Goal: Task Accomplishment & Management: Use online tool/utility

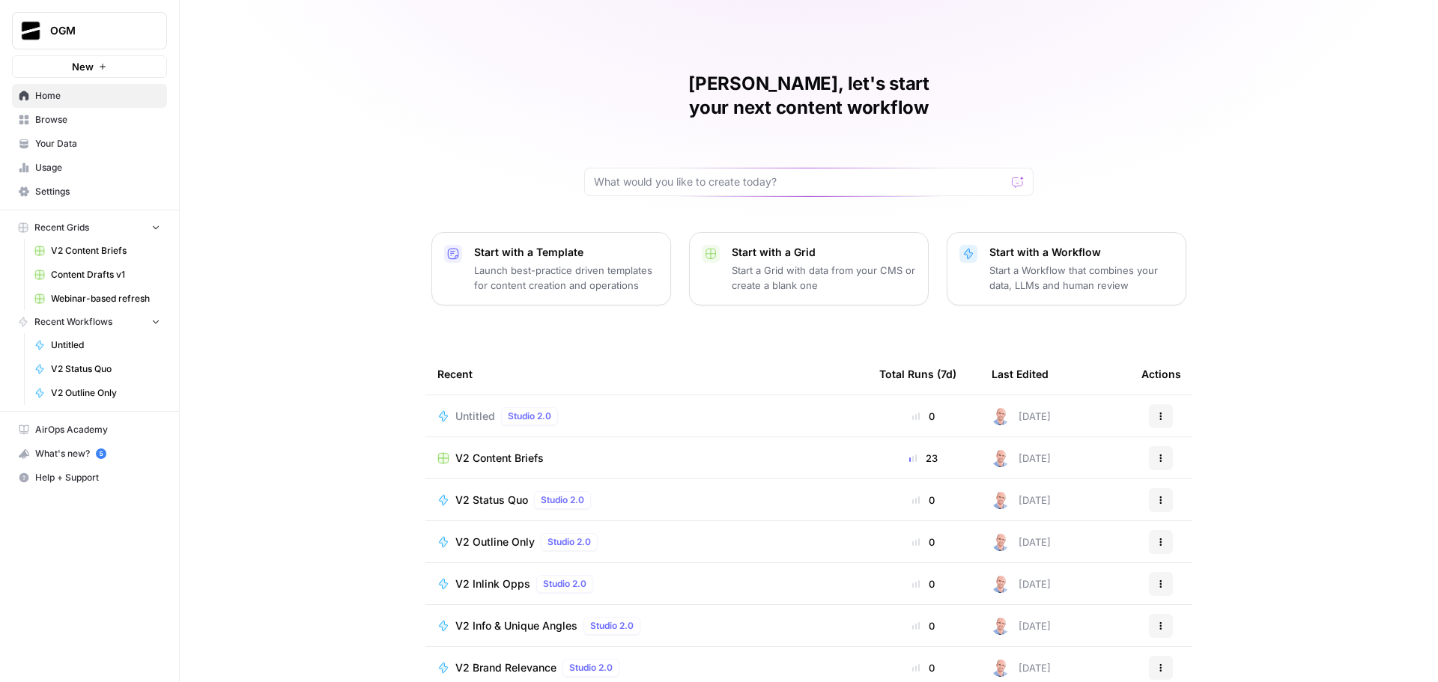
click at [85, 122] on span "Browse" at bounding box center [97, 119] width 125 height 13
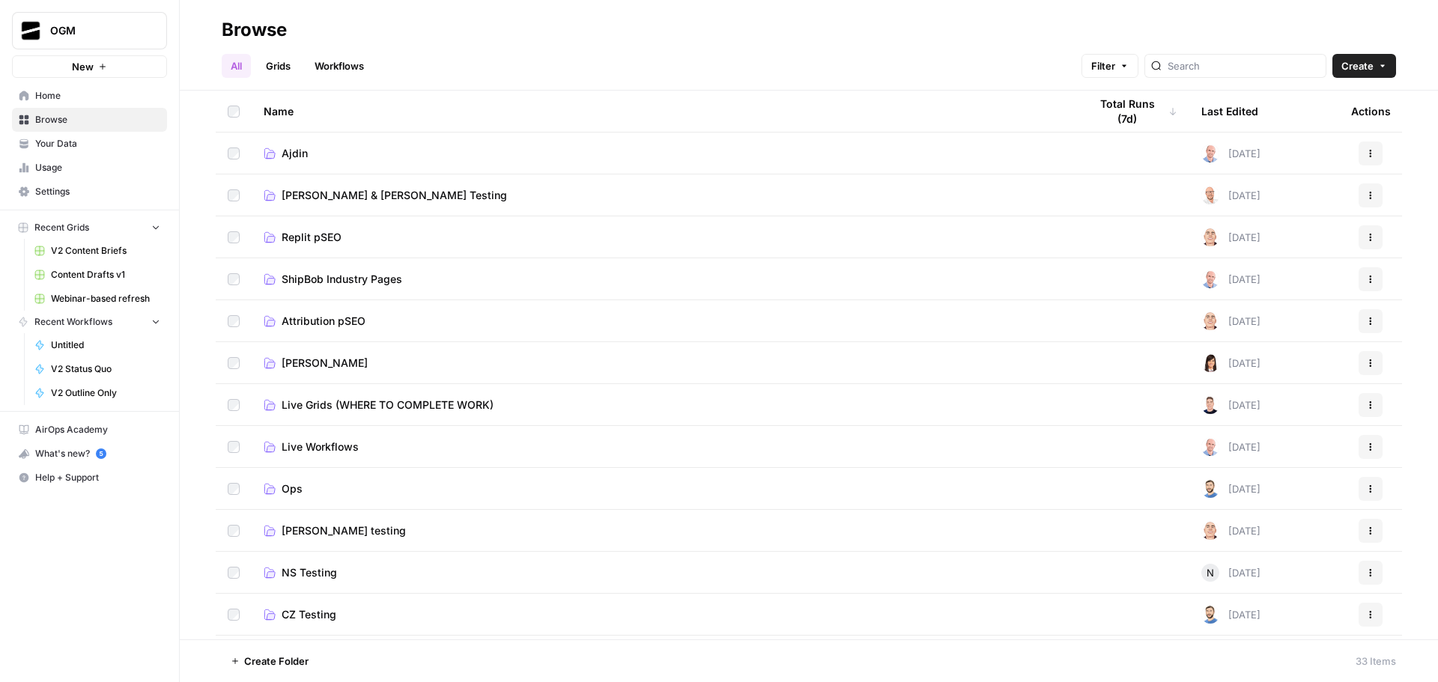
click at [85, 149] on span "Your Data" at bounding box center [97, 143] width 125 height 13
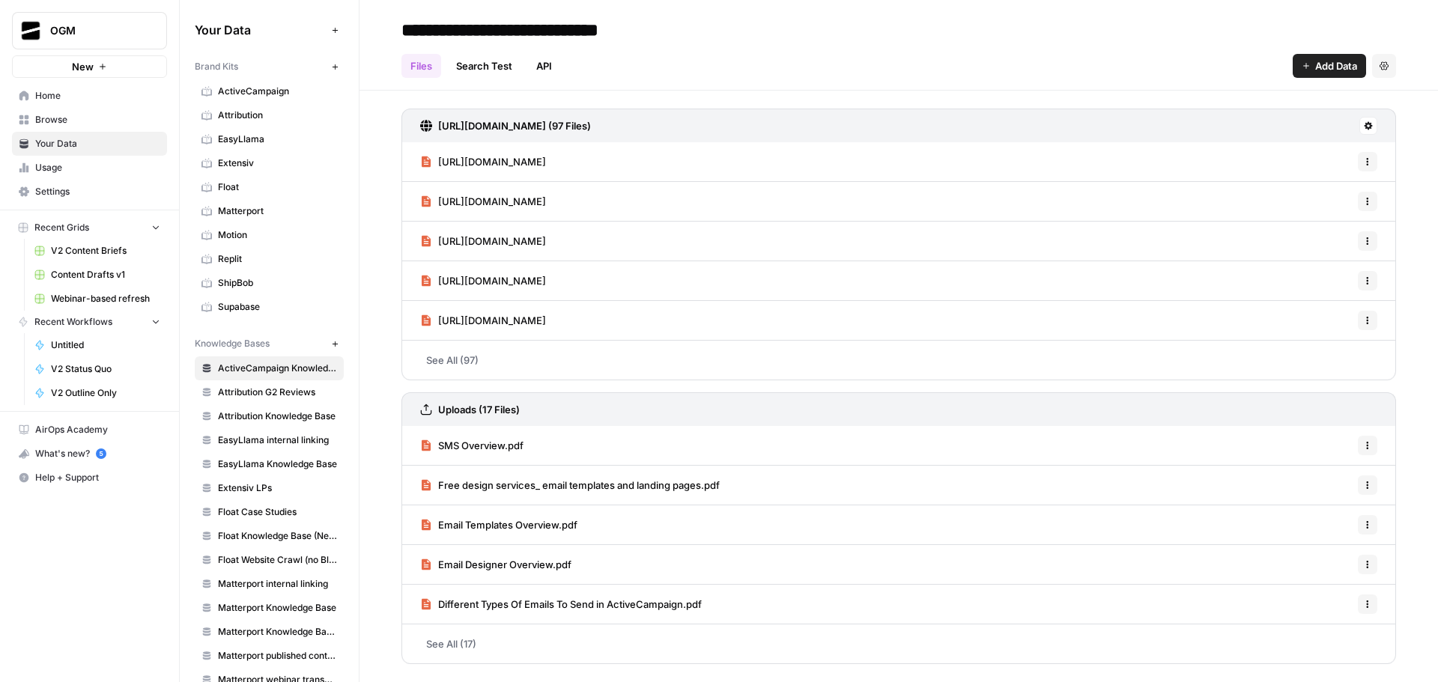
scroll to position [150, 0]
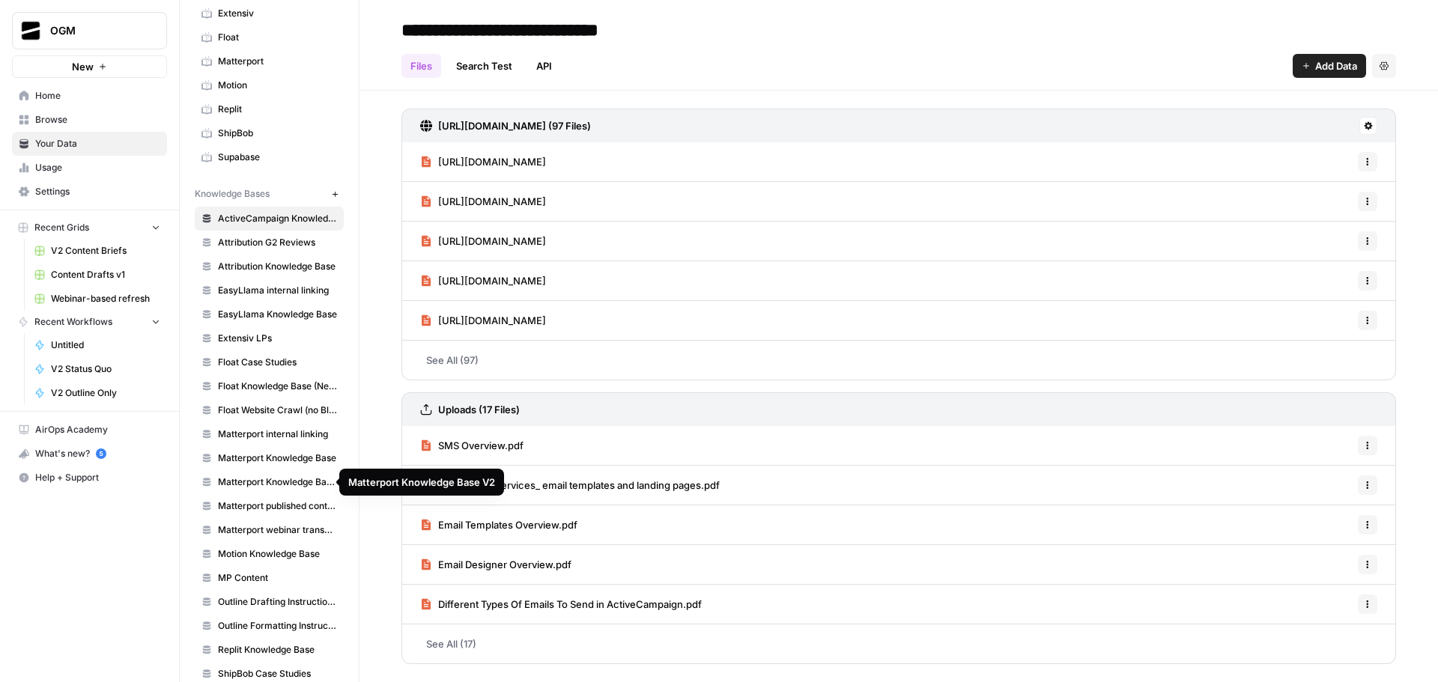
click at [271, 484] on span "Matterport Knowledge Base V2" at bounding box center [277, 482] width 119 height 13
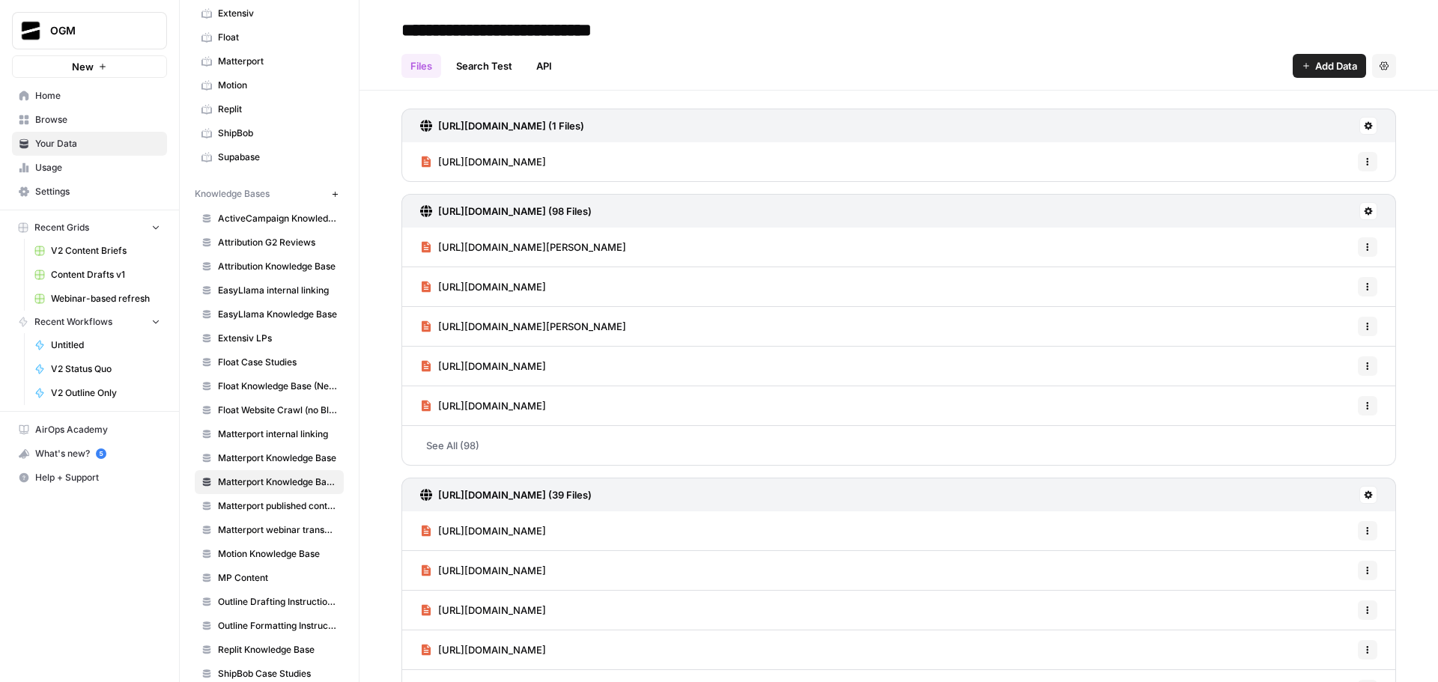
click at [455, 446] on link "See All (98)" at bounding box center [898, 445] width 994 height 39
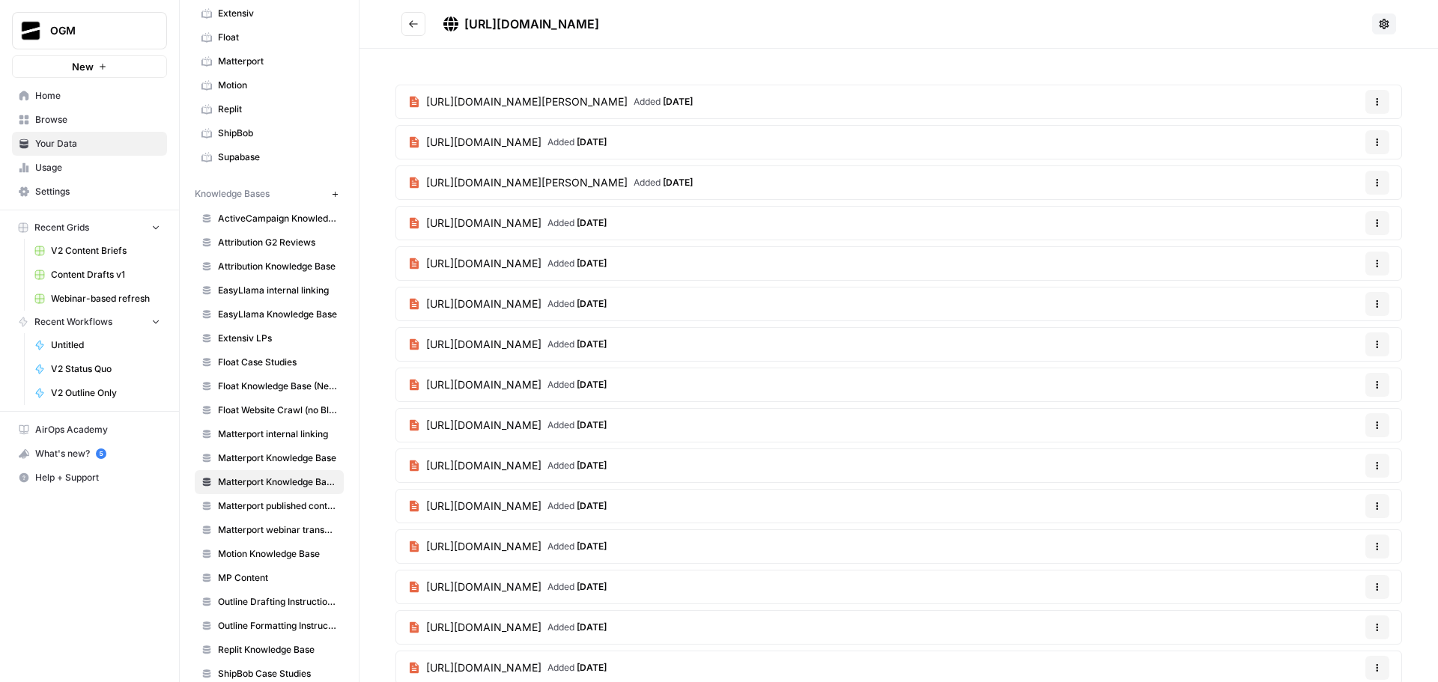
click at [421, 26] on button "Go back" at bounding box center [413, 24] width 24 height 24
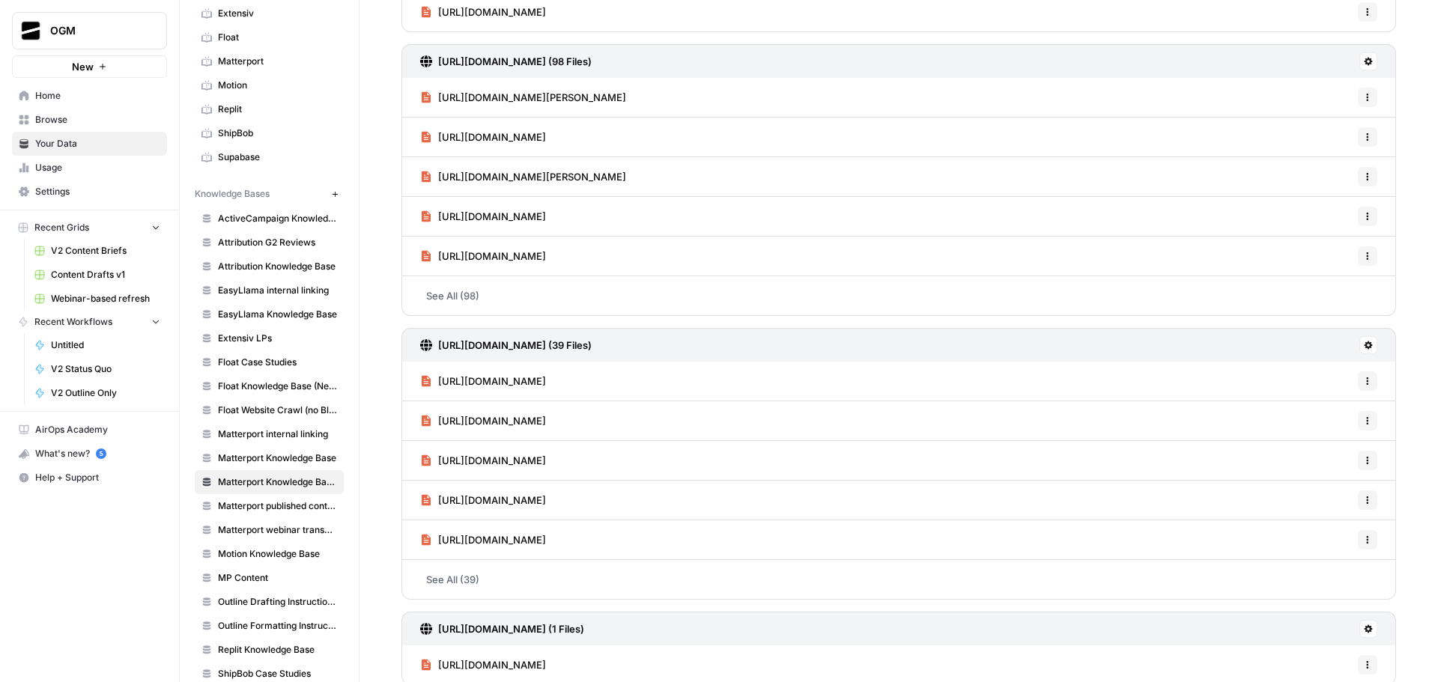
scroll to position [225, 0]
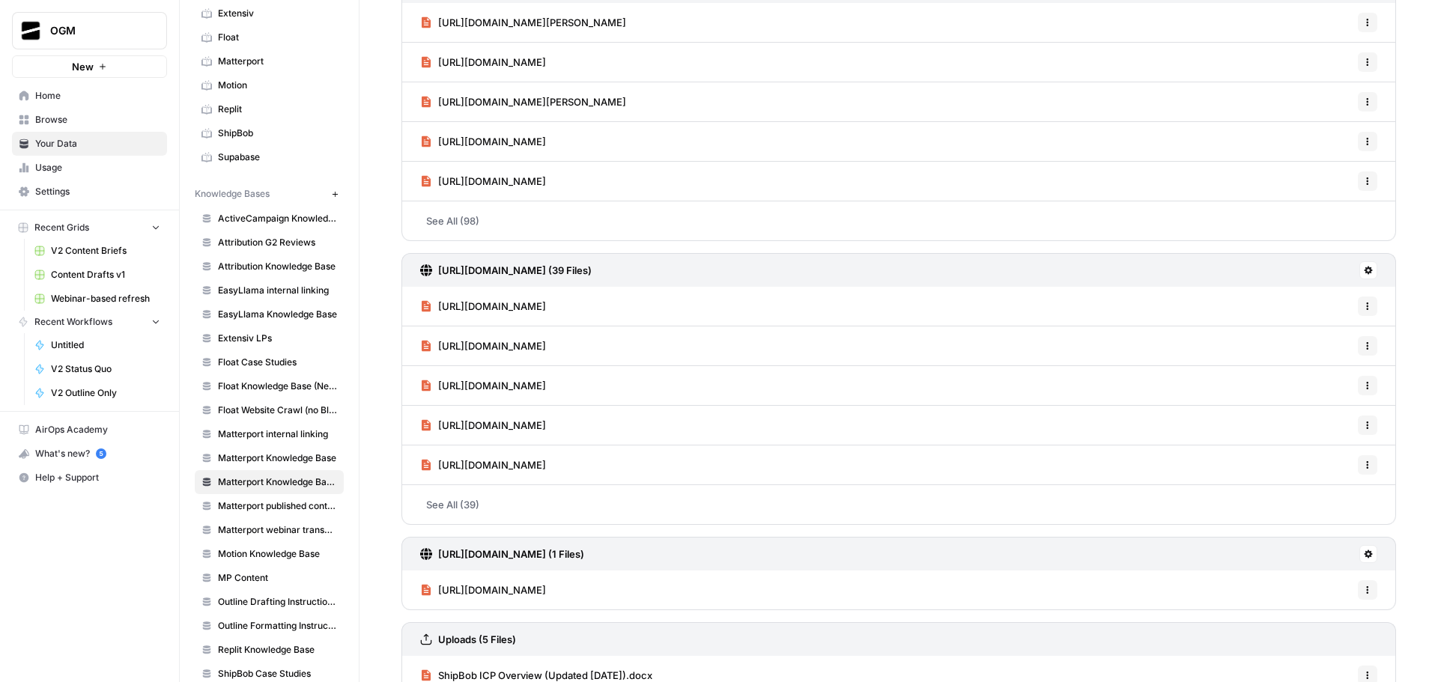
click at [493, 499] on link "See All (39)" at bounding box center [898, 504] width 994 height 39
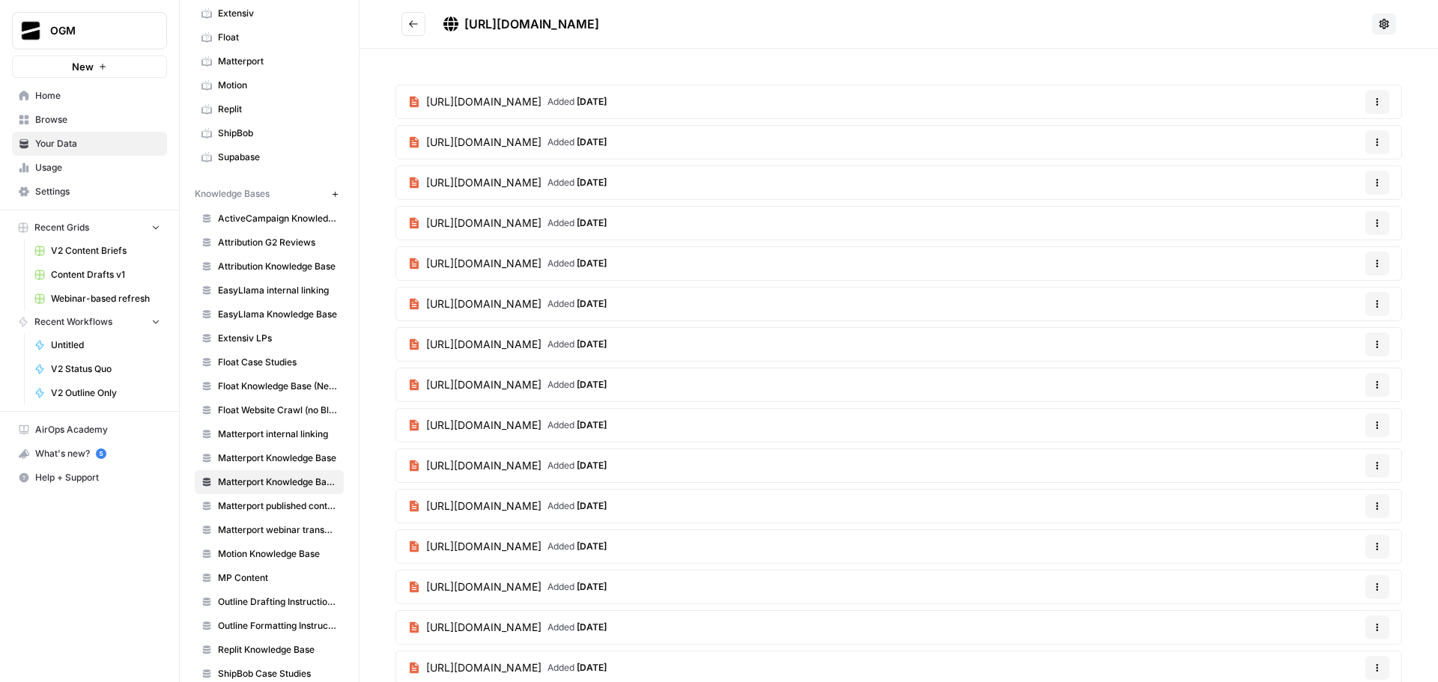
click at [428, 17] on h2 "https://raw.githubusercontent.com/ajdpe/supportshipbob1/refs/heads/main/matterp…" at bounding box center [883, 24] width 965 height 24
click at [404, 32] on button "Go back" at bounding box center [413, 24] width 24 height 24
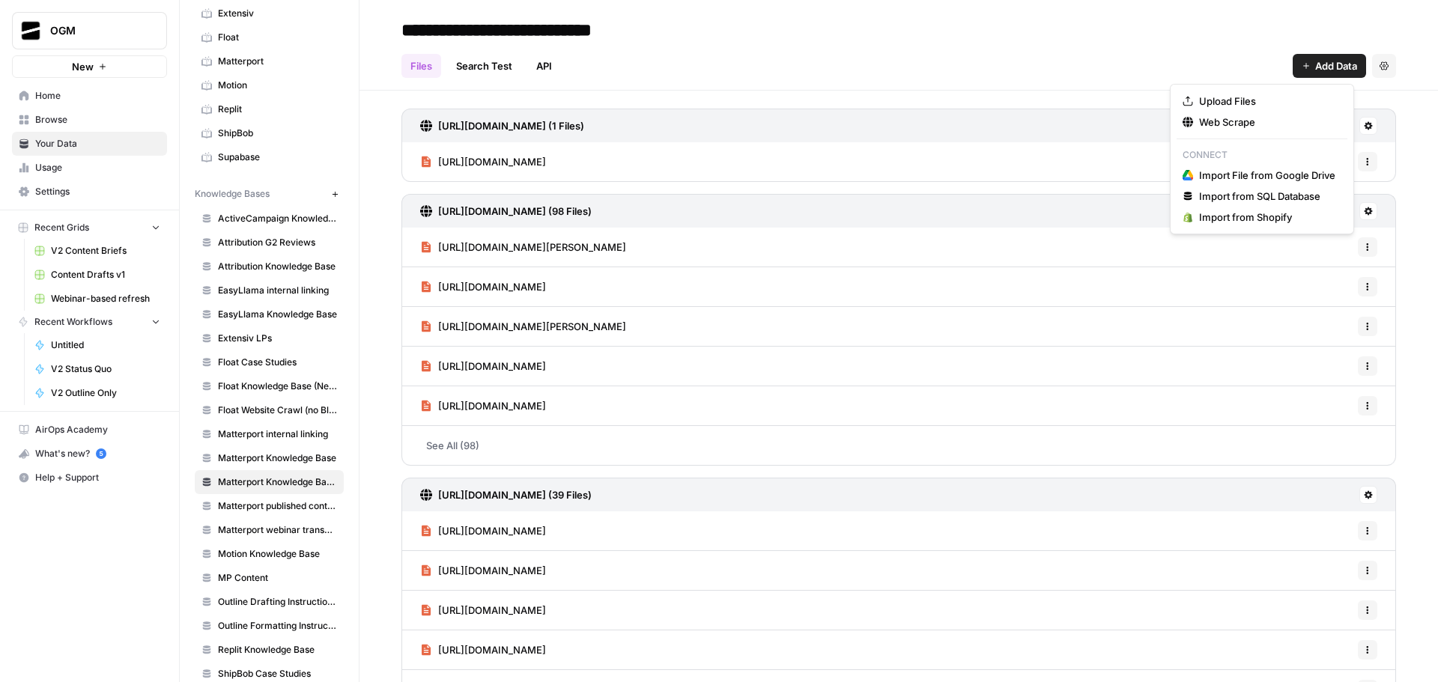
click at [1324, 65] on span "Add Data" at bounding box center [1336, 65] width 42 height 15
click at [1277, 121] on span "Web Scrape" at bounding box center [1267, 122] width 136 height 15
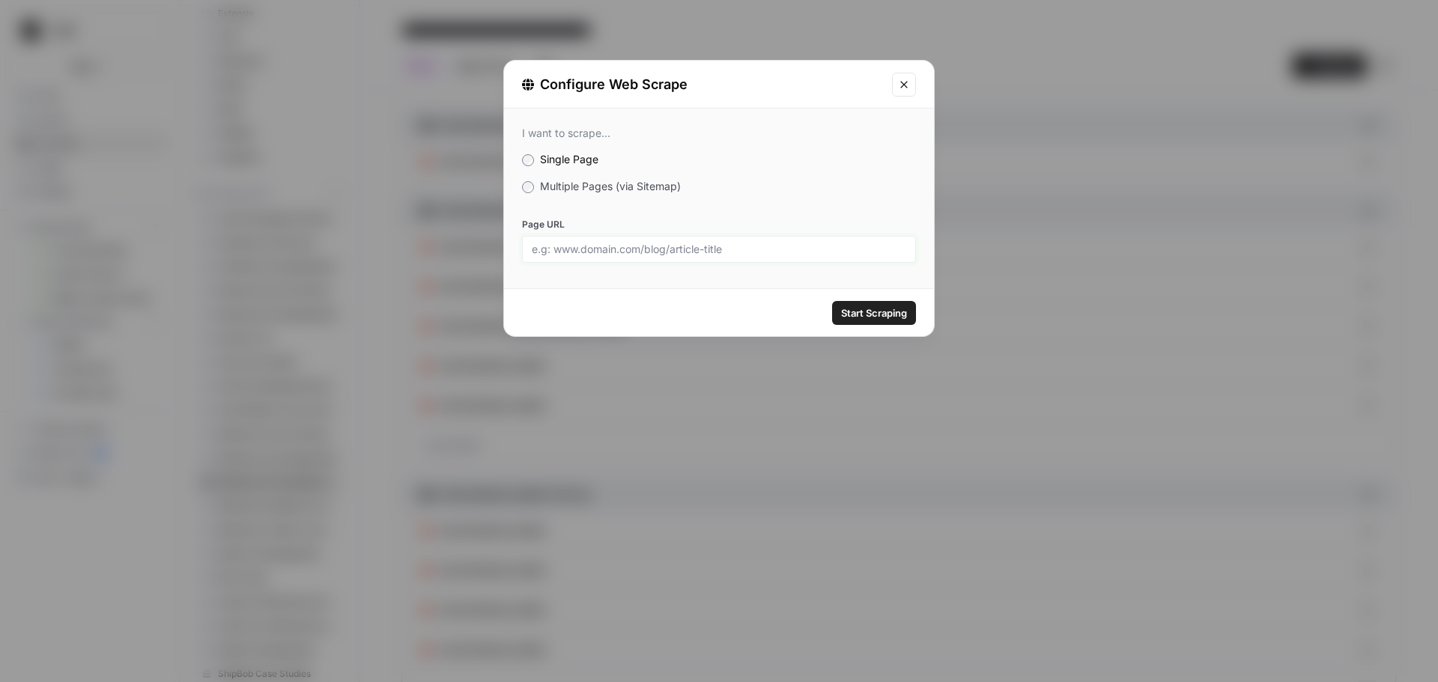
click at [618, 251] on input "Page URL" at bounding box center [719, 249] width 374 height 13
paste input "https://matterport.com/partners/simlab"
type input "https://matterport.com/partners/simlab"
click at [871, 310] on span "Start Scraping" at bounding box center [874, 313] width 66 height 15
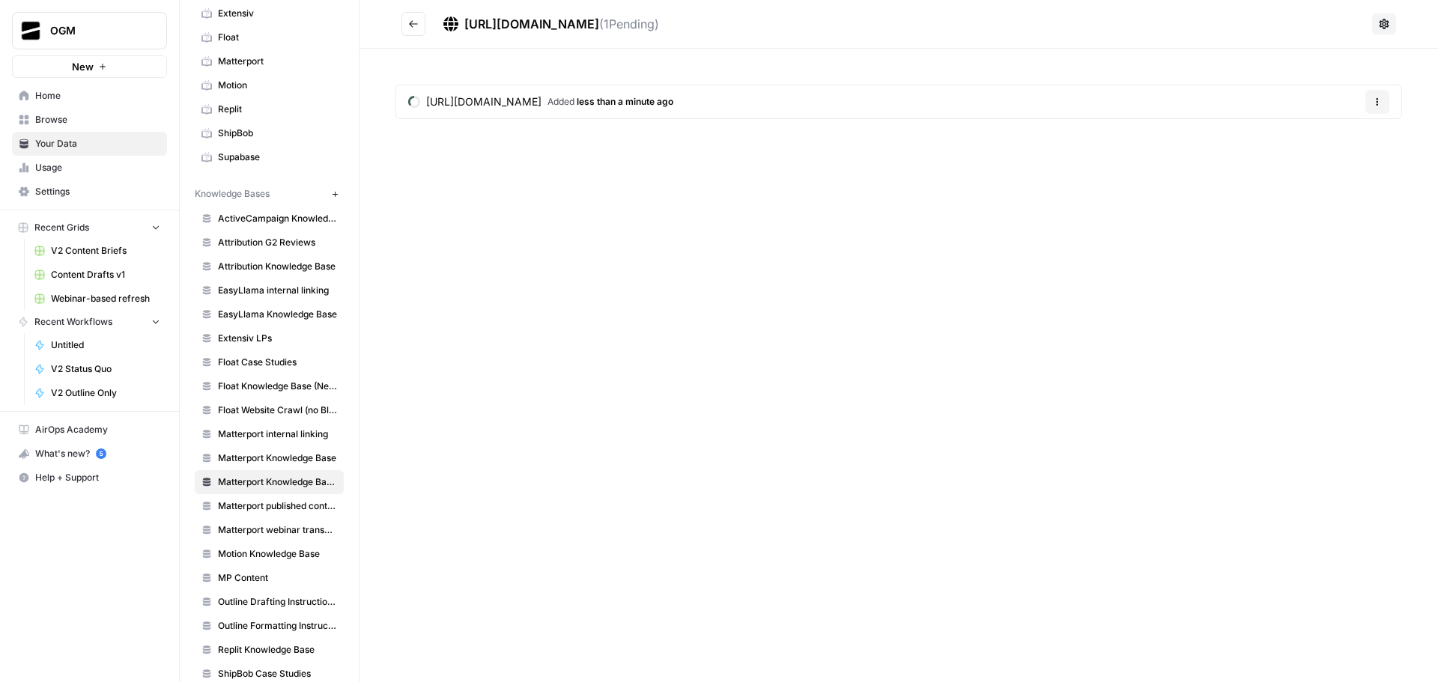
click at [421, 24] on button "Go back" at bounding box center [413, 24] width 24 height 24
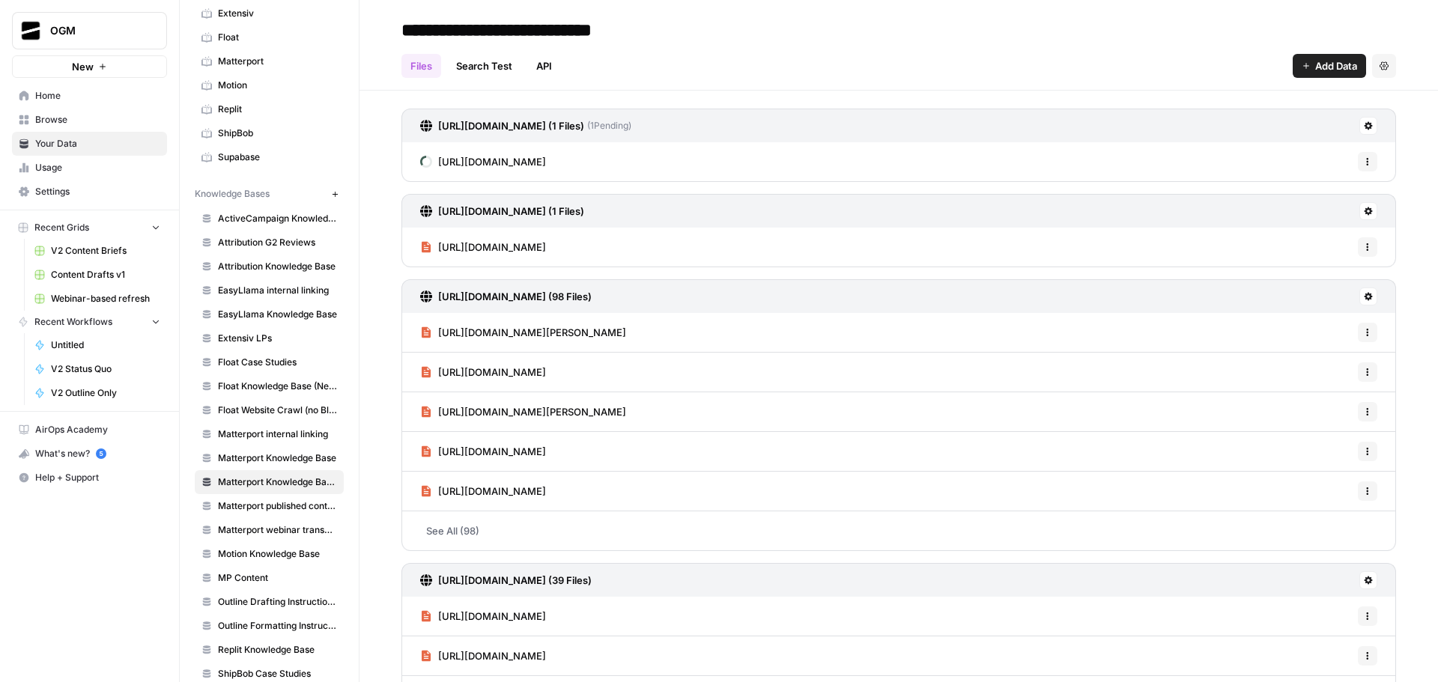
click at [1325, 64] on span "Add Data" at bounding box center [1336, 65] width 42 height 15
click at [1263, 118] on span "Web Scrape" at bounding box center [1267, 122] width 136 height 15
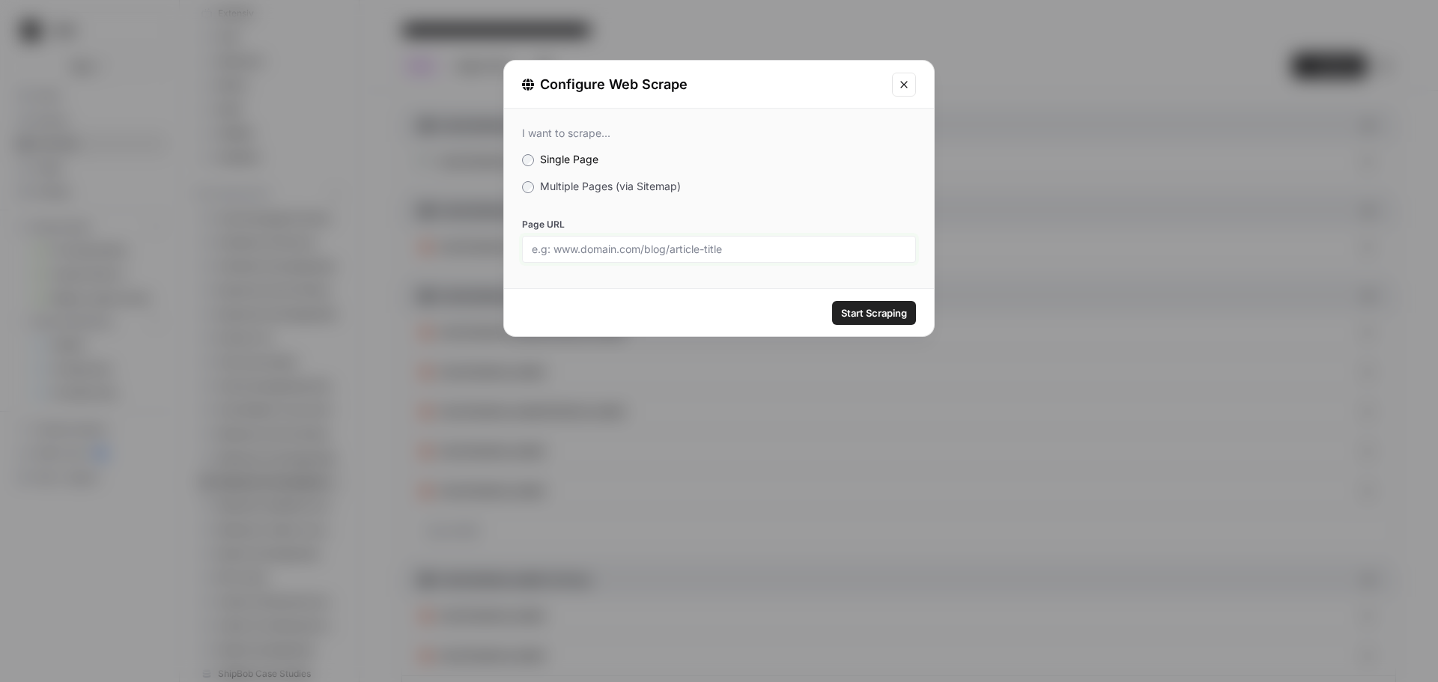
click at [756, 252] on input "Page URL" at bounding box center [719, 249] width 374 height 13
paste input "https://support.matterport.com/s/article/Automated-Rooms-Measurements-and-Prope…"
click at [877, 307] on span "Start Scraping" at bounding box center [874, 313] width 66 height 15
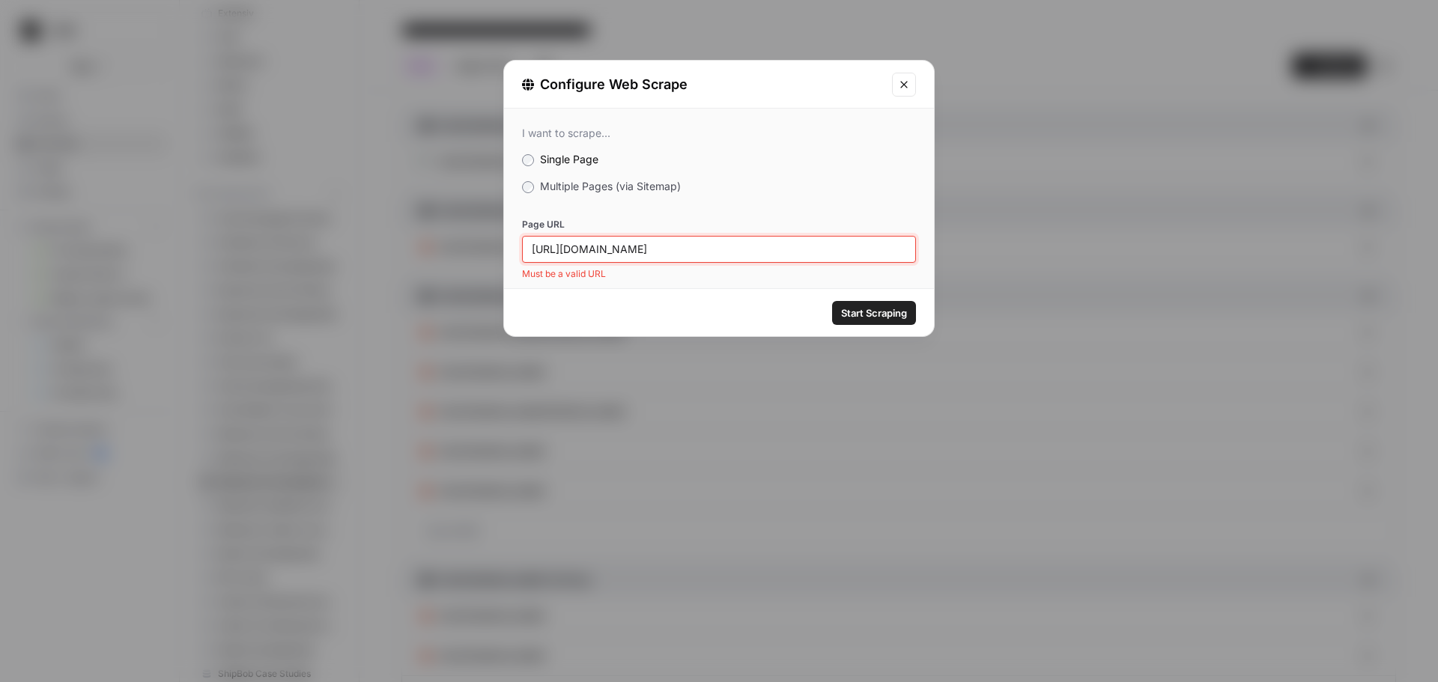
drag, startPoint x: 860, startPoint y: 246, endPoint x: 983, endPoint y: 249, distance: 122.8
click at [983, 249] on div "Configure Web Scrape I want to scrape... Single Page Multiple Pages (via Sitema…" at bounding box center [719, 341] width 1438 height 682
click at [863, 243] on input "https://support.matterport.com/s/article/Automated-Rooms-Measurements-and-Prope…" at bounding box center [719, 249] width 374 height 13
drag, startPoint x: 805, startPoint y: 255, endPoint x: 970, endPoint y: 252, distance: 164.8
click at [970, 252] on div "Configure Web Scrape I want to scrape... Single Page Multiple Pages (via Sitema…" at bounding box center [719, 341] width 1438 height 682
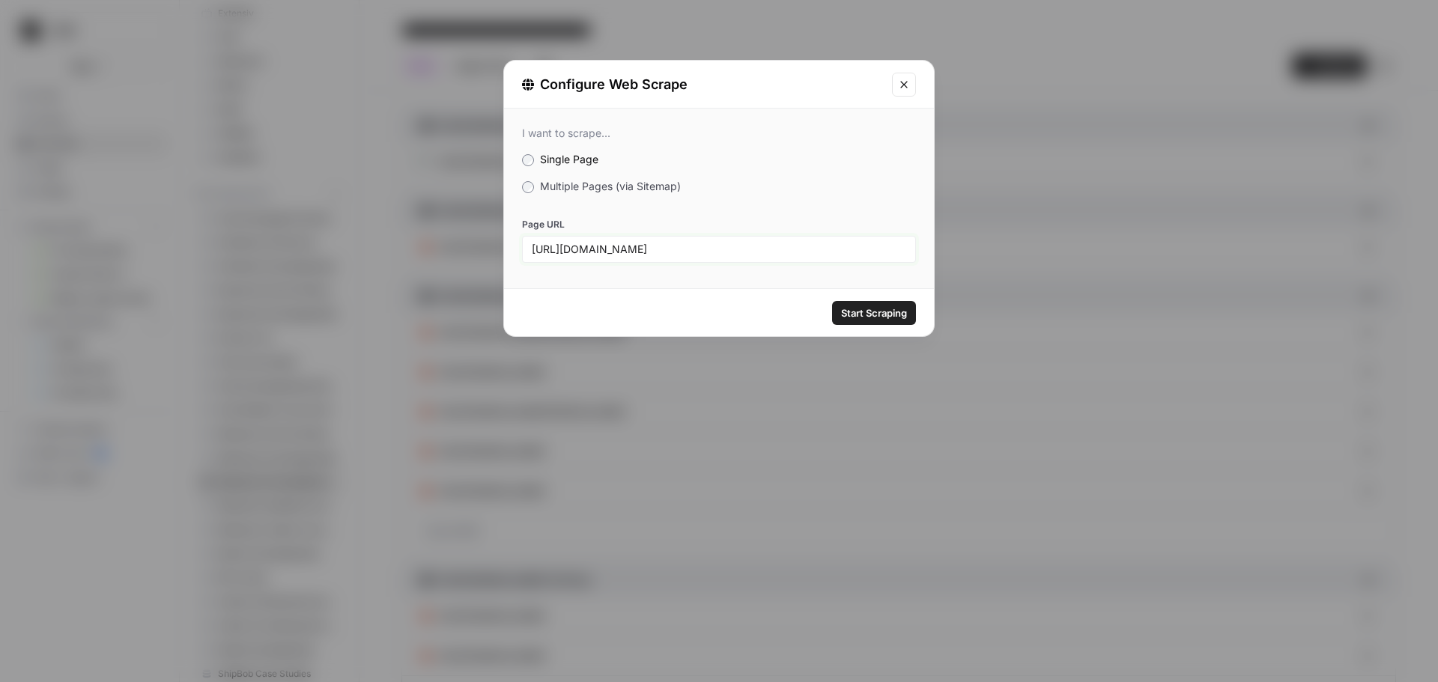
scroll to position [0, 106]
type input "https://support.matterport.com/s/article/Automated-Rooms-Measurements-and-Prope…"
click at [884, 313] on span "Start Scraping" at bounding box center [874, 313] width 66 height 15
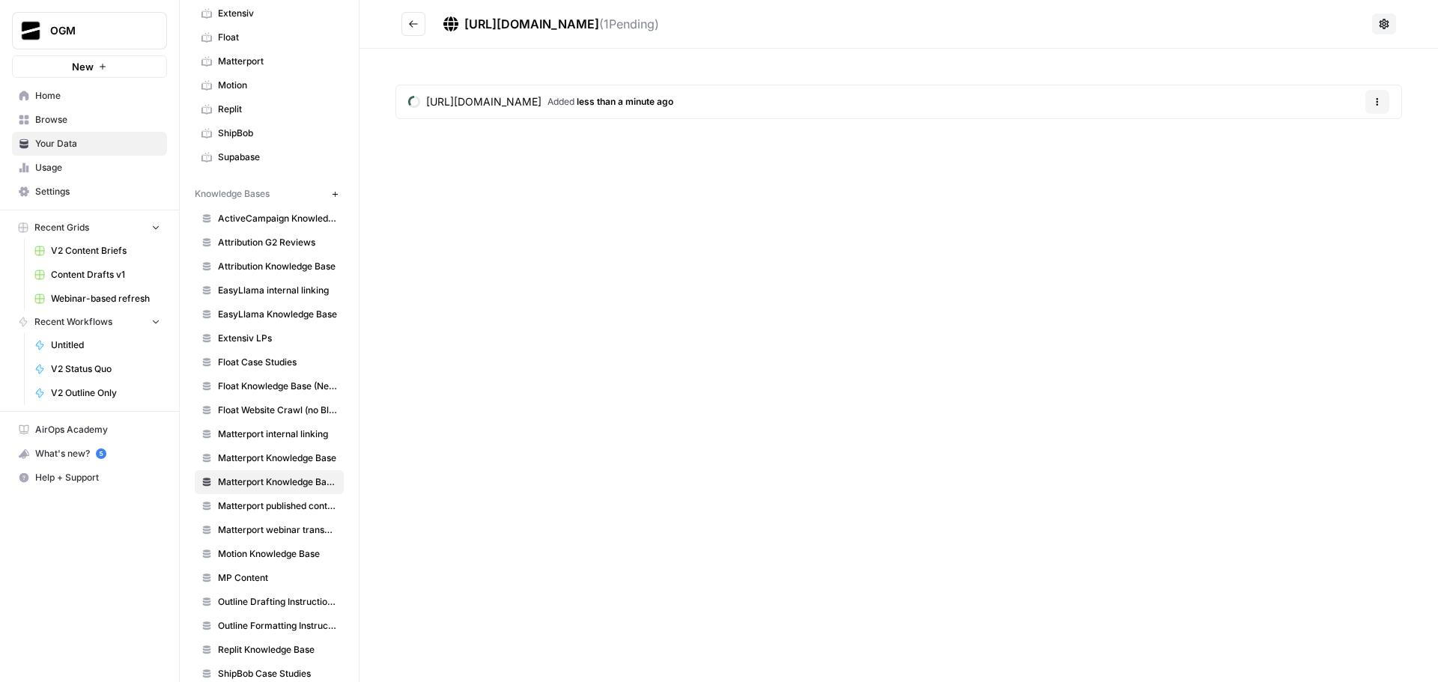
click at [411, 26] on icon "Go back" at bounding box center [413, 24] width 10 height 10
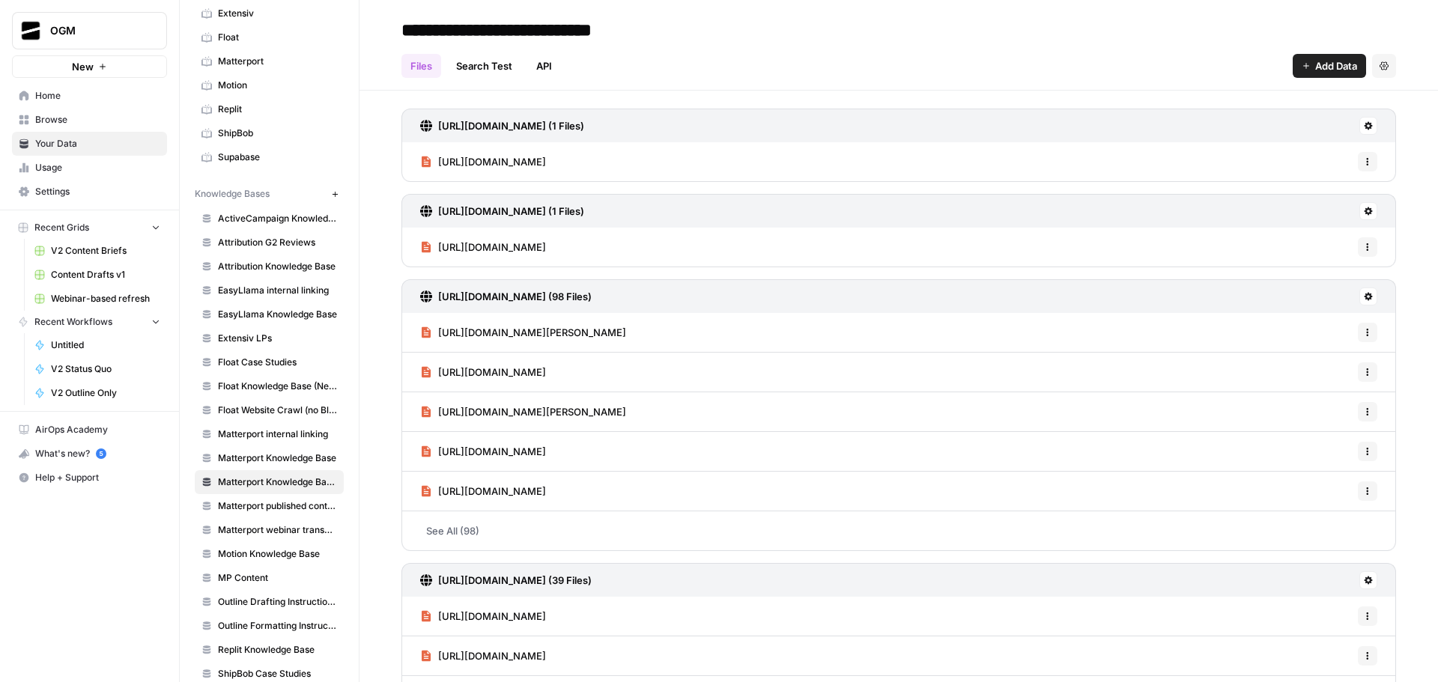
click at [1317, 64] on span "Add Data" at bounding box center [1336, 65] width 42 height 15
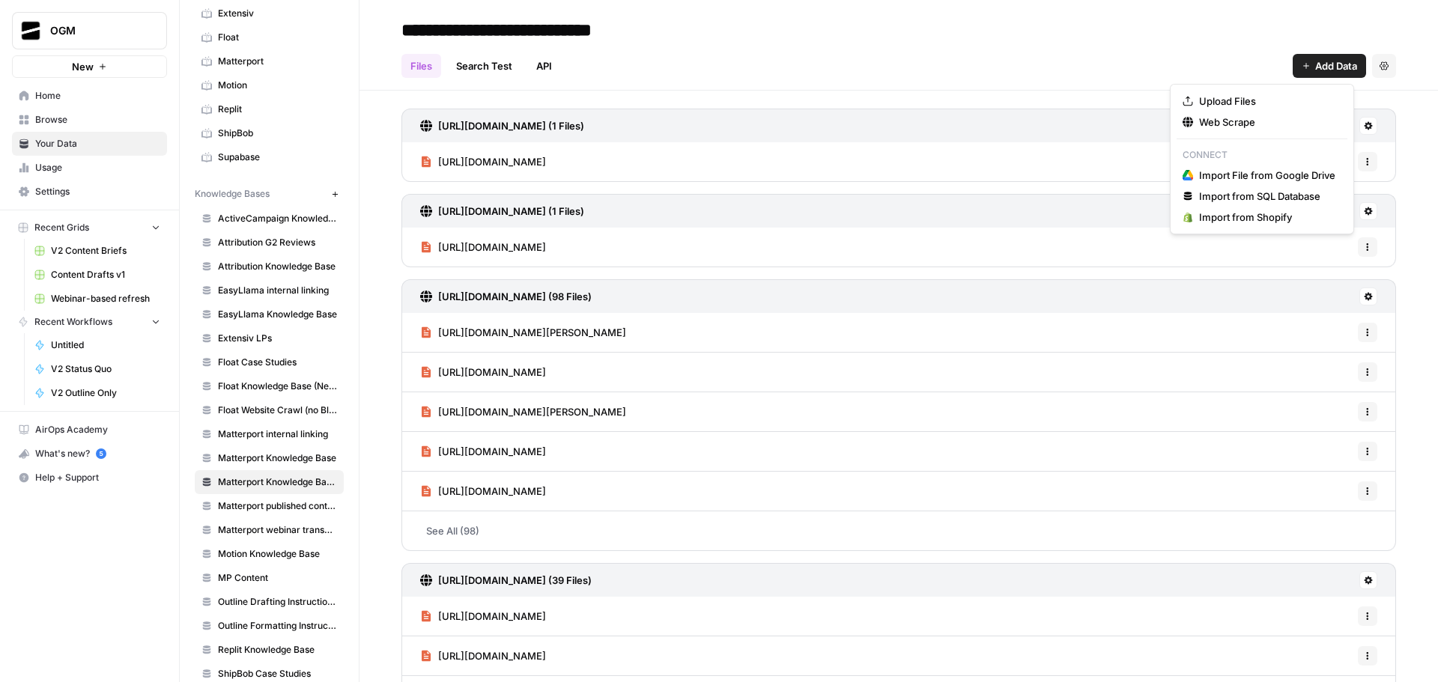
click at [865, 88] on header "**********" at bounding box center [898, 45] width 1078 height 91
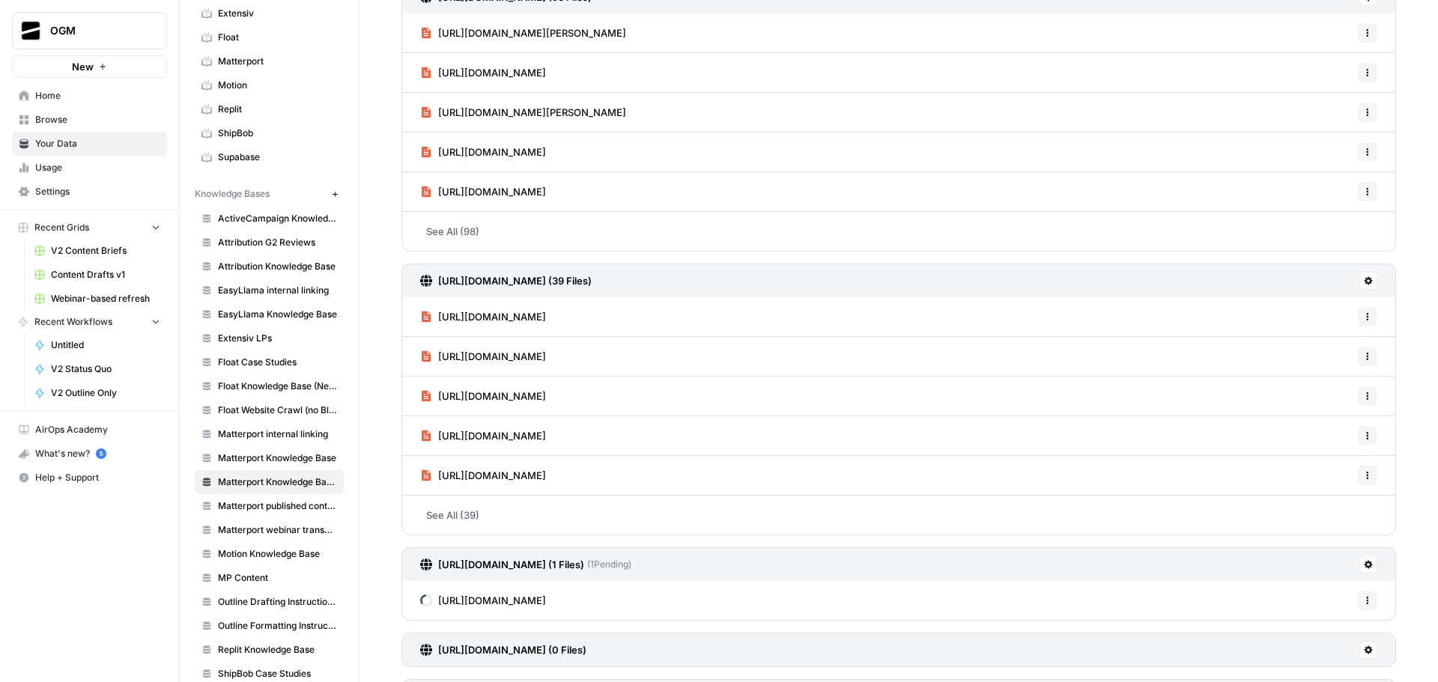
scroll to position [541, 0]
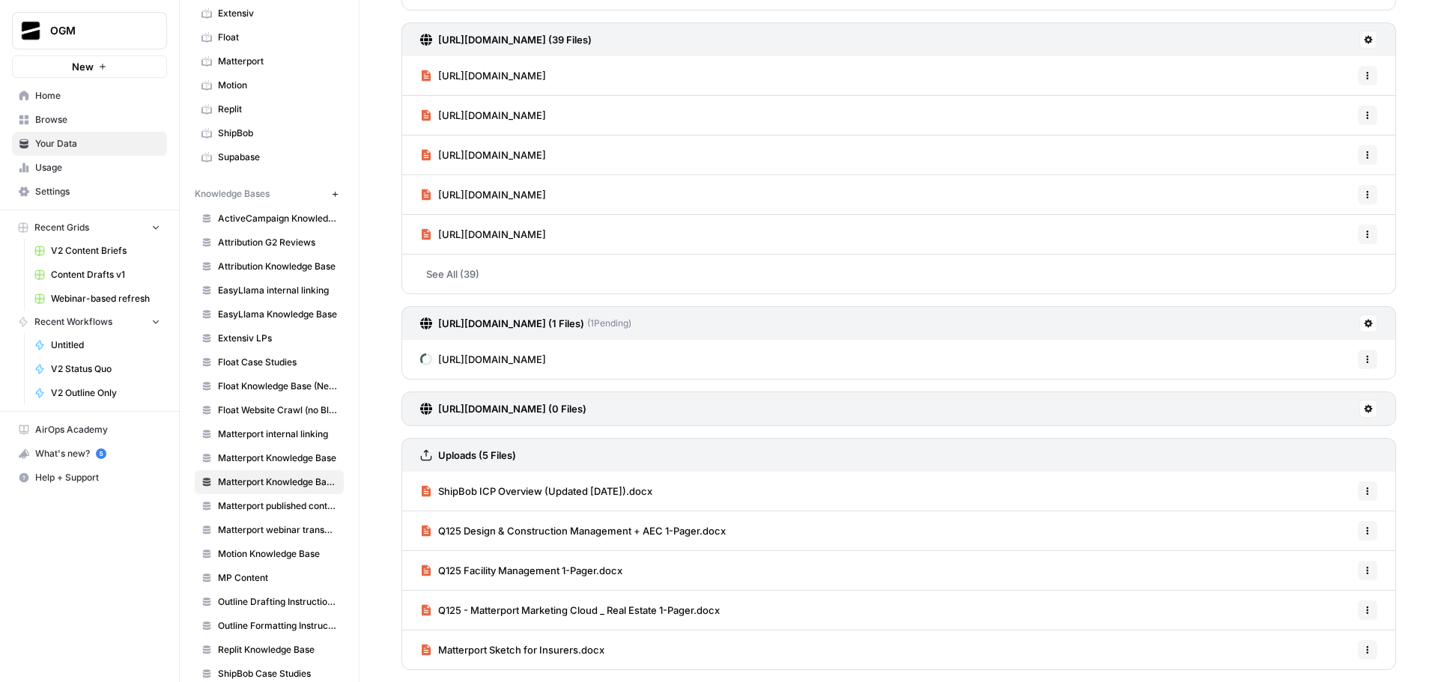
click at [1364, 408] on icon at bounding box center [1368, 408] width 9 height 9
click at [1300, 490] on span "Delete Connection" at bounding box center [1300, 495] width 92 height 15
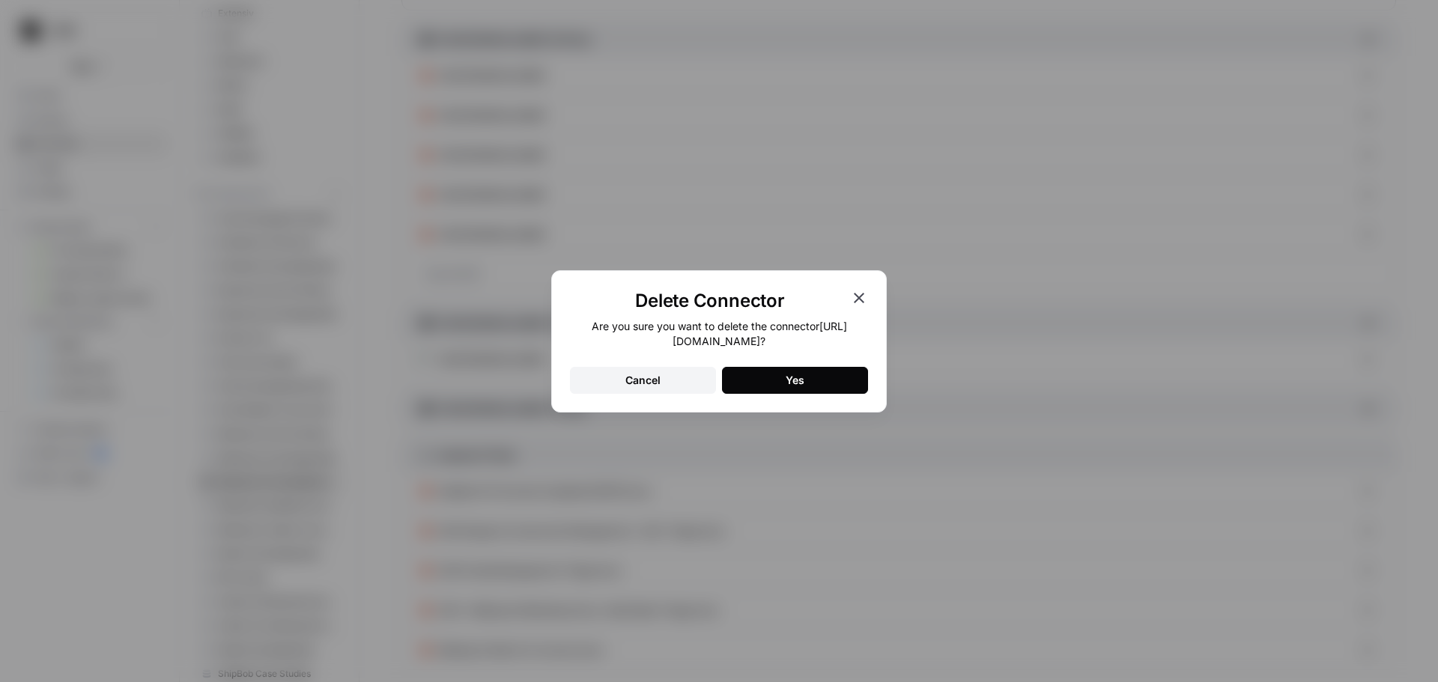
click at [835, 388] on button "Yes" at bounding box center [795, 380] width 146 height 27
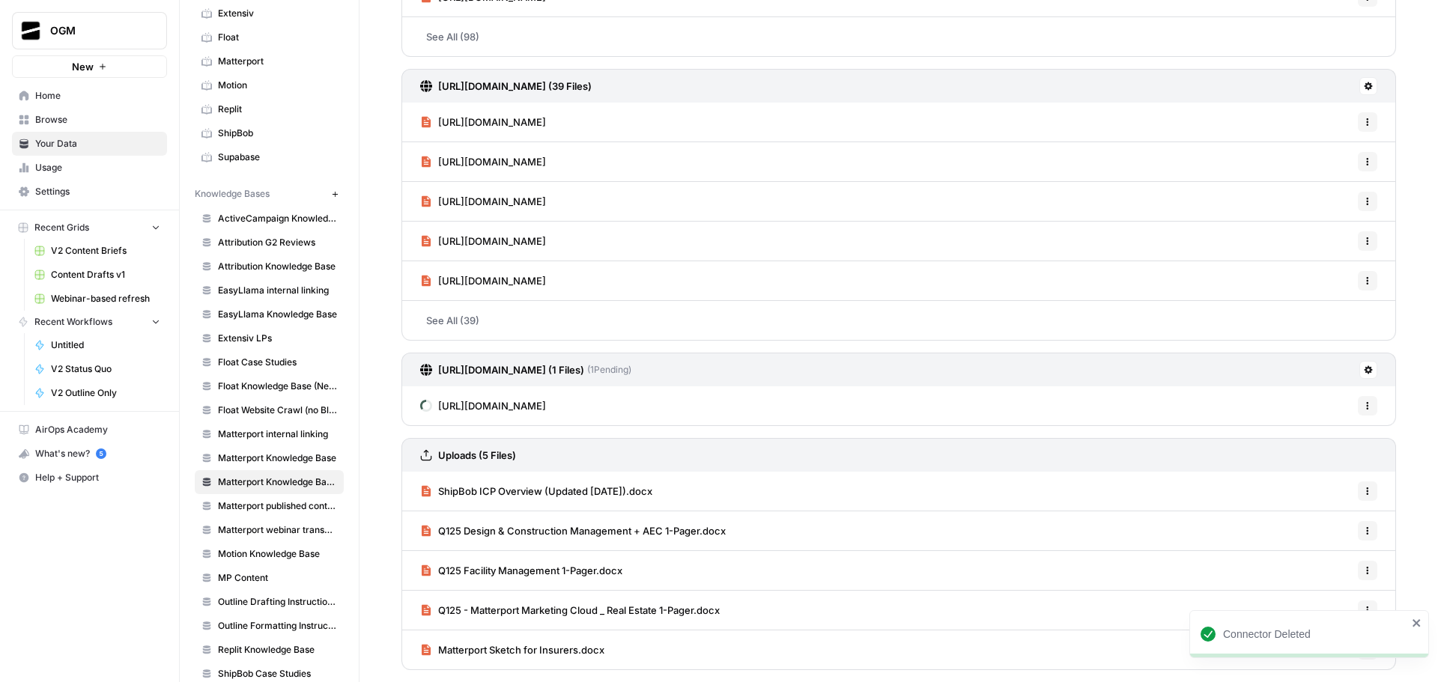
scroll to position [0, 0]
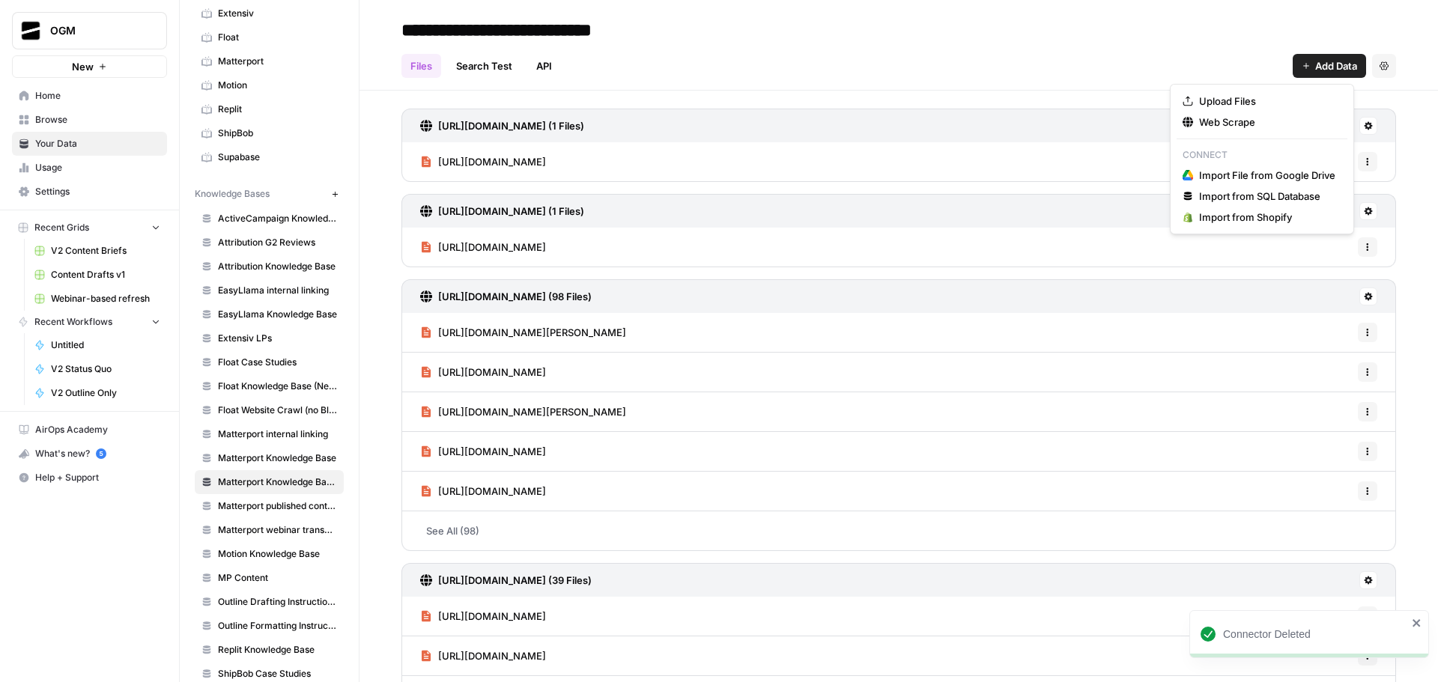
click at [1331, 65] on span "Add Data" at bounding box center [1336, 65] width 42 height 15
click at [1269, 118] on span "Web Scrape" at bounding box center [1267, 122] width 136 height 15
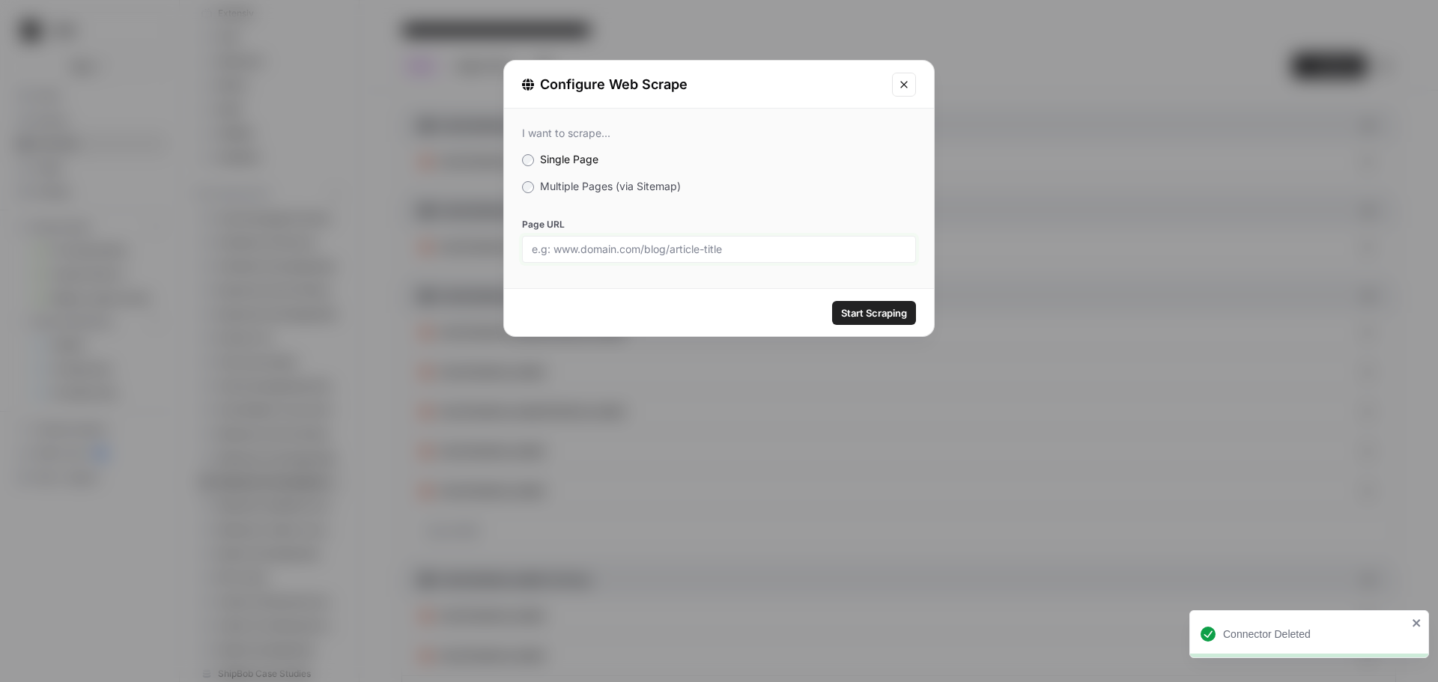
click at [651, 247] on input "Page URL" at bounding box center [719, 249] width 374 height 13
paste input "https://support.matterport.com/s/article/Matterport-Notes?language=en_US&_ga=2.…"
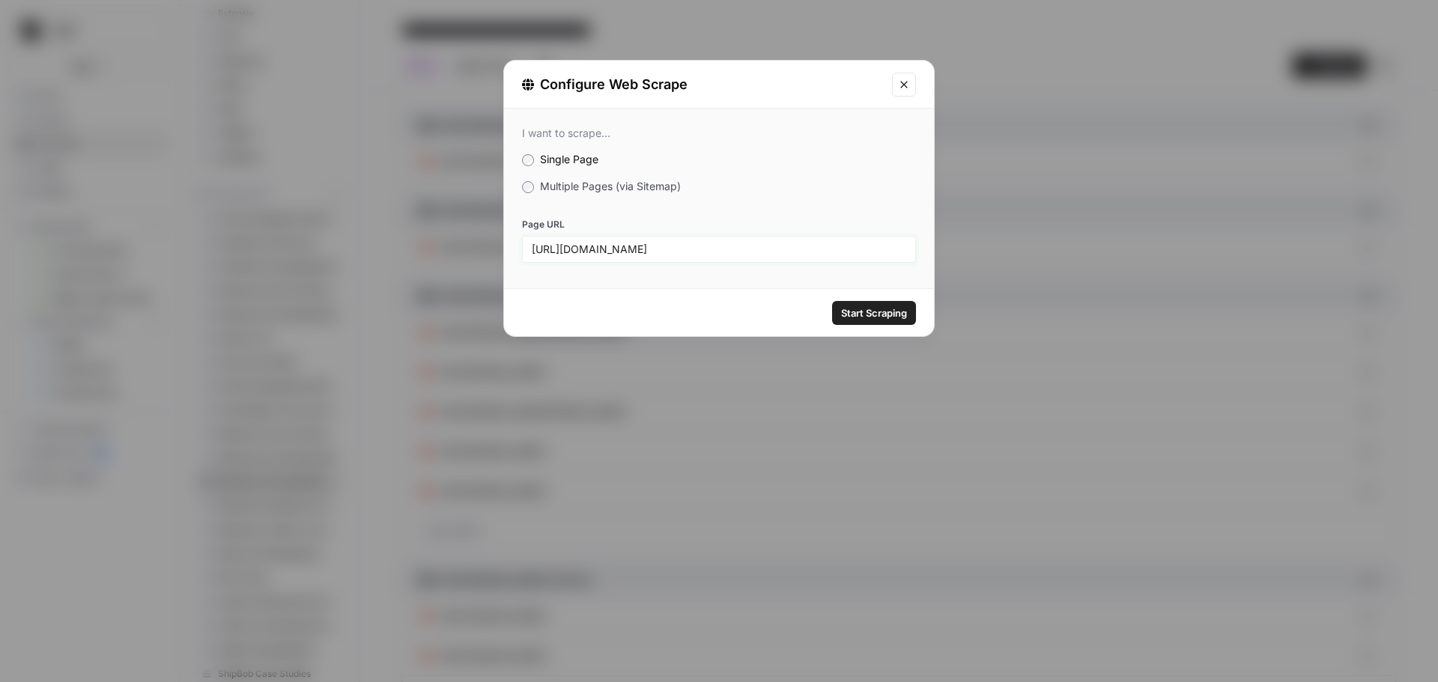
drag, startPoint x: 622, startPoint y: 251, endPoint x: 630, endPoint y: 246, distance: 8.7
click at [496, 252] on div "Configure Web Scrape I want to scrape... Single Page Multiple Pages (via Sitema…" at bounding box center [719, 341] width 1438 height 682
click at [827, 250] on input "https://support.matterport.com/s/article/Matterport-Notes?language=en_US&_ga=2.…" at bounding box center [719, 249] width 374 height 13
drag, startPoint x: 820, startPoint y: 251, endPoint x: 1179, endPoint y: 249, distance: 359.4
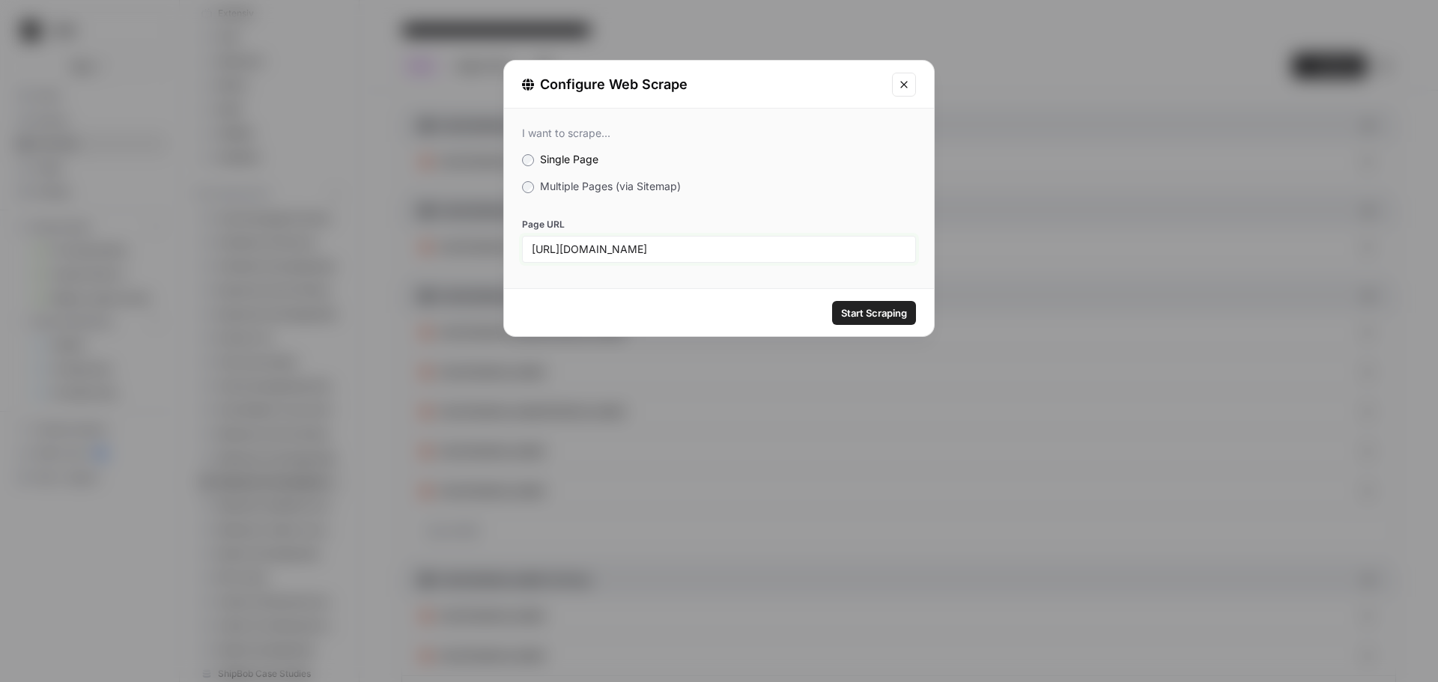
click at [1179, 249] on div "Configure Web Scrape I want to scrape... Single Page Multiple Pages (via Sitema…" at bounding box center [719, 341] width 1438 height 682
type input "https://support.matterport.com/s/article/Matterport-Notes"
click at [890, 306] on span "Start Scraping" at bounding box center [874, 313] width 66 height 15
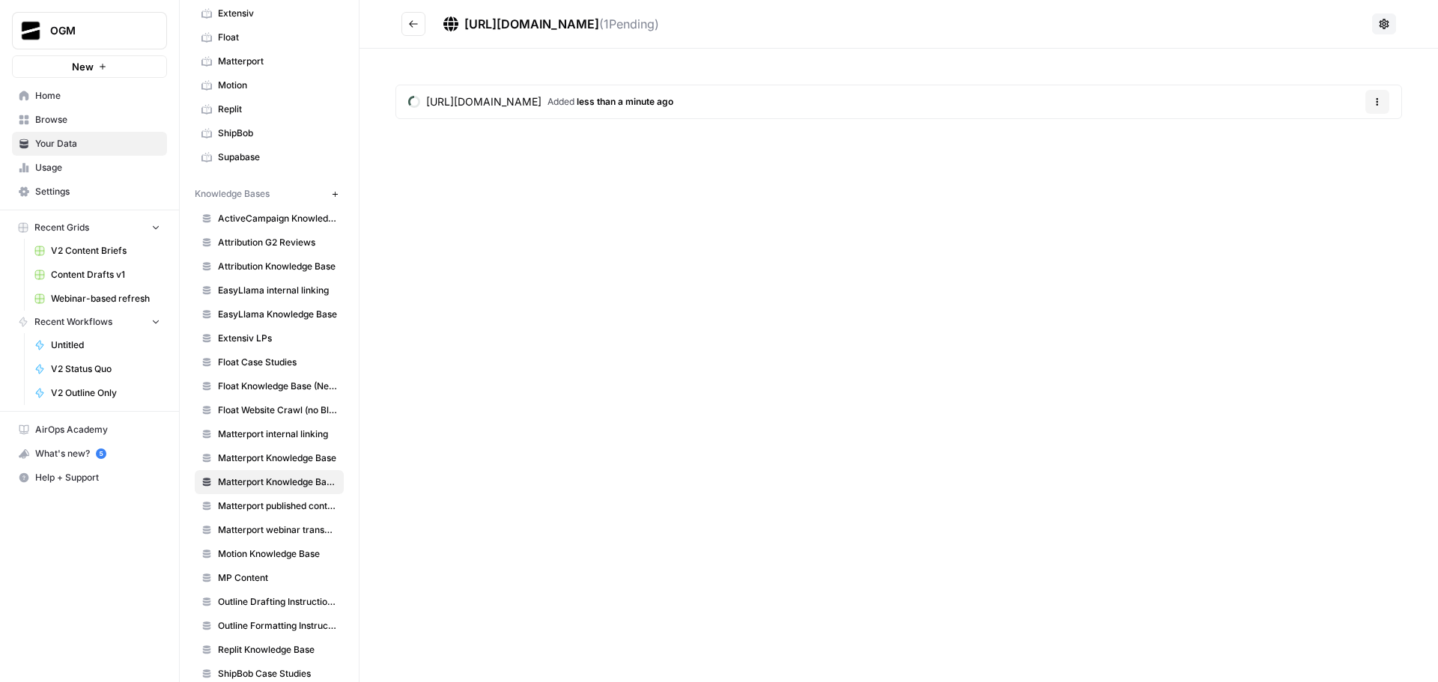
click at [419, 28] on button "Go back" at bounding box center [413, 24] width 24 height 24
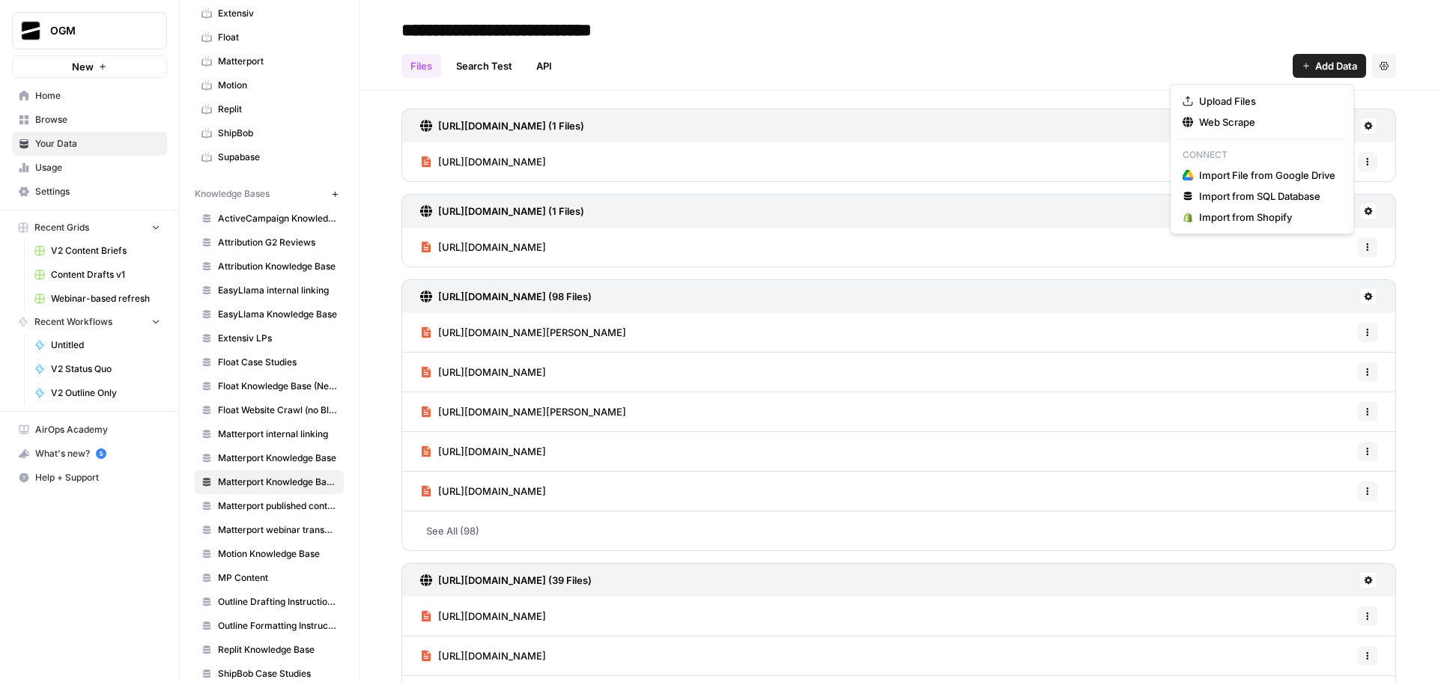
click at [1315, 61] on span "Add Data" at bounding box center [1336, 65] width 42 height 15
click at [1255, 118] on span "Web Scrape" at bounding box center [1267, 122] width 136 height 15
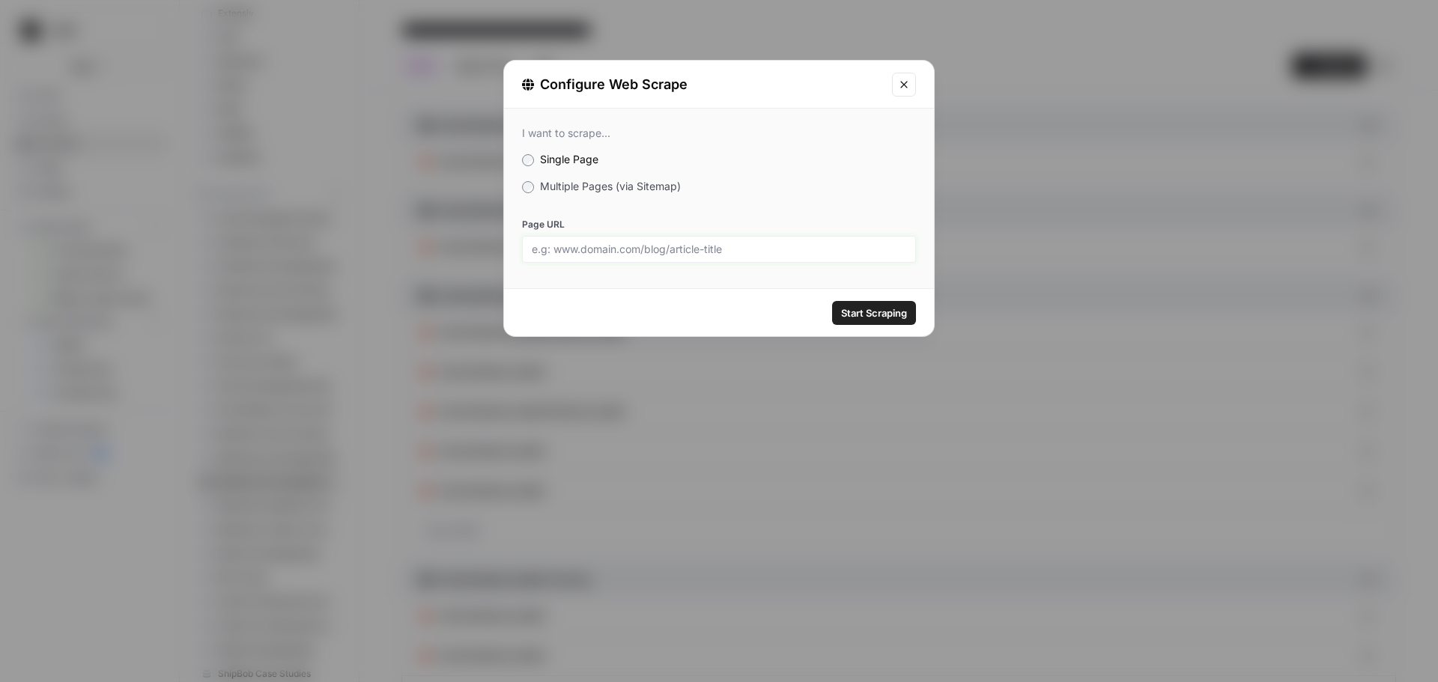
click at [666, 246] on input "Page URL" at bounding box center [719, 249] width 374 height 13
paste input "https://support.matterport.com/s/article/Automatically-Generate-Descriptions-of…"
type input "https://support.matterport.com/s/article/Automatically-Generate-Descriptions-of…"
click at [884, 314] on span "Start Scraping" at bounding box center [874, 313] width 66 height 15
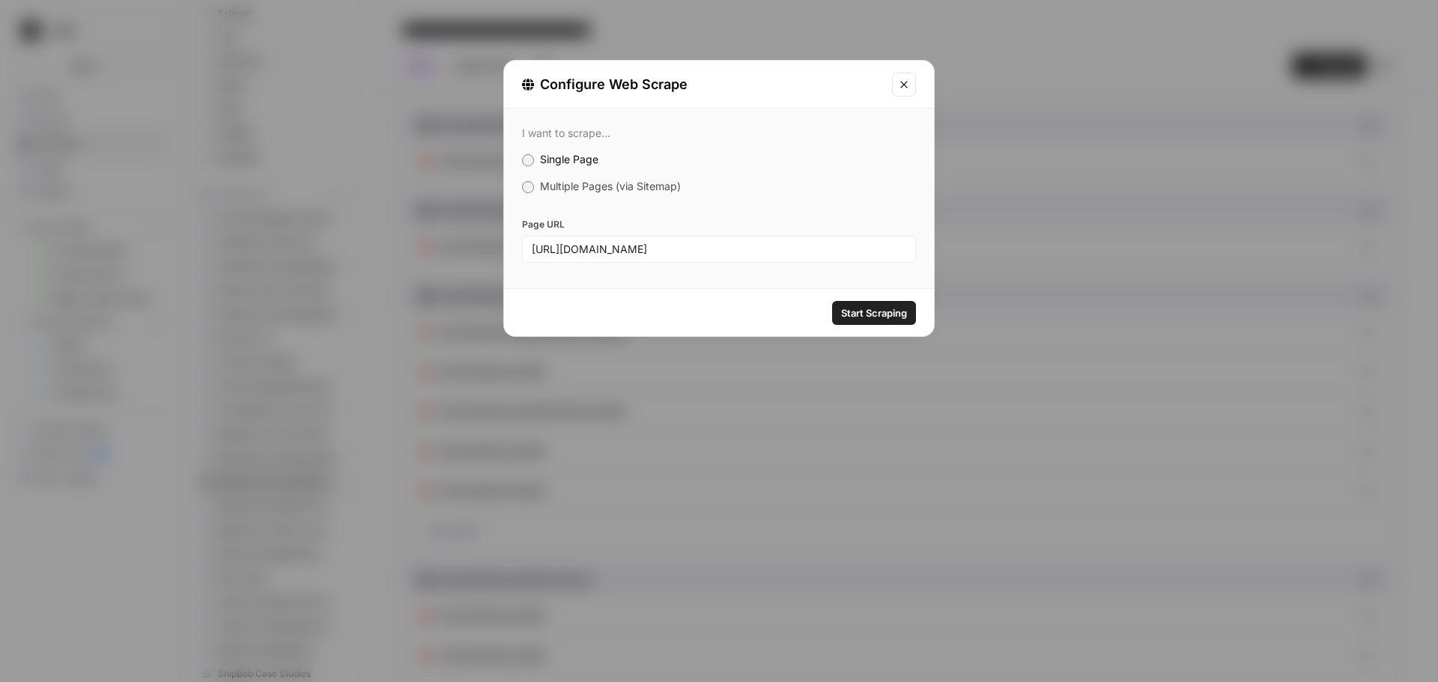
scroll to position [0, 0]
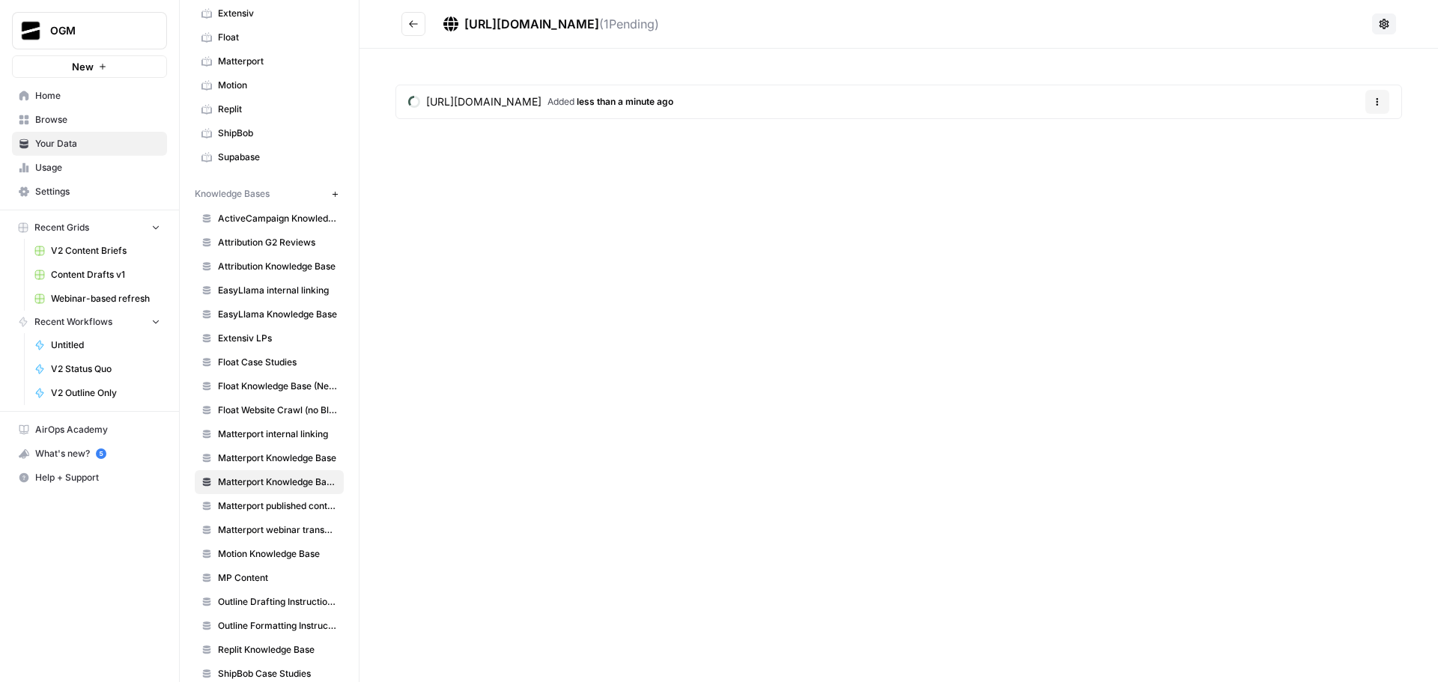
click at [413, 31] on button "Go back" at bounding box center [413, 24] width 24 height 24
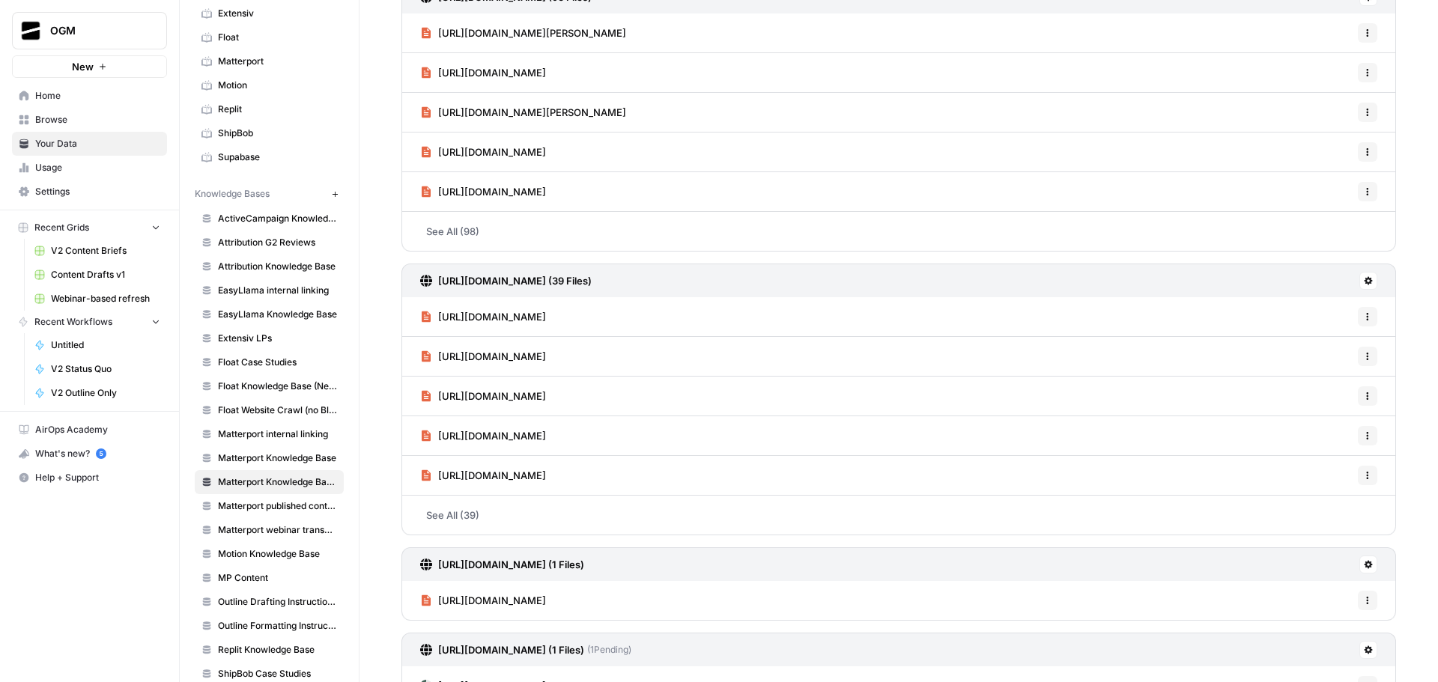
scroll to position [665, 0]
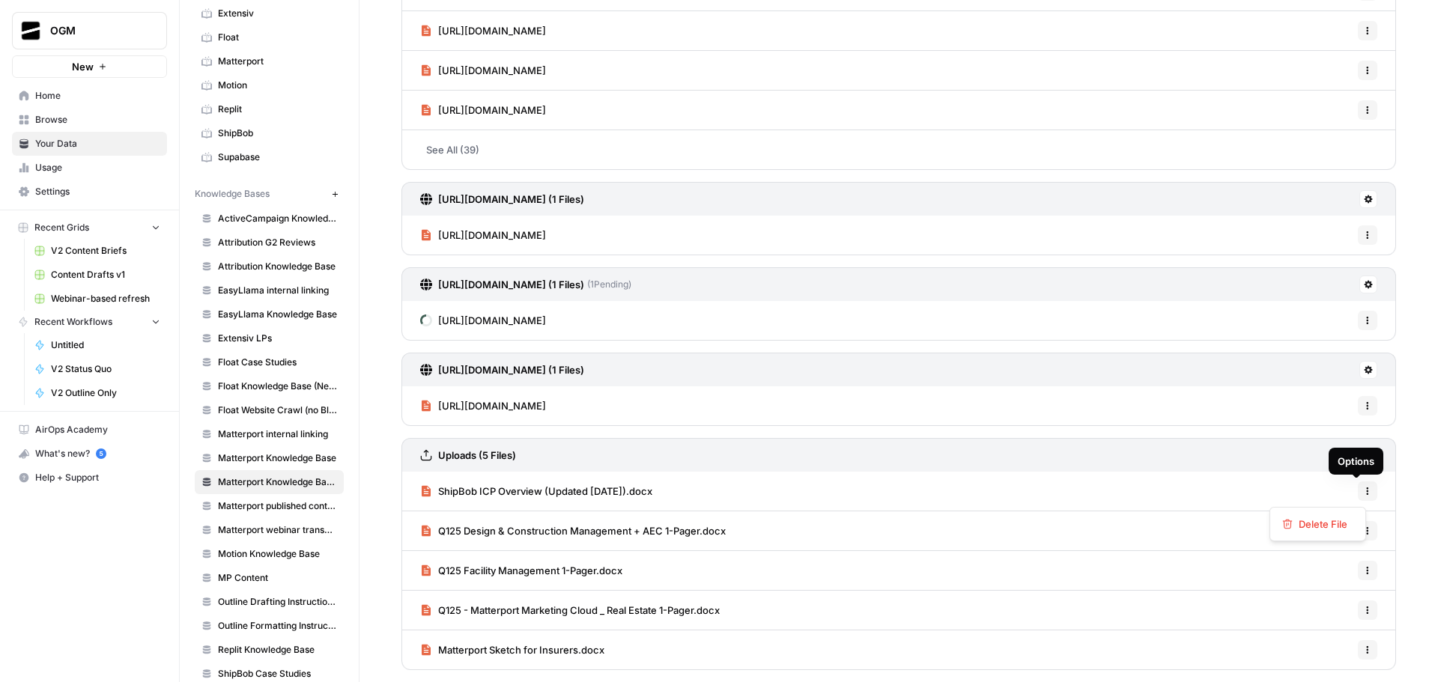
click at [1363, 490] on icon "button" at bounding box center [1367, 491] width 9 height 9
click at [616, 492] on span "ShipBob ICP Overview (Updated August 2025).docx" at bounding box center [545, 491] width 214 height 15
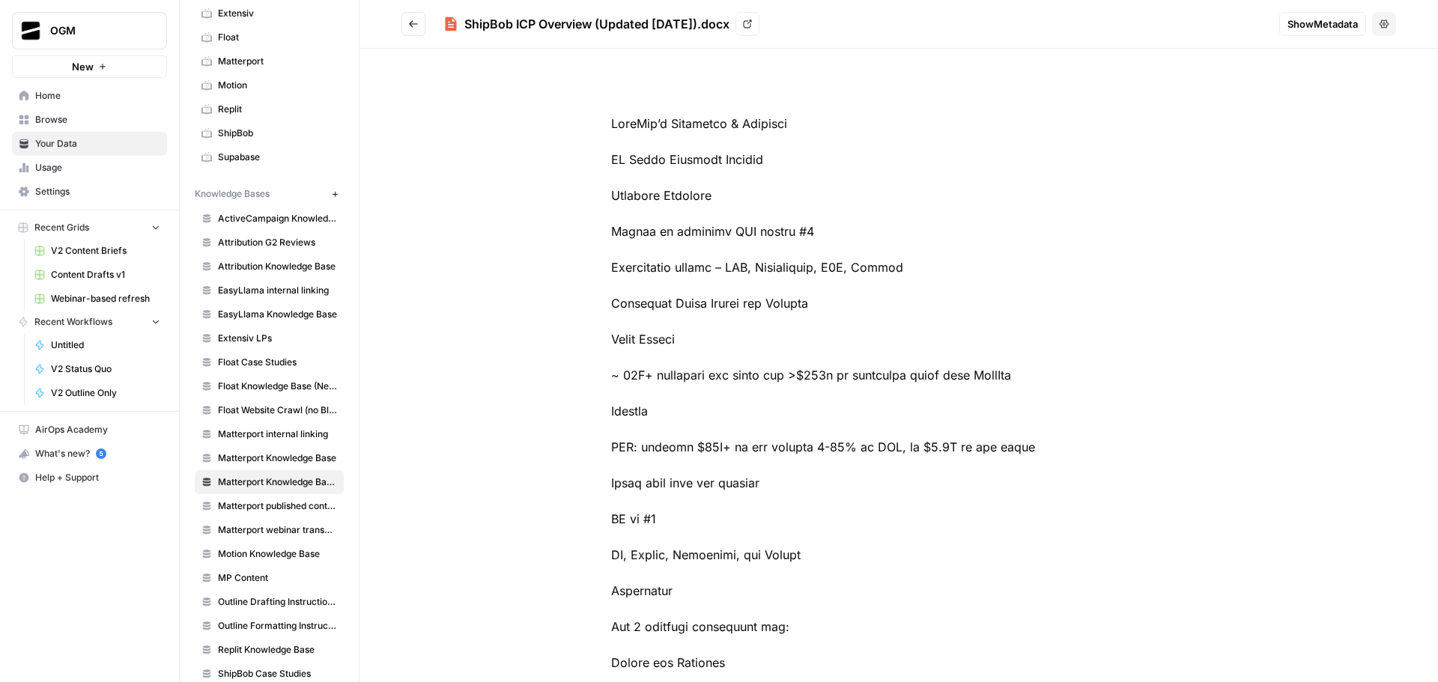
click at [410, 28] on icon "Go back" at bounding box center [413, 24] width 10 height 10
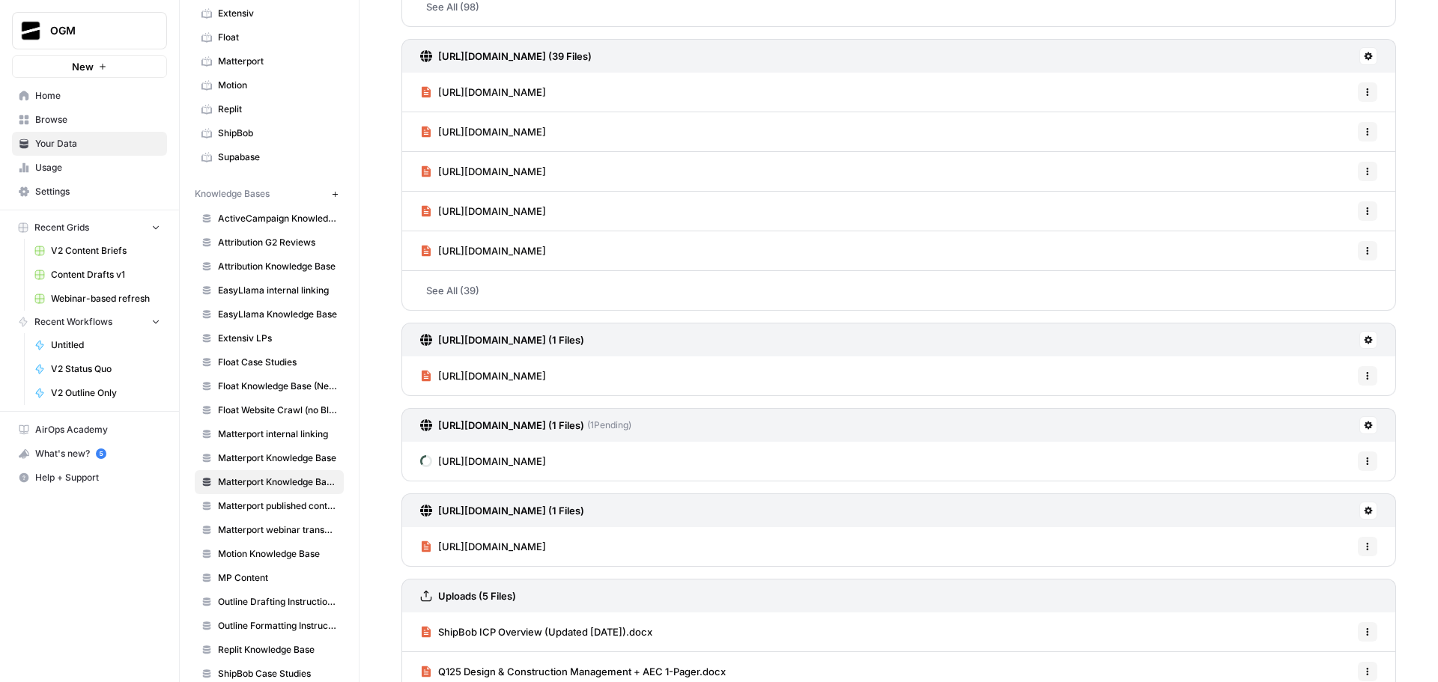
scroll to position [665, 0]
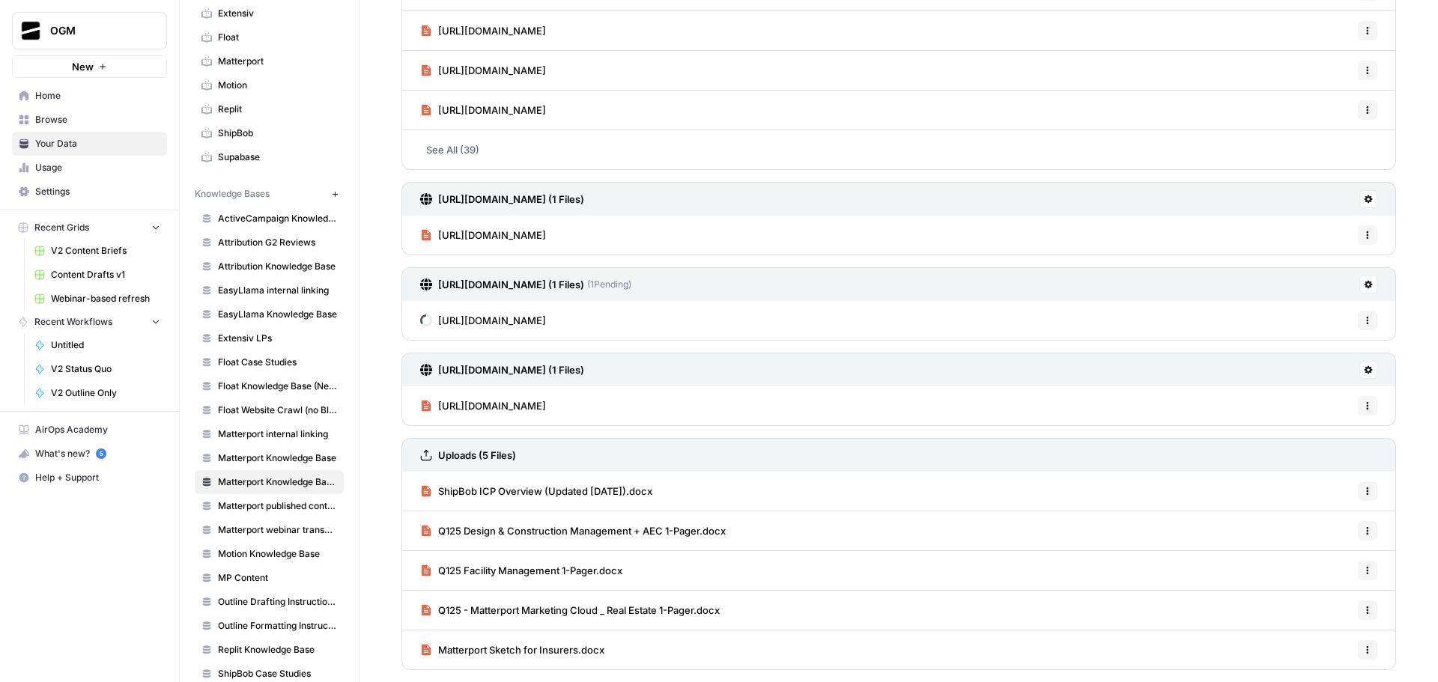
click at [1363, 489] on icon "button" at bounding box center [1367, 491] width 9 height 9
click at [1329, 526] on span "Delete File" at bounding box center [1322, 524] width 49 height 15
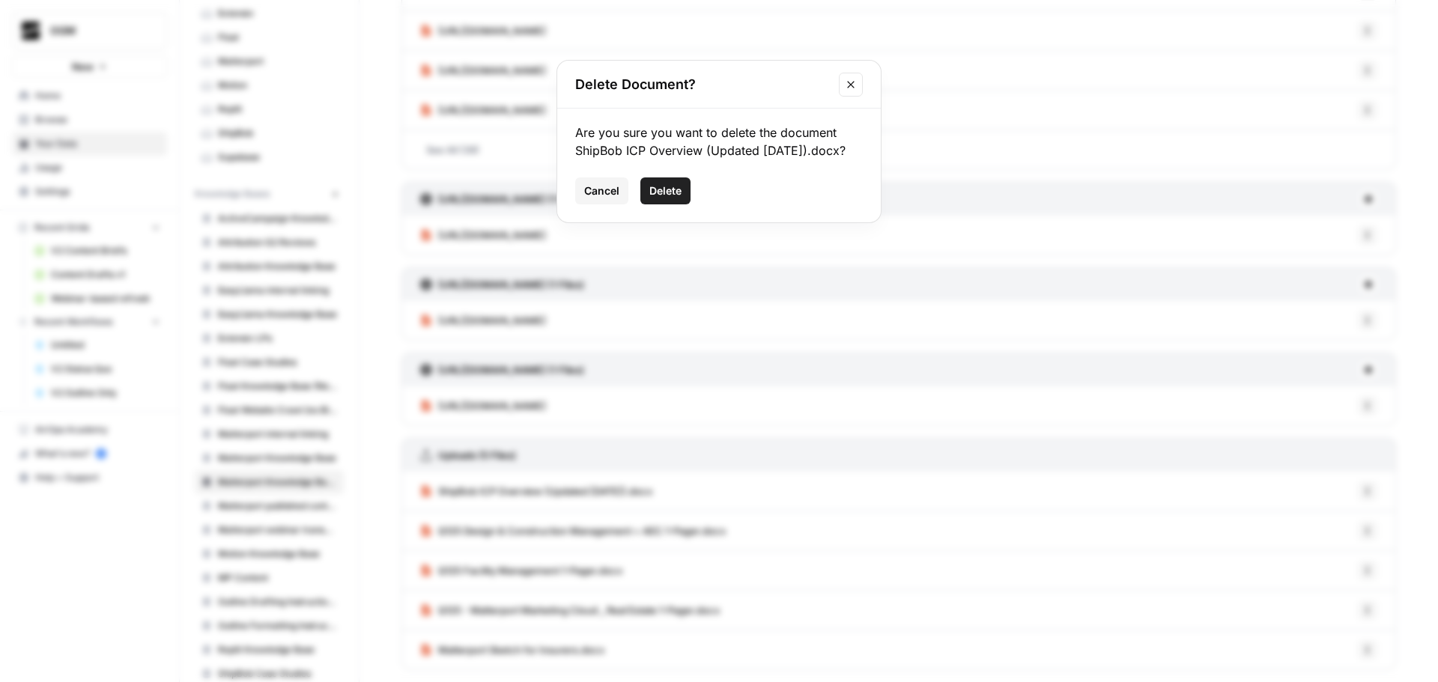
click at [666, 198] on span "Delete" at bounding box center [665, 190] width 32 height 15
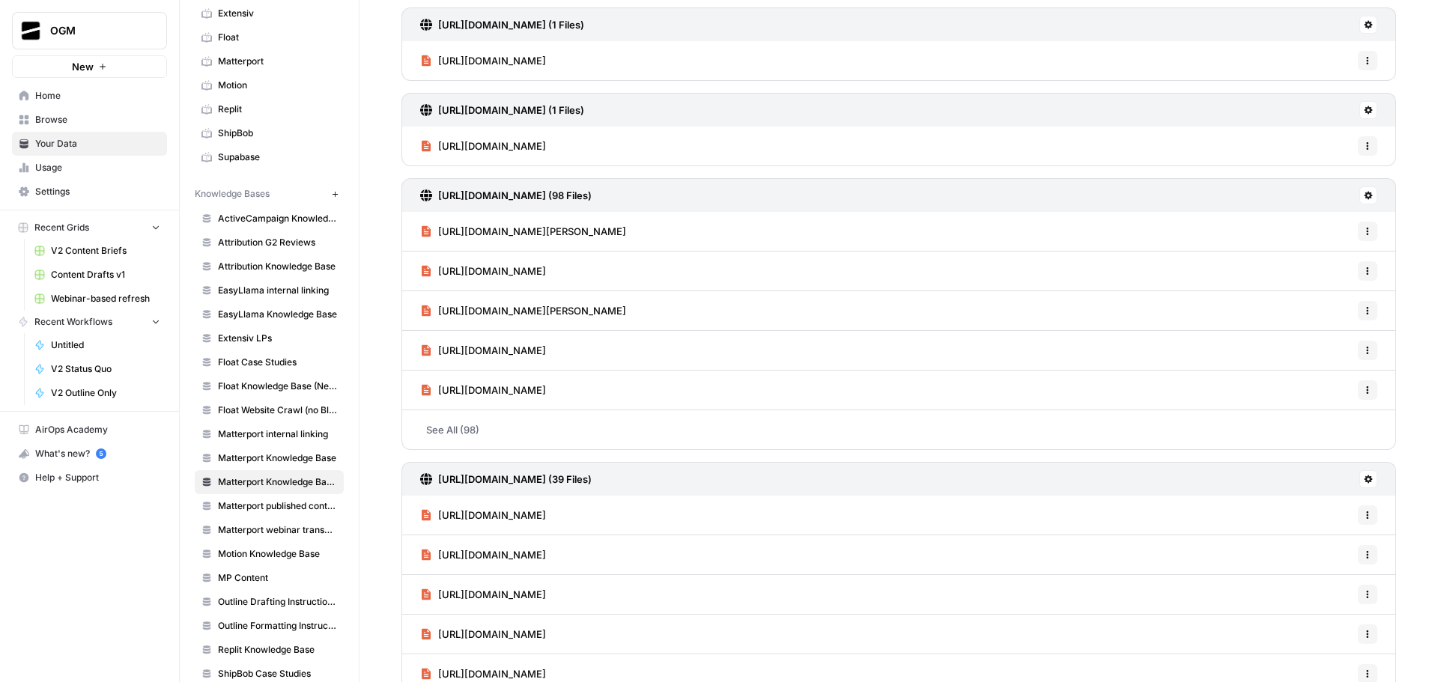
scroll to position [0, 0]
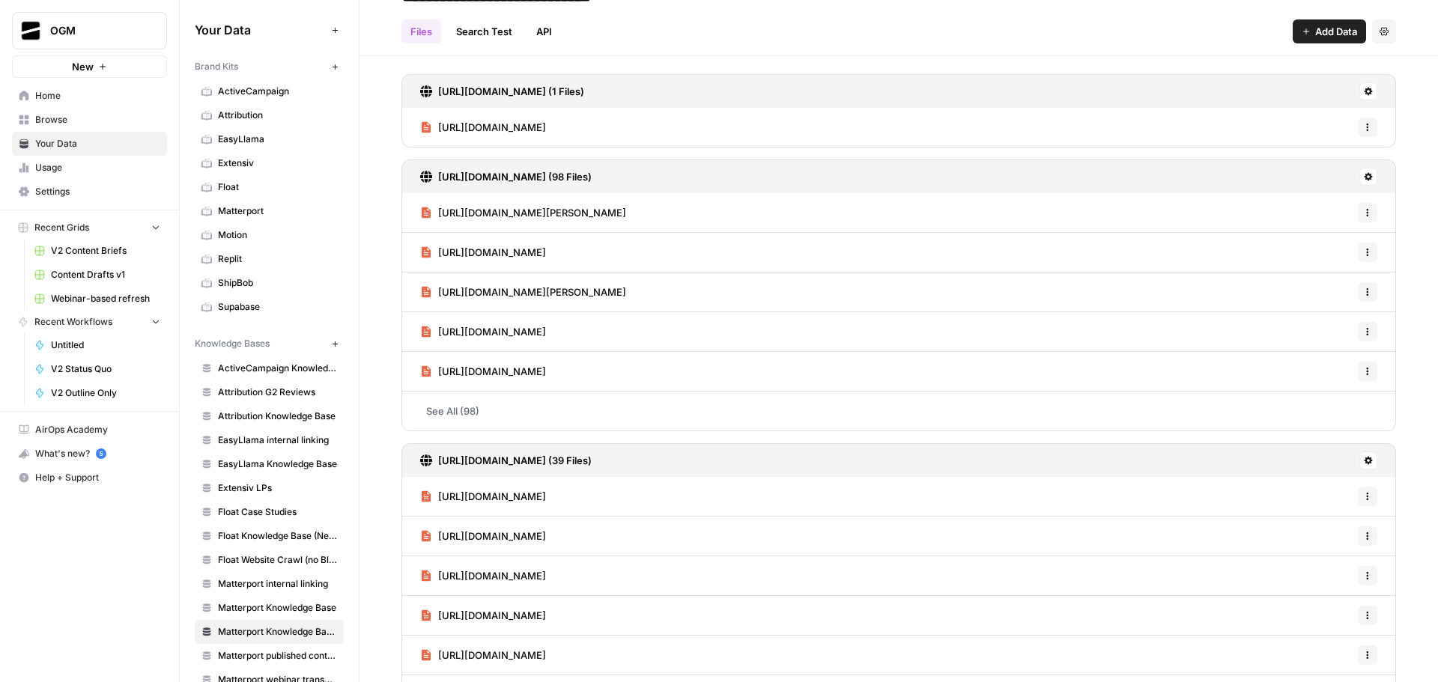
scroll to position [334, 0]
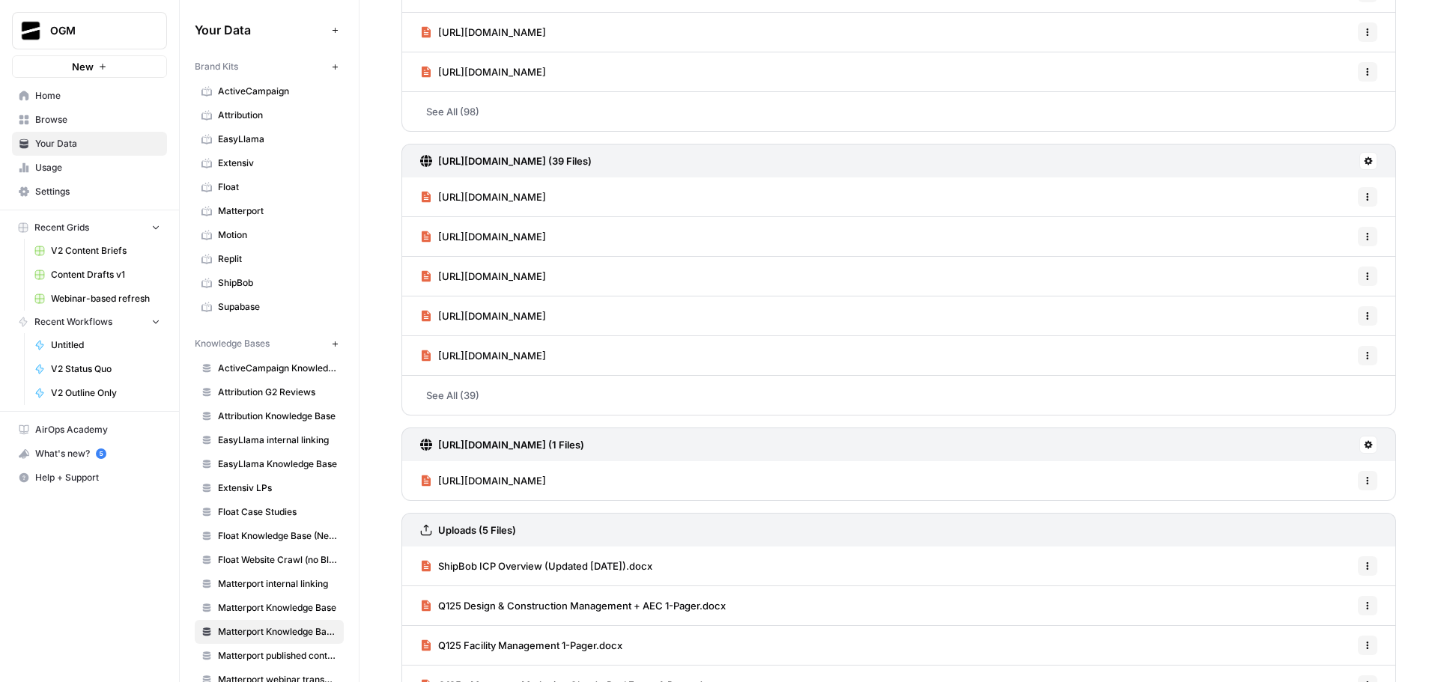
drag, startPoint x: 824, startPoint y: 482, endPoint x: 439, endPoint y: 479, distance: 384.9
click at [439, 479] on div "https://support.shipbob.com/s/article/US-Prohibited-and-Restricted-Items-Policy…" at bounding box center [898, 480] width 994 height 39
copy span "https://support.shipbob.com/s/article/US-Prohibited-and-Restricted-Items-Policy"
click at [1367, 483] on icon "button" at bounding box center [1368, 484] width 2 height 2
click at [1316, 520] on span "Delete File" at bounding box center [1322, 513] width 49 height 15
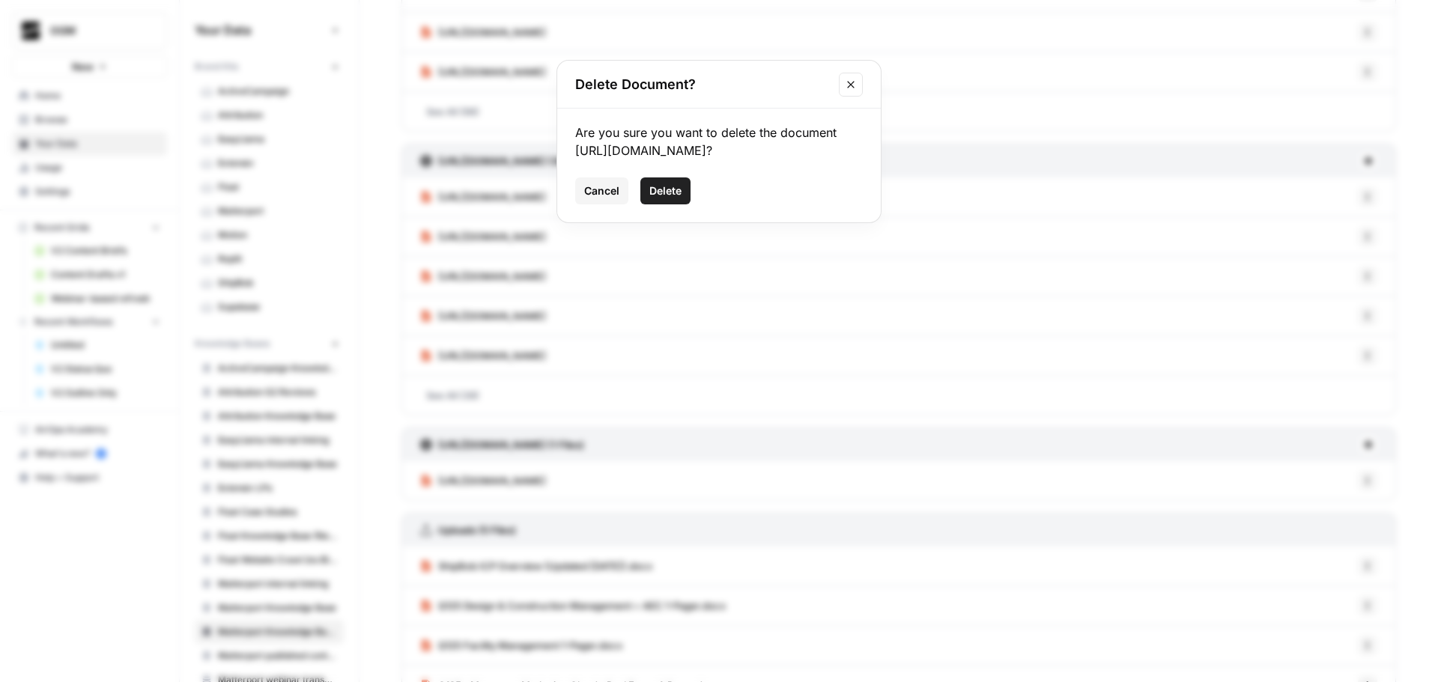
click at [672, 198] on span "Delete" at bounding box center [665, 190] width 32 height 15
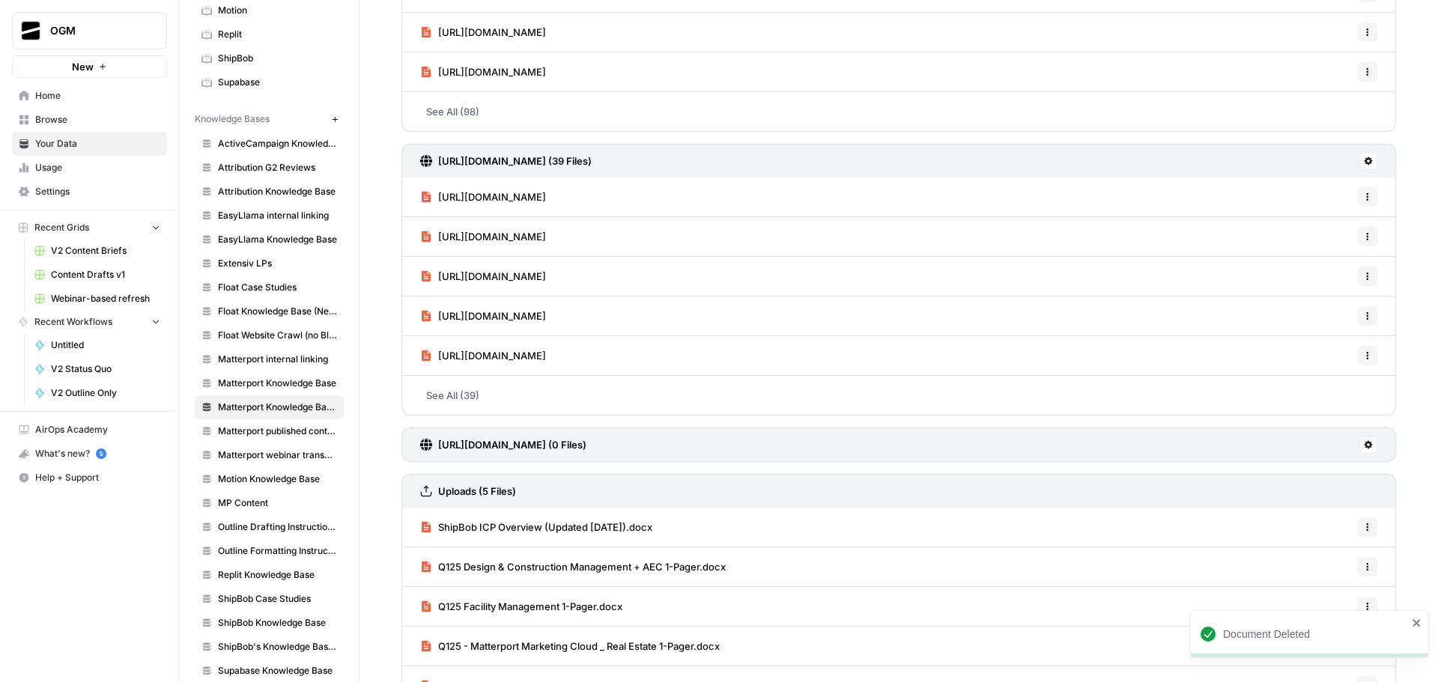
scroll to position [243, 0]
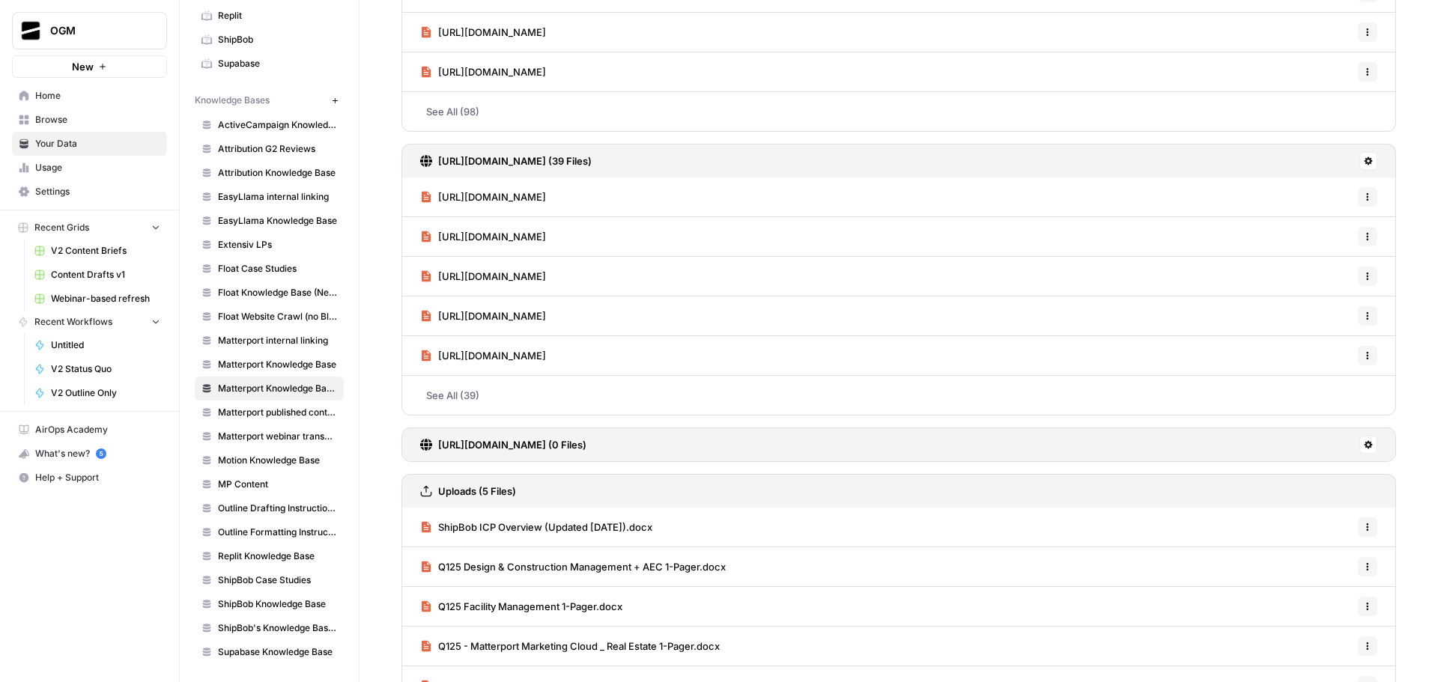
click at [279, 628] on span "ShipBob's Knowledge Base V2" at bounding box center [277, 628] width 119 height 13
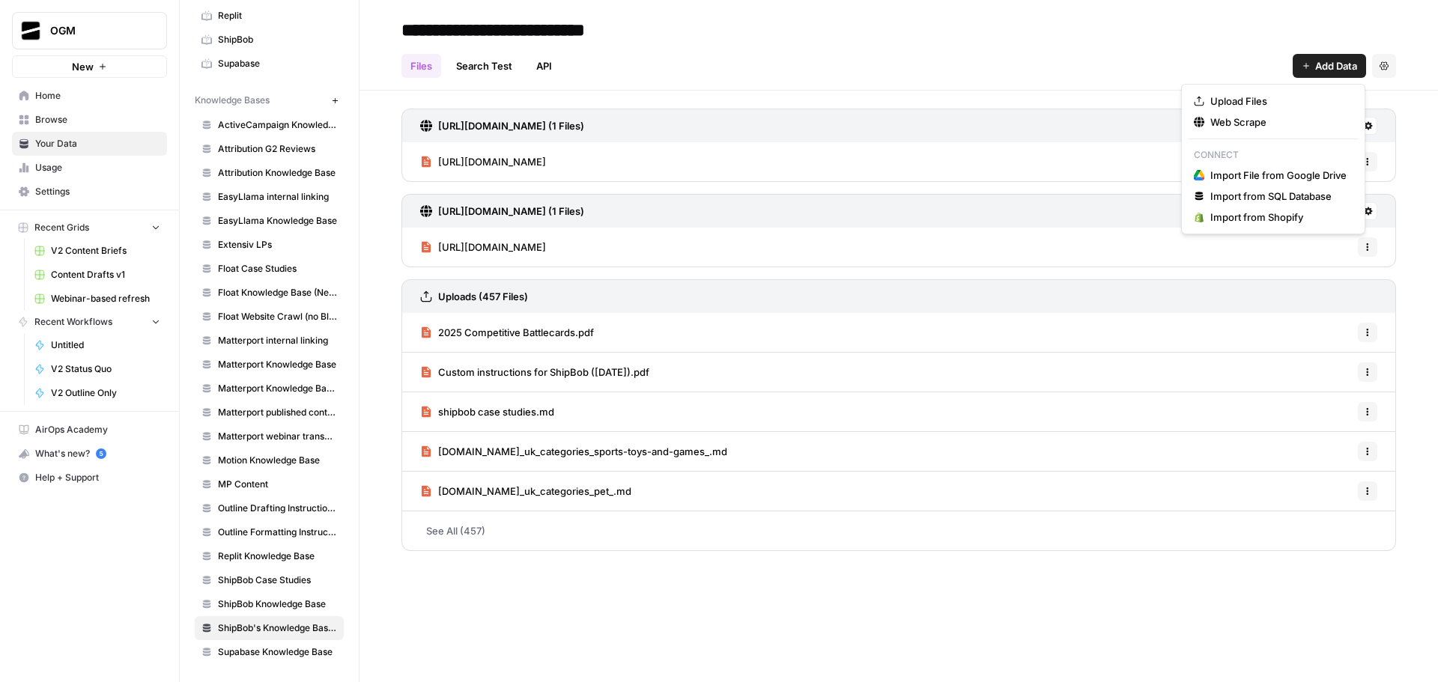
click at [1332, 71] on span "Add Data" at bounding box center [1336, 65] width 42 height 15
click at [1268, 115] on span "Web Scrape" at bounding box center [1278, 122] width 136 height 15
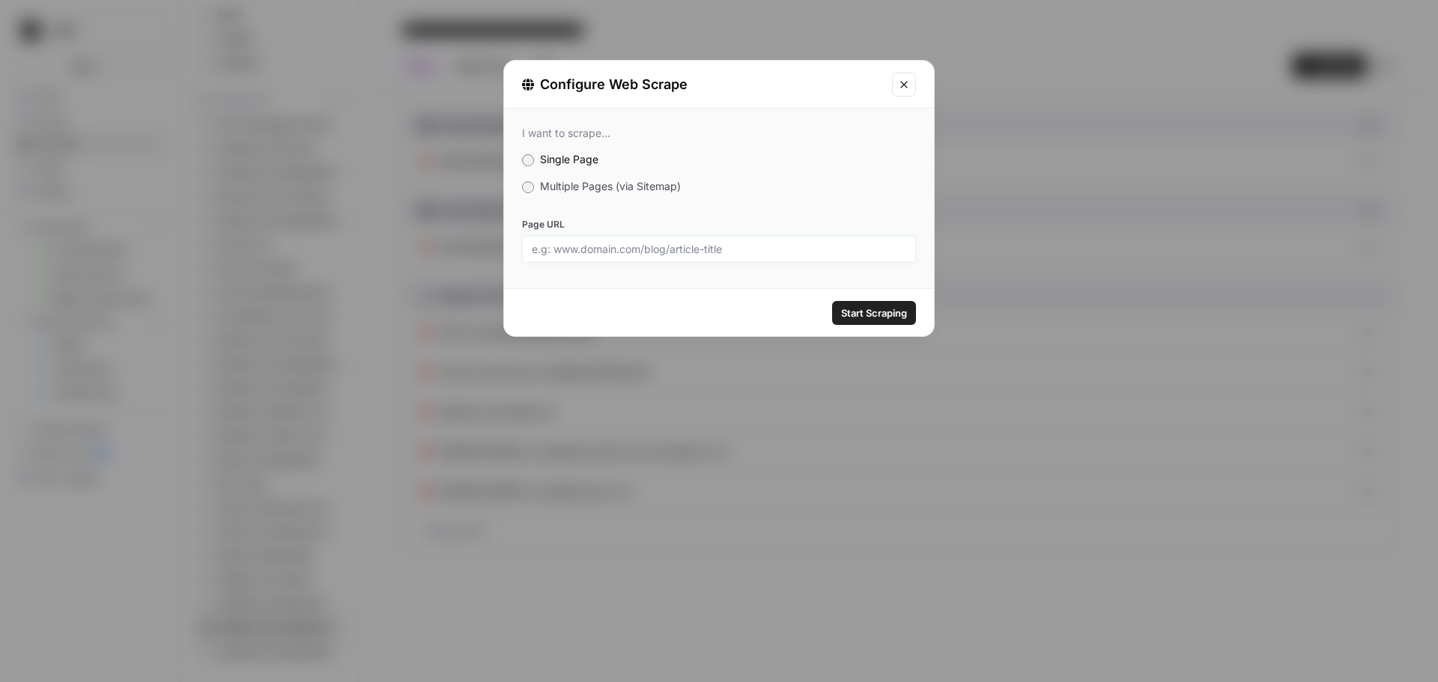
click at [668, 249] on input "Page URL" at bounding box center [719, 249] width 374 height 13
paste input "https://support.shipbob.com/s/article/US-Prohibited-and-Restricted-Items-Policy"
type input "https://support.shipbob.com/s/article/US-Prohibited-and-Restricted-Items-Policy"
click at [874, 311] on span "Start Scraping" at bounding box center [874, 313] width 66 height 15
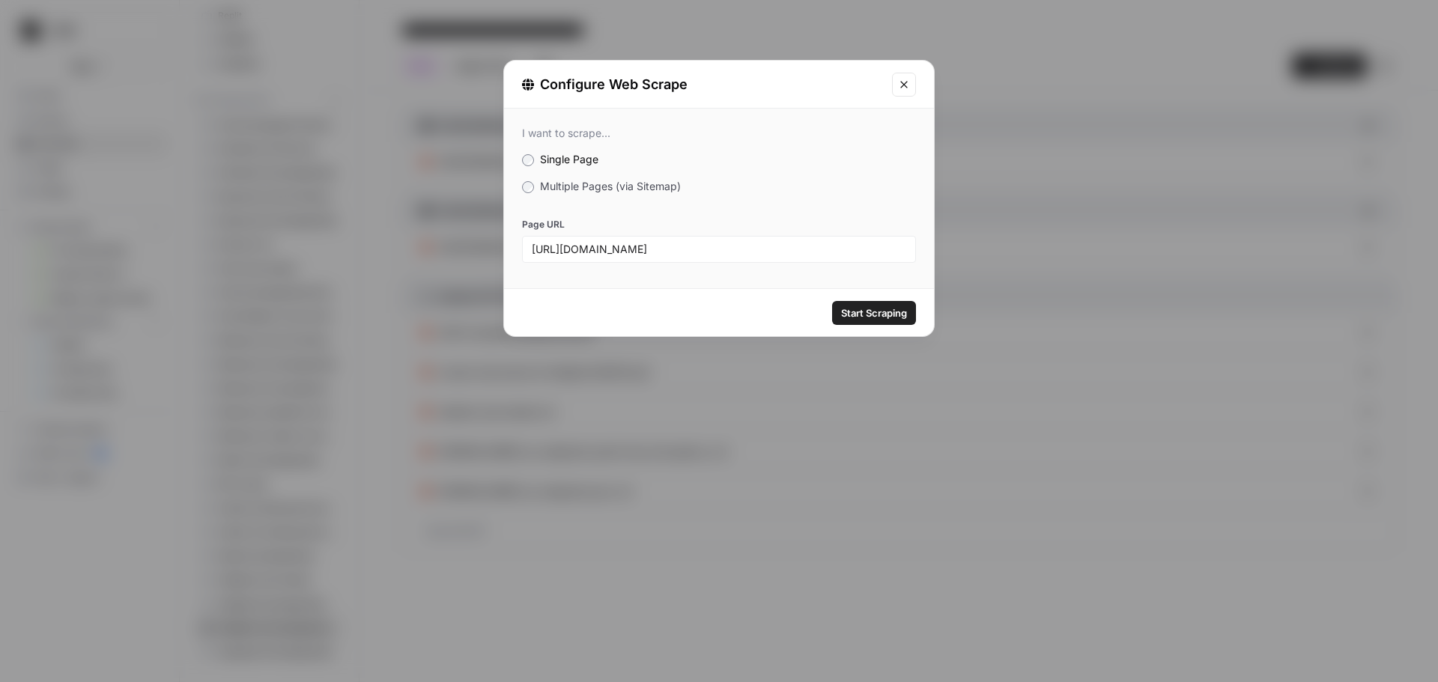
scroll to position [0, 0]
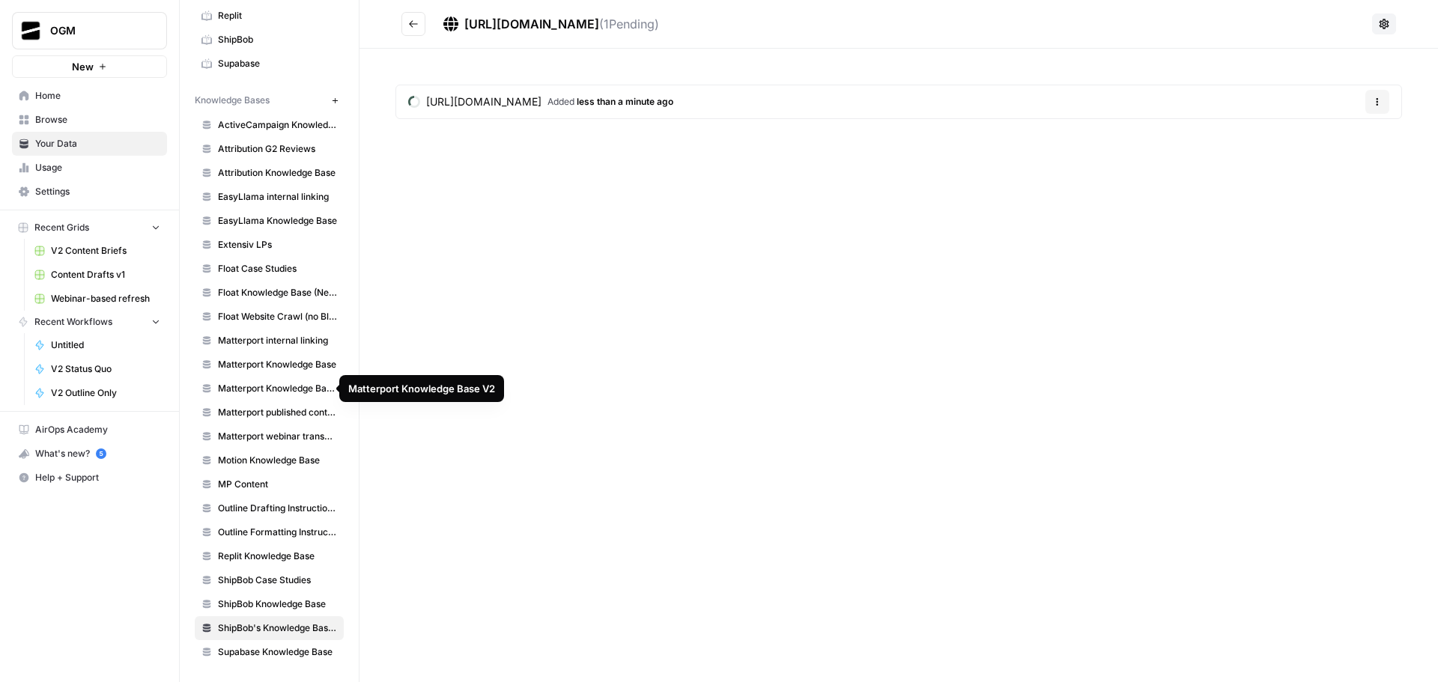
click at [280, 386] on span "Matterport Knowledge Base V2" at bounding box center [277, 388] width 119 height 13
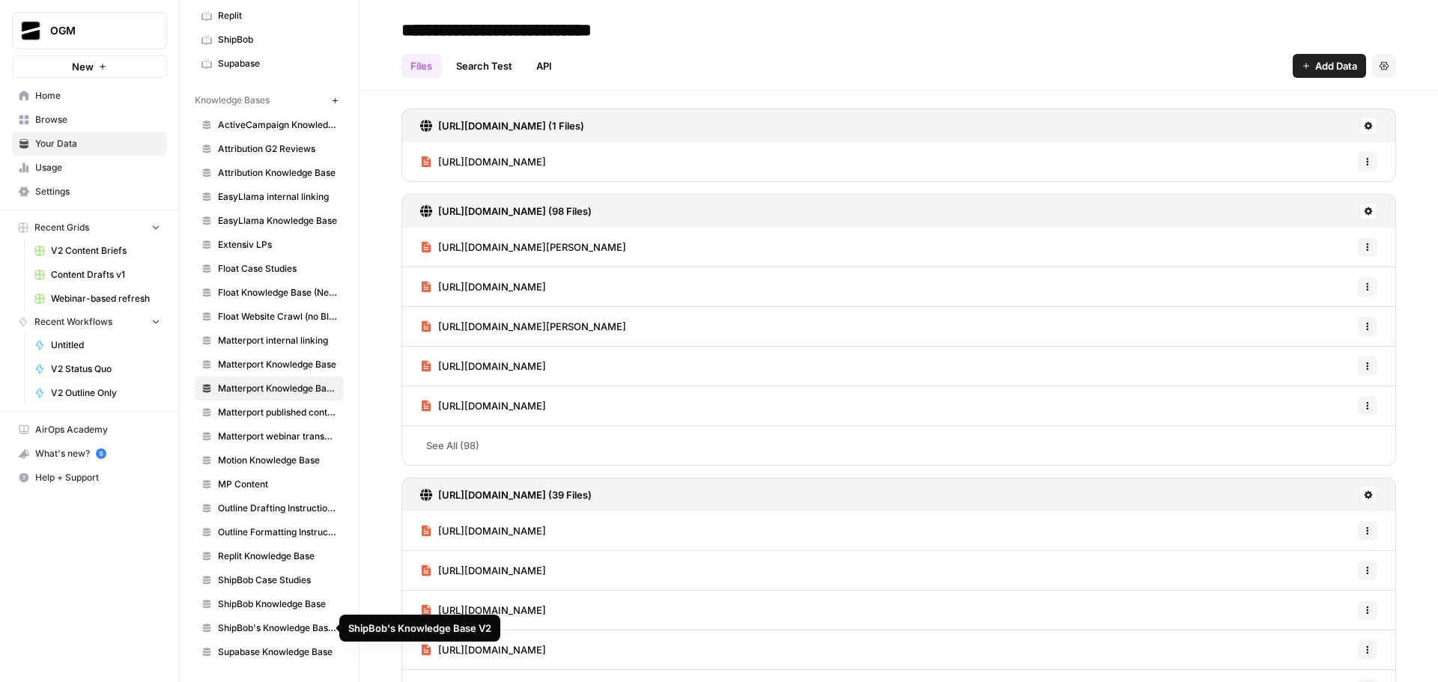
click at [290, 624] on span "ShipBob's Knowledge Base V2" at bounding box center [277, 628] width 119 height 13
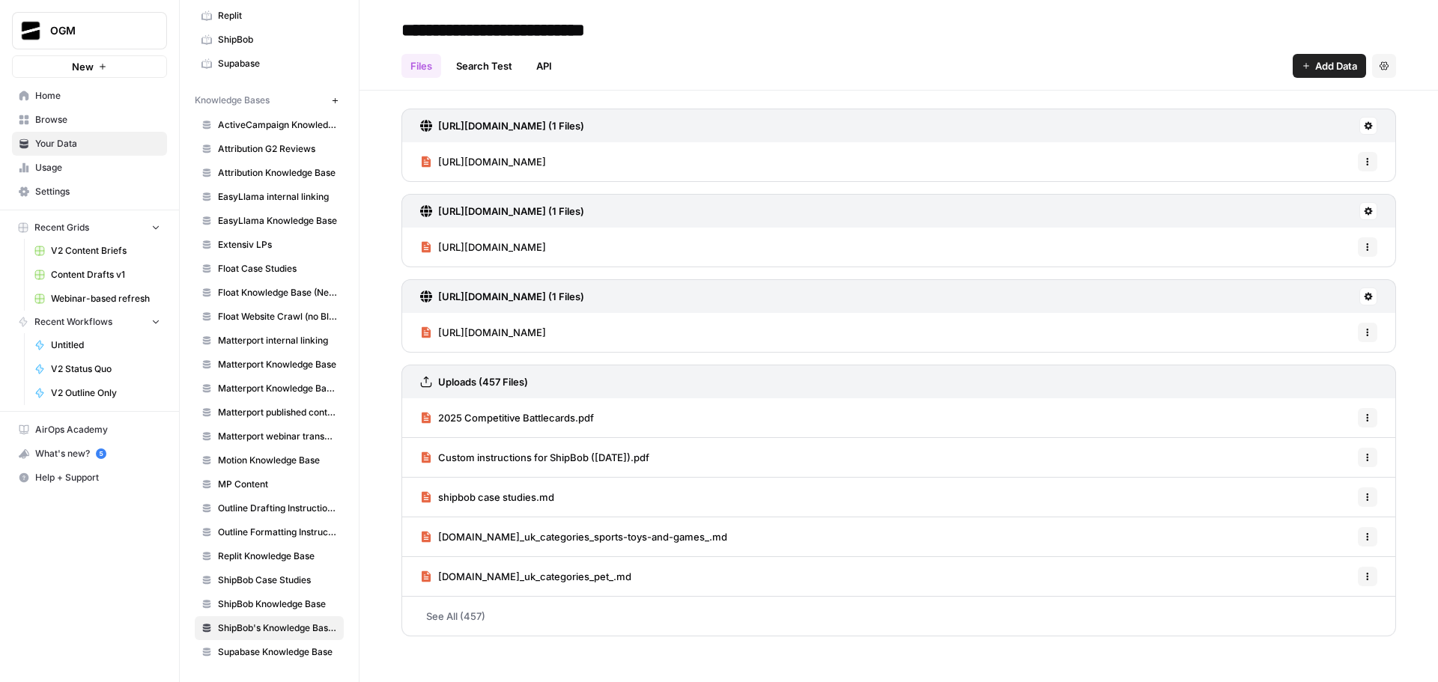
click at [487, 374] on link "Uploads (457 Files)" at bounding box center [474, 381] width 108 height 33
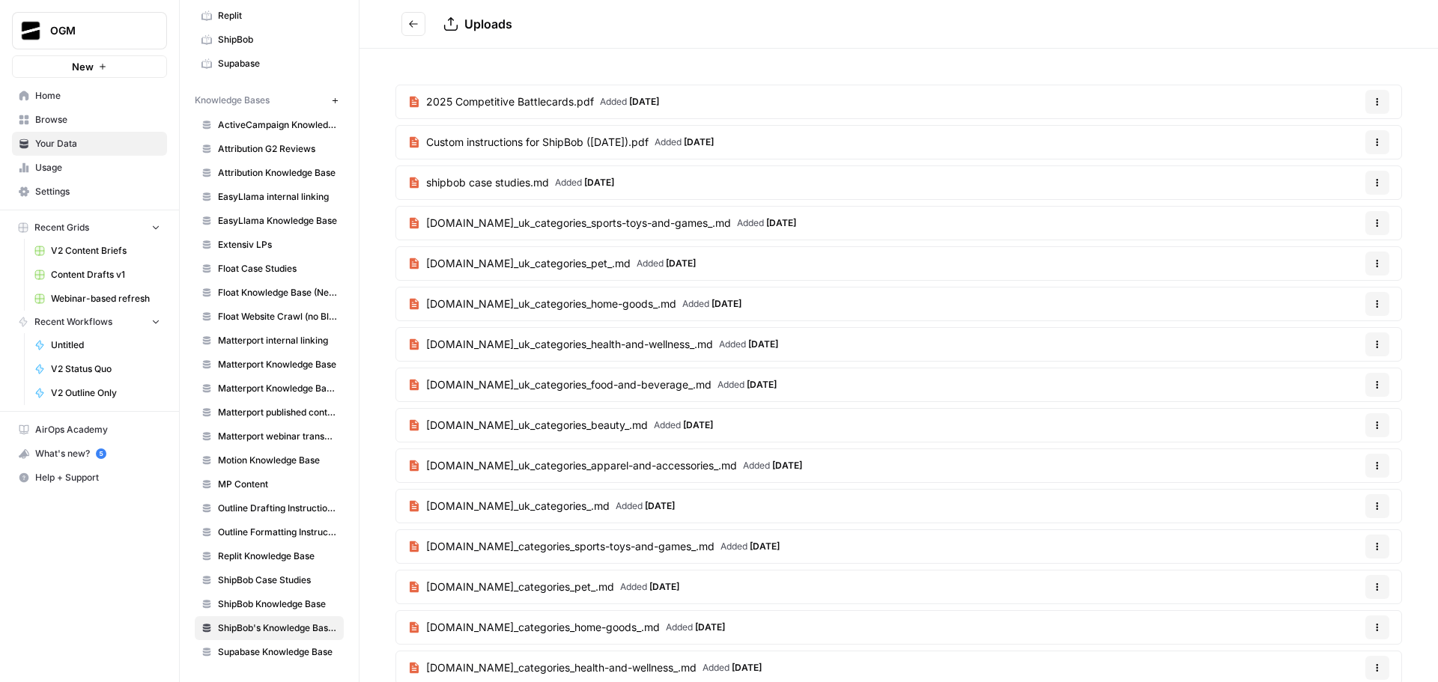
click at [425, 22] on h2 "Uploads" at bounding box center [895, 24] width 988 height 24
click at [422, 21] on button "Go back" at bounding box center [413, 24] width 24 height 24
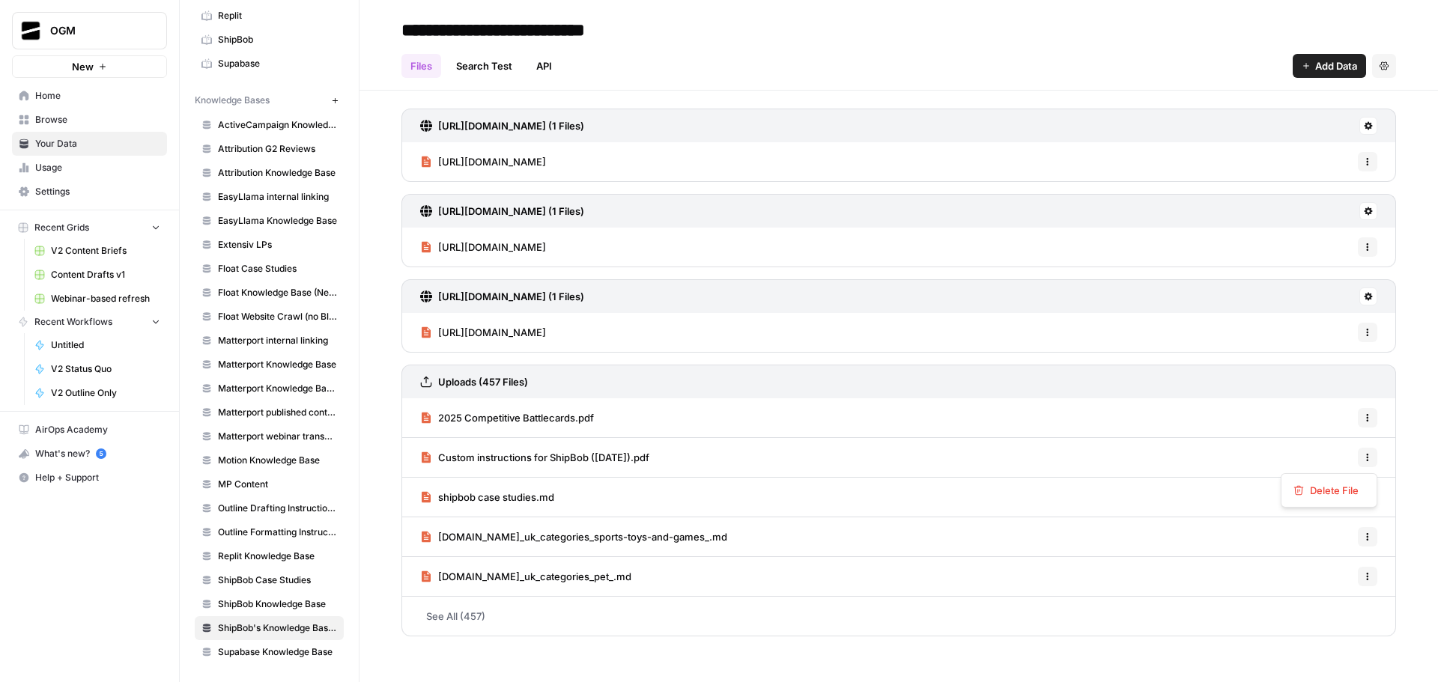
click at [1361, 455] on button "Options" at bounding box center [1367, 457] width 19 height 19
click at [1337, 494] on span "Delete File" at bounding box center [1334, 490] width 49 height 15
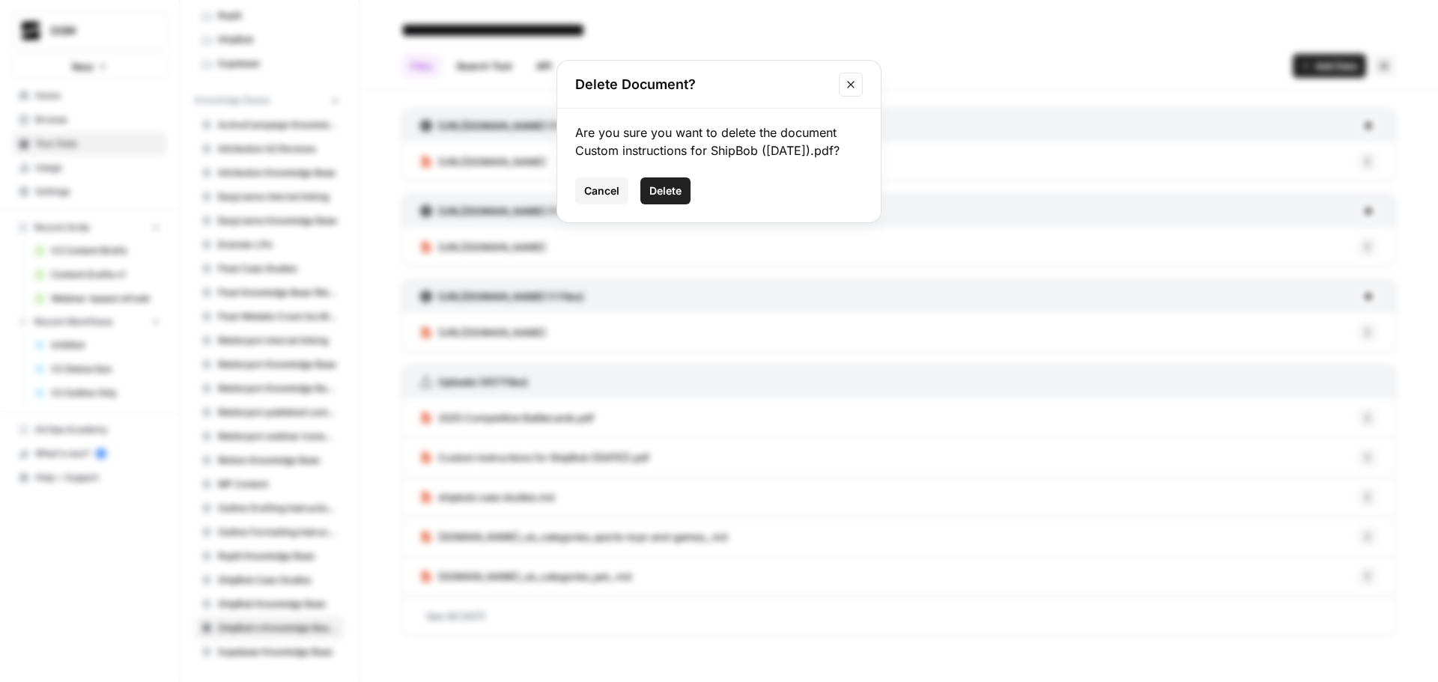
click at [660, 184] on span "Delete" at bounding box center [665, 190] width 32 height 15
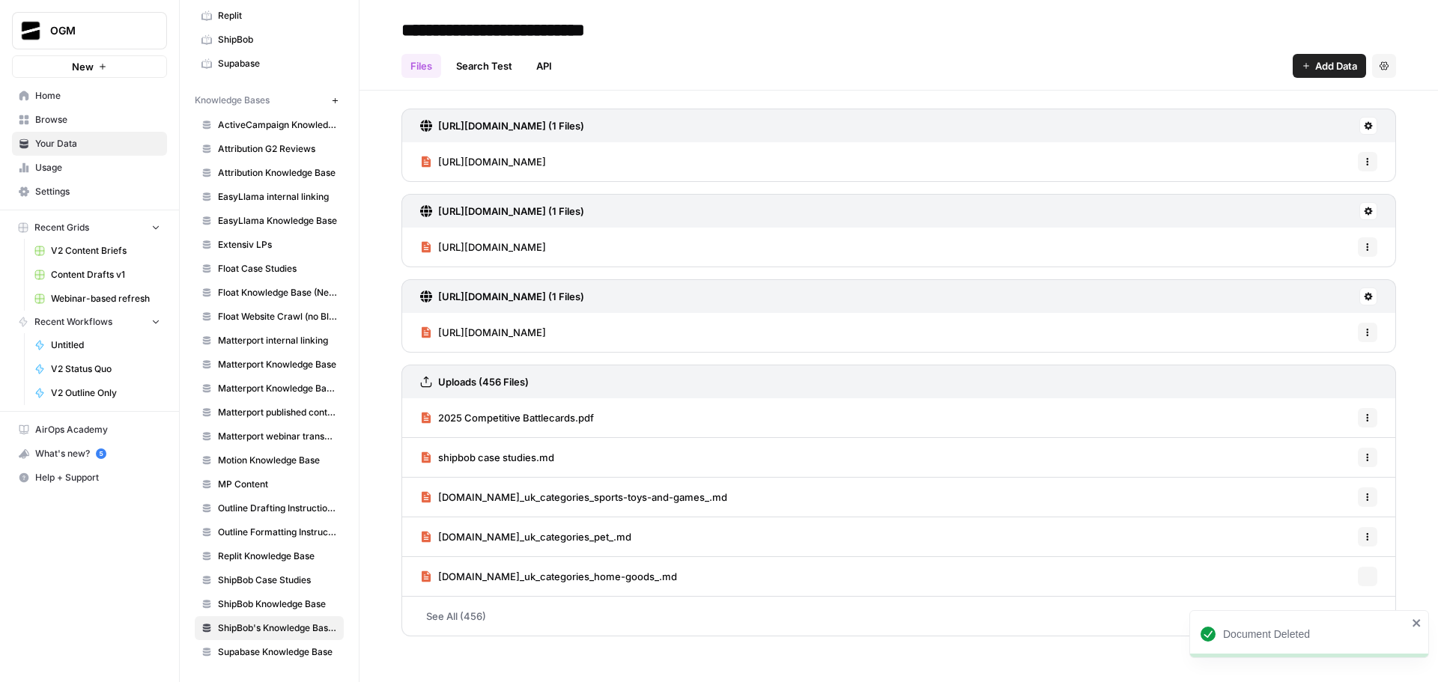
click at [1330, 70] on span "Add Data" at bounding box center [1336, 65] width 42 height 15
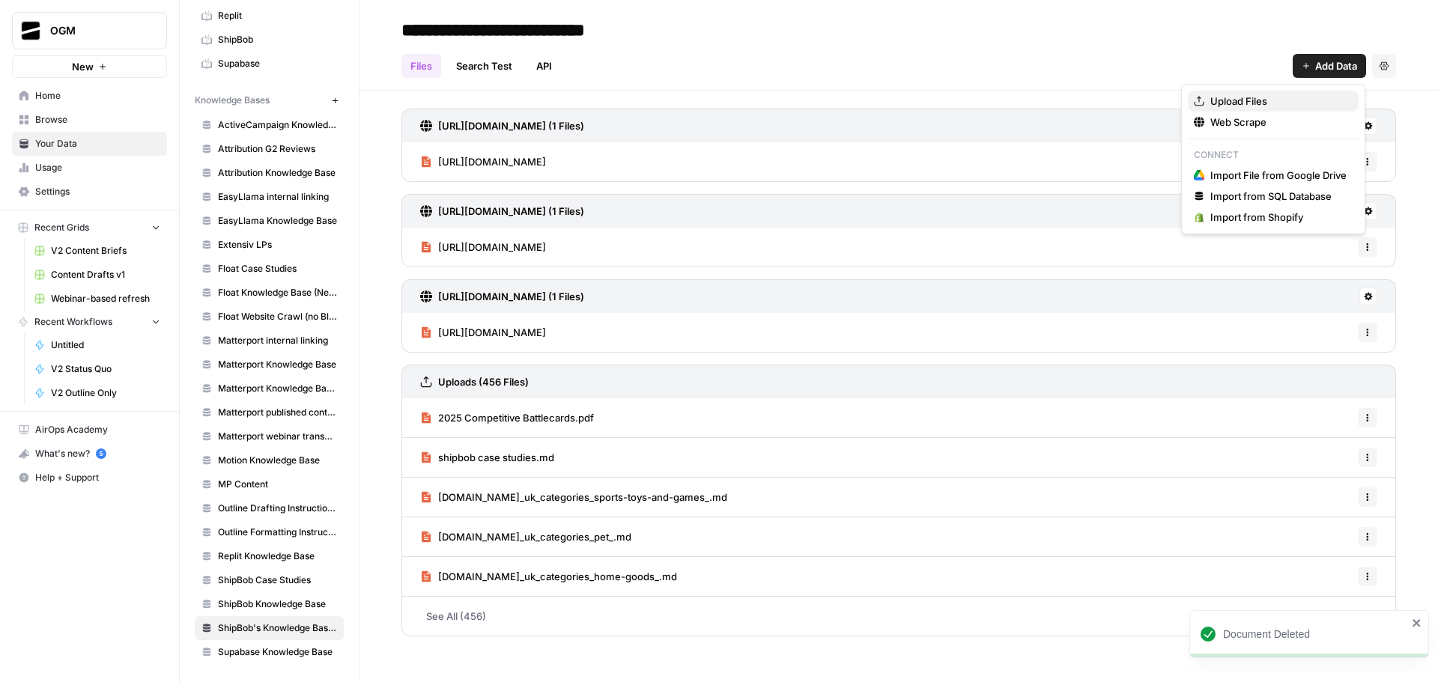
click at [1269, 104] on span "Upload Files" at bounding box center [1278, 101] width 136 height 15
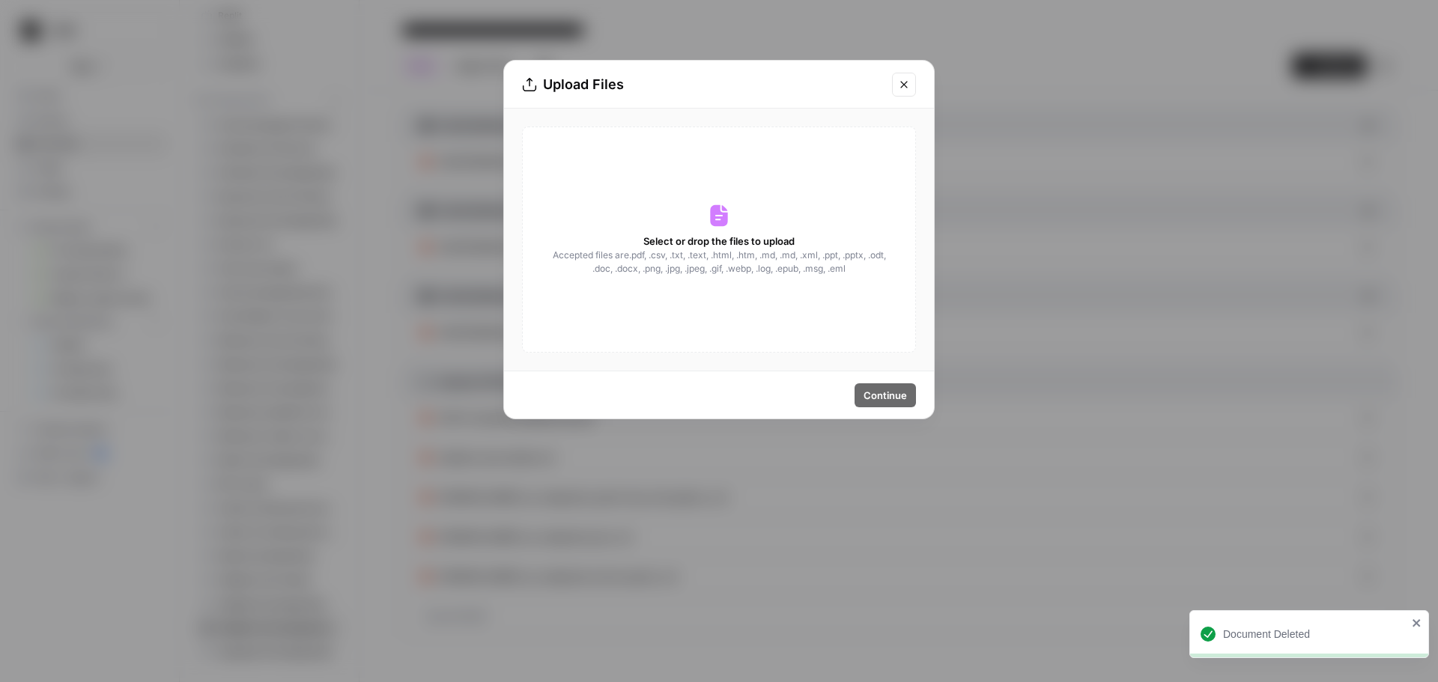
click at [754, 249] on span "Accepted files are .pdf, .csv, .txt, .text, .html, .htm, .md, .md, .xml, .ppt, …" at bounding box center [718, 262] width 335 height 27
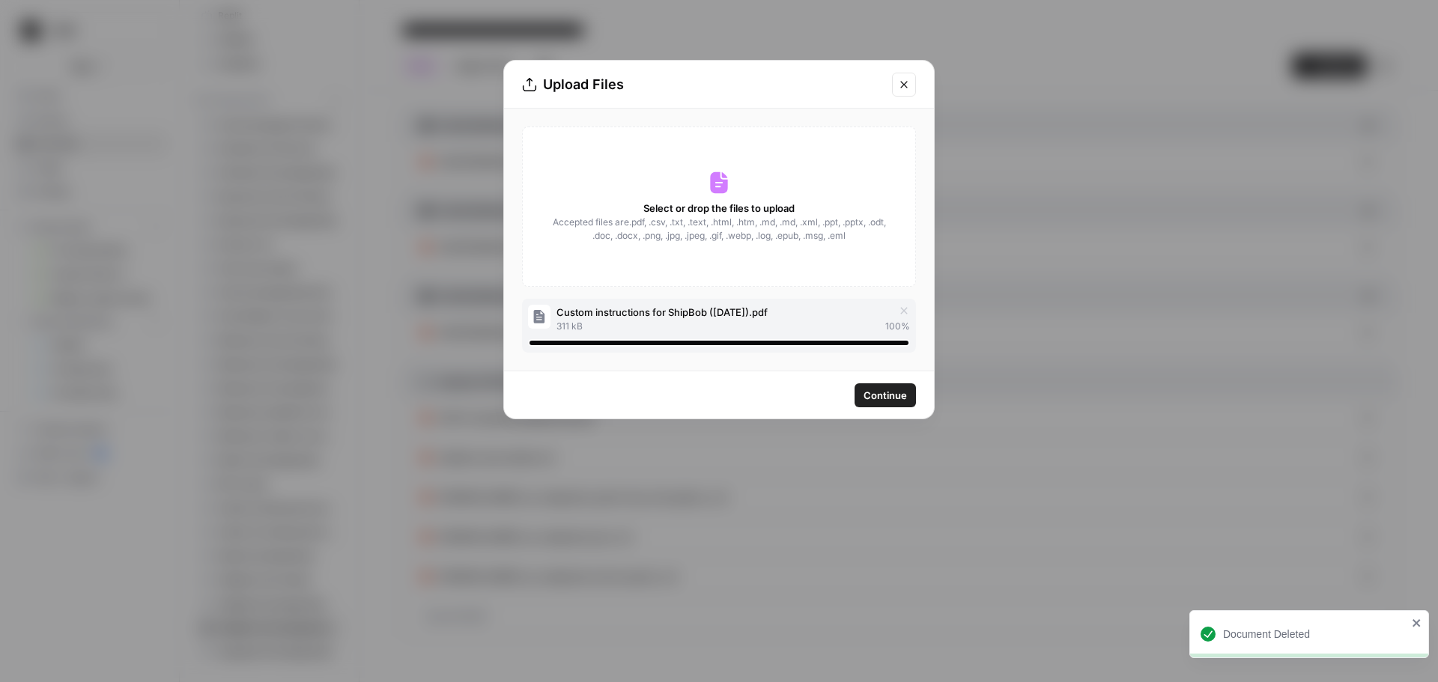
click at [889, 395] on span "Continue" at bounding box center [884, 395] width 43 height 15
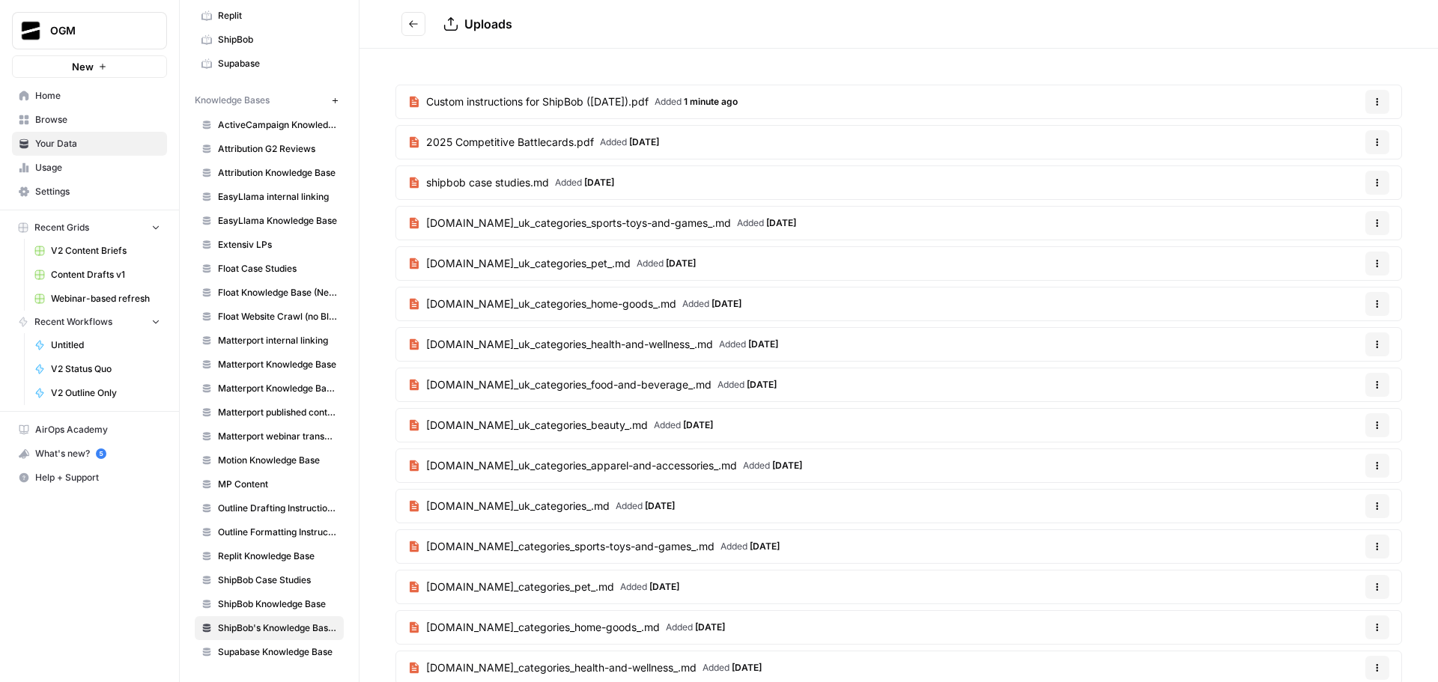
click at [75, 116] on span "Browse" at bounding box center [97, 119] width 125 height 13
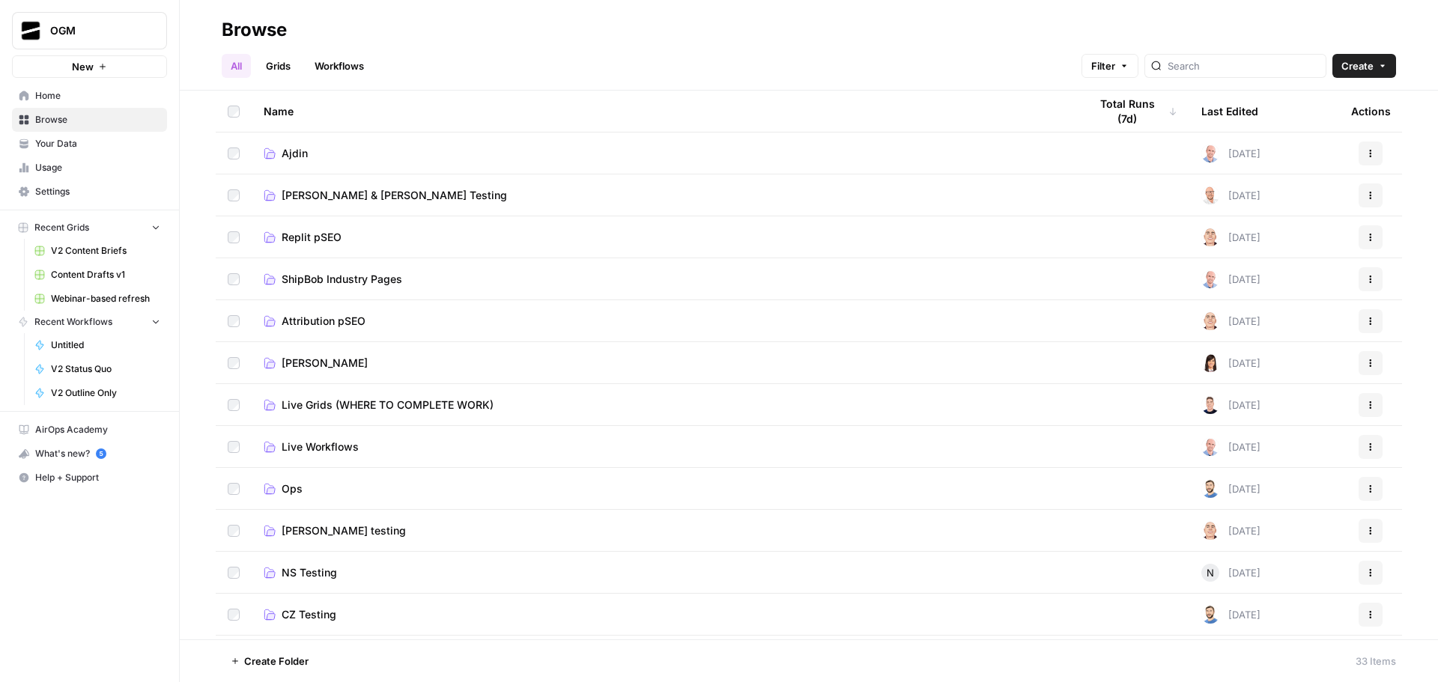
click at [311, 152] on link "Ajdin" at bounding box center [664, 153] width 801 height 15
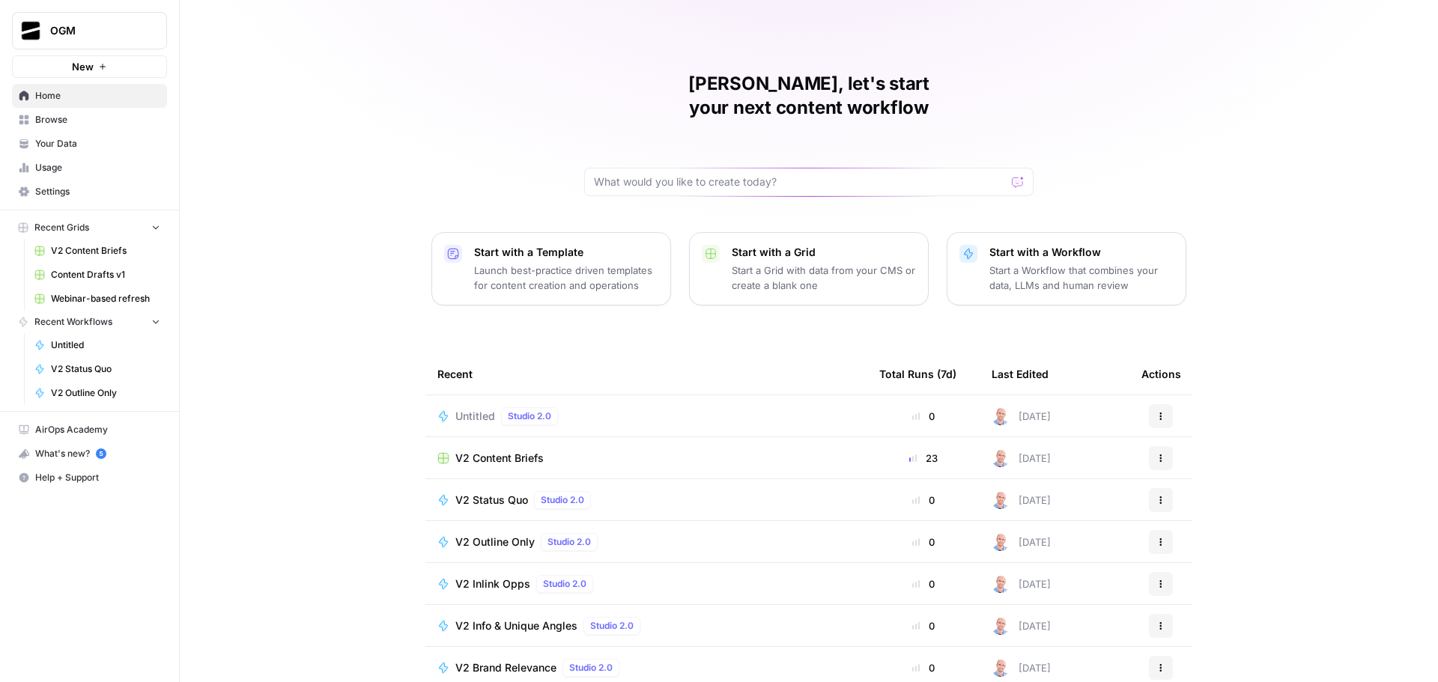
click at [87, 118] on span "Browse" at bounding box center [97, 119] width 125 height 13
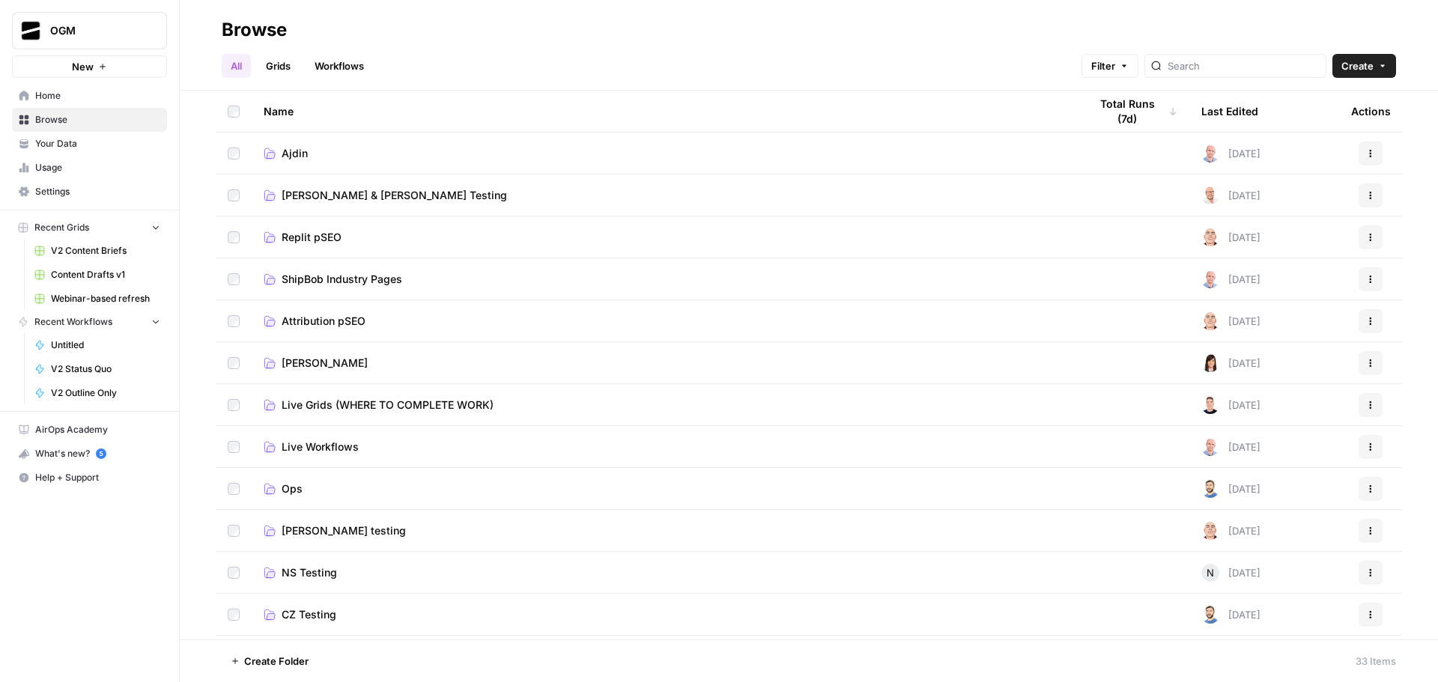
click at [336, 148] on link "Ajdin" at bounding box center [664, 153] width 801 height 15
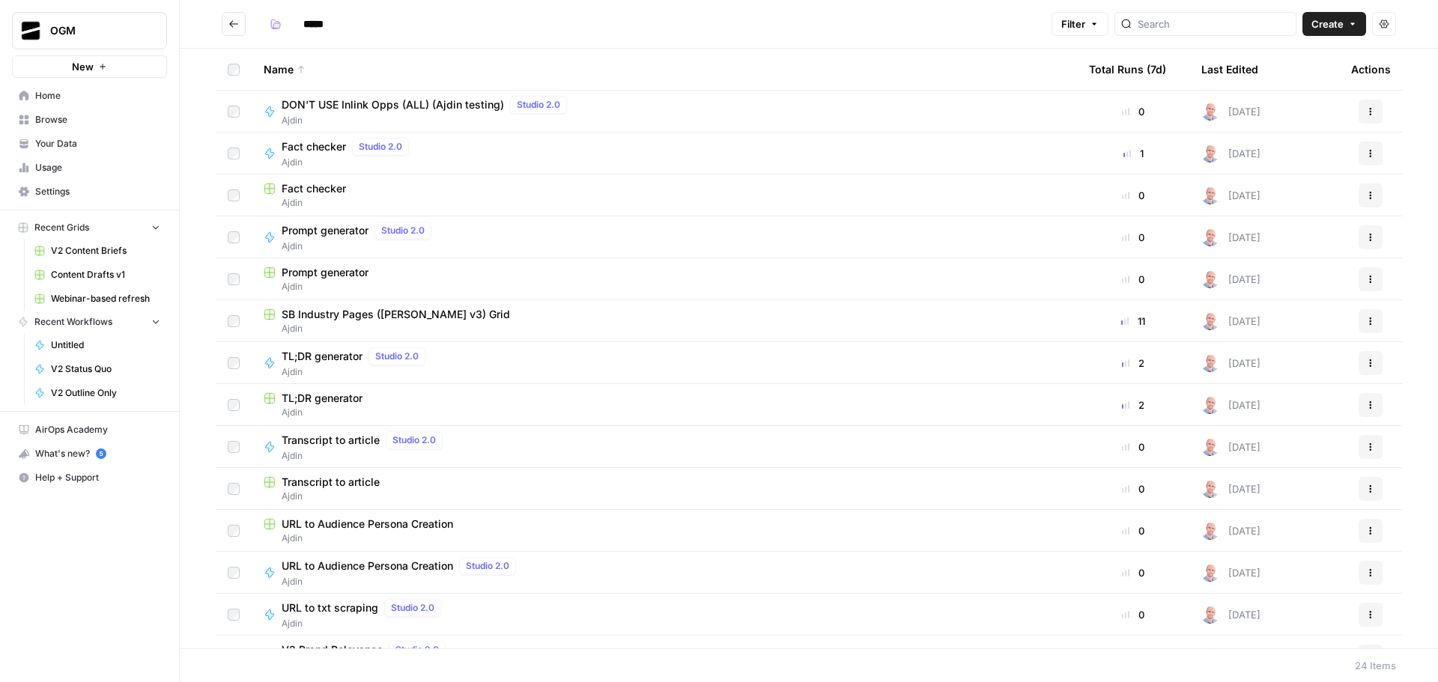
click at [441, 309] on span "SB Industry Pages ([PERSON_NAME] v3) Grid" at bounding box center [396, 314] width 228 height 15
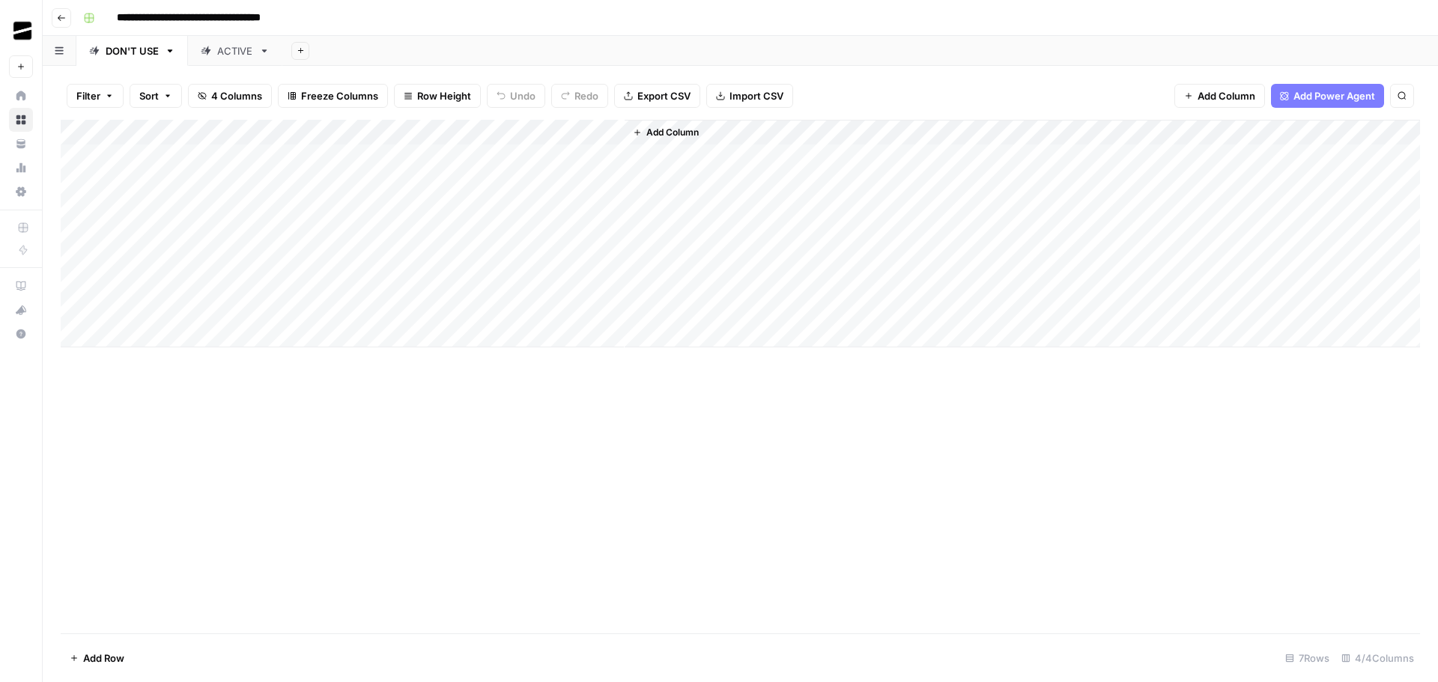
click at [458, 130] on div "Add Column" at bounding box center [740, 234] width 1359 height 228
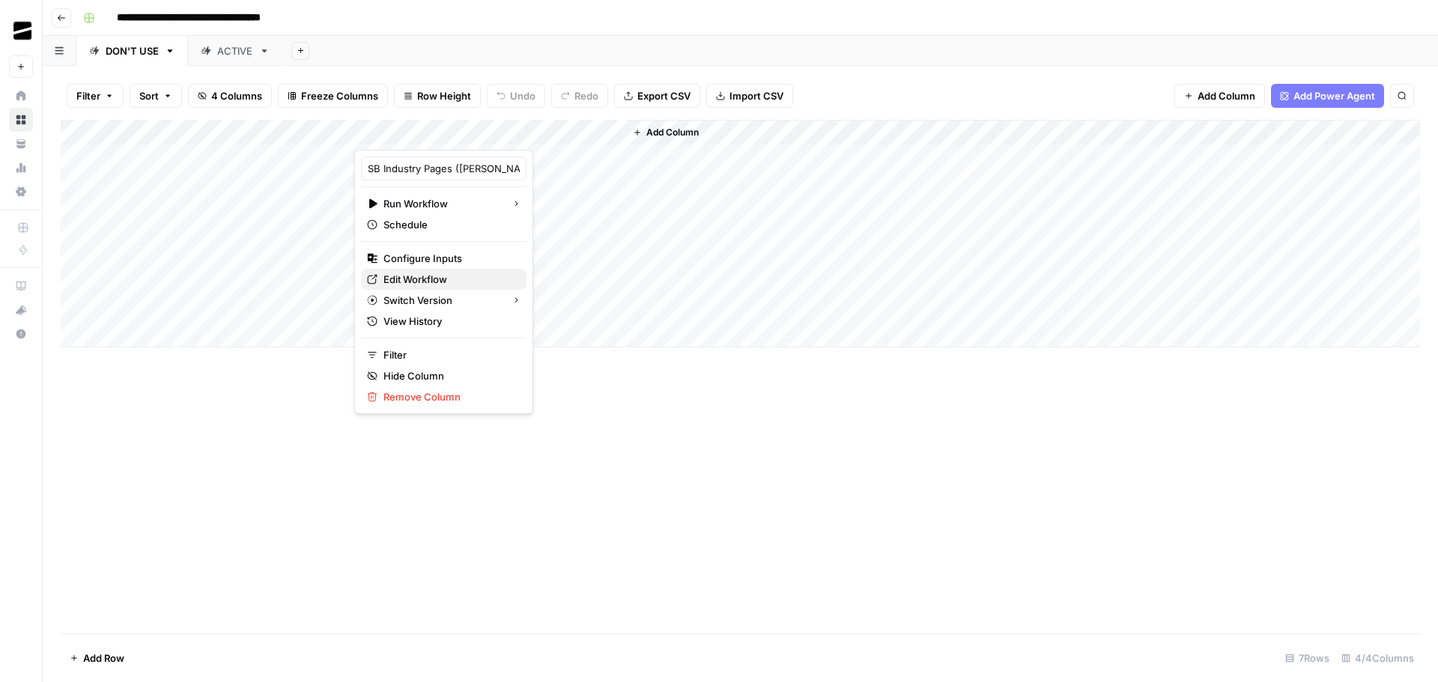
click at [445, 279] on span "Edit Workflow" at bounding box center [448, 279] width 131 height 15
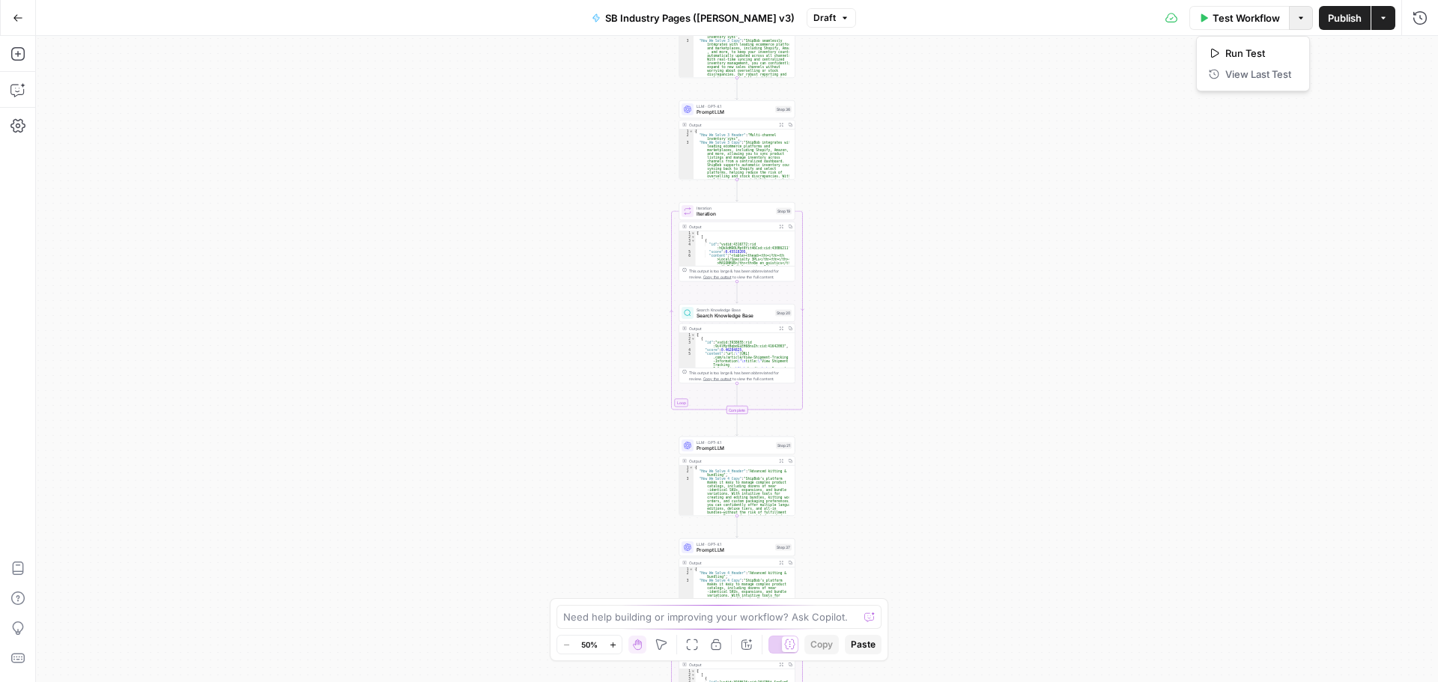
click at [1298, 19] on icon "button" at bounding box center [1300, 17] width 9 height 9
click at [1006, 112] on div "Workflow Set Inputs Inputs Workflow Workflow Step 2 Output Expand Output Copy 1…" at bounding box center [737, 359] width 1402 height 646
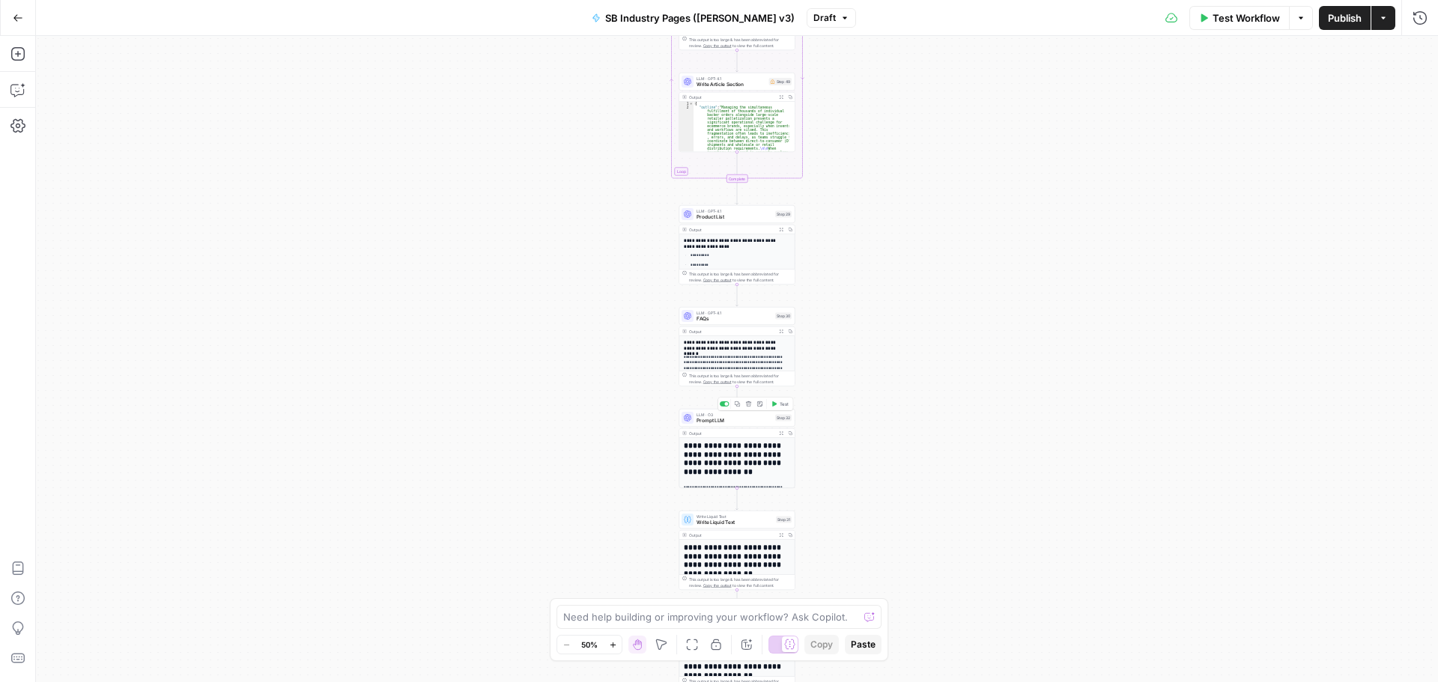
click at [739, 419] on span "Prompt LLM" at bounding box center [734, 420] width 76 height 7
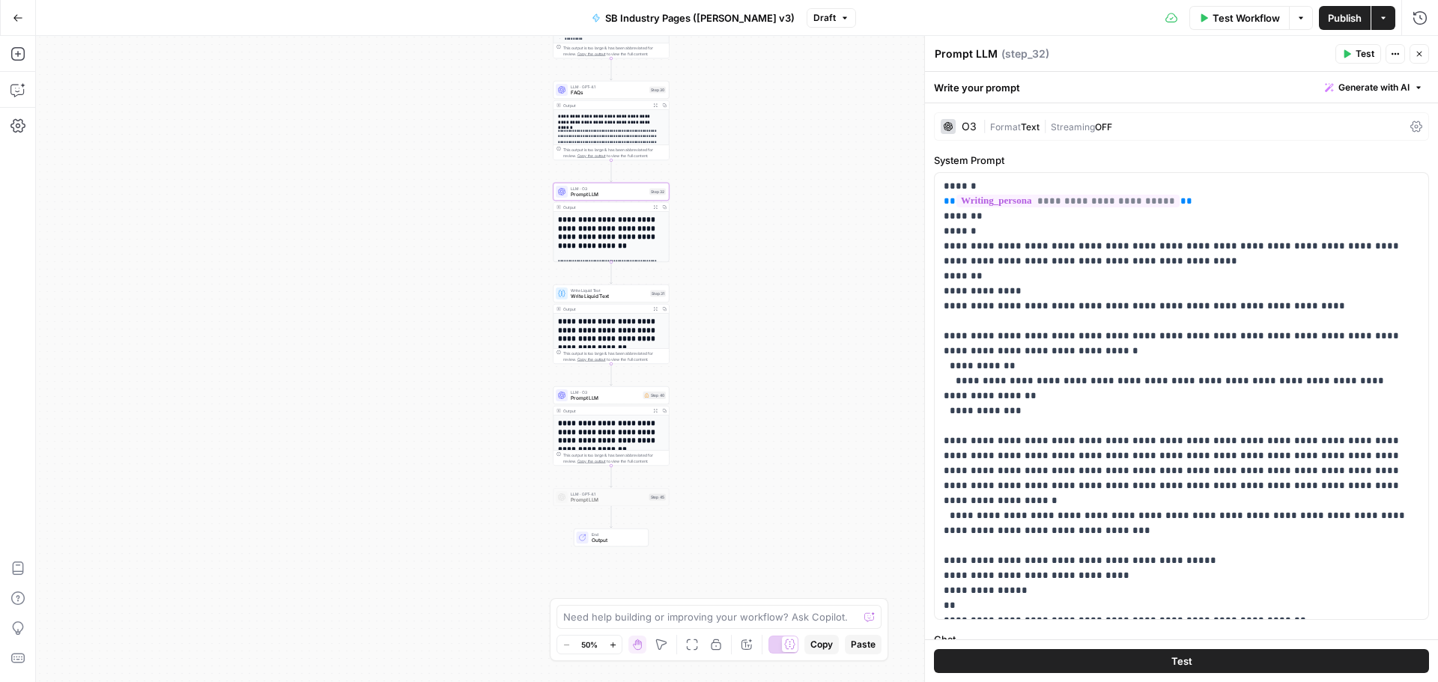
drag, startPoint x: 888, startPoint y: 303, endPoint x: 762, endPoint y: 302, distance: 125.8
click at [762, 302] on div "Workflow Set Inputs Inputs Workflow Workflow Step 2 Output Expand Output Copy 1…" at bounding box center [737, 359] width 1402 height 646
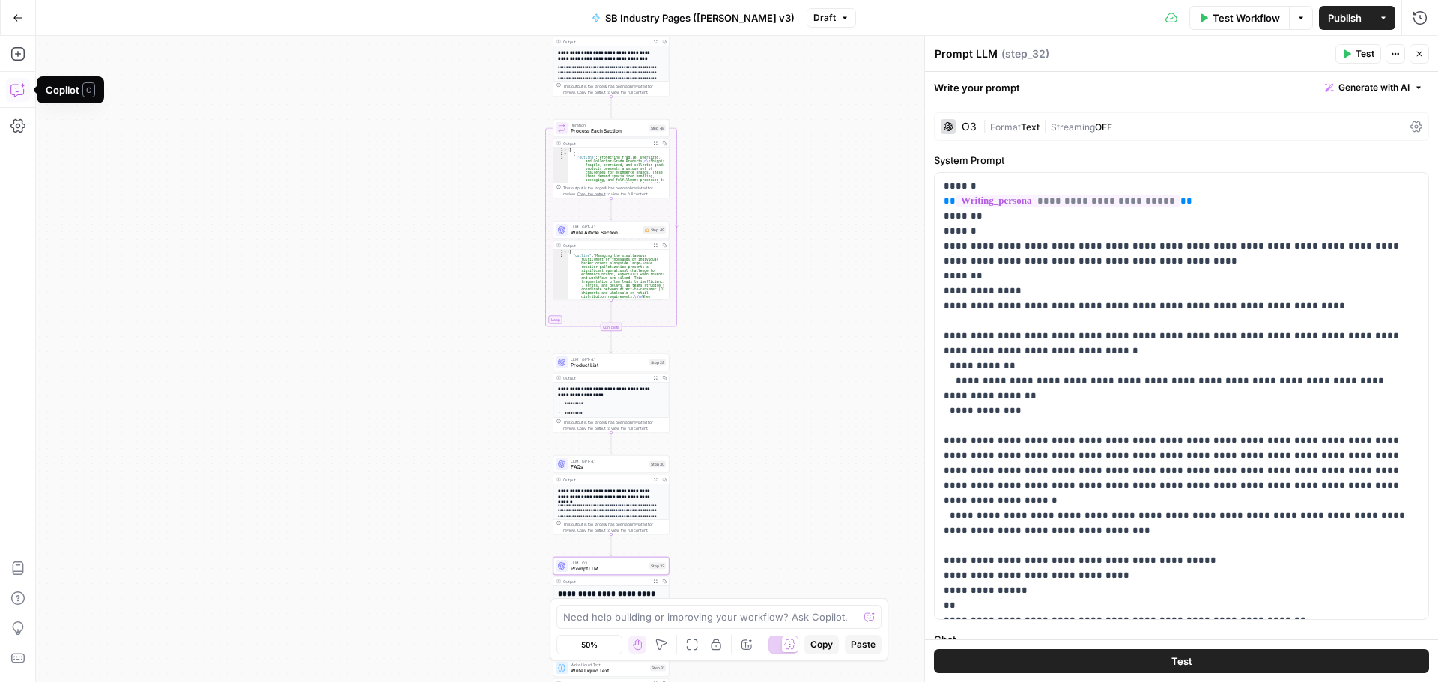
click at [20, 90] on icon "button" at bounding box center [17, 89] width 15 height 15
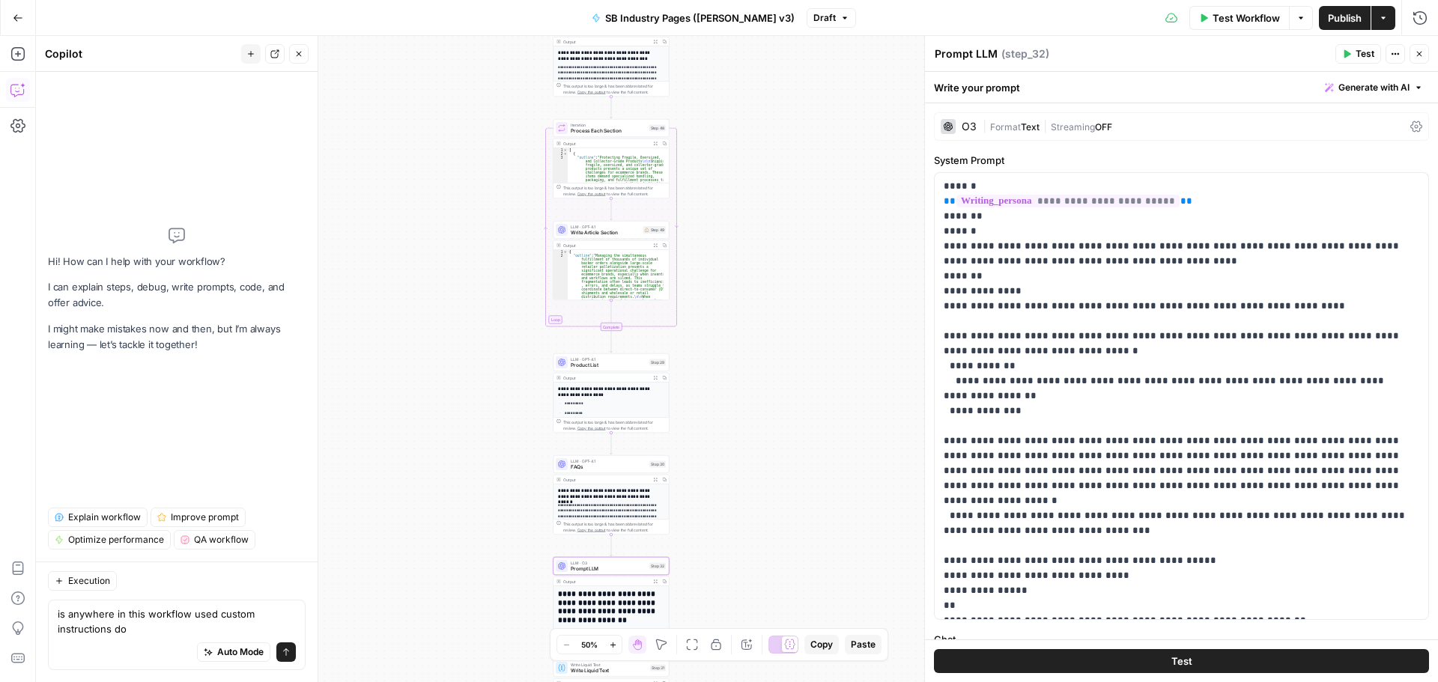
type textarea "is anywhere in this workflow used custom instructions doc"
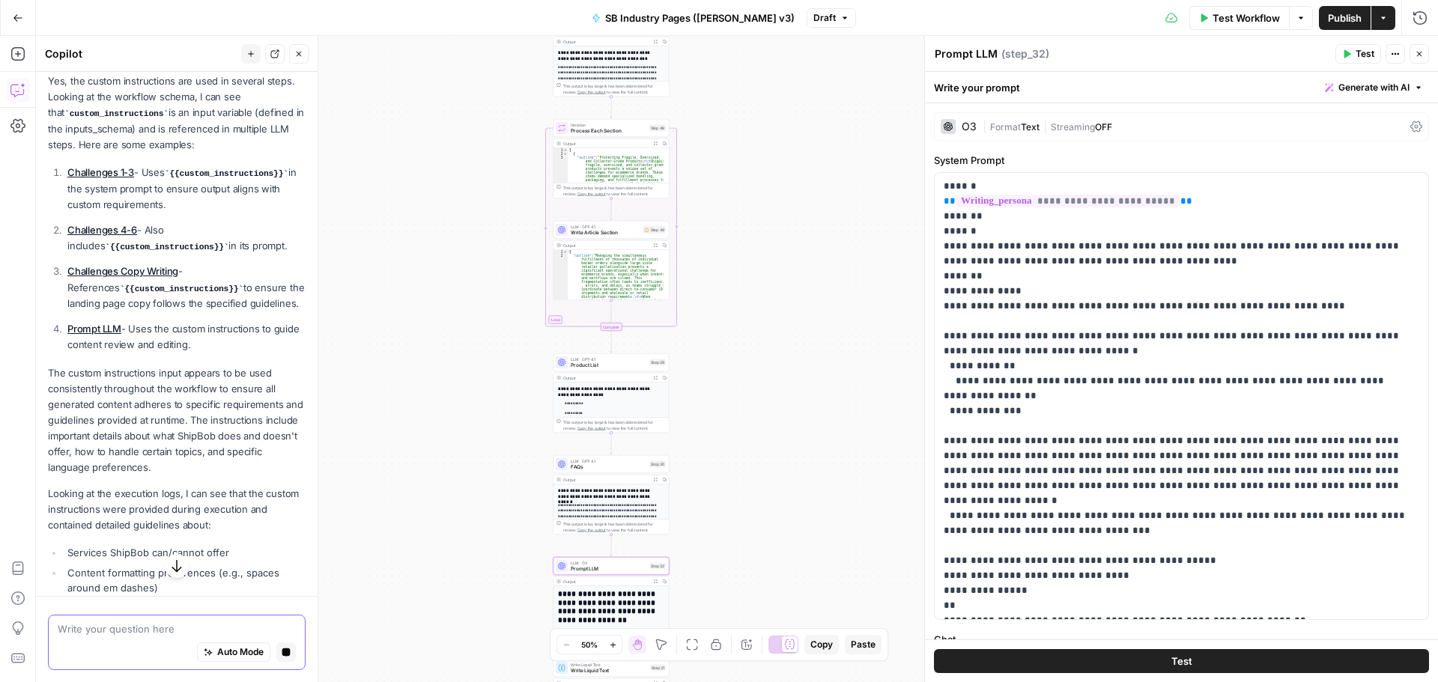
scroll to position [58, 0]
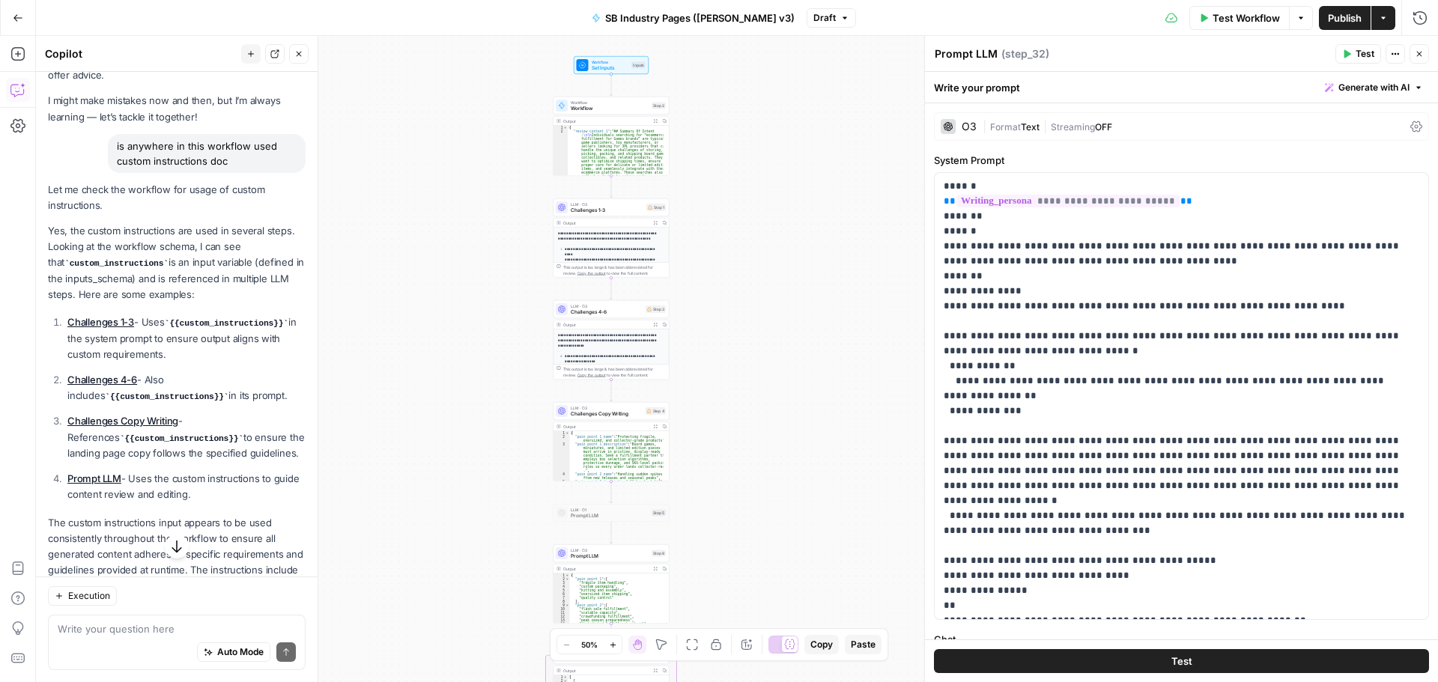
click at [602, 207] on span "Challenges 1-3" at bounding box center [607, 210] width 73 height 7
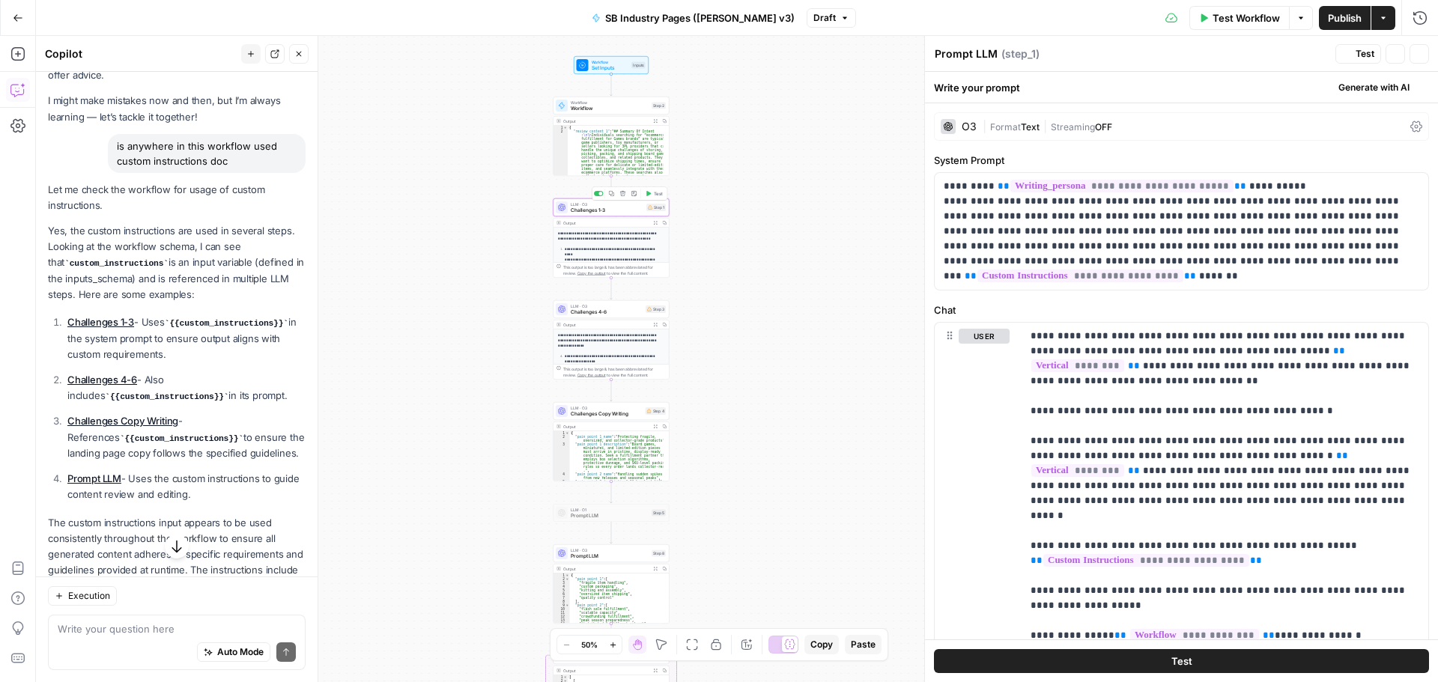
type textarea "Challenges 1-3"
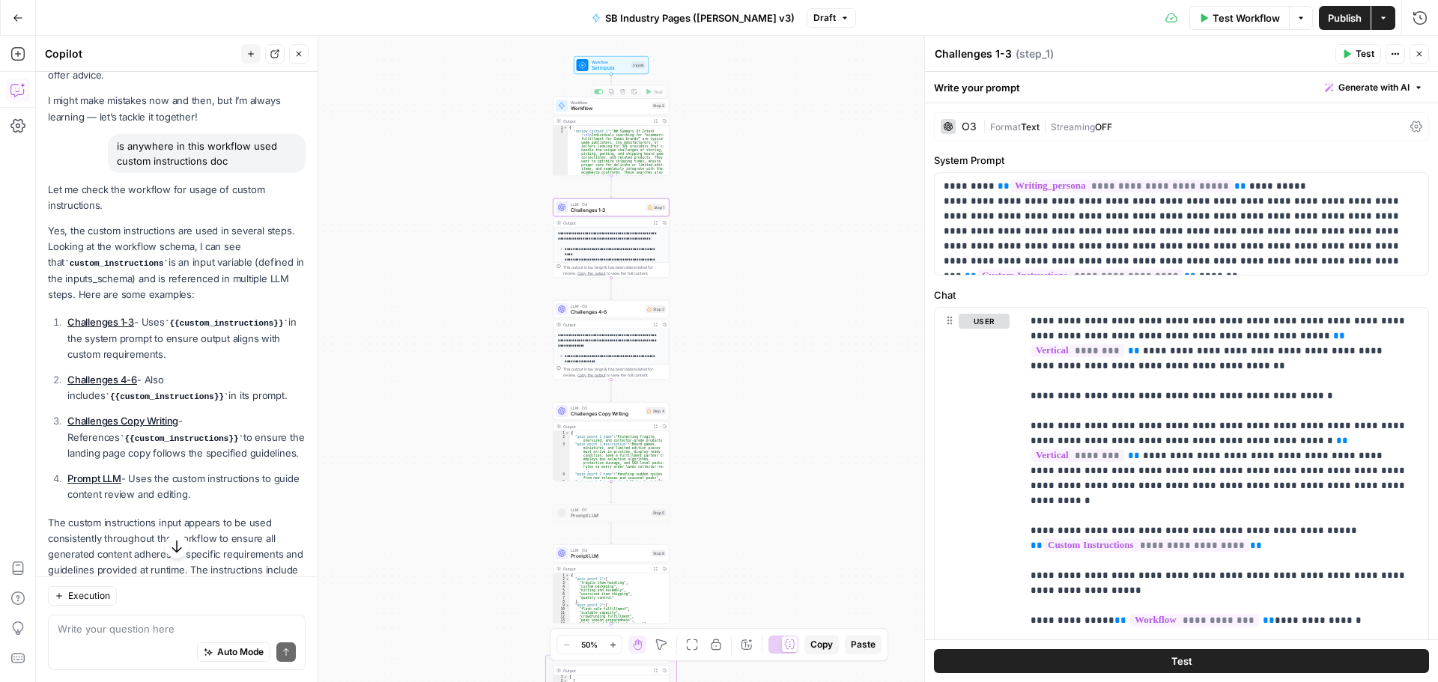
click at [610, 65] on span "Set Inputs" at bounding box center [610, 67] width 37 height 7
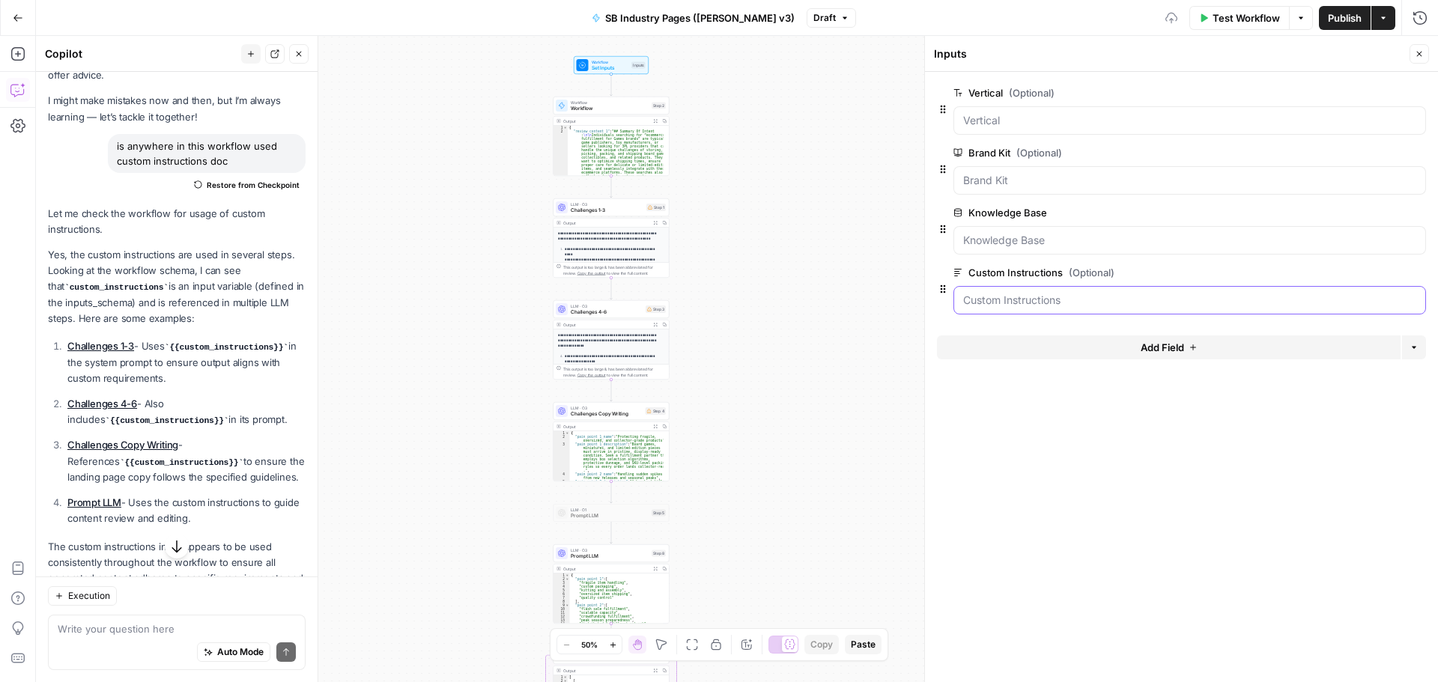
click at [1066, 301] on Instructions "Custom Instructions (Optional)" at bounding box center [1189, 300] width 453 height 15
click at [1072, 306] on Instructions "Custom Instructions (Optional)" at bounding box center [1189, 300] width 453 height 15
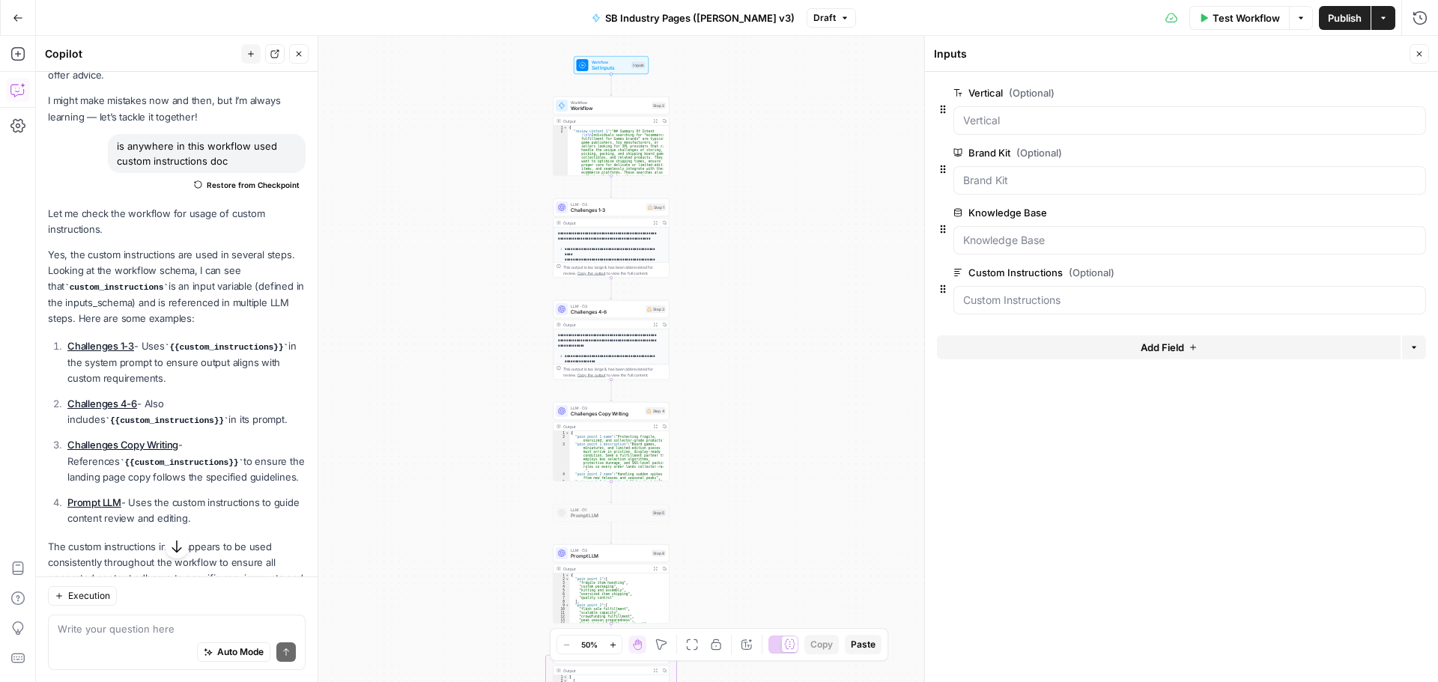
click at [861, 291] on div "Workflow Set Inputs Inputs Workflow Workflow Step 2 Output Expand Output Copy 1…" at bounding box center [737, 359] width 1402 height 646
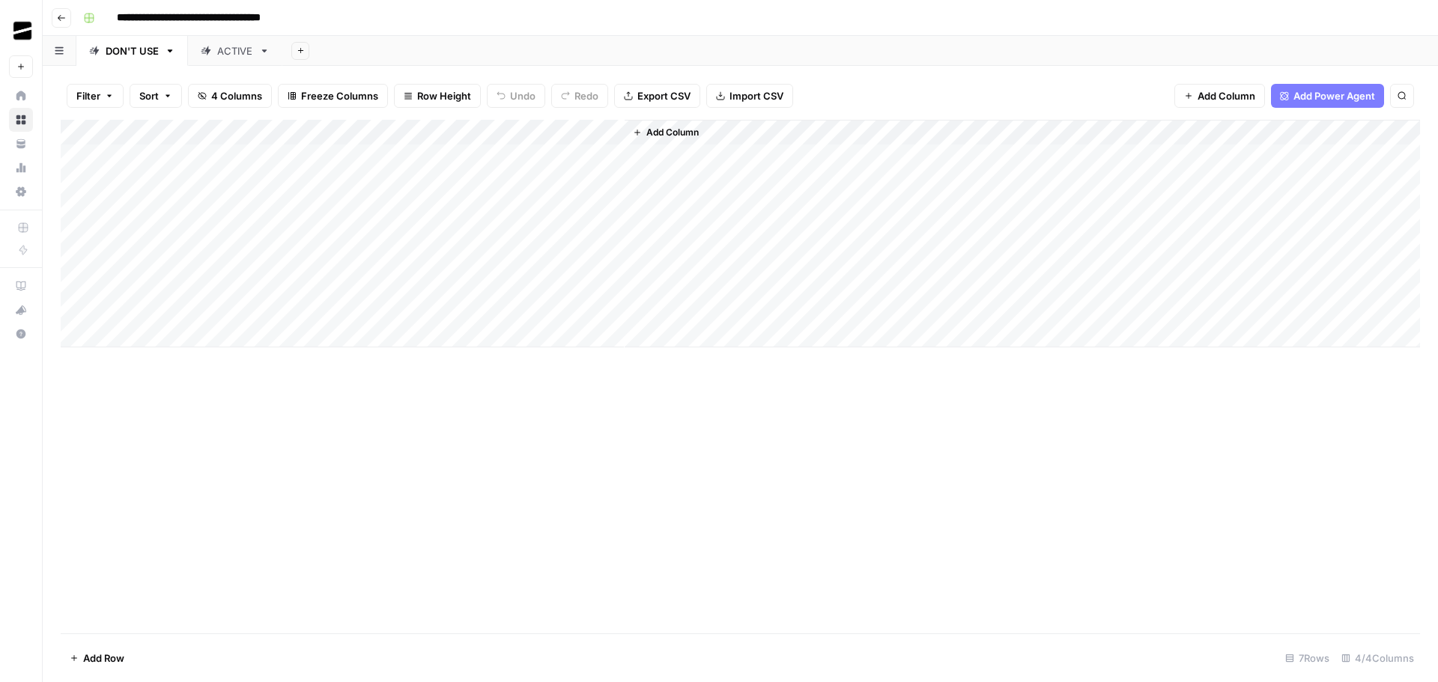
click at [278, 305] on div "Add Column" at bounding box center [740, 234] width 1359 height 228
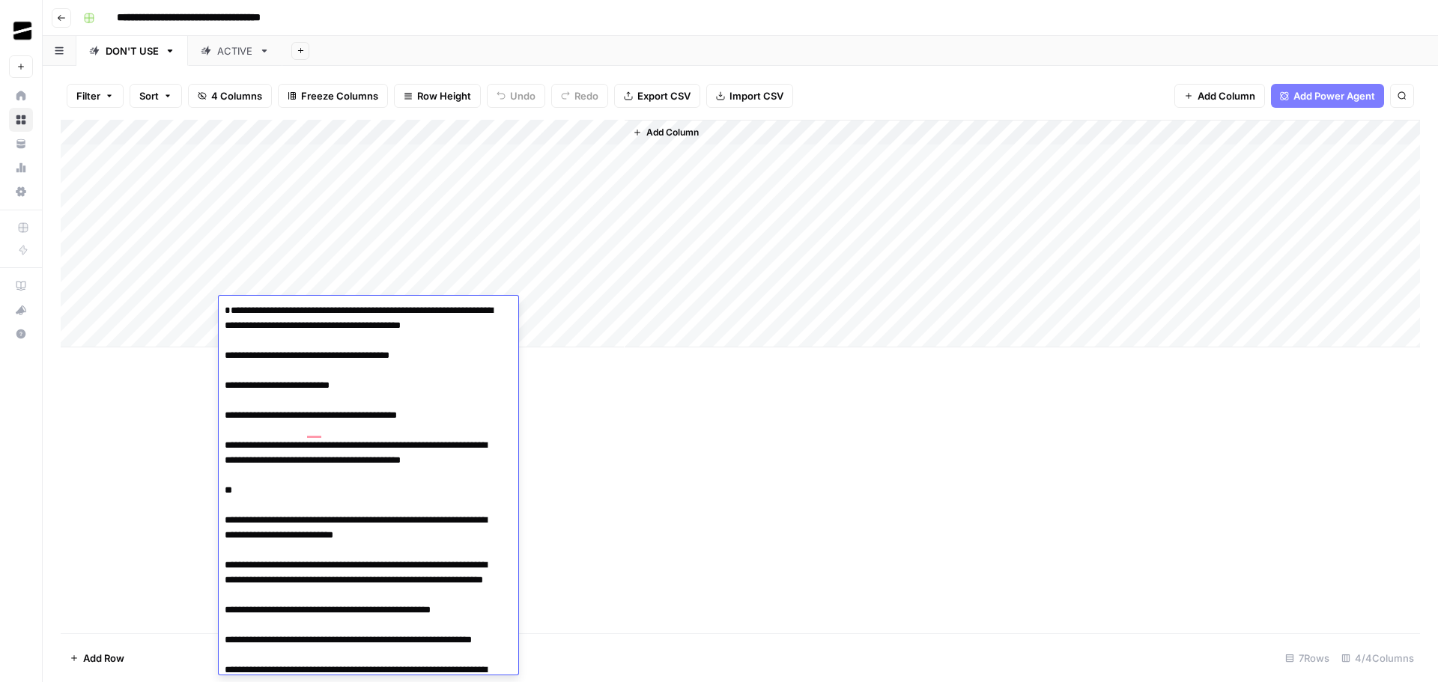
click at [672, 458] on div "Add Column" at bounding box center [740, 377] width 1359 height 514
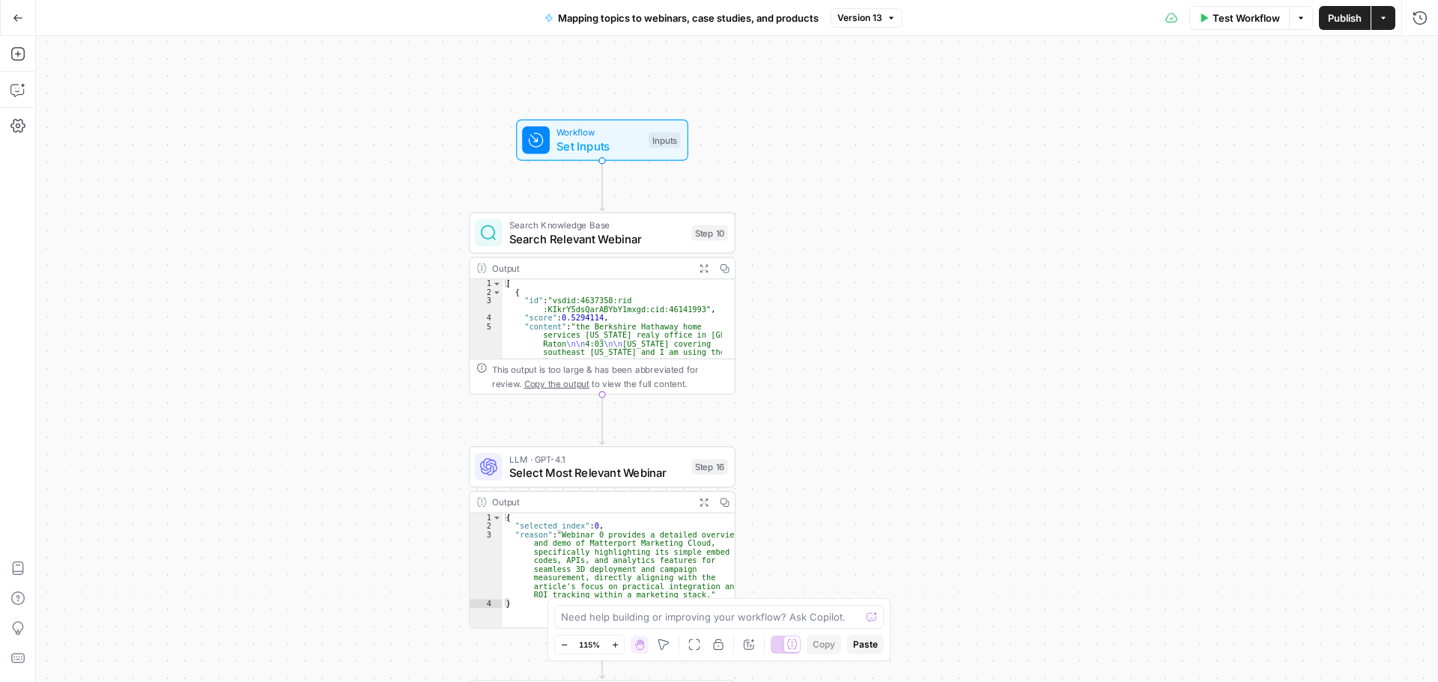
drag, startPoint x: 824, startPoint y: 360, endPoint x: 849, endPoint y: 328, distance: 40.6
click at [849, 328] on div "Workflow Set Inputs Inputs Search Knowledge Base Search Relevant Webinar Step 1…" at bounding box center [737, 359] width 1402 height 646
click at [607, 145] on span "Set Inputs" at bounding box center [598, 146] width 85 height 17
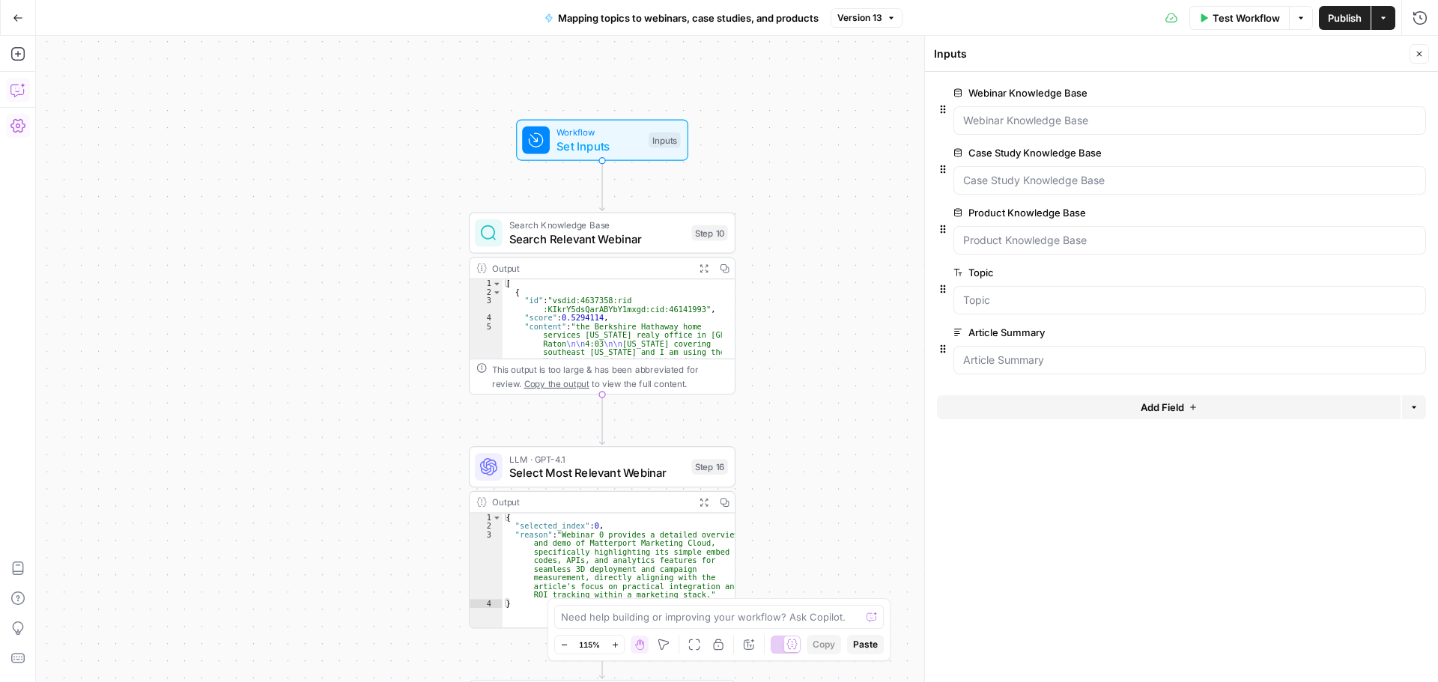
click at [22, 90] on icon "button" at bounding box center [17, 89] width 15 height 15
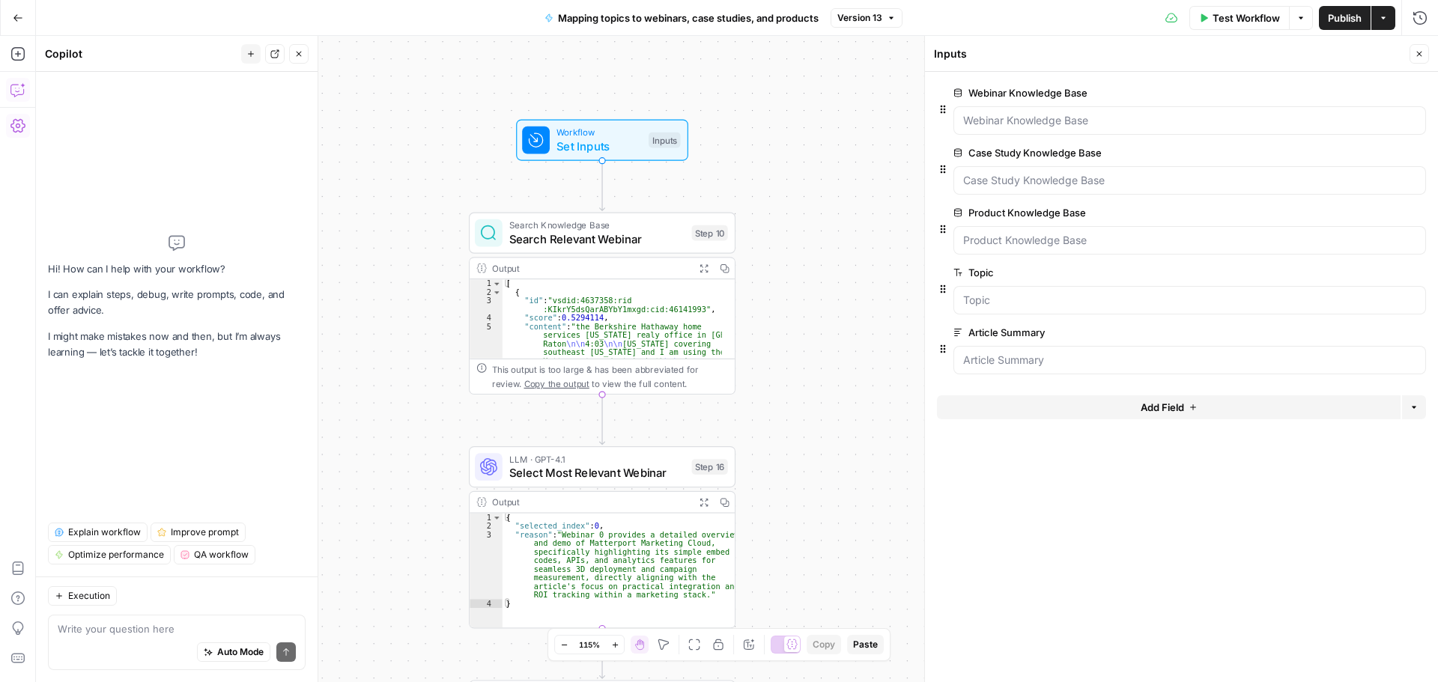
type textarea "I want to create a workflow that will map topics to relevant webinars, case stu…"
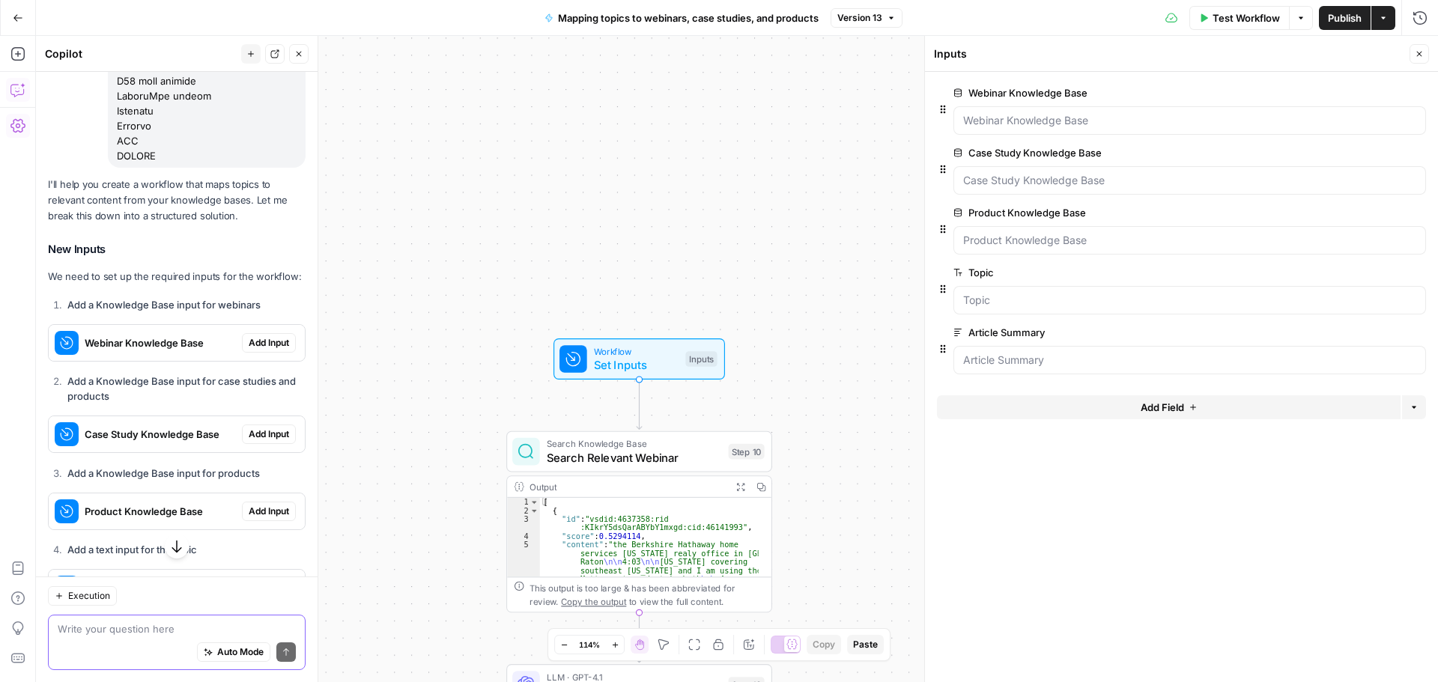
scroll to position [1171, 0]
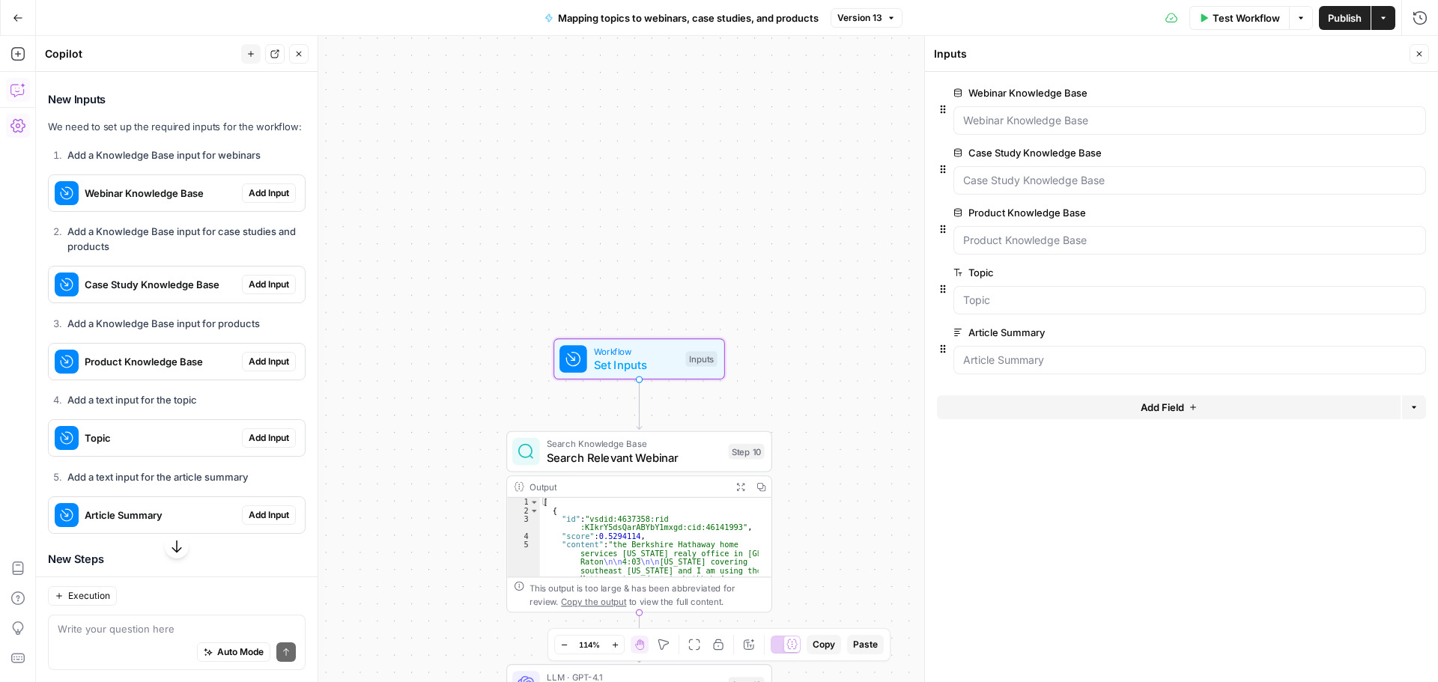
click at [270, 200] on span "Add Input" at bounding box center [269, 192] width 40 height 13
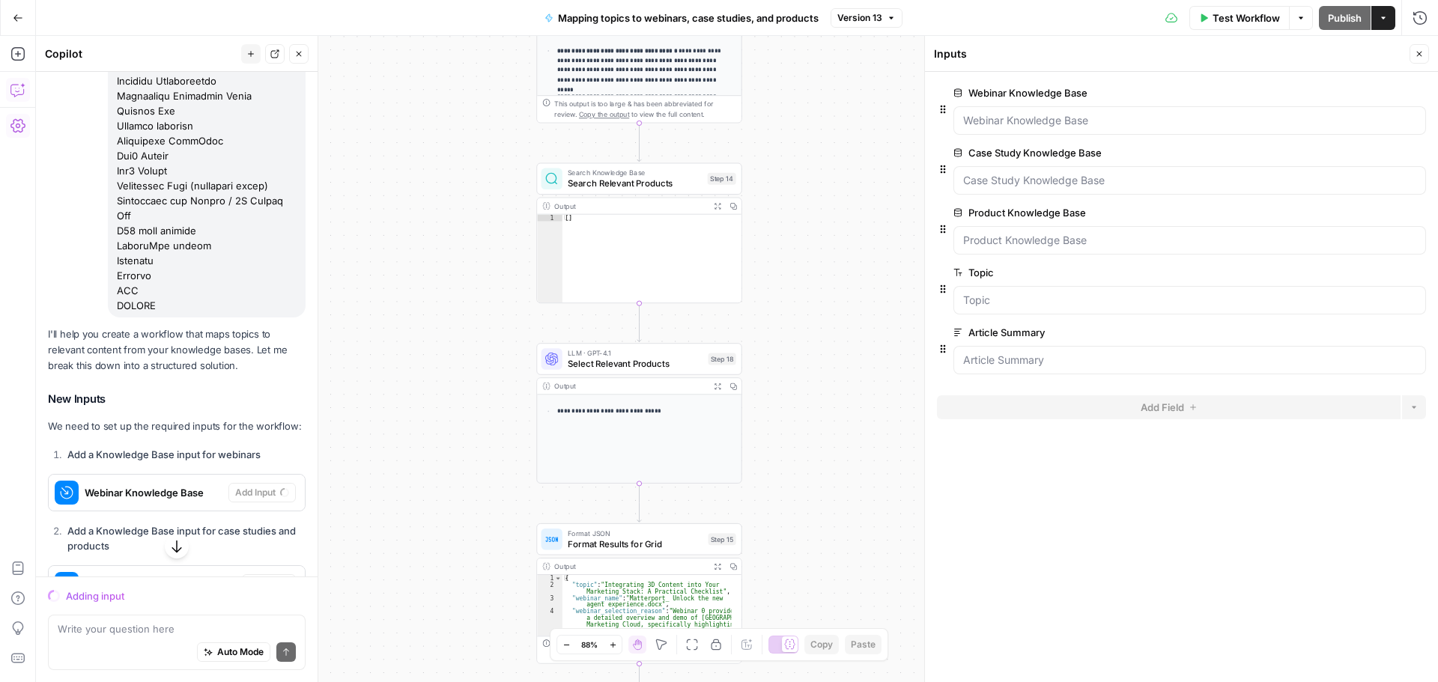
scroll to position [797, 0]
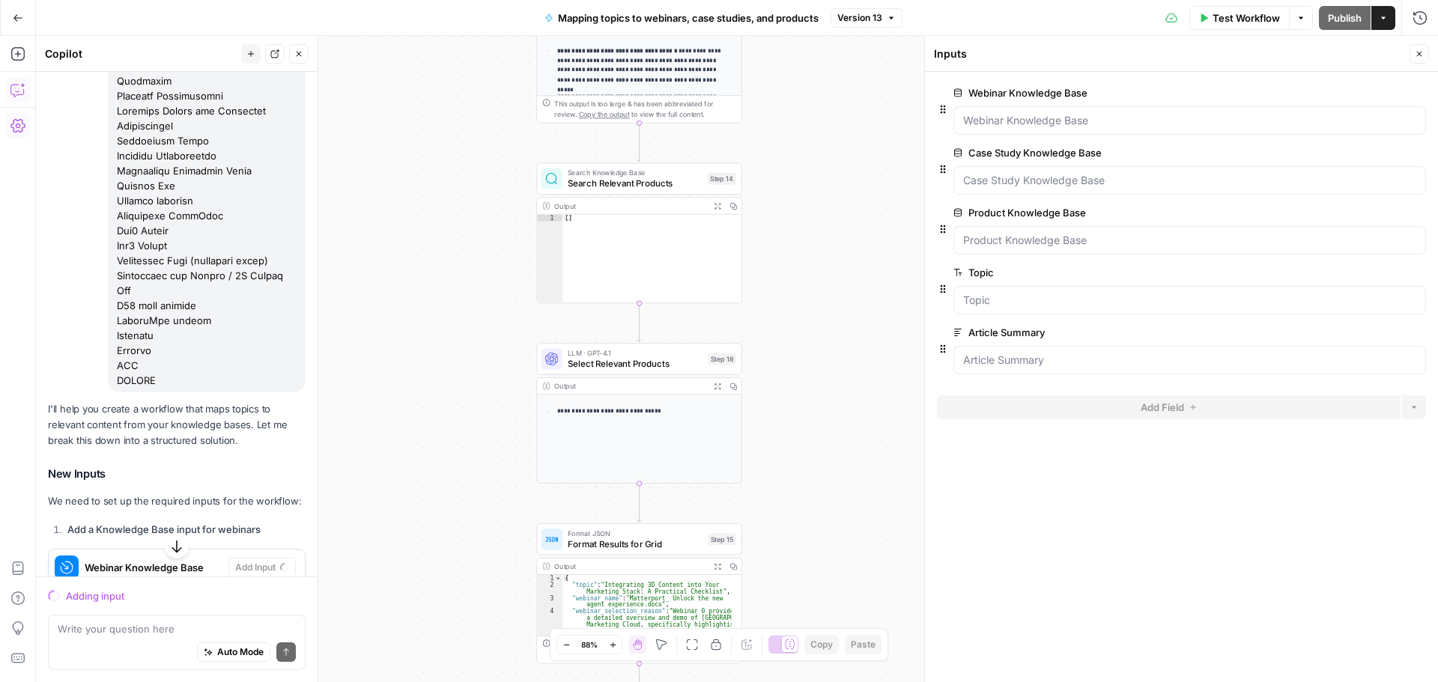
click at [732, 19] on span "Mapping topics to webinars, case studies, and products" at bounding box center [688, 17] width 261 height 15
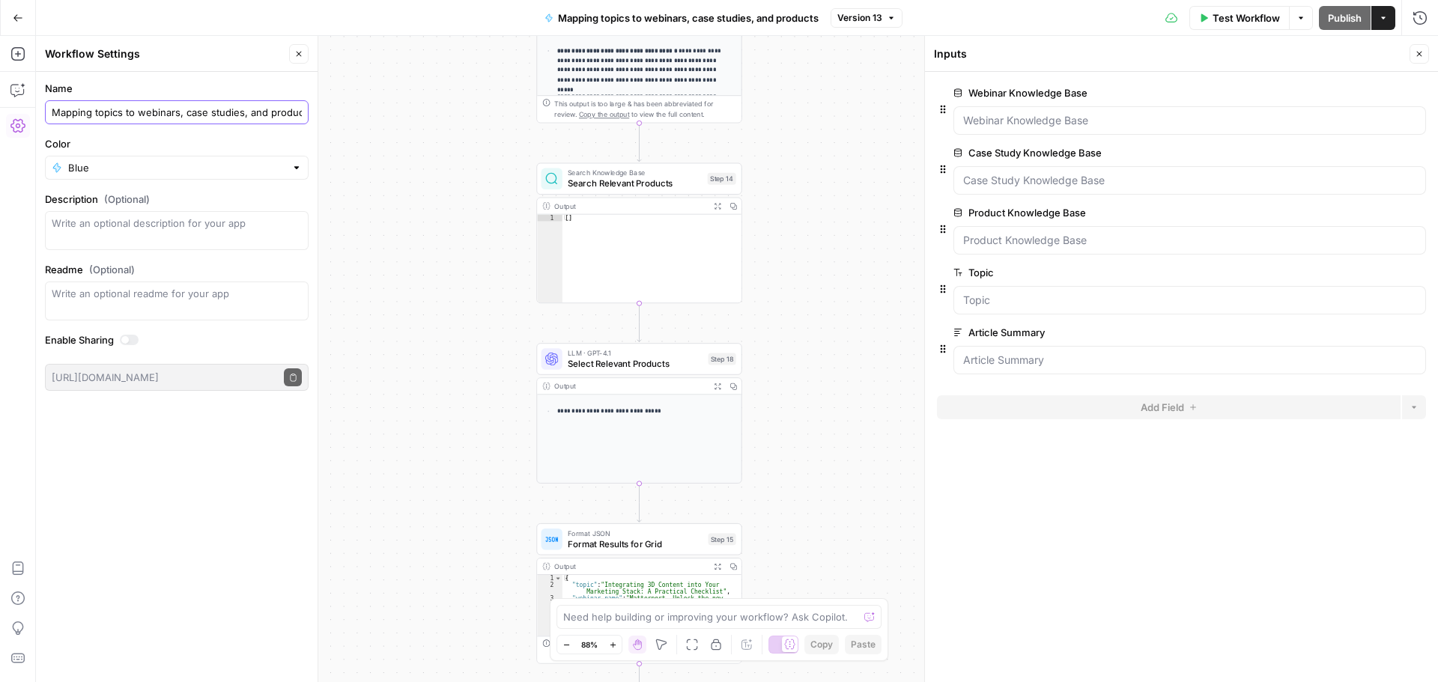
drag, startPoint x: 170, startPoint y: 107, endPoint x: 210, endPoint y: 112, distance: 40.8
click at [171, 107] on input "Mapping topics to webinars, case studies, and products" at bounding box center [177, 112] width 250 height 15
click at [20, 19] on icon "button" at bounding box center [18, 18] width 10 height 10
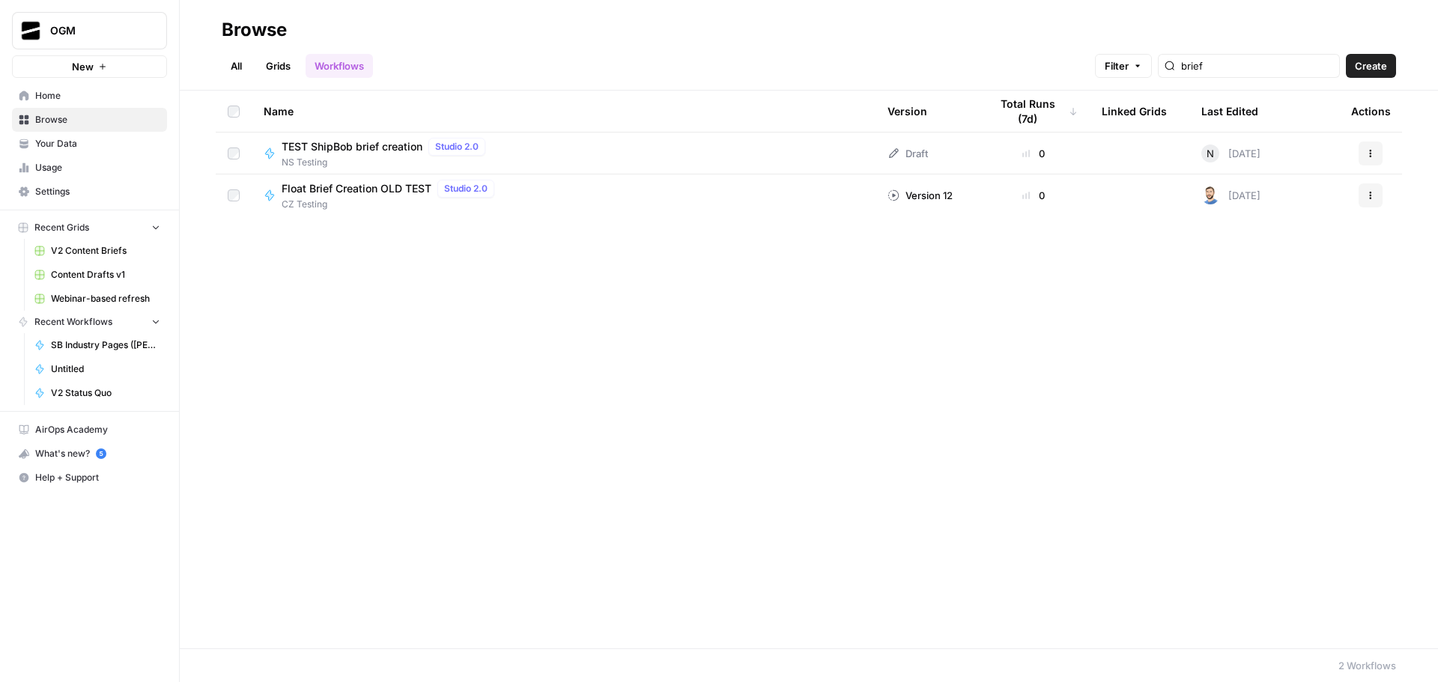
click at [241, 64] on link "All" at bounding box center [236, 66] width 29 height 24
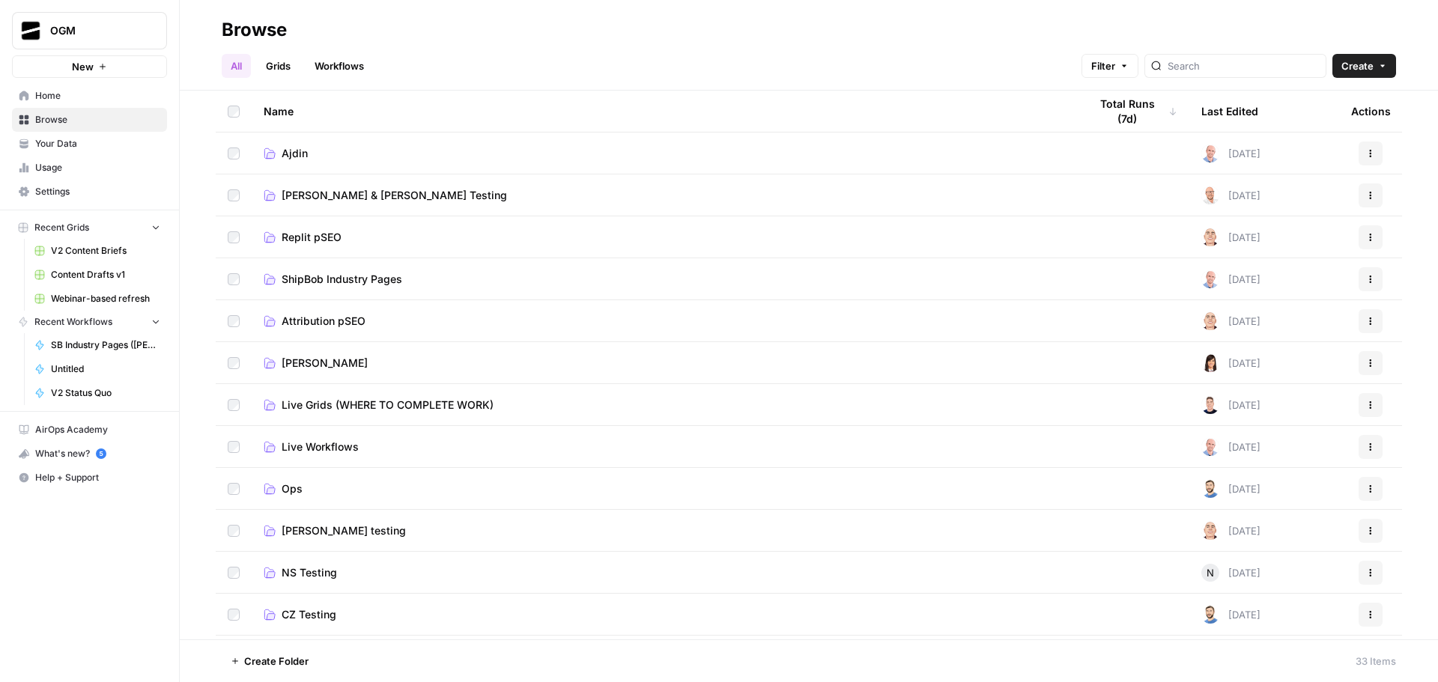
click at [303, 155] on span "Ajdin" at bounding box center [295, 153] width 26 height 15
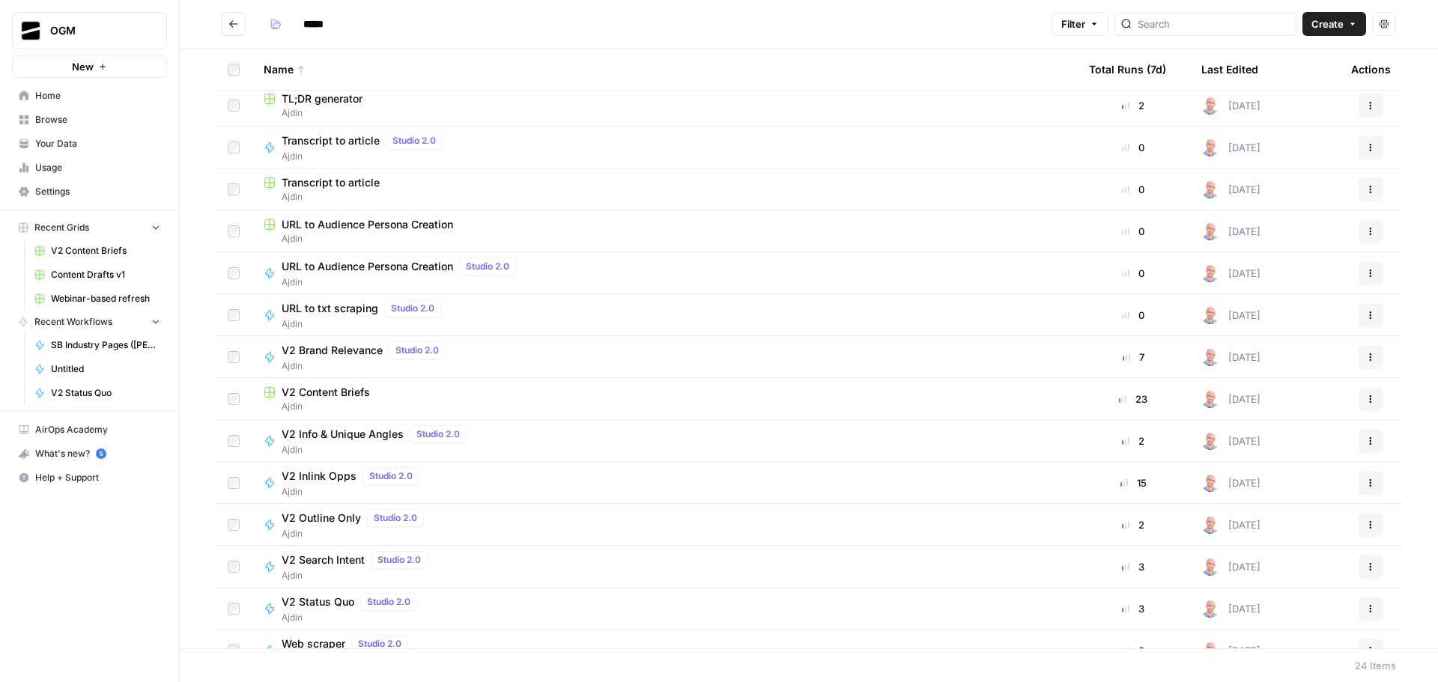
scroll to position [449, 0]
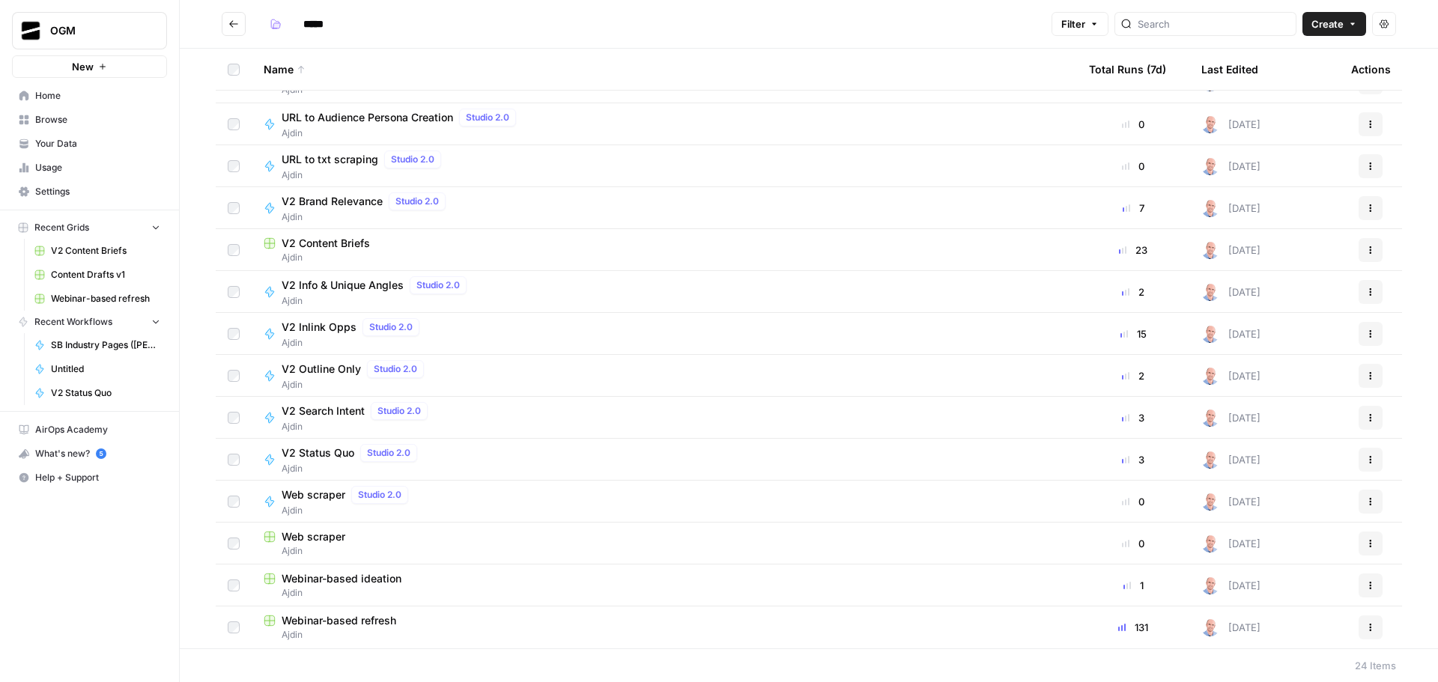
click at [78, 115] on span "Browse" at bounding box center [97, 119] width 125 height 13
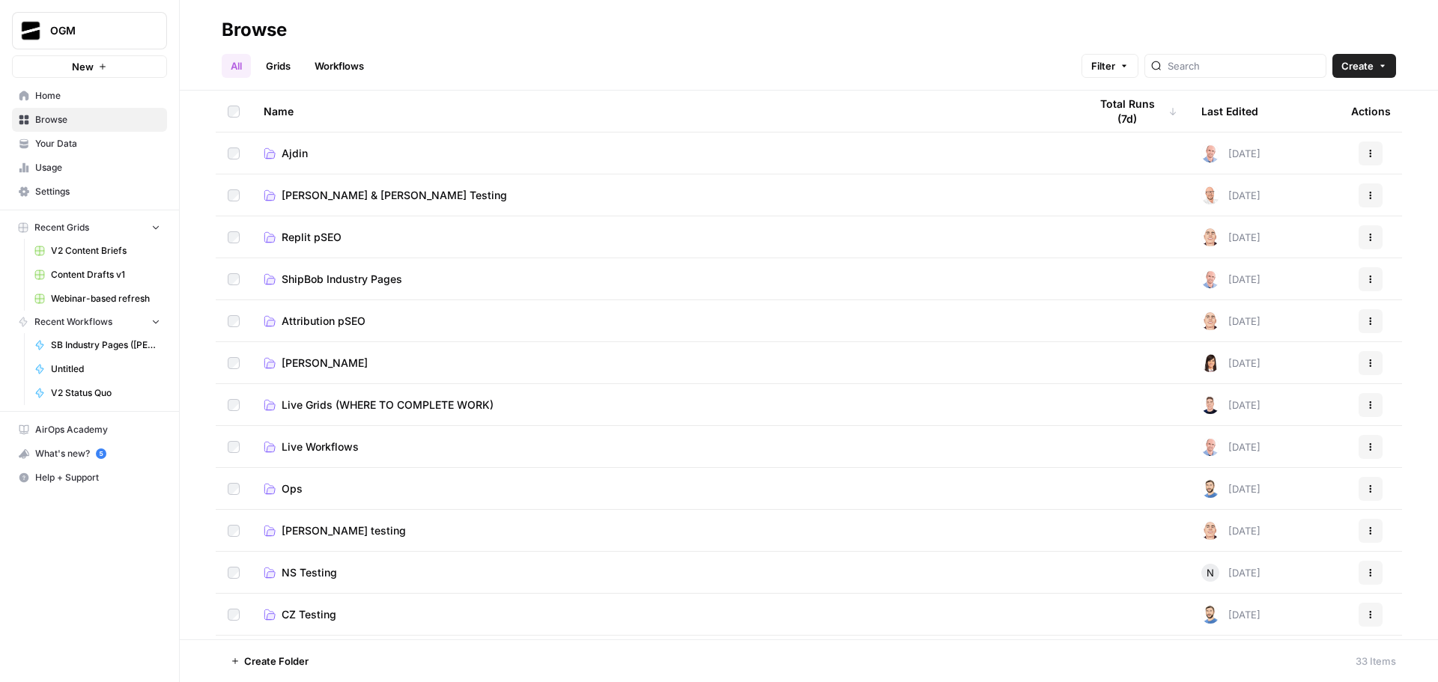
click at [1242, 55] on div at bounding box center [1235, 66] width 182 height 24
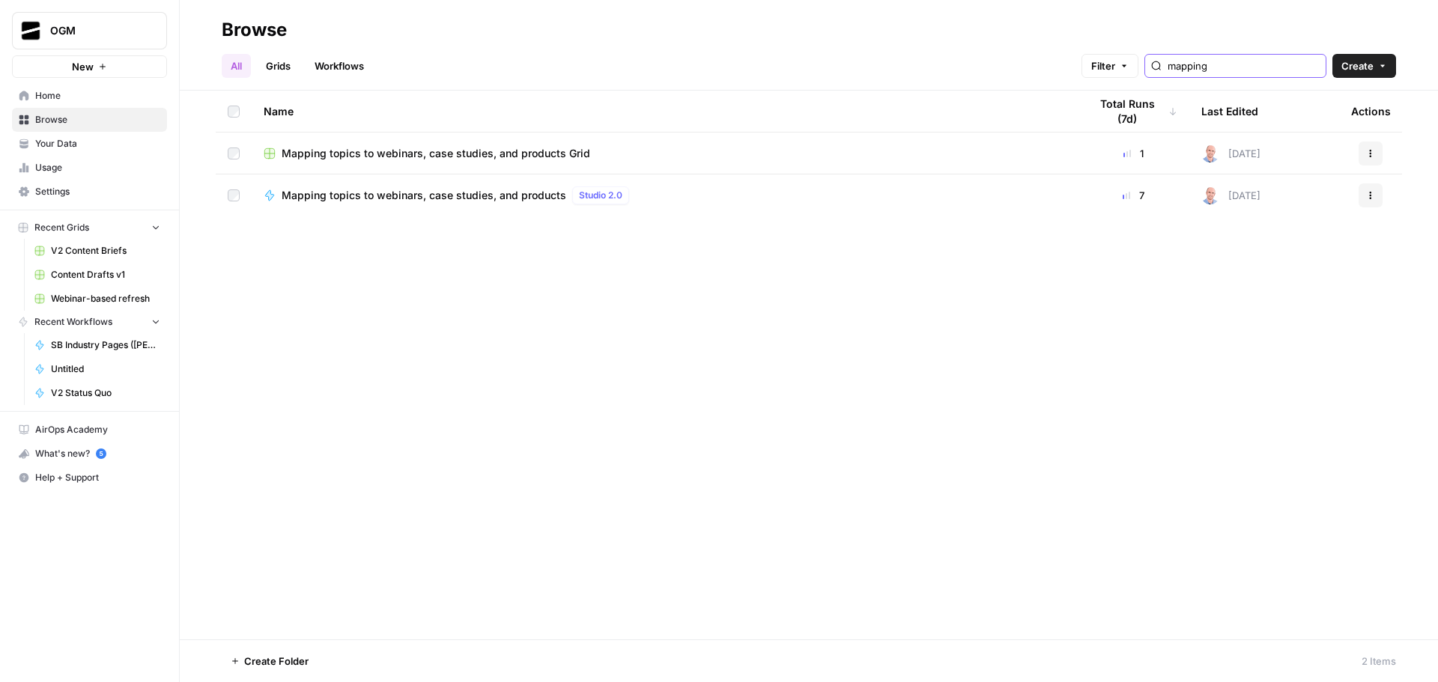
type input "mapping"
click at [1374, 152] on icon "button" at bounding box center [1370, 153] width 9 height 9
click at [1303, 276] on span "Delete" at bounding box center [1304, 277] width 120 height 15
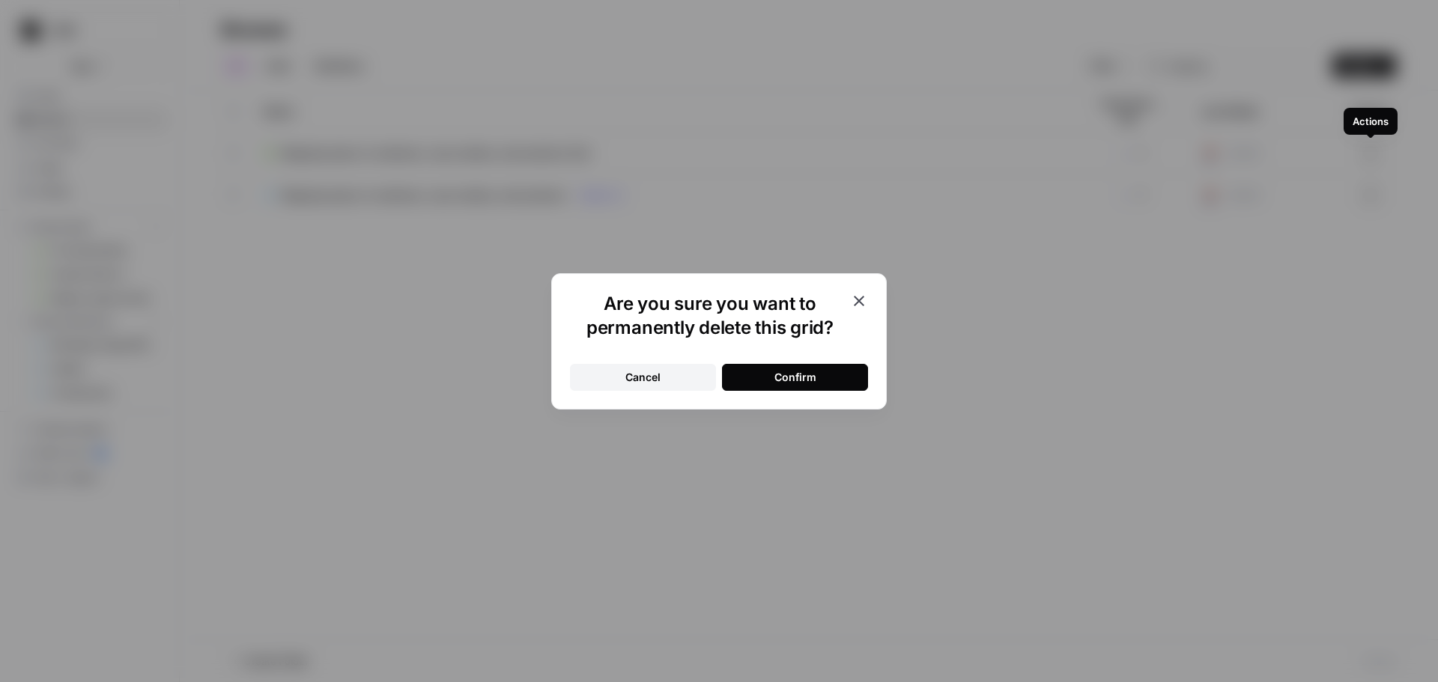
click at [859, 297] on icon "button" at bounding box center [859, 301] width 18 height 18
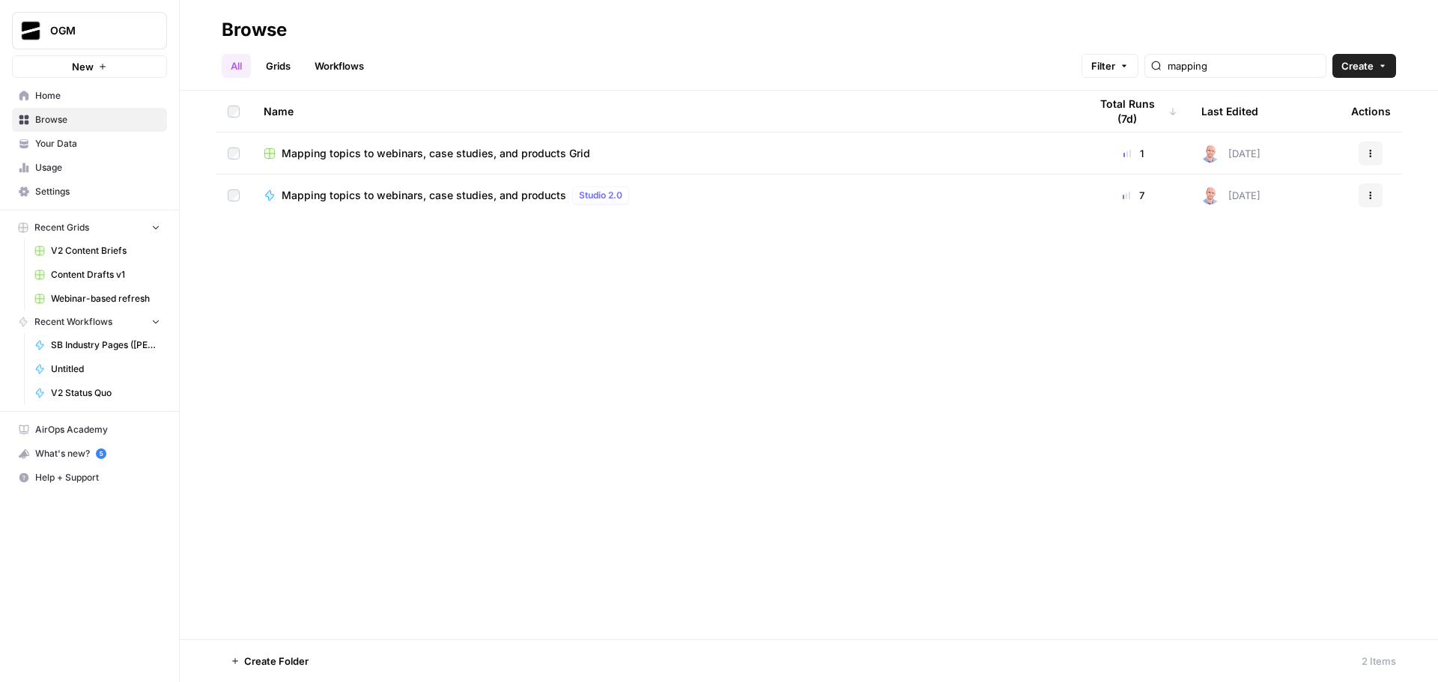
click at [1367, 151] on icon "button" at bounding box center [1370, 153] width 9 height 9
click at [449, 197] on span "Mapping topics to webinars, case studies, and products" at bounding box center [424, 195] width 285 height 15
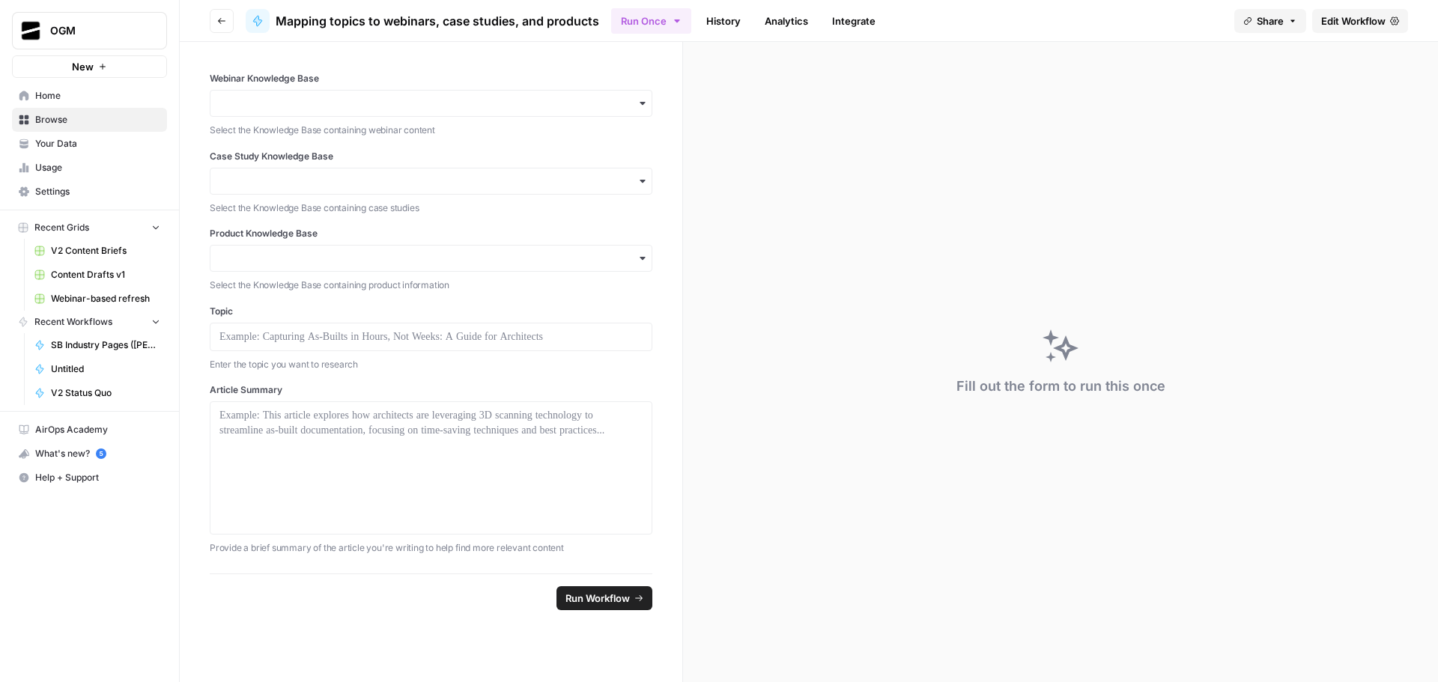
click at [1346, 12] on link "Edit Workflow" at bounding box center [1360, 21] width 96 height 24
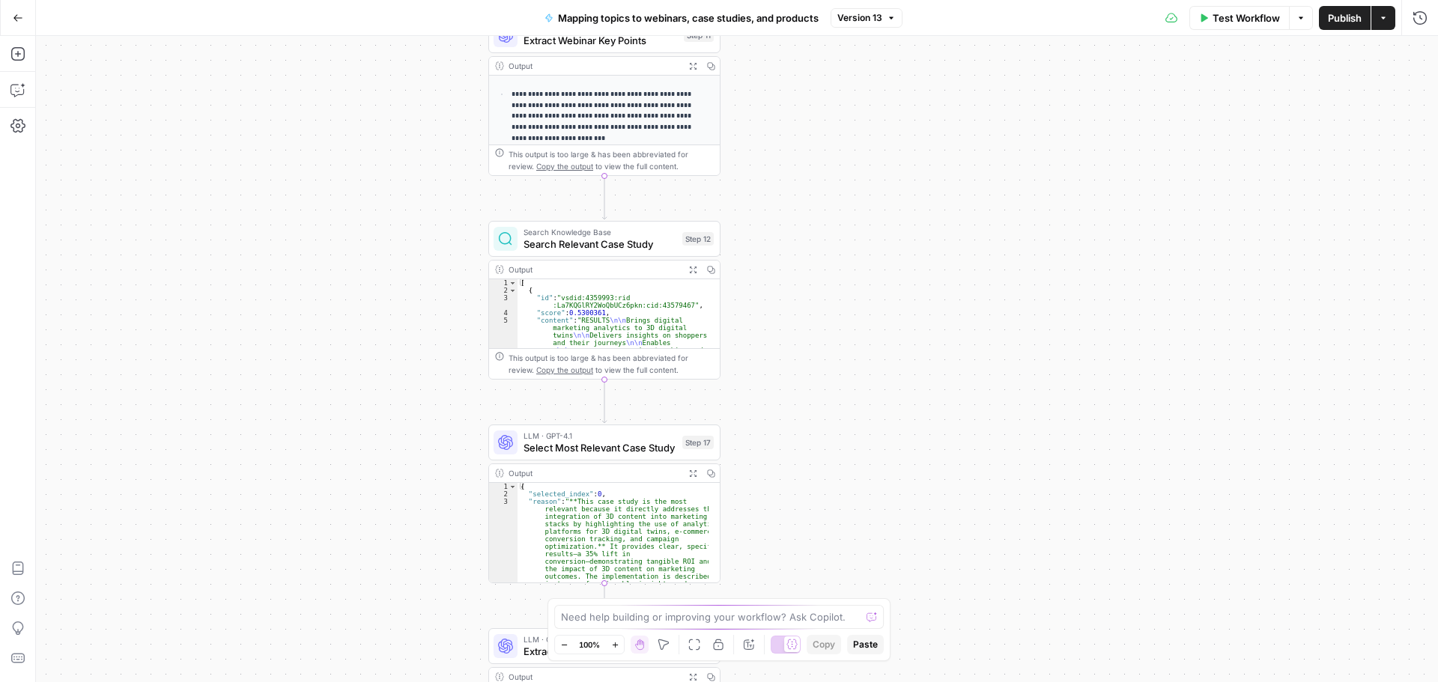
drag, startPoint x: 801, startPoint y: 198, endPoint x: 875, endPoint y: 181, distance: 75.9
click at [878, 181] on div "Workflow Set Inputs Inputs Search Knowledge Base Search Relevant Webinar Step 1…" at bounding box center [737, 359] width 1402 height 646
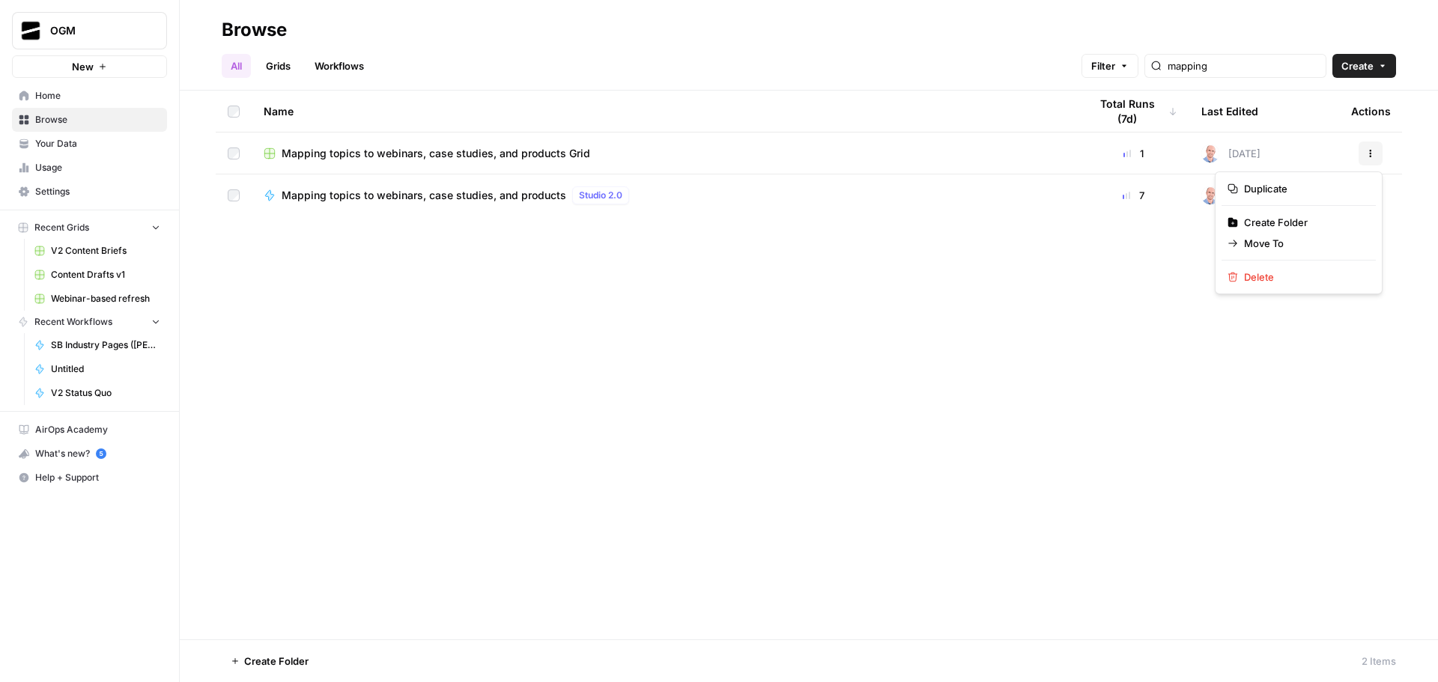
click at [1361, 154] on button "Actions" at bounding box center [1370, 154] width 24 height 24
click at [1286, 282] on span "Delete" at bounding box center [1304, 277] width 120 height 15
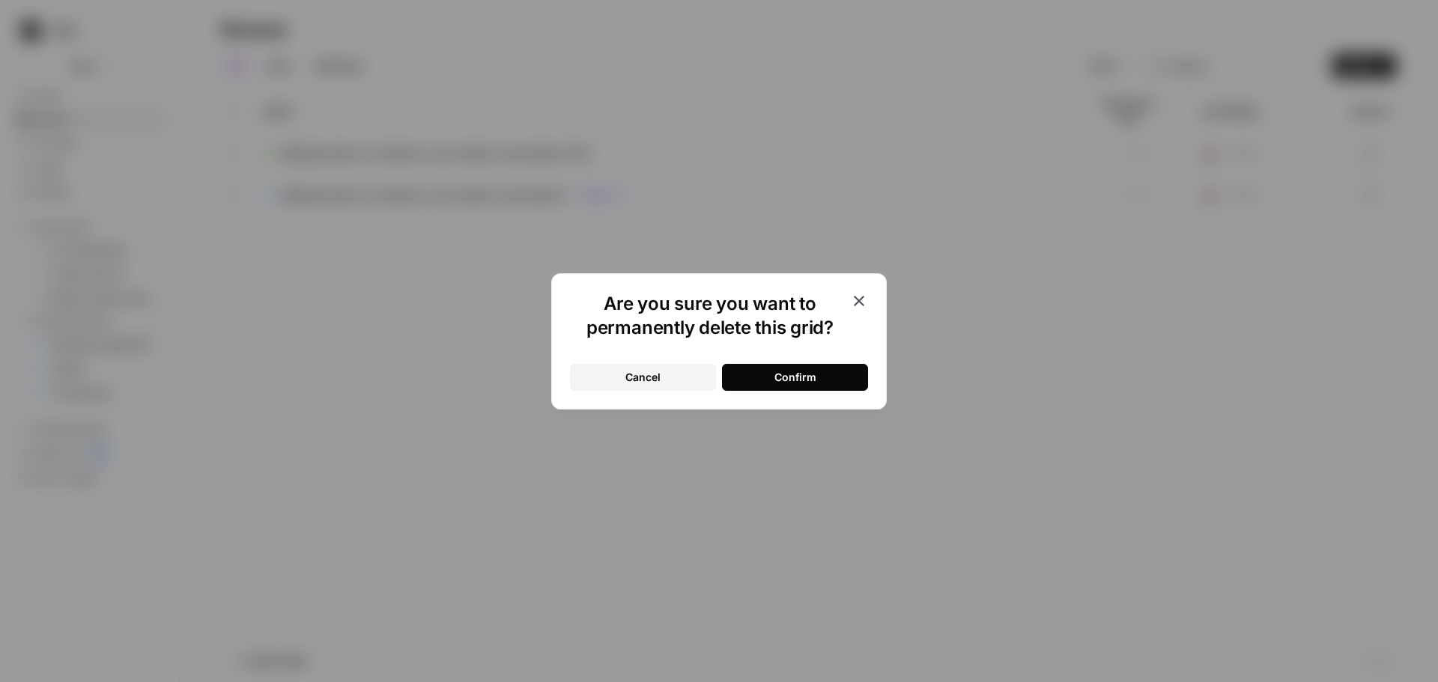
click at [825, 378] on button "Confirm" at bounding box center [795, 377] width 146 height 27
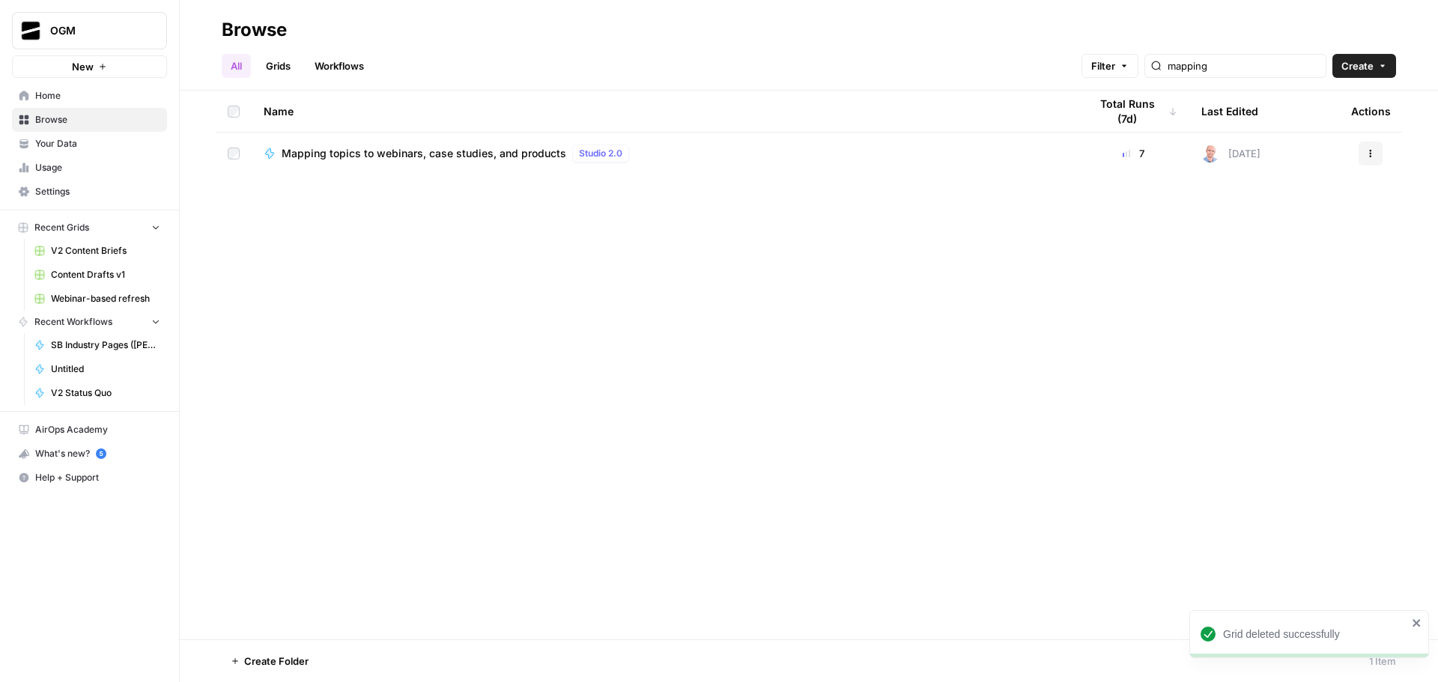
click at [1369, 151] on icon "button" at bounding box center [1370, 153] width 9 height 9
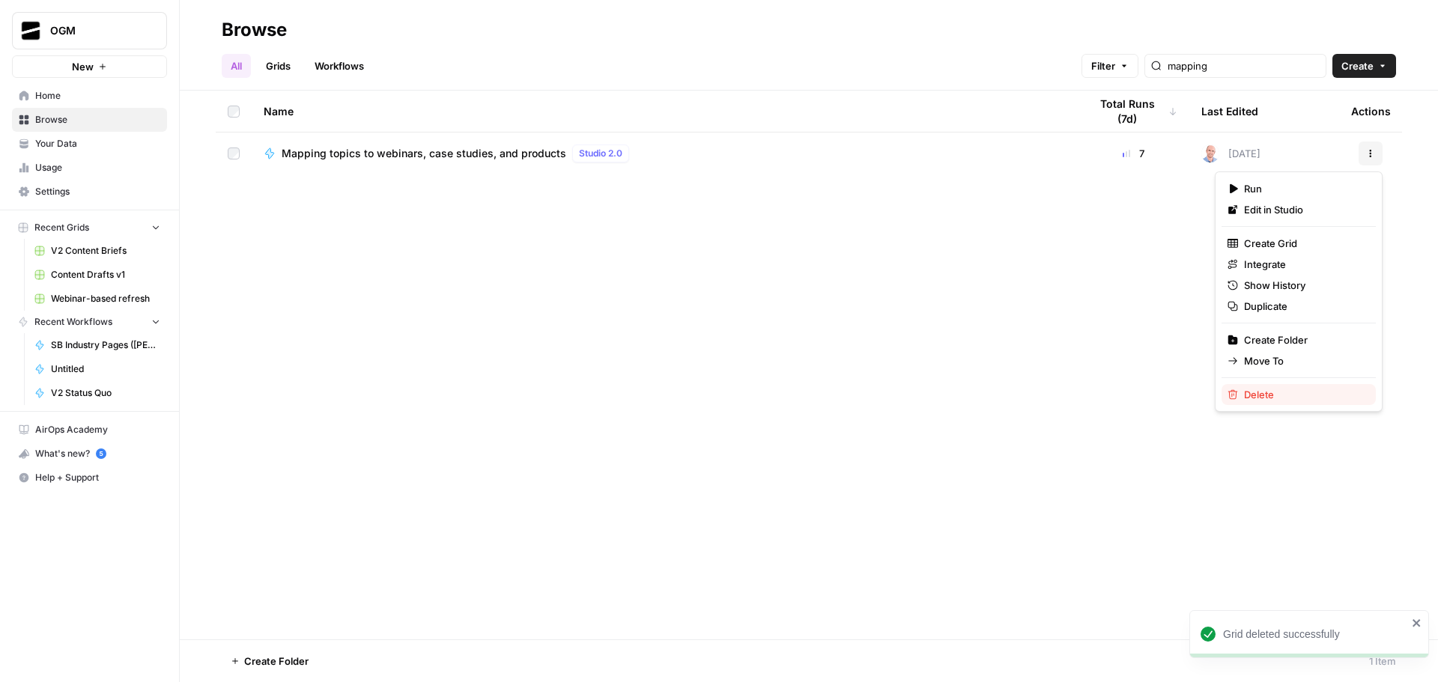
click at [1275, 392] on span "Delete" at bounding box center [1304, 394] width 120 height 15
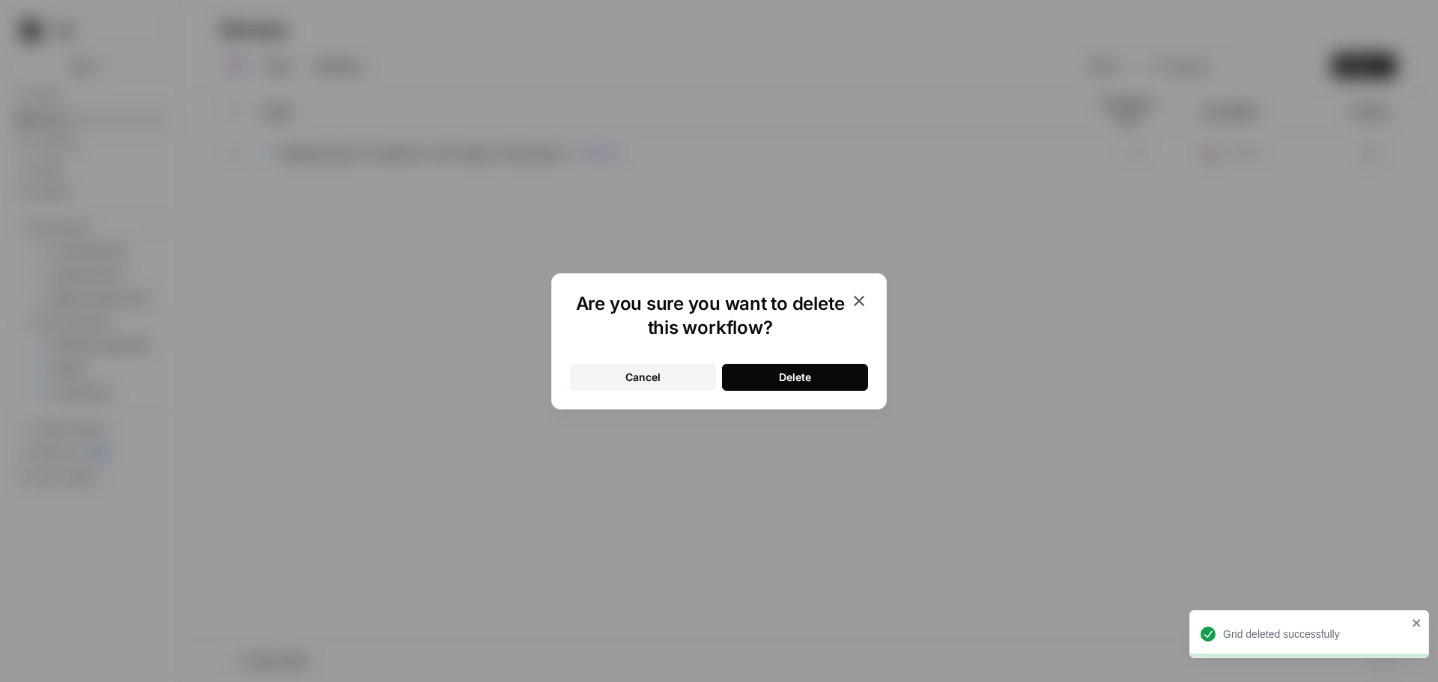
click at [785, 376] on div "Delete" at bounding box center [795, 377] width 32 height 15
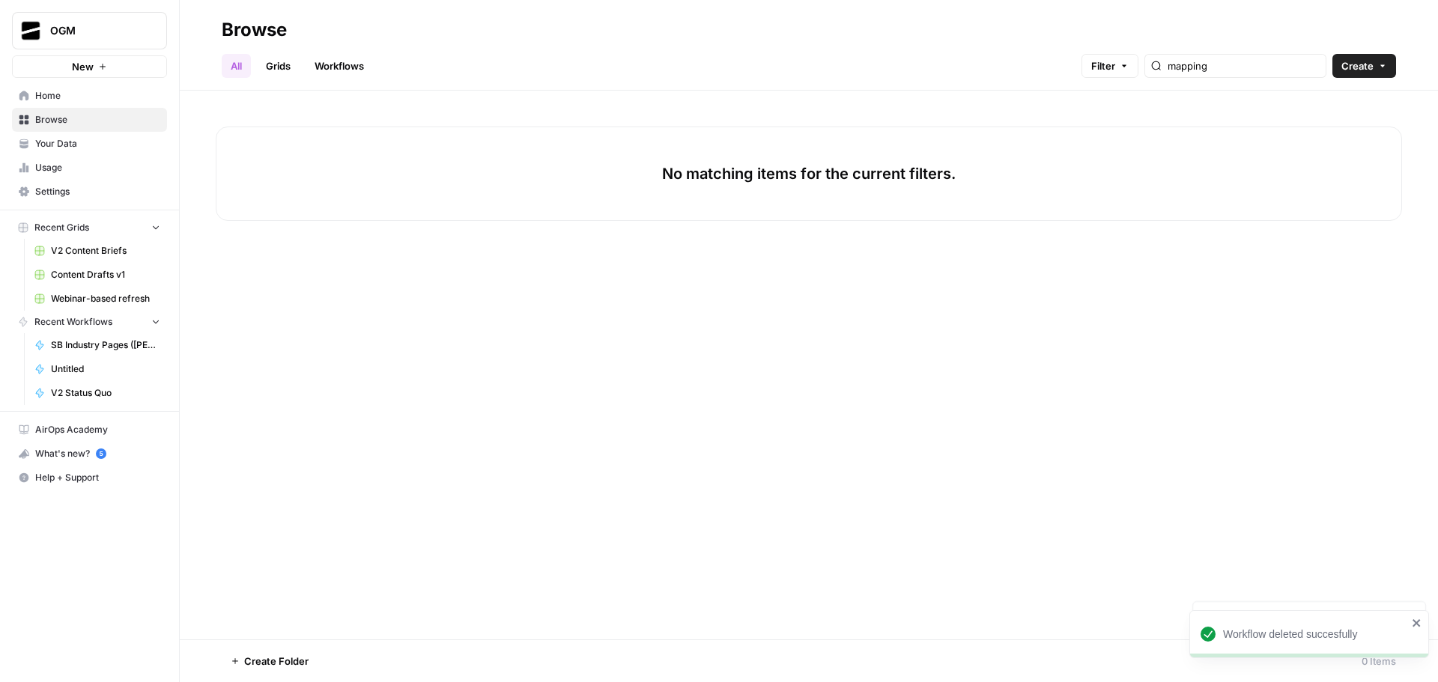
click at [1370, 67] on span "Create" at bounding box center [1357, 65] width 32 height 15
click at [1343, 147] on span "Workflow" at bounding box center [1335, 143] width 84 height 15
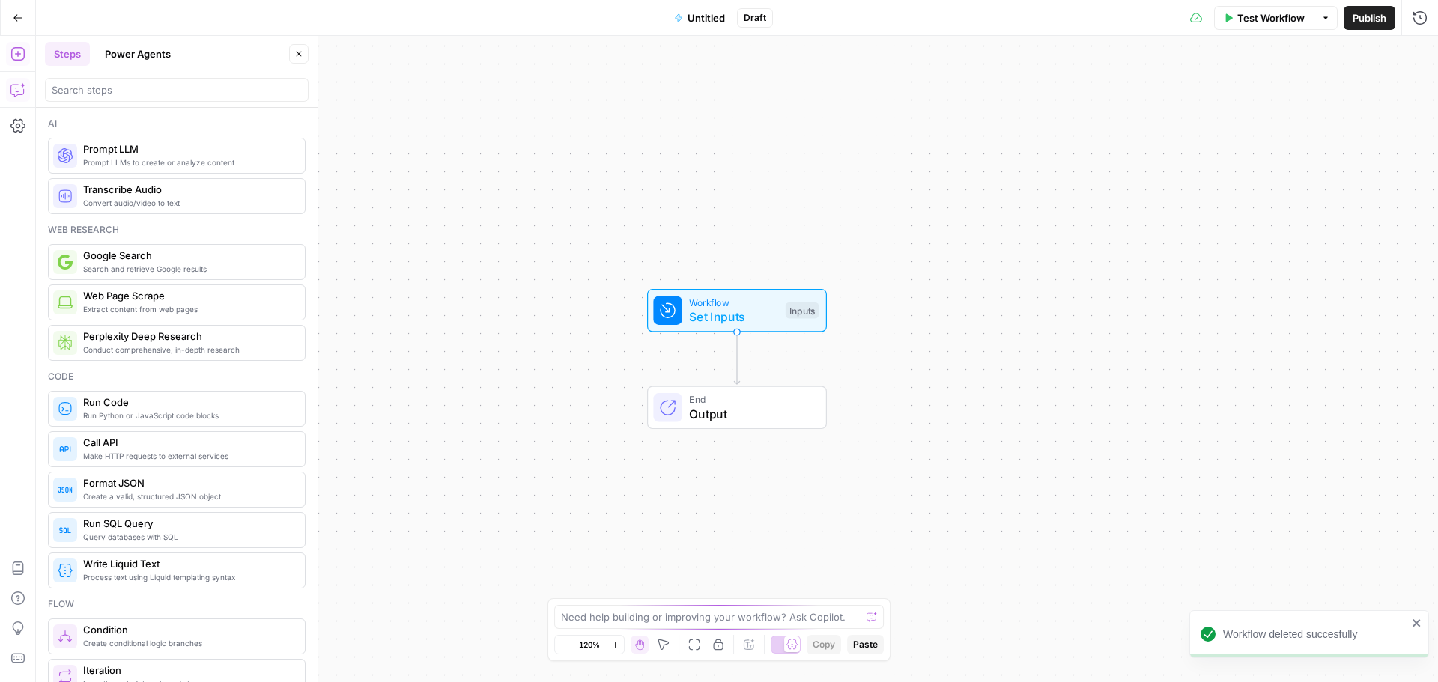
click at [17, 94] on icon "button" at bounding box center [17, 89] width 15 height 15
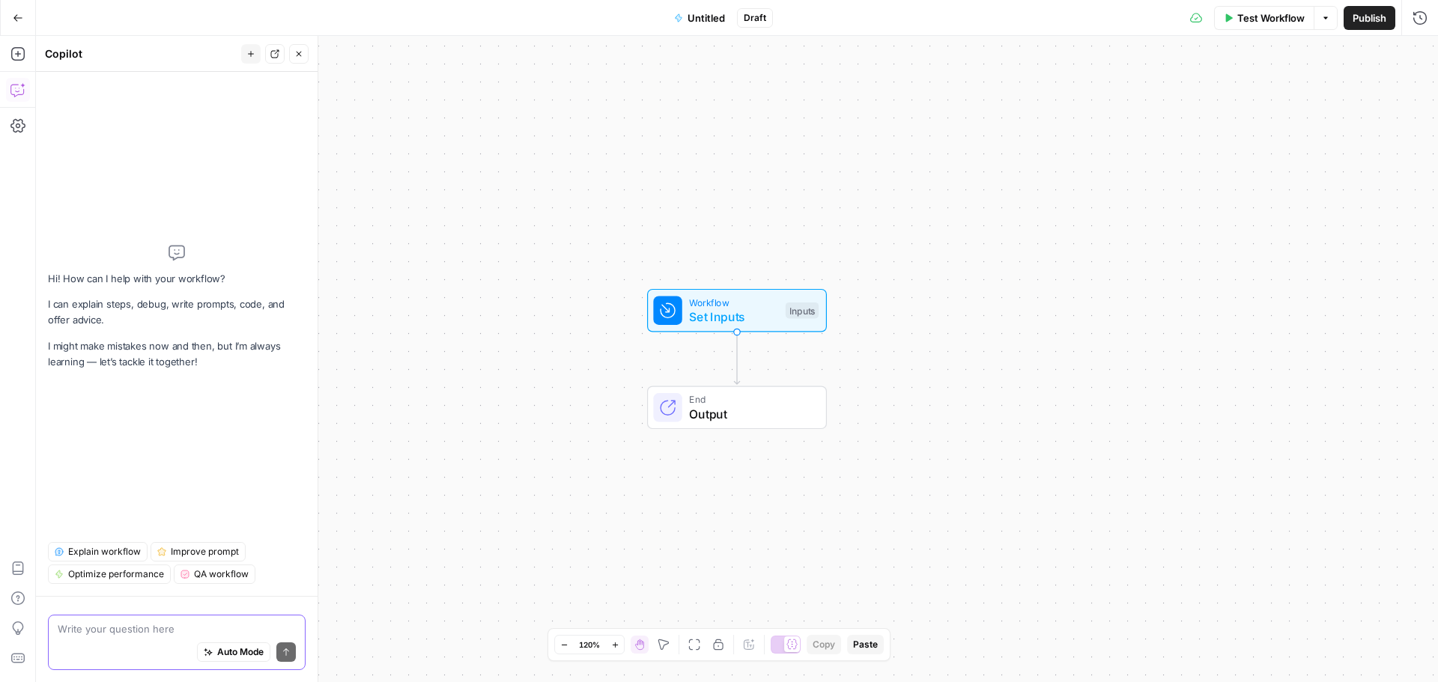
paste textarea "I want to create a workflow that will map topics to relevant webinars, case stu…"
type textarea "I want to create a workflow that will map topics to relevant webinars, case stu…"
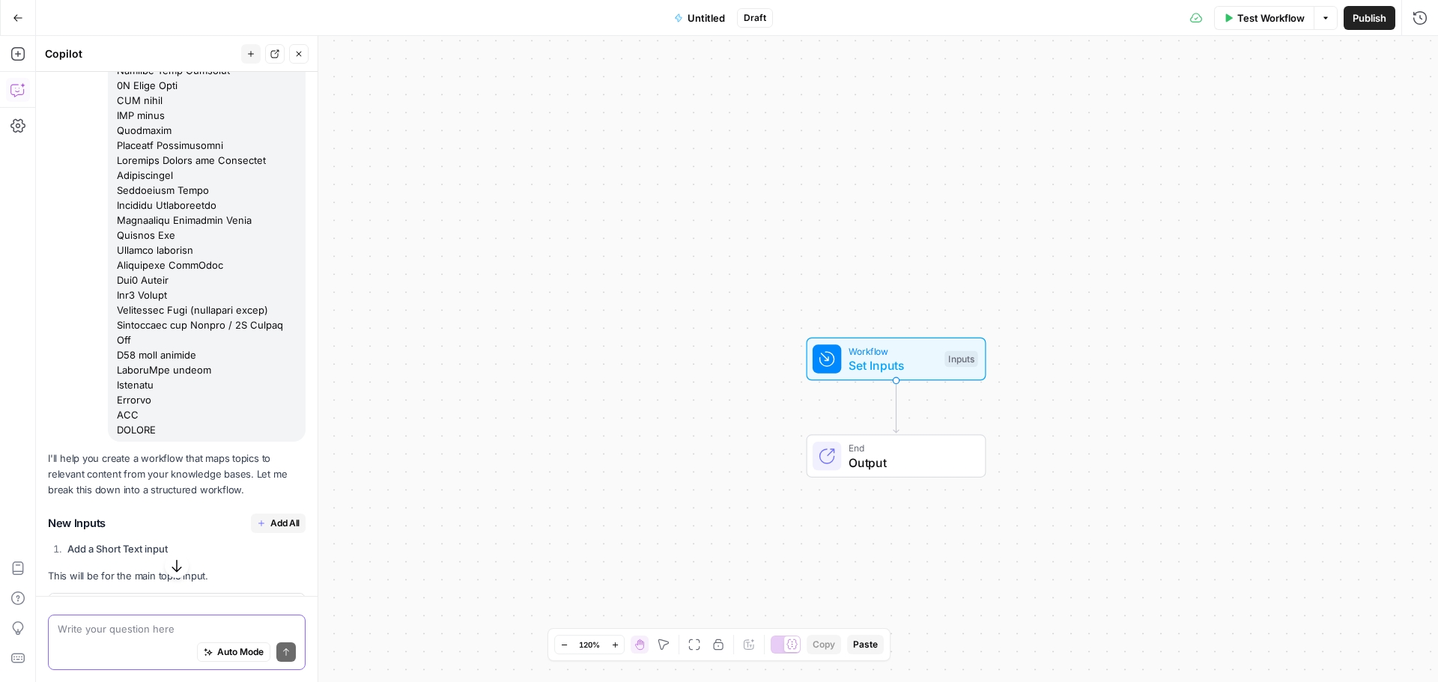
scroll to position [1122, 0]
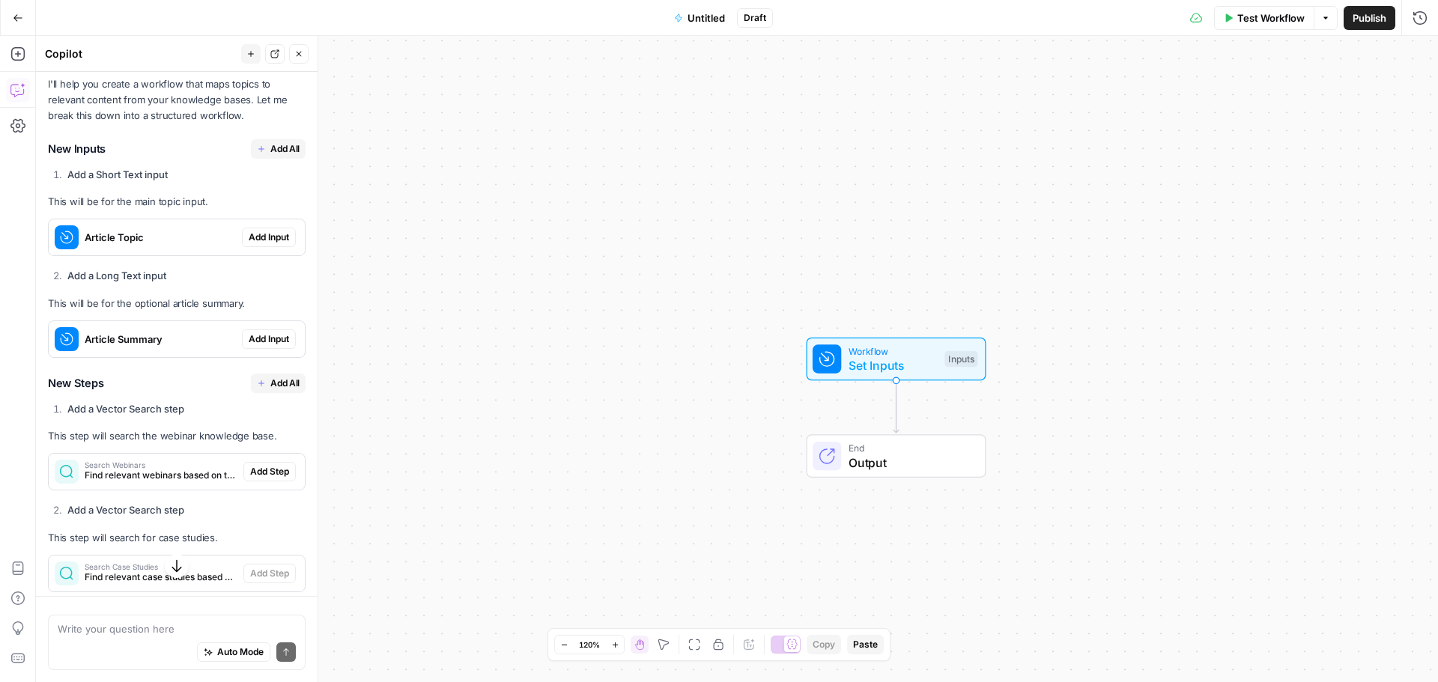
click at [270, 156] on span "Add All" at bounding box center [284, 148] width 29 height 13
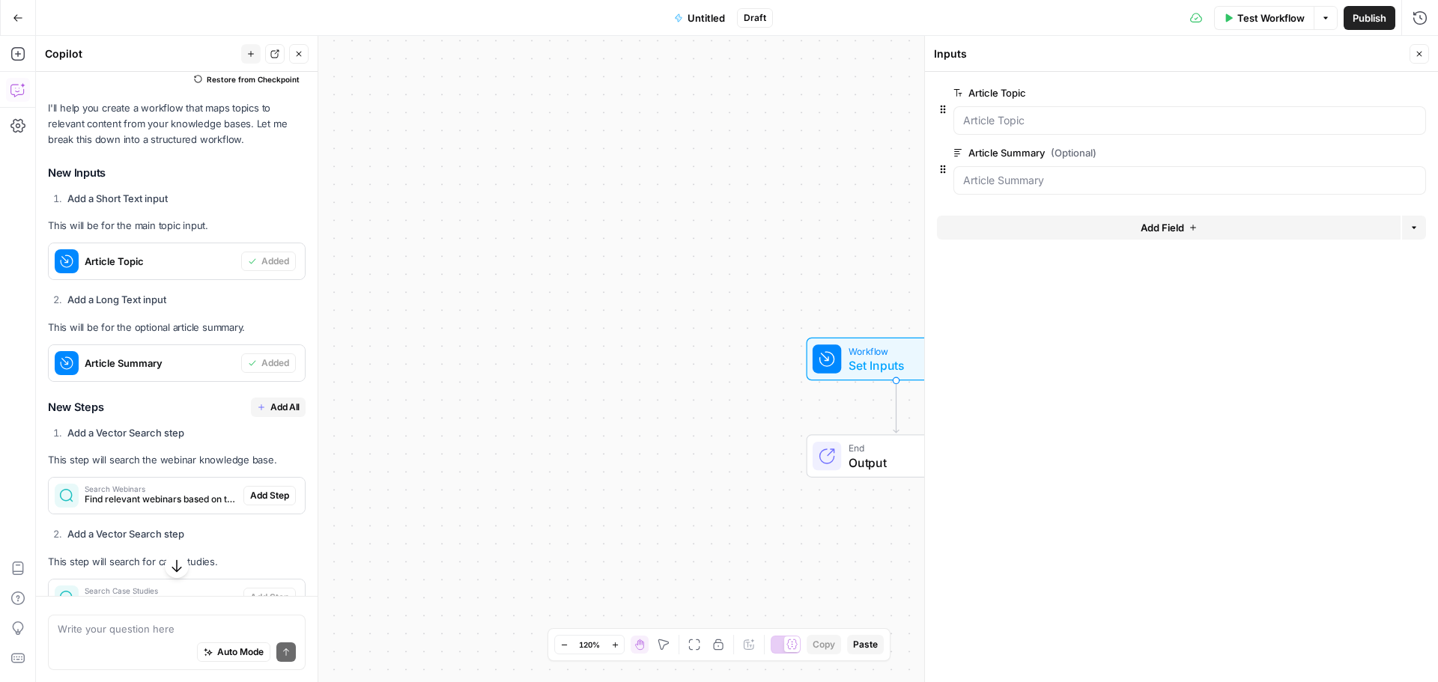
scroll to position [1197, 0]
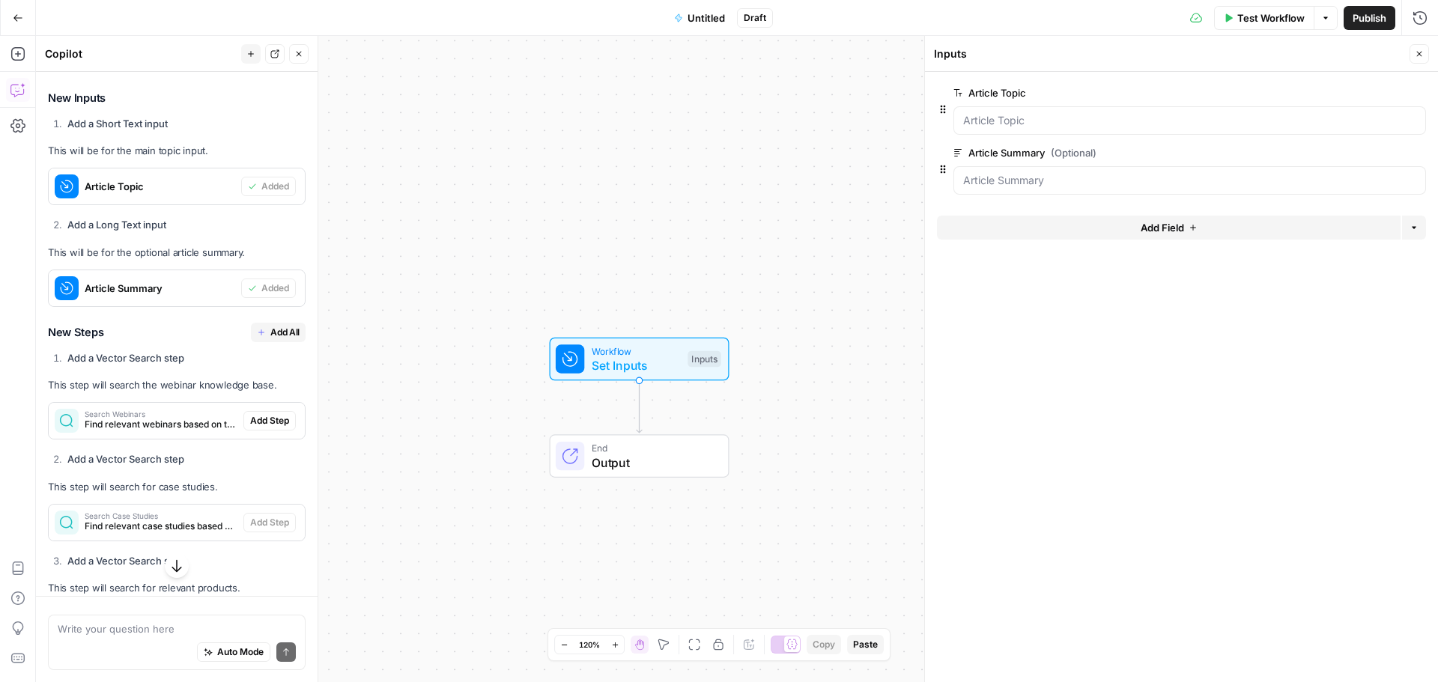
click at [276, 339] on span "Add All" at bounding box center [284, 332] width 29 height 13
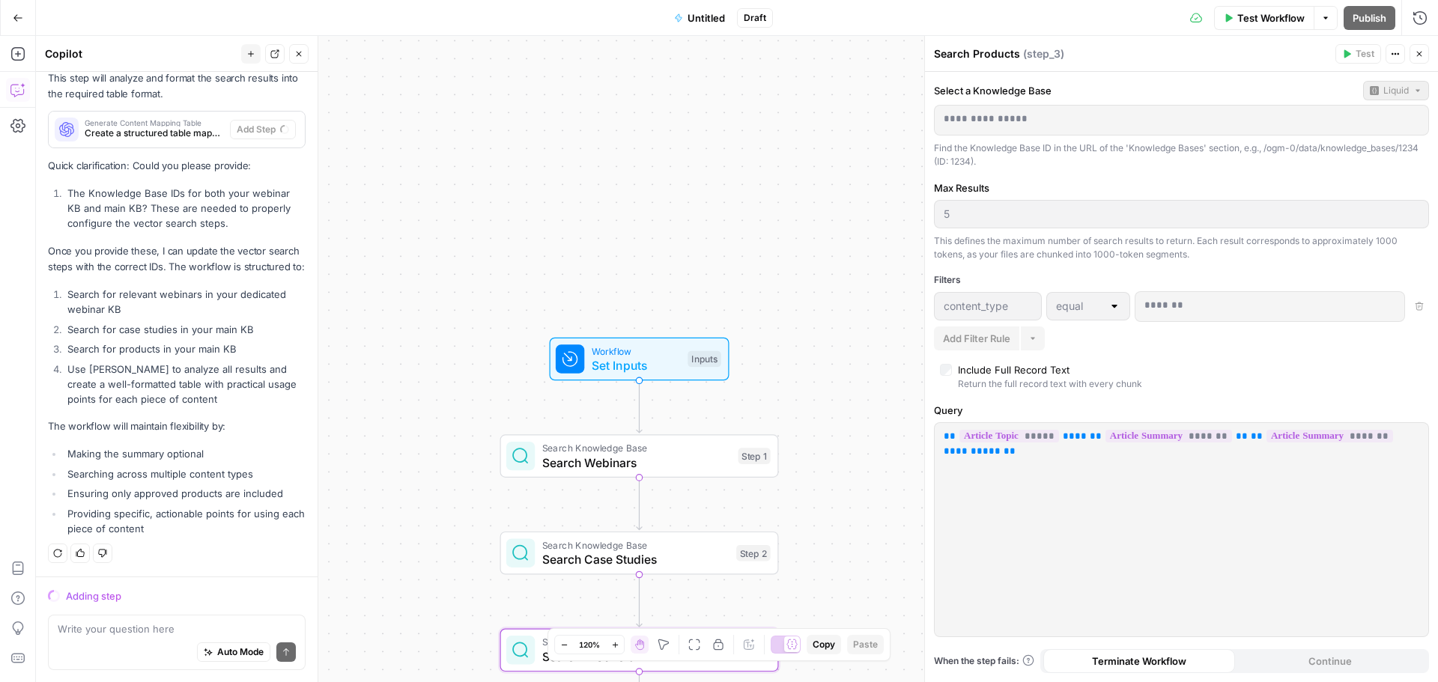
scroll to position [1591, 0]
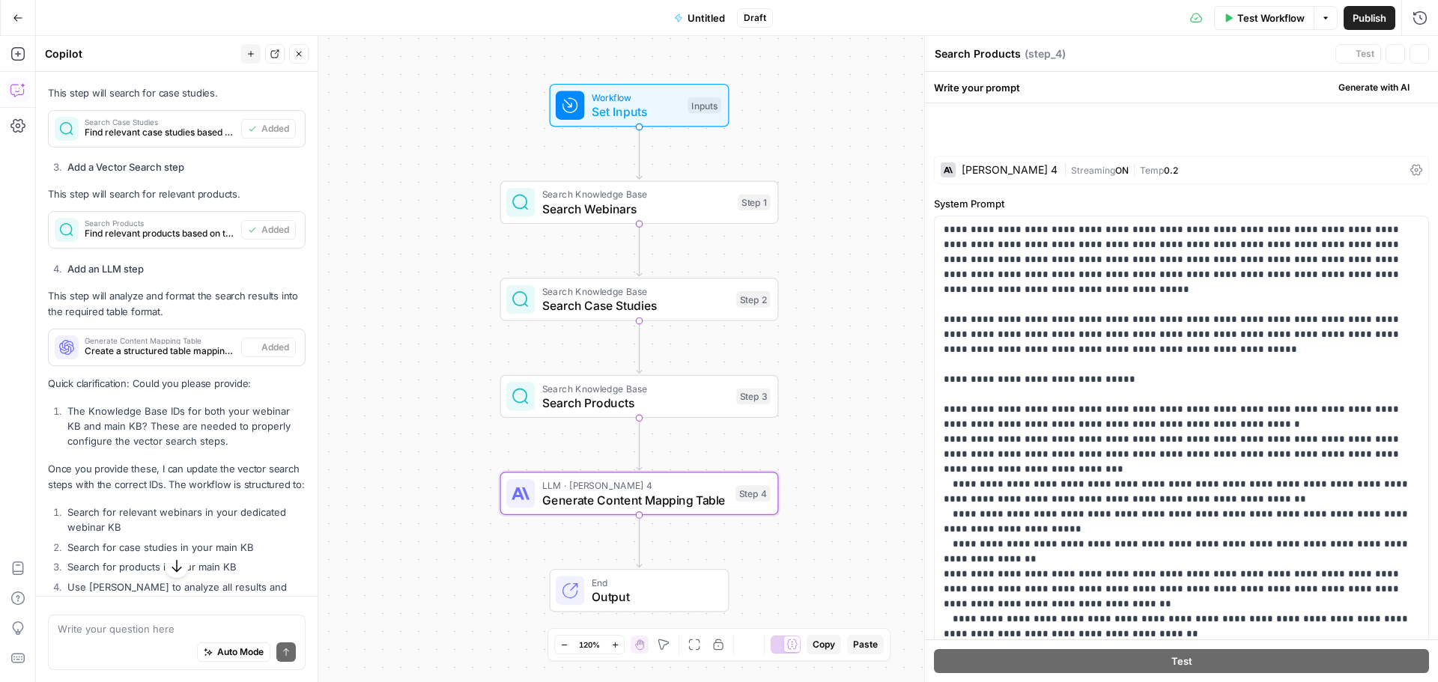
type textarea "Generate Content Mapping Table"
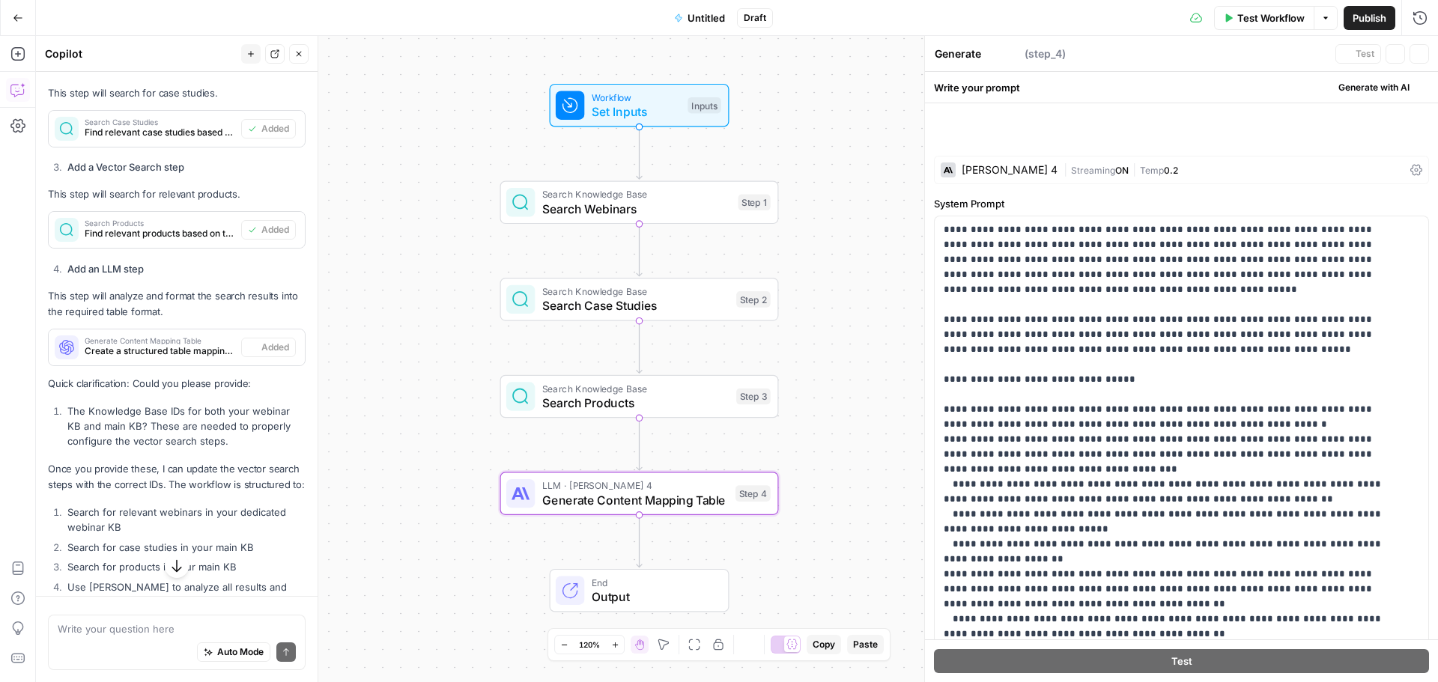
scroll to position [1614, 0]
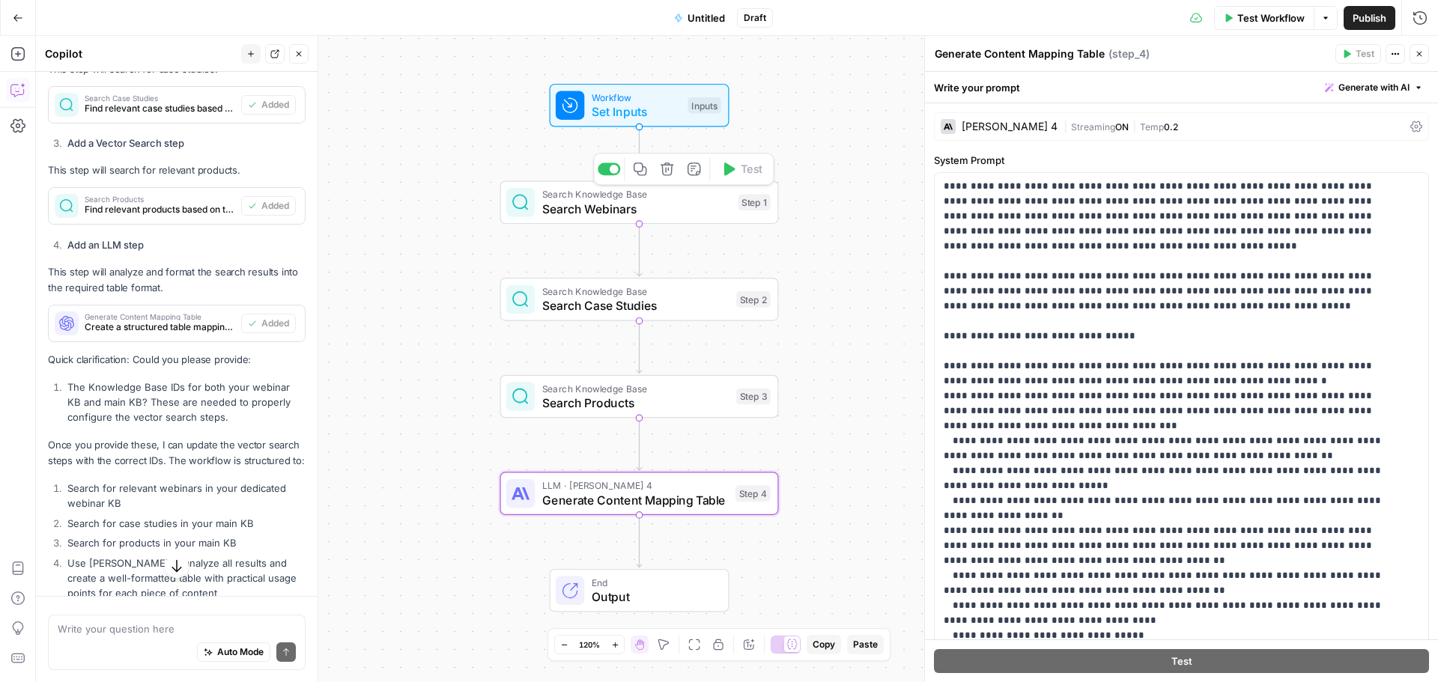
click at [599, 205] on span "Search Webinars" at bounding box center [636, 209] width 189 height 18
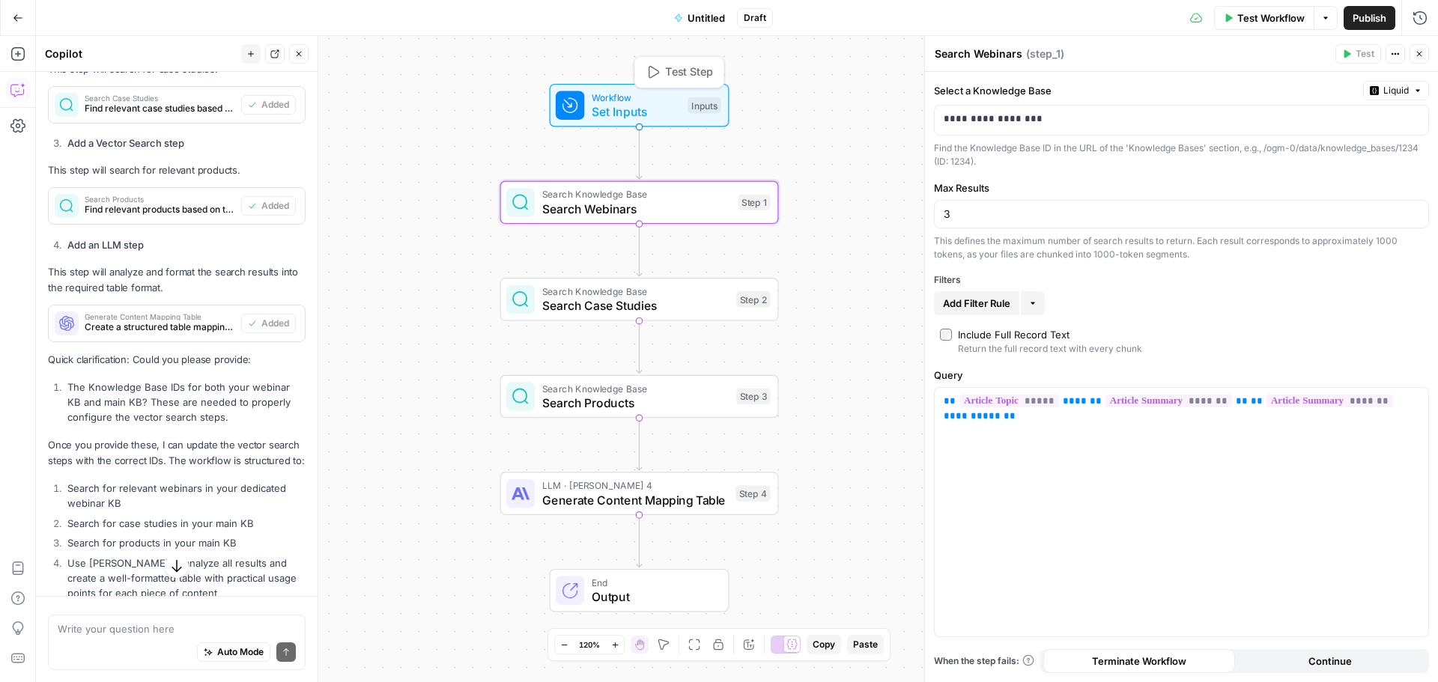
click at [607, 105] on span "Set Inputs" at bounding box center [636, 112] width 89 height 18
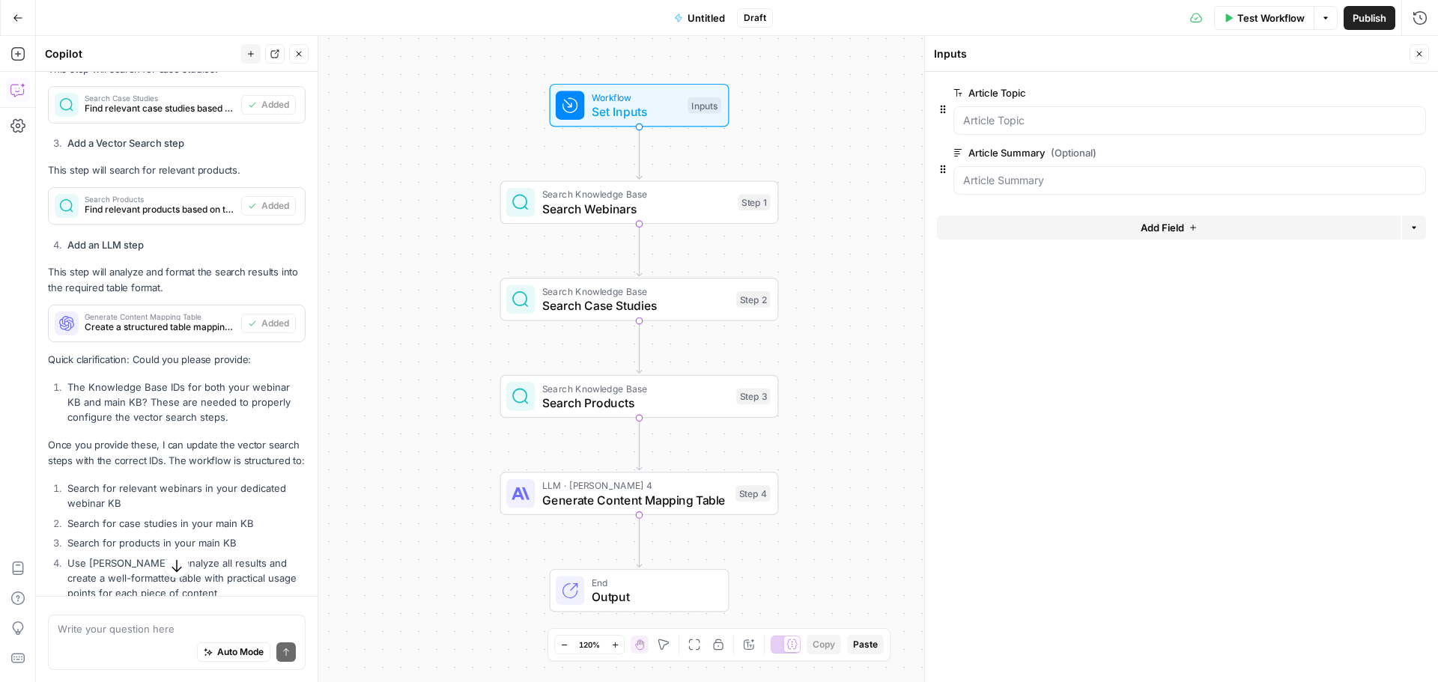
click at [1163, 227] on span "Add Field" at bounding box center [1161, 227] width 43 height 15
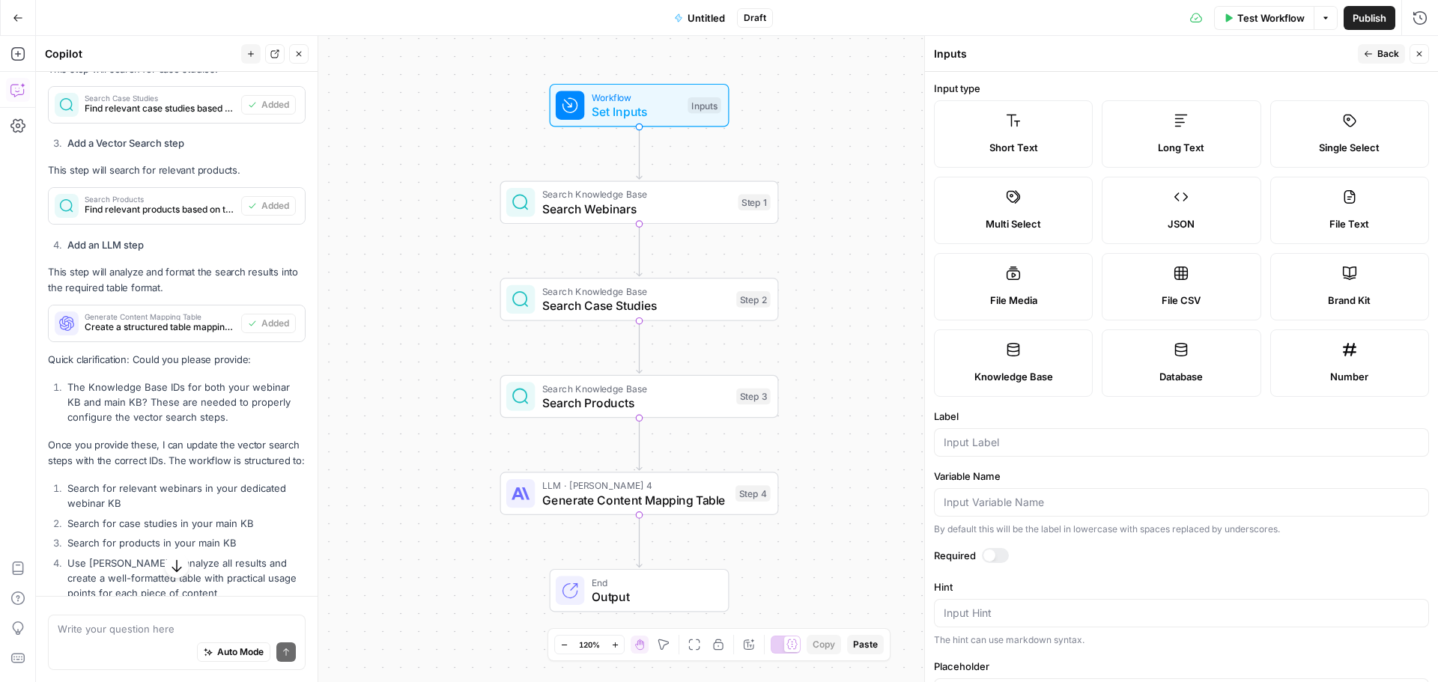
click at [1033, 362] on label "Knowledge Base" at bounding box center [1013, 362] width 159 height 67
click at [1014, 446] on input "Label" at bounding box center [1182, 442] width 476 height 15
type input "Webinar knowledge base"
click at [1000, 559] on div at bounding box center [995, 555] width 27 height 15
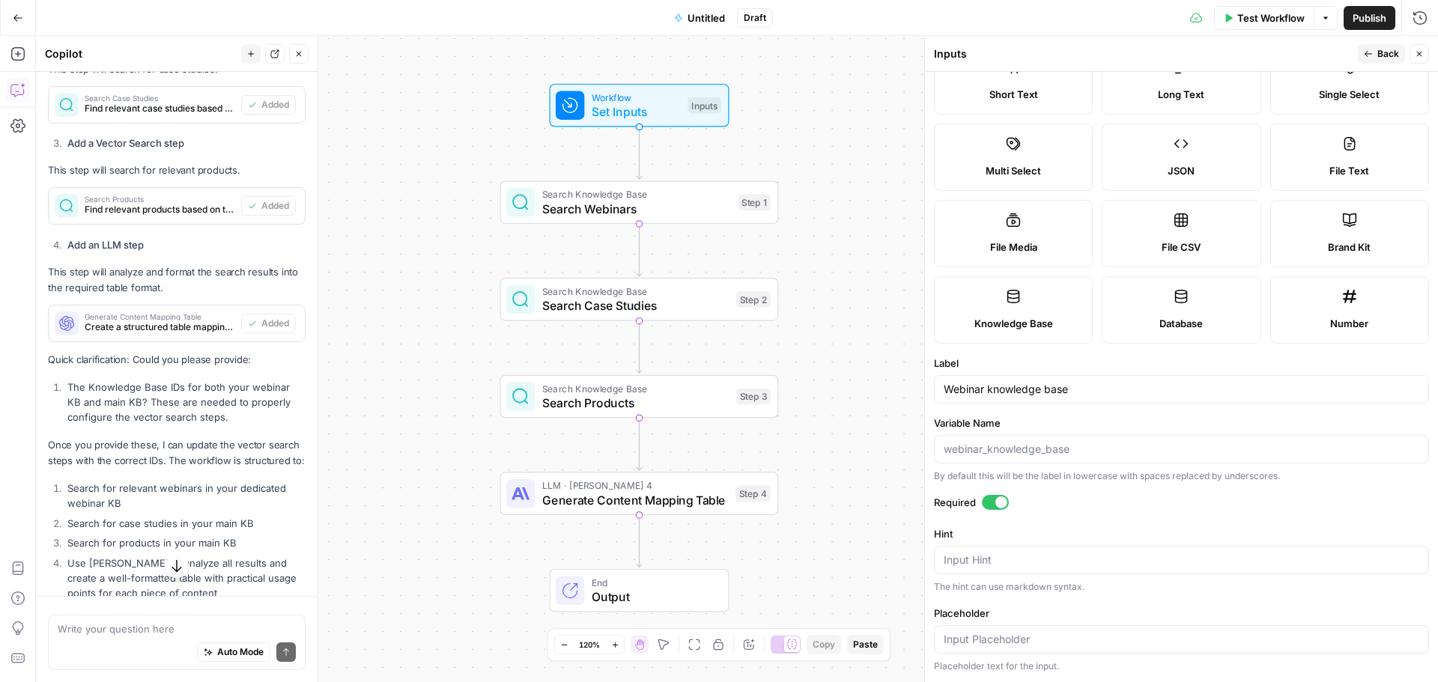
click at [1373, 55] on icon "button" at bounding box center [1368, 53] width 9 height 9
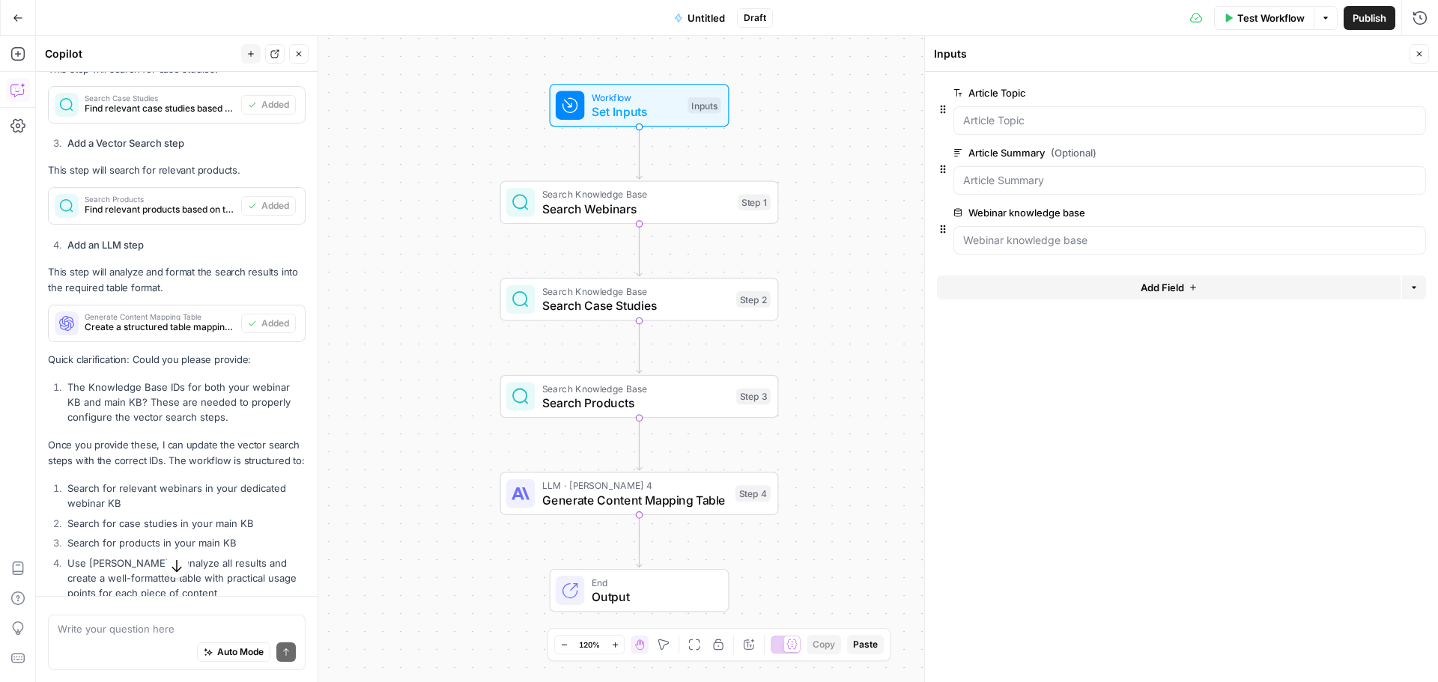
click at [1149, 285] on span "Add Field" at bounding box center [1161, 287] width 43 height 15
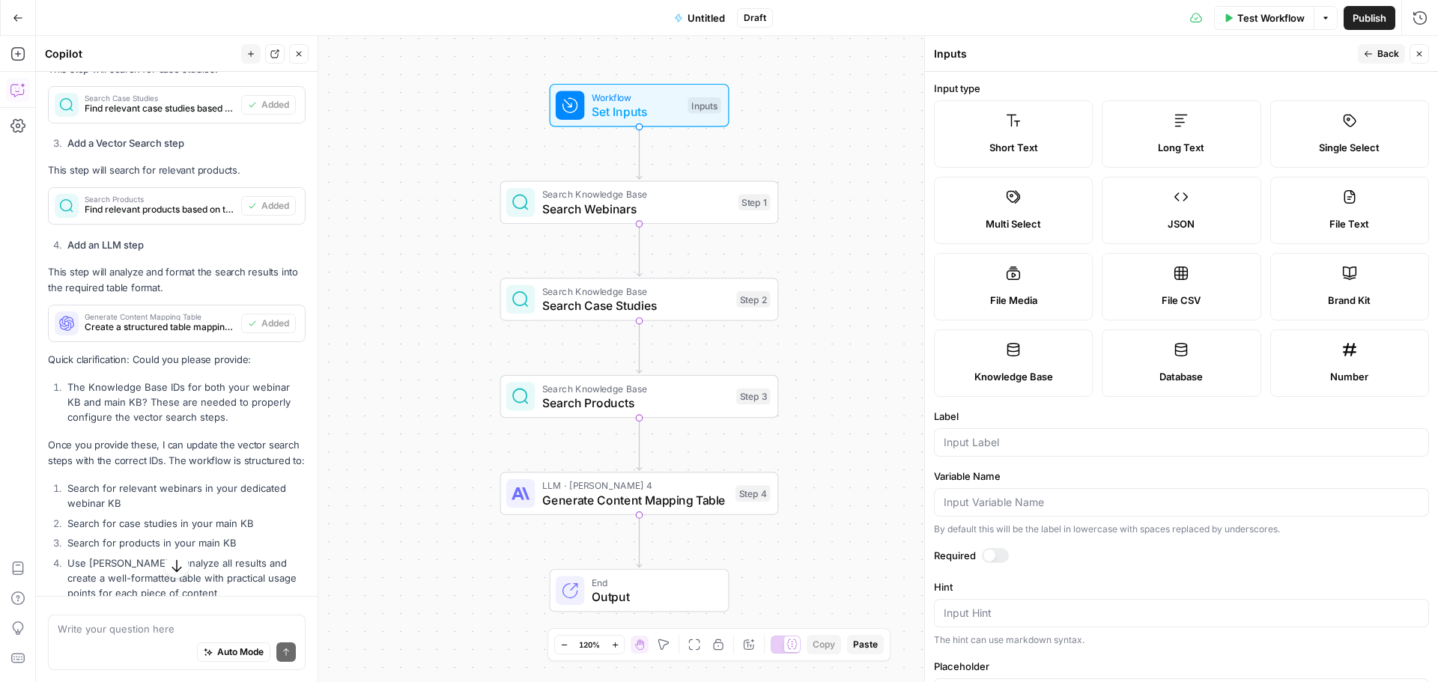
click at [1042, 359] on label "Knowledge Base" at bounding box center [1013, 362] width 159 height 67
click at [1022, 446] on input "Label" at bounding box center [1182, 442] width 476 height 15
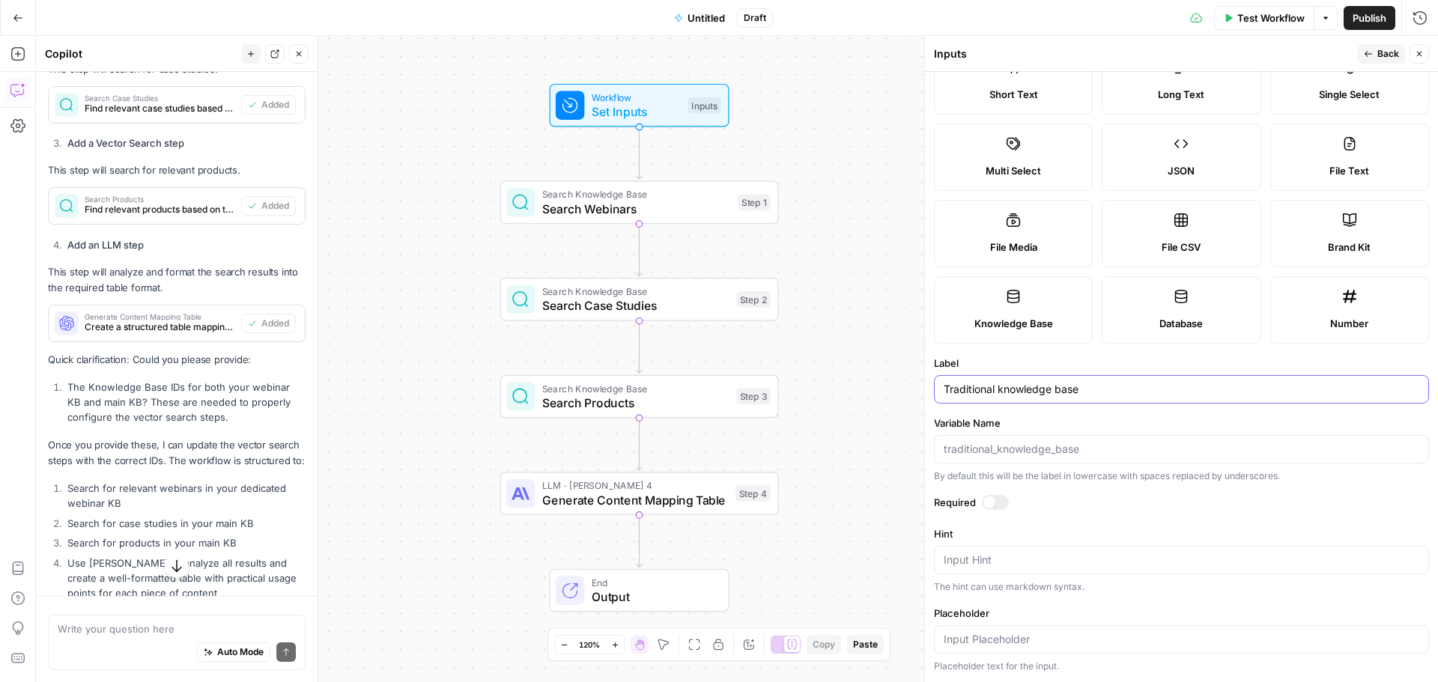
type input "Traditional knowledge base"
click at [996, 502] on div at bounding box center [995, 502] width 27 height 15
click at [1388, 49] on span "Back" at bounding box center [1388, 53] width 22 height 13
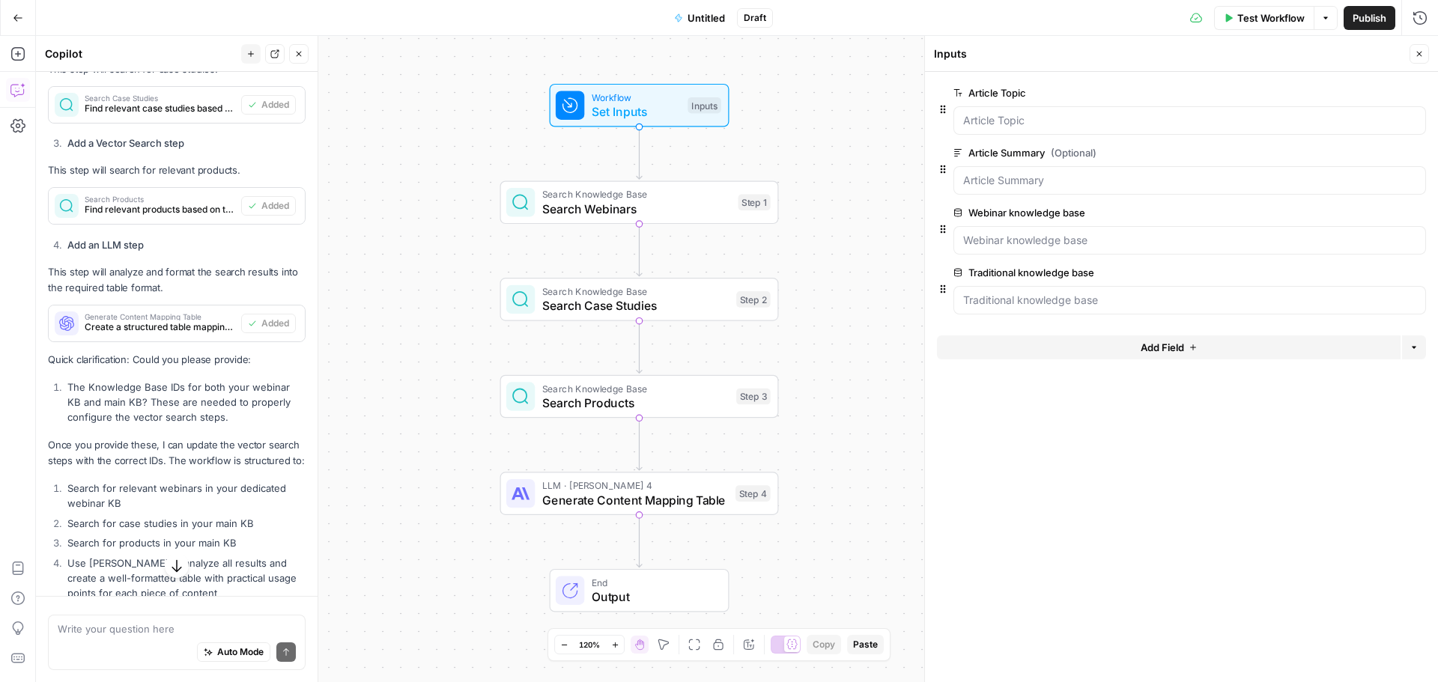
scroll to position [1820, 0]
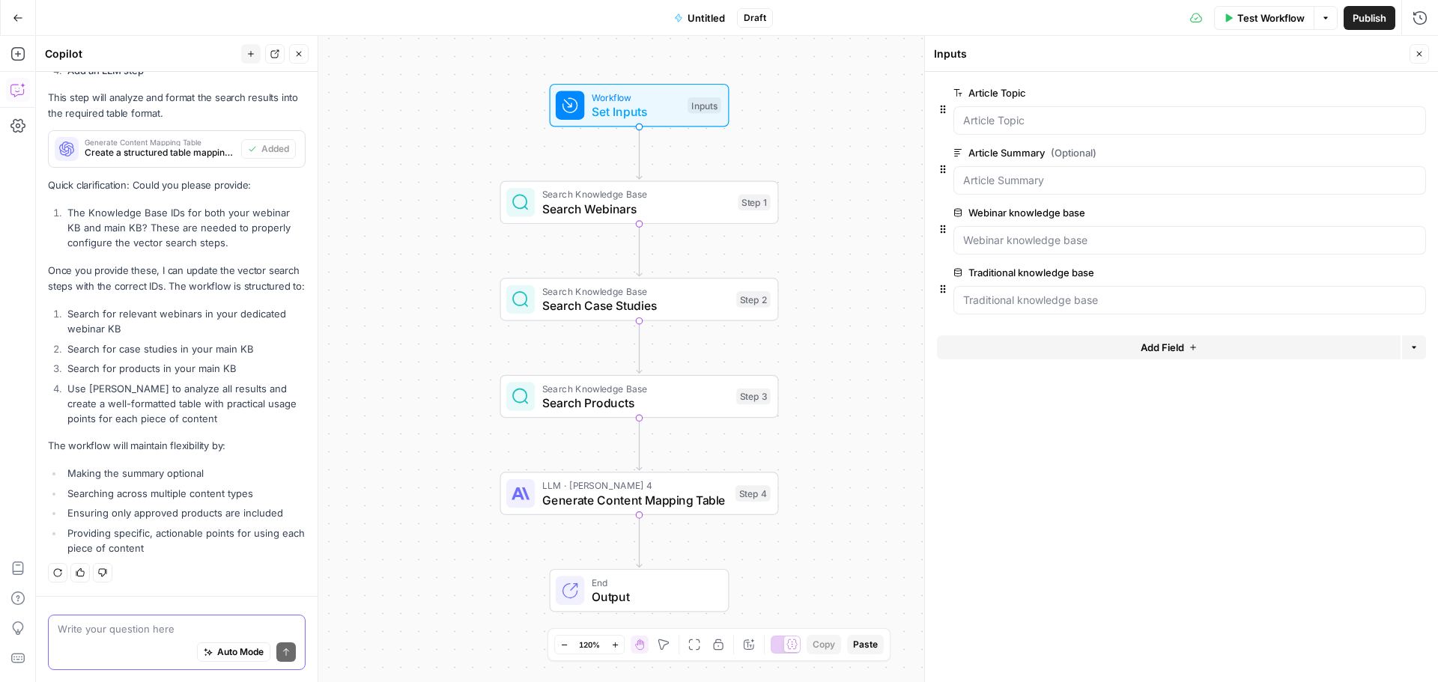
click at [133, 633] on textarea at bounding box center [177, 629] width 238 height 15
type textarea "i added two new knowledge bases"
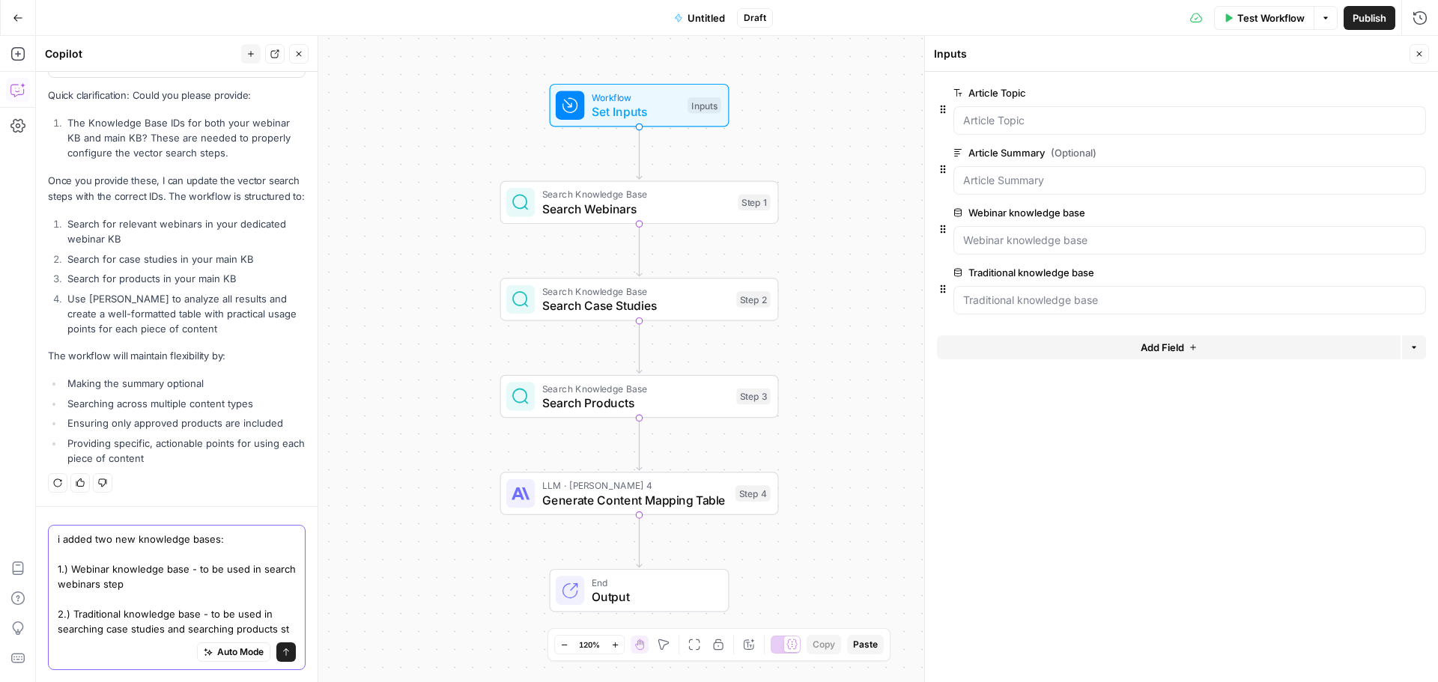
scroll to position [1925, 0]
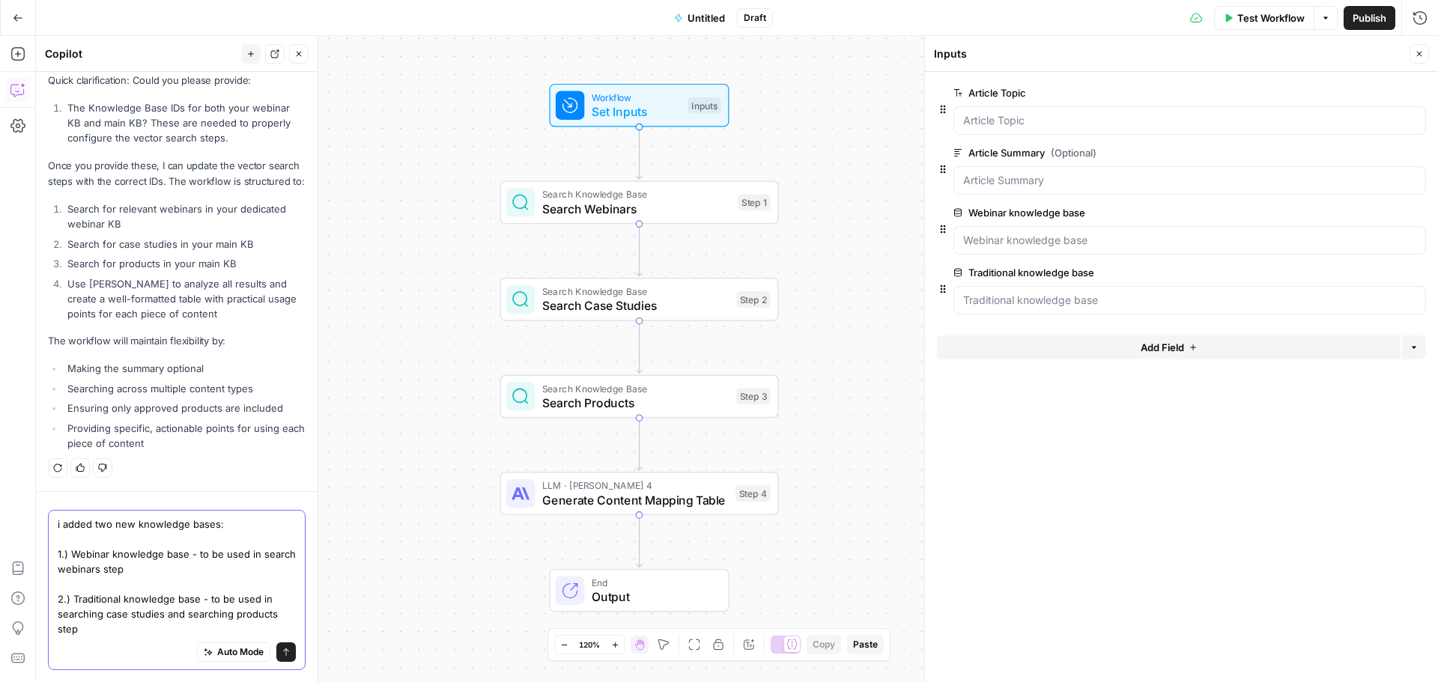
type textarea "i added two new knowledge bases: 1.) Webinar knowledge base - to be used in sea…"
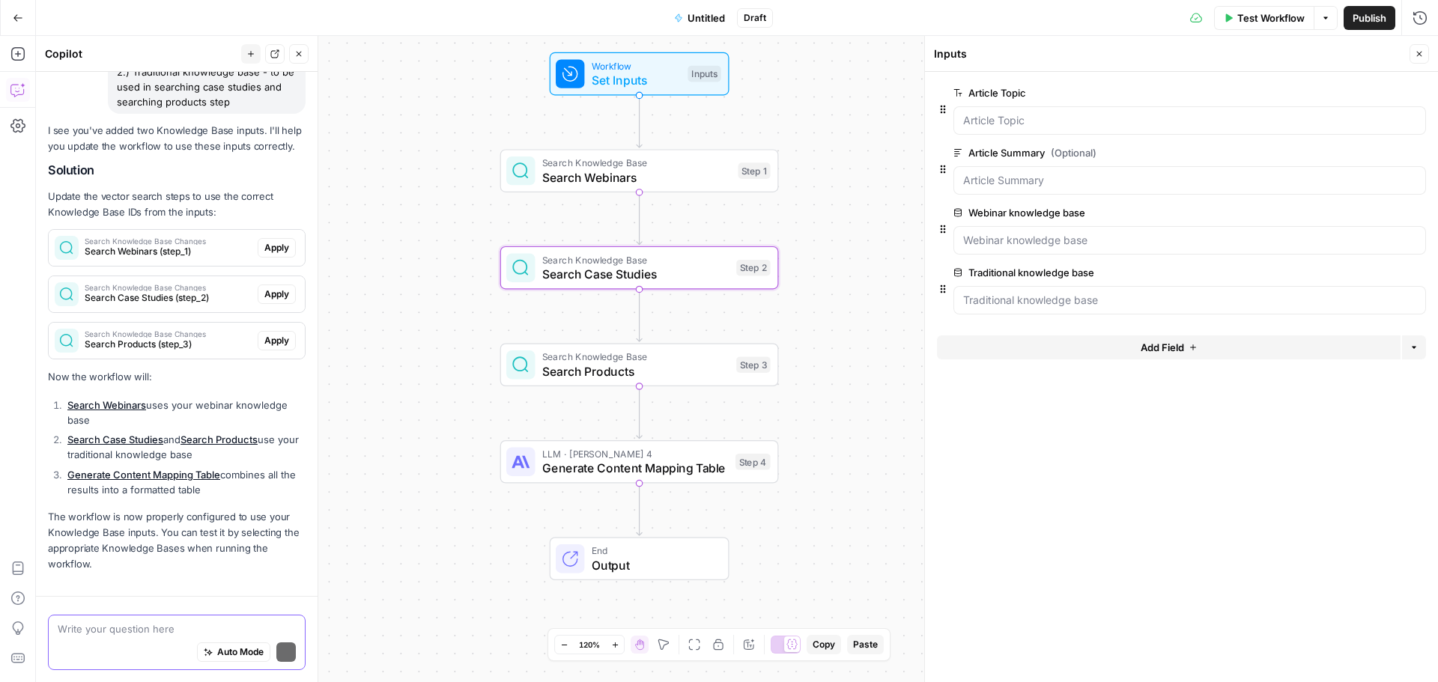
scroll to position [2432, 0]
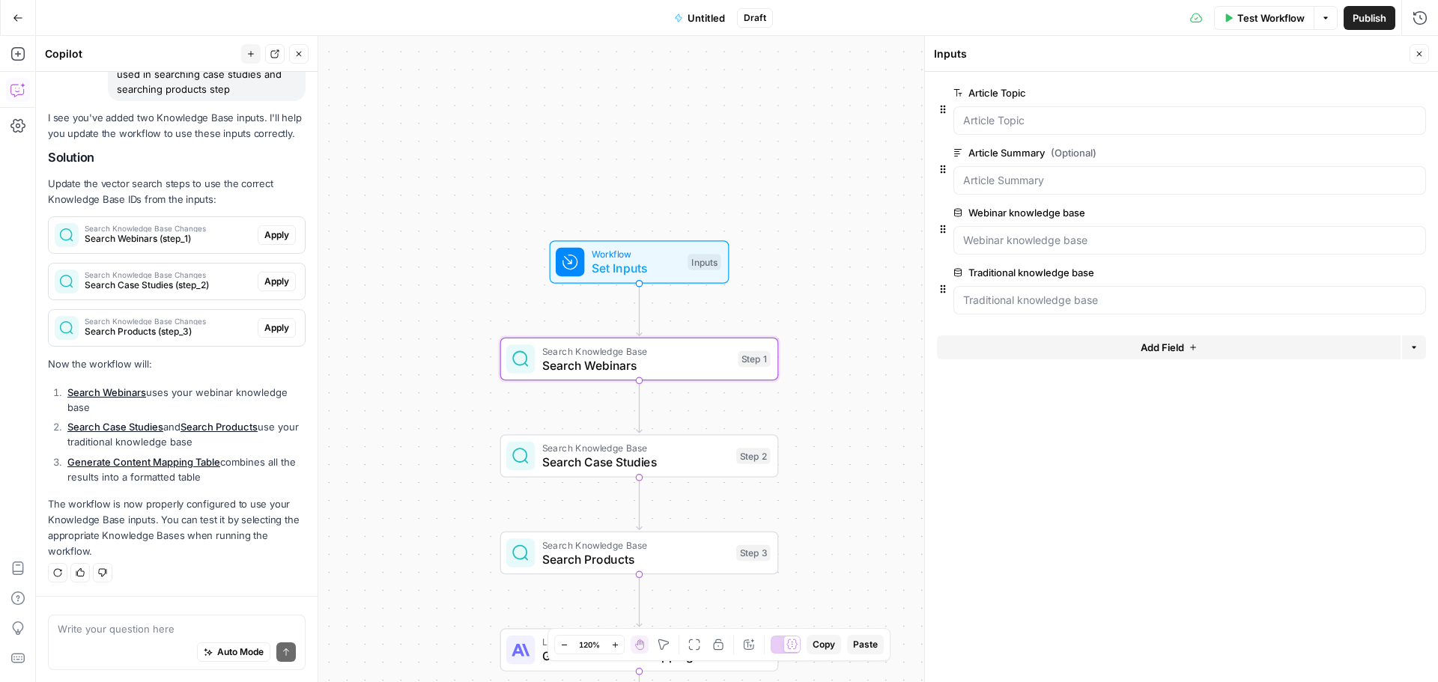
click at [264, 234] on span "Apply" at bounding box center [276, 234] width 25 height 13
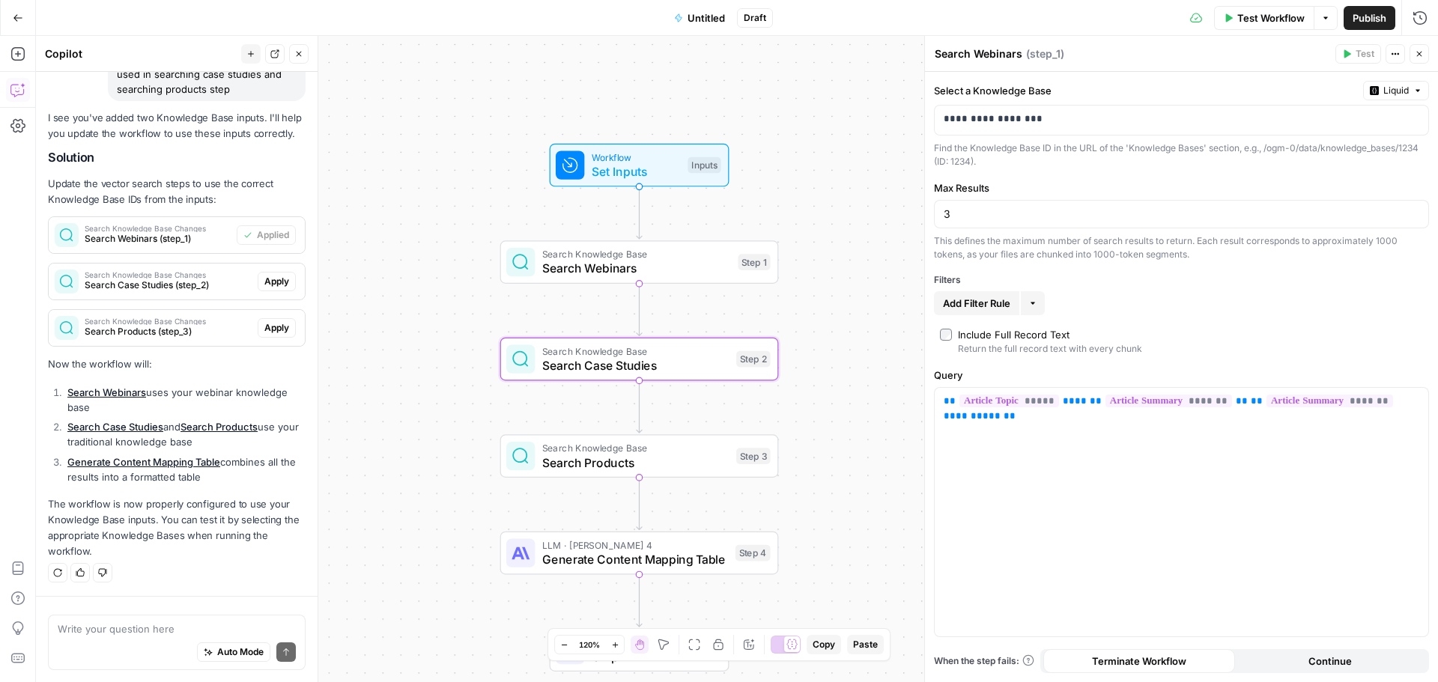
click at [274, 280] on span "Apply" at bounding box center [276, 281] width 25 height 13
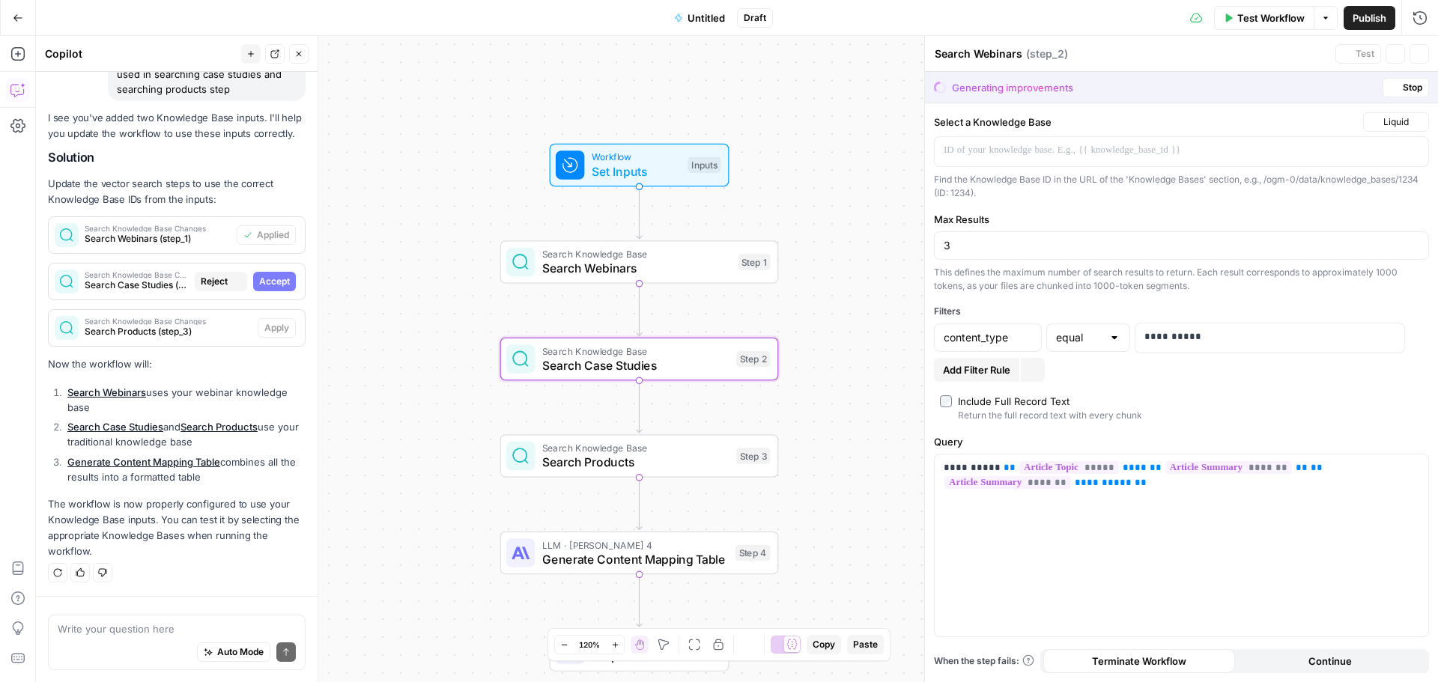
type textarea "Search Case Studies"
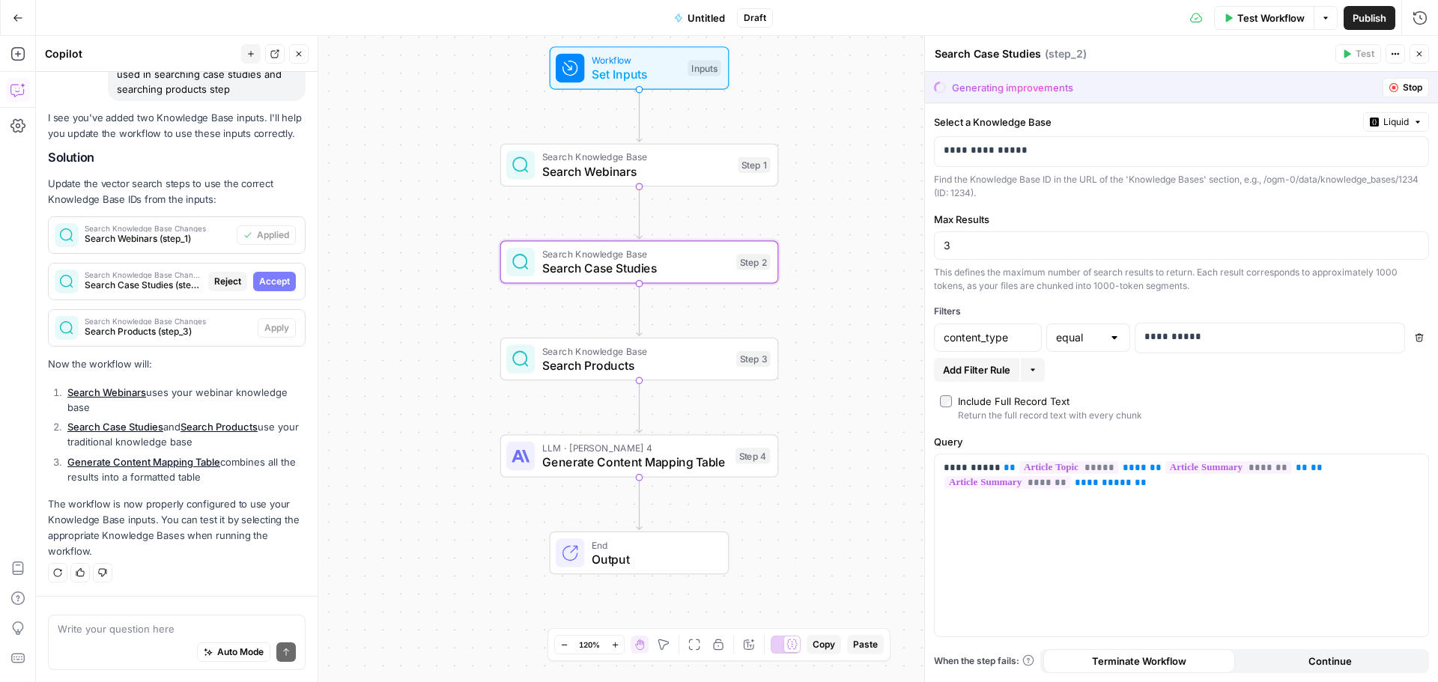
click at [262, 285] on span "Accept" at bounding box center [274, 281] width 31 height 13
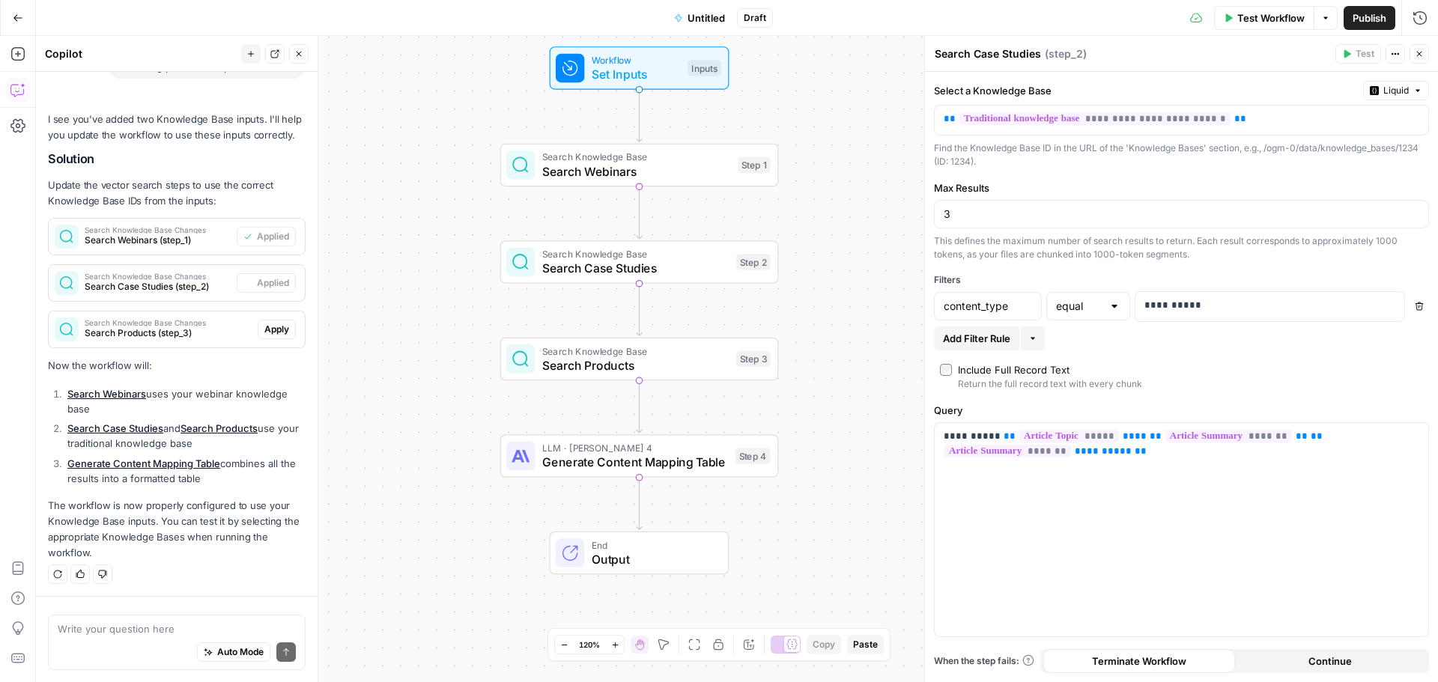
scroll to position [2456, 0]
click at [266, 327] on span "Apply" at bounding box center [276, 327] width 25 height 13
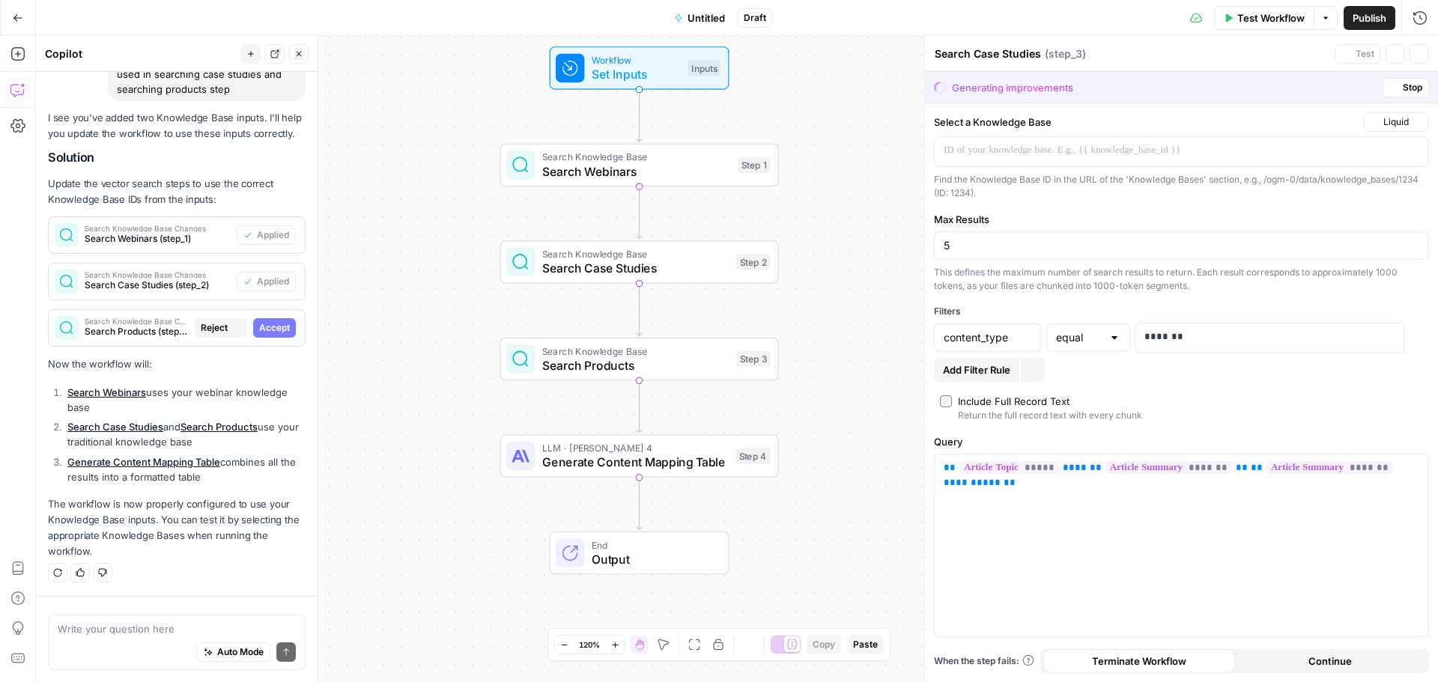
type textarea "Search Products"
click at [267, 330] on span "Accept" at bounding box center [274, 327] width 31 height 13
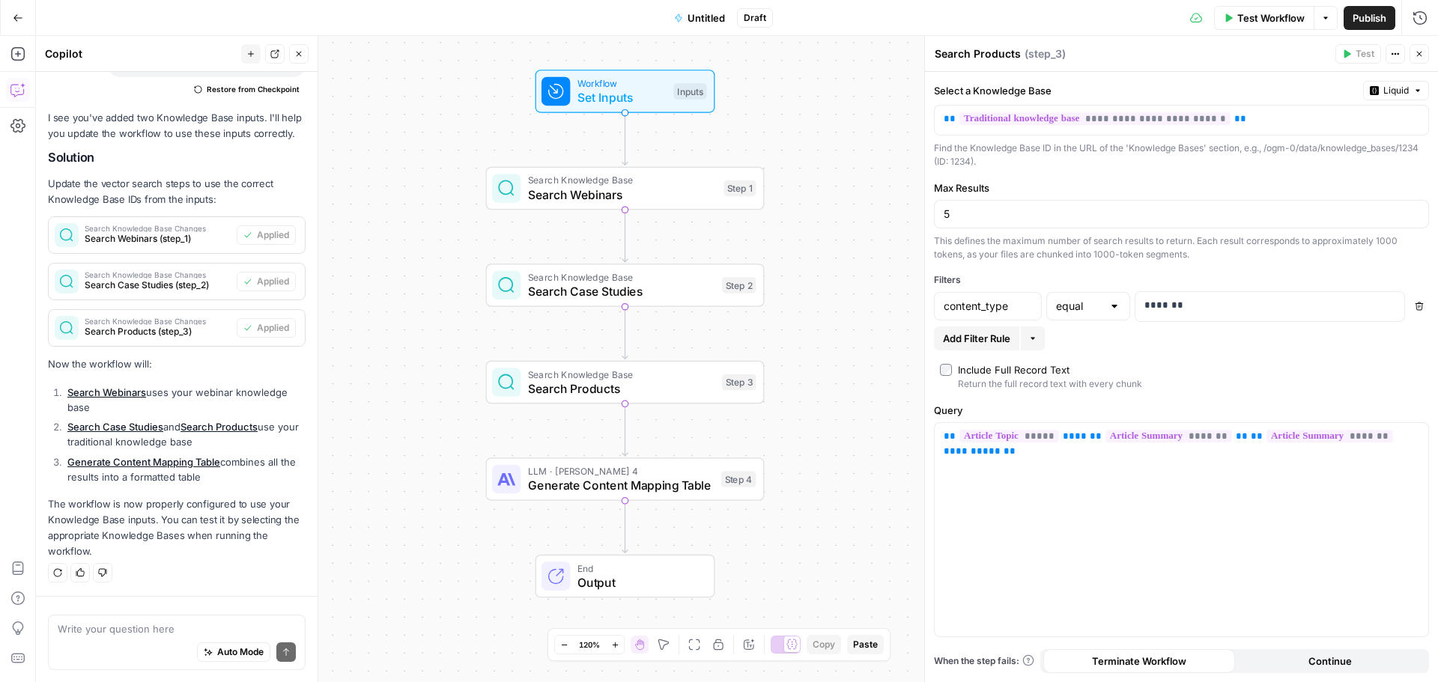
drag, startPoint x: 867, startPoint y: 186, endPoint x: 854, endPoint y: 210, distance: 27.1
click at [854, 210] on div "Workflow Set Inputs Inputs Search Knowledge Base Search Webinars Step 1 Search …" at bounding box center [737, 359] width 1402 height 646
click at [596, 88] on span "Workflow" at bounding box center [622, 84] width 89 height 14
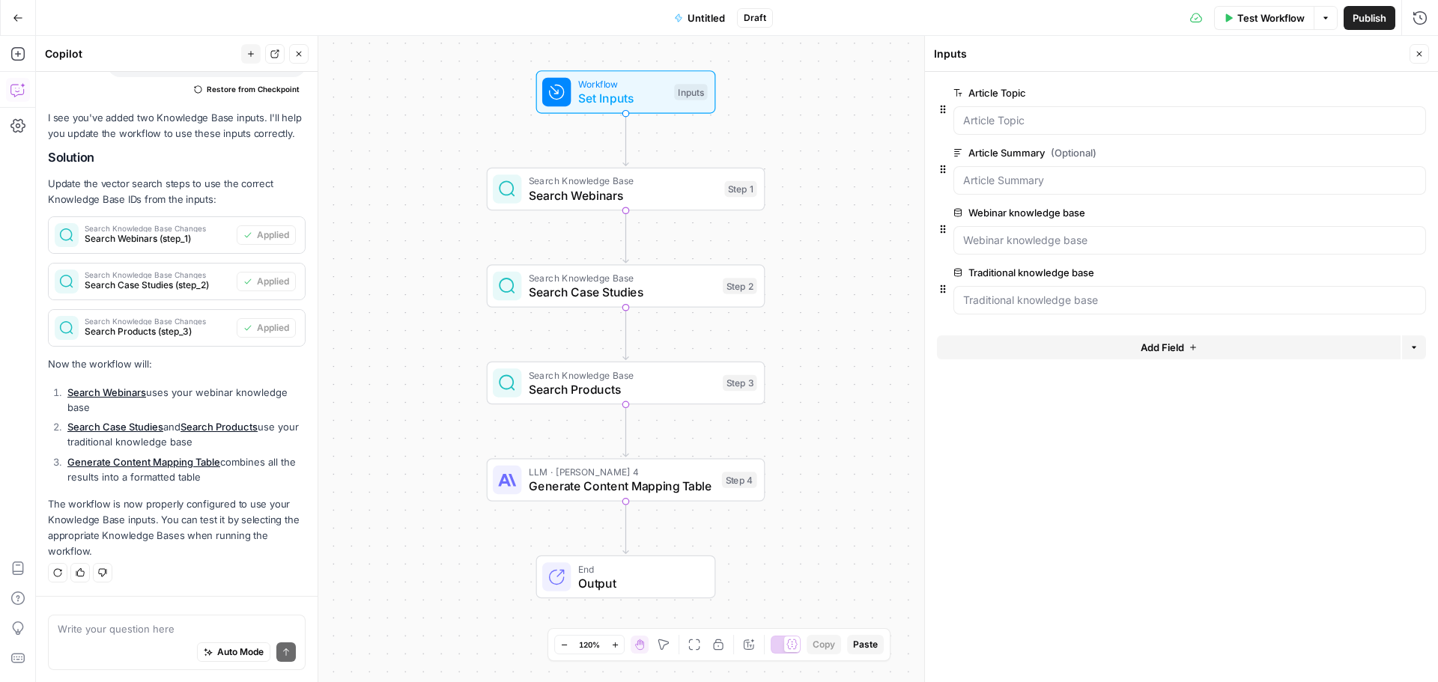
click at [580, 487] on span "Generate Content Mapping Table" at bounding box center [622, 486] width 186 height 18
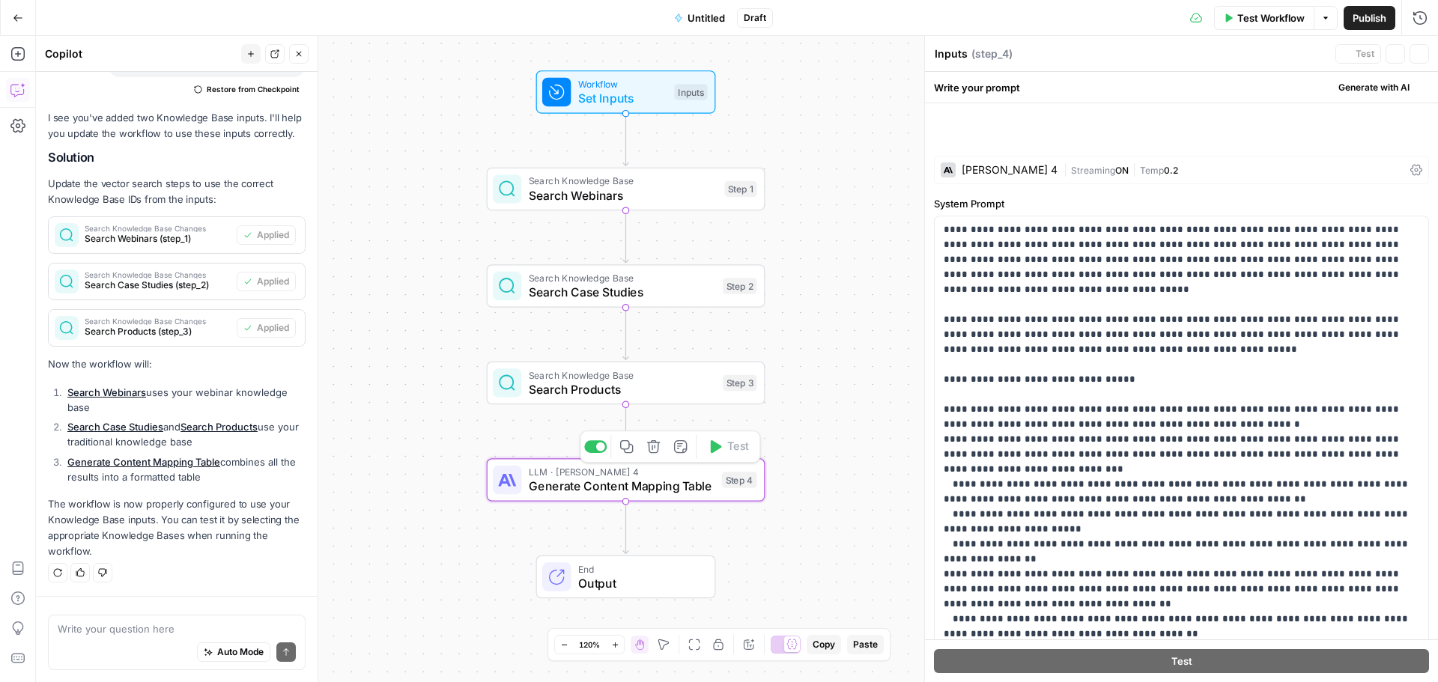
type textarea "Generate Content Mapping Table"
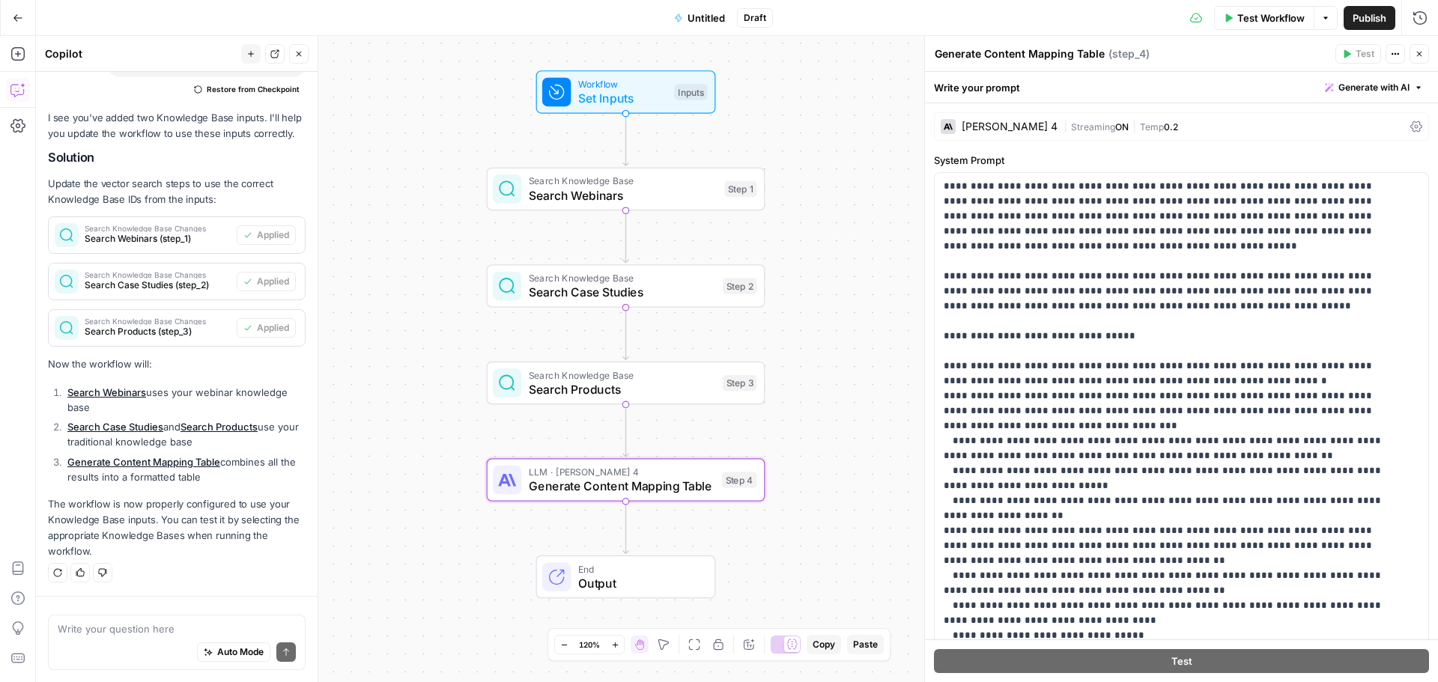
click at [1023, 131] on div "Claude Sonnet 4" at bounding box center [1010, 126] width 96 height 10
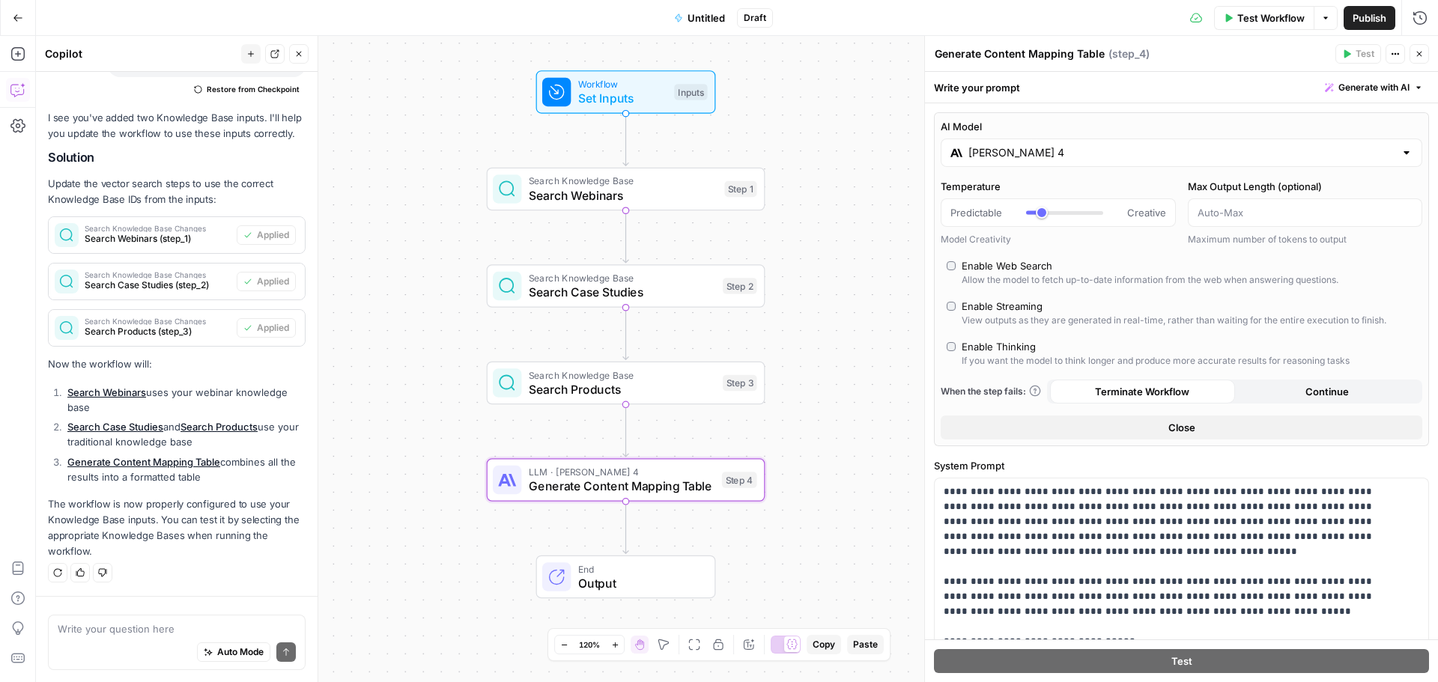
click at [1039, 154] on input "Claude Sonnet 4" at bounding box center [1181, 152] width 426 height 15
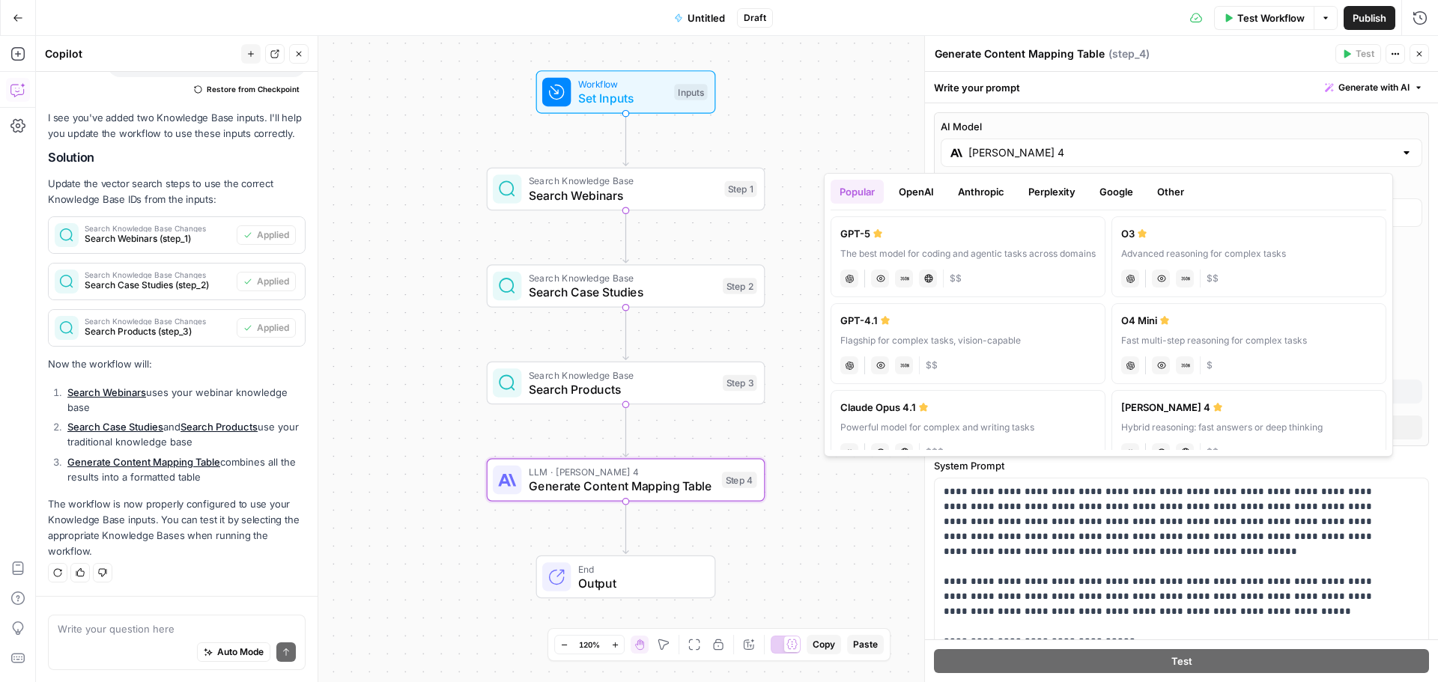
click at [932, 189] on button "OpenAI" at bounding box center [916, 192] width 53 height 24
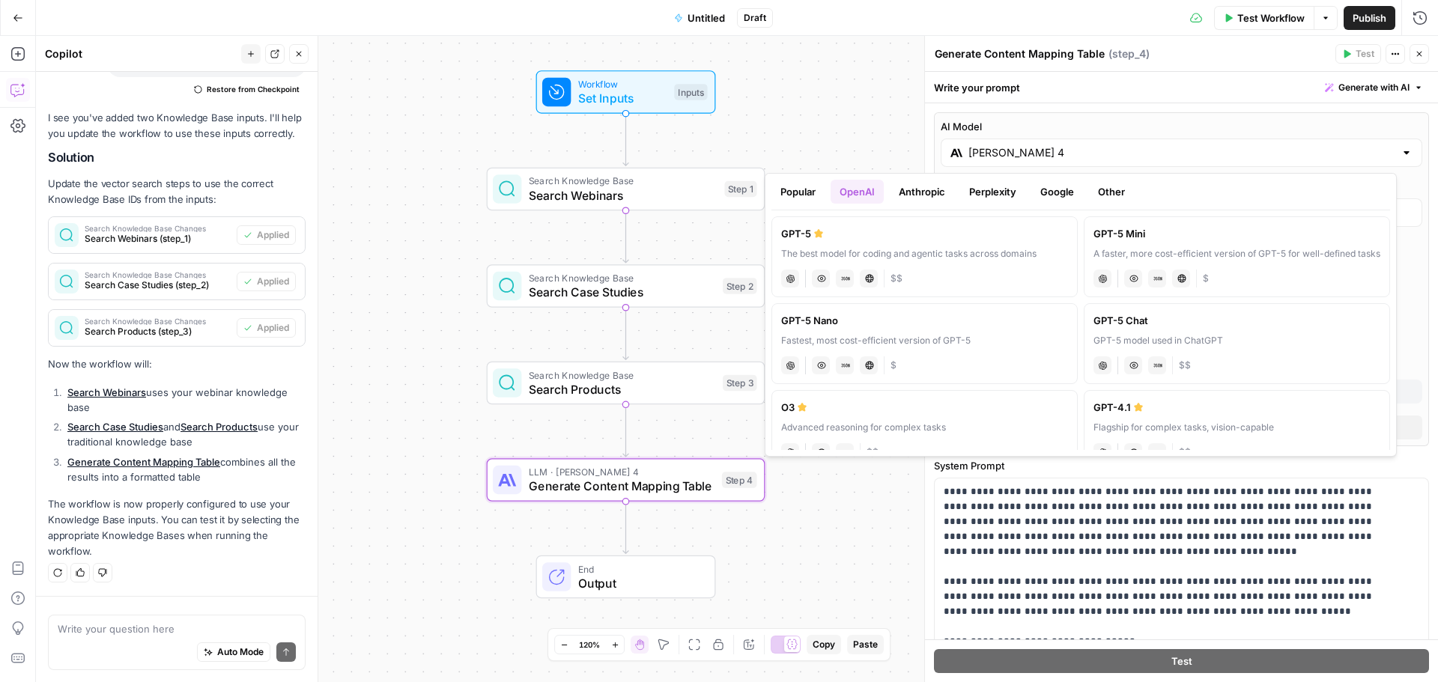
click at [1287, 261] on label "GPT-5 Mini A faster, more cost-efficient version of GPT-5 for well-defined task…" at bounding box center [1237, 256] width 306 height 81
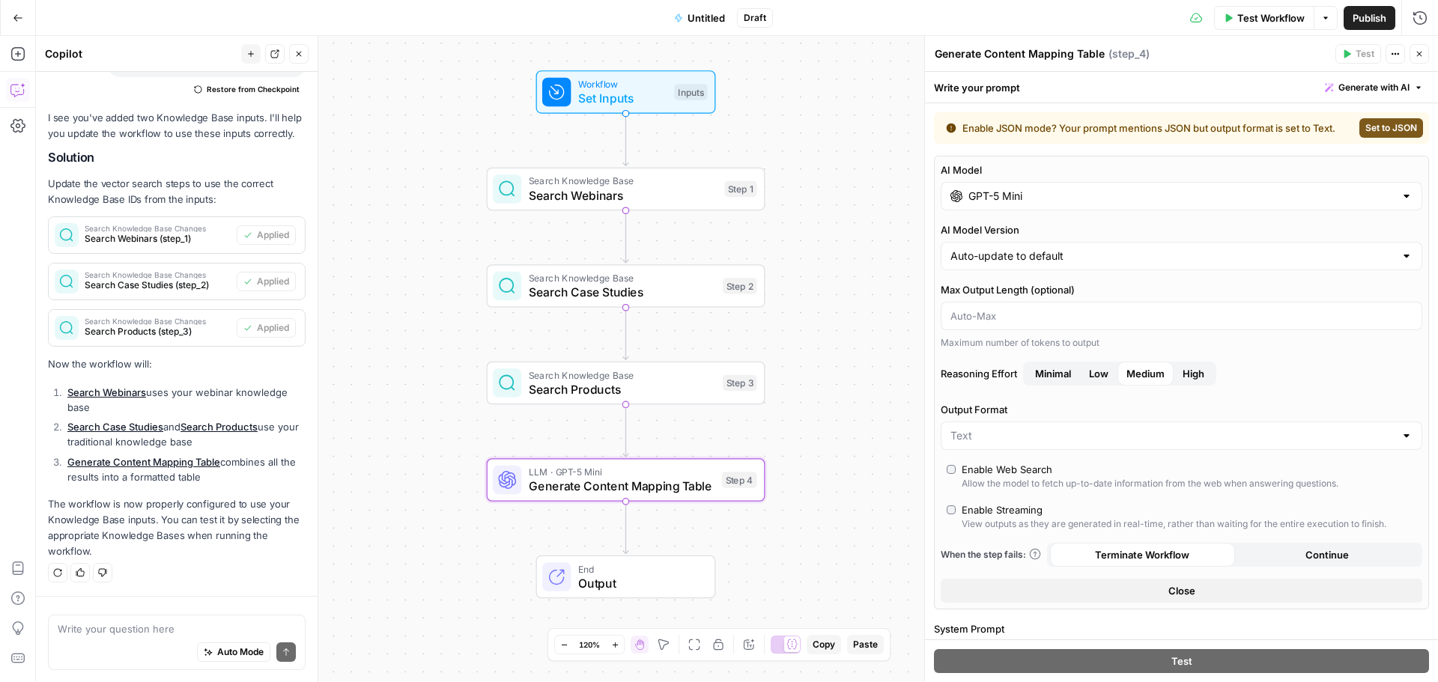
click at [1040, 188] on div "GPT-5 Mini" at bounding box center [1182, 196] width 482 height 28
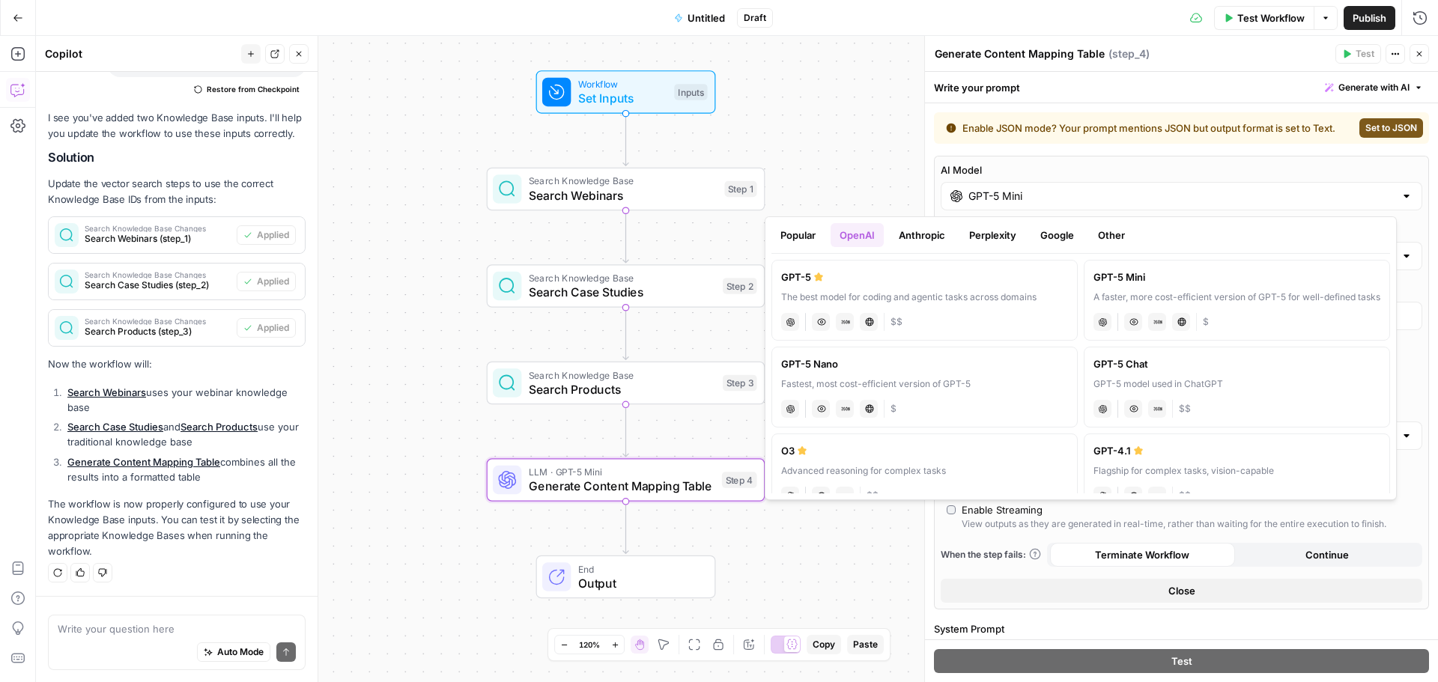
click at [841, 239] on button "OpenAI" at bounding box center [856, 235] width 53 height 24
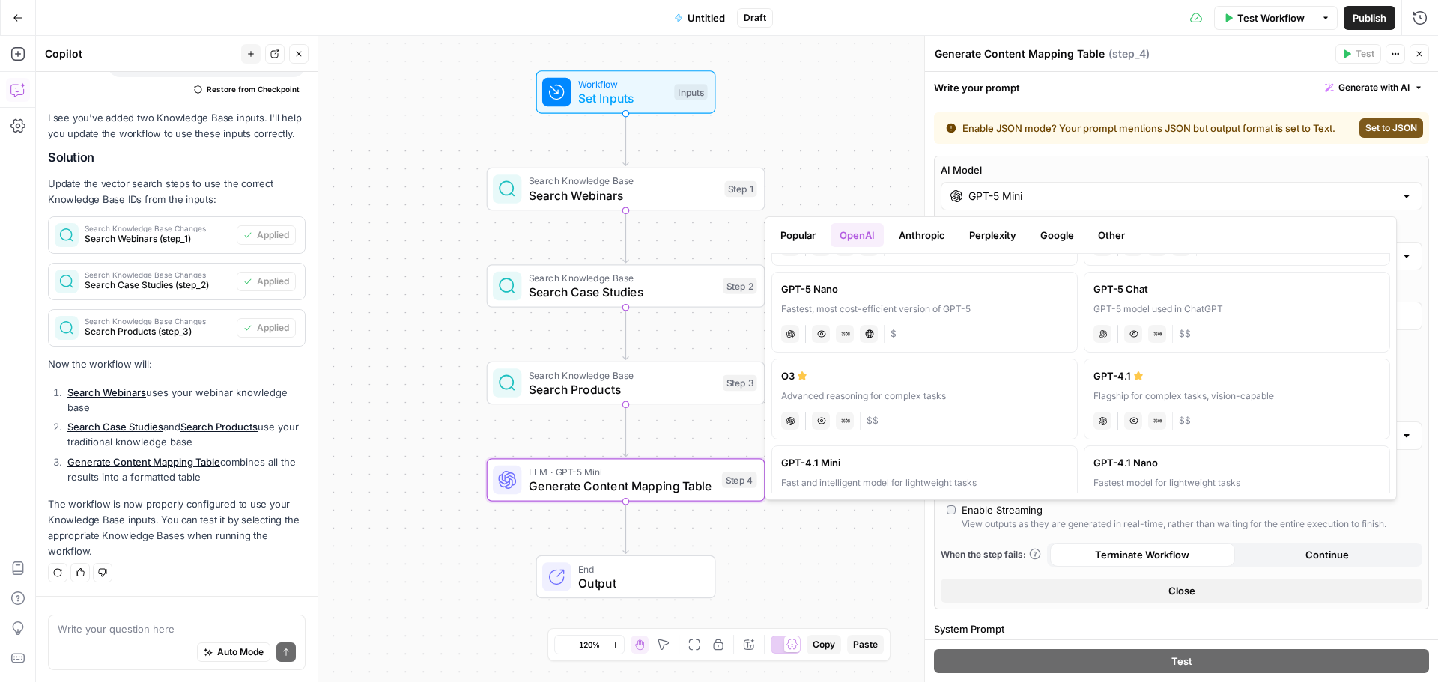
click at [1263, 388] on label "GPT-4.1 Flagship for complex tasks, vision-capable chat Vision Capabilities JSO…" at bounding box center [1237, 399] width 306 height 81
type input "GPT-4.1"
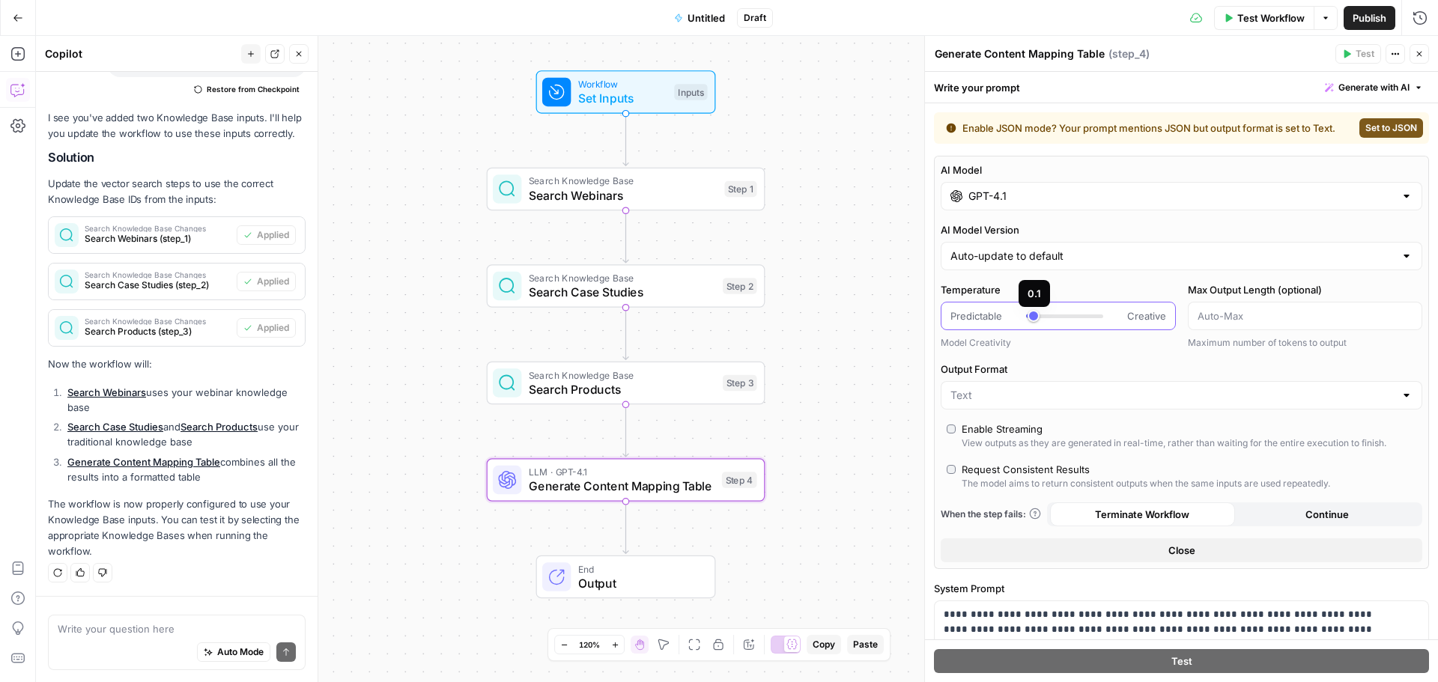
type input "*"
drag, startPoint x: 1039, startPoint y: 315, endPoint x: 1021, endPoint y: 315, distance: 18.7
click at [1021, 315] on div "Predictable Creative" at bounding box center [1058, 316] width 216 height 15
click at [1421, 55] on icon "button" at bounding box center [1419, 53] width 9 height 9
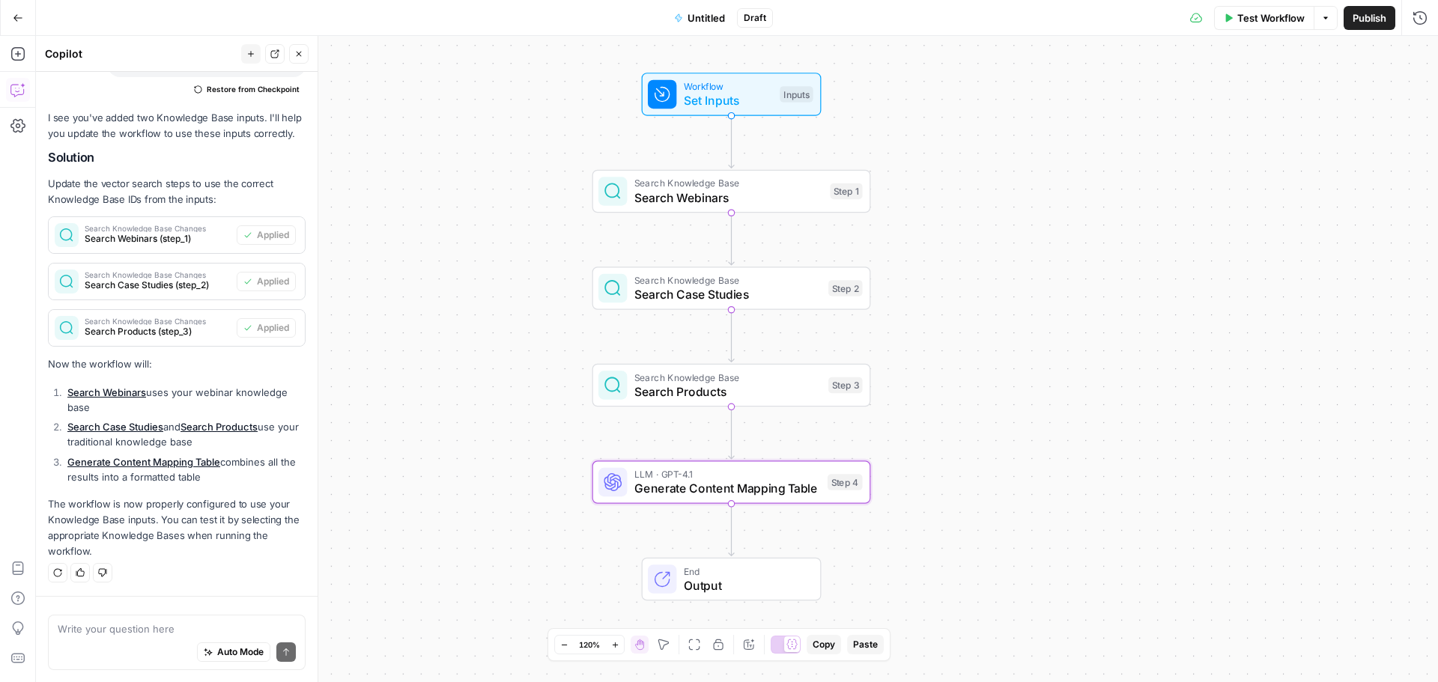
drag, startPoint x: 941, startPoint y: 225, endPoint x: 1042, endPoint y: 228, distance: 101.1
click at [1047, 229] on div "Workflow Set Inputs Inputs Search Knowledge Base Search Webinars Step 1 Search …" at bounding box center [737, 359] width 1402 height 646
click at [701, 89] on span "Workflow" at bounding box center [728, 87] width 89 height 14
click at [1361, 157] on span "edit field" at bounding box center [1369, 153] width 33 height 12
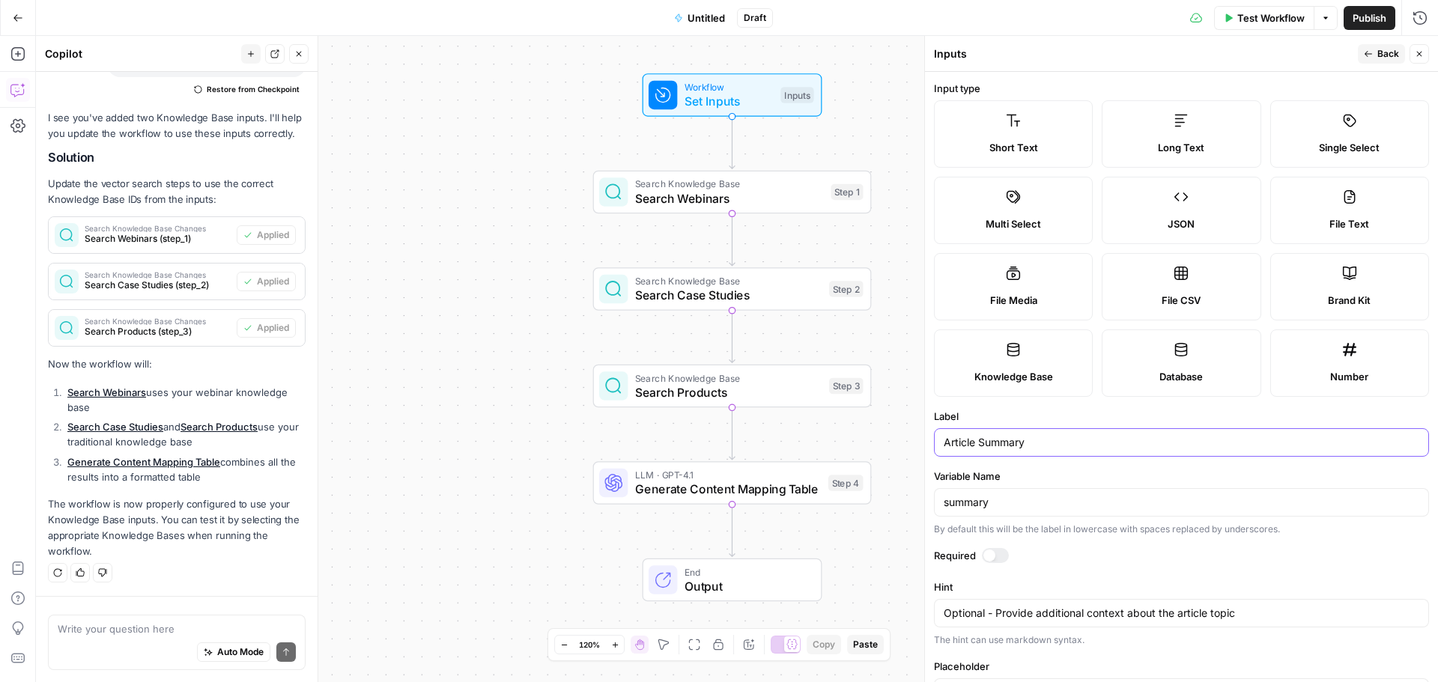
click at [982, 446] on input "Article Summary" at bounding box center [1182, 442] width 476 height 15
type input "Article summary"
click at [1368, 48] on button "Back" at bounding box center [1381, 53] width 47 height 19
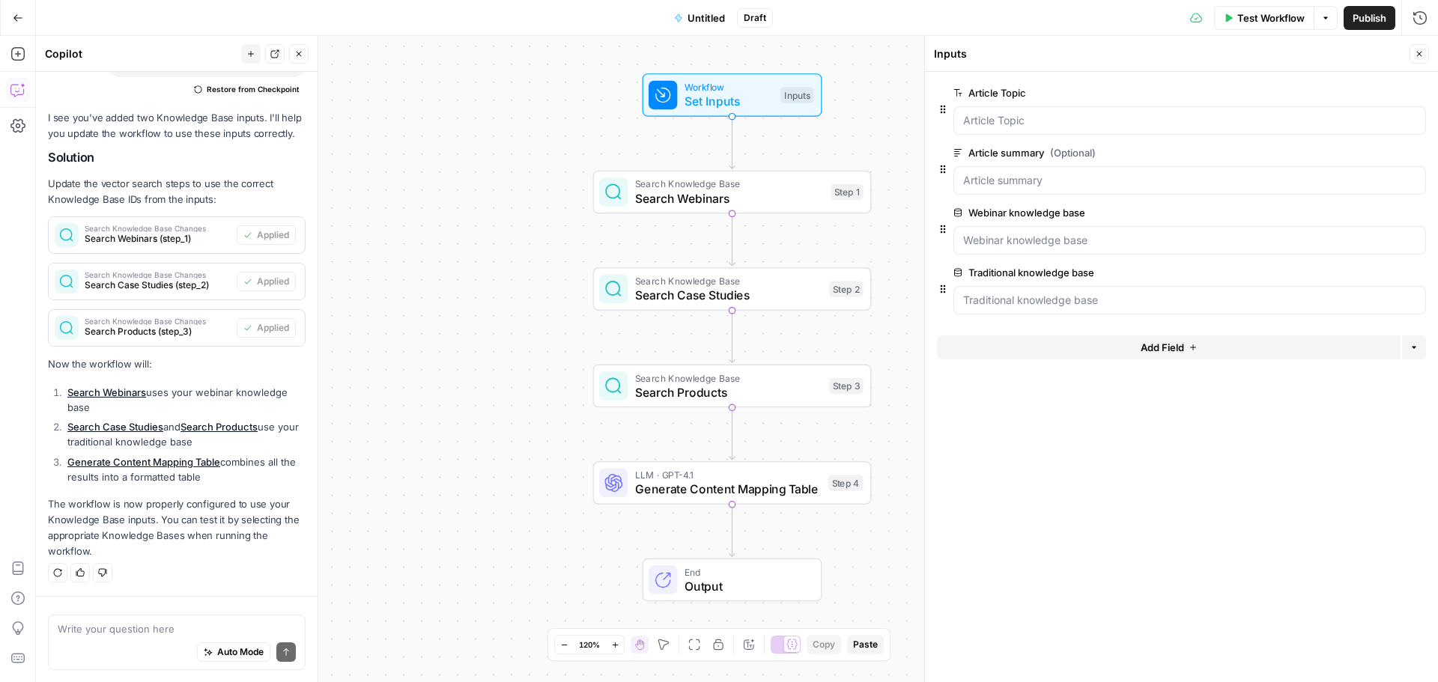
click at [1382, 96] on span "edit field" at bounding box center [1369, 93] width 33 height 12
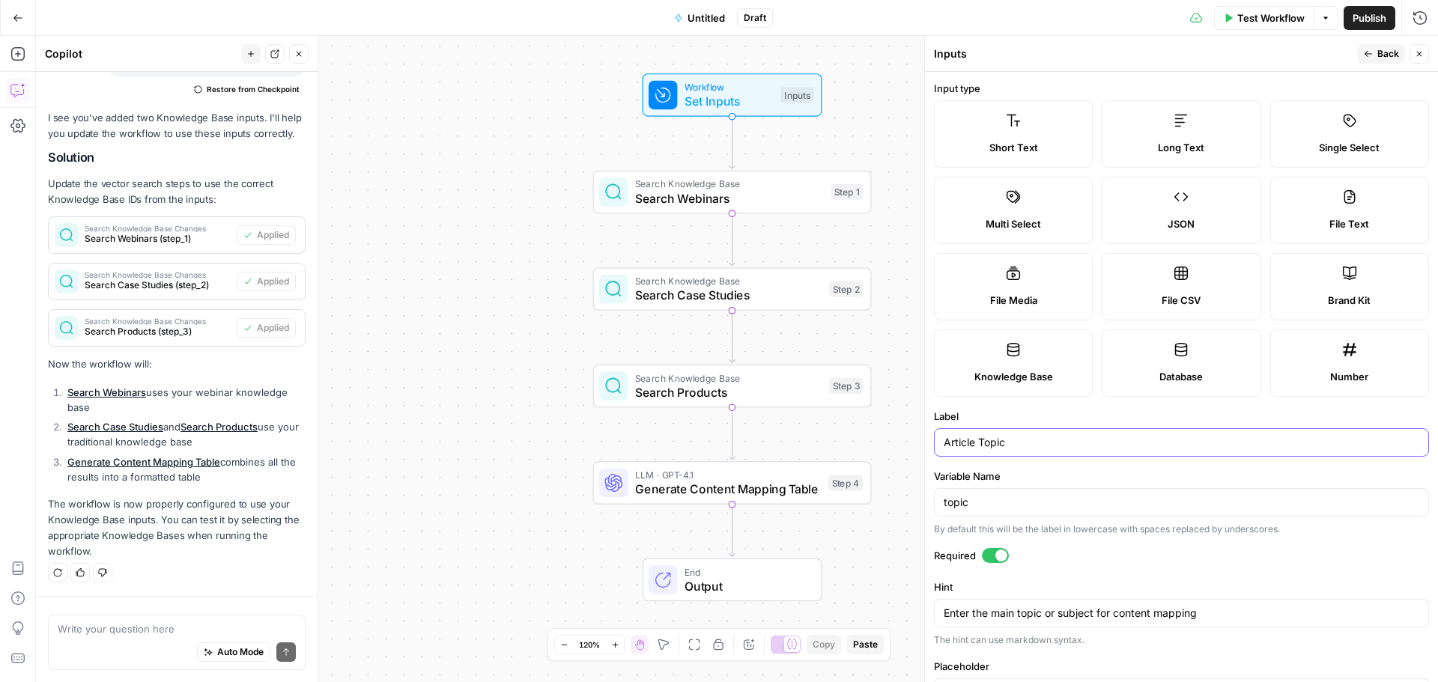
click at [985, 443] on input "Article Topic" at bounding box center [1182, 442] width 476 height 15
type input "Article topic"
click at [1388, 48] on span "Back" at bounding box center [1388, 53] width 22 height 13
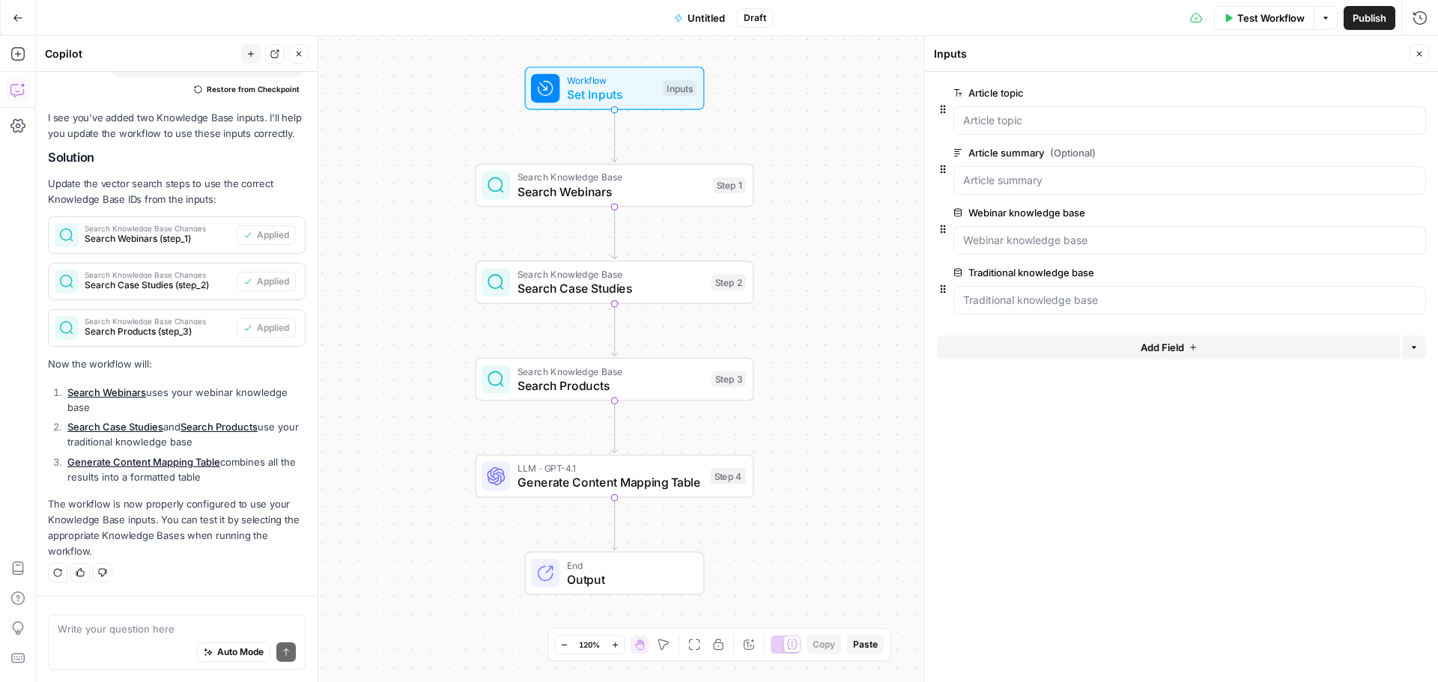
drag, startPoint x: 897, startPoint y: 105, endPoint x: 779, endPoint y: 98, distance: 118.5
click at [779, 98] on div "Workflow Set Inputs Inputs Search Knowledge Base Search Webinars Step 1 Search …" at bounding box center [737, 359] width 1402 height 646
click at [653, 185] on span "Search Webinars" at bounding box center [611, 192] width 189 height 18
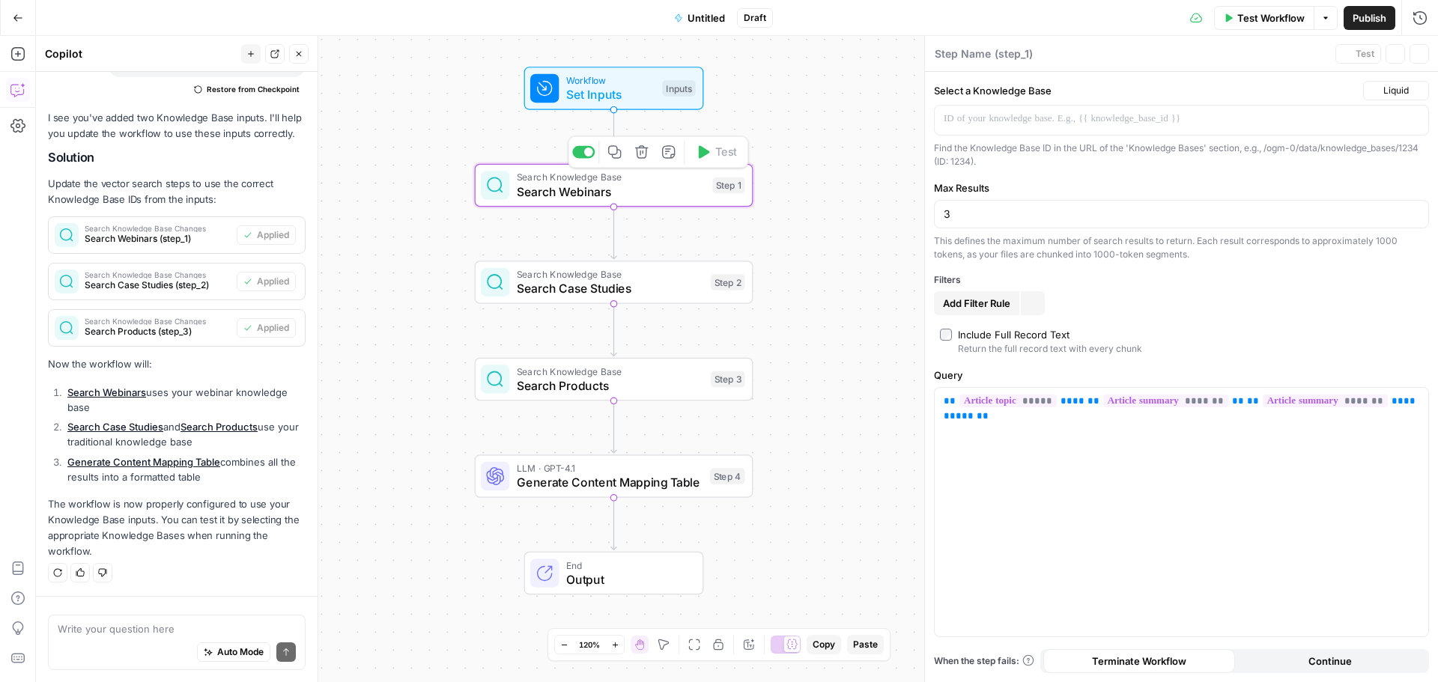
type textarea "Search Webinars"
click at [1085, 125] on p "**********" at bounding box center [1182, 119] width 476 height 15
drag, startPoint x: 1110, startPoint y: 119, endPoint x: 908, endPoint y: 116, distance: 201.5
click at [908, 116] on body "OGM New Home Browse Your Data Usage Settings Recent Grids V2 Content Briefs Con…" at bounding box center [719, 341] width 1438 height 682
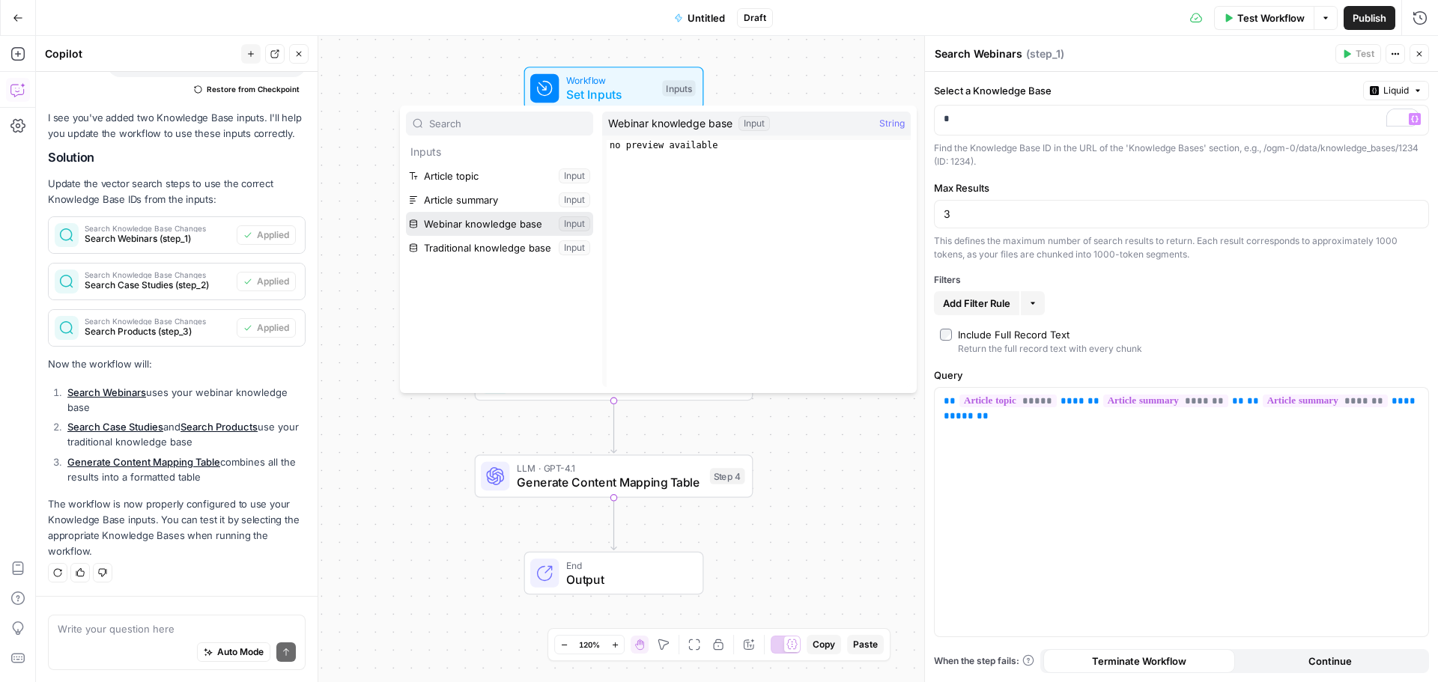
click at [508, 222] on button "Select variable Webinar knowledge base" at bounding box center [499, 224] width 187 height 24
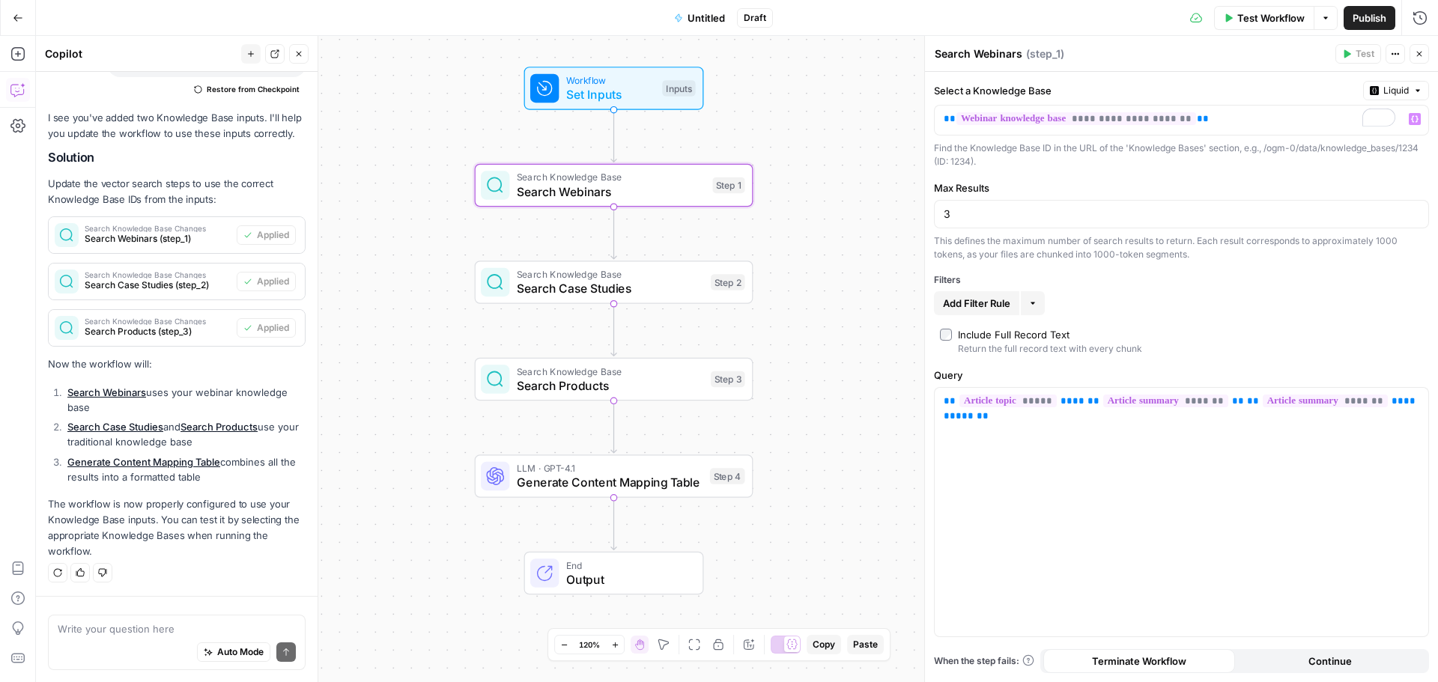
click at [866, 184] on div "Workflow Set Inputs Inputs Search Knowledge Base Search Webinars Step 1 Search …" at bounding box center [737, 359] width 1402 height 646
drag, startPoint x: 979, startPoint y: 216, endPoint x: 947, endPoint y: 213, distance: 32.3
click at [947, 213] on input "3" at bounding box center [1182, 214] width 476 height 15
click at [830, 210] on div "Workflow Set Inputs Inputs Search Knowledge Base Search Webinars Step 1 Search …" at bounding box center [737, 359] width 1402 height 646
type input "5"
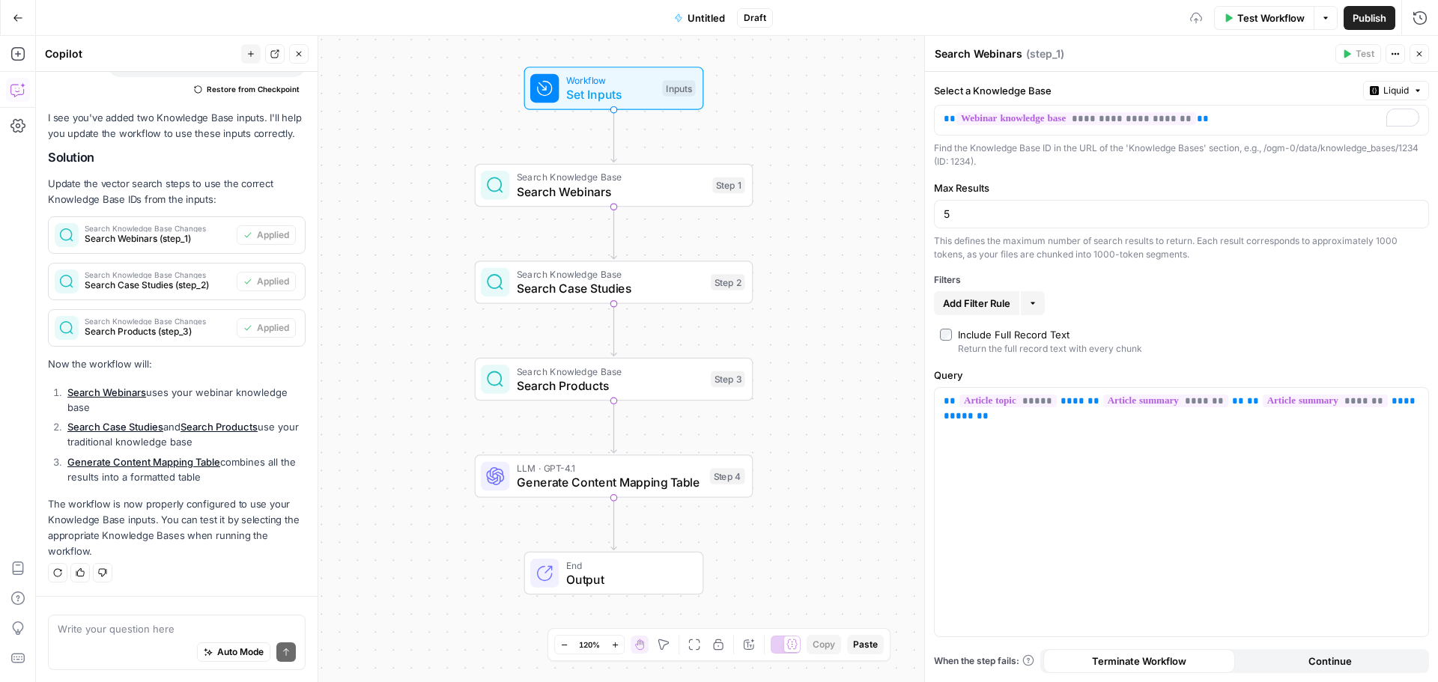
click at [846, 181] on div "Workflow Set Inputs Inputs Search Knowledge Base Search Webinars Step 1 Search …" at bounding box center [737, 359] width 1402 height 646
click at [638, 285] on span "Search Case Studies" at bounding box center [610, 288] width 186 height 18
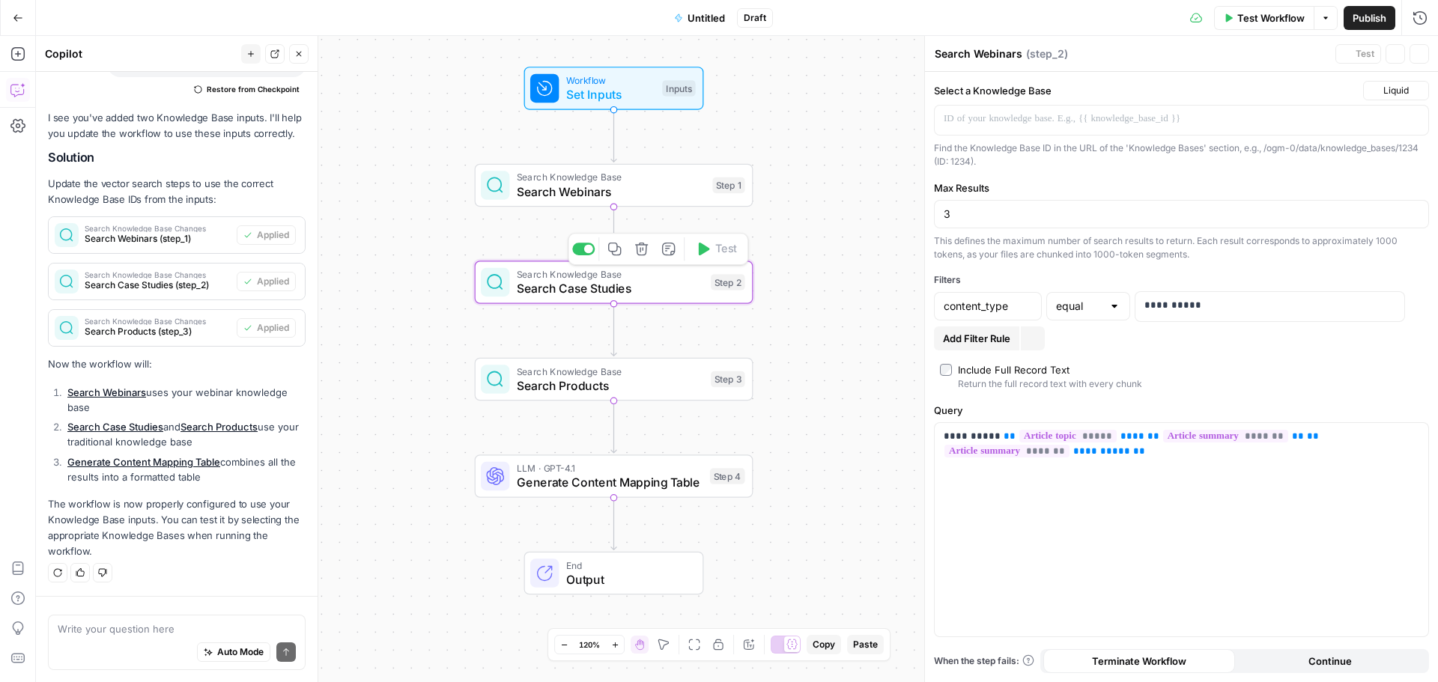
type textarea "Search Case Studies"
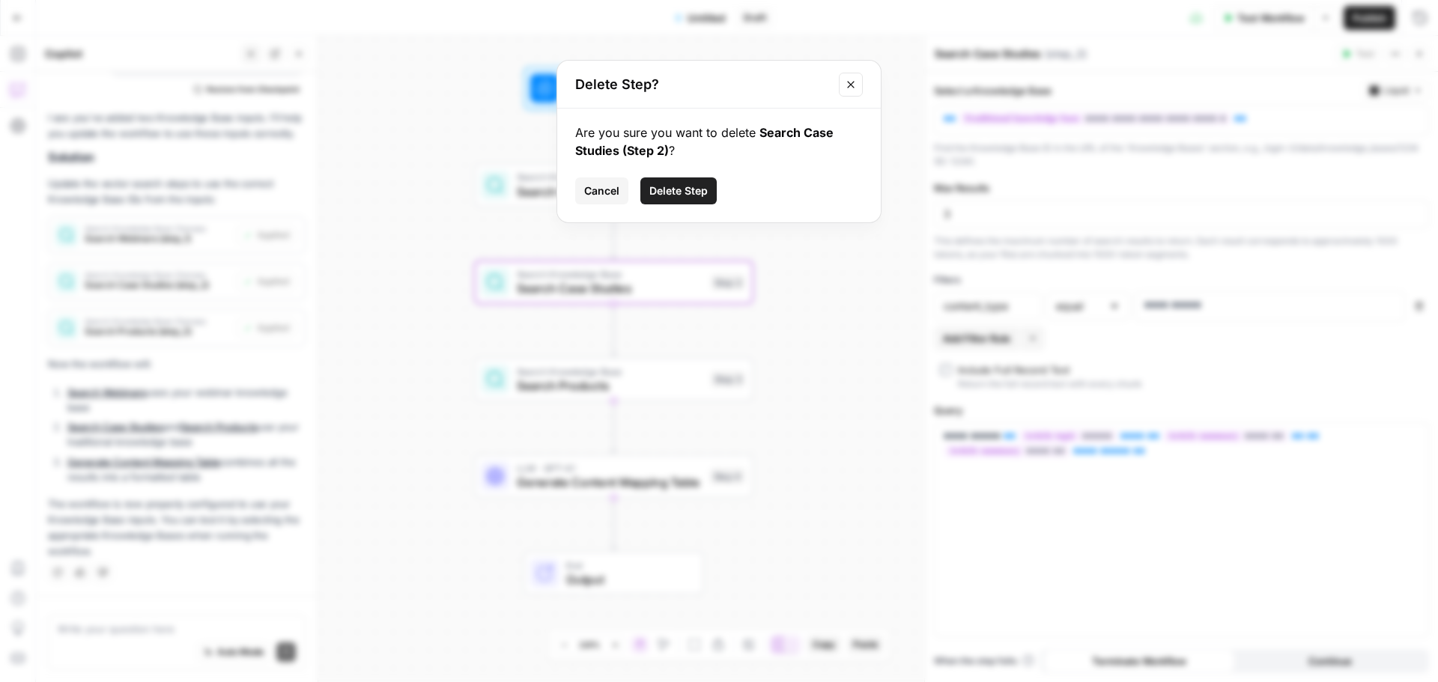
click at [856, 86] on icon "Close modal" at bounding box center [851, 85] width 12 height 12
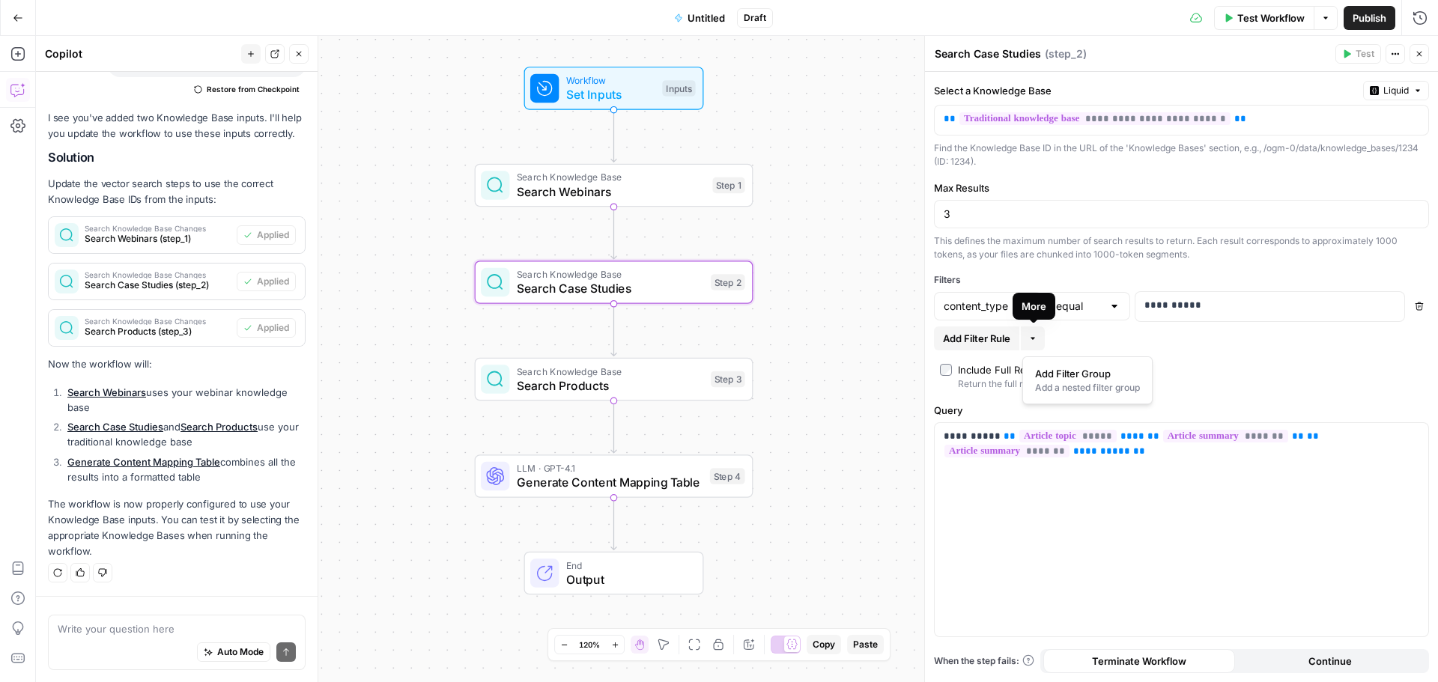
click at [1036, 338] on icon "button" at bounding box center [1032, 338] width 9 height 9
click at [1081, 378] on span "Add Filter Group" at bounding box center [1084, 373] width 99 height 15
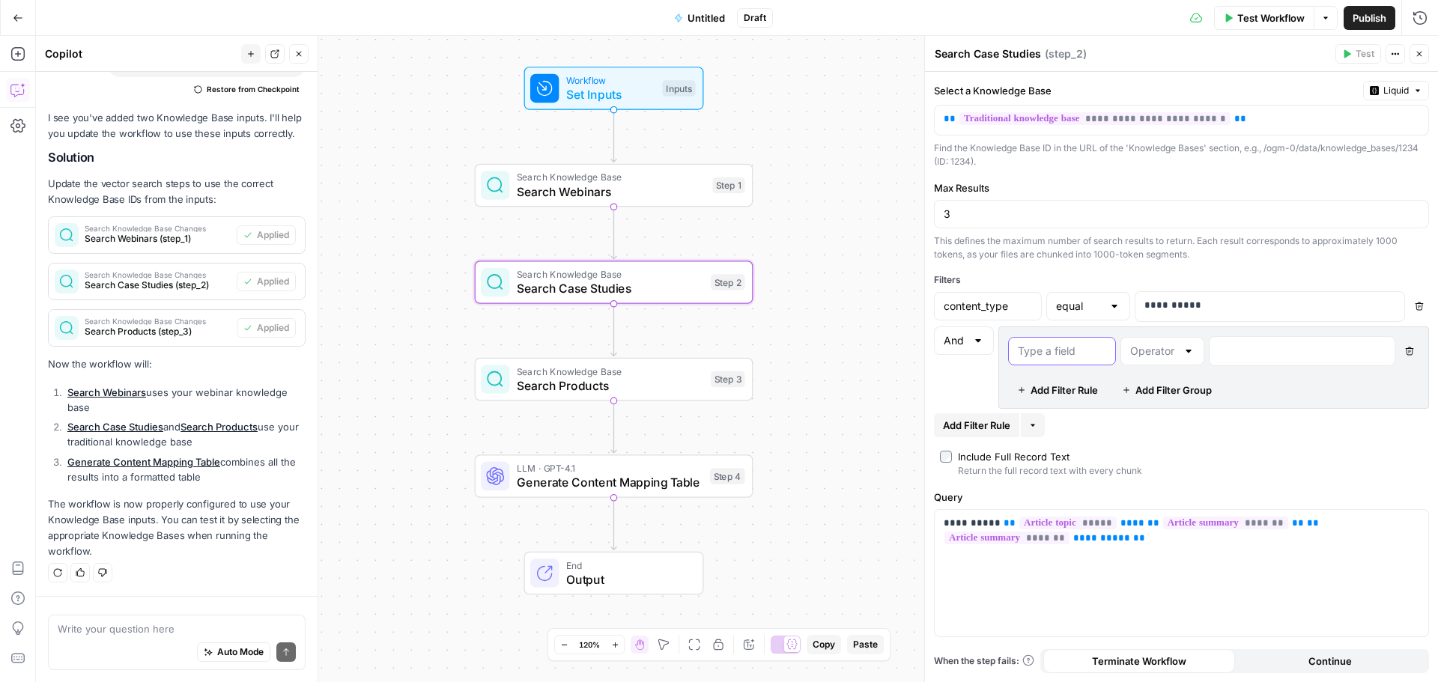
click at [1057, 351] on input "text" at bounding box center [1062, 351] width 88 height 15
click at [1153, 355] on input "text" at bounding box center [1153, 351] width 46 height 15
click at [966, 371] on span "And" at bounding box center [964, 367] width 60 height 83
click at [1407, 351] on icon "button" at bounding box center [1409, 351] width 9 height 9
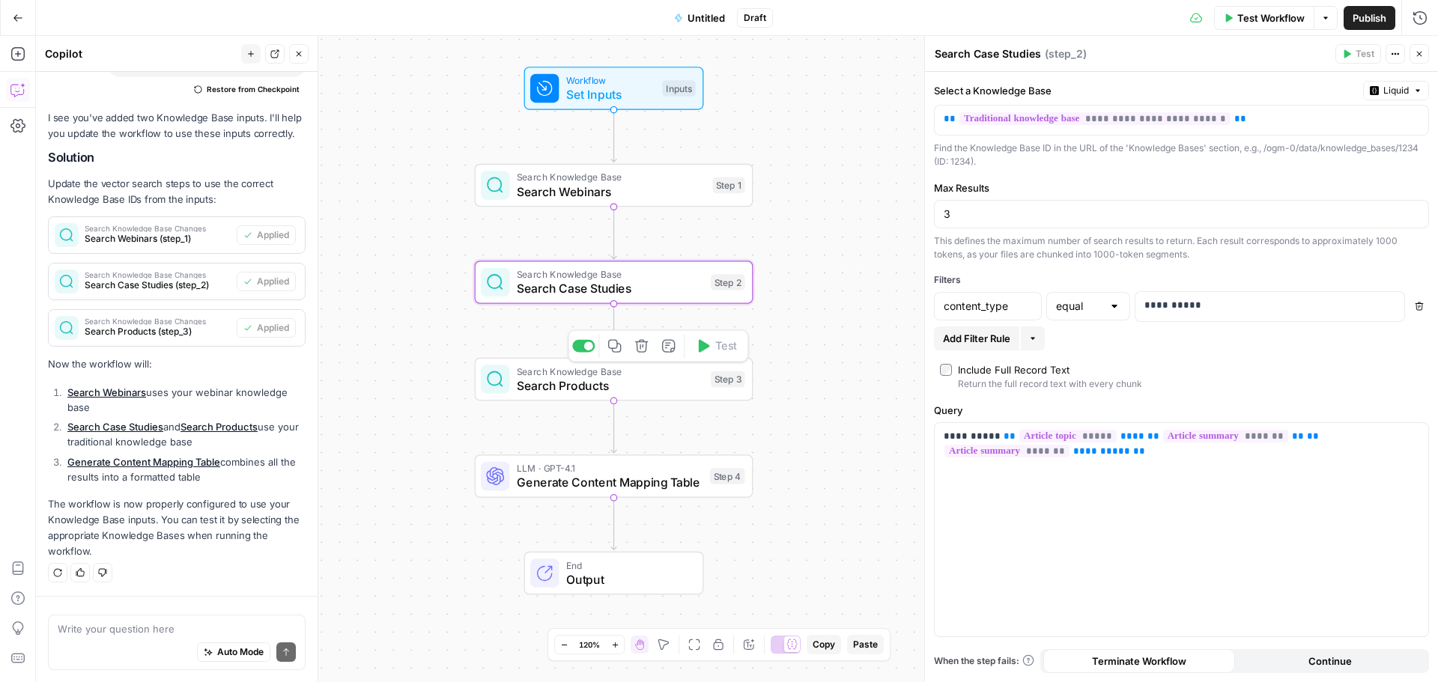
click at [588, 386] on span "Search Products" at bounding box center [610, 386] width 186 height 18
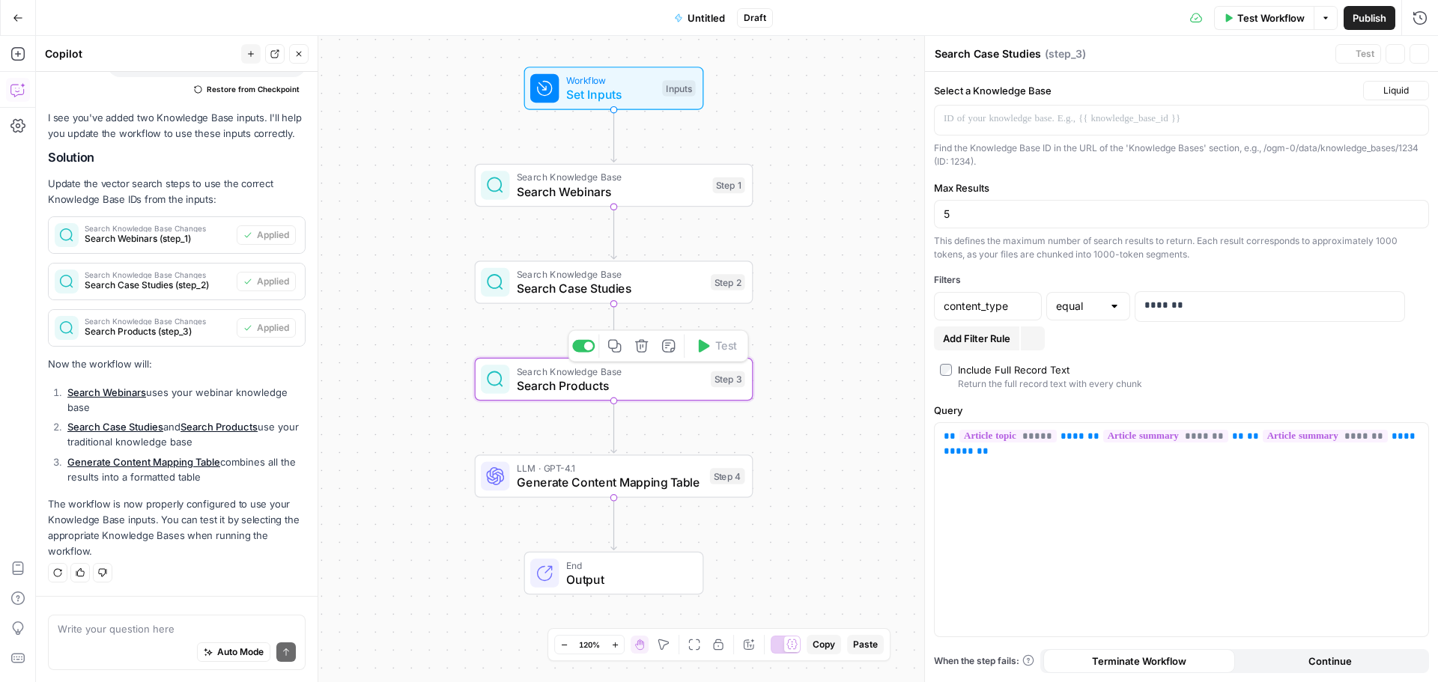
type textarea "Search Products"
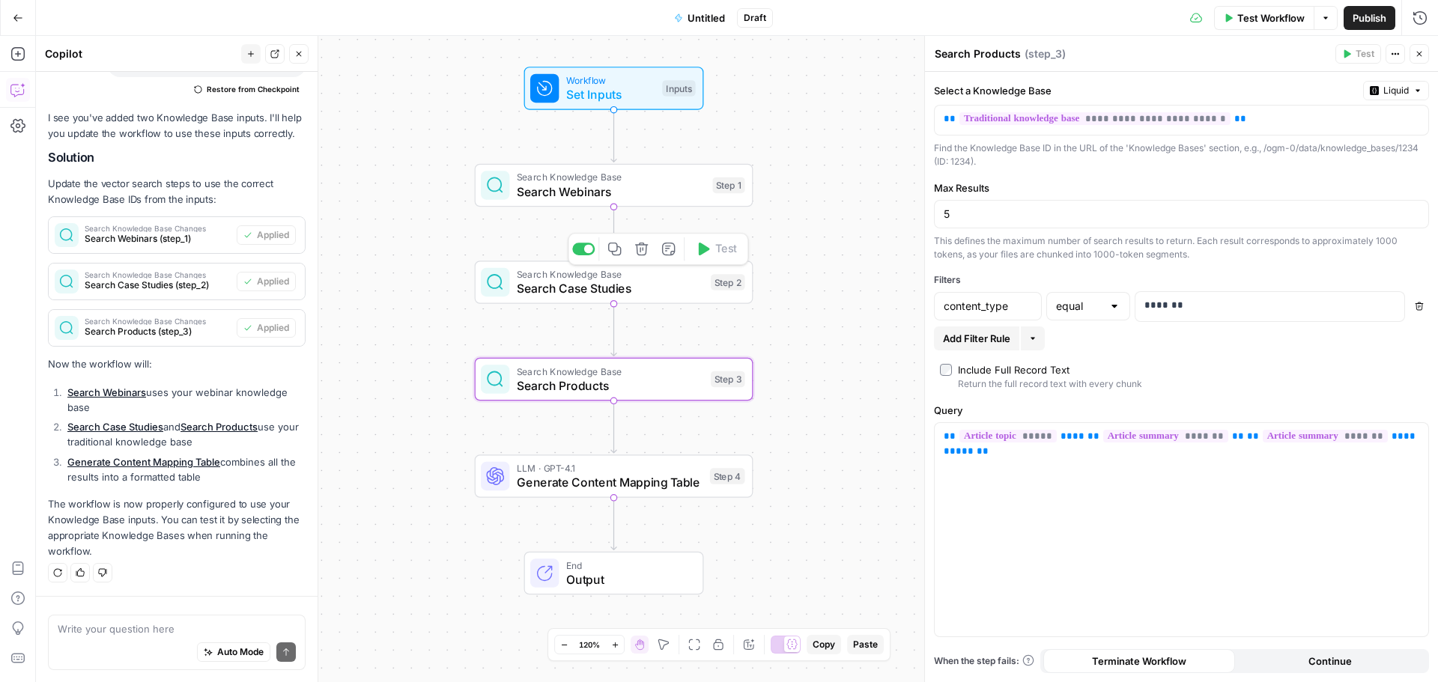
click at [577, 285] on span "Search Case Studies" at bounding box center [610, 288] width 186 height 18
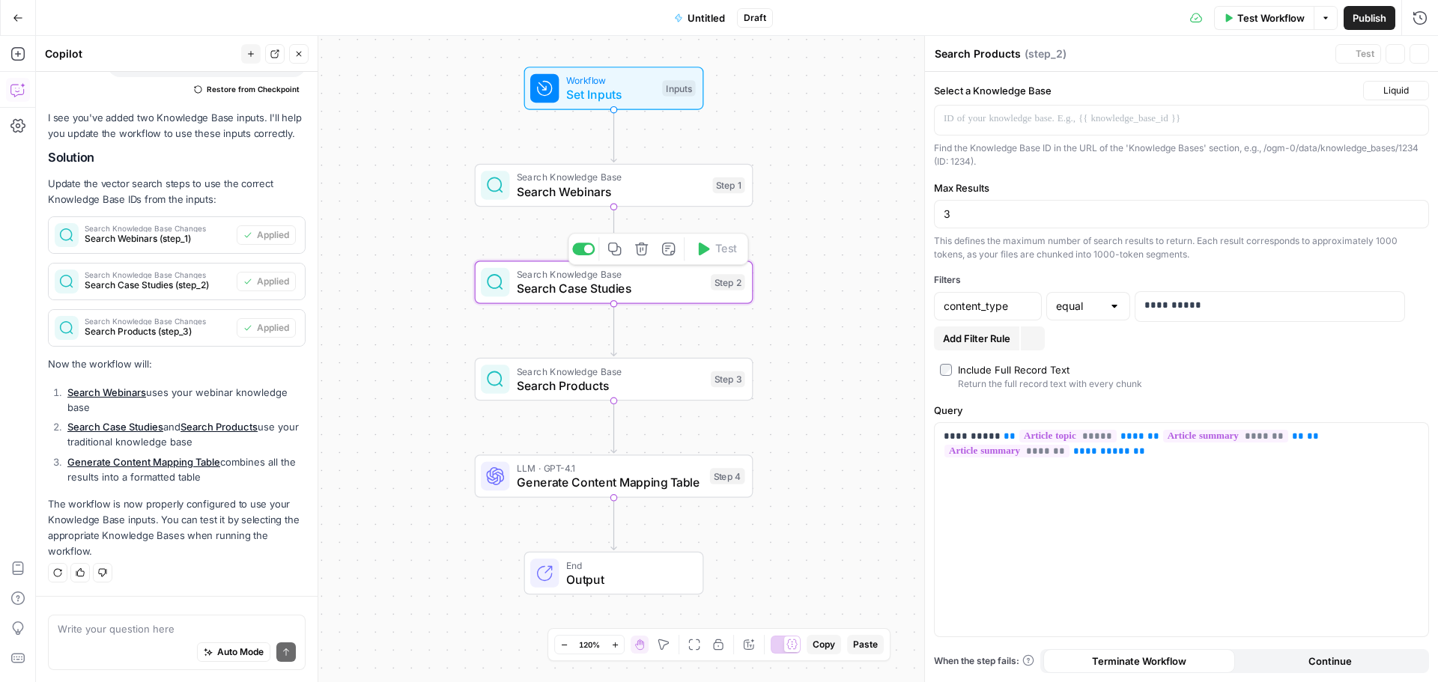
type textarea "Search Case Studies"
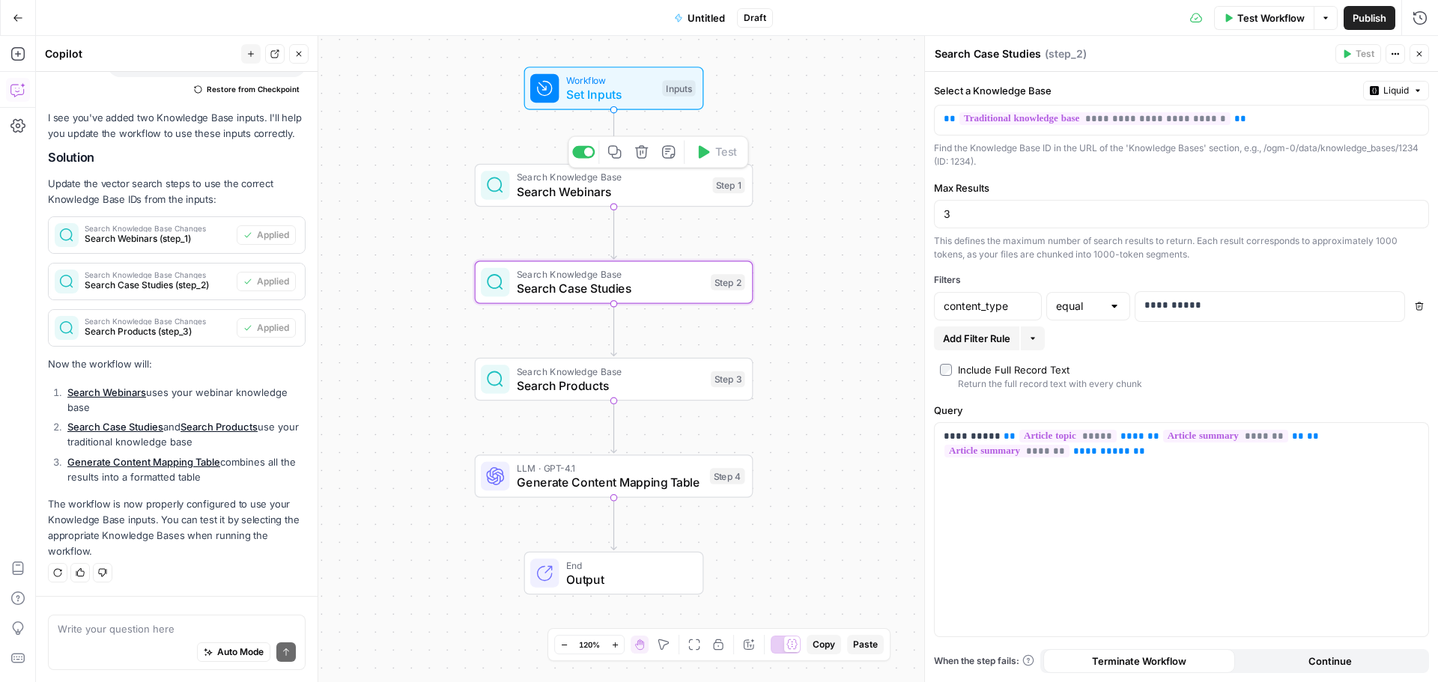
click at [559, 188] on span "Search Webinars" at bounding box center [611, 192] width 189 height 18
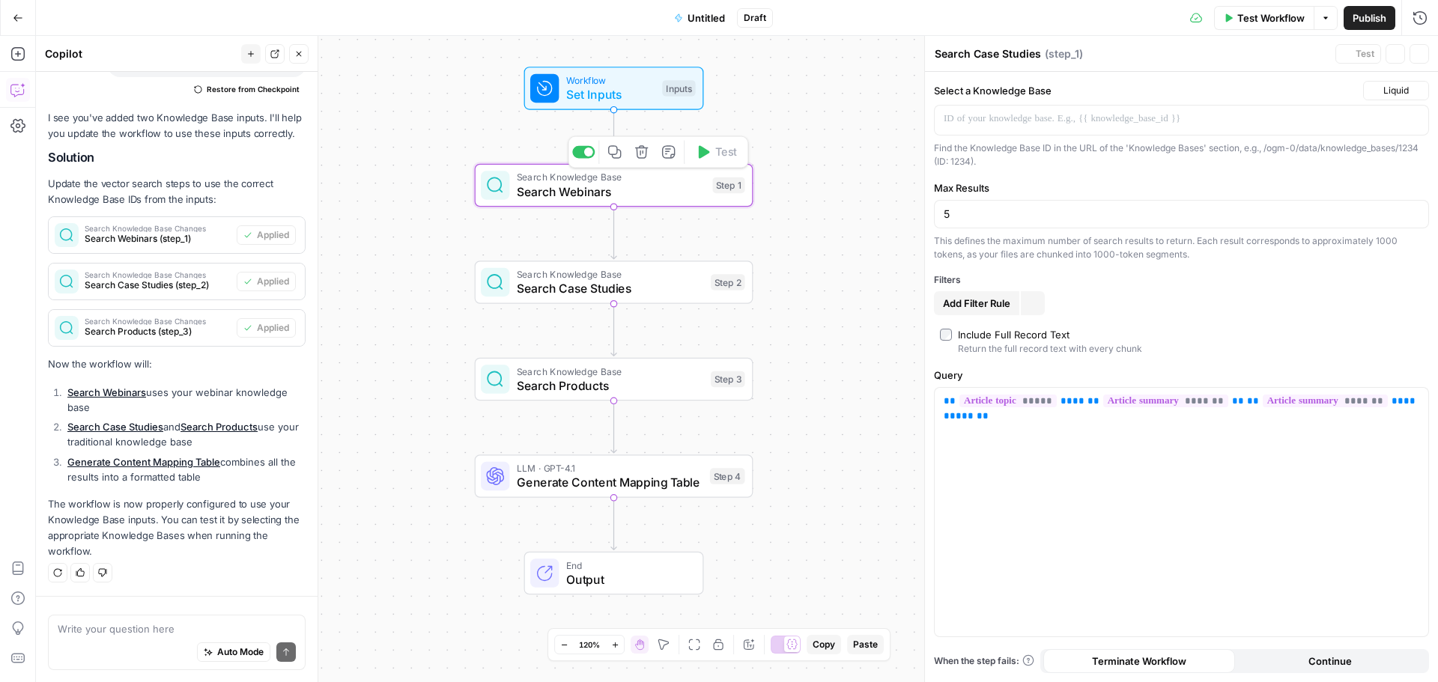
type textarea "Search Webinars"
click at [556, 294] on span "Search Case Studies" at bounding box center [610, 288] width 186 height 18
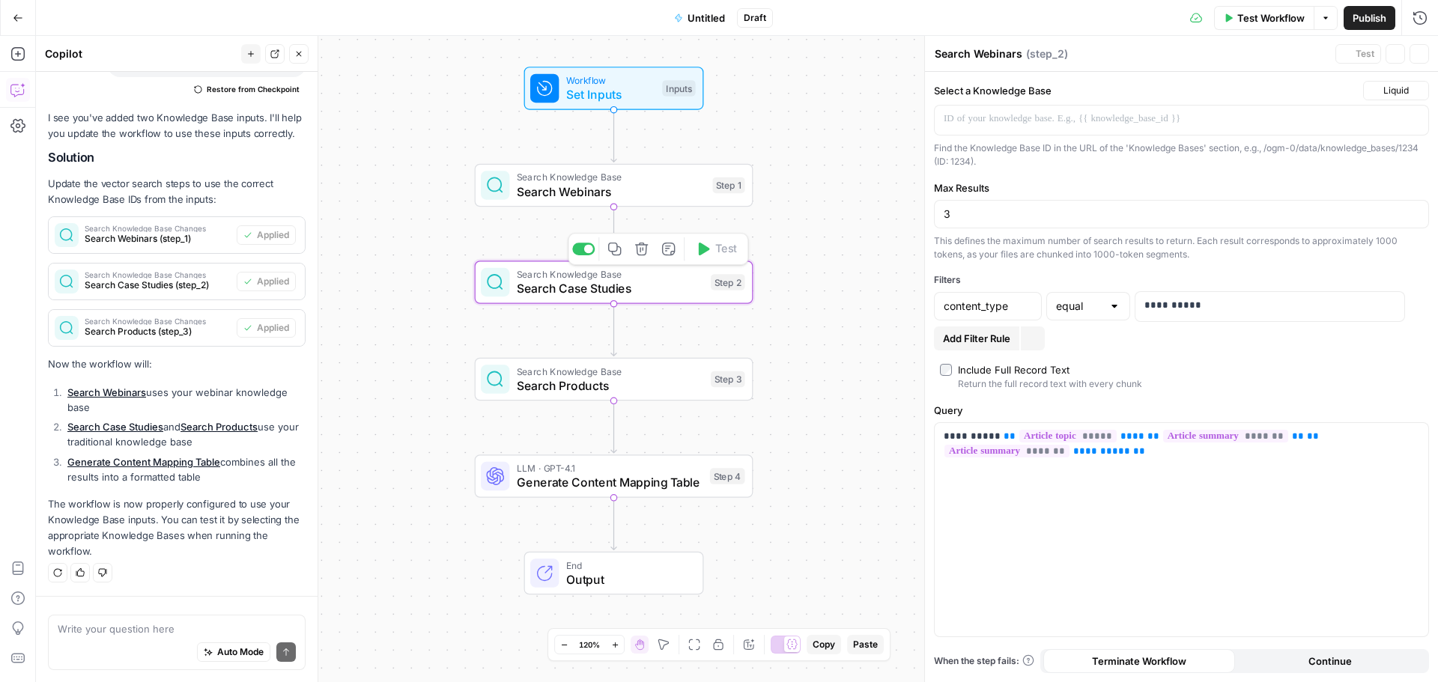
type textarea "Search Case Studies"
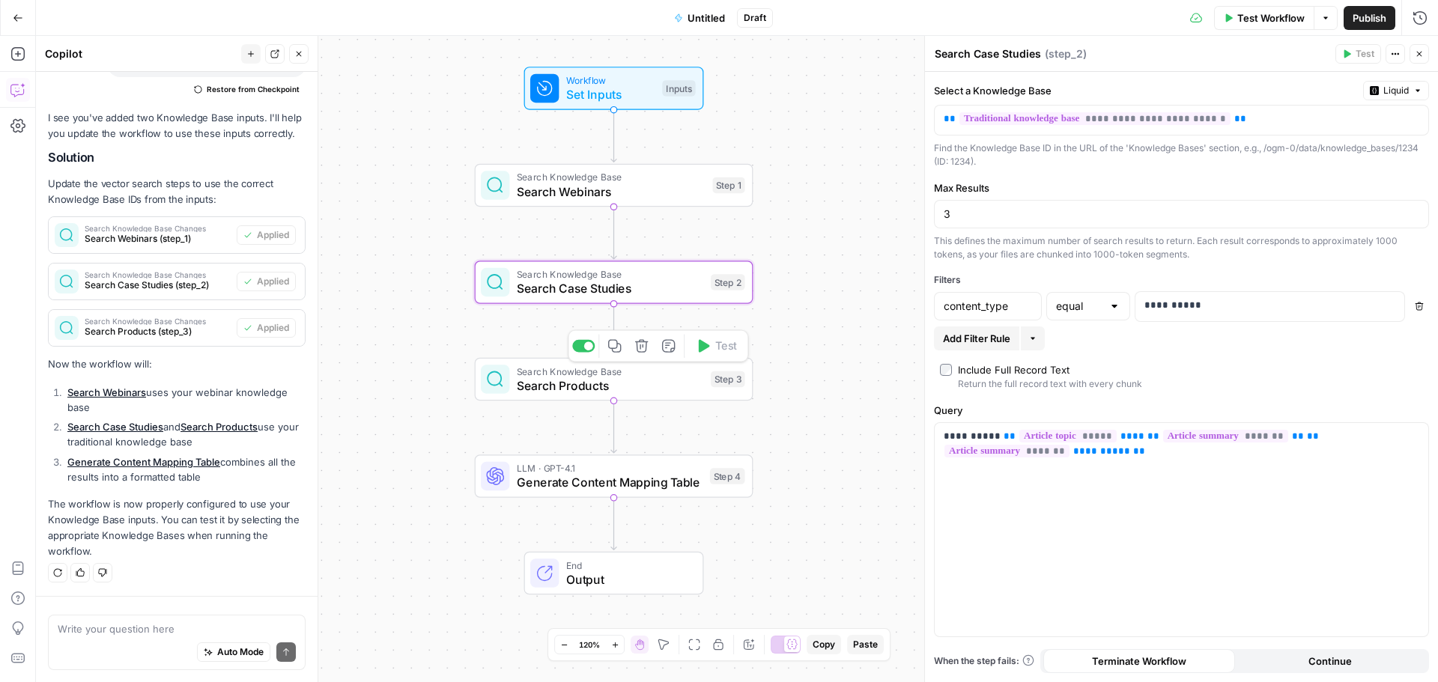
click at [566, 377] on span "Search Products" at bounding box center [610, 386] width 186 height 18
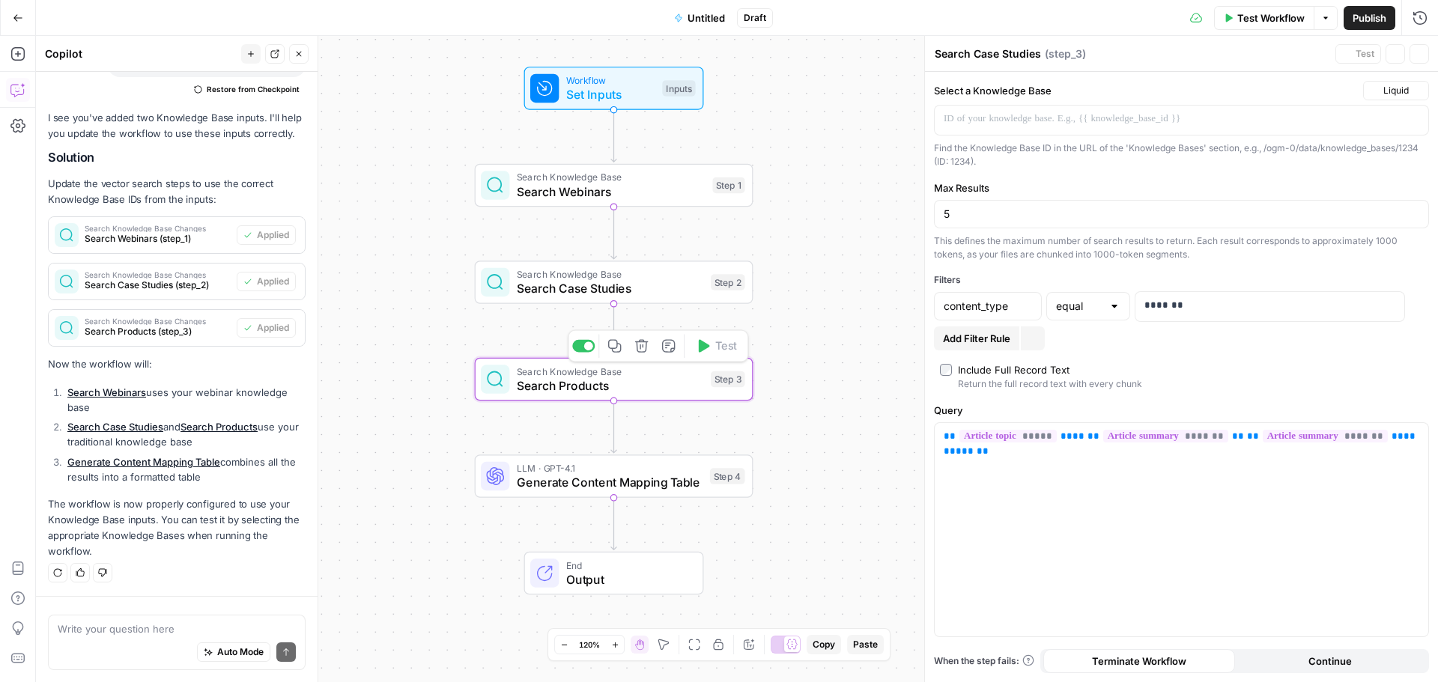
type textarea "Search Products"
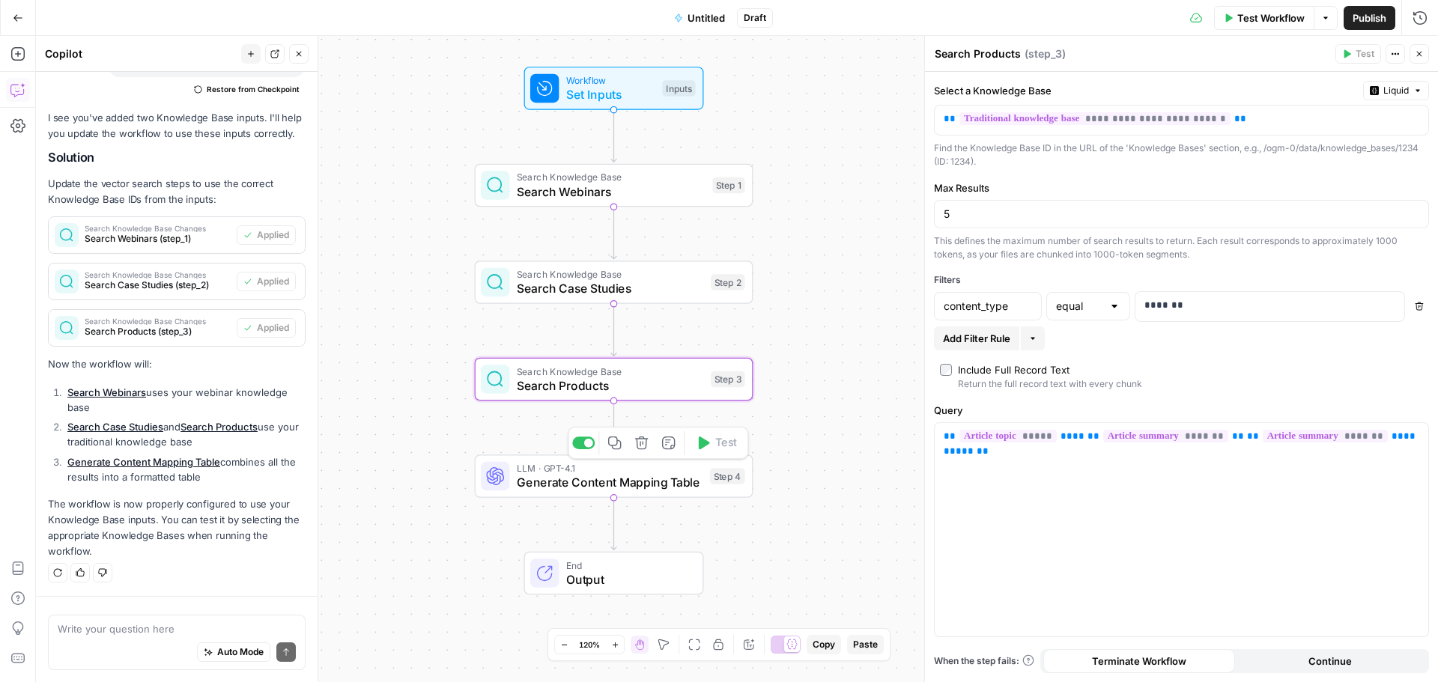
click at [581, 476] on span "Generate Content Mapping Table" at bounding box center [610, 482] width 186 height 18
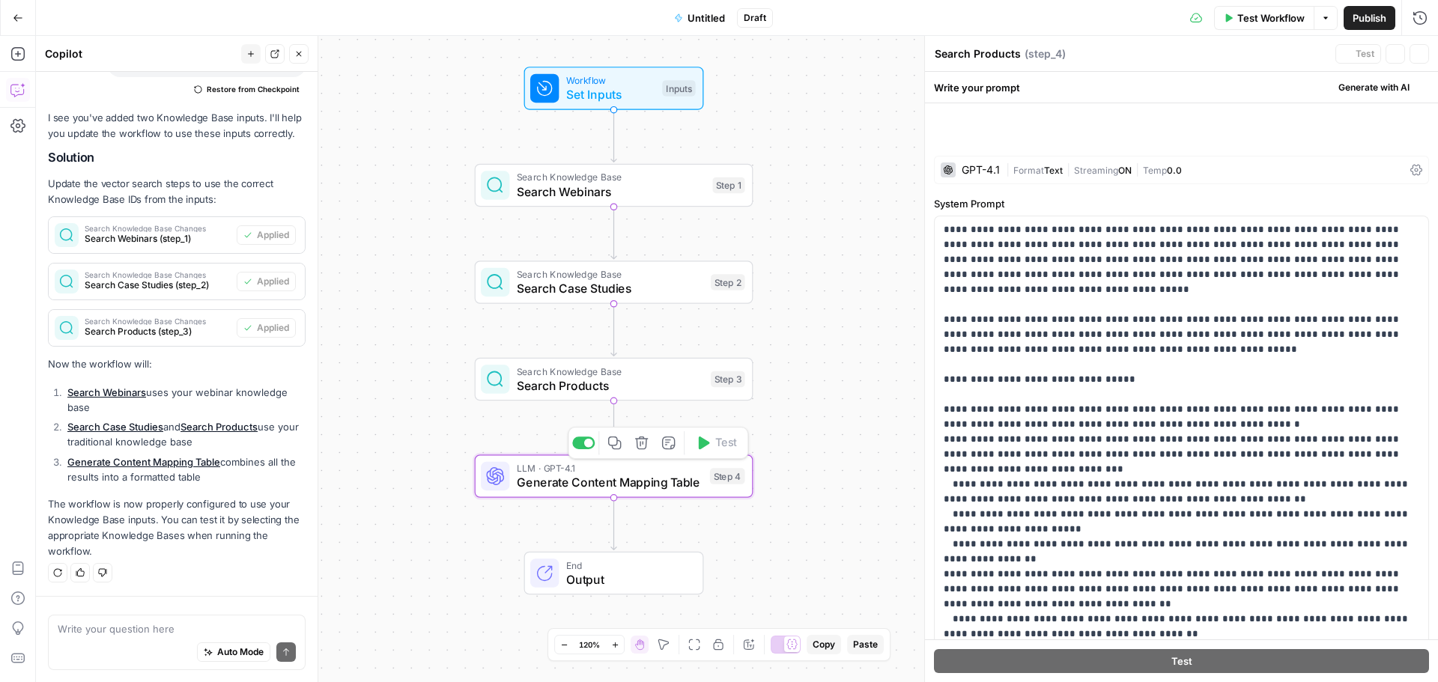
type textarea "Generate Content Mapping Table"
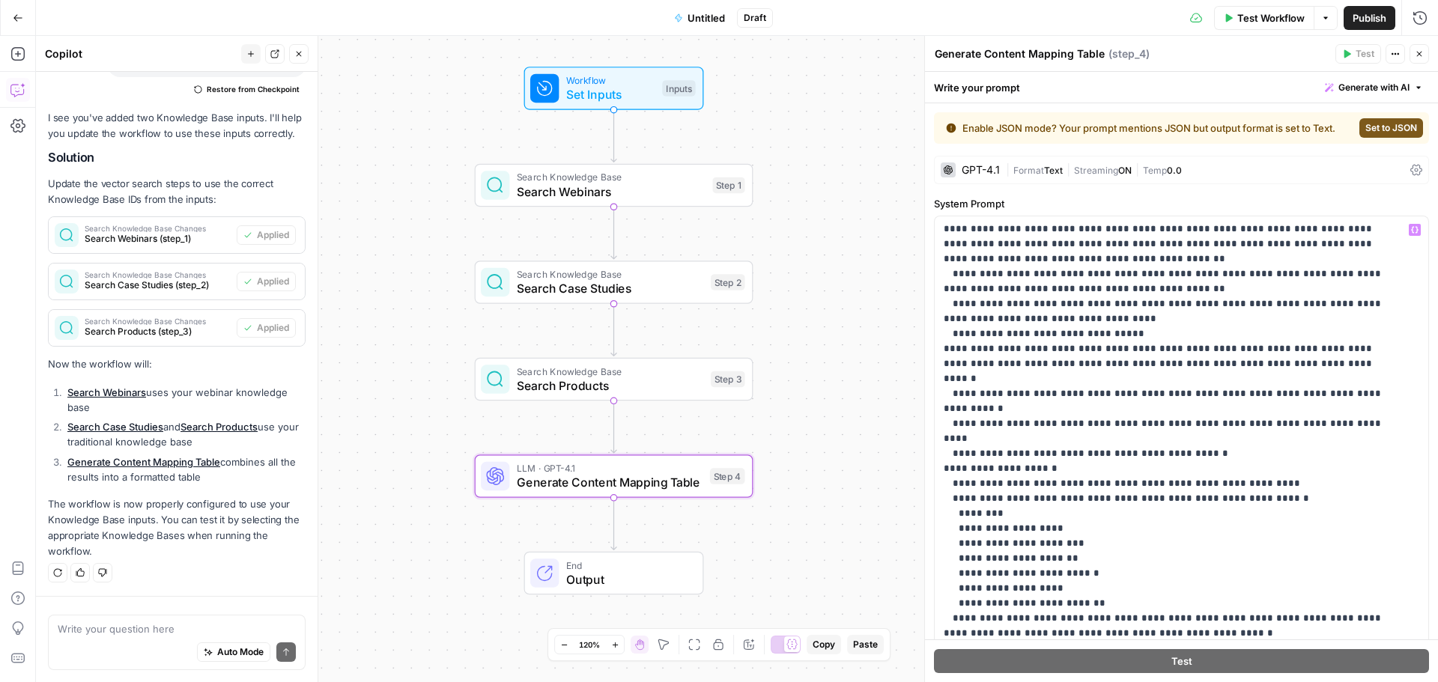
scroll to position [0, 0]
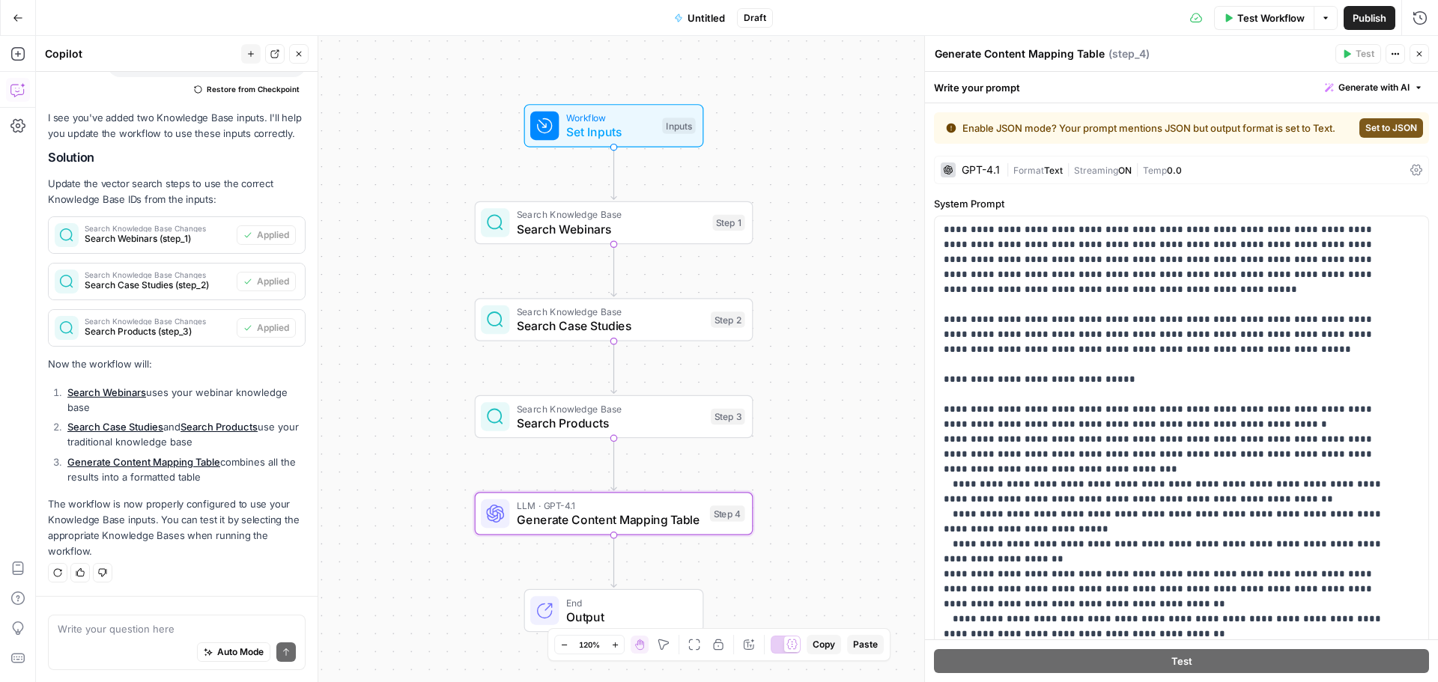
click at [821, 159] on div "Workflow Set Inputs Inputs Search Knowledge Base Search Webinars Step 1 Search …" at bounding box center [737, 359] width 1402 height 646
click at [610, 124] on span "Set Inputs" at bounding box center [610, 132] width 89 height 18
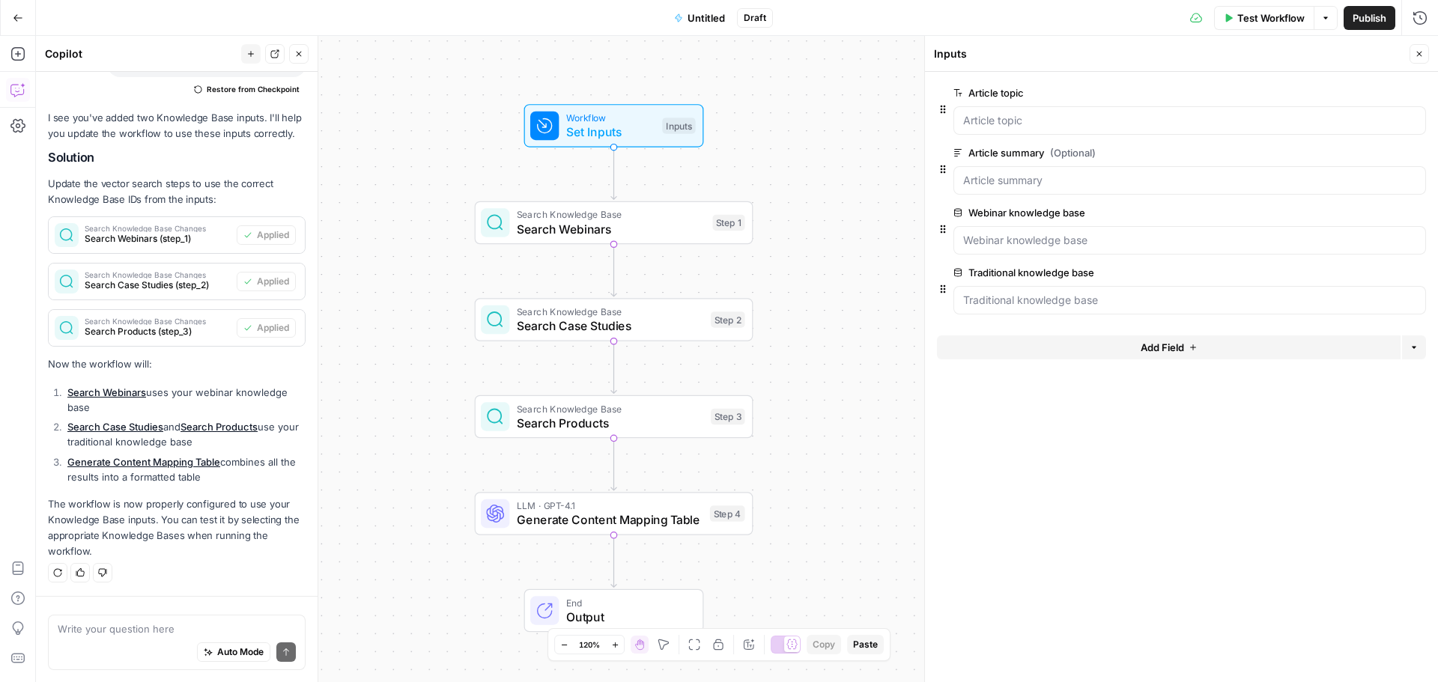
click at [580, 221] on span "Search Webinars" at bounding box center [611, 229] width 189 height 18
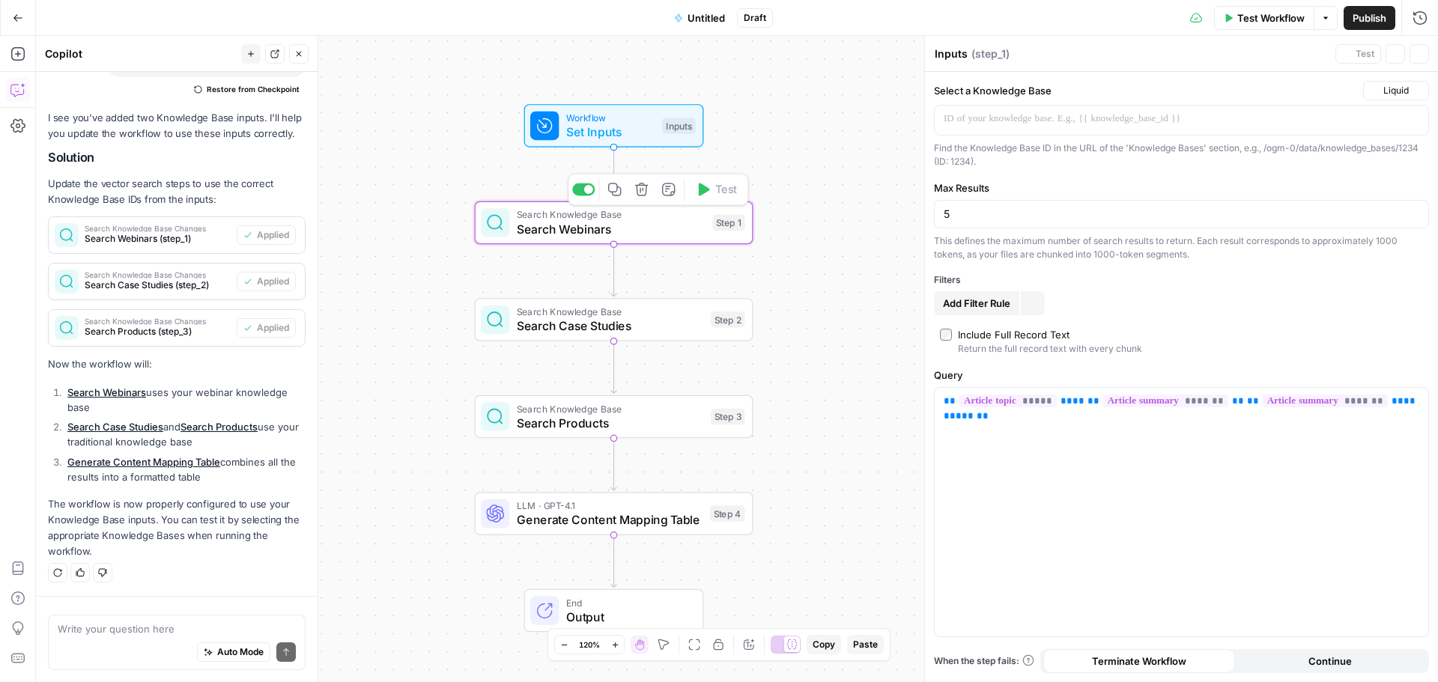
type textarea "Search Webinars"
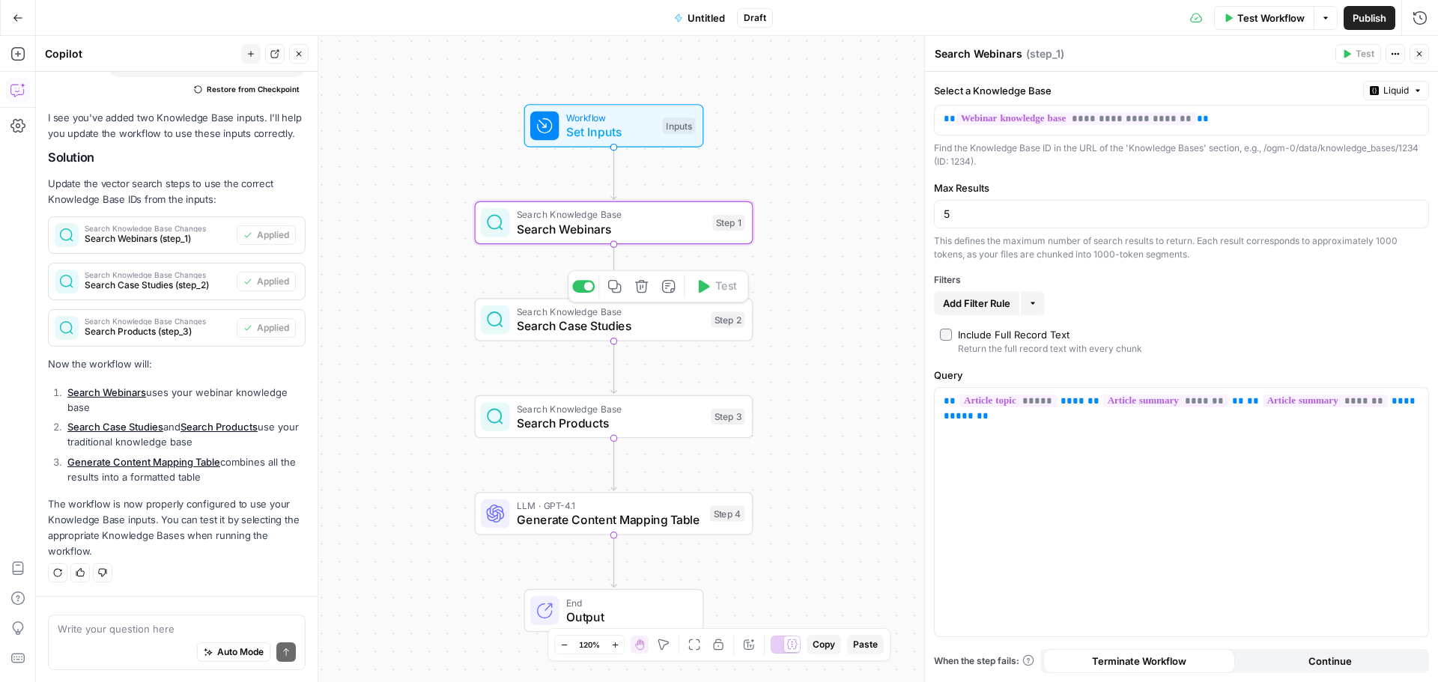
click at [556, 315] on span "Search Knowledge Base" at bounding box center [610, 312] width 186 height 14
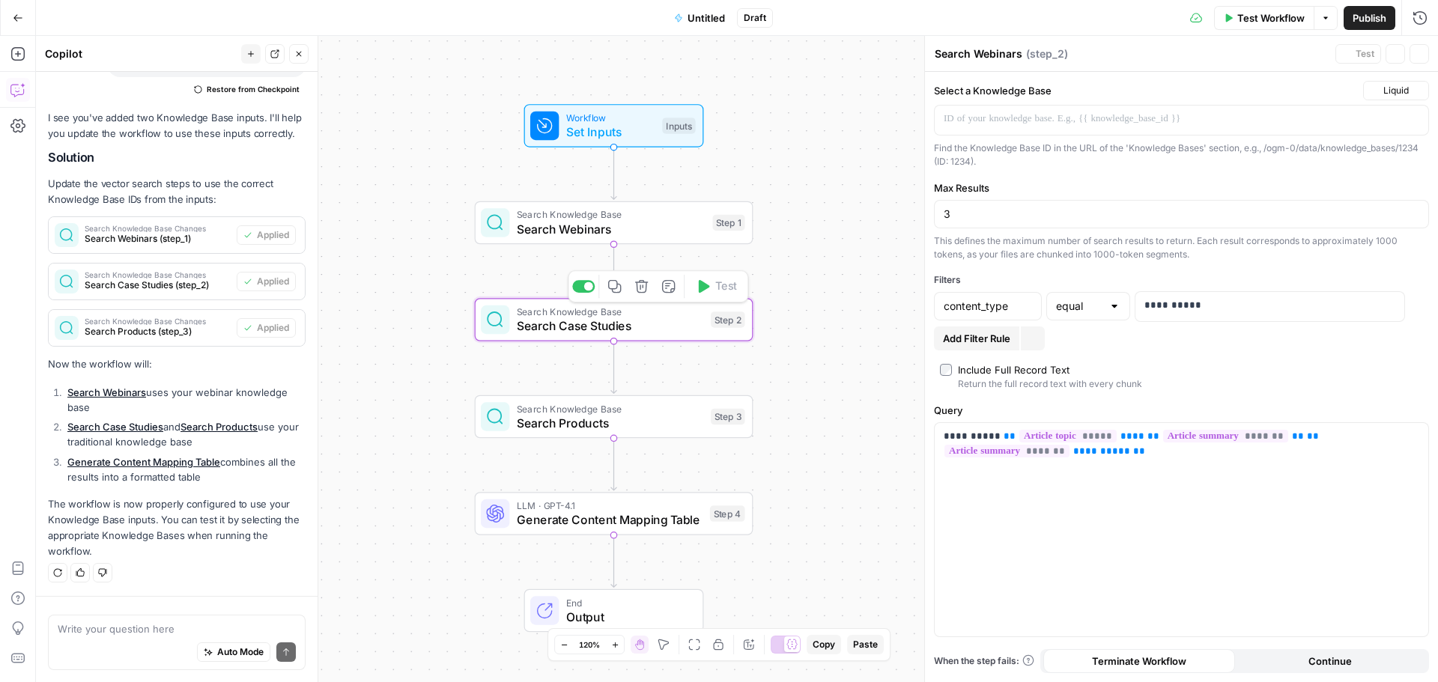
type textarea "Search Case Studies"
click at [574, 425] on span "Search Products" at bounding box center [610, 423] width 186 height 18
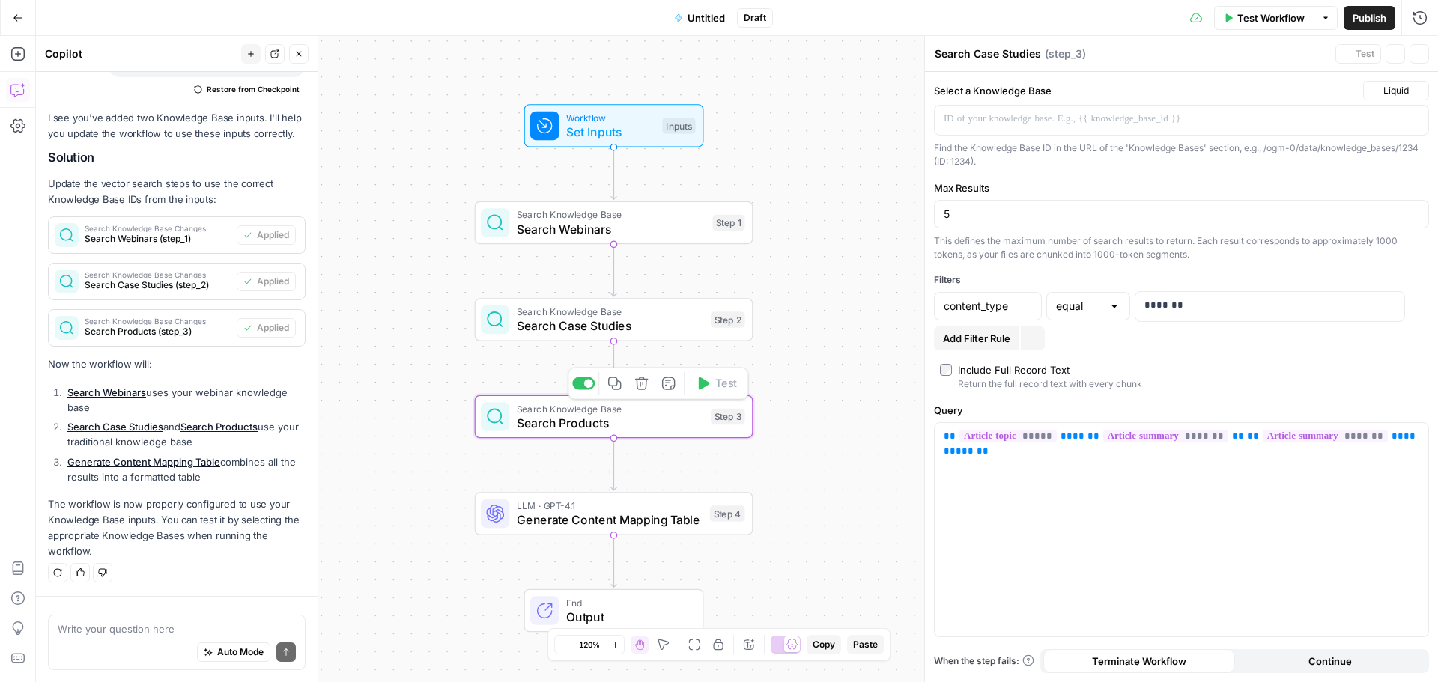
type textarea "Search Products"
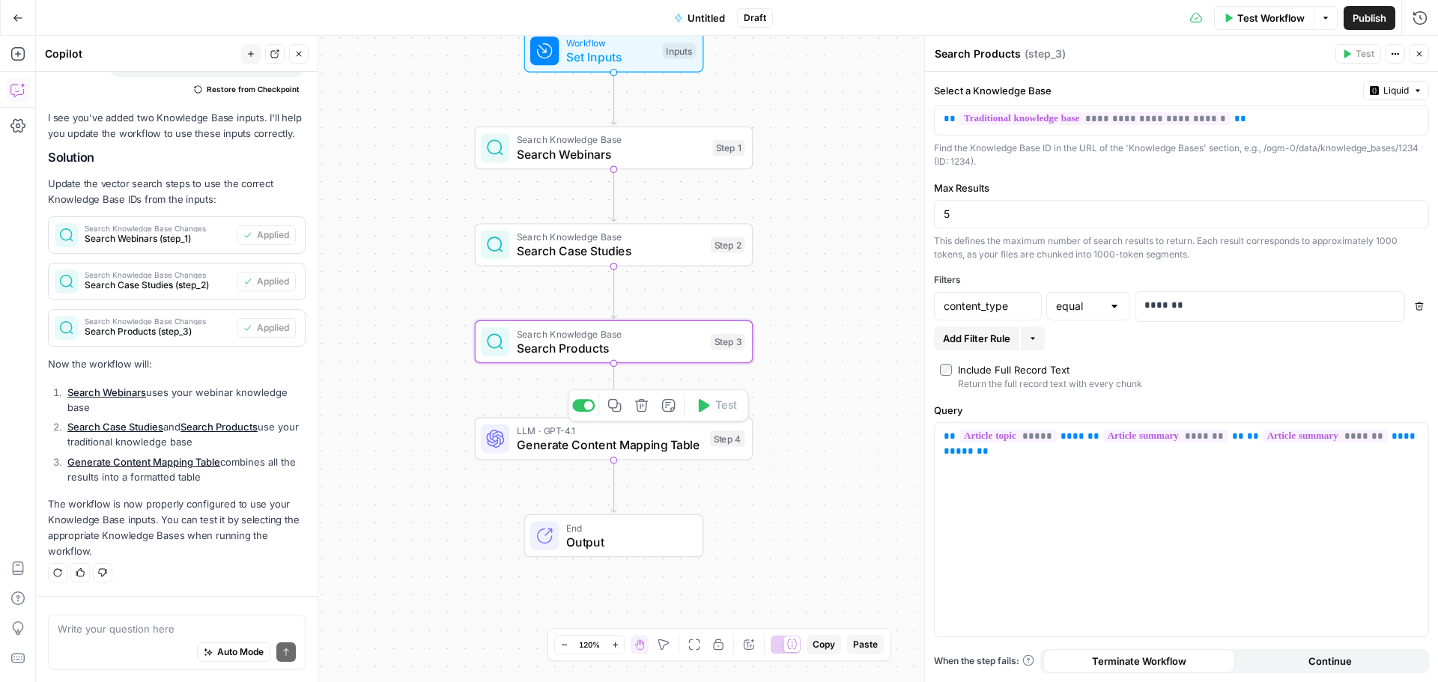
click at [568, 440] on span "Generate Content Mapping Table" at bounding box center [610, 445] width 186 height 18
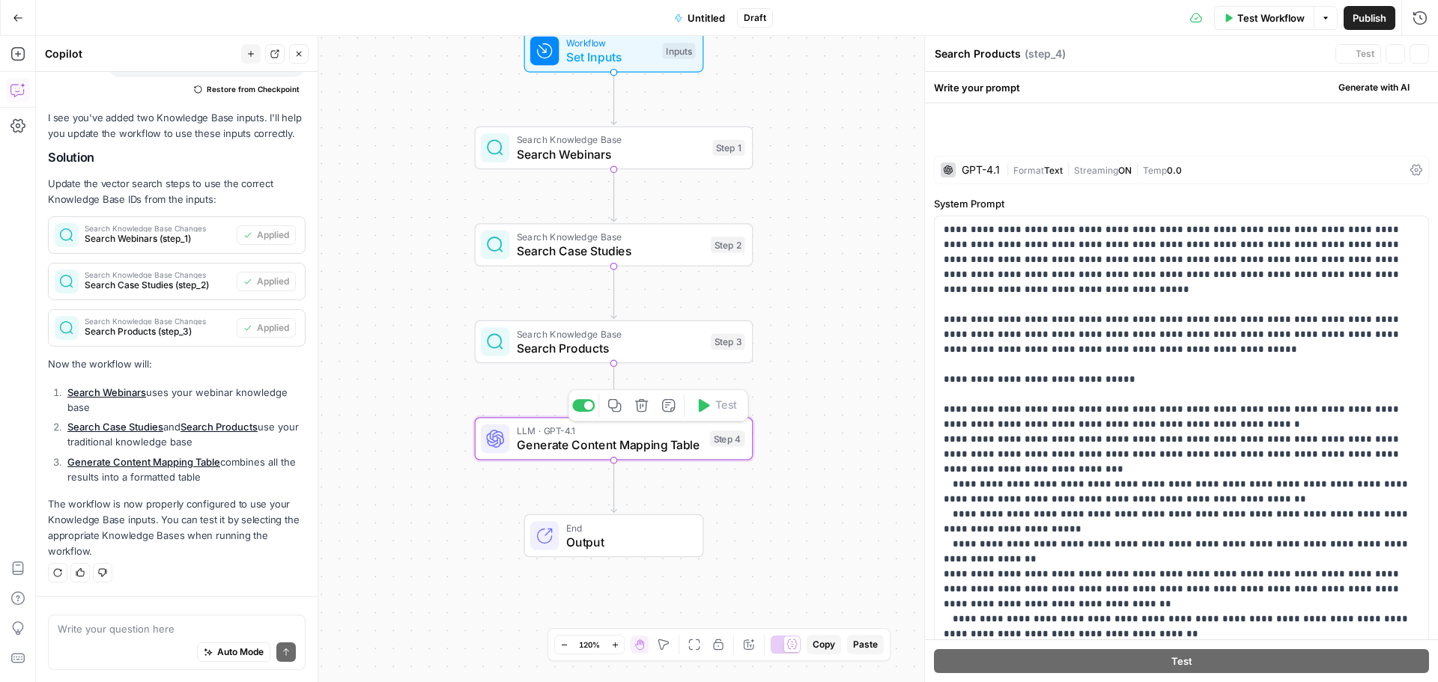
type textarea "Generate Content Mapping Table"
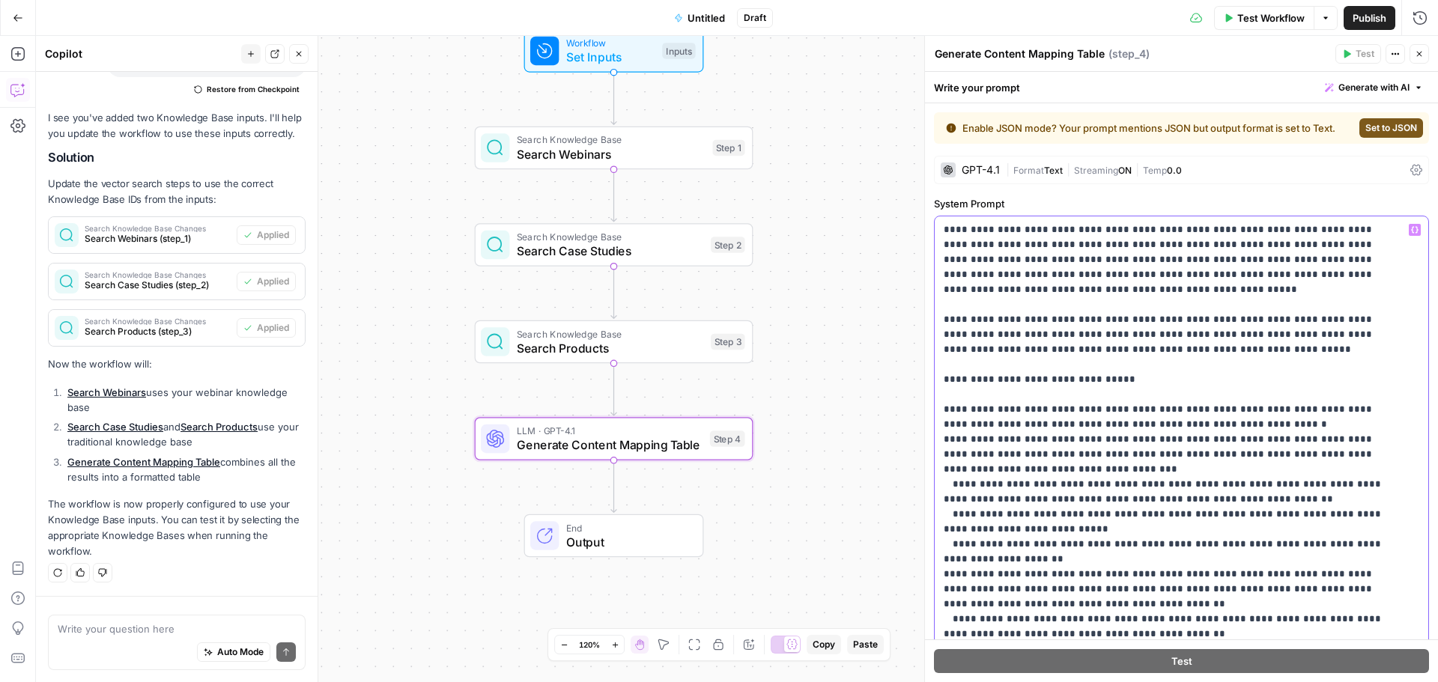
click at [1063, 441] on p "**********" at bounding box center [1170, 694] width 453 height 944
drag, startPoint x: 999, startPoint y: 558, endPoint x: 950, endPoint y: 548, distance: 49.6
click at [950, 548] on p "**********" at bounding box center [1170, 694] width 453 height 944
click at [993, 557] on p "**********" at bounding box center [1170, 694] width 453 height 944
drag, startPoint x: 1000, startPoint y: 561, endPoint x: 940, endPoint y: 548, distance: 61.2
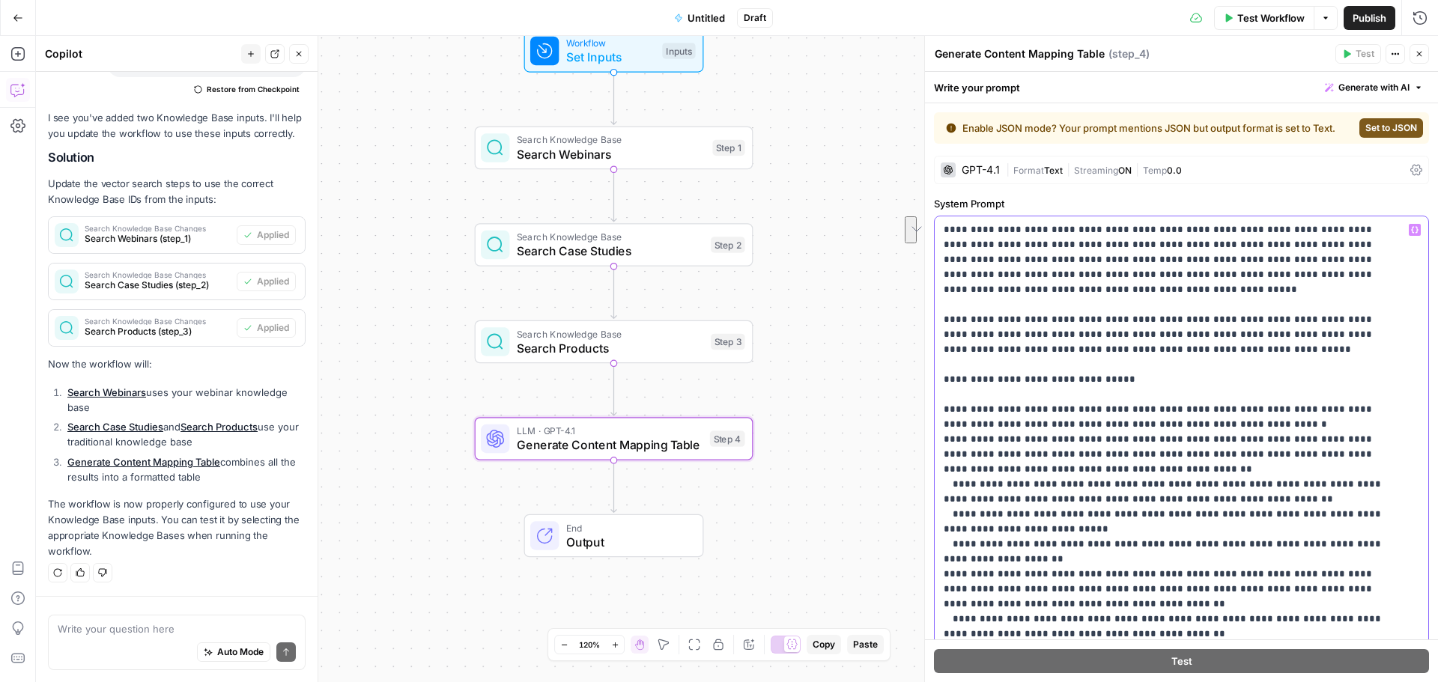
click at [940, 548] on div "**********" at bounding box center [1181, 521] width 493 height 610
click at [1000, 561] on p "**********" at bounding box center [1170, 694] width 453 height 944
drag, startPoint x: 995, startPoint y: 592, endPoint x: 968, endPoint y: 579, distance: 30.1
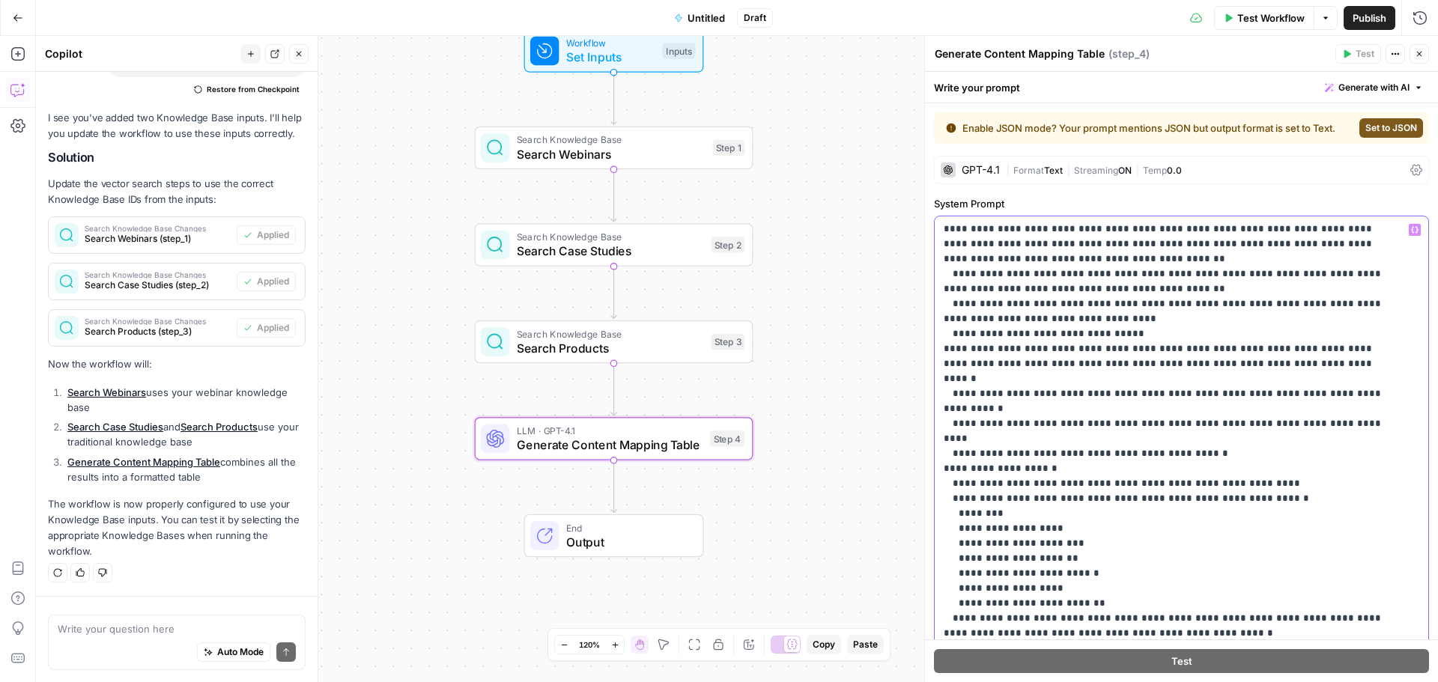
scroll to position [360, 0]
click at [1080, 482] on p "**********" at bounding box center [1170, 341] width 453 height 959
click at [1094, 514] on p "**********" at bounding box center [1170, 341] width 453 height 959
click at [1077, 543] on p "**********" at bounding box center [1170, 341] width 453 height 959
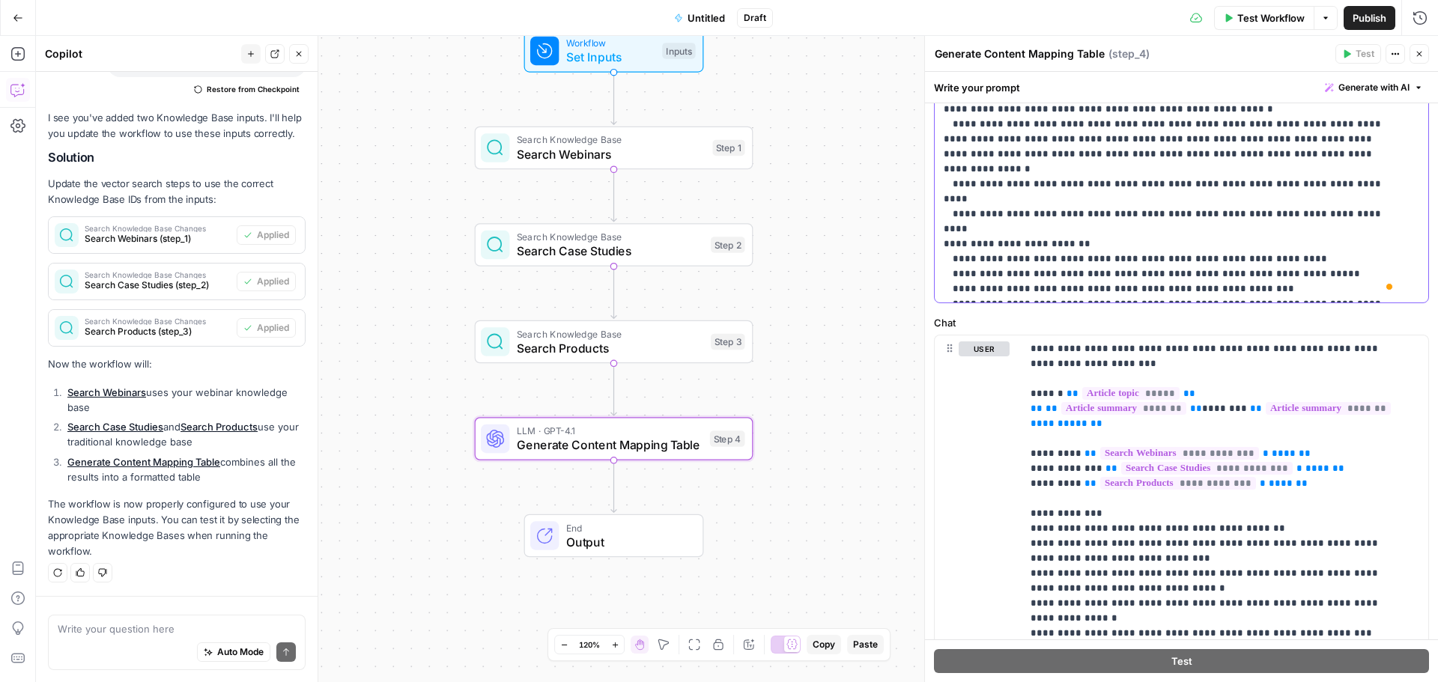
scroll to position [150, 0]
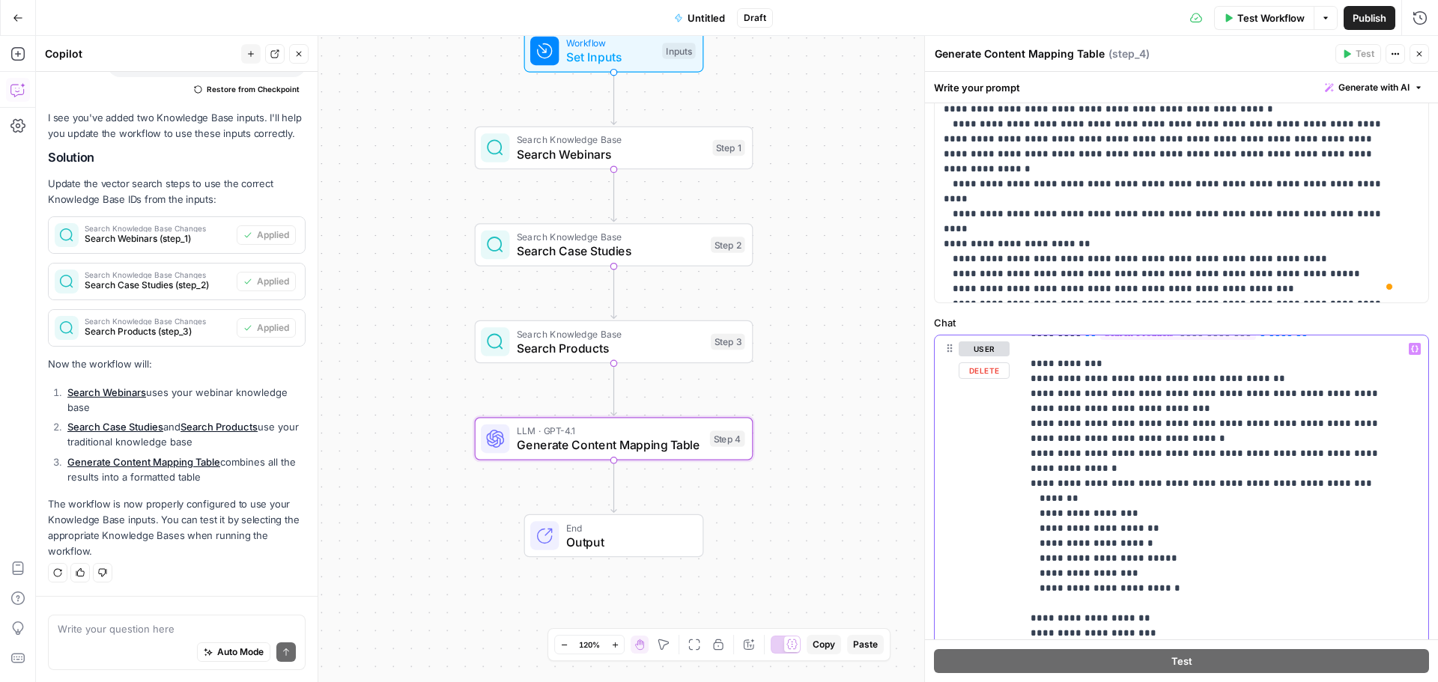
click at [1146, 500] on p "**********" at bounding box center [1213, 574] width 366 height 764
click at [1164, 527] on p "**********" at bounding box center [1213, 574] width 366 height 764
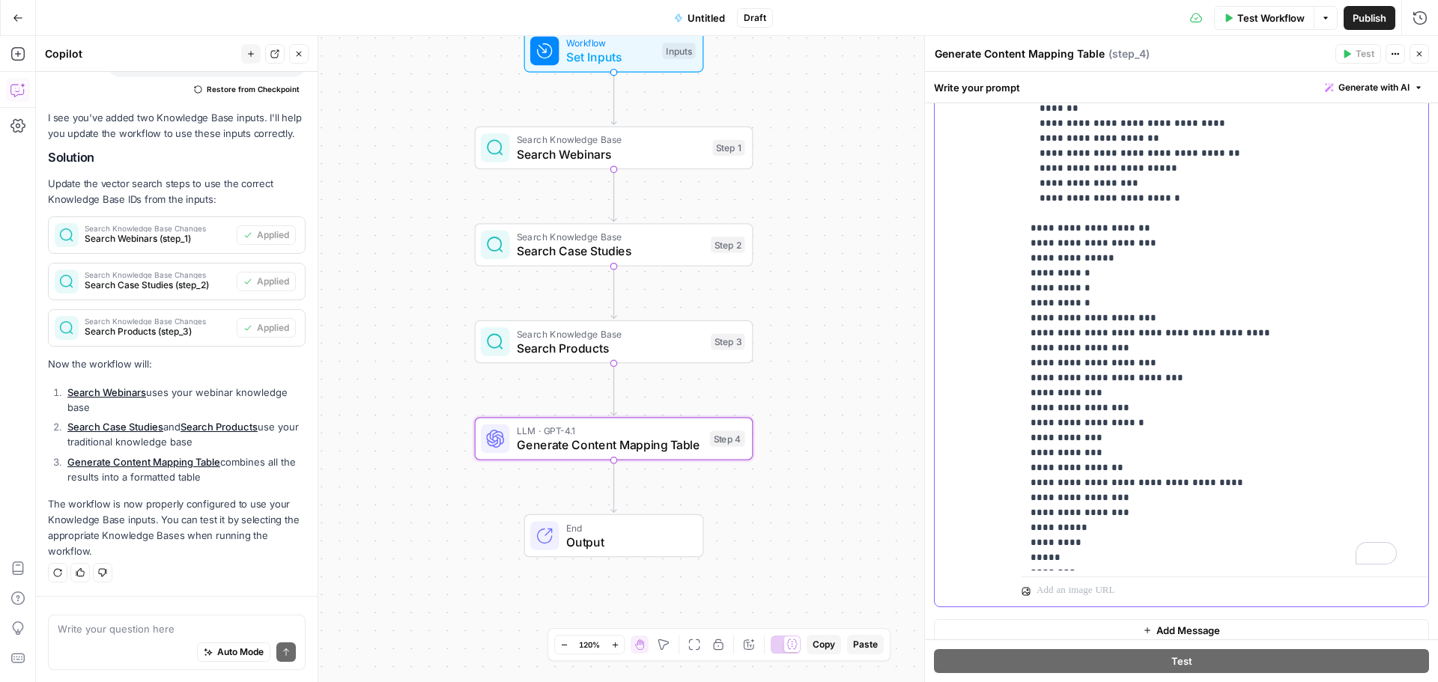
scroll to position [0, 0]
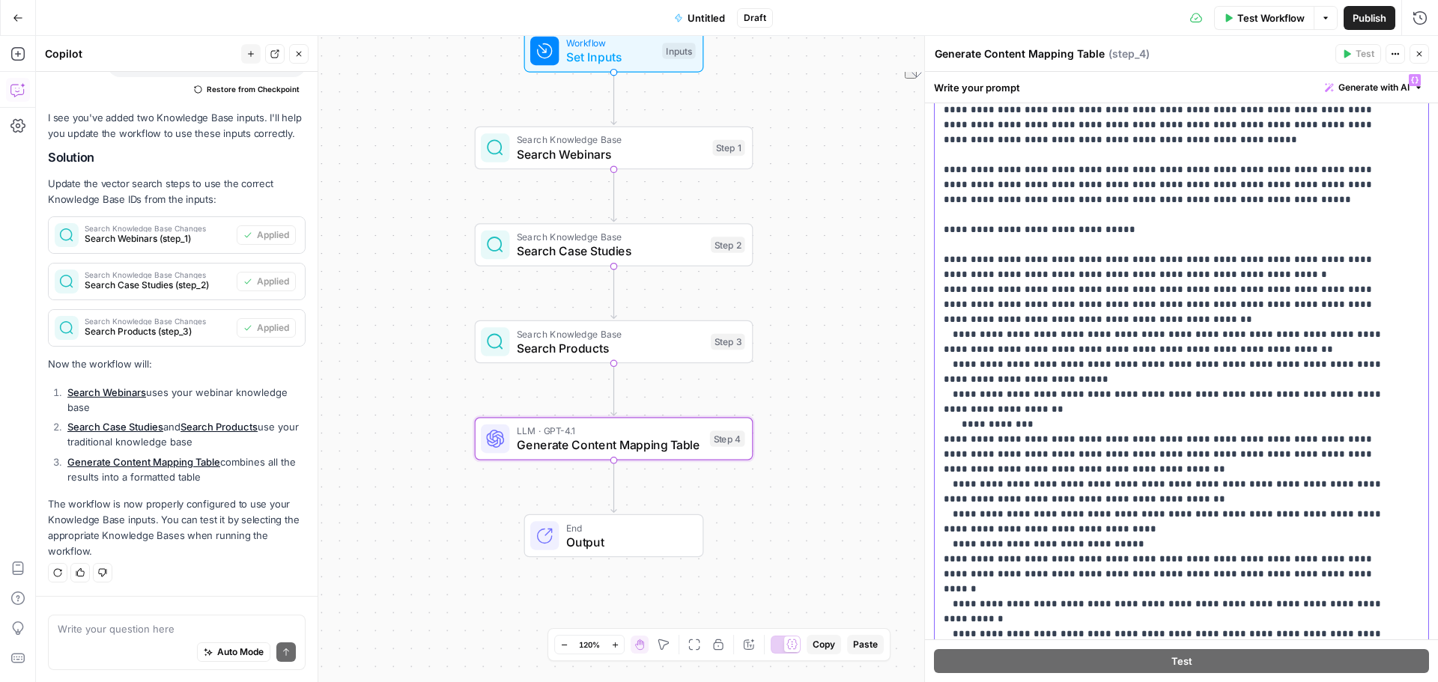
drag, startPoint x: 1034, startPoint y: 427, endPoint x: 949, endPoint y: 423, distance: 85.4
click at [949, 423] on p "**********" at bounding box center [1170, 552] width 453 height 959
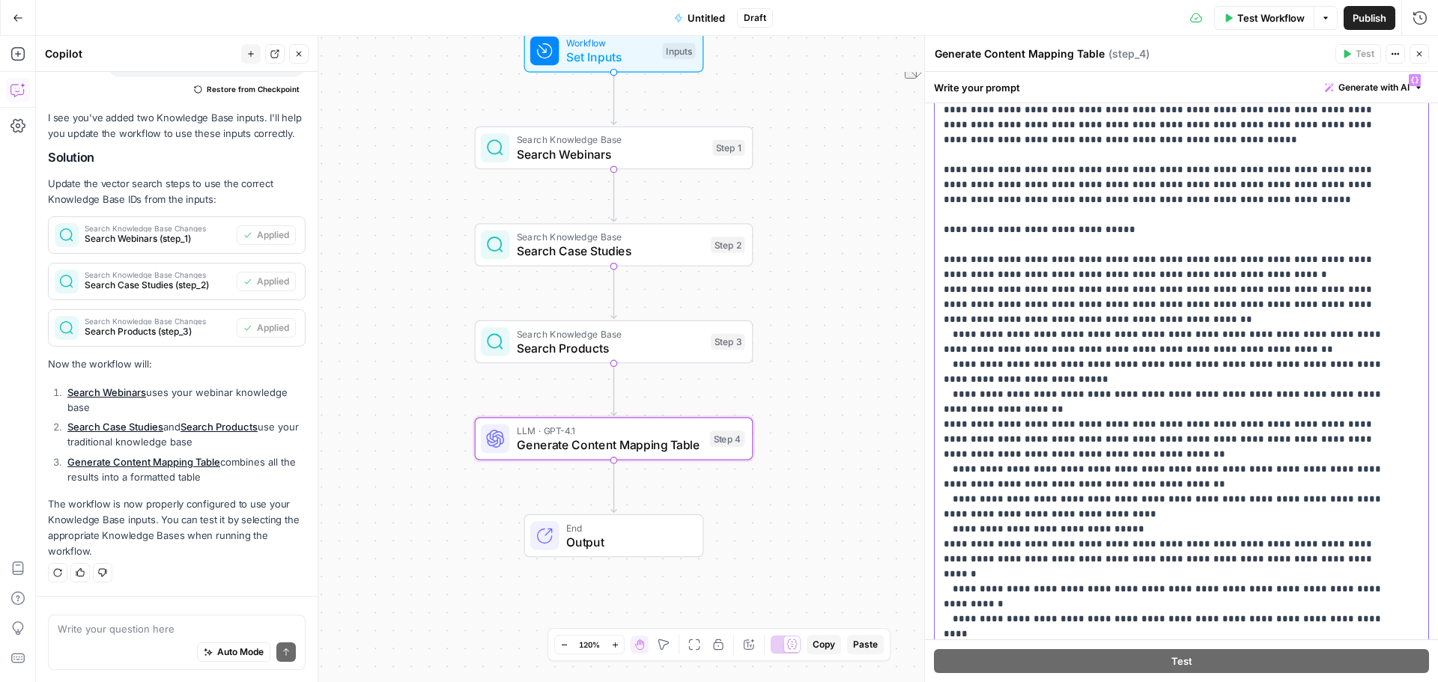
drag, startPoint x: 1076, startPoint y: 425, endPoint x: 1206, endPoint y: 425, distance: 130.3
click at [1206, 425] on p "**********" at bounding box center [1170, 545] width 453 height 944
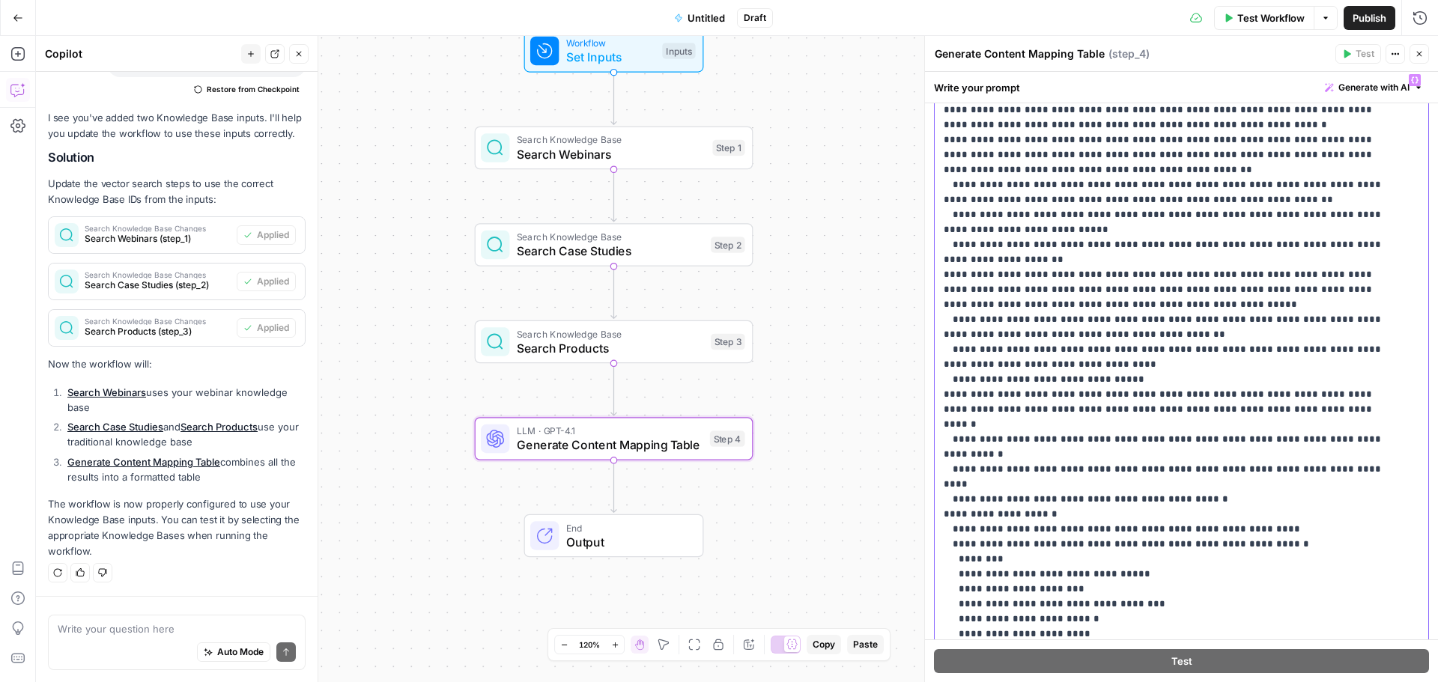
drag, startPoint x: 1059, startPoint y: 395, endPoint x: 1287, endPoint y: 393, distance: 228.4
click at [1287, 393] on p "**********" at bounding box center [1170, 395] width 453 height 944
click at [1179, 414] on p "**********" at bounding box center [1170, 395] width 453 height 944
click at [1060, 398] on p "**********" at bounding box center [1170, 395] width 453 height 944
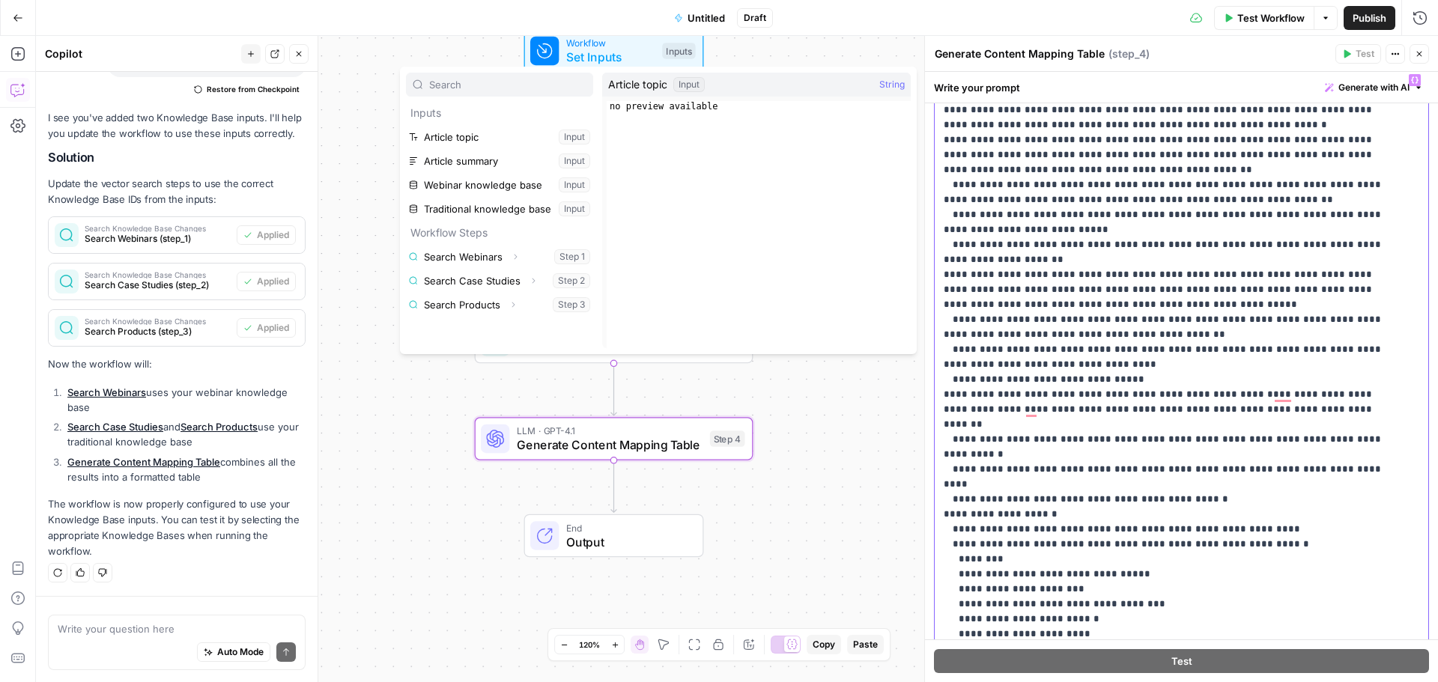
click at [1187, 396] on p "**********" at bounding box center [1170, 395] width 453 height 944
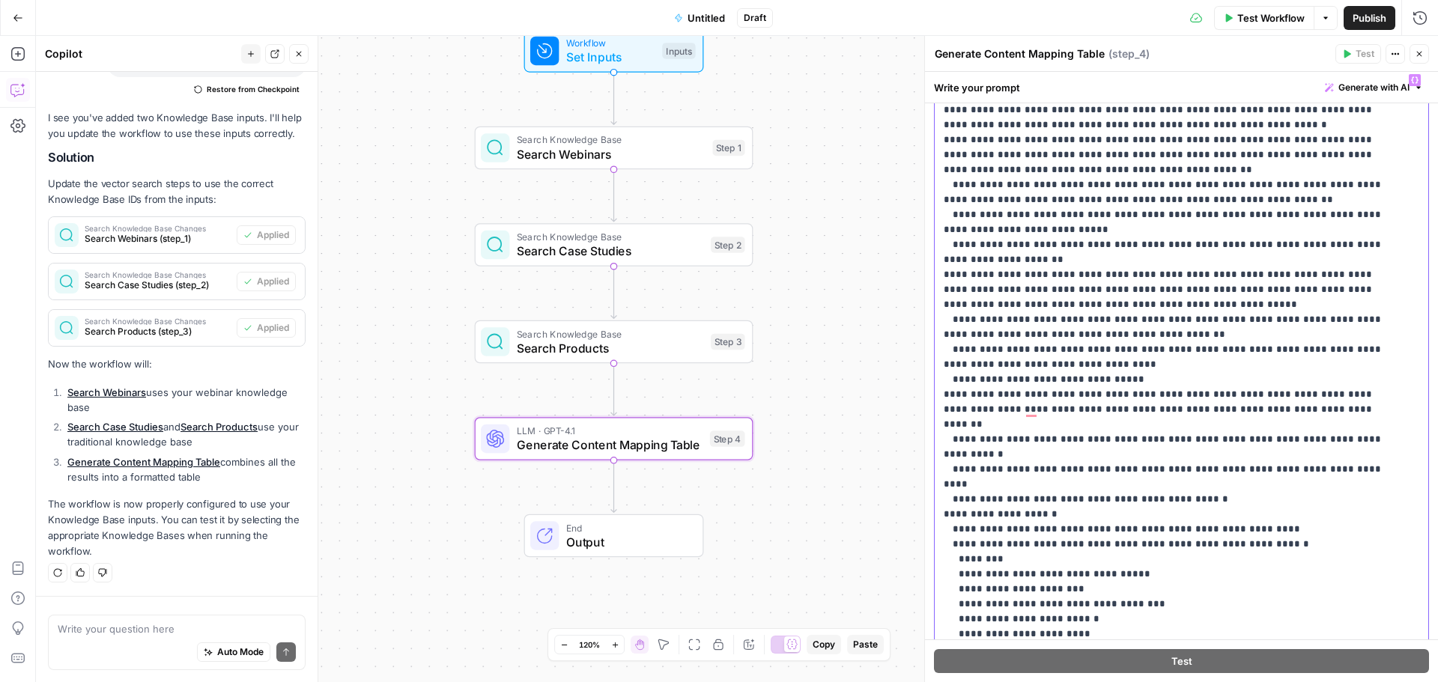
click at [1298, 395] on p "**********" at bounding box center [1170, 395] width 453 height 944
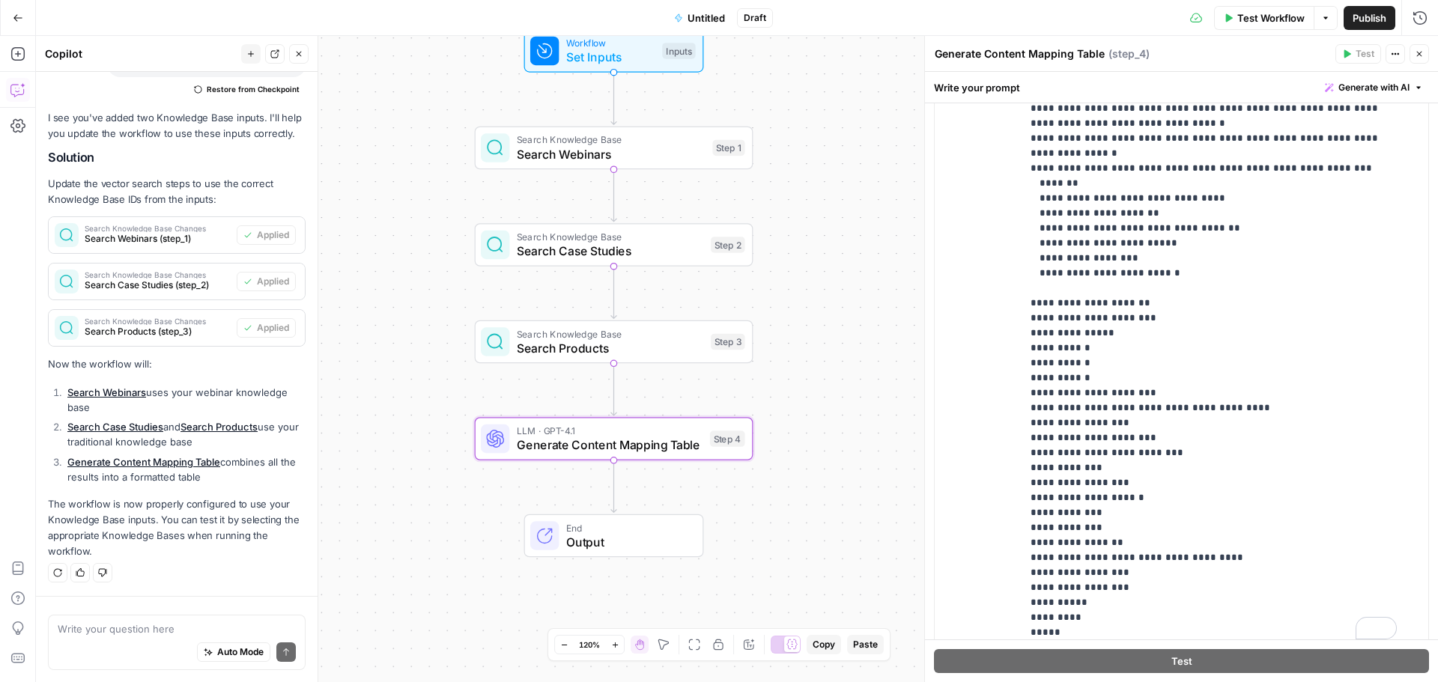
scroll to position [910, 0]
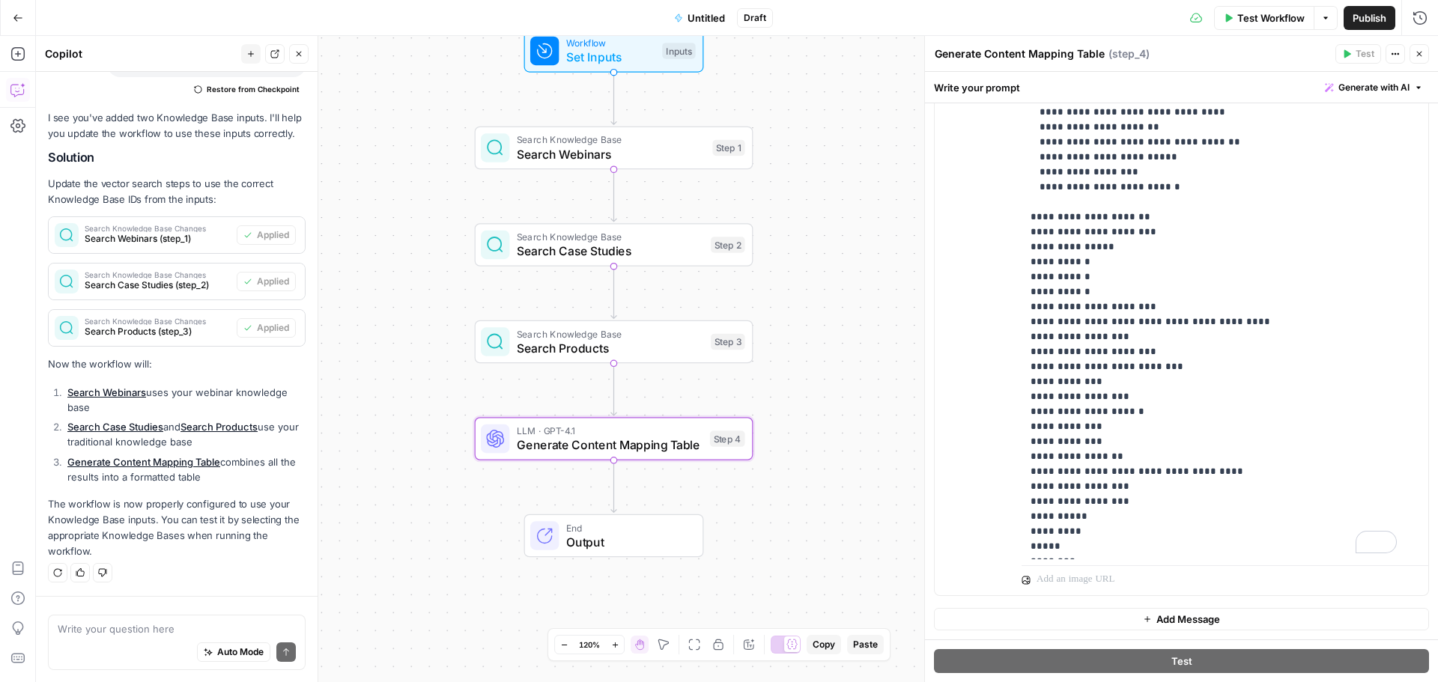
click at [1281, 15] on span "Test Workflow" at bounding box center [1270, 17] width 67 height 15
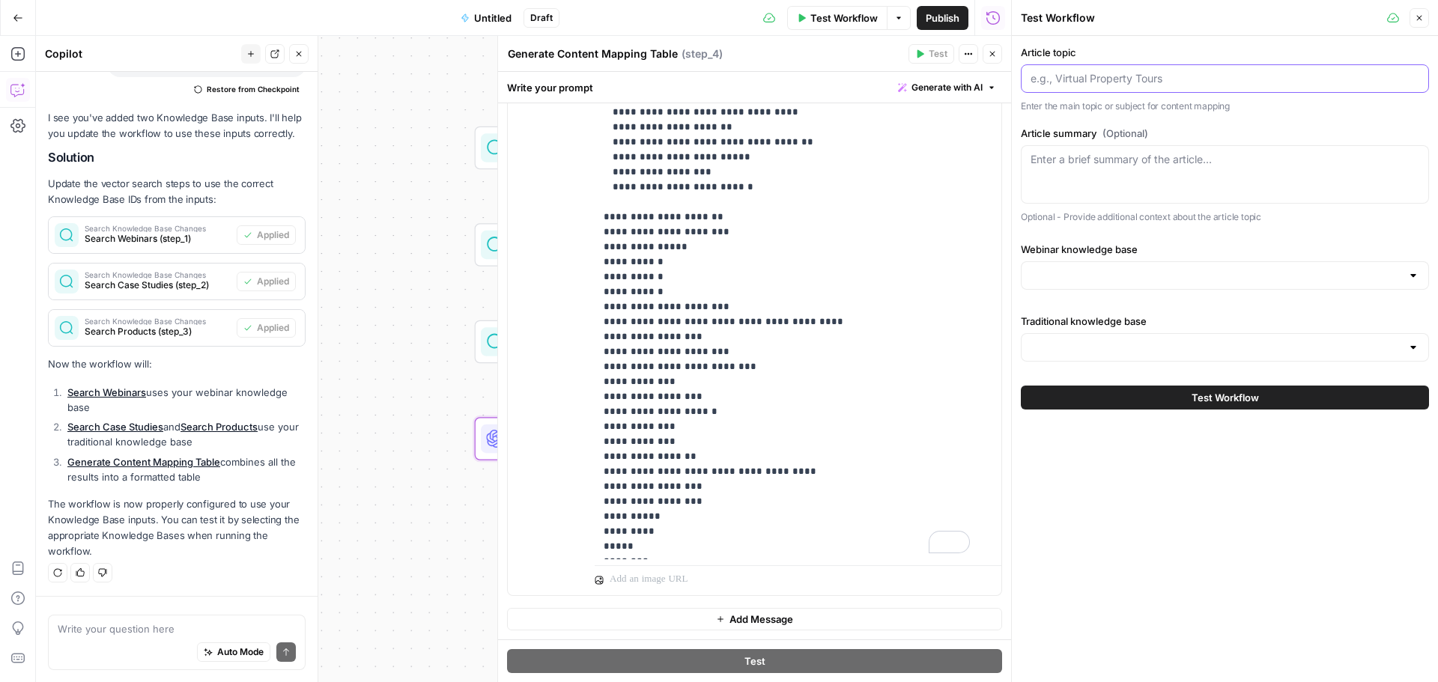
drag, startPoint x: 1062, startPoint y: 75, endPoint x: 1054, endPoint y: 65, distance: 12.8
click at [1062, 75] on input "Article topic" at bounding box center [1224, 78] width 389 height 15
paste input "Increase Event Bookings with Immersive 3D Tours of Your Hotel Spaces"
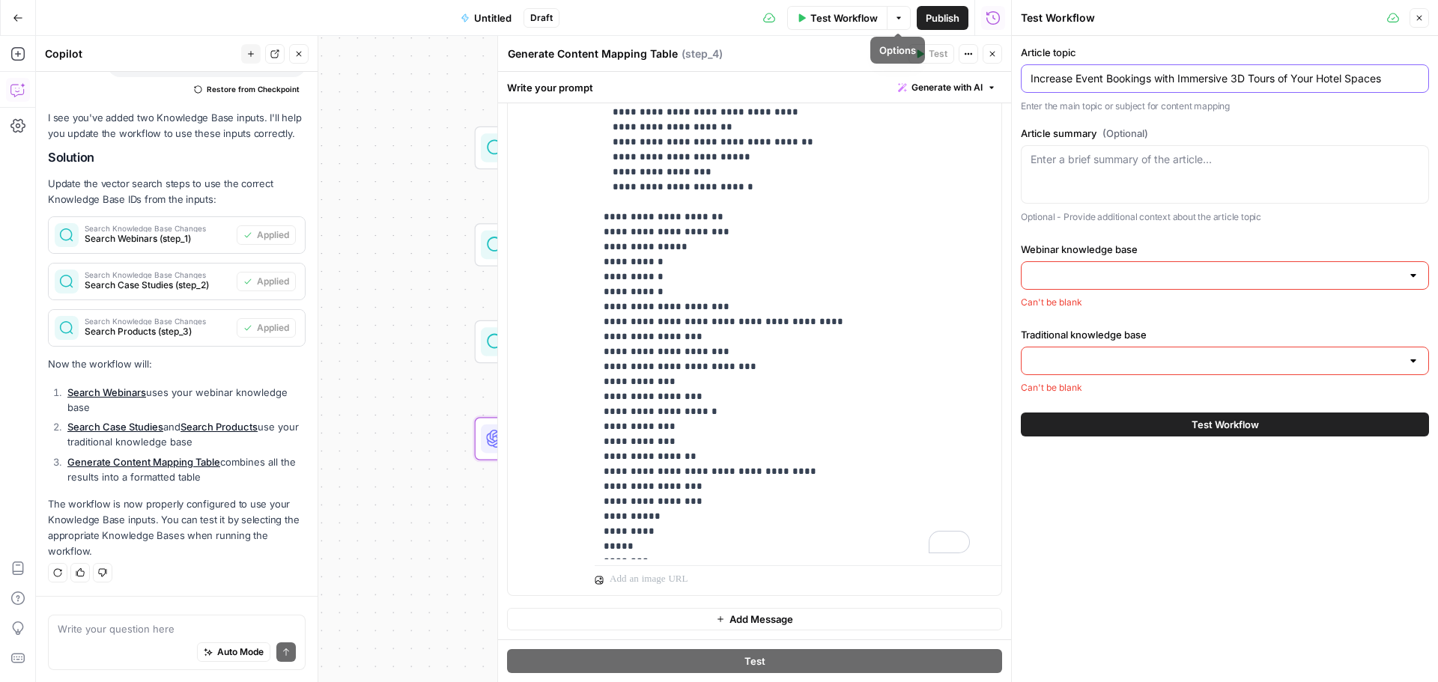
type input "Increase Event Bookings with Immersive 3D Tours of Your Hotel Spaces"
click at [1093, 159] on textarea "Article summary (Optional)" at bounding box center [1224, 159] width 389 height 15
paste textarea "Showcase how property marketing through Matterport lets prospects walk every ba…"
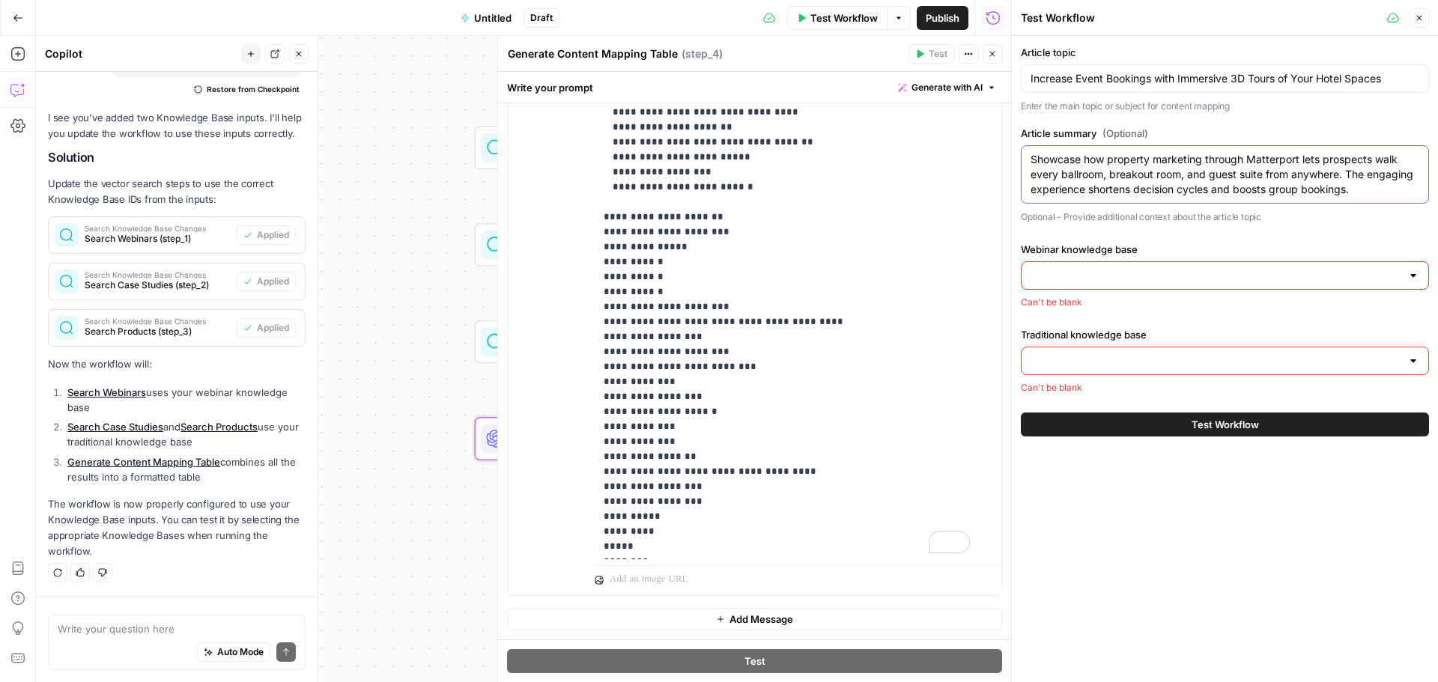
type textarea "Showcase how property marketing through Matterport lets prospects walk every ba…"
click at [1127, 273] on input "Webinar knowledge base" at bounding box center [1215, 275] width 371 height 15
click at [1125, 314] on span "Matterport webinar transcripts" at bounding box center [1221, 313] width 377 height 15
type input "Matterport webinar transcripts"
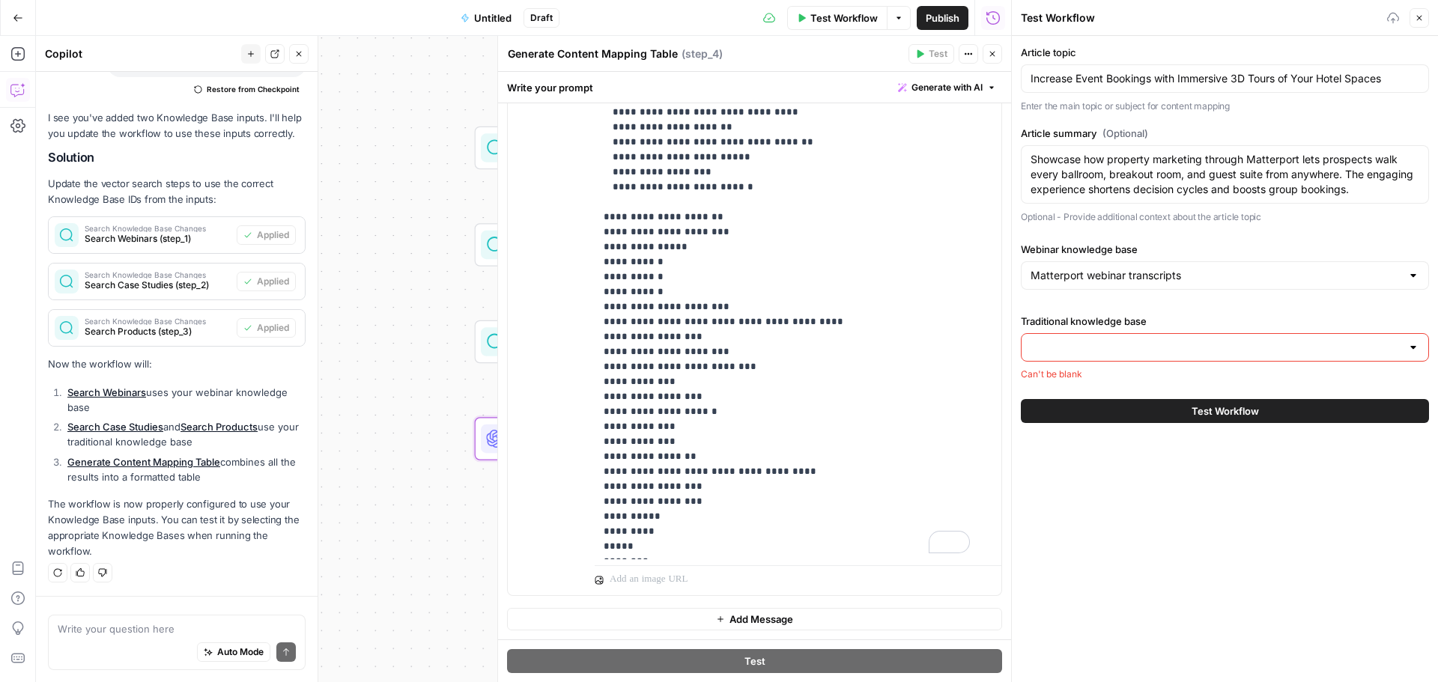
click at [1127, 345] on input "Traditional knowledge base" at bounding box center [1215, 347] width 371 height 15
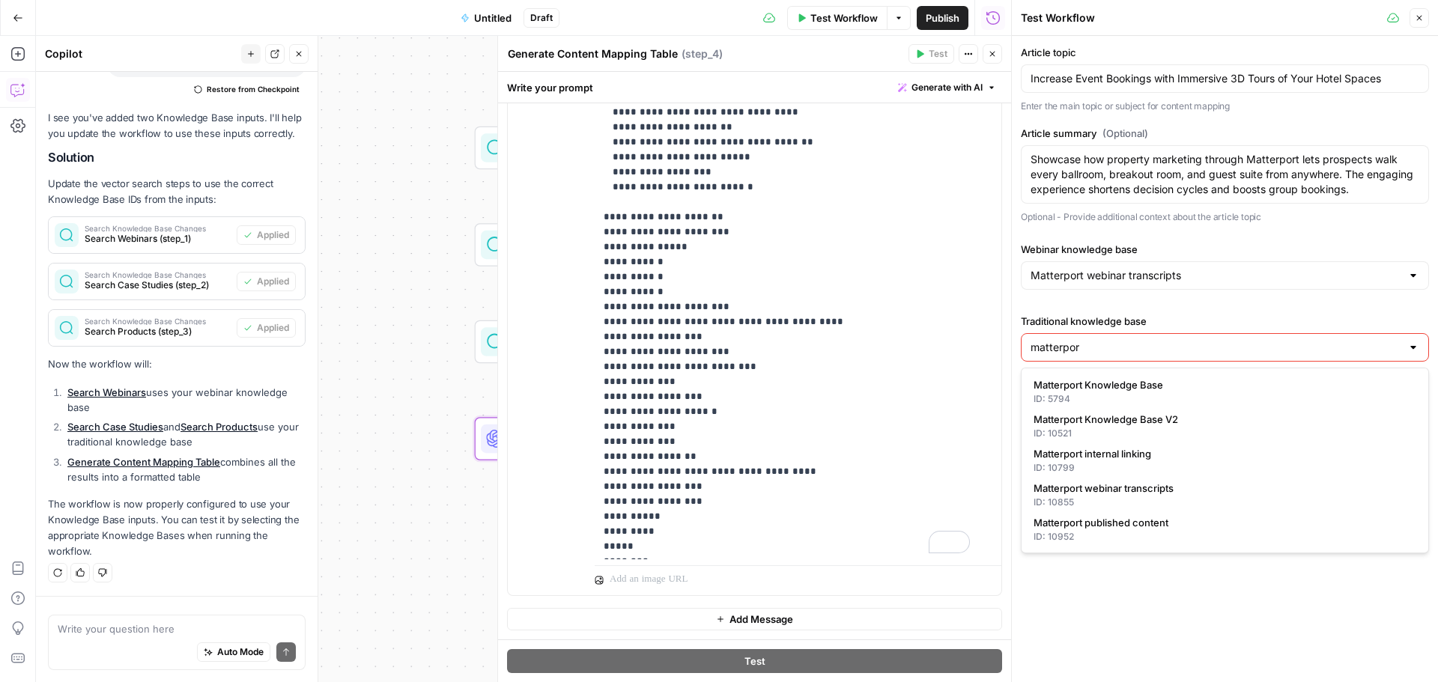
type input "matterport"
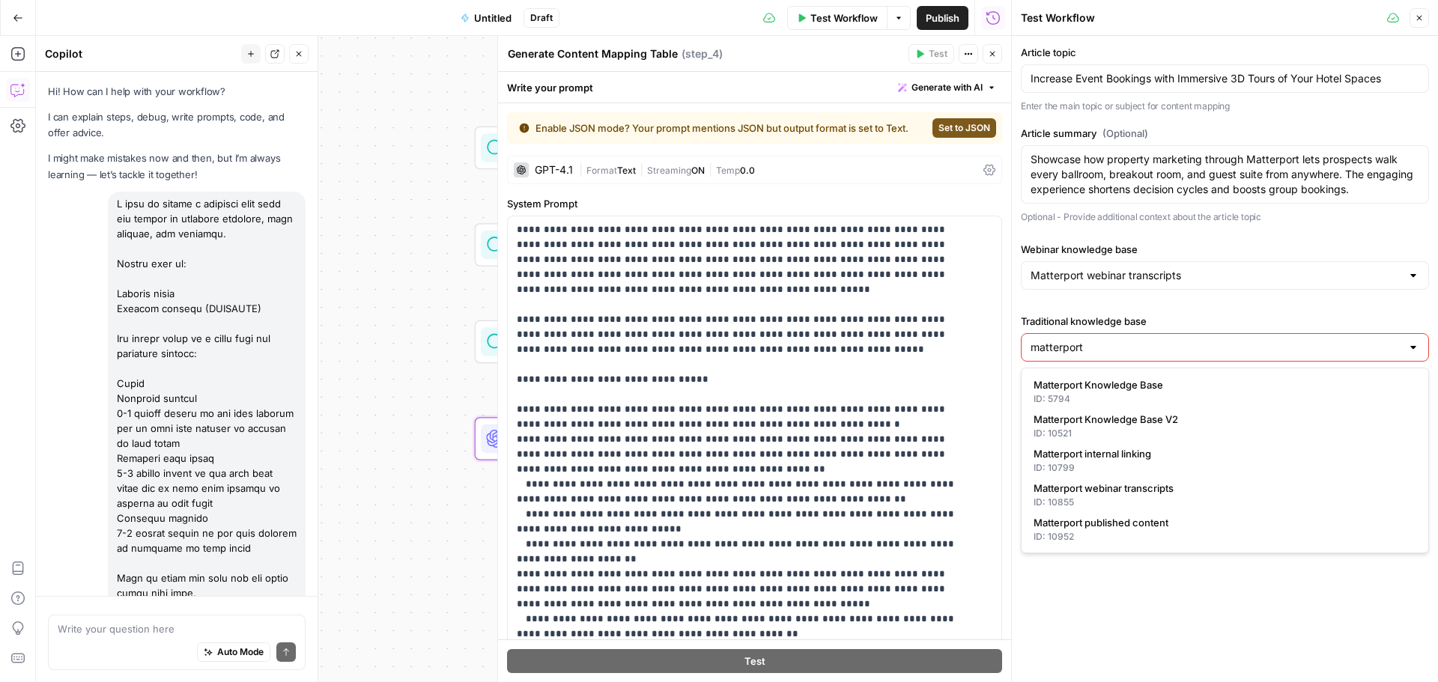
click at [1152, 412] on span "Matterport Knowledge Base V2" at bounding box center [1221, 419] width 377 height 15
type input "Matterport Knowledge Base V2"
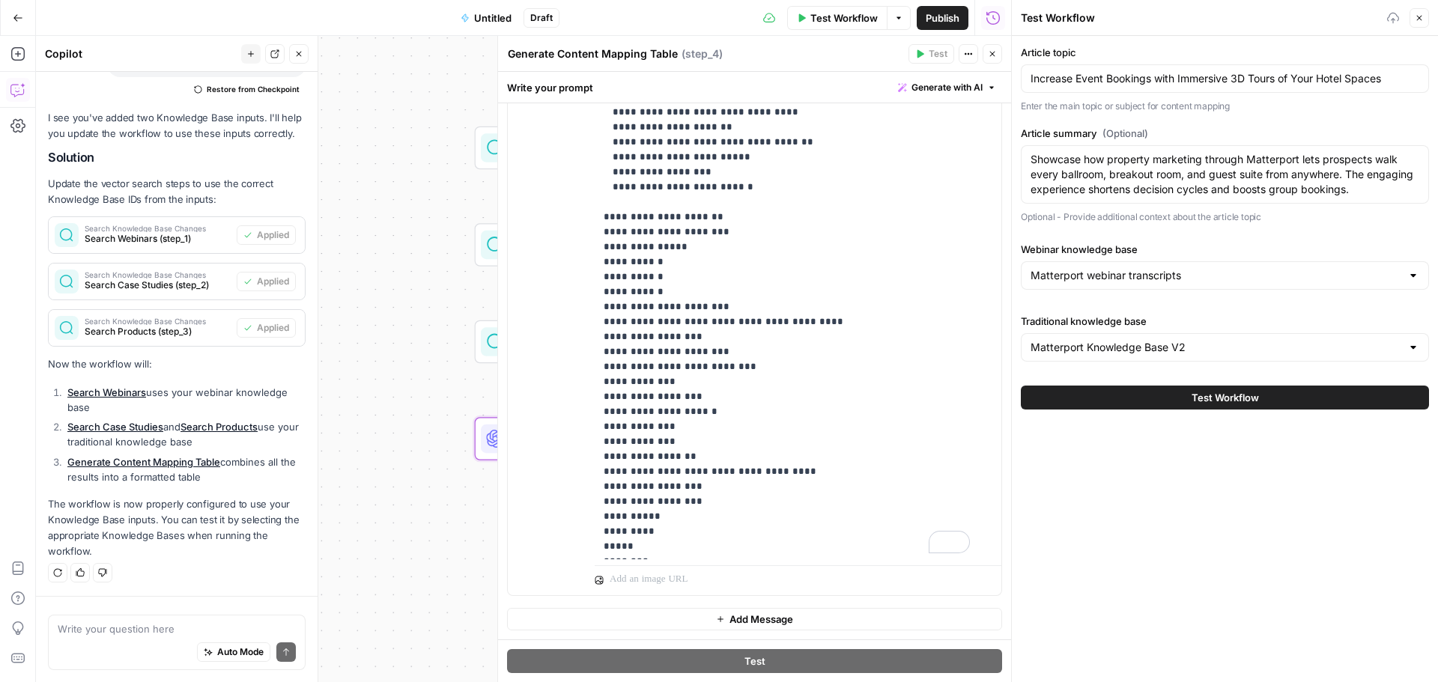
click at [1225, 493] on div "Article topic Increase Event Bookings with Immersive 3D Tours of Your Hotel Spa…" at bounding box center [1225, 359] width 426 height 646
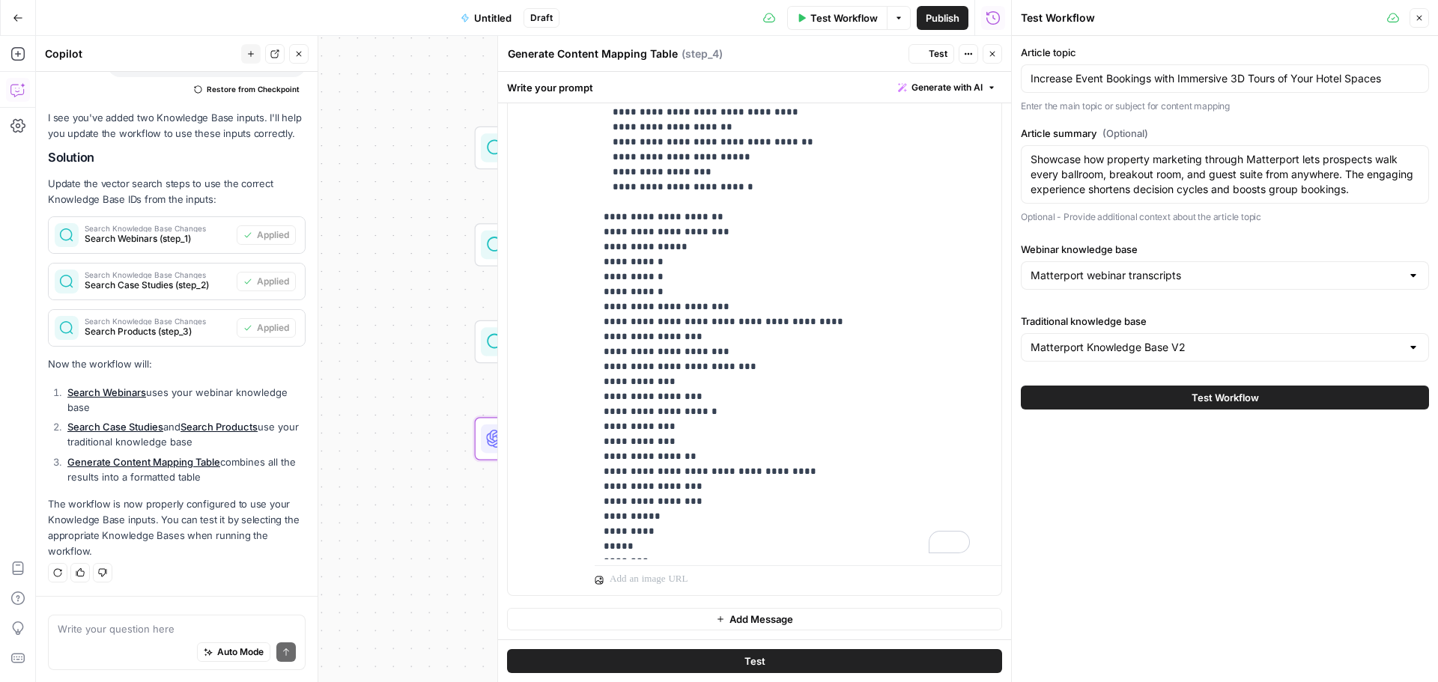
click at [1234, 394] on span "Test Workflow" at bounding box center [1224, 397] width 67 height 15
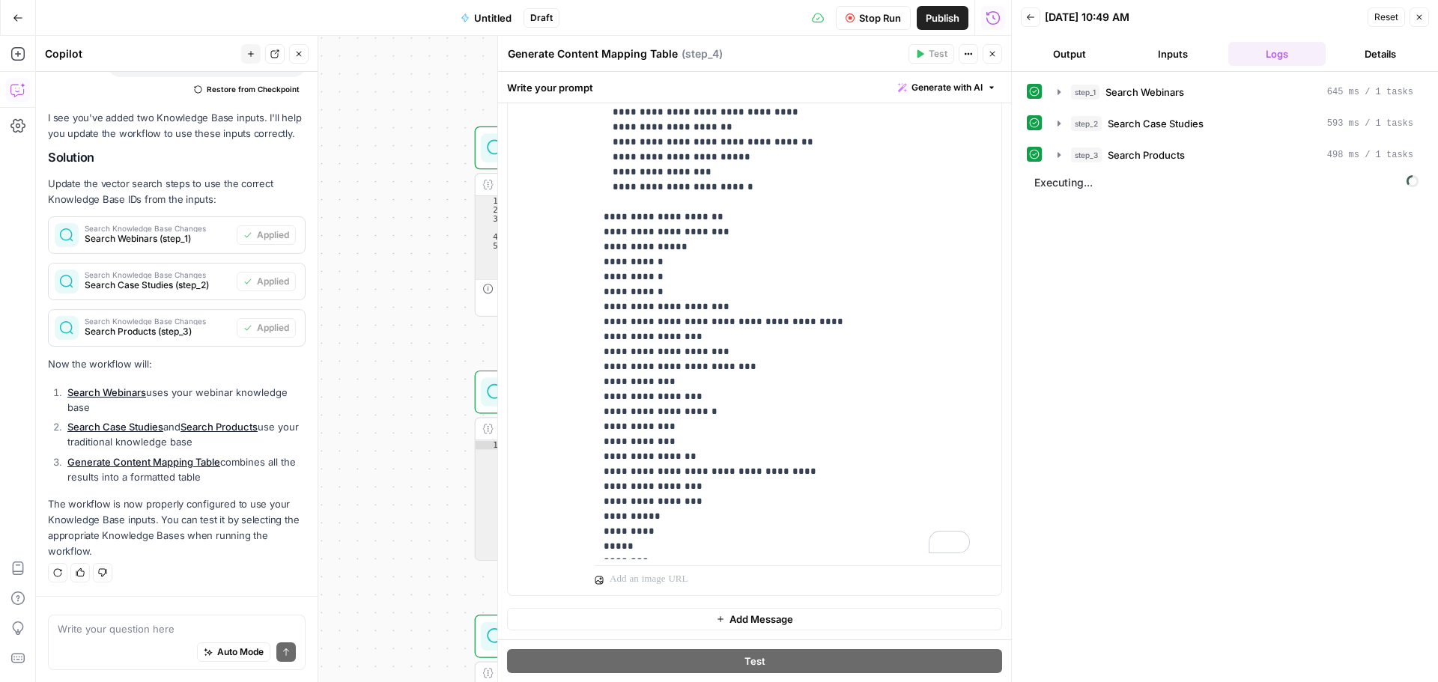
click at [1000, 49] on button "Close" at bounding box center [991, 53] width 19 height 19
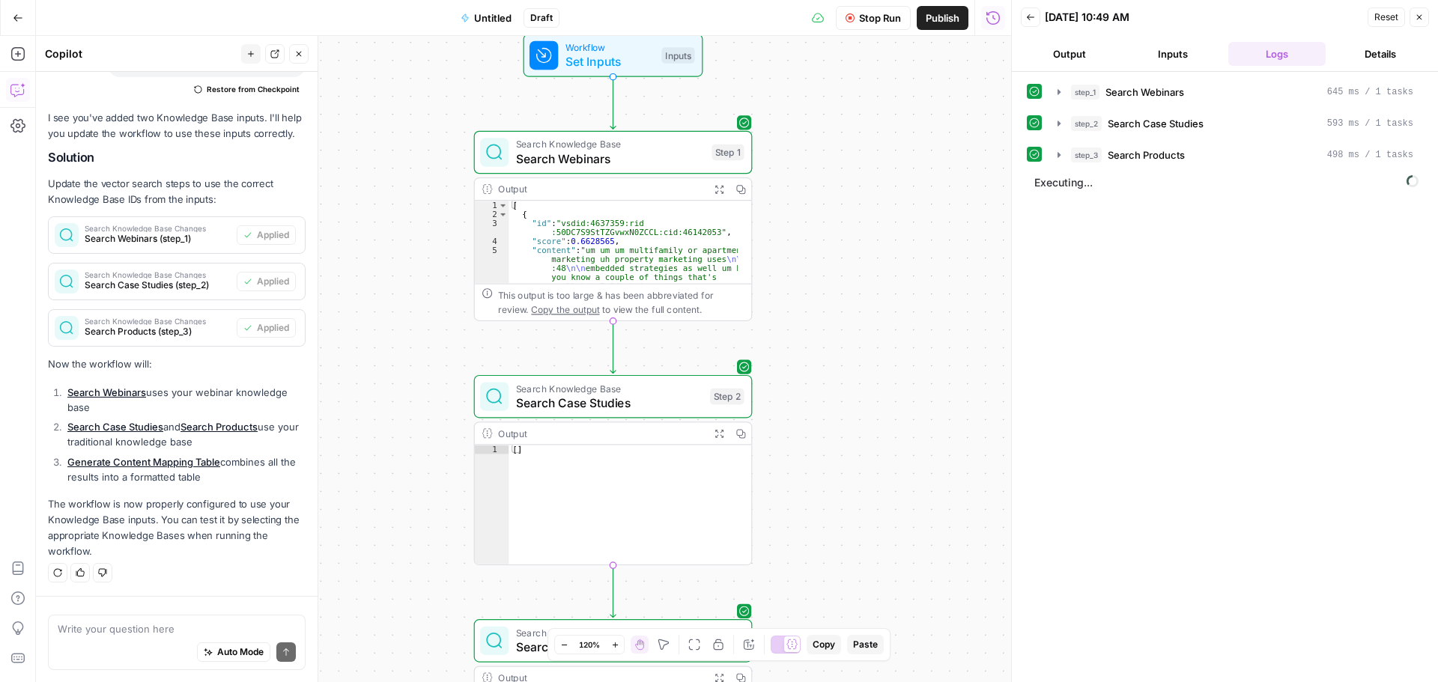
drag, startPoint x: 941, startPoint y: 174, endPoint x: 941, endPoint y: 183, distance: 8.2
click at [941, 183] on div "Workflow Set Inputs Inputs Search Knowledge Base Search Webinars Step 1 Output …" at bounding box center [523, 359] width 975 height 646
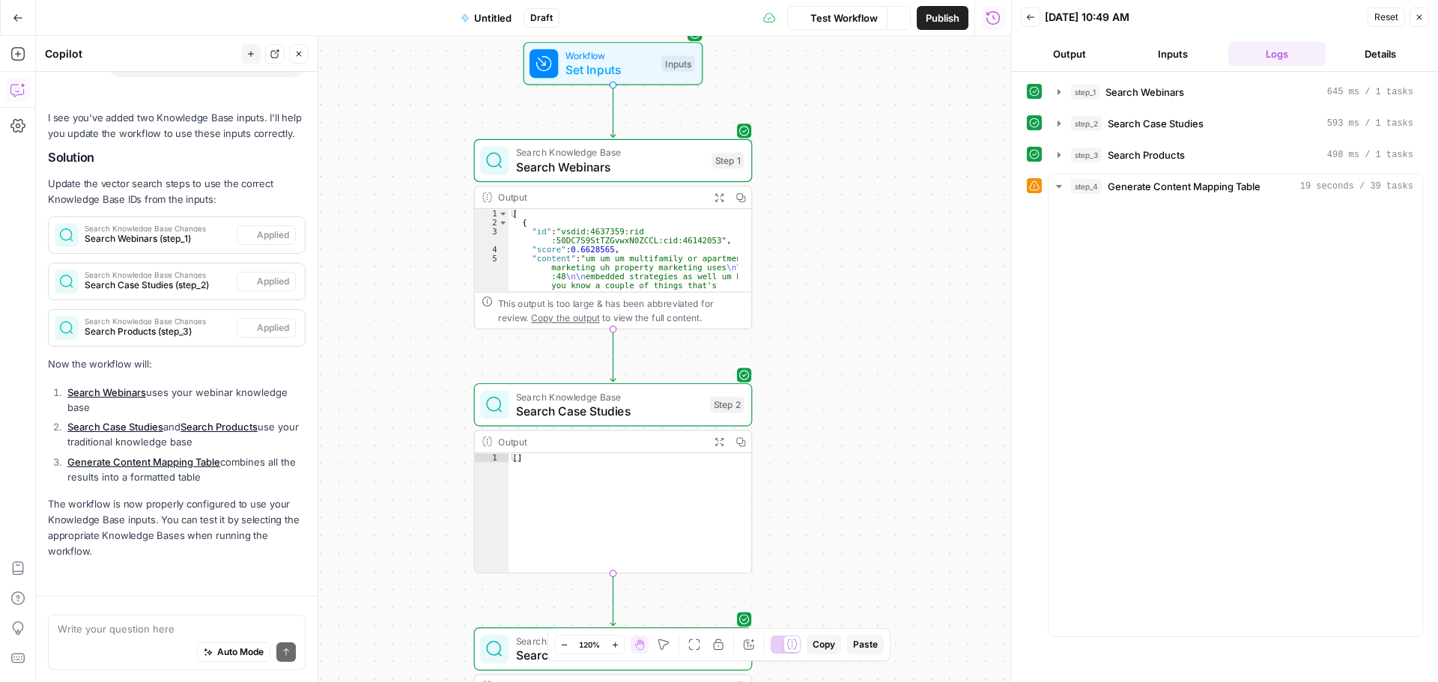
scroll to position [2456, 0]
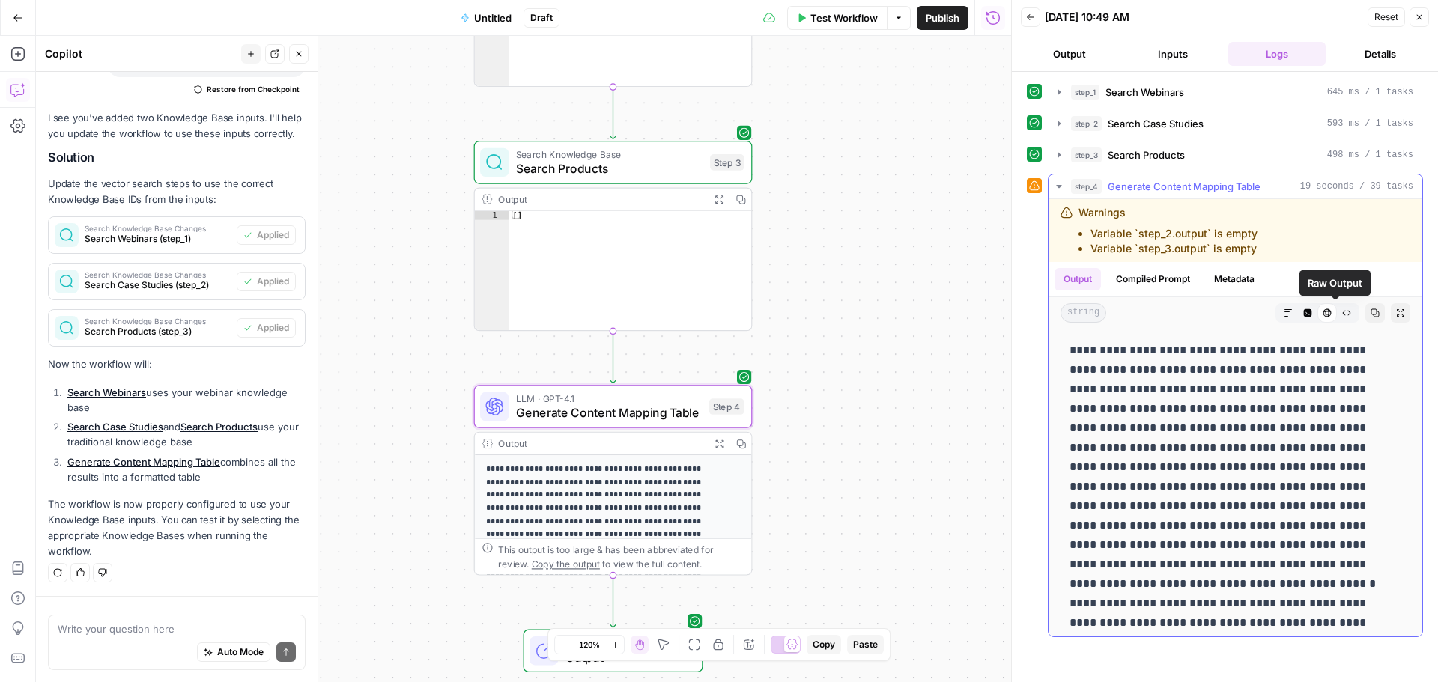
click at [1284, 314] on icon "button" at bounding box center [1288, 313] width 9 height 9
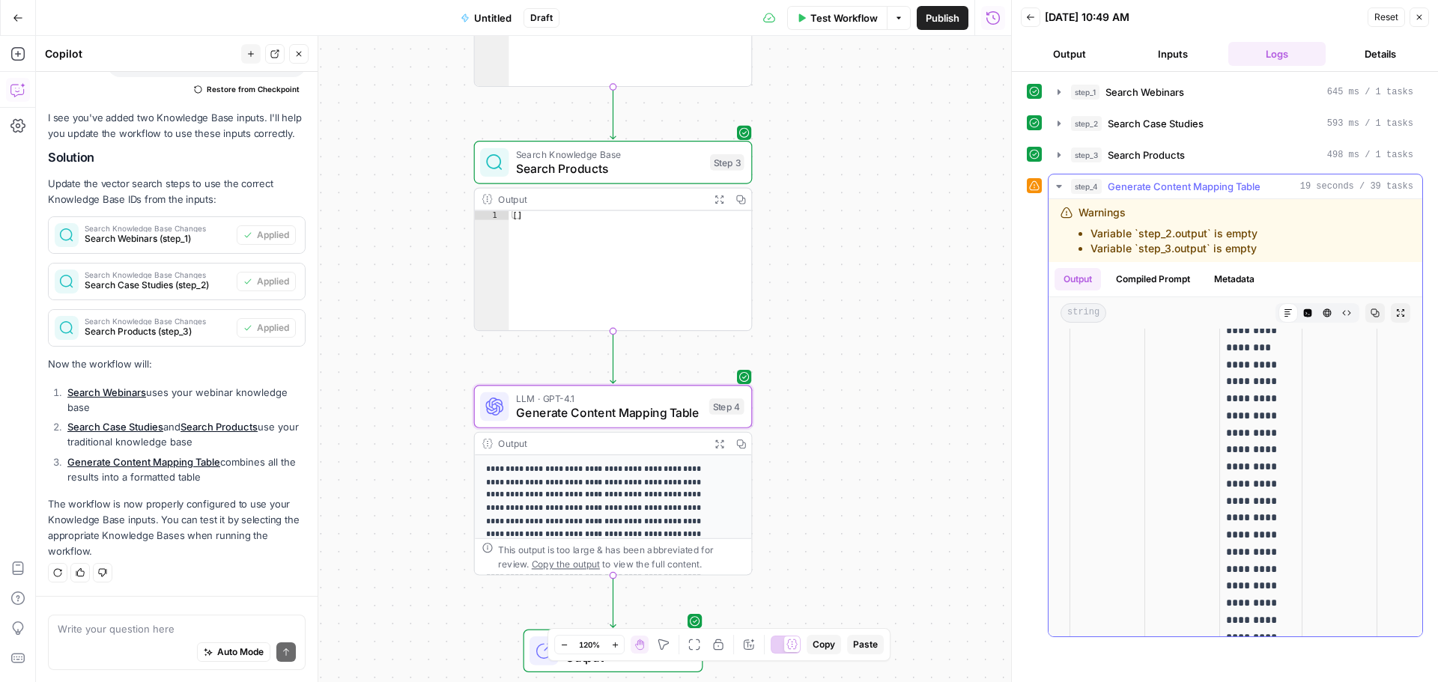
scroll to position [4, 0]
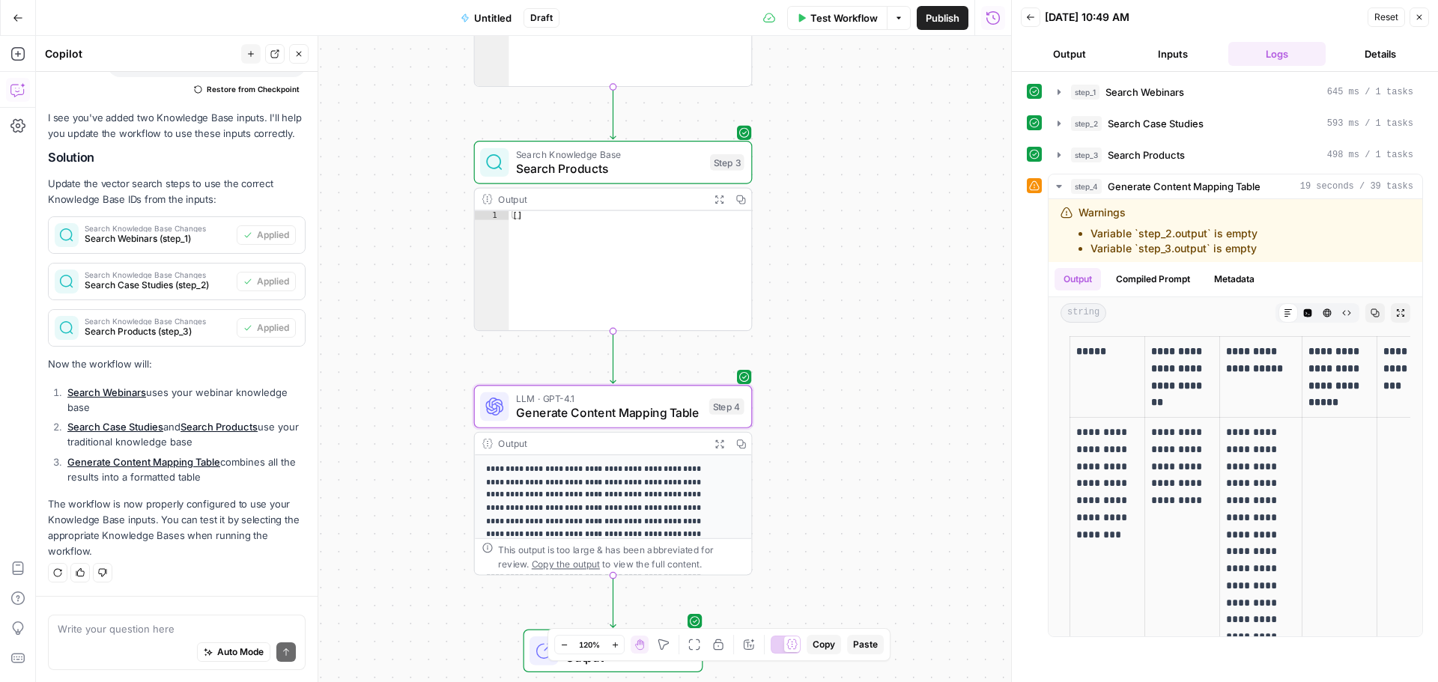
click at [951, 25] on span "Publish" at bounding box center [943, 17] width 34 height 15
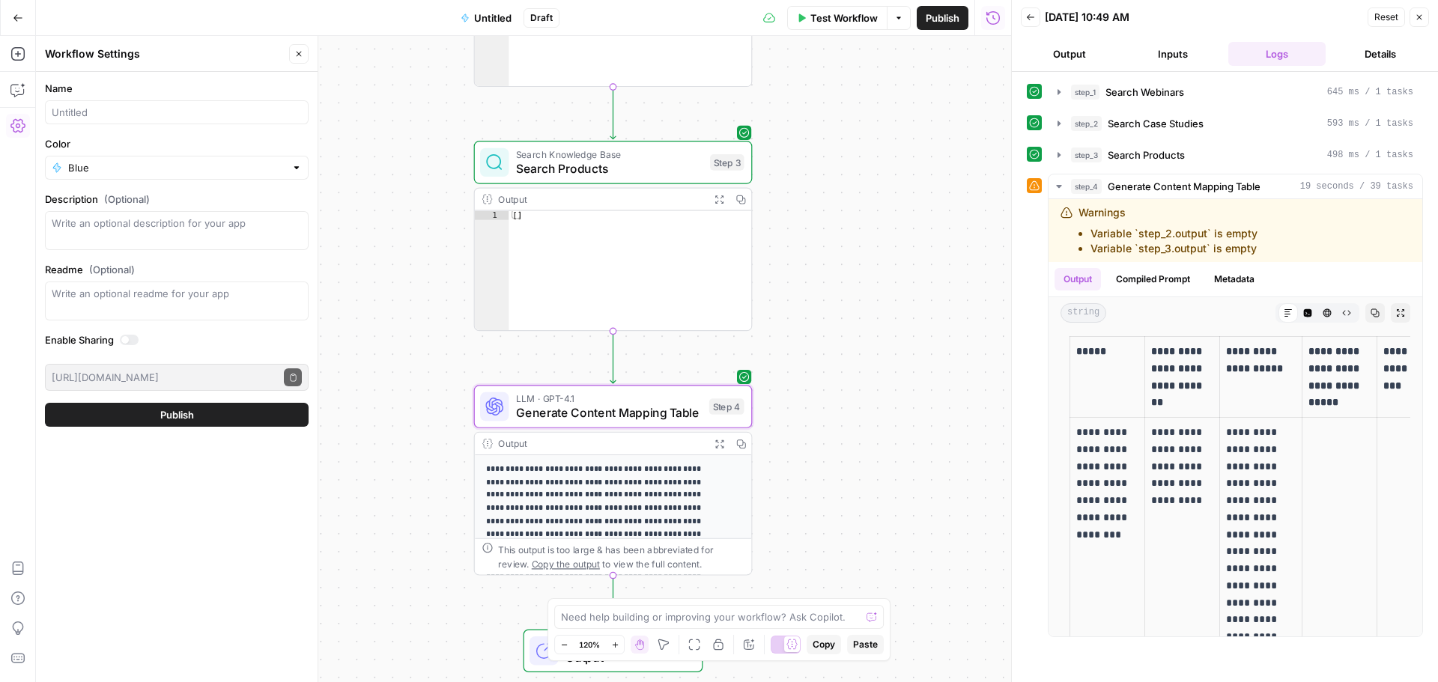
click at [173, 103] on div at bounding box center [177, 112] width 264 height 24
paste input "Mapping topics to webinars, case studies, and products"
type input "Mapping topics to webinars, case studies, and products"
click at [962, 88] on div "Workflow Set Inputs Inputs Search Knowledge Base Search Webinars Step 1 Output …" at bounding box center [523, 359] width 975 height 646
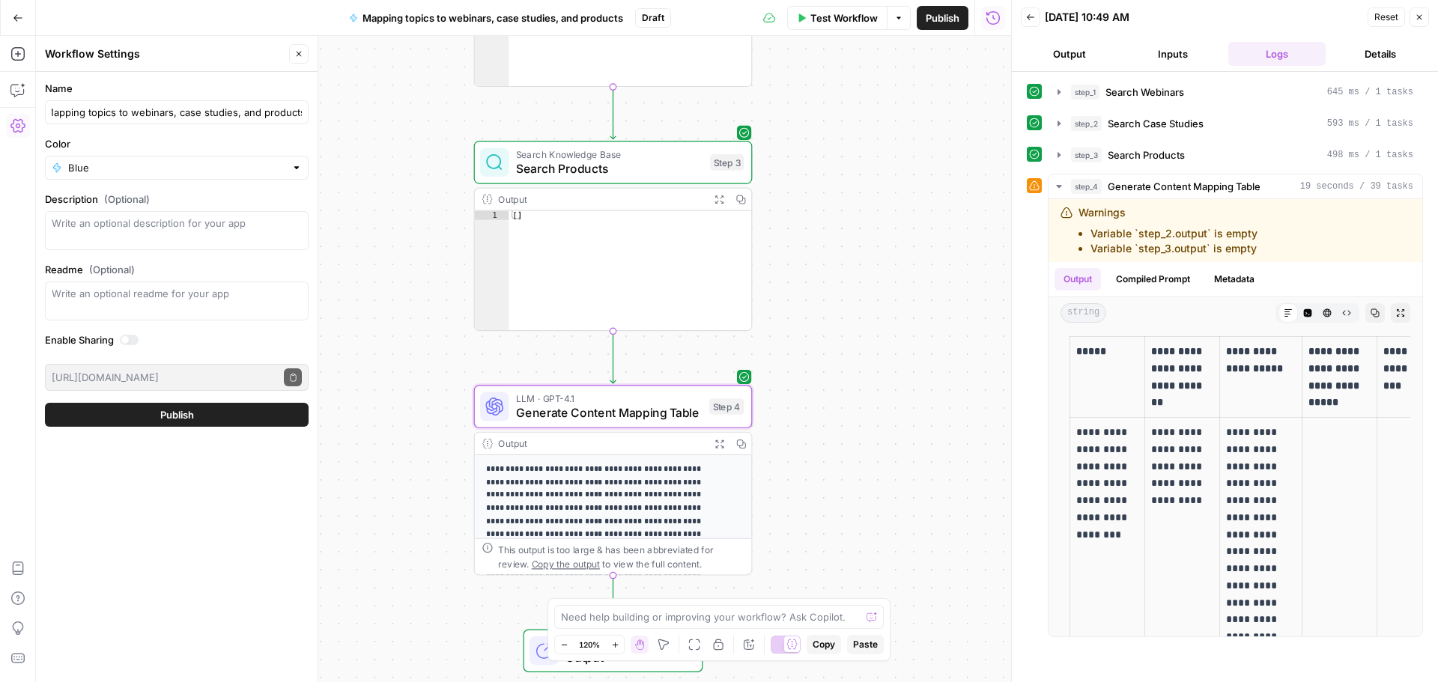
scroll to position [0, 0]
click at [950, 21] on span "Publish" at bounding box center [943, 17] width 34 height 15
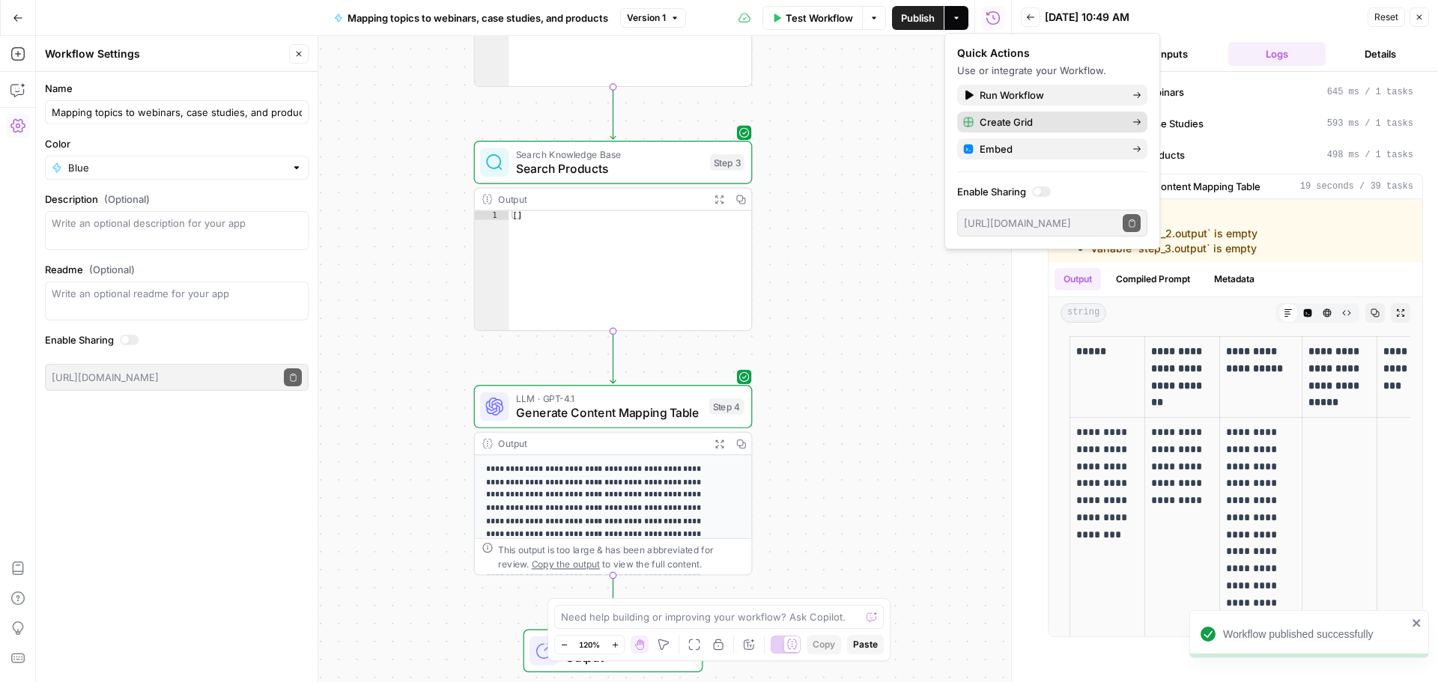
drag, startPoint x: 1026, startPoint y: 121, endPoint x: 1000, endPoint y: 121, distance: 26.2
click at [1000, 121] on span "Create Grid" at bounding box center [1049, 122] width 141 height 15
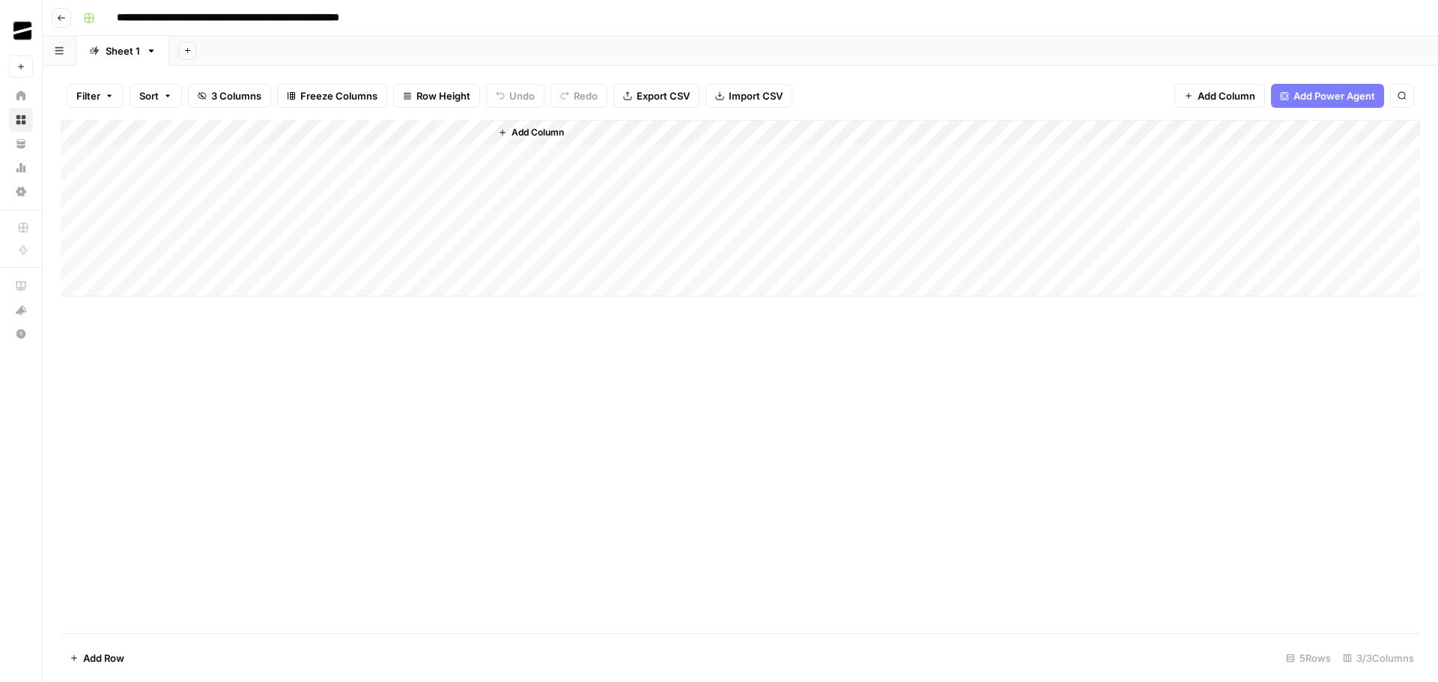
click at [124, 154] on div "Add Column" at bounding box center [740, 208] width 1359 height 177
click at [459, 136] on div "Add Column" at bounding box center [740, 208] width 1359 height 177
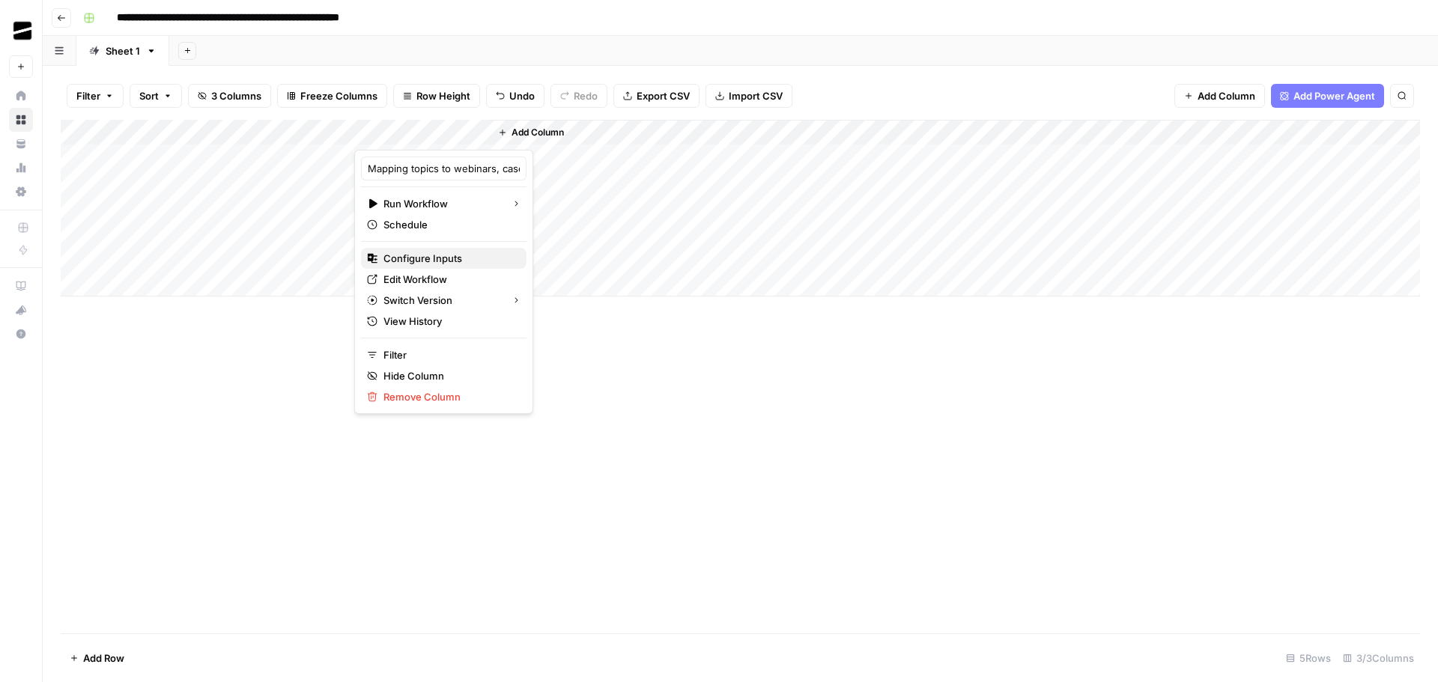
click at [441, 259] on span "Configure Inputs" at bounding box center [448, 258] width 131 height 15
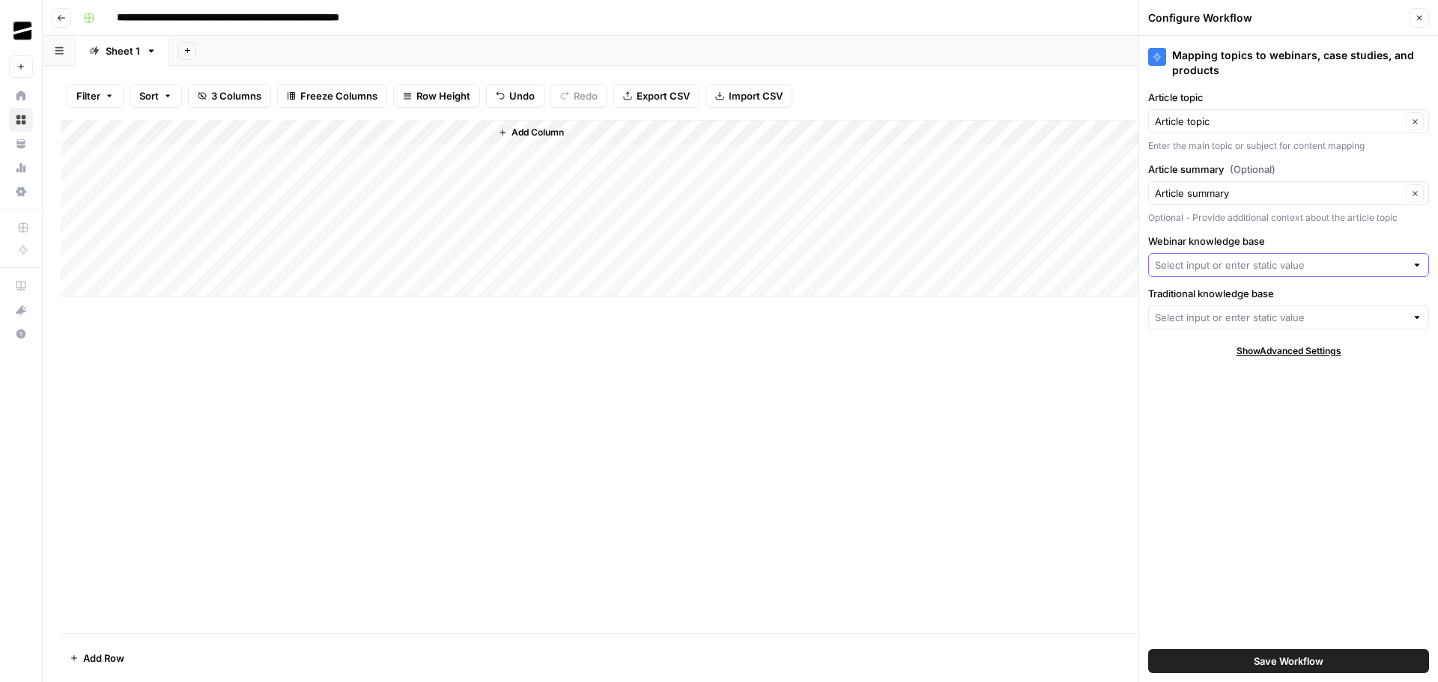
click at [1260, 267] on input "Webinar knowledge base" at bounding box center [1280, 265] width 251 height 15
click at [1266, 300] on span "Matterport webinar transcripts" at bounding box center [1285, 300] width 249 height 15
type input "Matterport webinar transcripts"
click at [1243, 308] on div at bounding box center [1288, 318] width 281 height 24
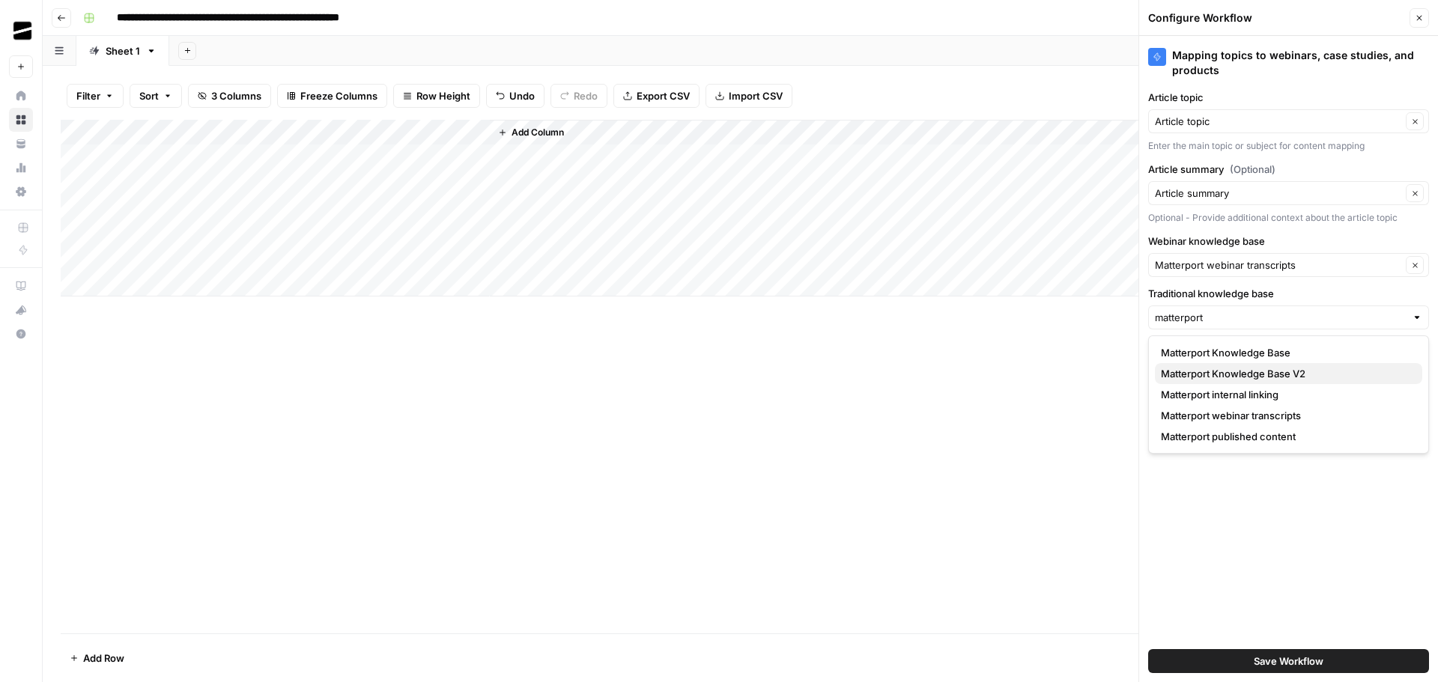
click at [1325, 374] on span "Matterport Knowledge Base V2" at bounding box center [1285, 373] width 249 height 15
type input "Matterport Knowledge Base V2"
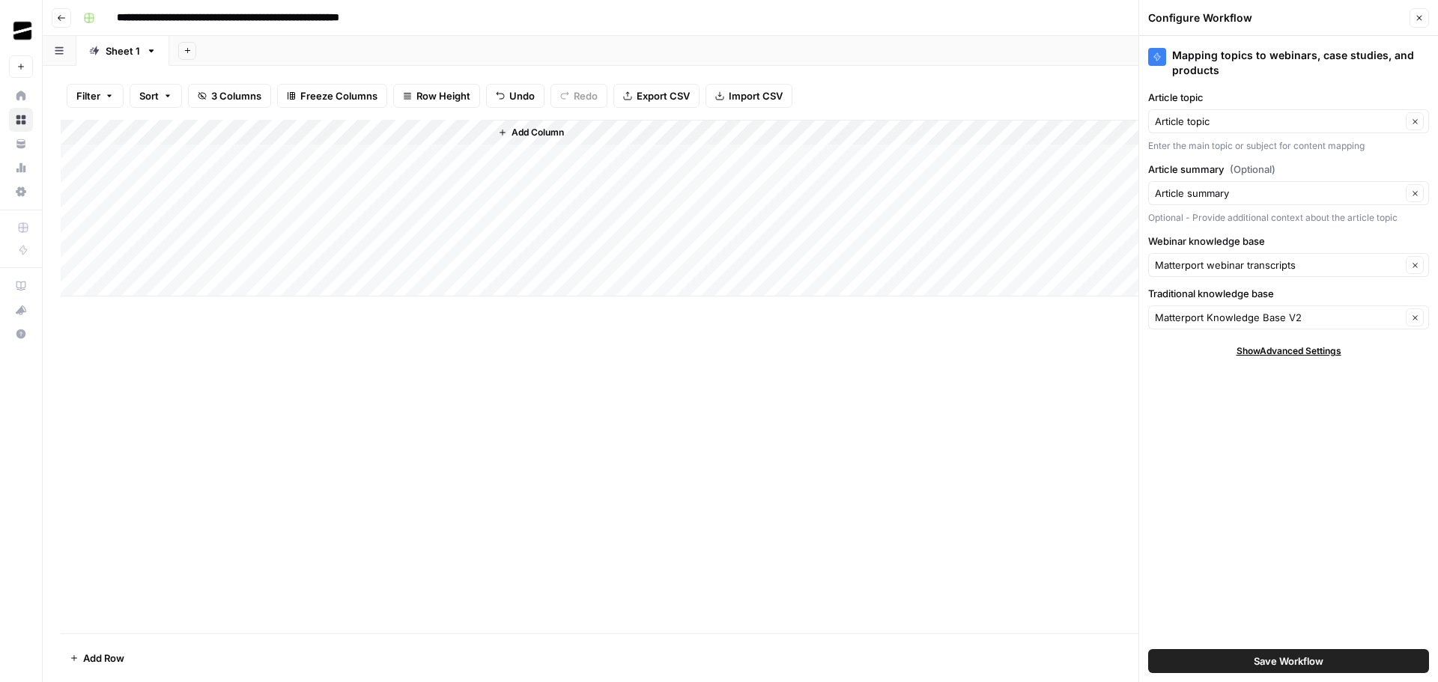
click at [1289, 655] on span "Save Workflow" at bounding box center [1289, 661] width 70 height 15
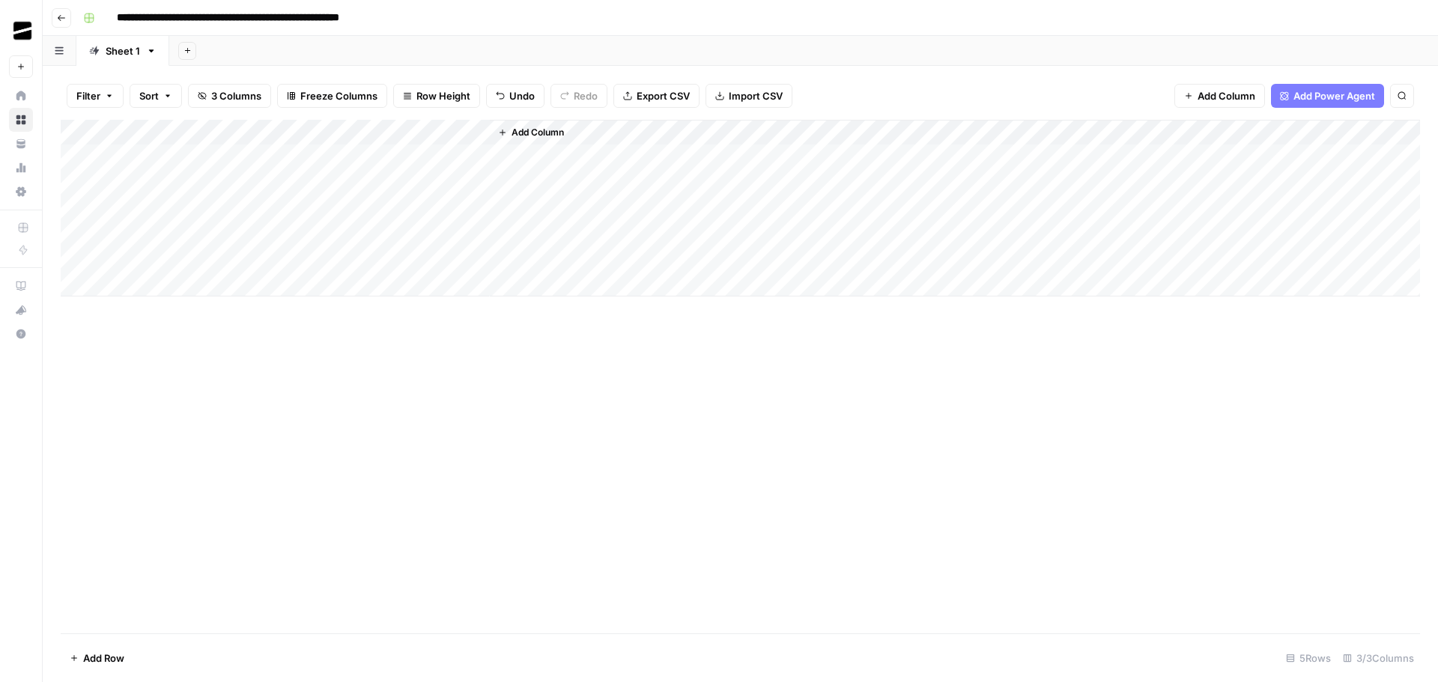
click at [459, 148] on div "Add Column" at bounding box center [740, 208] width 1359 height 177
click at [809, 309] on div "Add Column" at bounding box center [740, 377] width 1359 height 514
click at [488, 310] on div "Add Column" at bounding box center [740, 377] width 1359 height 514
click at [611, 132] on div "Add Column" at bounding box center [740, 208] width 1359 height 177
click at [421, 360] on div "Add Column" at bounding box center [740, 377] width 1359 height 514
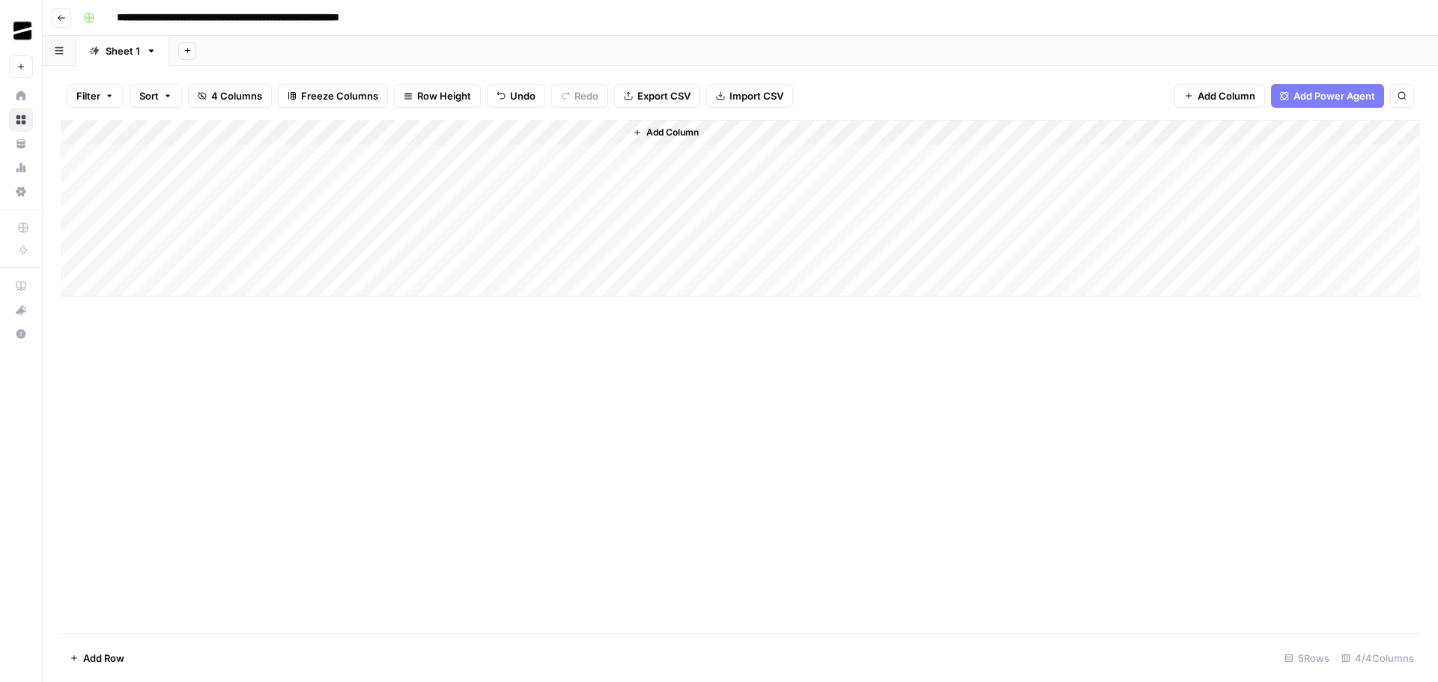
click at [609, 154] on div "Add Column" at bounding box center [740, 208] width 1359 height 177
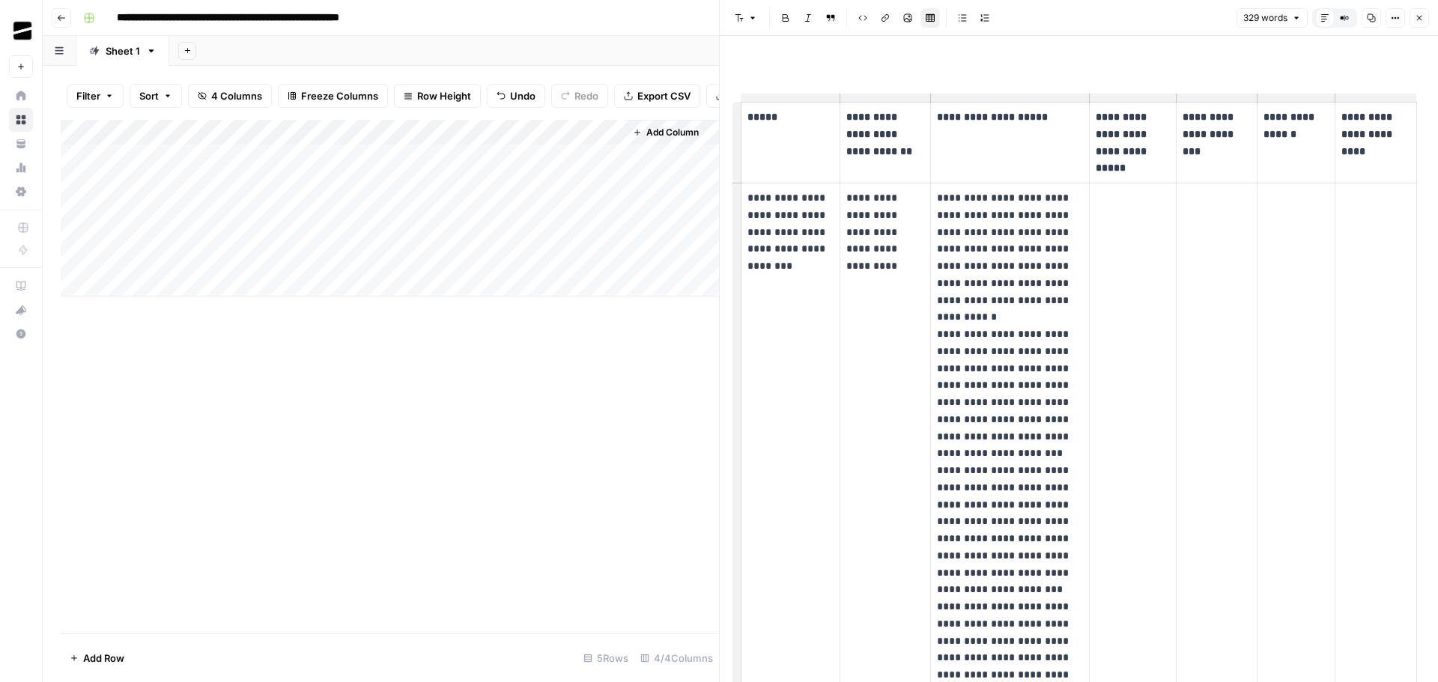
click at [1424, 15] on button "Close" at bounding box center [1418, 17] width 19 height 19
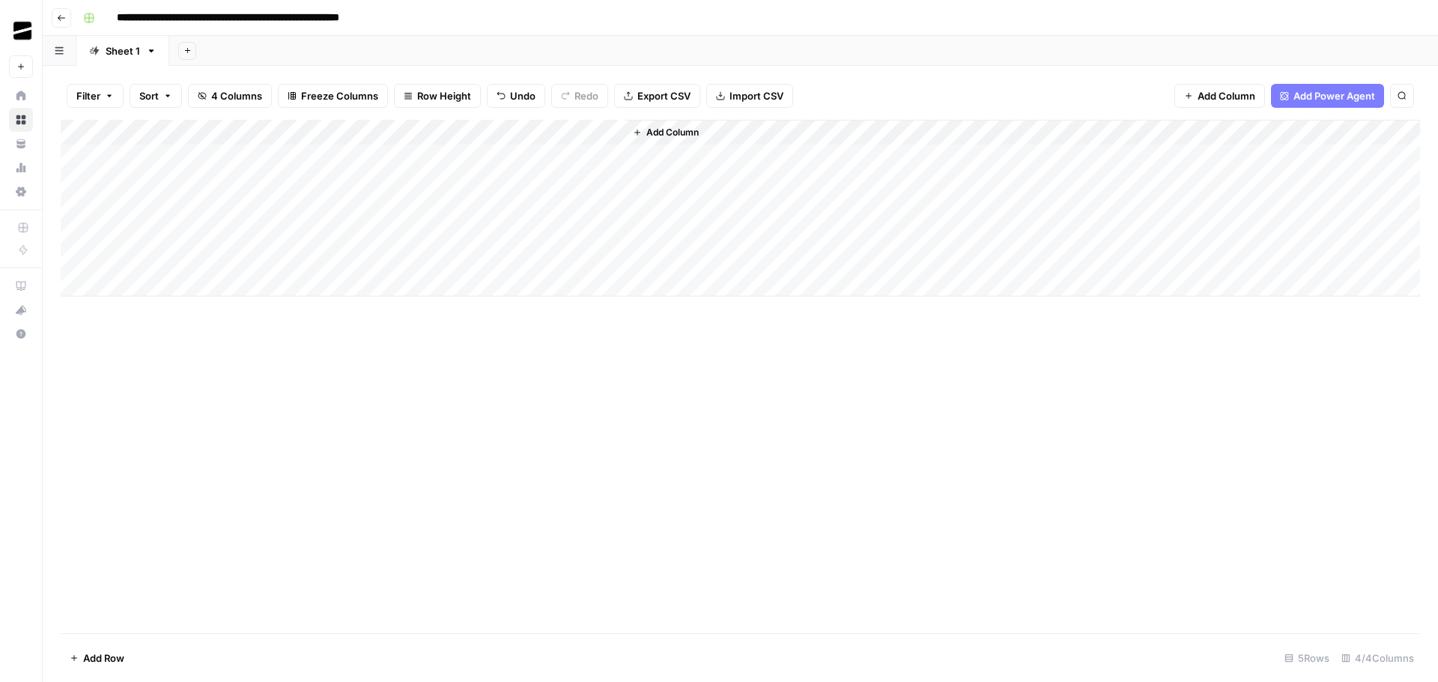
click at [458, 131] on div "Add Column" at bounding box center [740, 208] width 1359 height 177
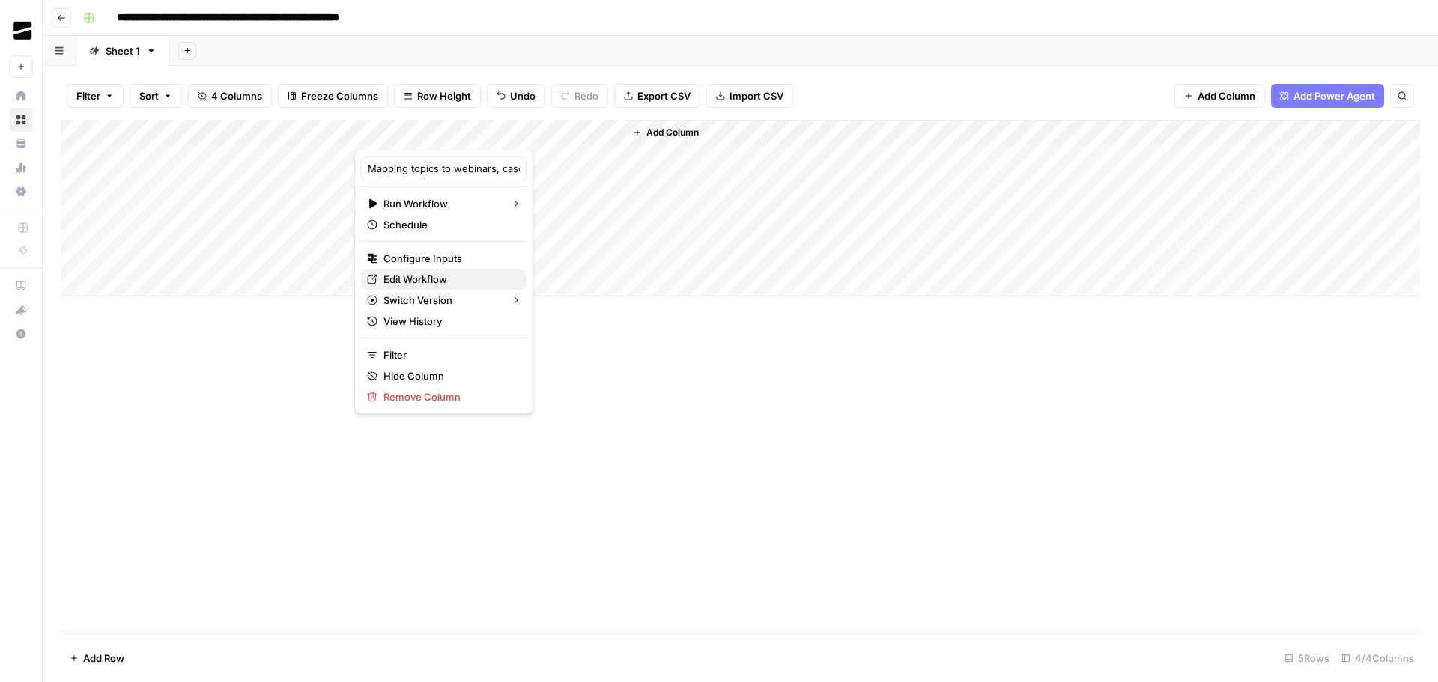
click at [430, 282] on span "Edit Workflow" at bounding box center [448, 279] width 131 height 15
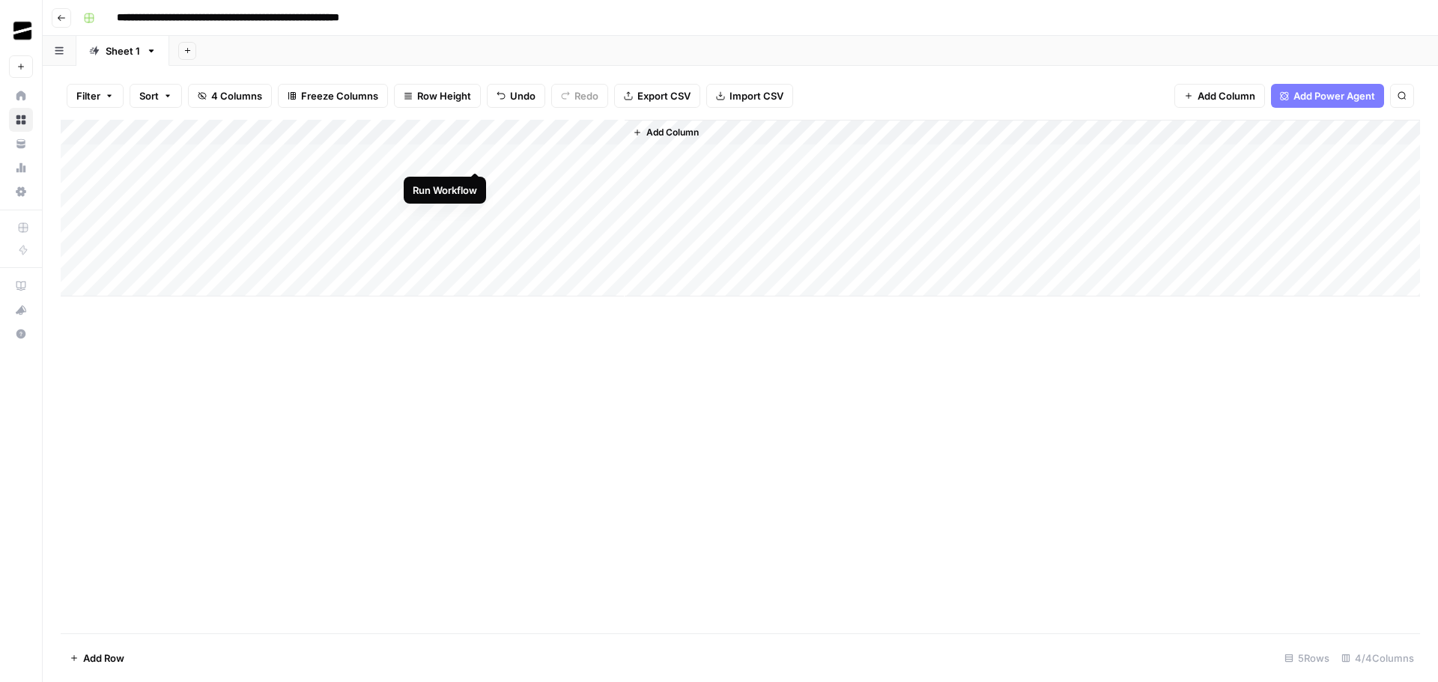
click at [478, 156] on div "Add Column" at bounding box center [740, 208] width 1359 height 177
click at [610, 157] on div "Add Column" at bounding box center [740, 208] width 1359 height 177
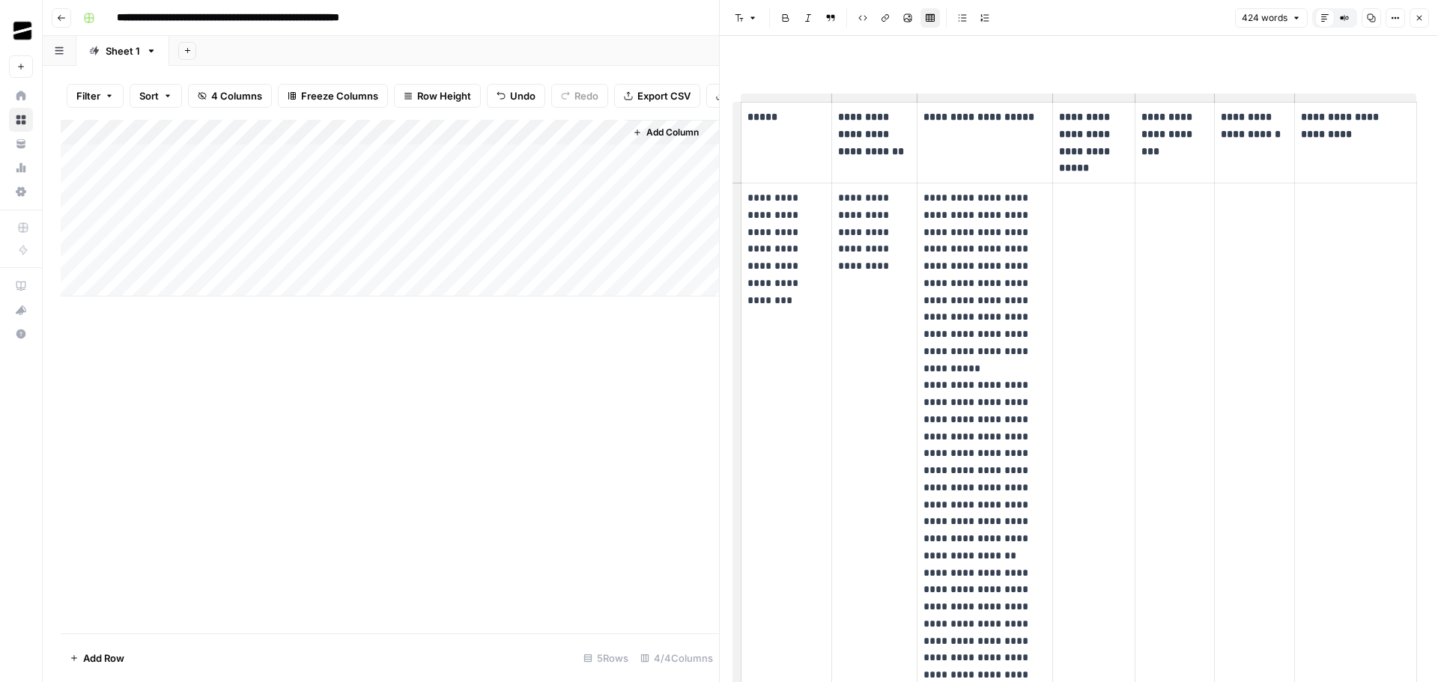
click at [1422, 13] on icon "button" at bounding box center [1419, 17] width 9 height 9
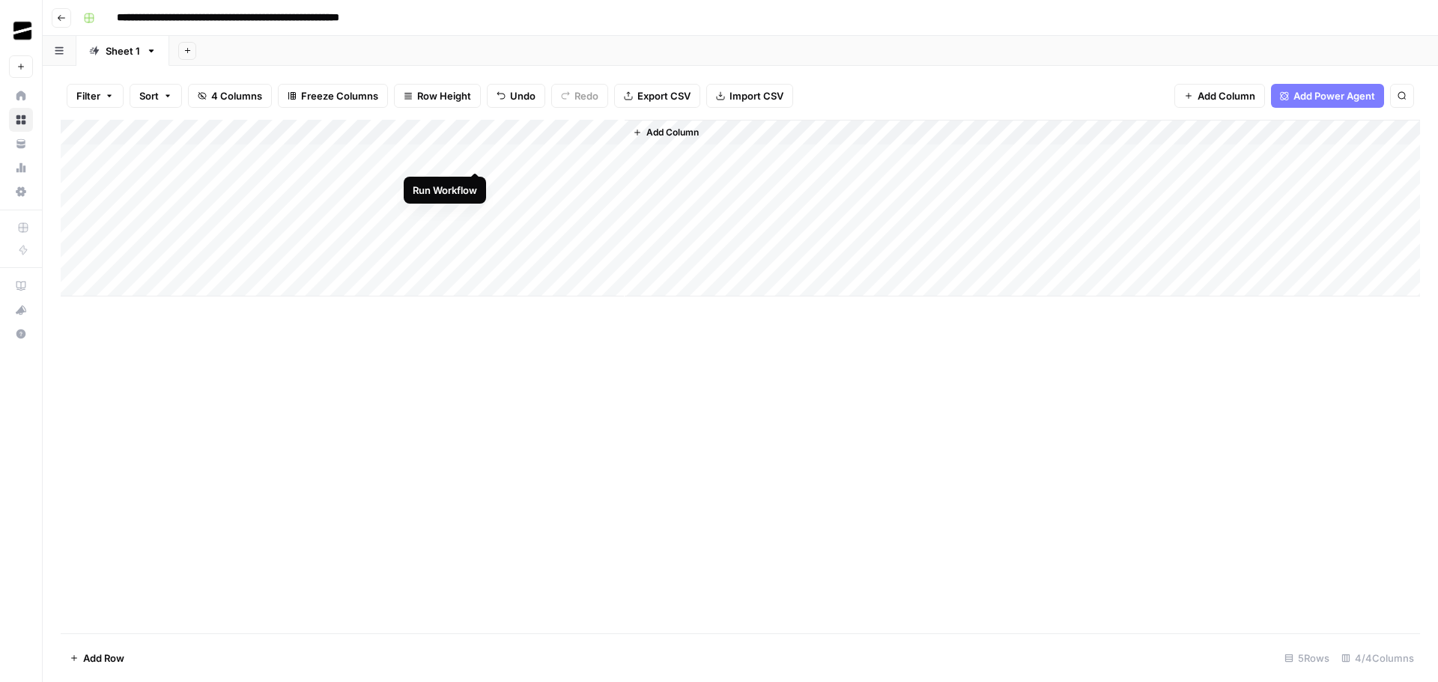
click at [473, 156] on div "Add Column" at bounding box center [740, 208] width 1359 height 177
click at [610, 154] on div "Add Column" at bounding box center [740, 208] width 1359 height 177
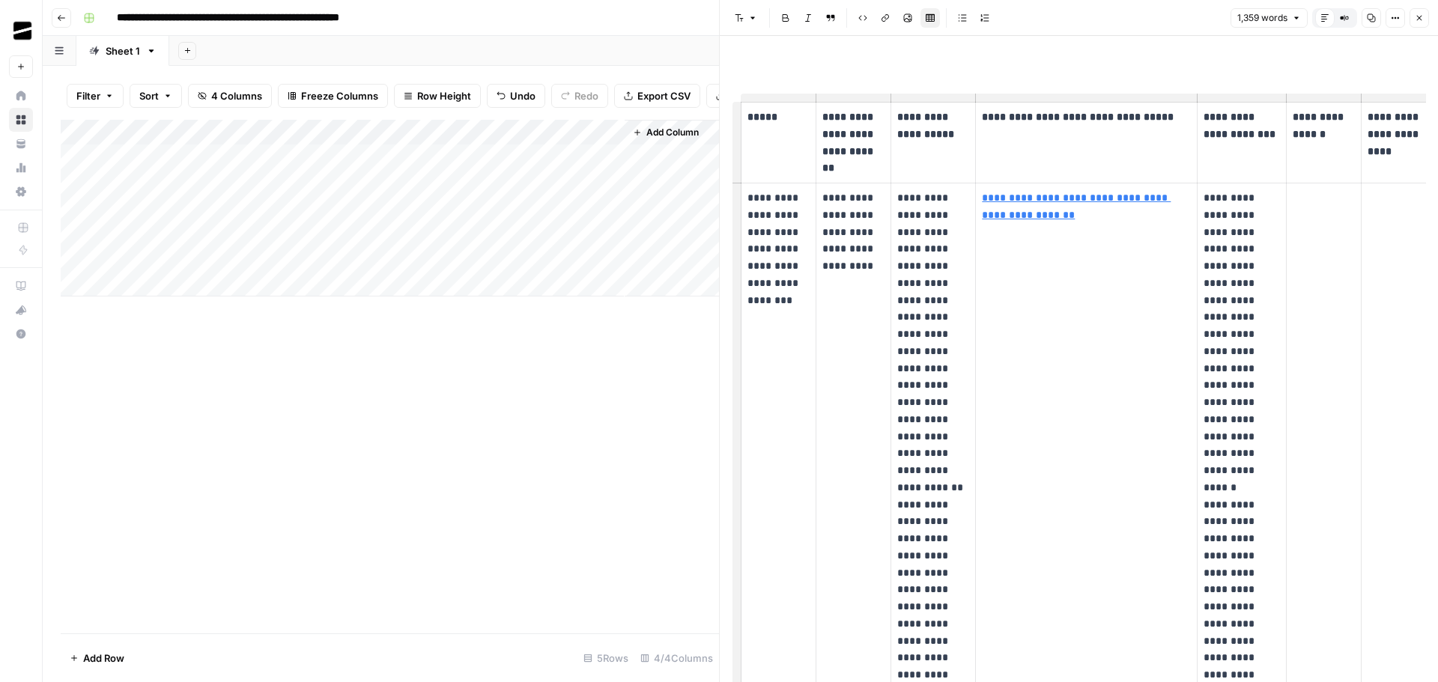
click at [1424, 18] on button "Close" at bounding box center [1418, 17] width 19 height 19
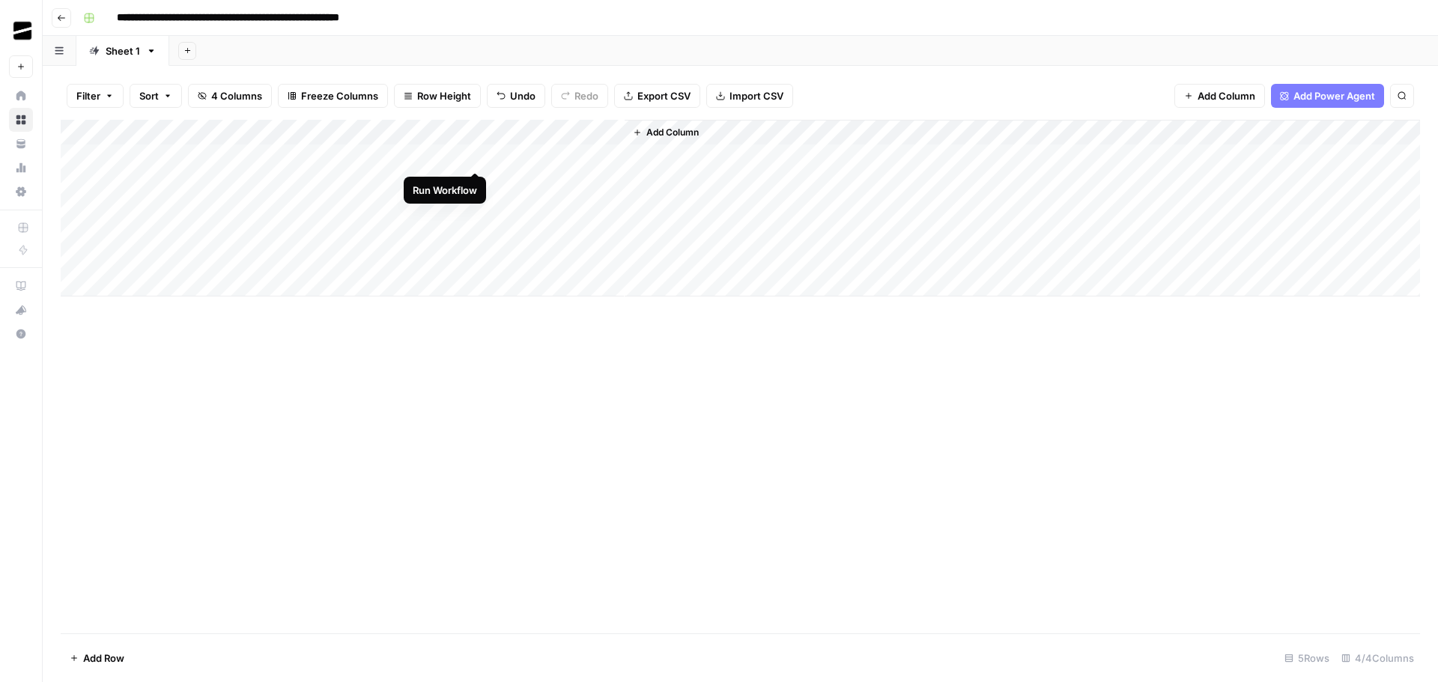
click at [476, 157] on div "Add Column" at bounding box center [740, 208] width 1359 height 177
click at [613, 158] on div "Add Column" at bounding box center [740, 208] width 1359 height 177
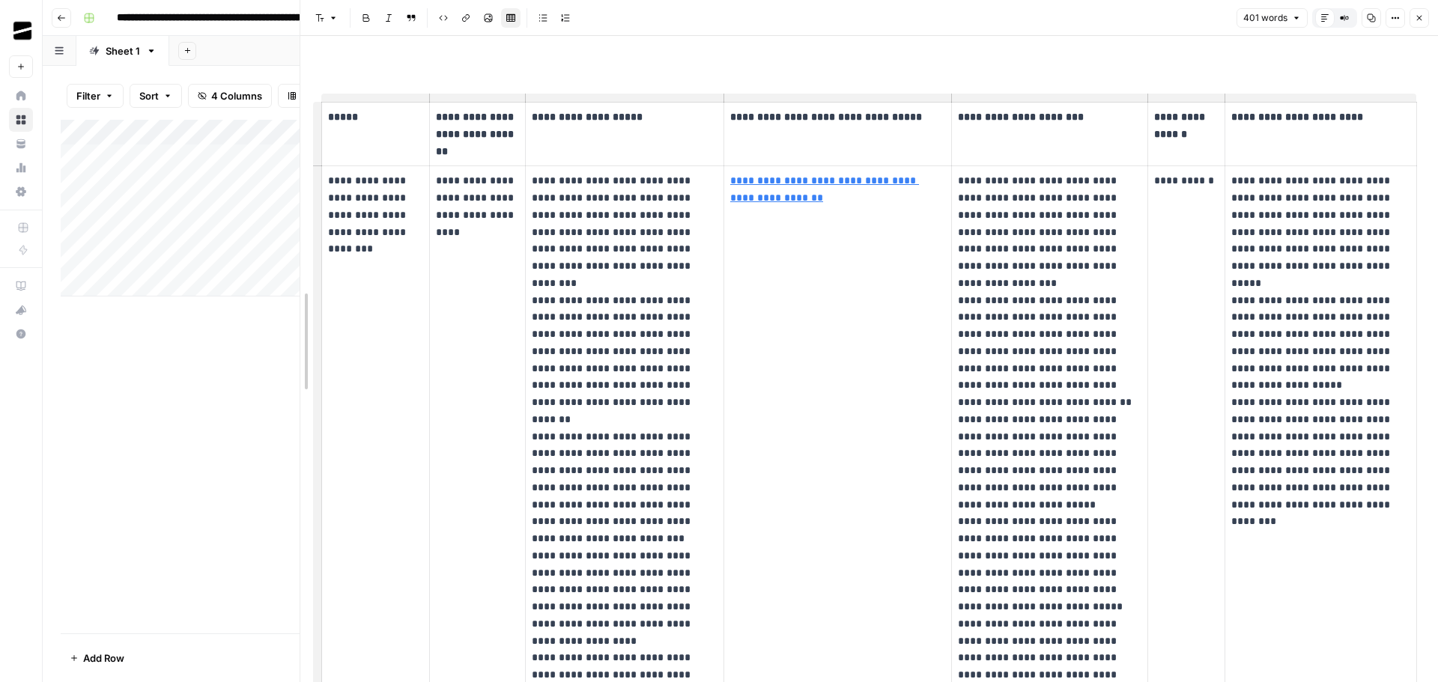
drag, startPoint x: 717, startPoint y: 392, endPoint x: 355, endPoint y: 372, distance: 362.2
click at [291, 383] on body "**********" at bounding box center [719, 341] width 1438 height 682
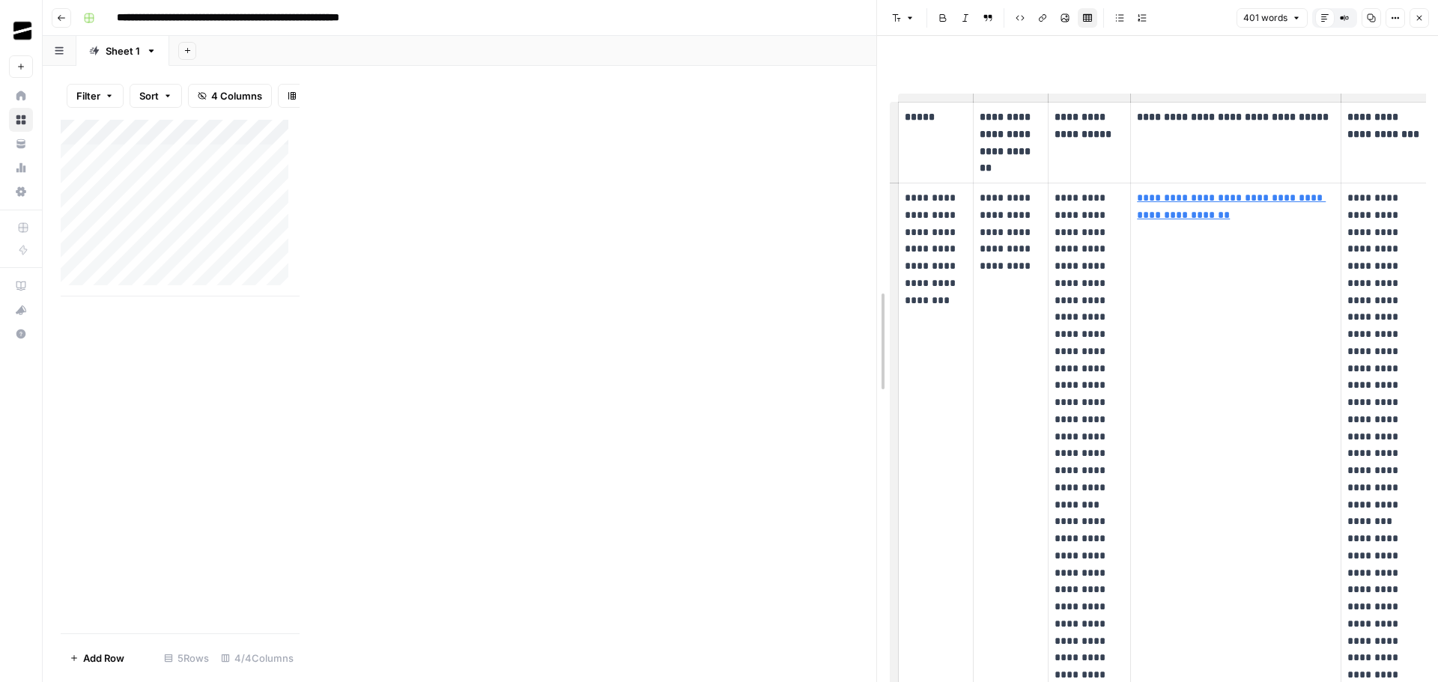
drag, startPoint x: 304, startPoint y: 358, endPoint x: 983, endPoint y: 347, distance: 679.3
drag, startPoint x: 1419, startPoint y: 17, endPoint x: 1411, endPoint y: 39, distance: 23.2
click at [1411, 39] on div "**********" at bounding box center [1157, 341] width 562 height 682
click at [1424, 21] on button "Close" at bounding box center [1418, 17] width 19 height 19
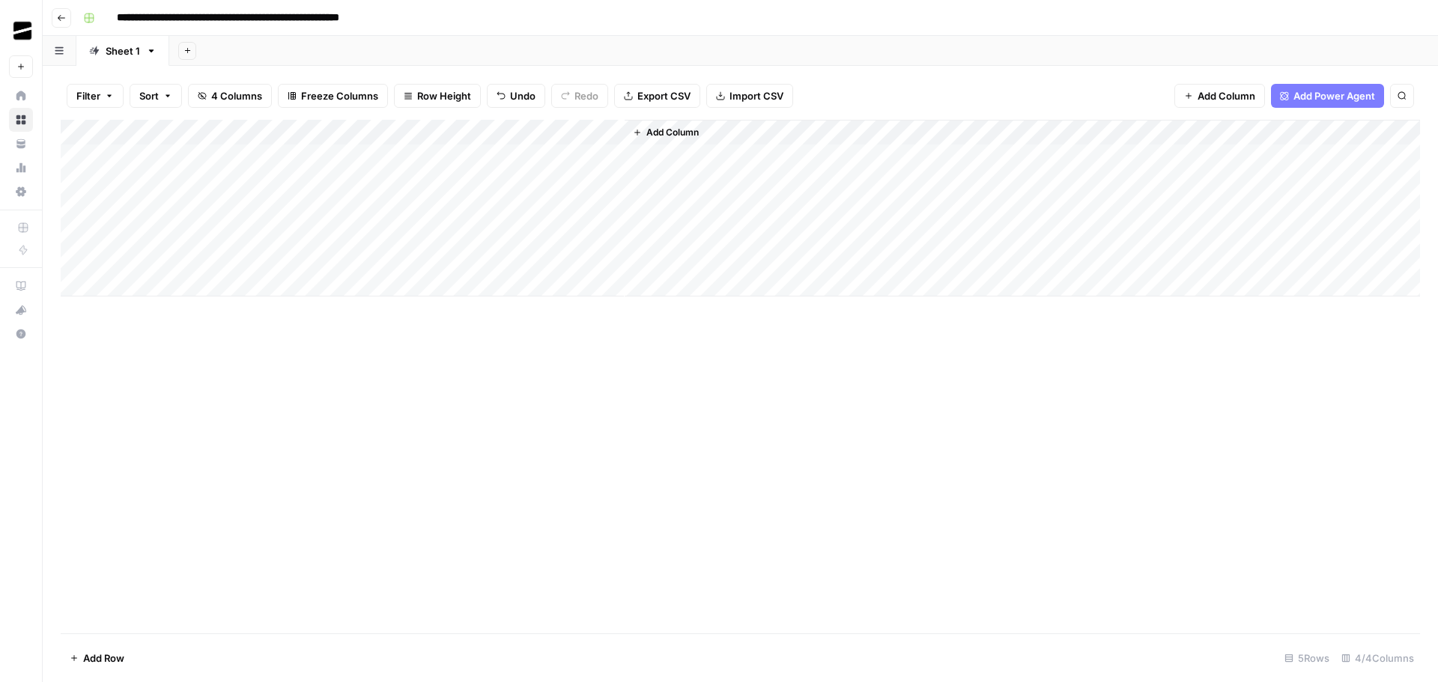
click at [459, 136] on div "Add Column" at bounding box center [740, 208] width 1359 height 177
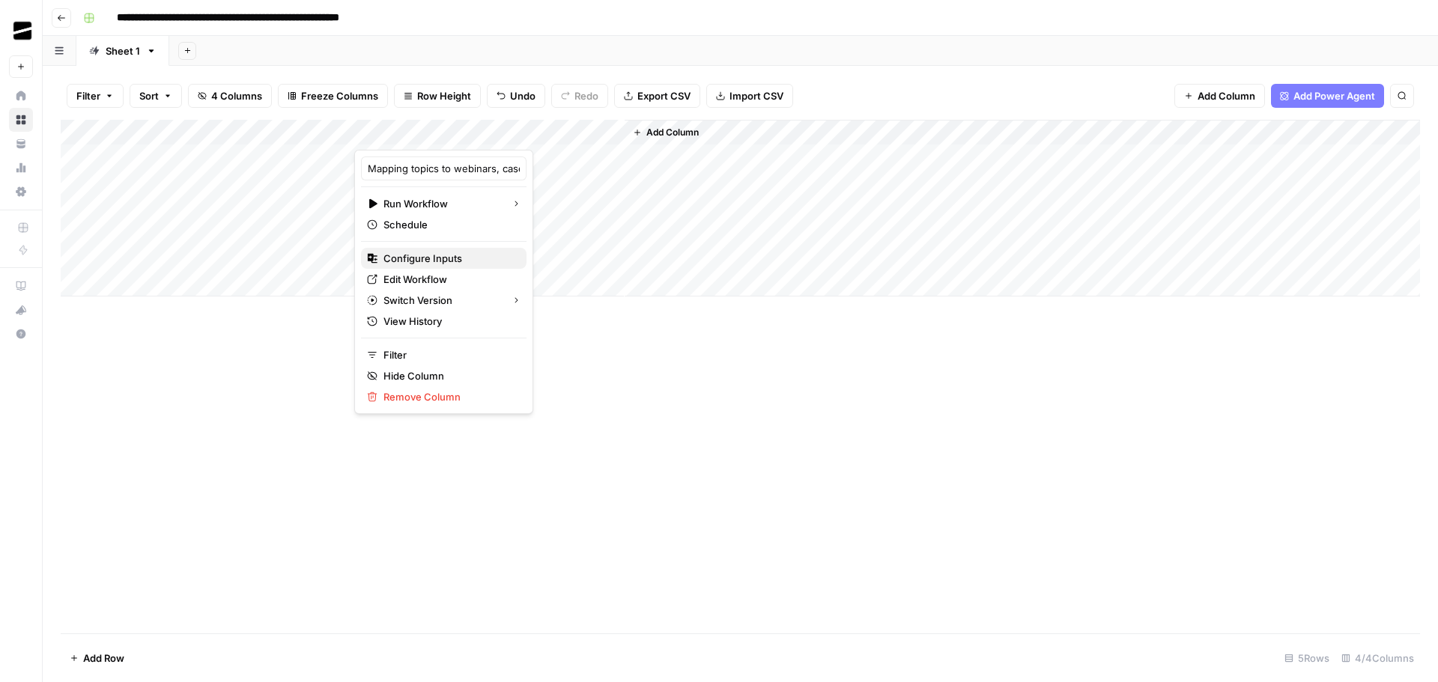
click at [442, 260] on span "Configure Inputs" at bounding box center [448, 258] width 131 height 15
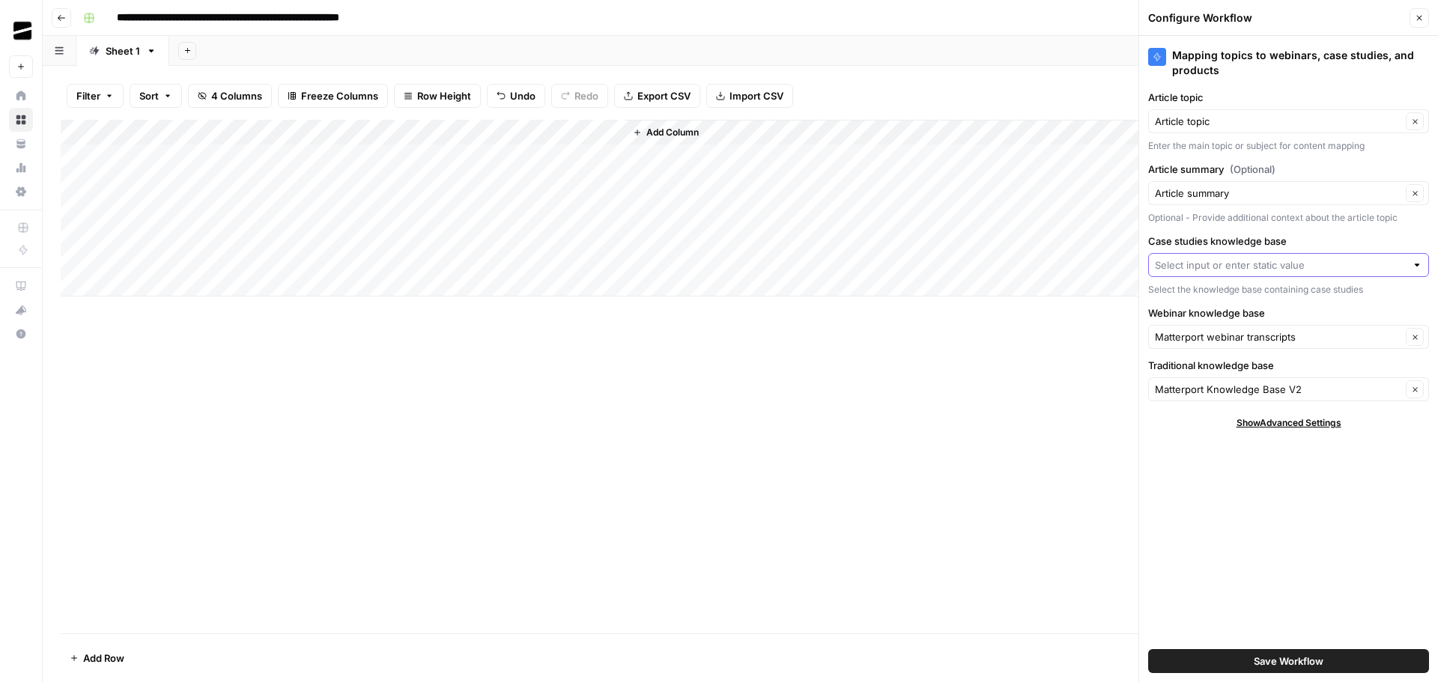
click at [1269, 265] on input "Case studies knowledge base" at bounding box center [1280, 265] width 251 height 15
click at [1260, 346] on span "Matterport case studies" at bounding box center [1285, 342] width 249 height 15
type input "Matterport case studies"
click at [1302, 663] on span "Save Workflow" at bounding box center [1289, 661] width 70 height 15
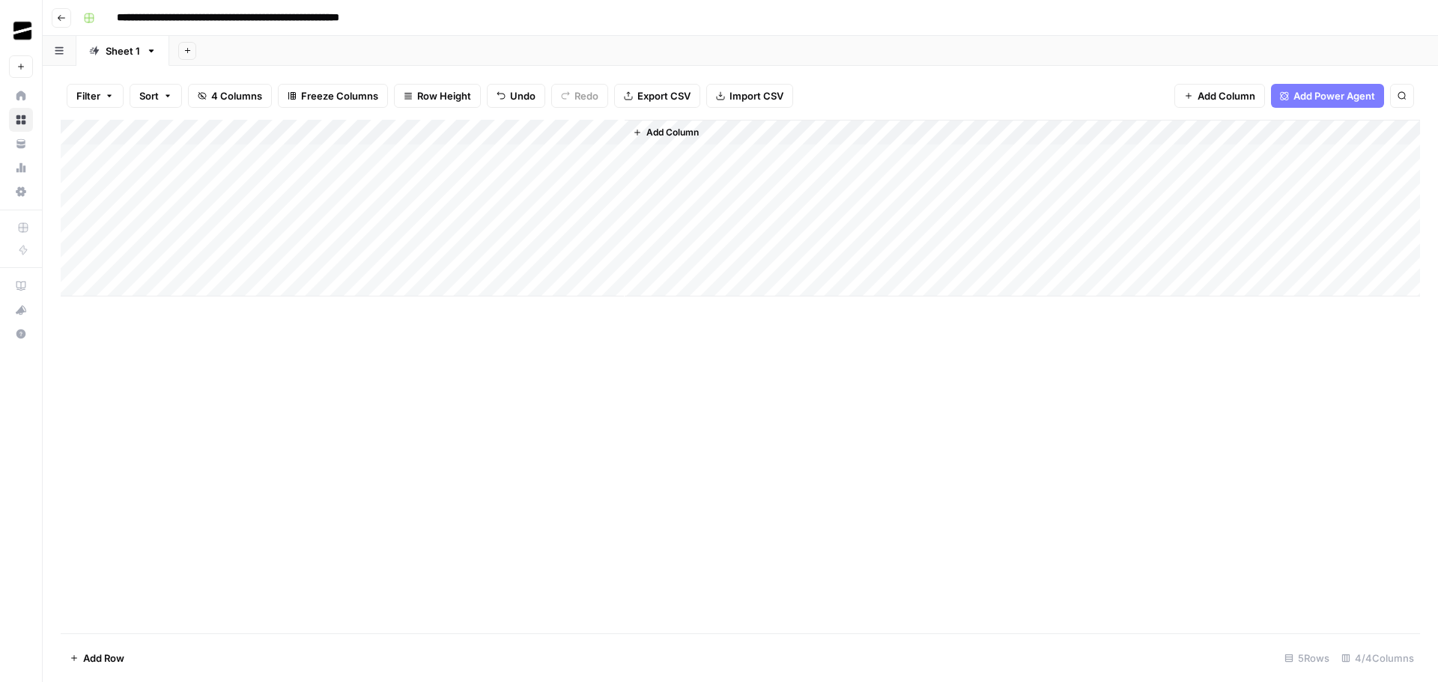
click at [476, 157] on div "Add Column" at bounding box center [740, 208] width 1359 height 177
click at [840, 473] on div "Add Column" at bounding box center [740, 377] width 1359 height 514
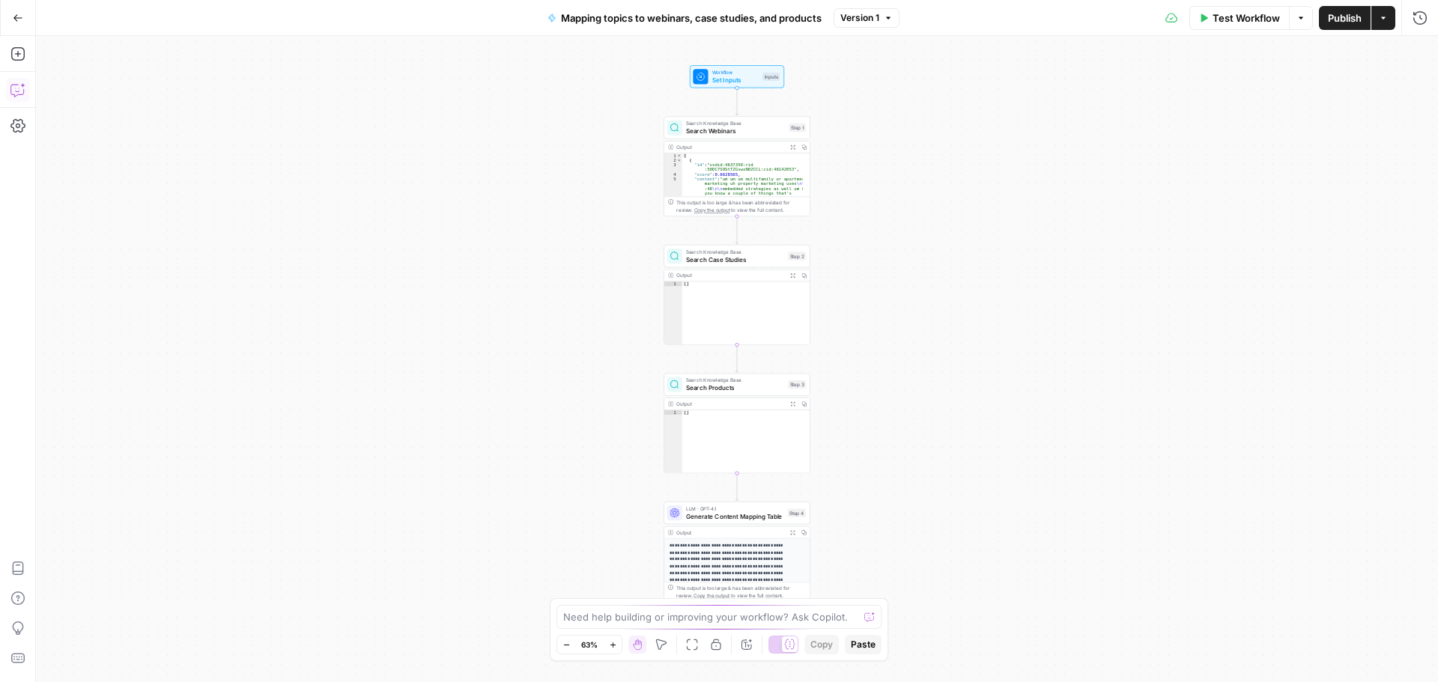
click at [16, 95] on icon "button" at bounding box center [17, 89] width 15 height 15
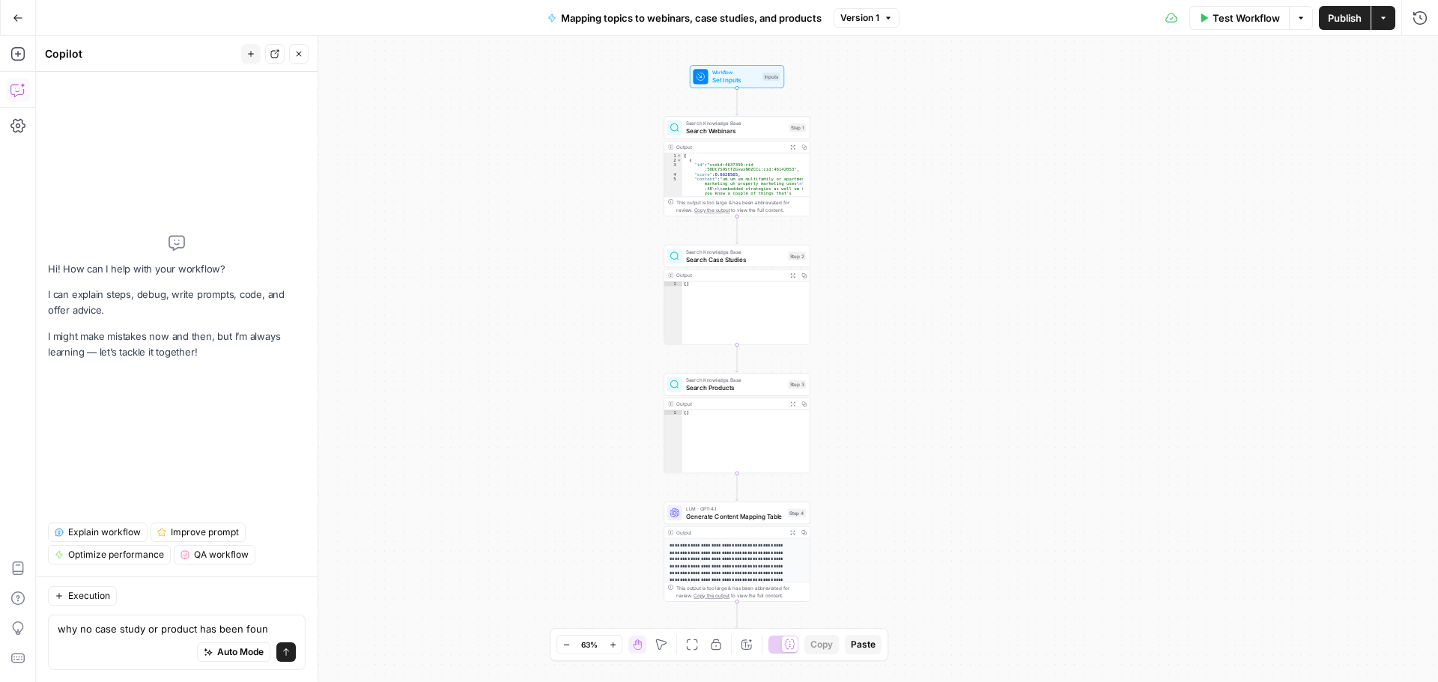
type textarea "why no case study or product has been found"
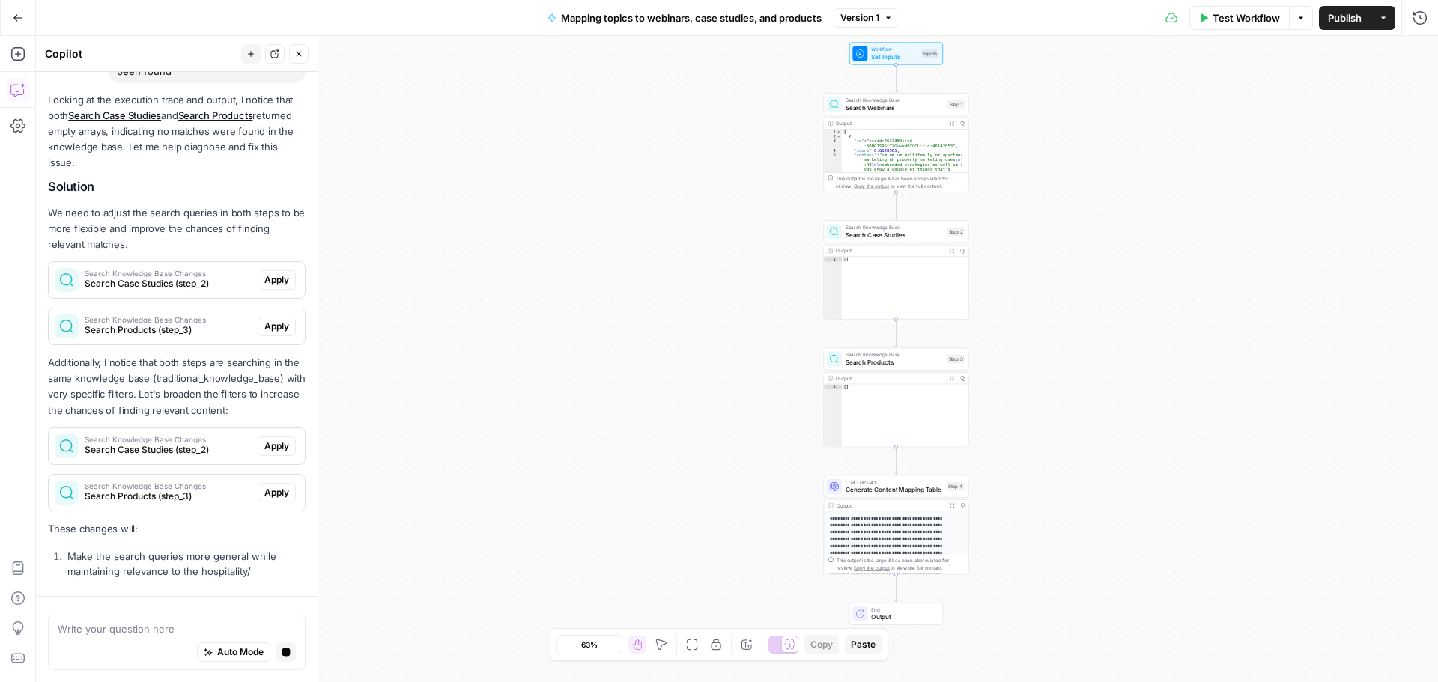
scroll to position [13, 0]
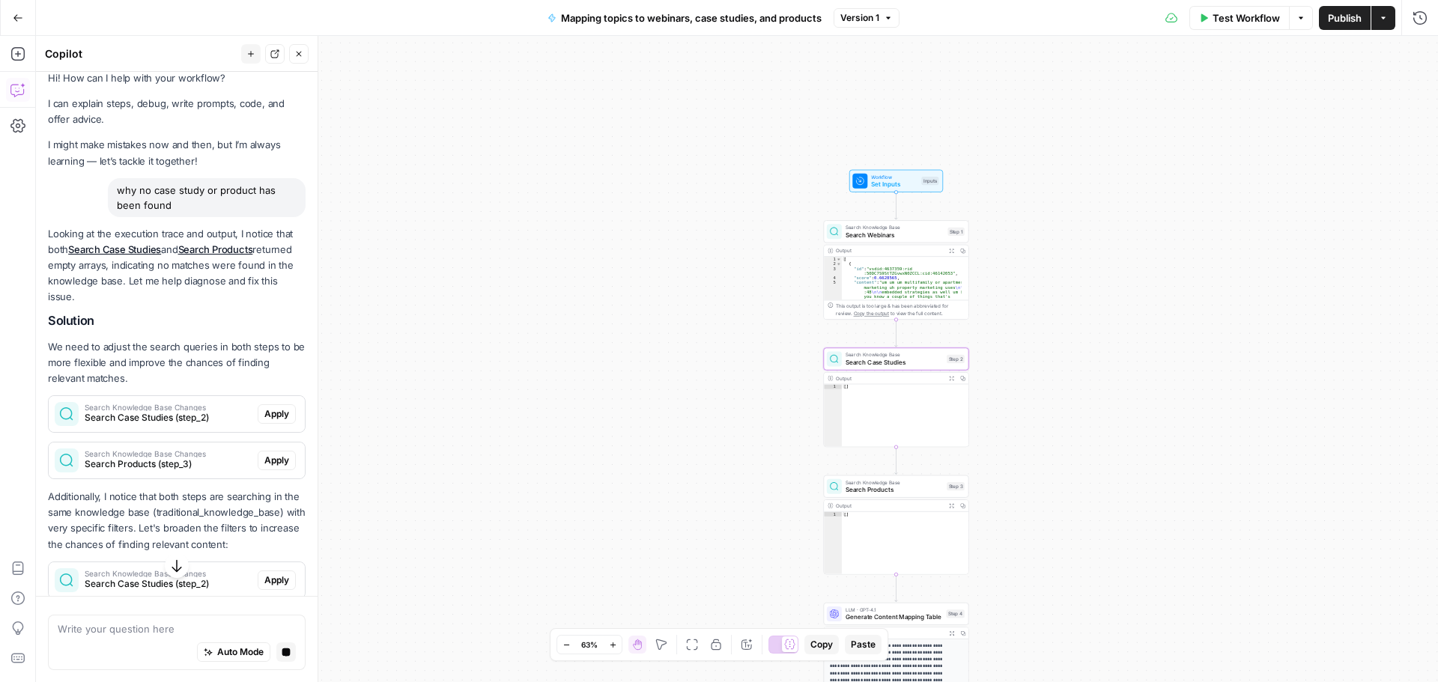
click at [189, 419] on span "Search Case Studies (step_2)" at bounding box center [168, 417] width 167 height 13
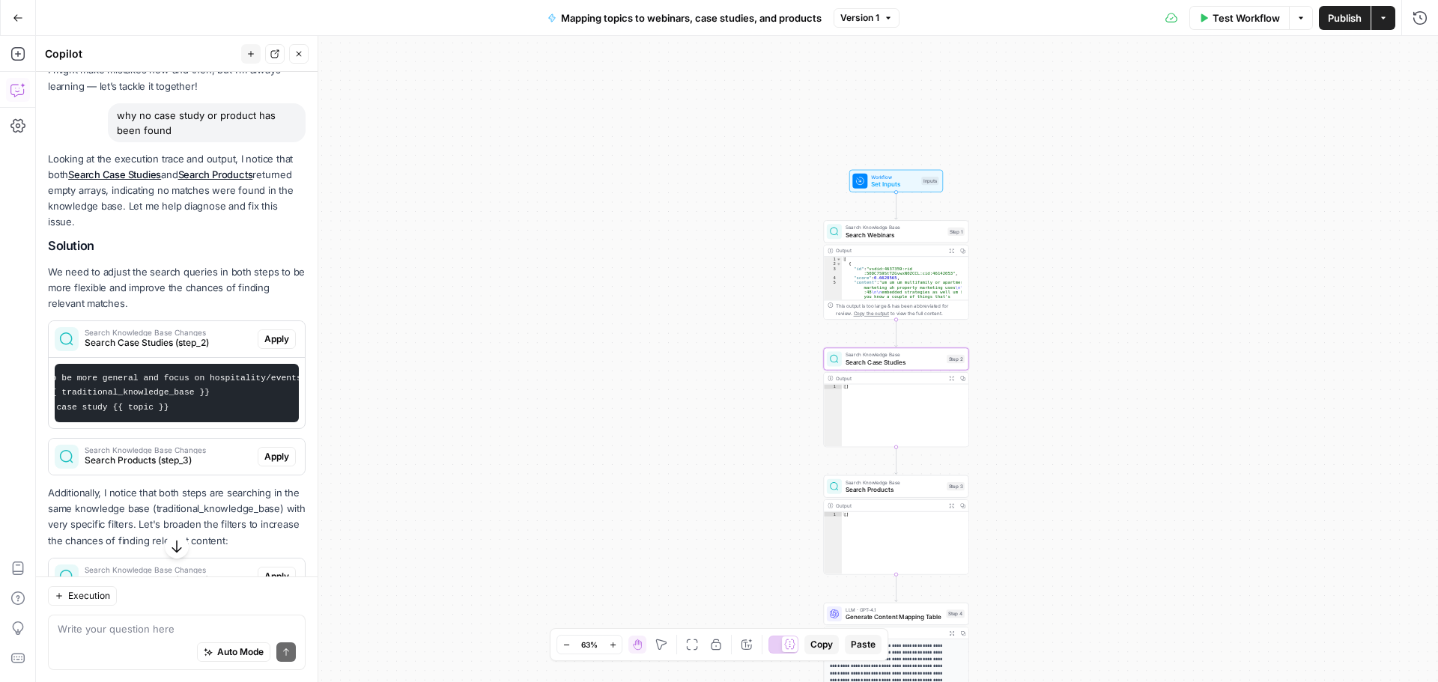
scroll to position [0, 0]
click at [166, 335] on span "Search Knowledge Base Changes" at bounding box center [168, 332] width 167 height 7
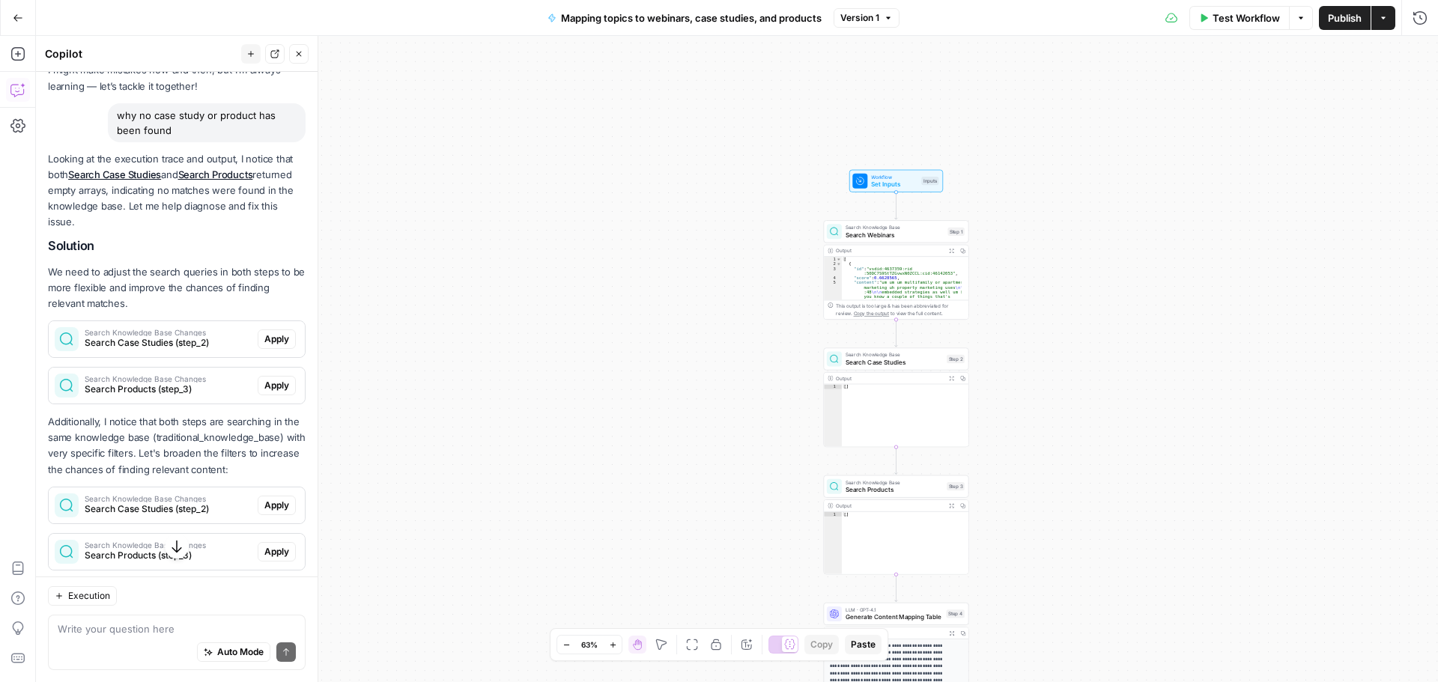
scroll to position [163, 0]
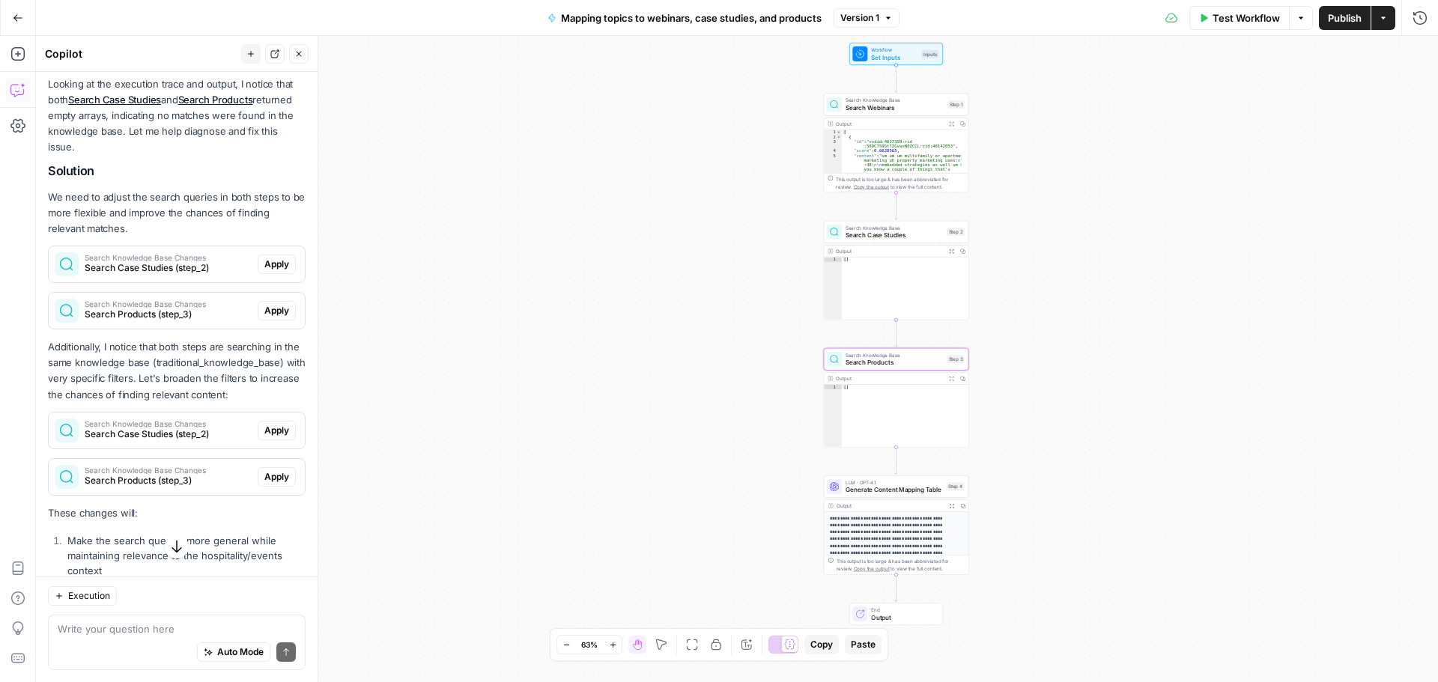
click at [177, 306] on span "Search Knowledge Base Changes" at bounding box center [168, 303] width 167 height 7
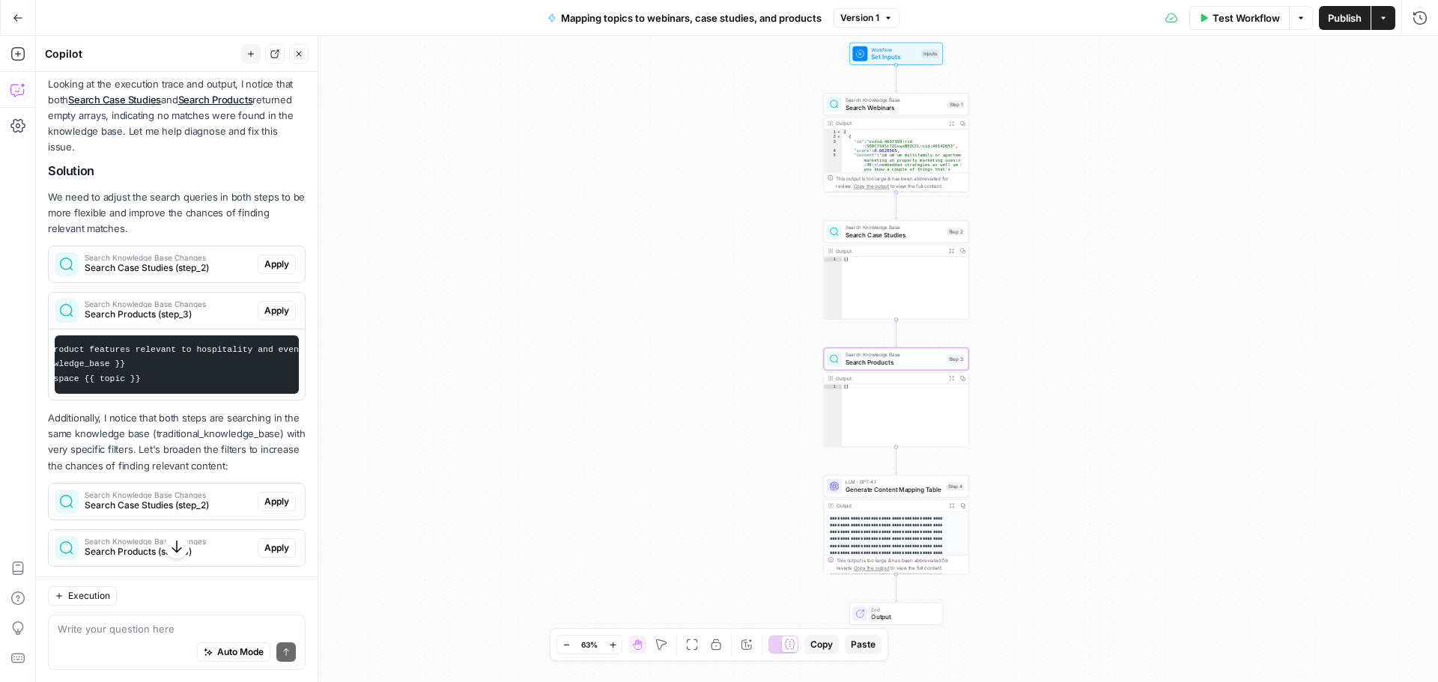
scroll to position [0, 0]
click at [151, 309] on span "Search Products (step_3)" at bounding box center [168, 314] width 167 height 13
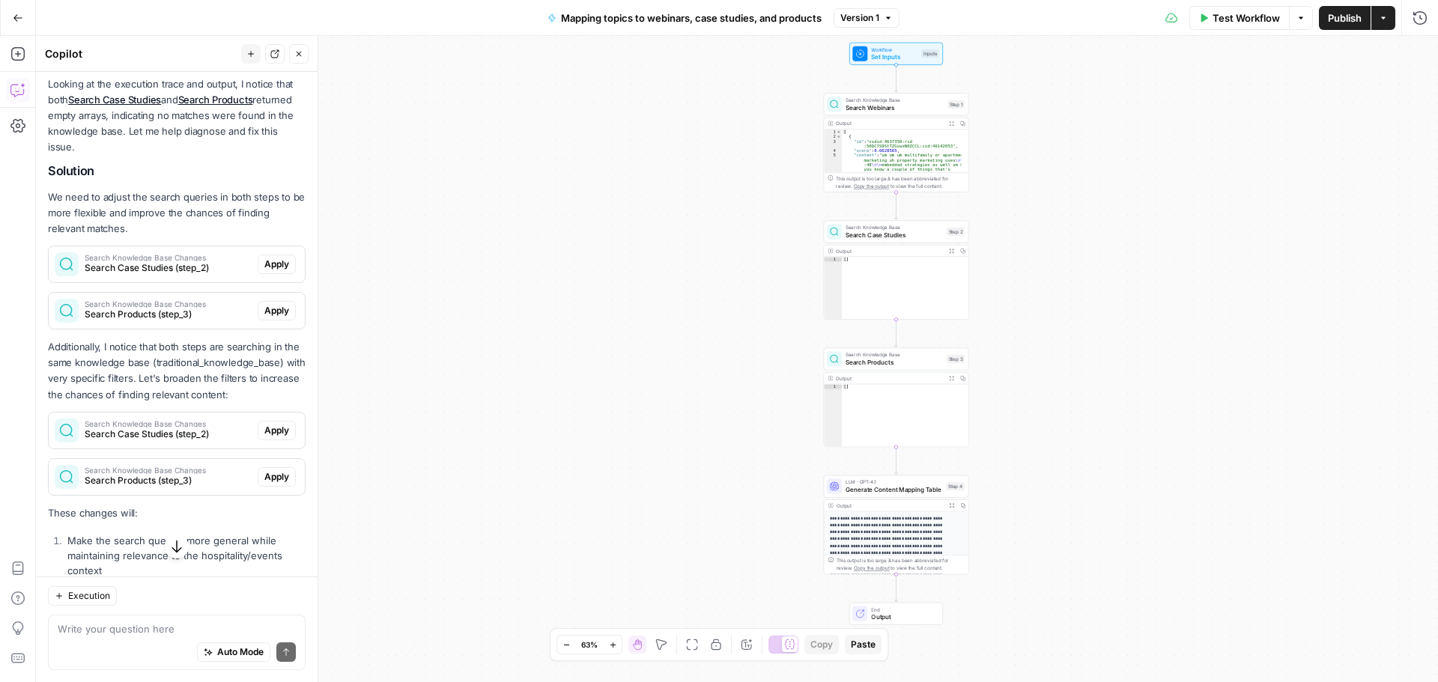
scroll to position [238, 0]
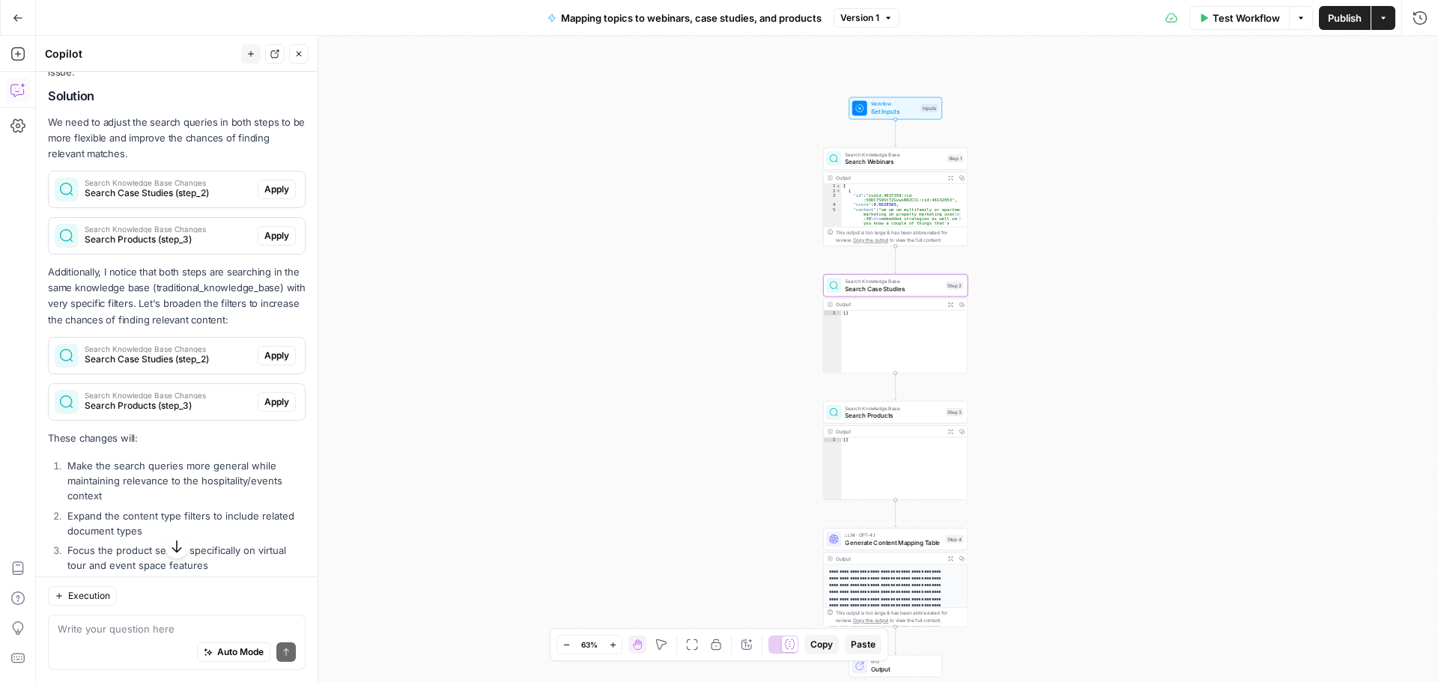
click at [193, 353] on span "Search Knowledge Base Changes" at bounding box center [168, 348] width 167 height 7
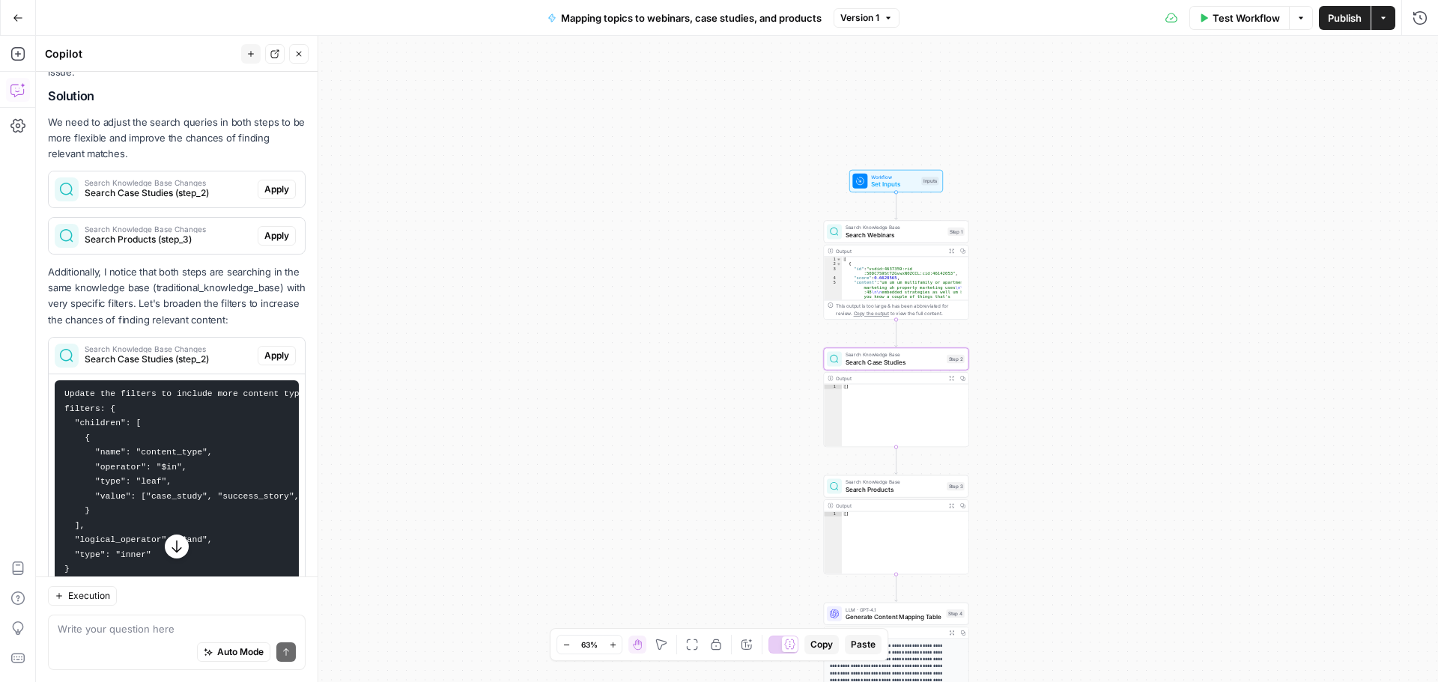
click at [162, 366] on span "Search Case Studies (step_2)" at bounding box center [168, 359] width 167 height 13
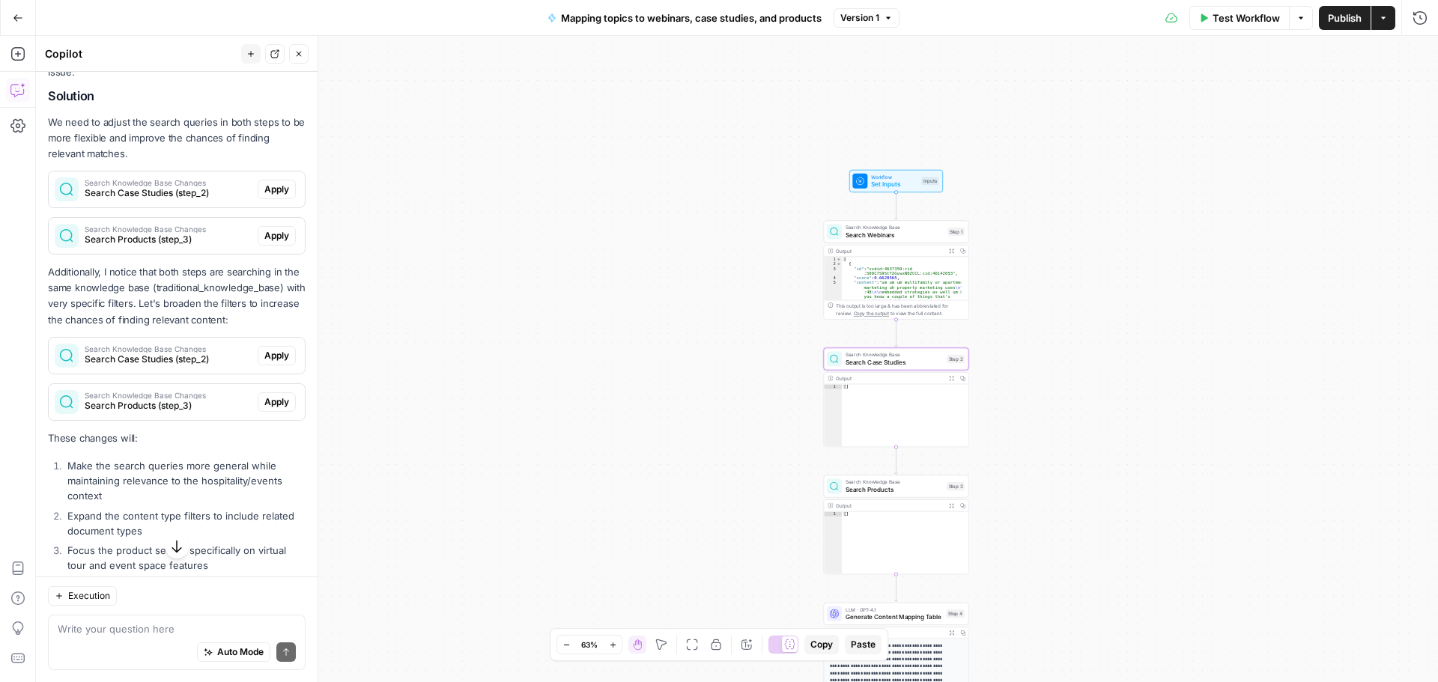
click at [162, 366] on span "Search Case Studies (step_2)" at bounding box center [168, 359] width 167 height 13
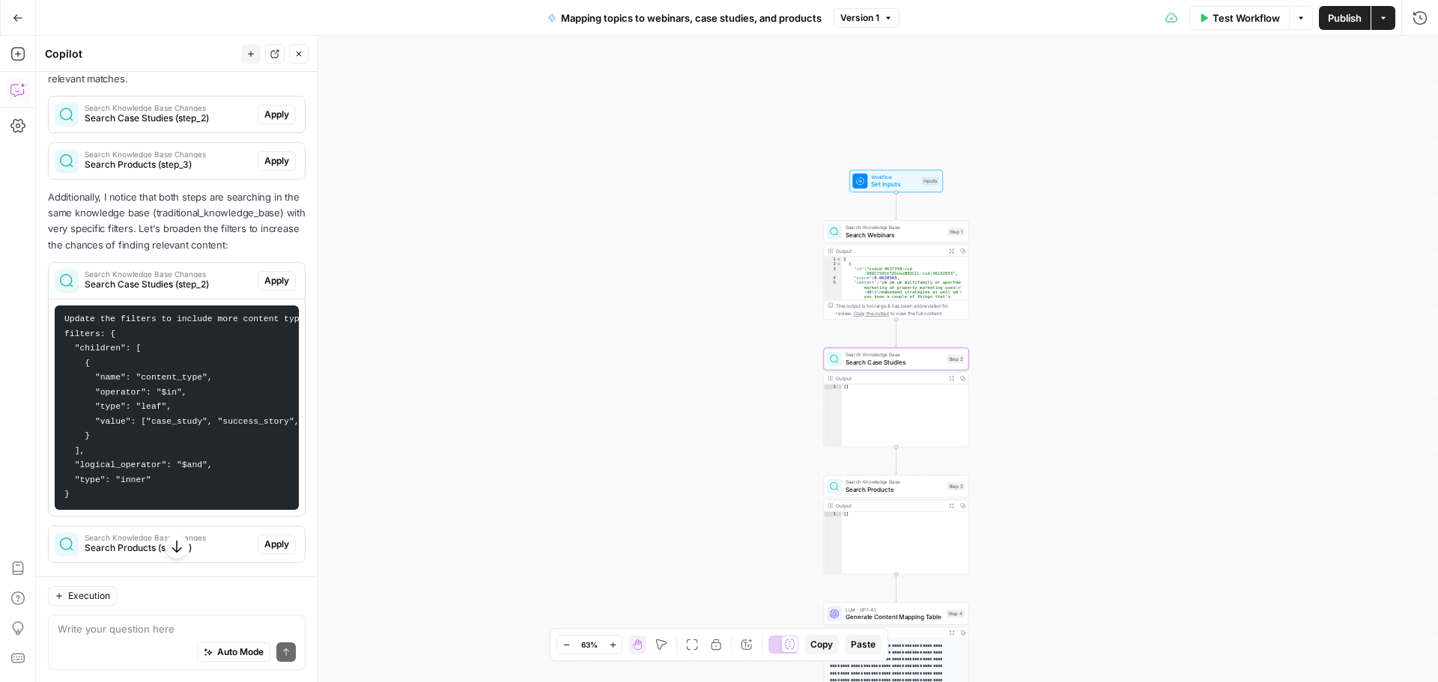
scroll to position [388, 0]
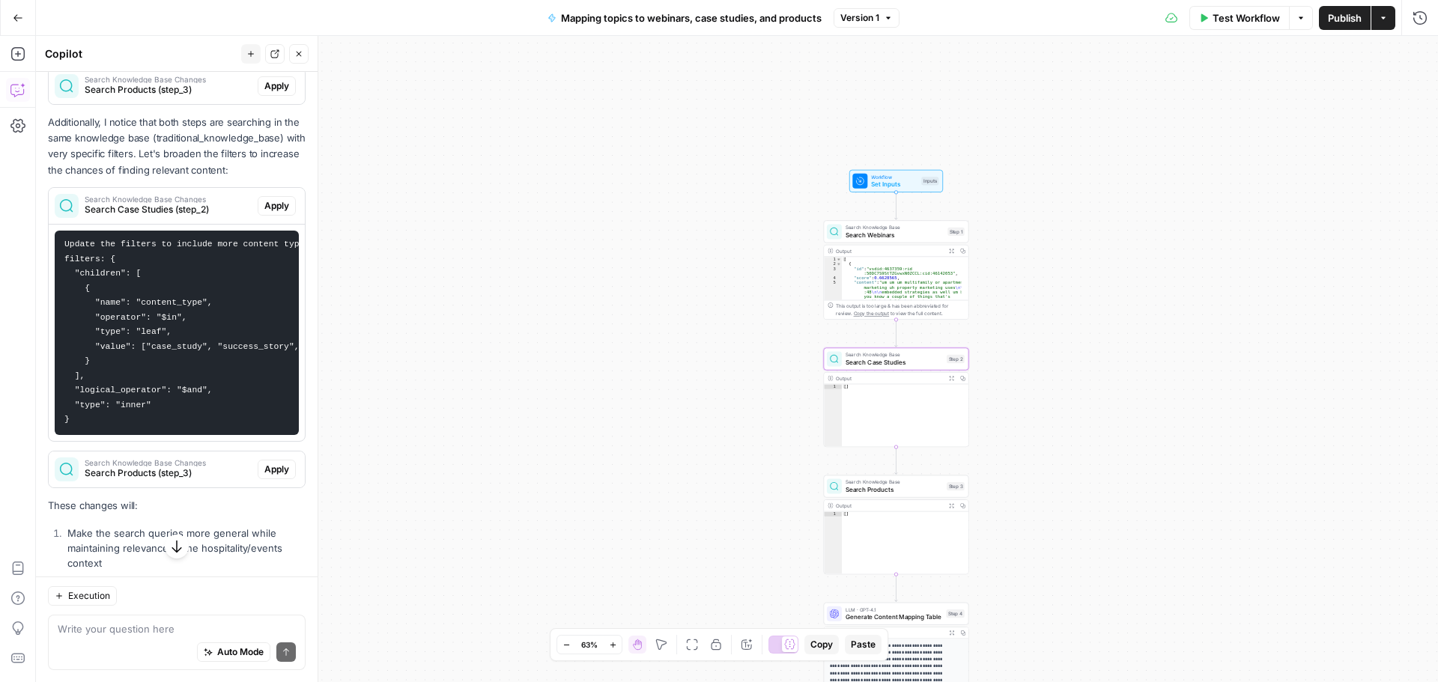
click at [190, 203] on span "Search Knowledge Base Changes" at bounding box center [168, 198] width 167 height 7
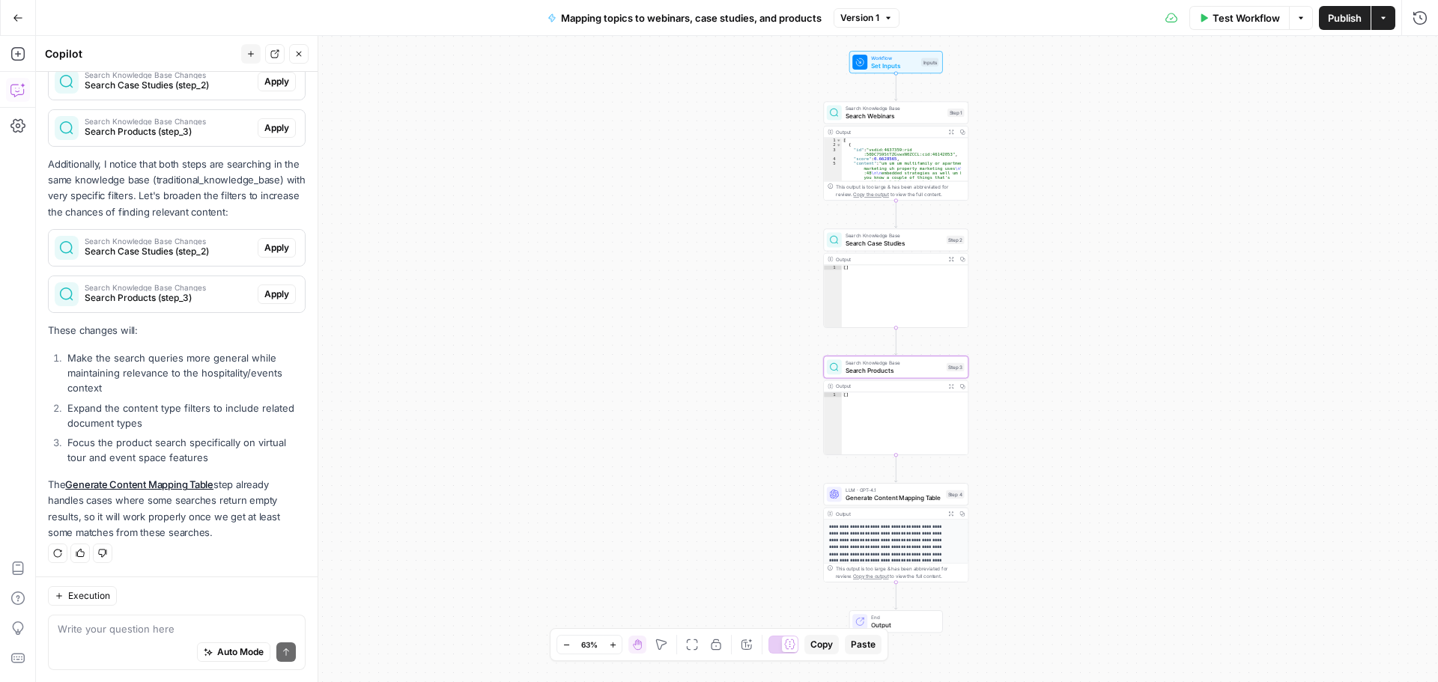
click at [170, 306] on div "Search Knowledge Base Changes Search Products (step_3)" at bounding box center [153, 294] width 209 height 36
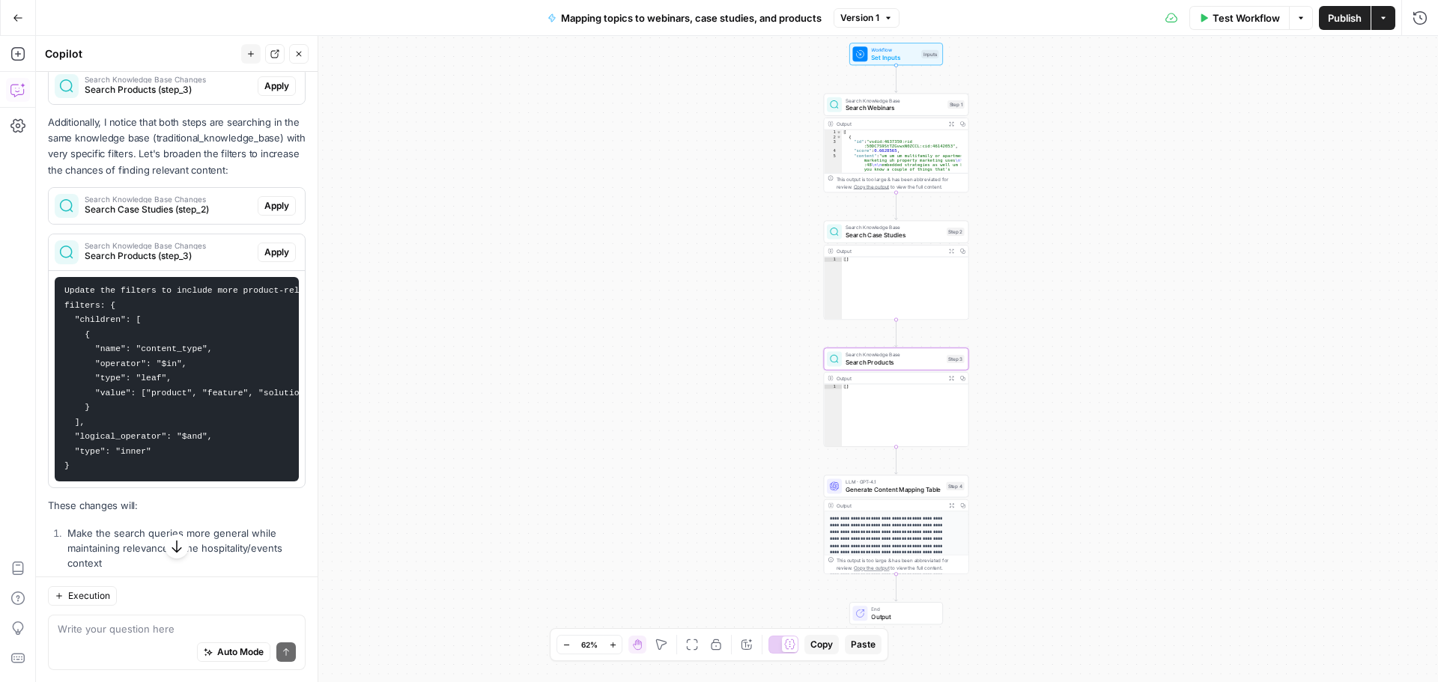
click at [176, 263] on span "Search Products (step_3)" at bounding box center [168, 255] width 167 height 13
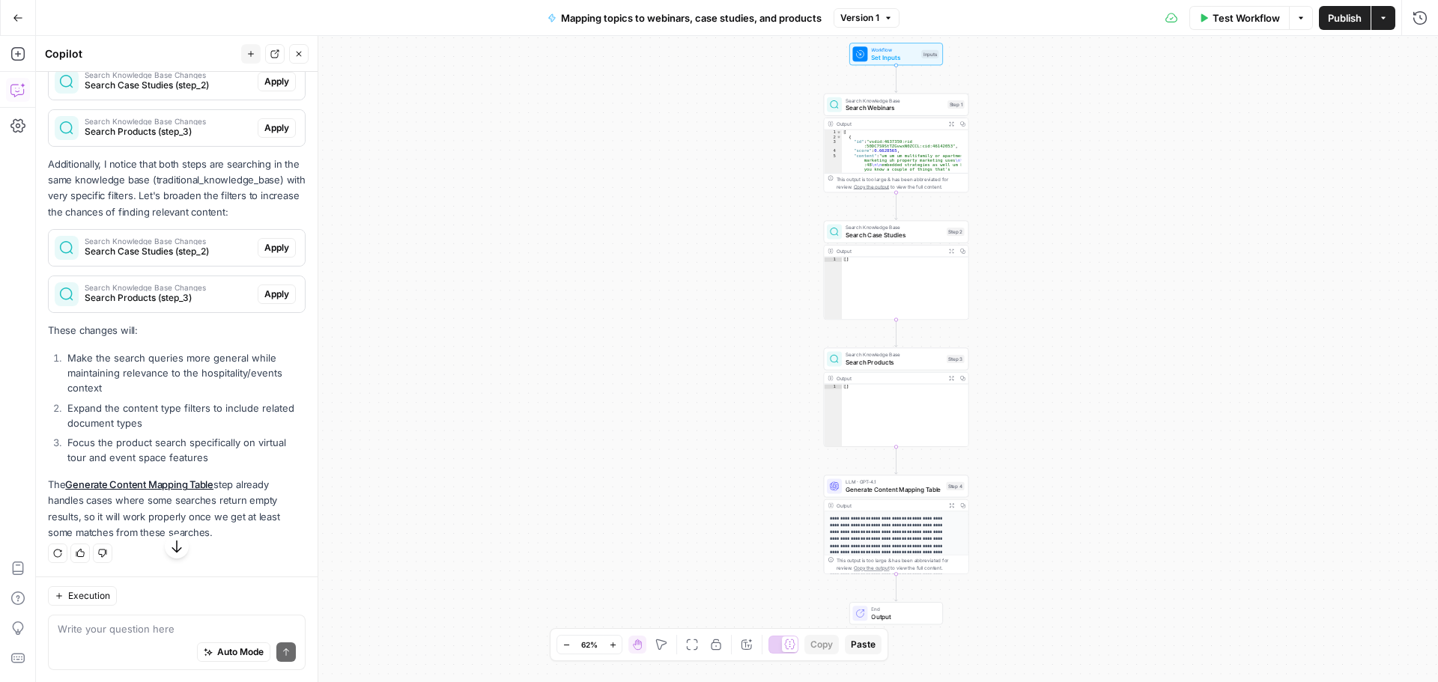
scroll to position [362, 0]
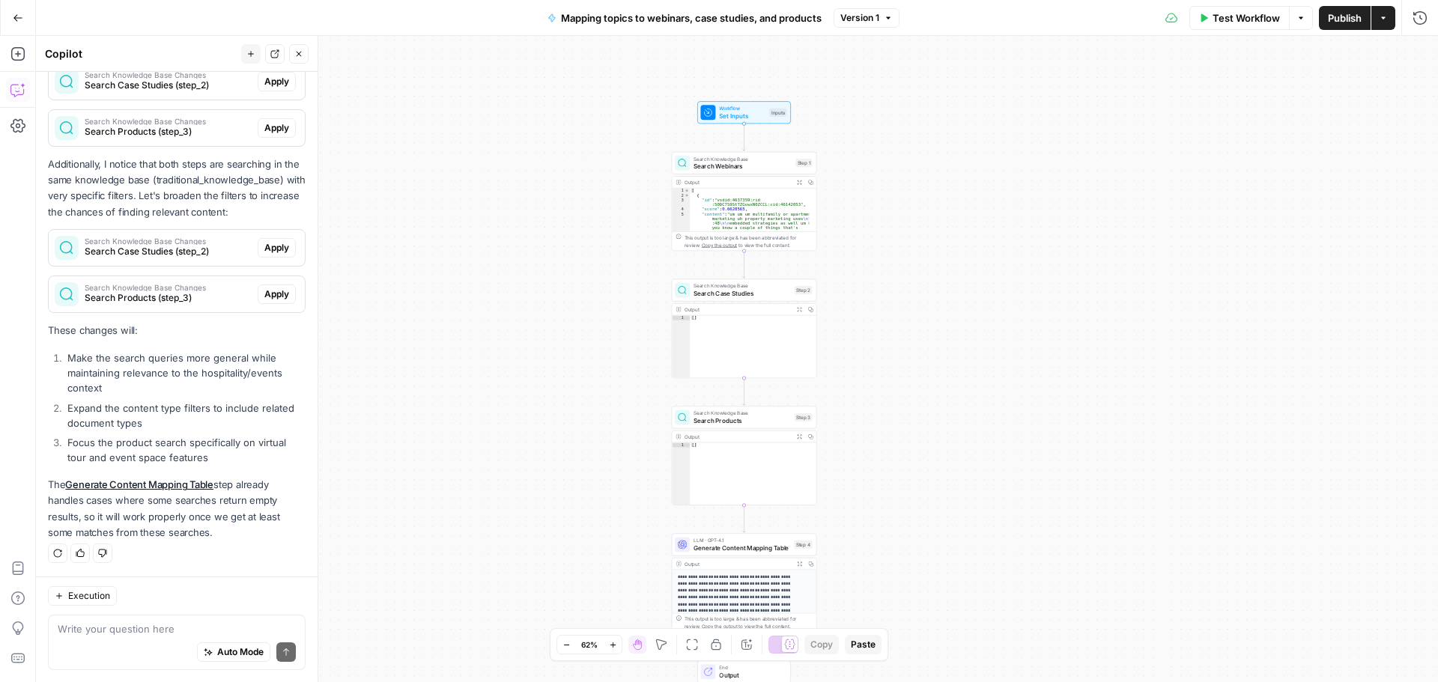
drag, startPoint x: 1155, startPoint y: 237, endPoint x: 954, endPoint y: 316, distance: 216.2
click at [954, 316] on div "Workflow Set Inputs Inputs Search Knowledge Base Search Webinars Step 1 Output …" at bounding box center [737, 359] width 1402 height 646
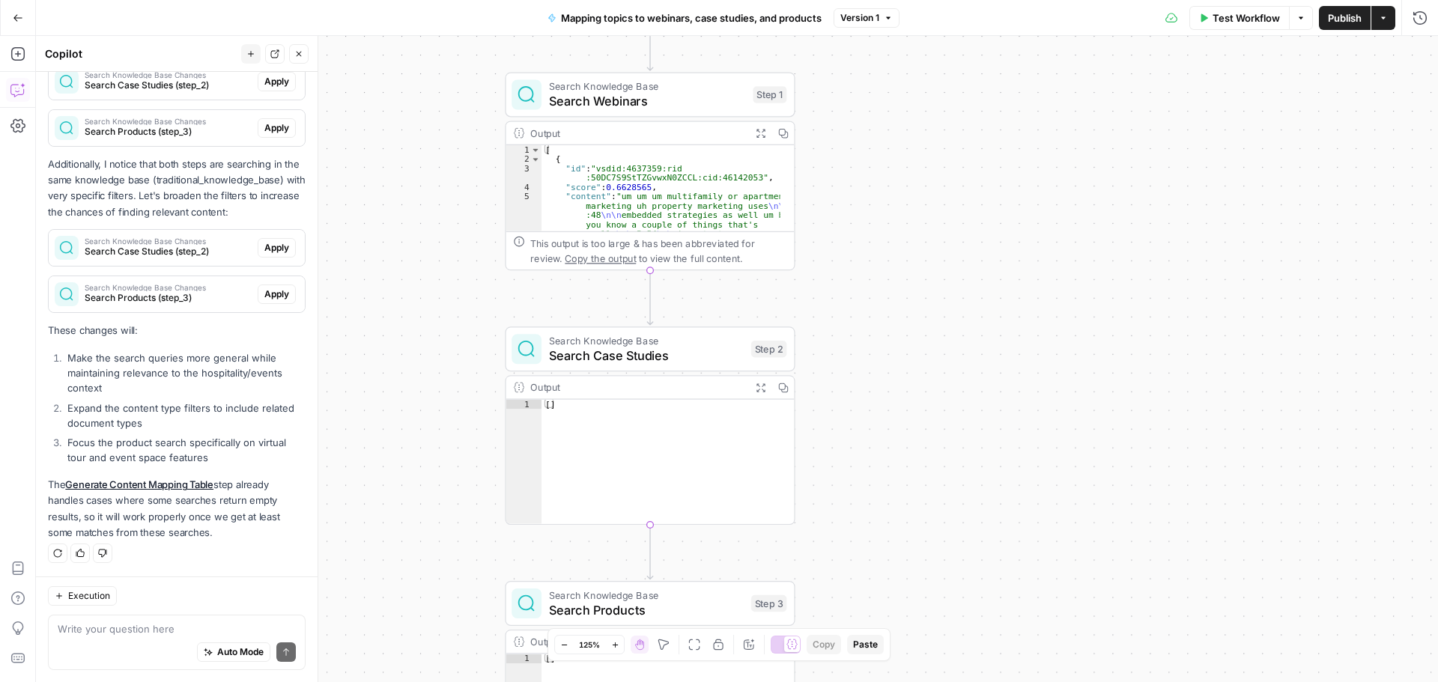
drag, startPoint x: 842, startPoint y: 278, endPoint x: 962, endPoint y: 264, distance: 119.8
click at [962, 264] on div "Workflow Set Inputs Inputs Search Knowledge Base Search Webinars Step 1 Output …" at bounding box center [737, 359] width 1402 height 646
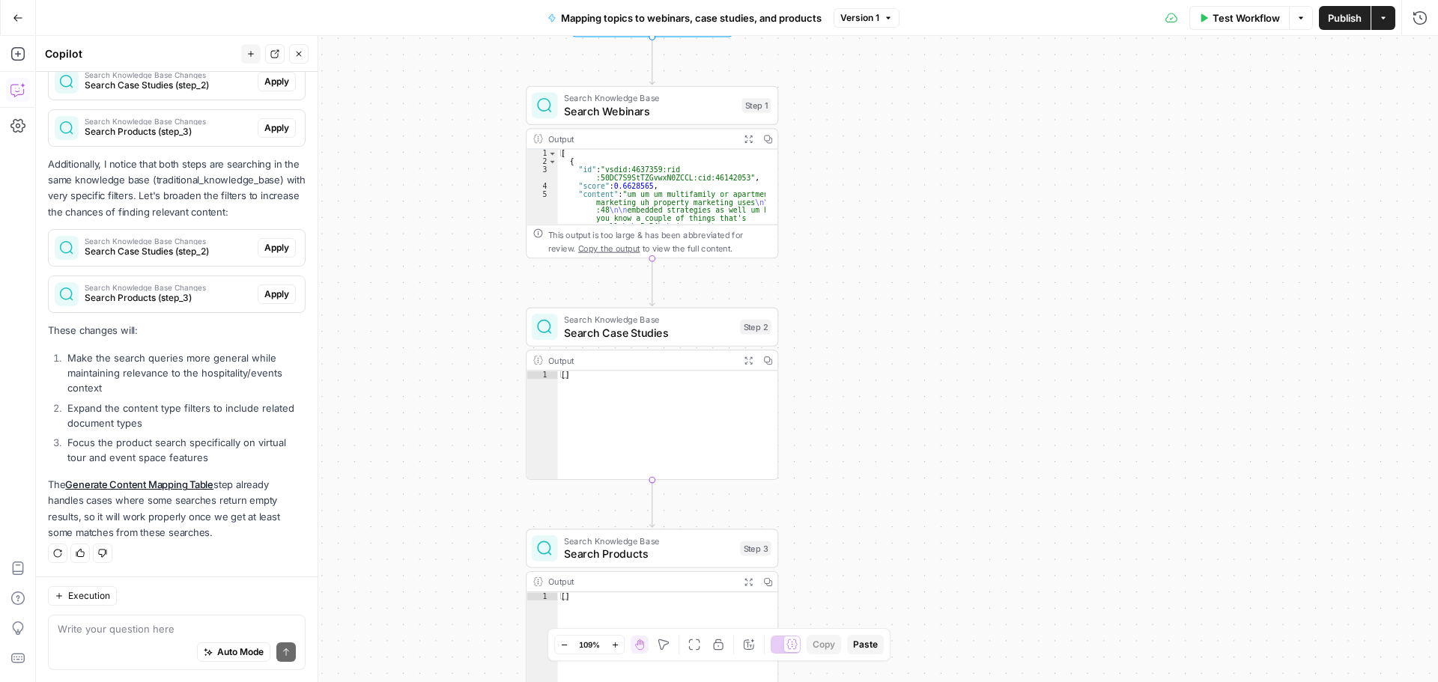
drag, startPoint x: 982, startPoint y: 327, endPoint x: 940, endPoint y: 309, distance: 45.6
click at [940, 309] on div "Workflow Set Inputs Inputs Search Knowledge Base Search Webinars Step 1 Output …" at bounding box center [737, 359] width 1402 height 646
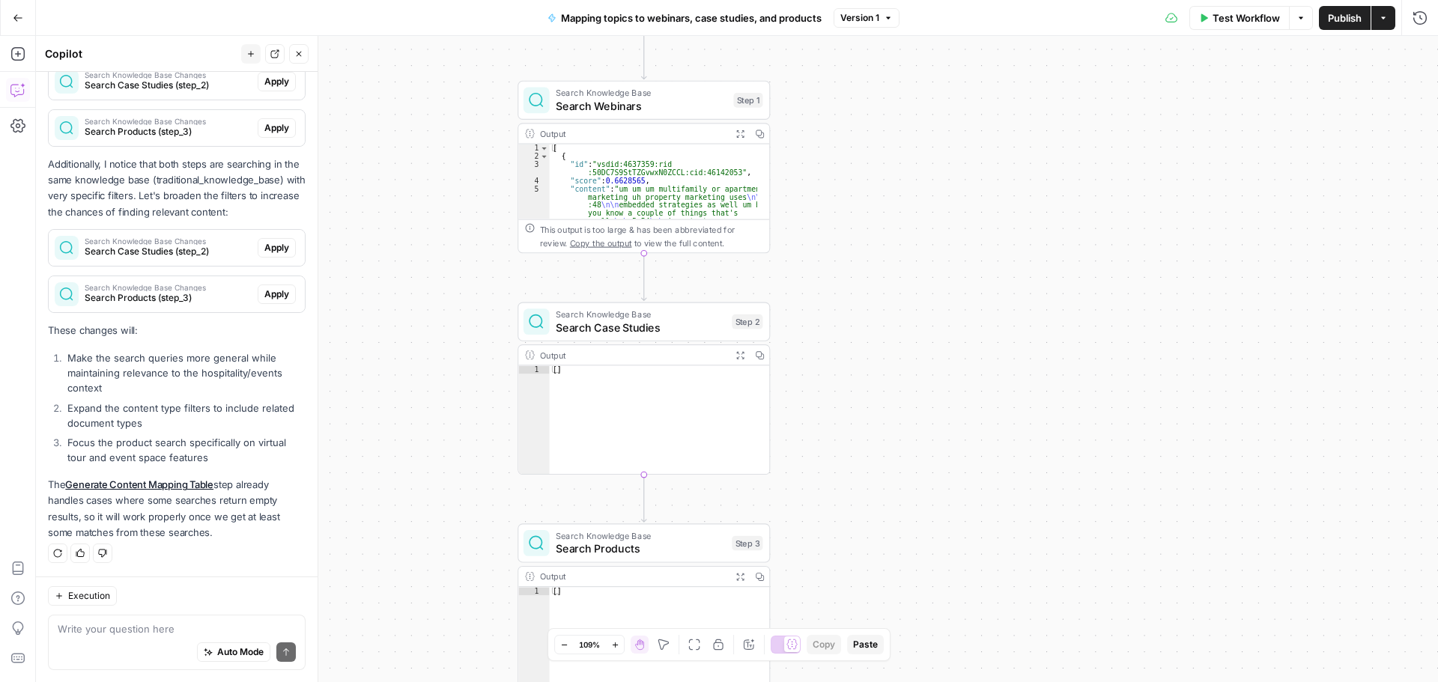
click at [174, 615] on div "Write your question here Auto Mode Send" at bounding box center [177, 642] width 258 height 55
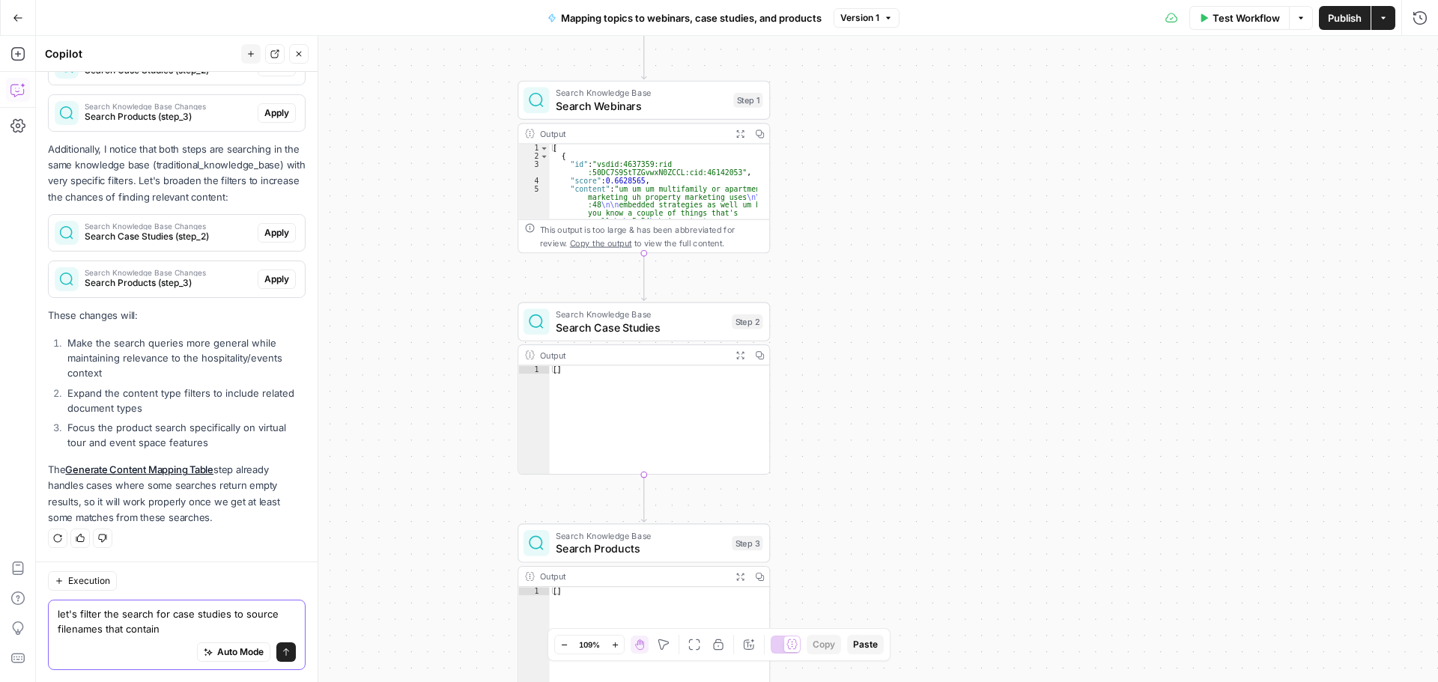
paste textarea "/industries/case-studies/"
click at [162, 629] on textarea "let's filter the search for case studies to source filenames that contain /indu…" at bounding box center [177, 622] width 238 height 30
drag, startPoint x: 284, startPoint y: 628, endPoint x: 312, endPoint y: 640, distance: 30.2
click at [285, 628] on div "let's filter the search for case studies to source filenames that contain "/ind…" at bounding box center [177, 635] width 258 height 70
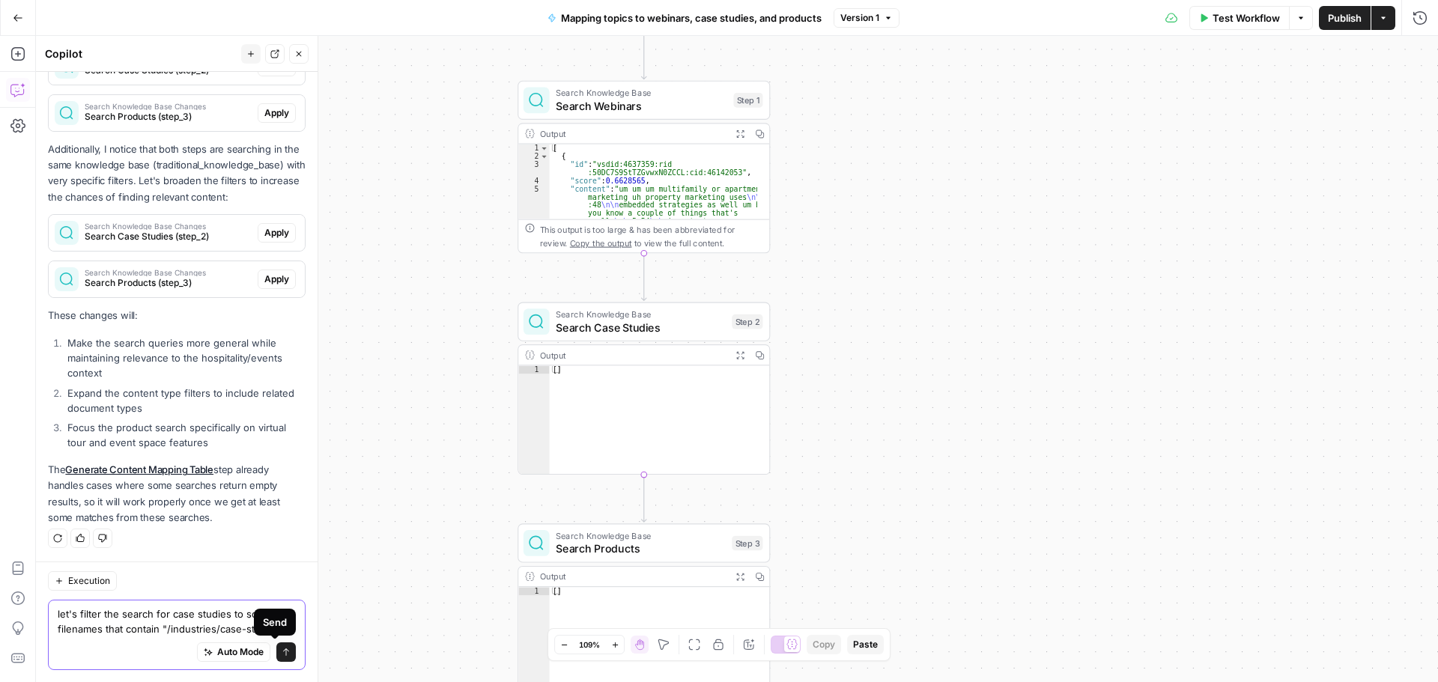
type textarea "let's filter the search for case studies to source filenames that contain "/ind…"
click at [279, 653] on button "Send" at bounding box center [285, 652] width 19 height 19
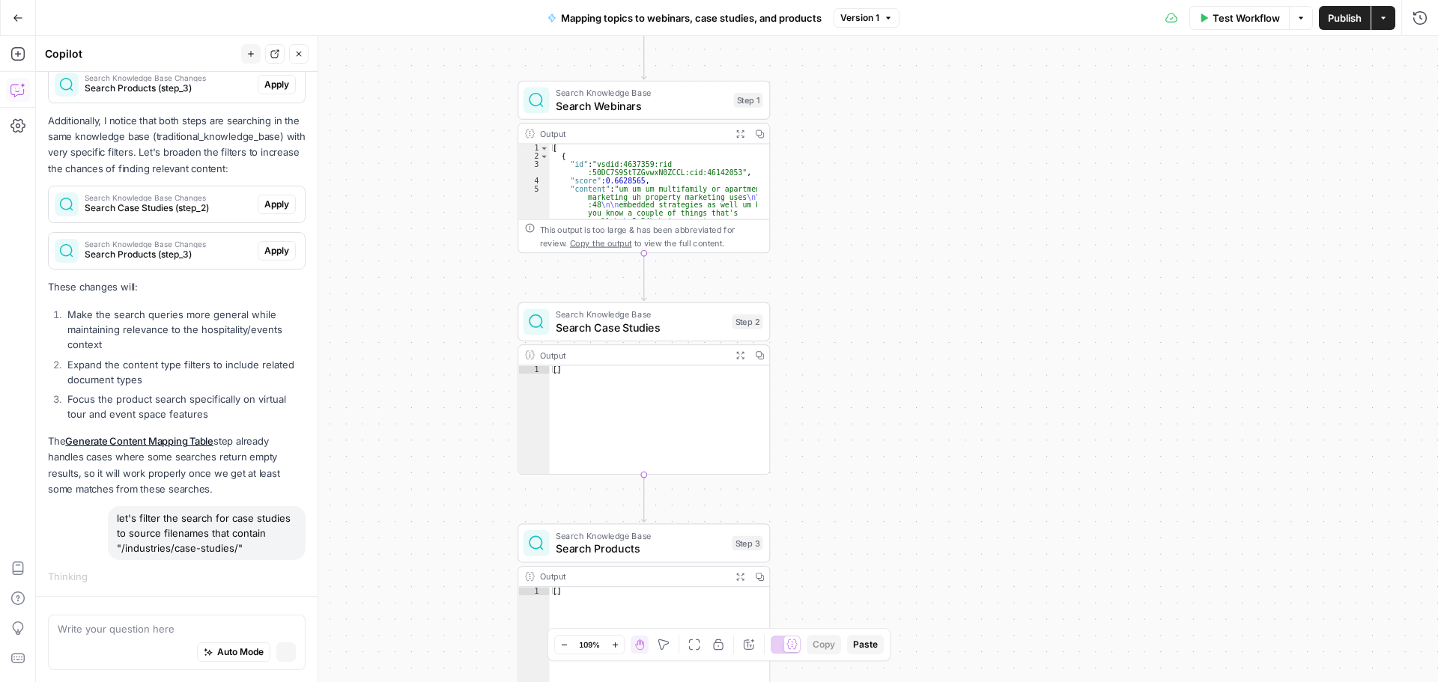
scroll to position [405, 0]
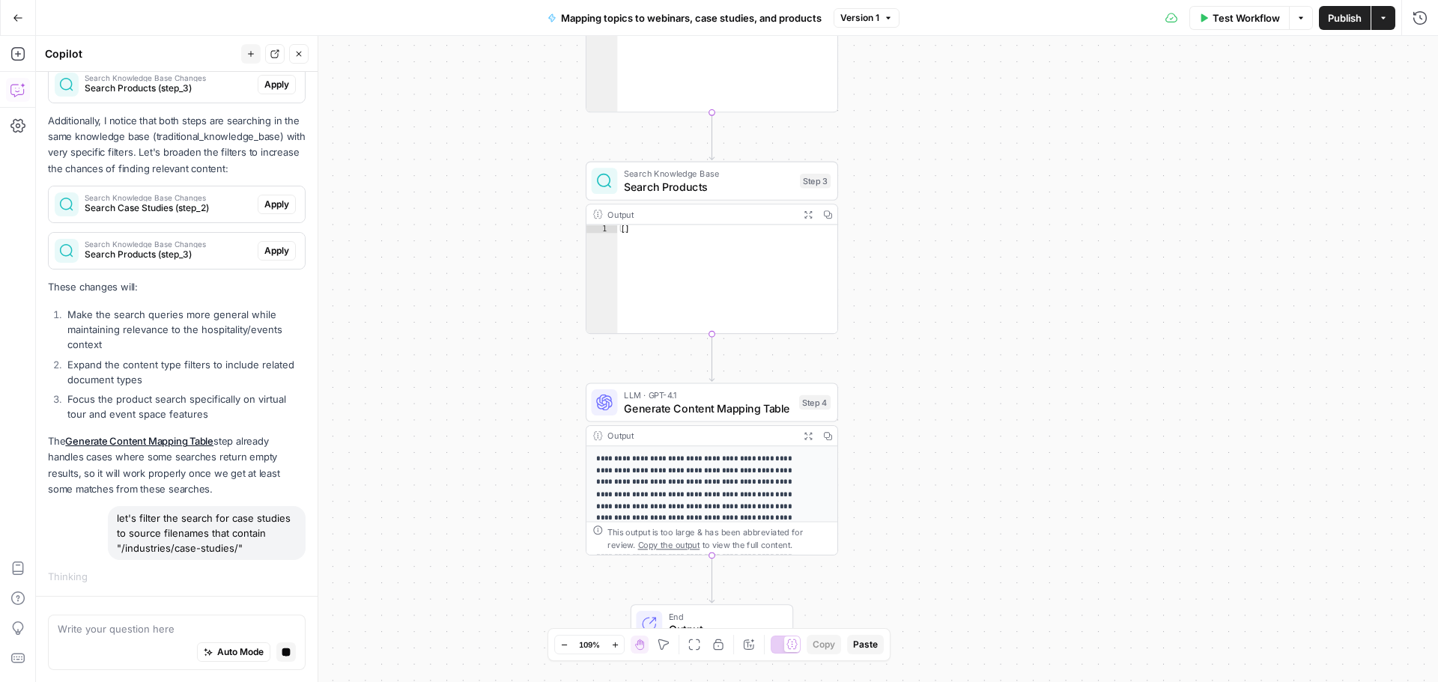
drag, startPoint x: 583, startPoint y: 380, endPoint x: 400, endPoint y: 423, distance: 187.8
click at [400, 423] on div "Workflow Set Inputs Inputs Search Knowledge Base Search Webinars Step 1 Output …" at bounding box center [737, 359] width 1402 height 646
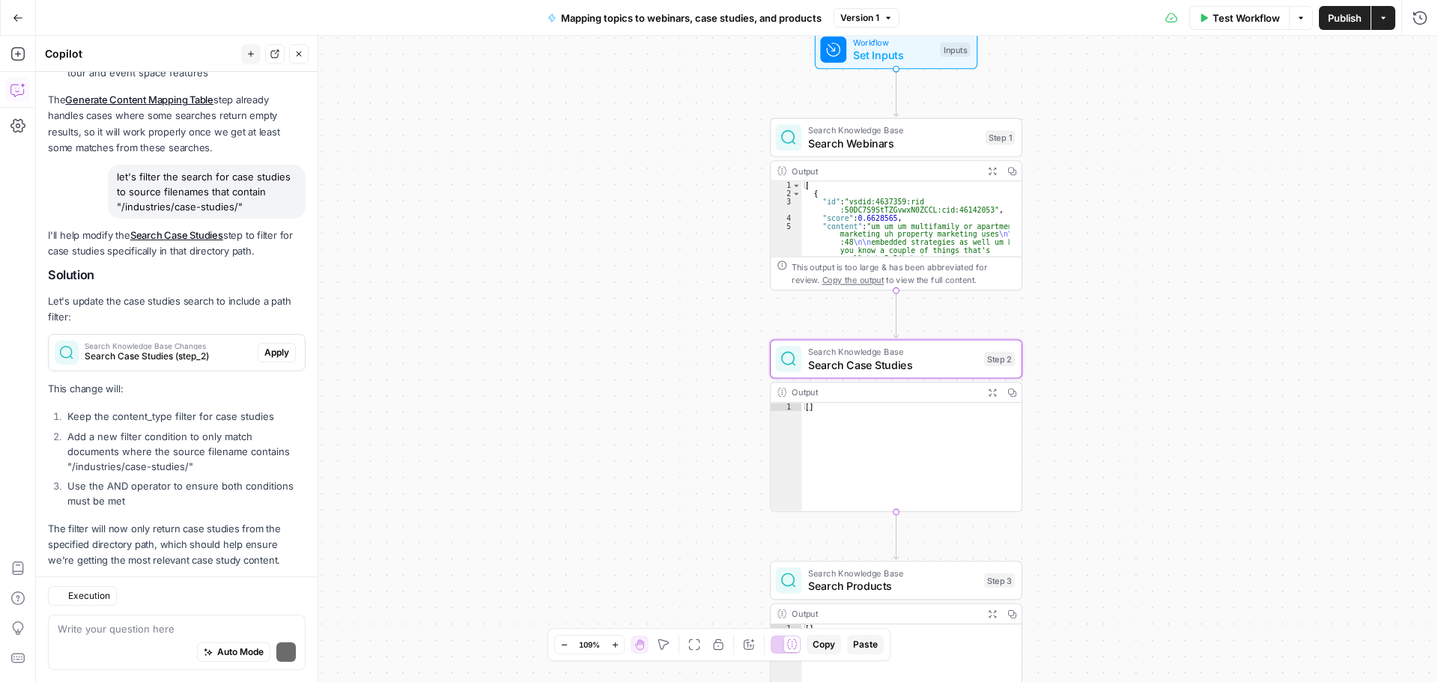
scroll to position [774, 0]
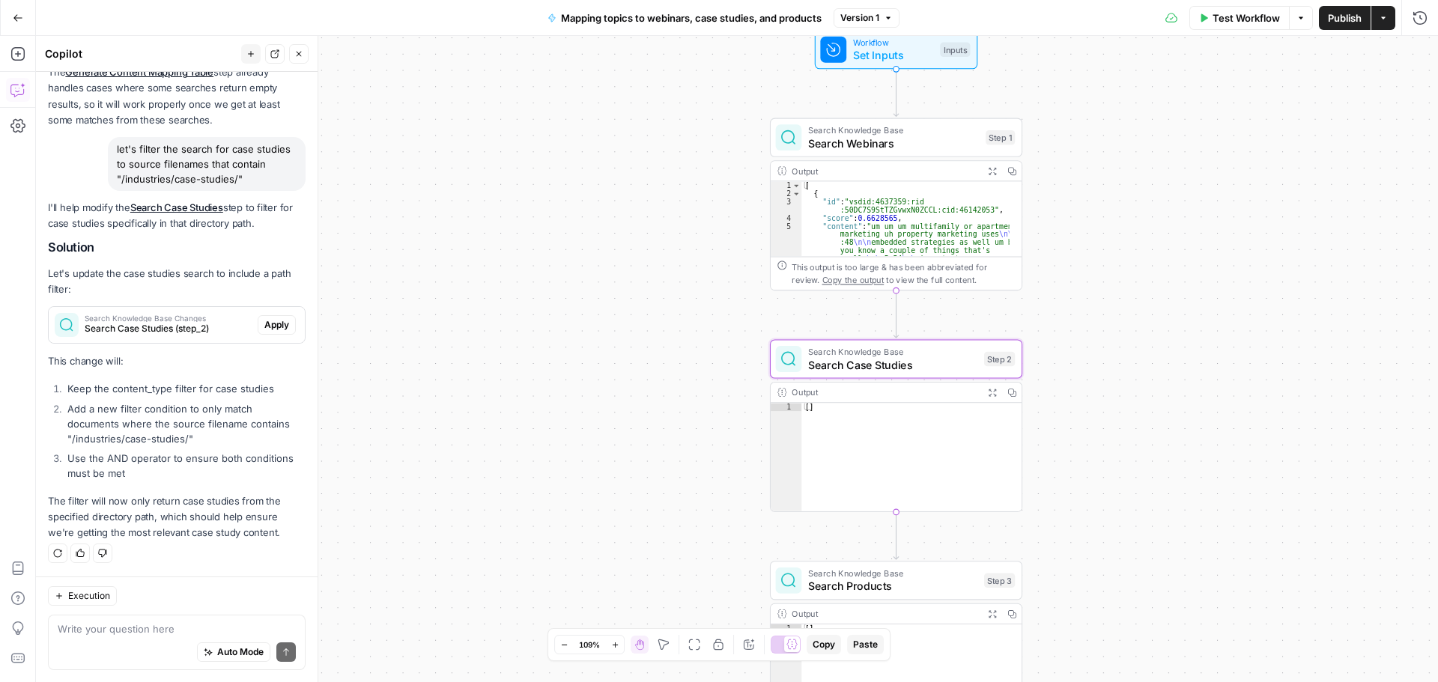
click at [273, 323] on span "Apply" at bounding box center [276, 324] width 25 height 13
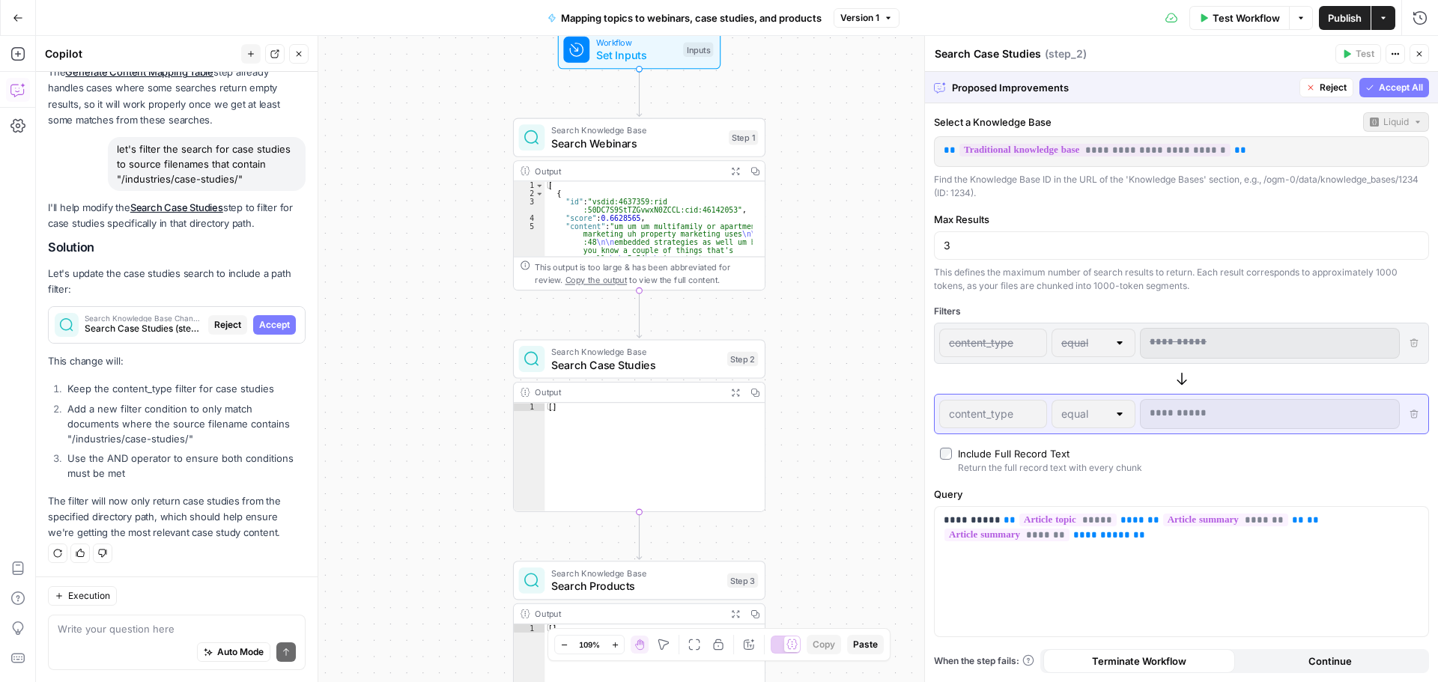
click at [1399, 84] on span "Accept All" at bounding box center [1401, 87] width 44 height 13
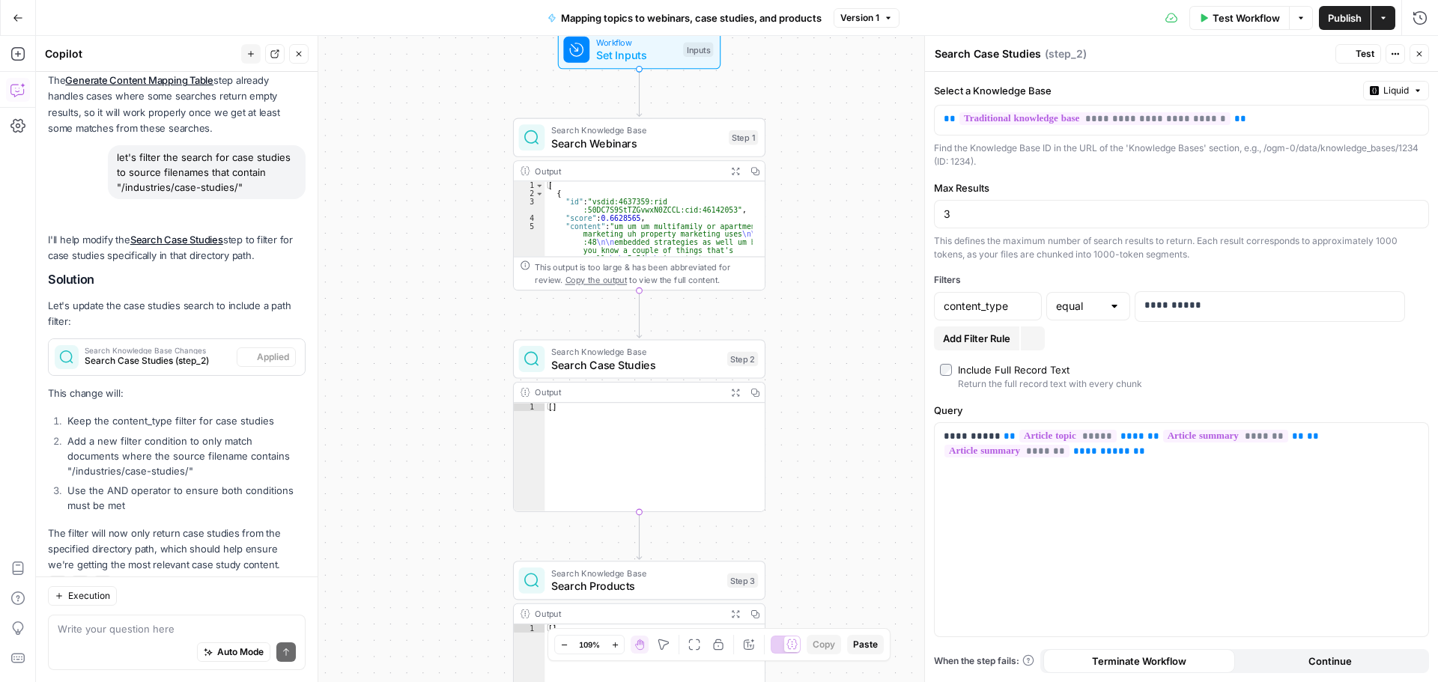
scroll to position [822, 0]
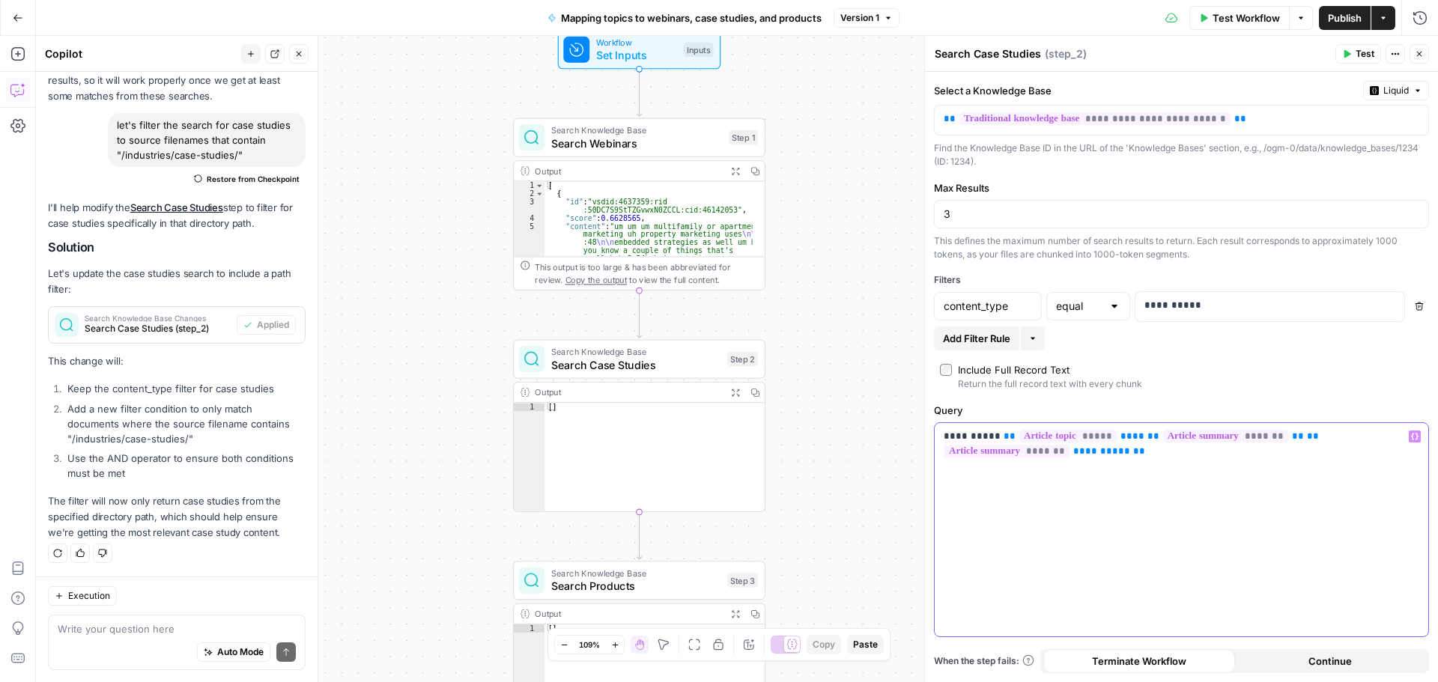
click at [994, 434] on p "**********" at bounding box center [1182, 444] width 476 height 30
click at [888, 255] on div "Workflow Set Inputs Inputs Search Knowledge Base Search Webinars Step 1 Output …" at bounding box center [737, 359] width 1402 height 646
drag, startPoint x: 942, startPoint y: 211, endPoint x: 932, endPoint y: 211, distance: 10.5
click at [932, 211] on div "**********" at bounding box center [1181, 377] width 513 height 610
type input "5"
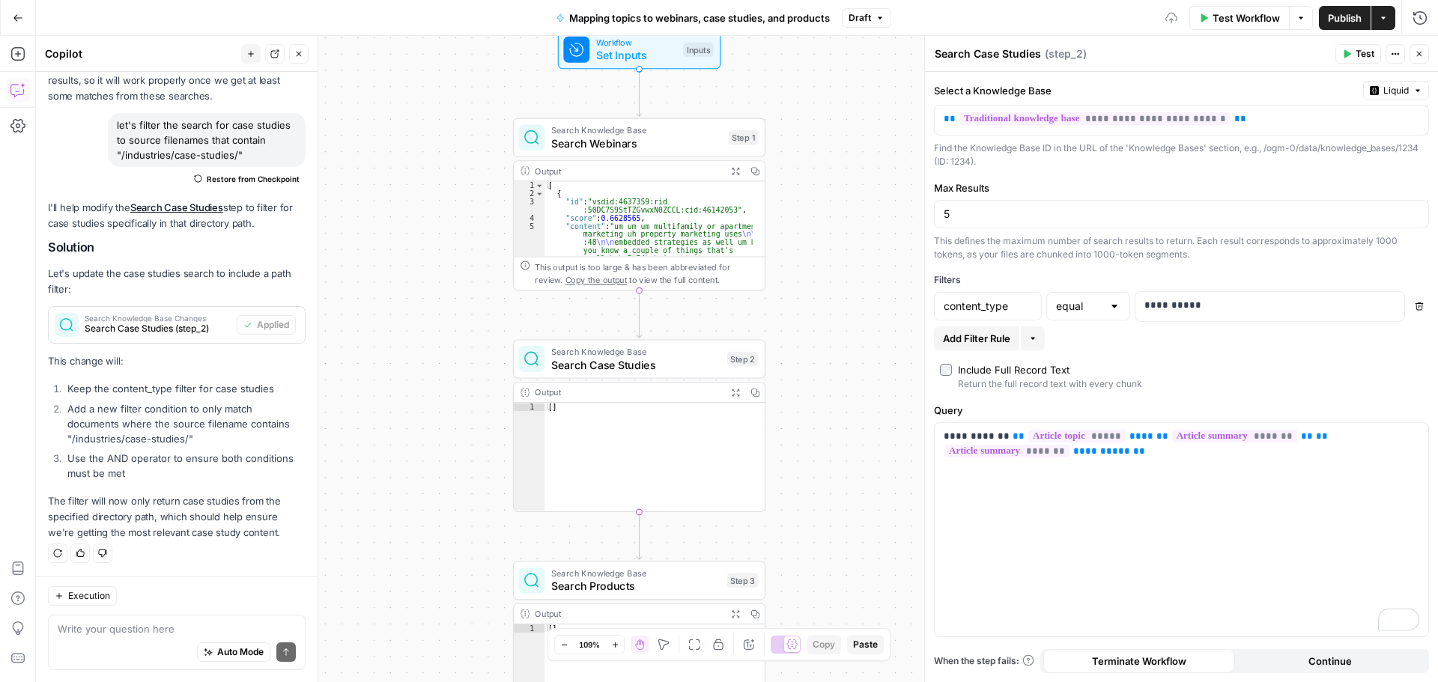
click at [883, 247] on div "Workflow Set Inputs Inputs Search Knowledge Base Search Webinars Step 1 Output …" at bounding box center [737, 359] width 1402 height 646
click at [1076, 309] on input "text" at bounding box center [1079, 306] width 46 height 15
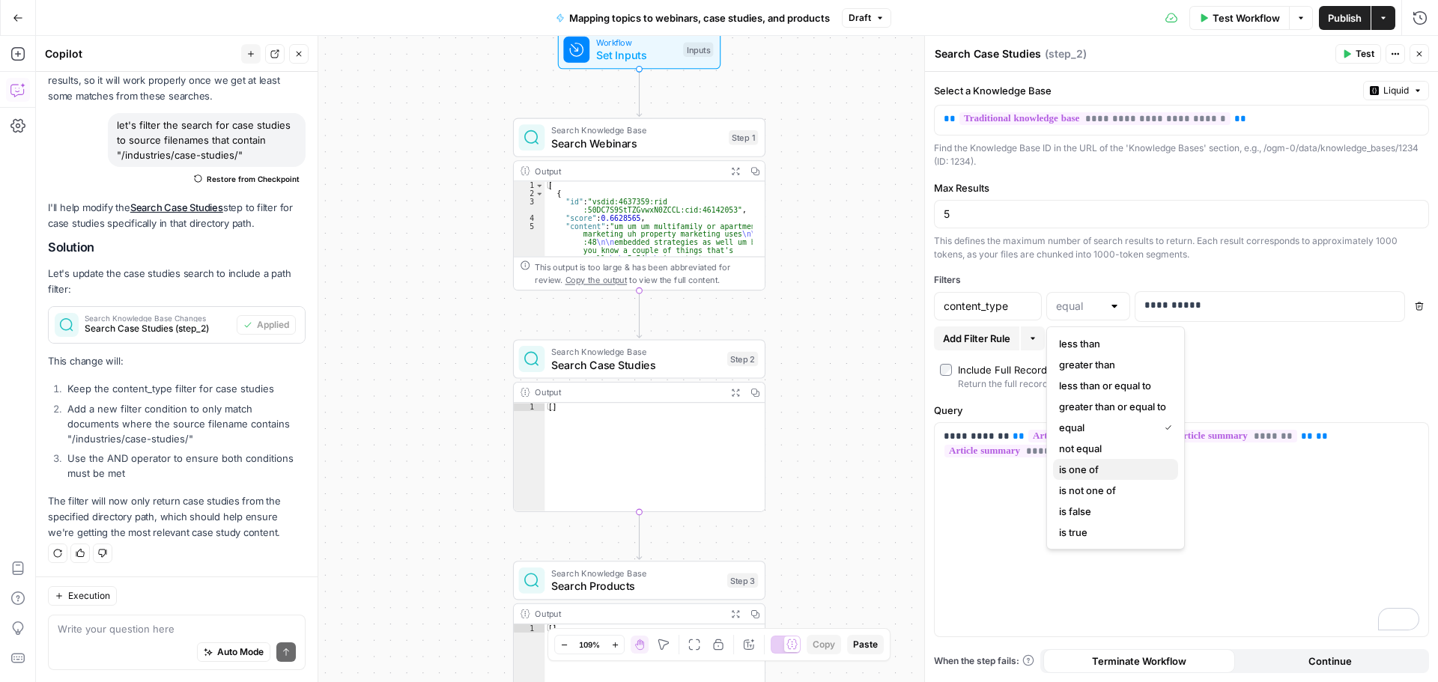
click at [1133, 467] on span "is one of" at bounding box center [1112, 469] width 107 height 15
type input "is one of"
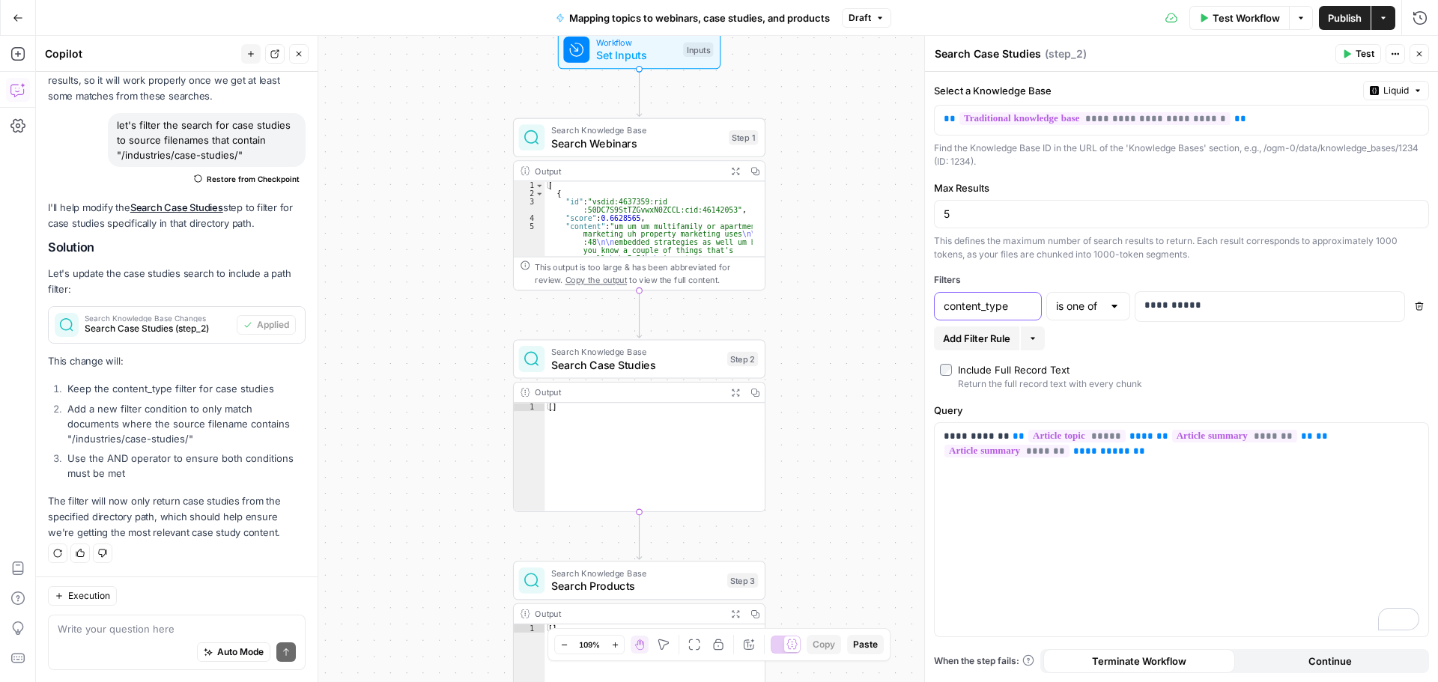
drag, startPoint x: 1025, startPoint y: 307, endPoint x: 920, endPoint y: 307, distance: 104.8
click at [924, 307] on div "**********" at bounding box center [1181, 359] width 514 height 646
type input "source_file"
click at [1196, 312] on p "**********" at bounding box center [1269, 305] width 251 height 15
click at [1233, 269] on div "**********" at bounding box center [1181, 377] width 513 height 610
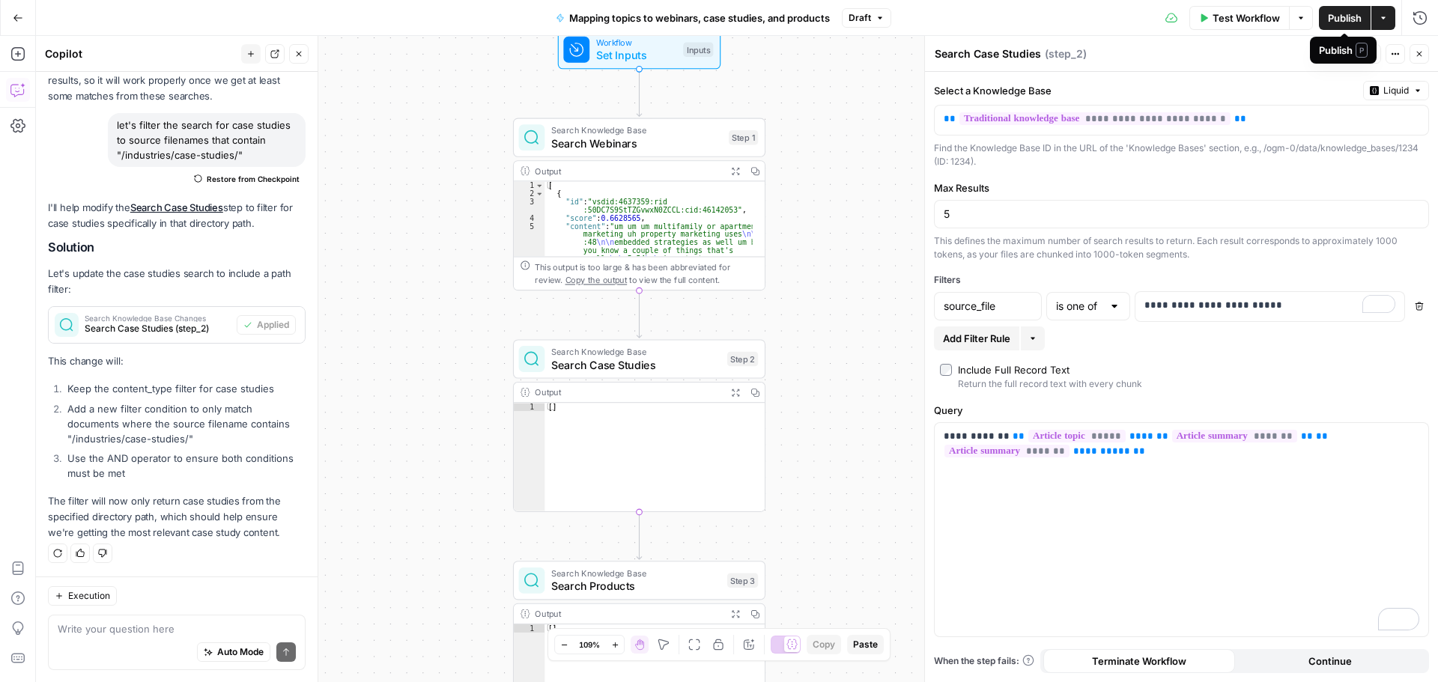
click at [1347, 17] on span "Publish" at bounding box center [1345, 17] width 34 height 15
click at [614, 364] on span "Search Case Studies" at bounding box center [635, 364] width 169 height 16
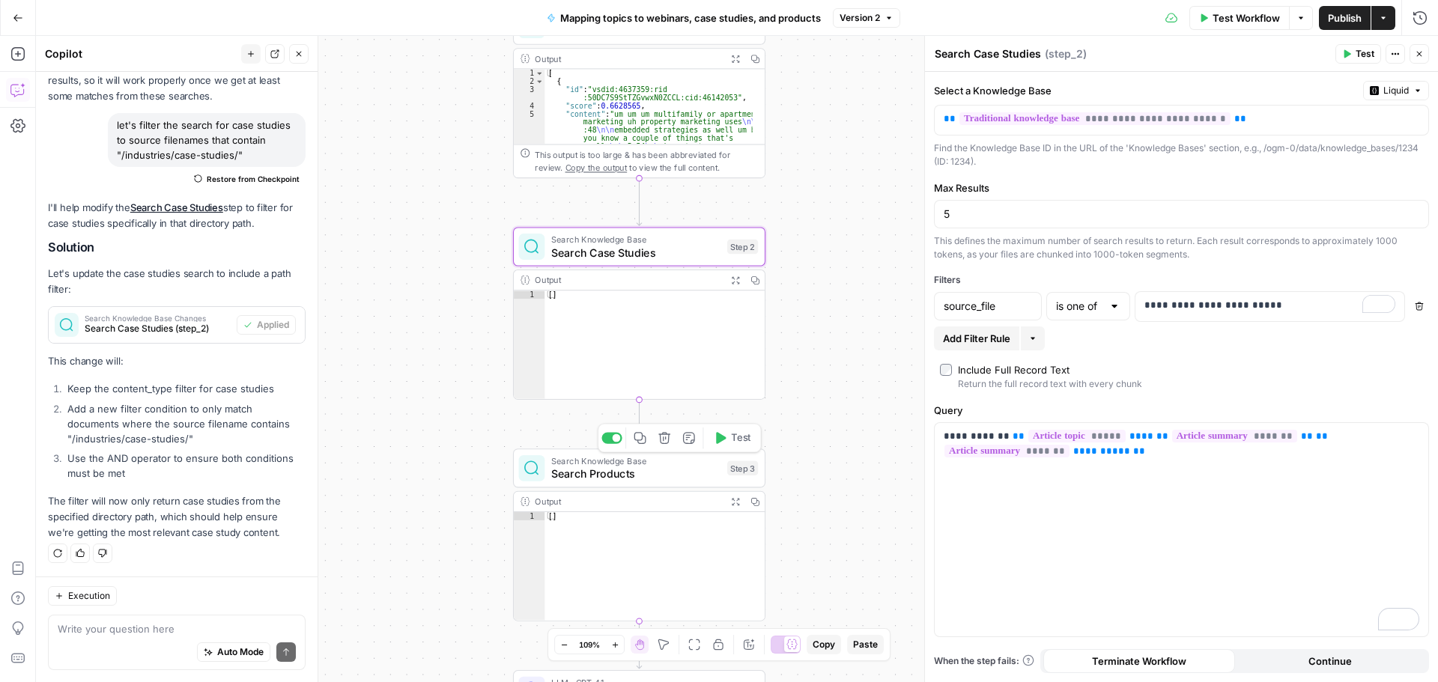
click at [633, 466] on span "Search Products" at bounding box center [635, 474] width 169 height 16
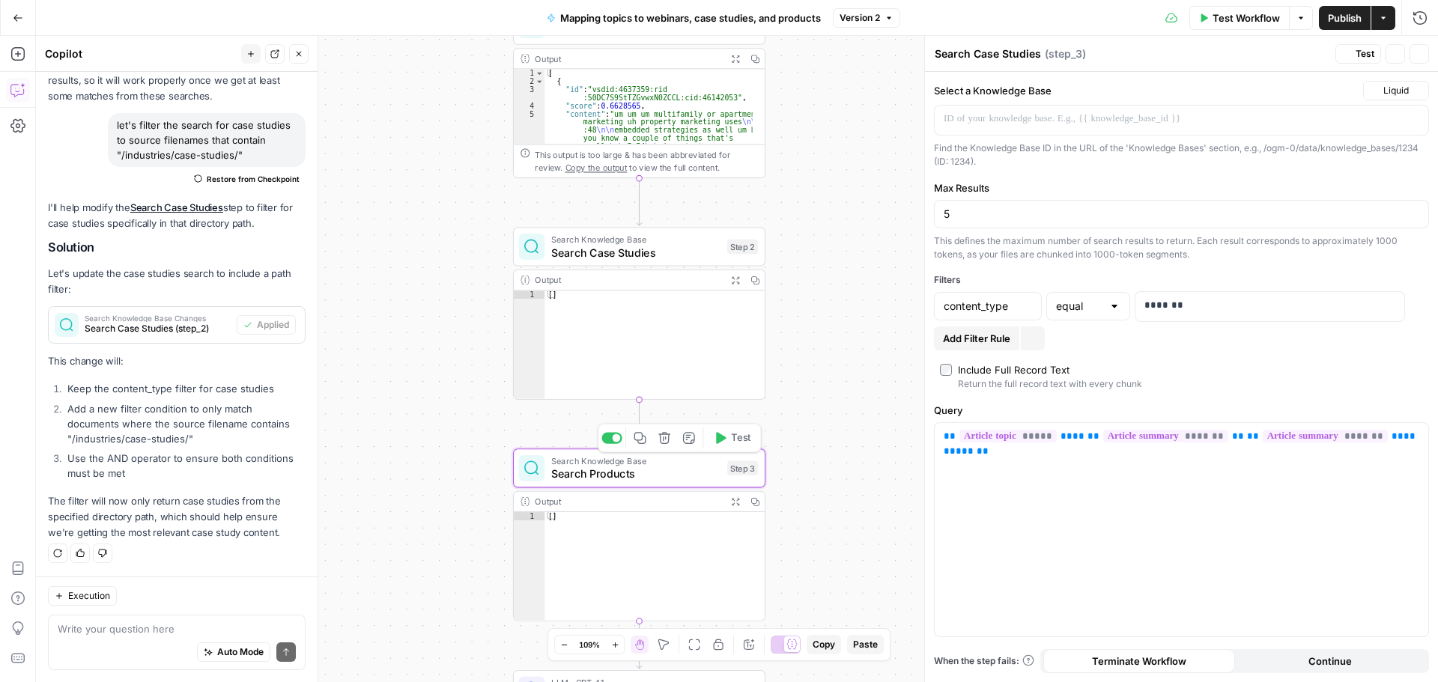
type textarea "Search Products"
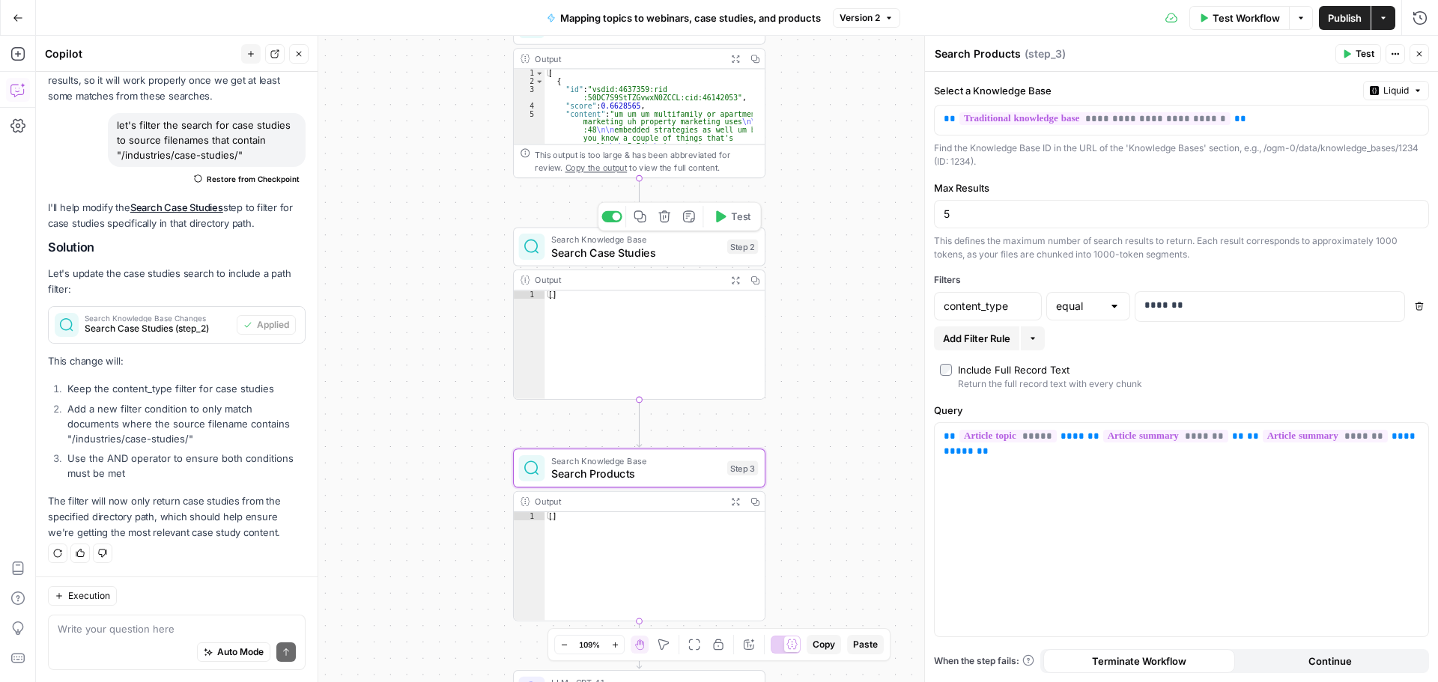
click at [606, 252] on span "Search Case Studies" at bounding box center [635, 252] width 169 height 16
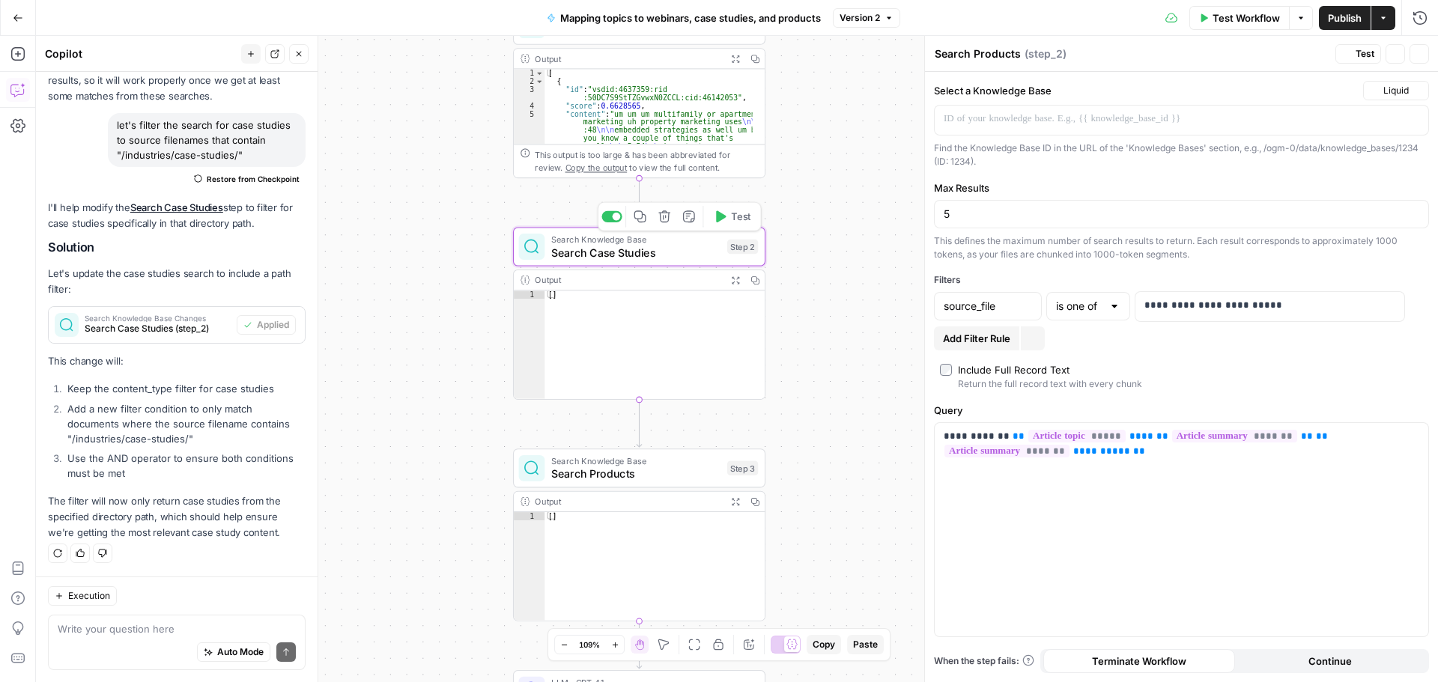
type textarea "Search Case Studies"
drag, startPoint x: 1003, startPoint y: 436, endPoint x: 942, endPoint y: 435, distance: 60.7
click at [942, 435] on div "**********" at bounding box center [1181, 530] width 493 height 214
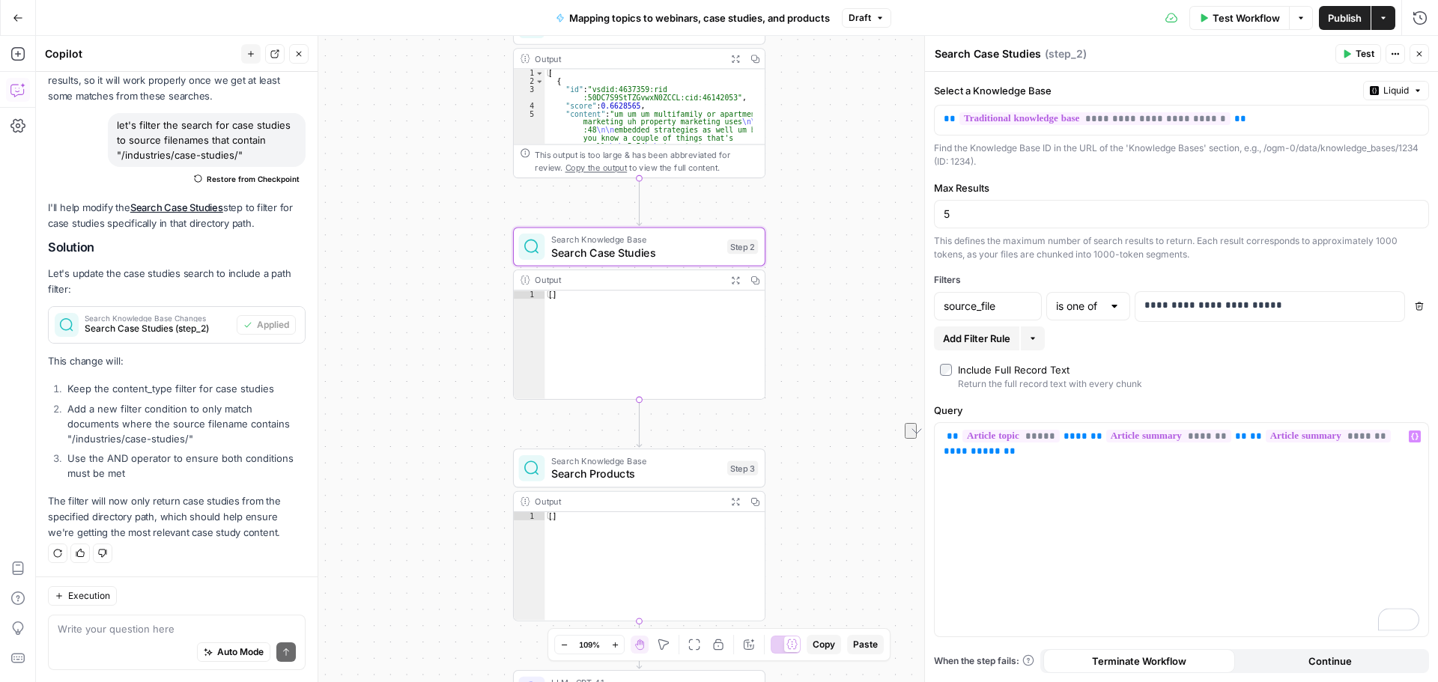
click at [1418, 301] on button "Delete" at bounding box center [1418, 306] width 19 height 19
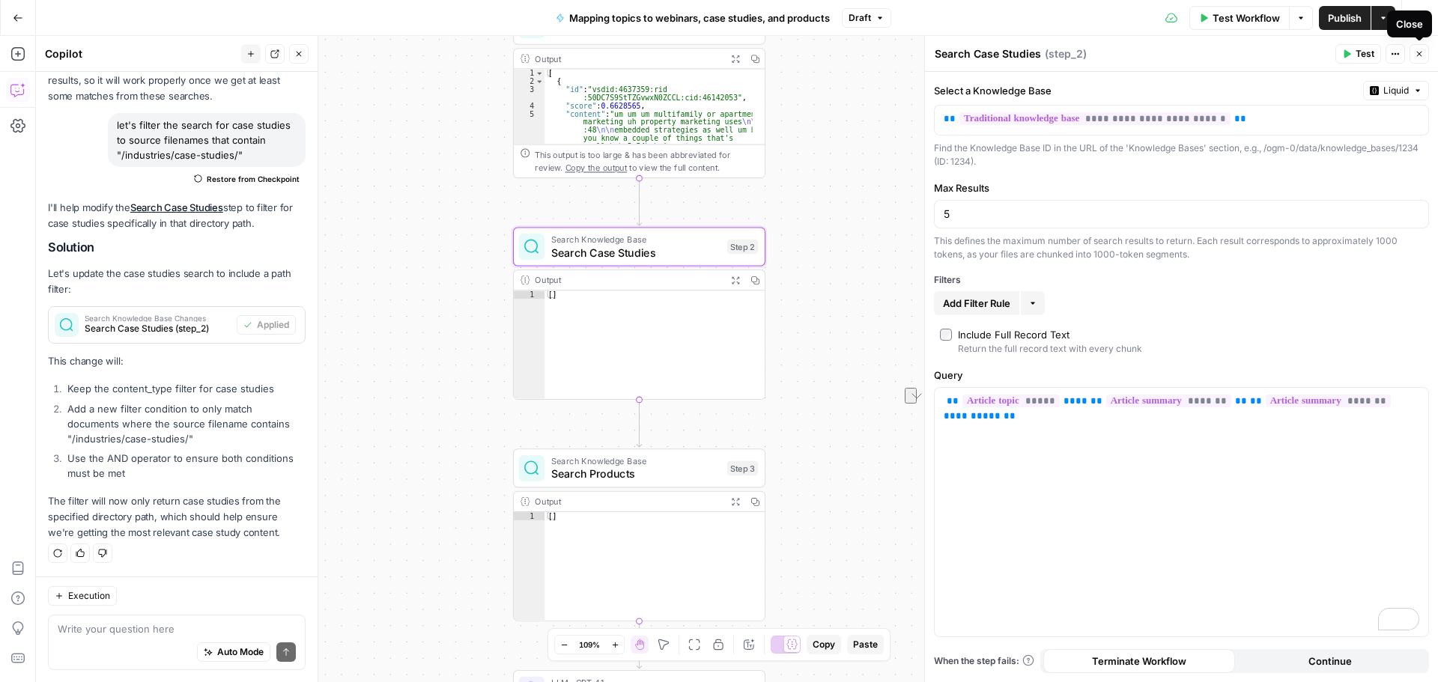
click at [1424, 55] on button "Close" at bounding box center [1418, 53] width 19 height 19
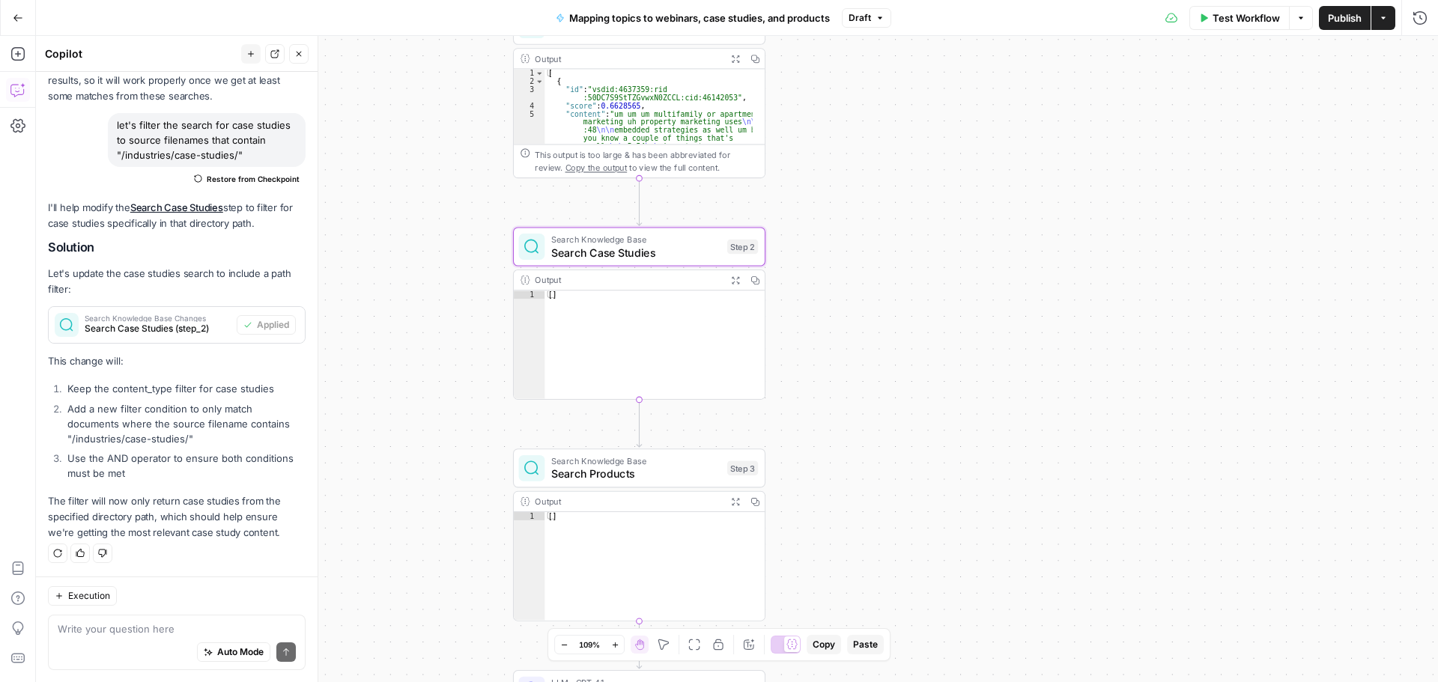
click at [1342, 22] on span "Publish" at bounding box center [1345, 17] width 34 height 15
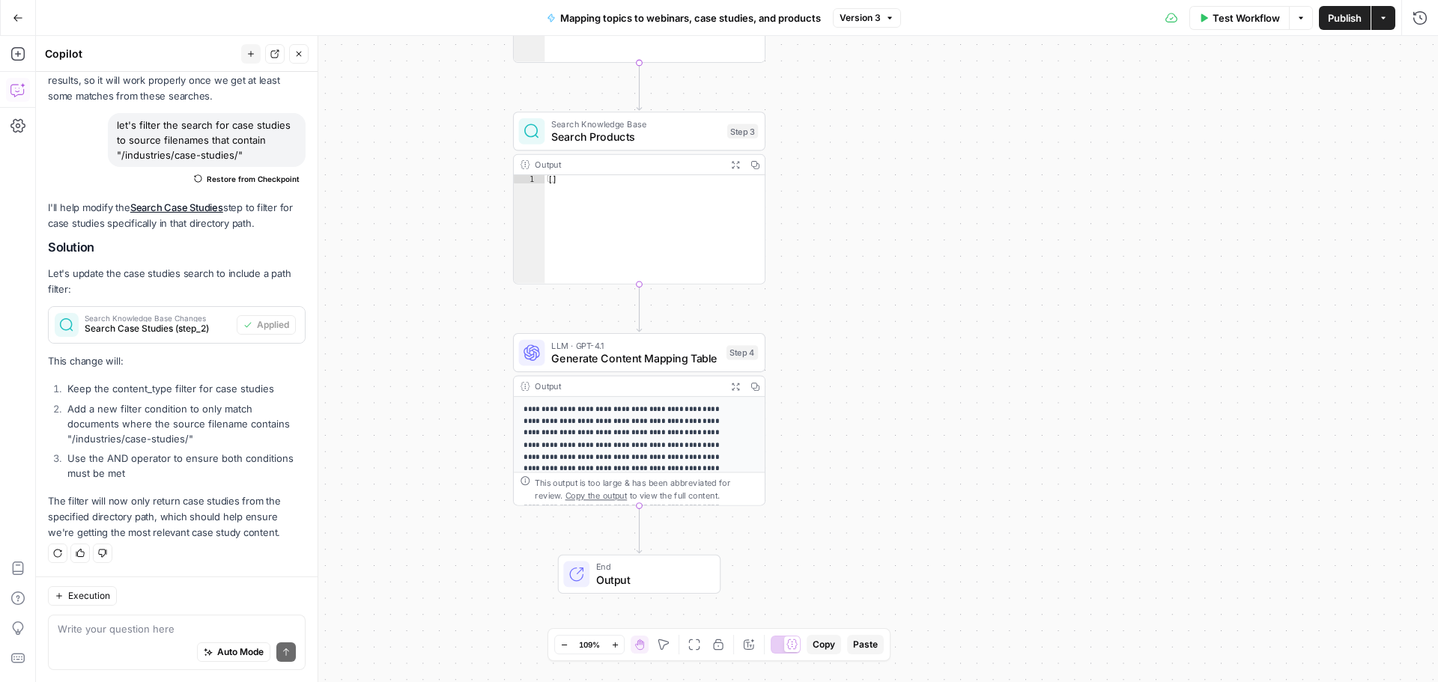
click at [672, 350] on span "Generate Content Mapping Table" at bounding box center [635, 358] width 168 height 16
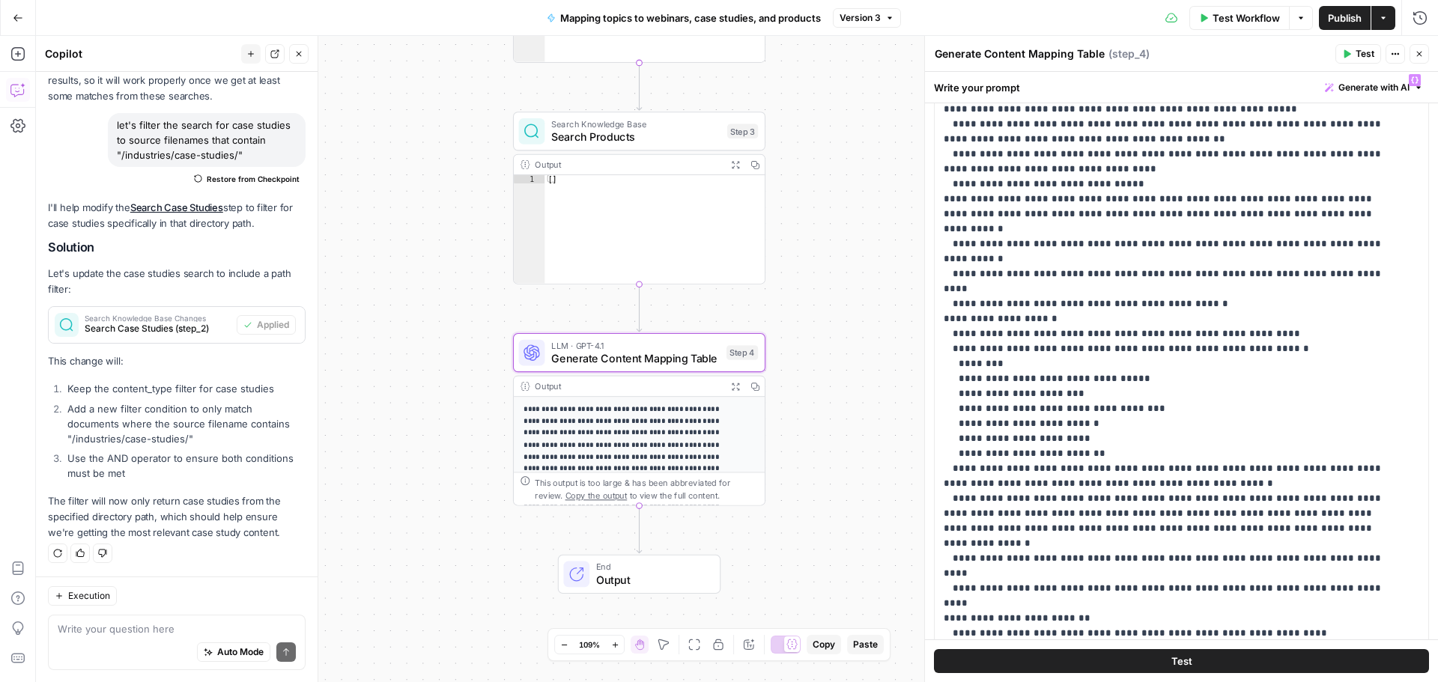
scroll to position [225, 0]
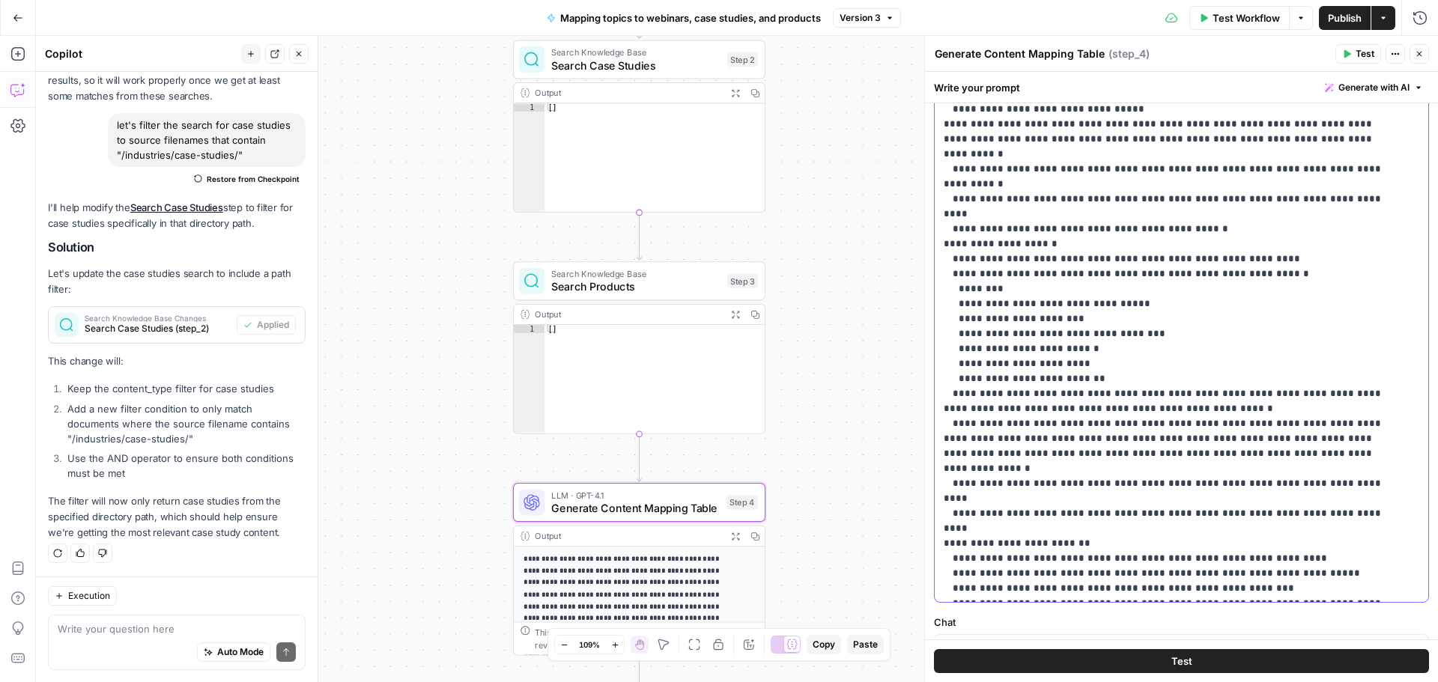
click at [959, 353] on p "**********" at bounding box center [1170, 125] width 453 height 944
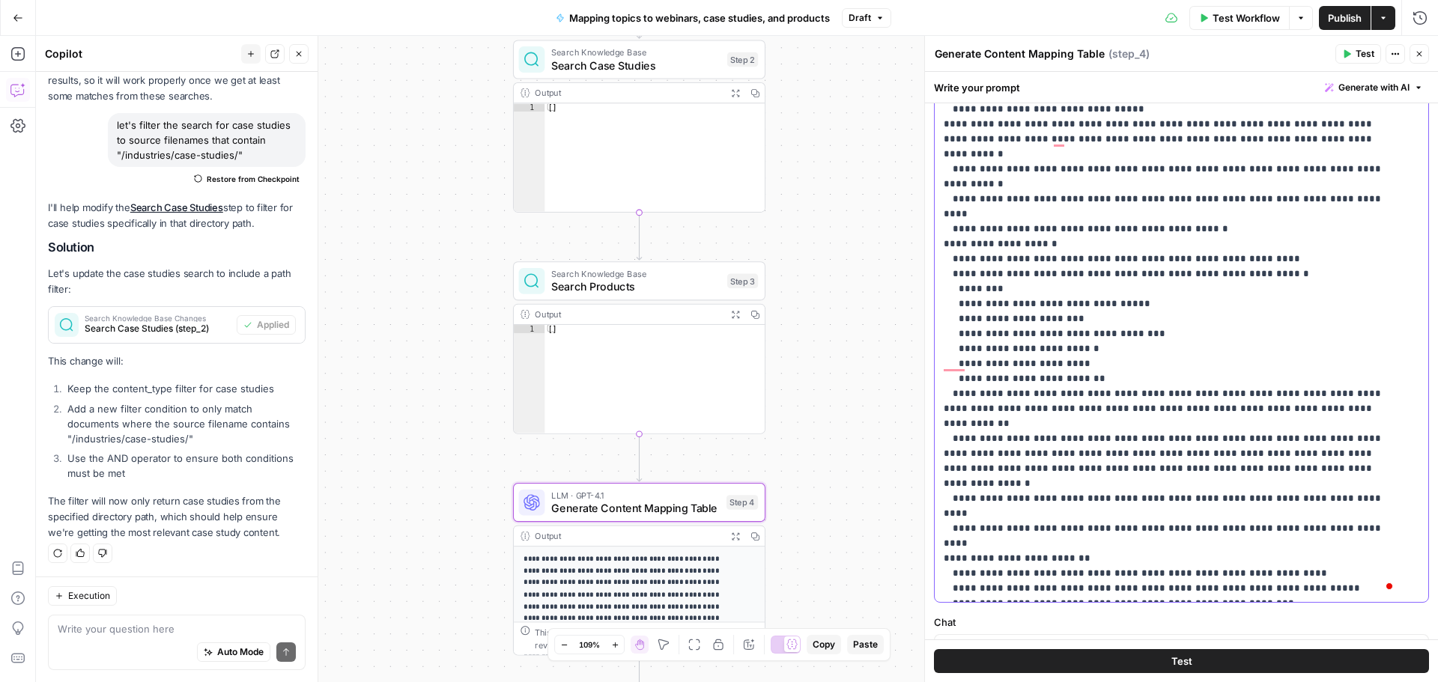
click at [1212, 383] on p "**********" at bounding box center [1170, 125] width 453 height 944
click at [1162, 399] on p "**********" at bounding box center [1170, 125] width 453 height 944
drag, startPoint x: 1252, startPoint y: 409, endPoint x: 943, endPoint y: 387, distance: 310.0
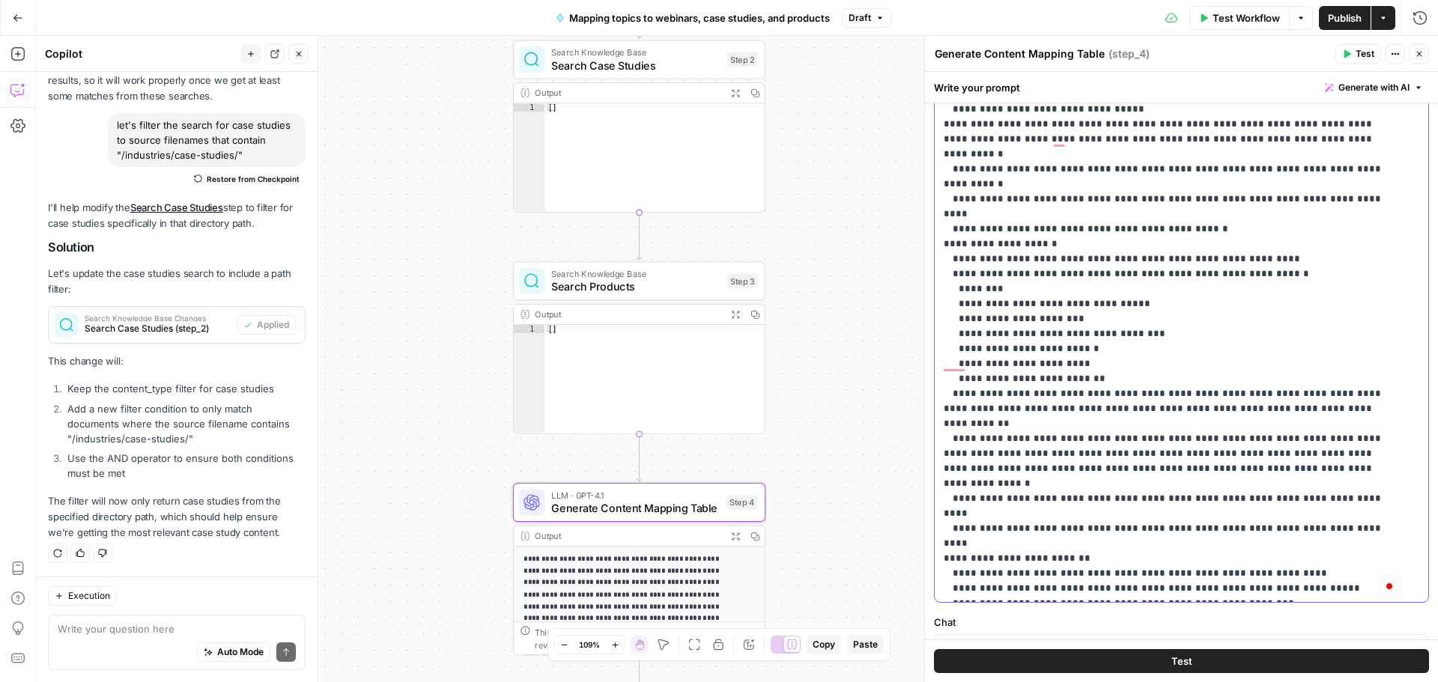
click at [943, 387] on div "**********" at bounding box center [1176, 297] width 482 height 610
click at [1137, 389] on p "**********" at bounding box center [1170, 125] width 453 height 944
drag, startPoint x: 1138, startPoint y: 396, endPoint x: 960, endPoint y: 383, distance: 178.7
click at [960, 383] on p "**********" at bounding box center [1170, 125] width 453 height 944
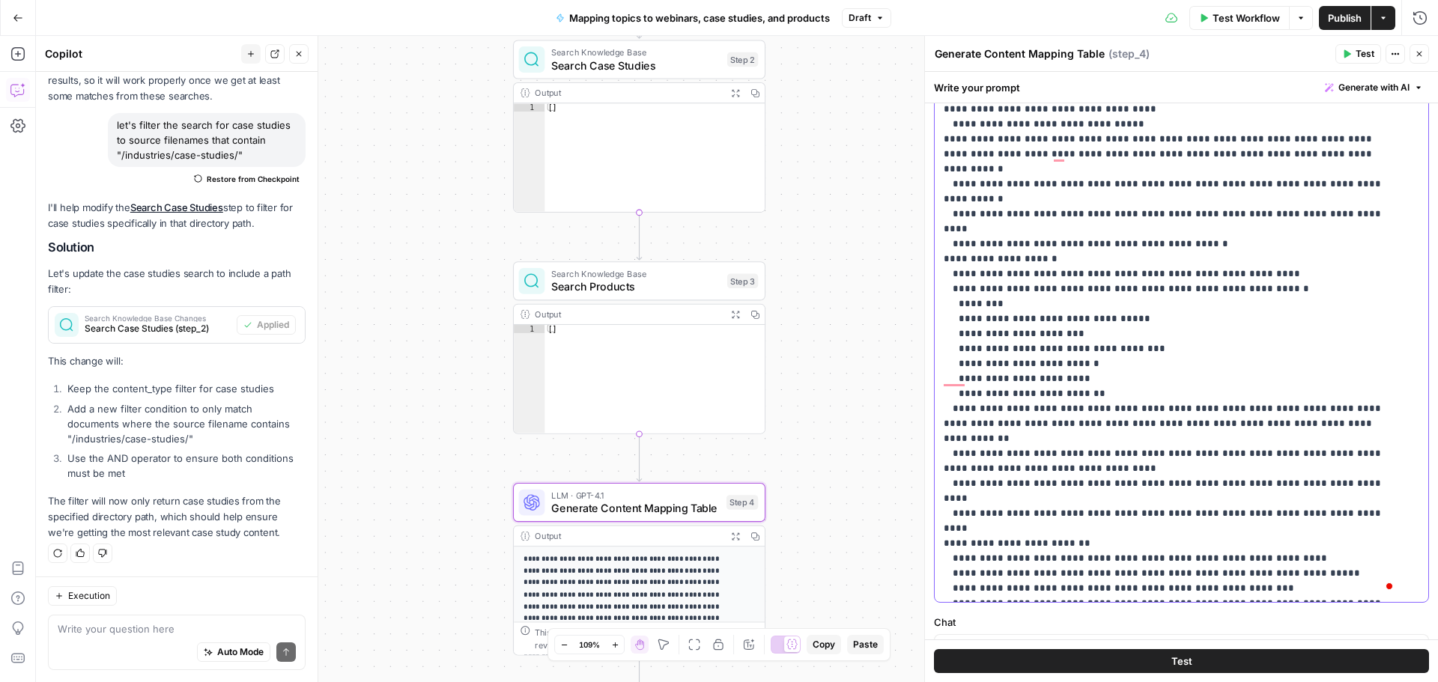
scroll to position [255, 0]
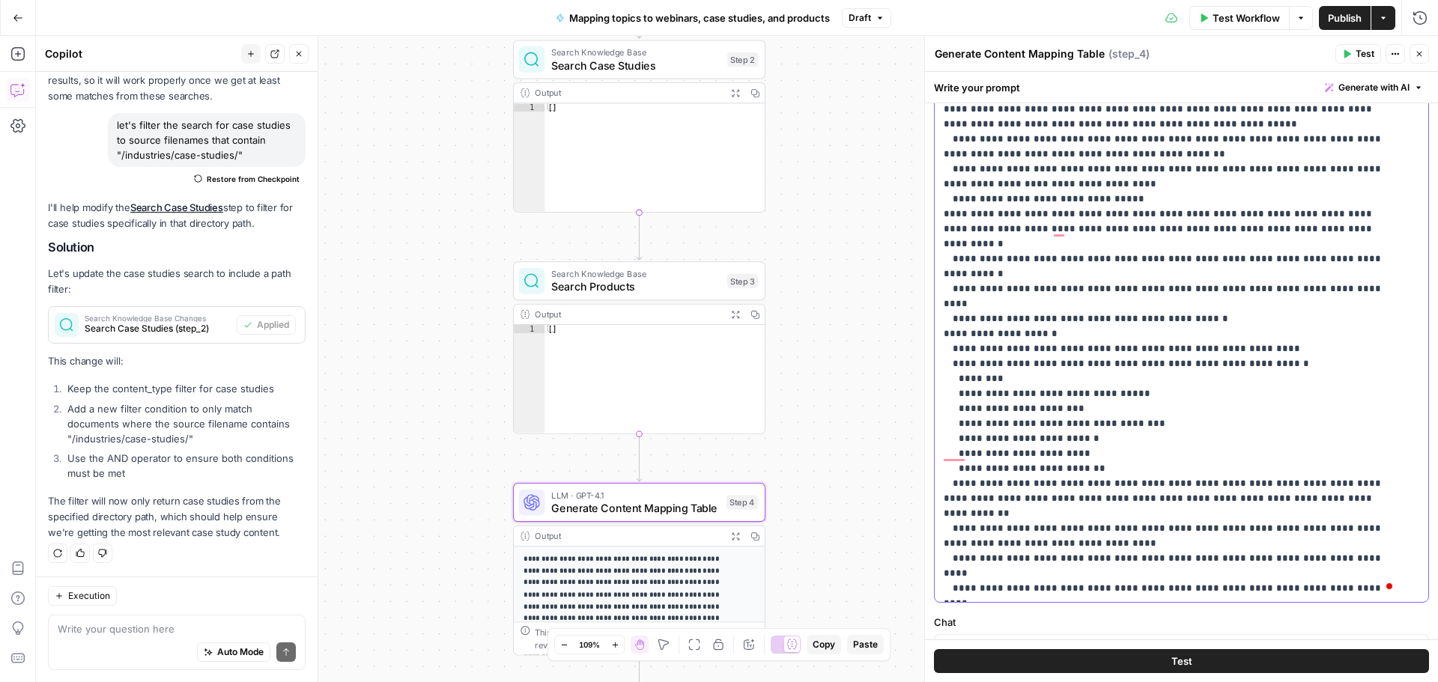
drag, startPoint x: 1082, startPoint y: 218, endPoint x: 1096, endPoint y: 218, distance: 13.5
click at [1096, 218] on p "**********" at bounding box center [1170, 206] width 453 height 929
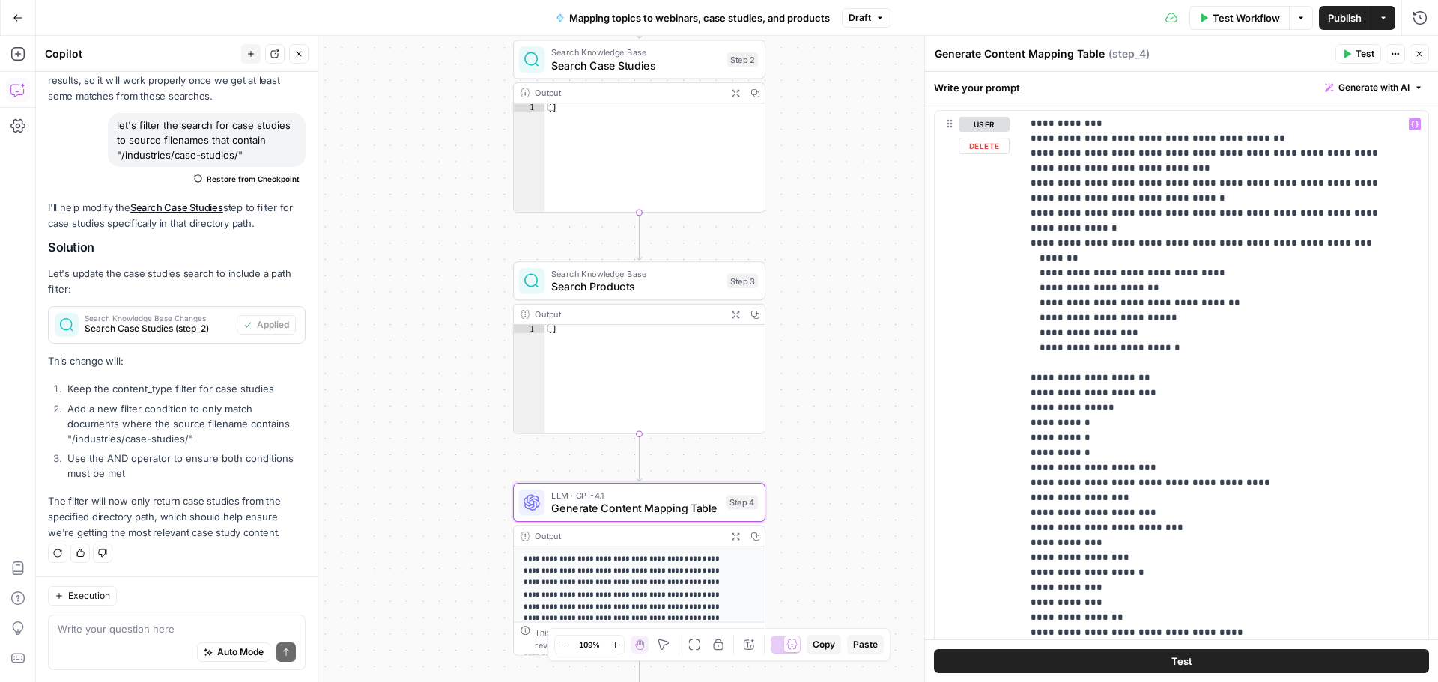
scroll to position [0, 0]
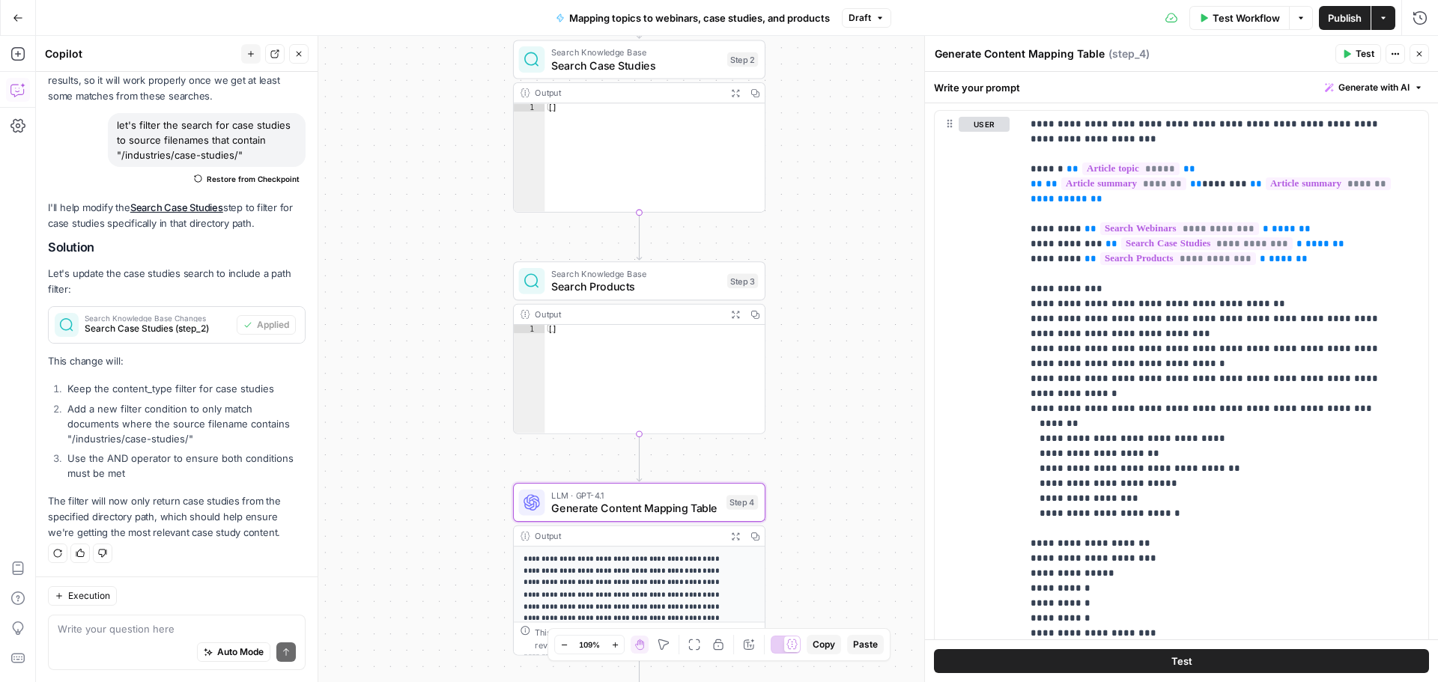
click at [1331, 16] on span "Publish" at bounding box center [1345, 17] width 34 height 15
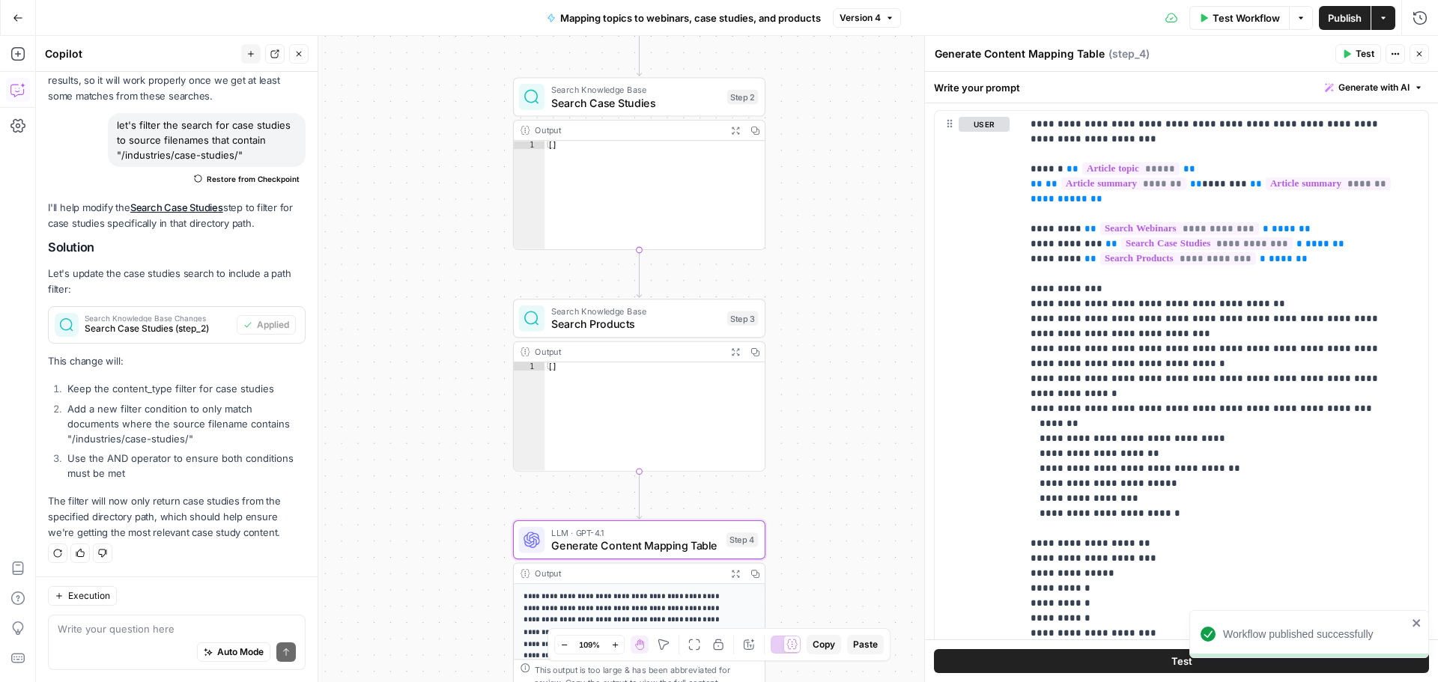
click at [631, 100] on span "Search Case Studies" at bounding box center [635, 102] width 169 height 16
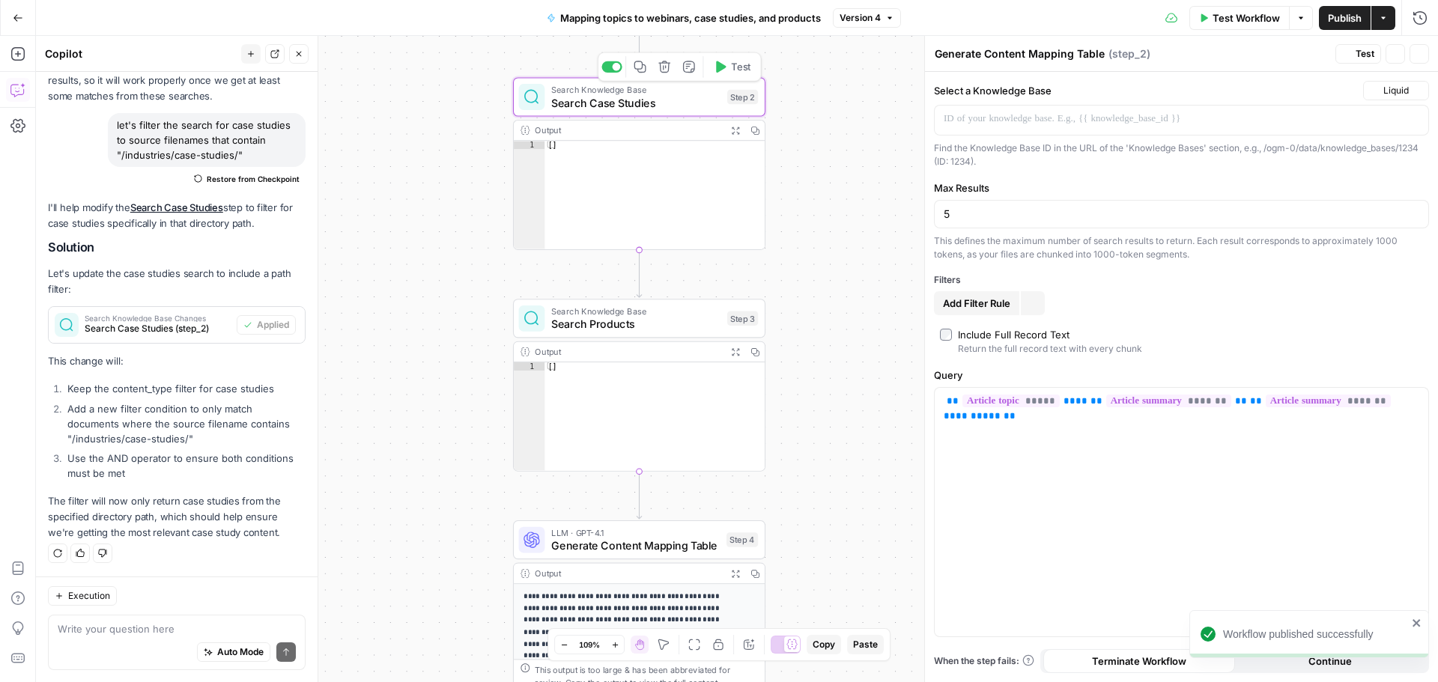
type textarea "Search Case Studies"
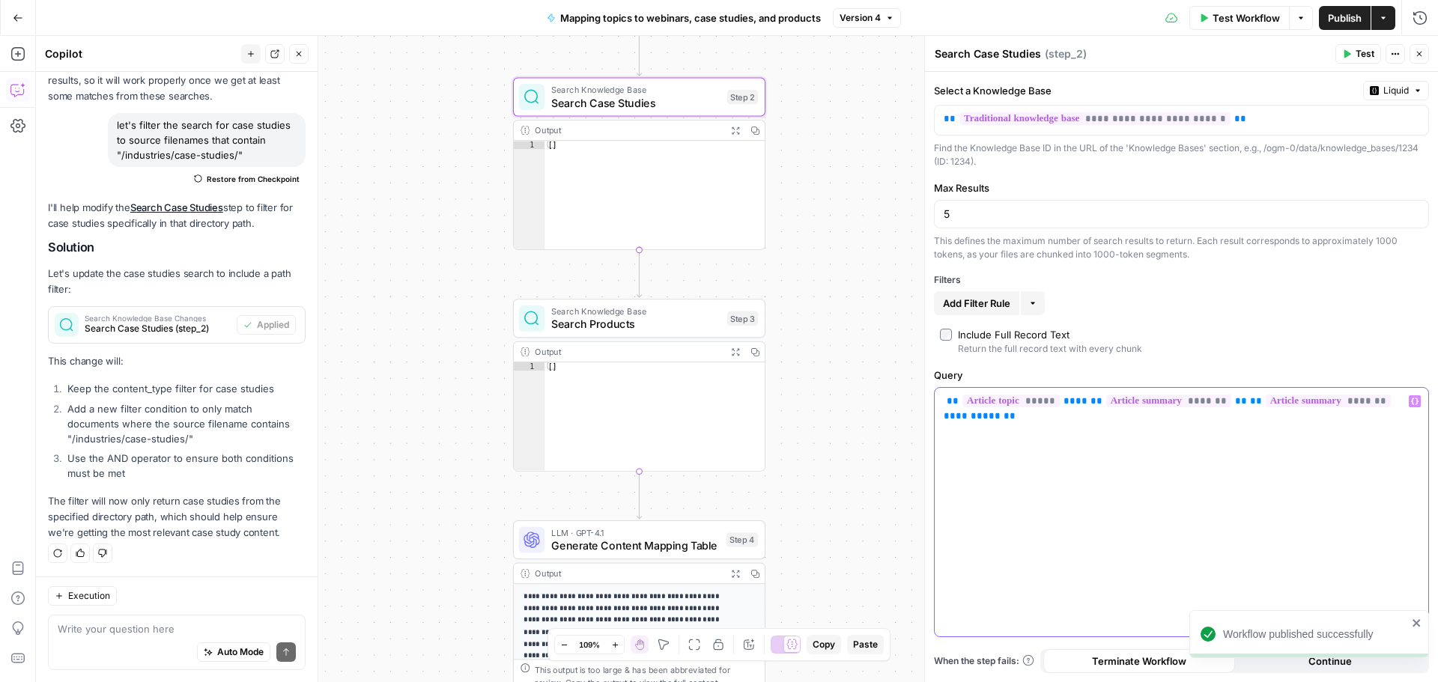
click at [944, 400] on p "** ***** ** ** ** ******* ** ** ******* ** ** ***** **" at bounding box center [1182, 409] width 476 height 30
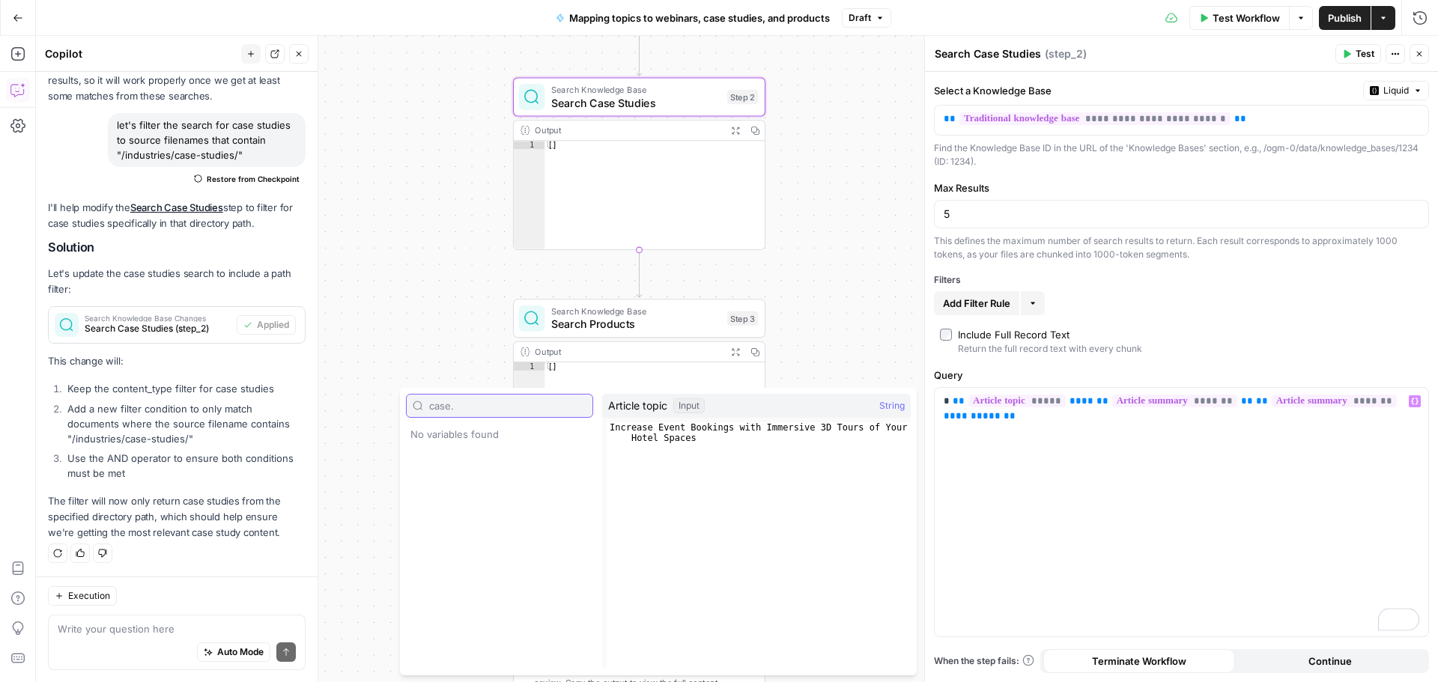
type input "case."
click at [948, 404] on p "* ** ***** ** ** ** ******* ** ** ******* ** ** ***** **" at bounding box center [1182, 409] width 476 height 30
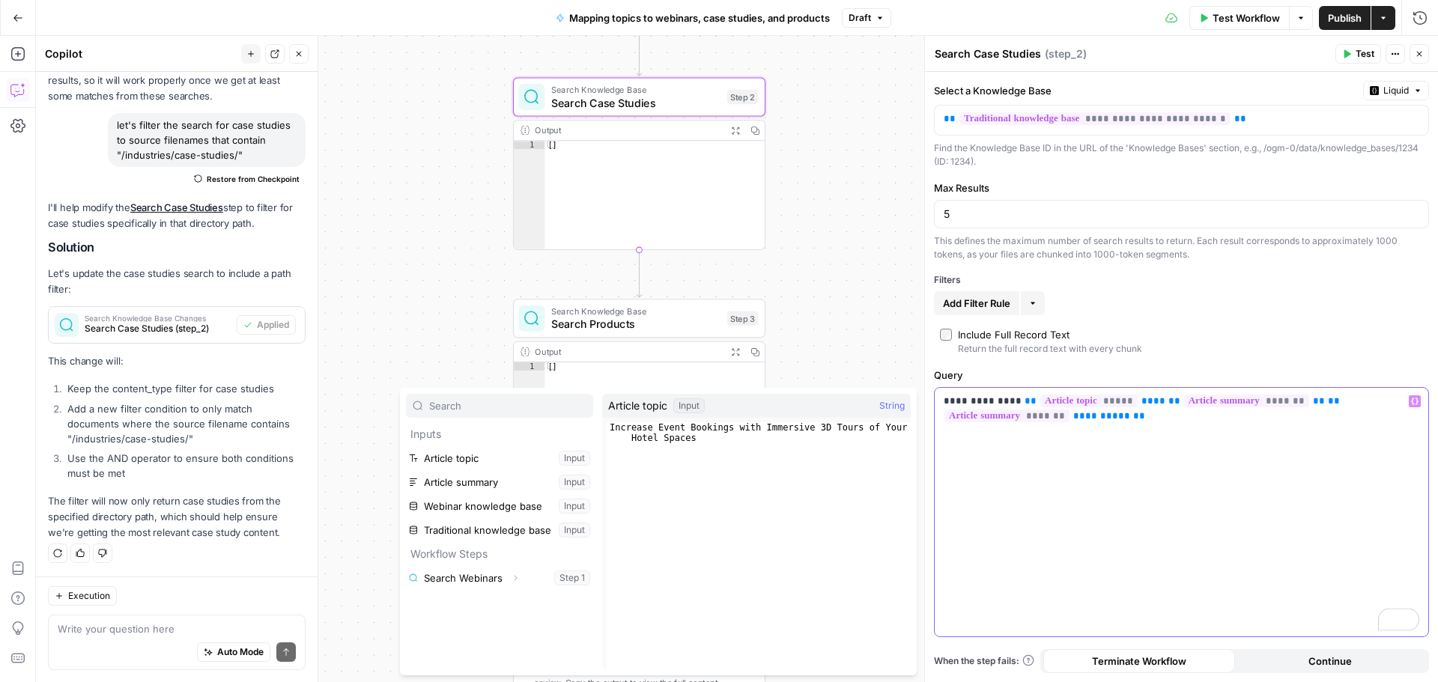
click at [1158, 425] on div "**********" at bounding box center [1181, 512] width 493 height 249
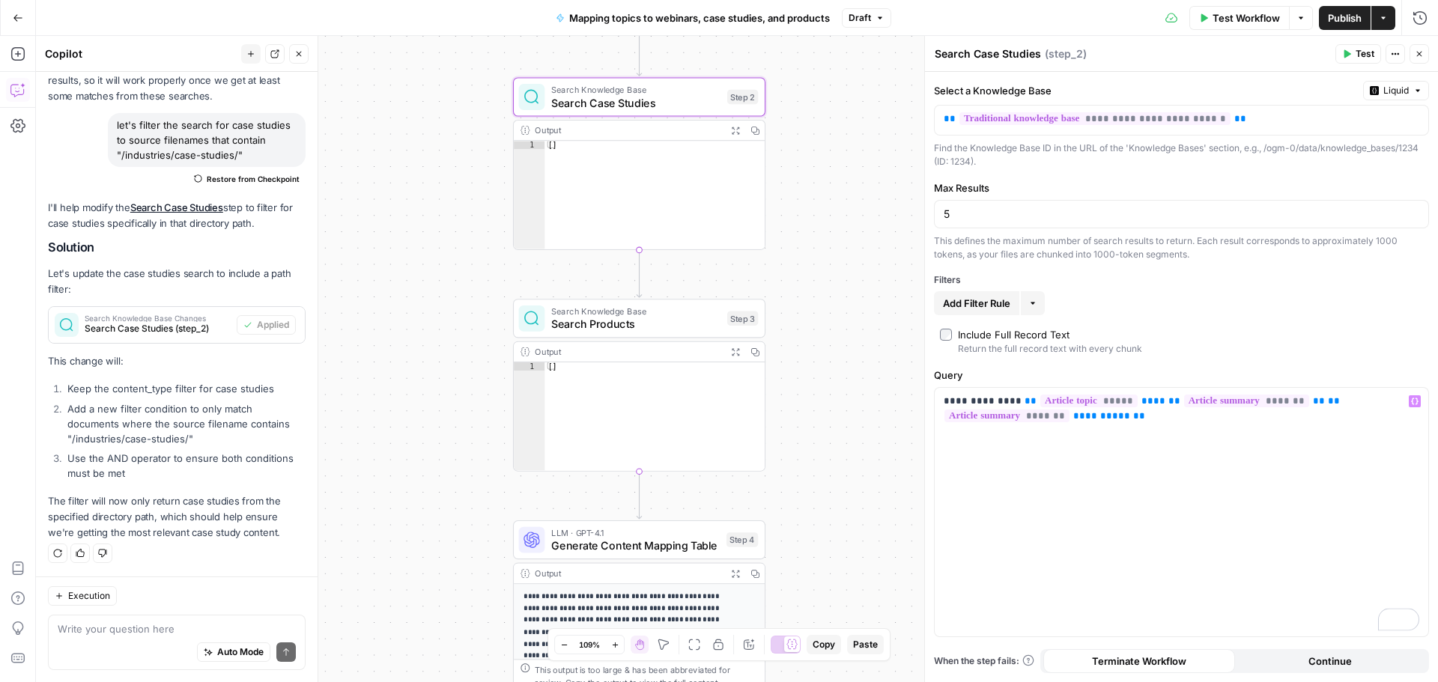
click at [1341, 15] on span "Publish" at bounding box center [1345, 17] width 34 height 15
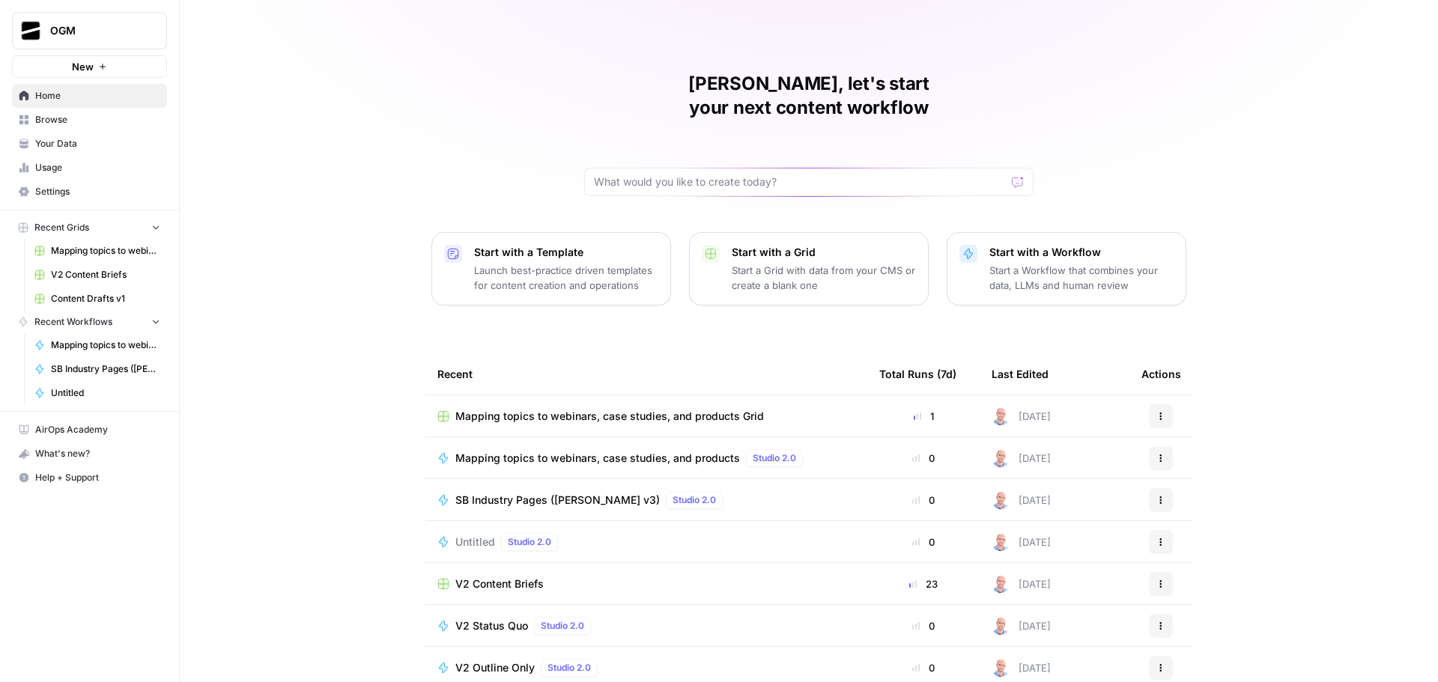
click at [1368, 294] on div "Ajdin, let's start your next content workflow Start with a Template Launch best…" at bounding box center [809, 356] width 1258 height 713
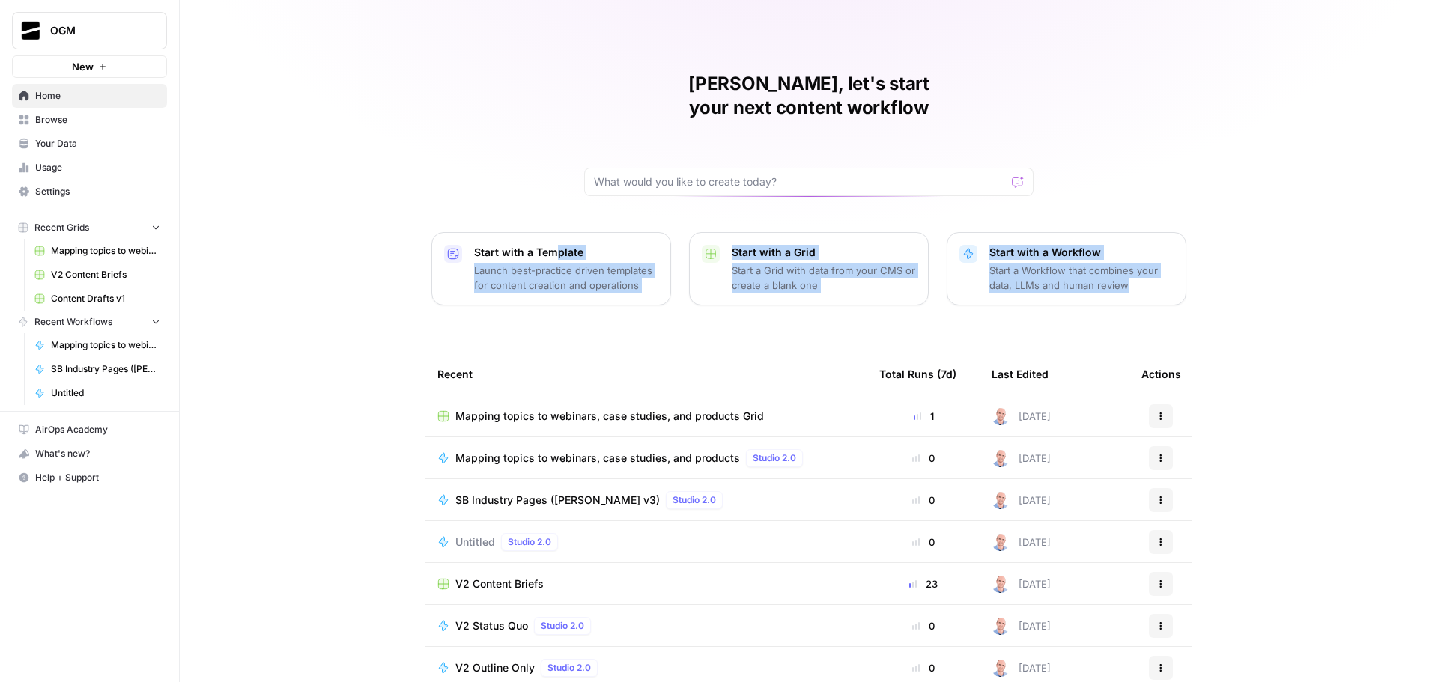
drag, startPoint x: 550, startPoint y: 186, endPoint x: 1248, endPoint y: 261, distance: 702.7
click at [1248, 261] on div "Ajdin, let's start your next content workflow Start with a Template Launch best…" at bounding box center [809, 356] width 1258 height 713
click at [1292, 273] on div "Ajdin, let's start your next content workflow Start with a Template Launch best…" at bounding box center [809, 356] width 1258 height 713
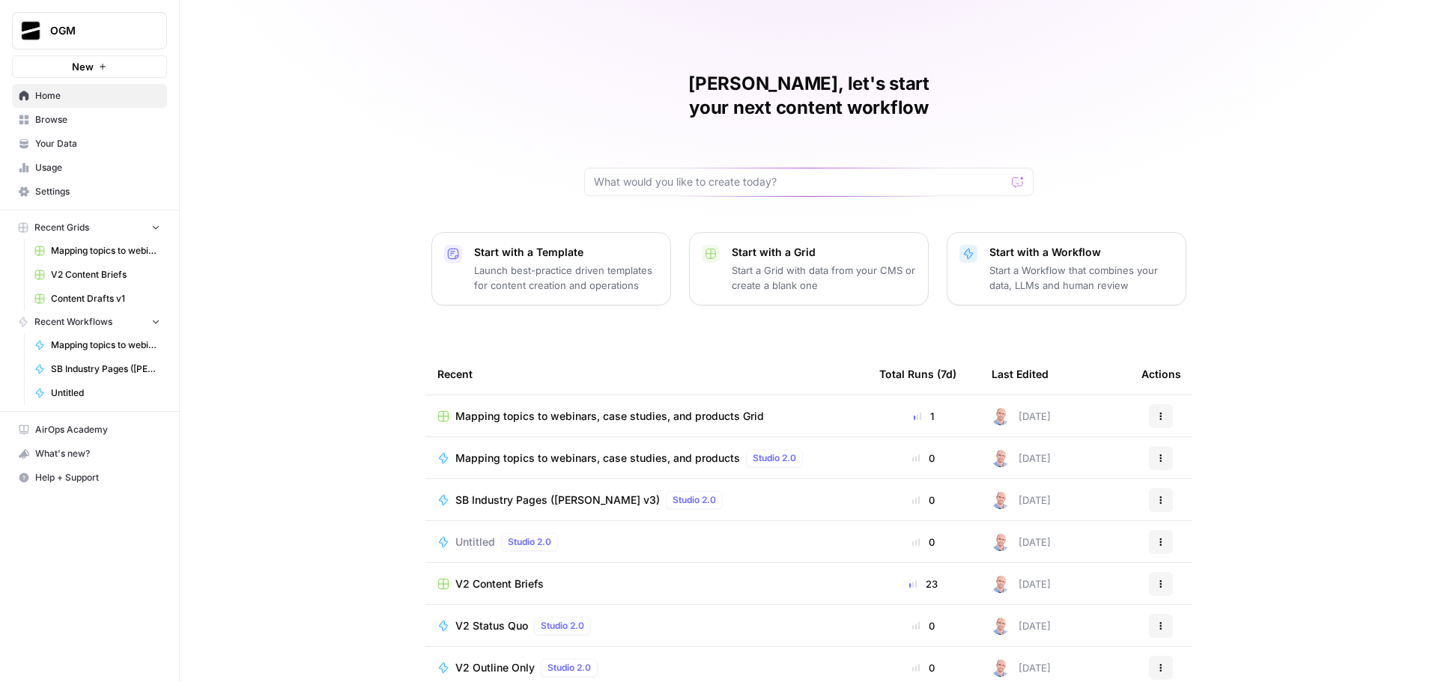
click at [93, 140] on span "Your Data" at bounding box center [97, 143] width 125 height 13
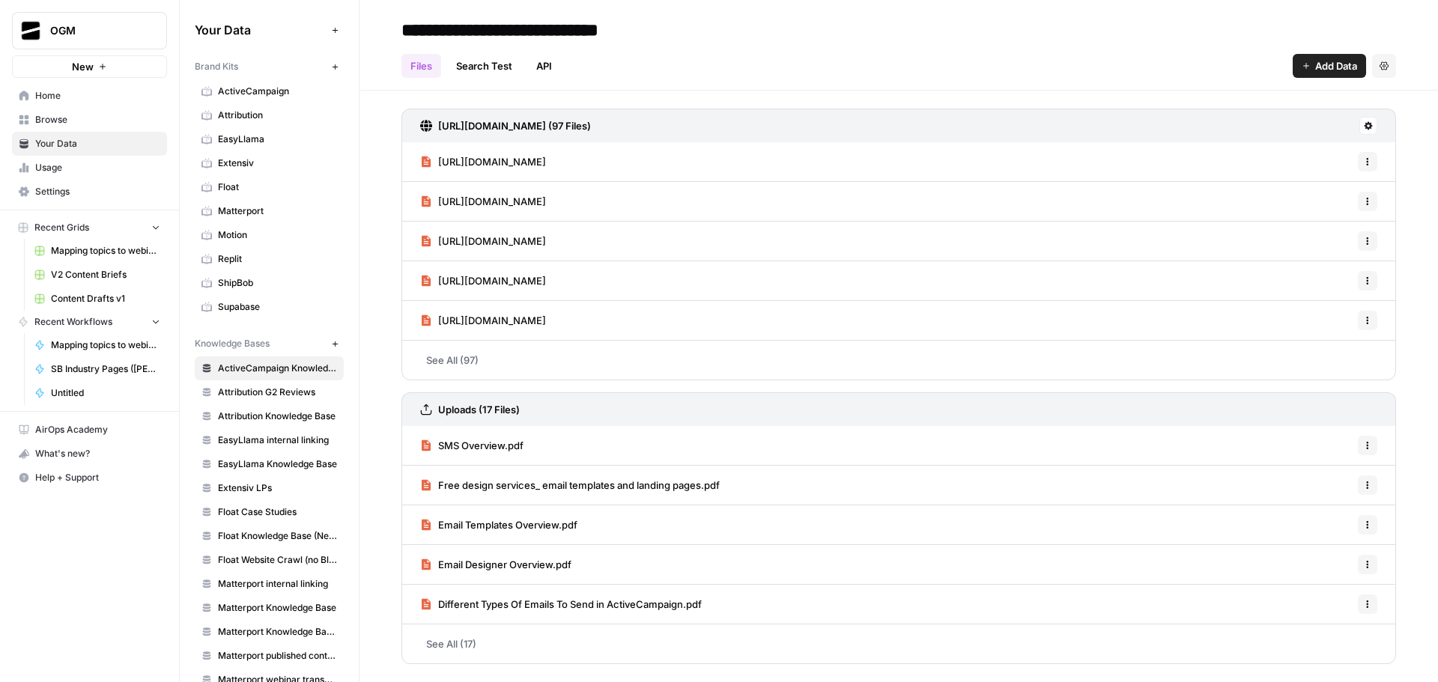
scroll to position [75, 0]
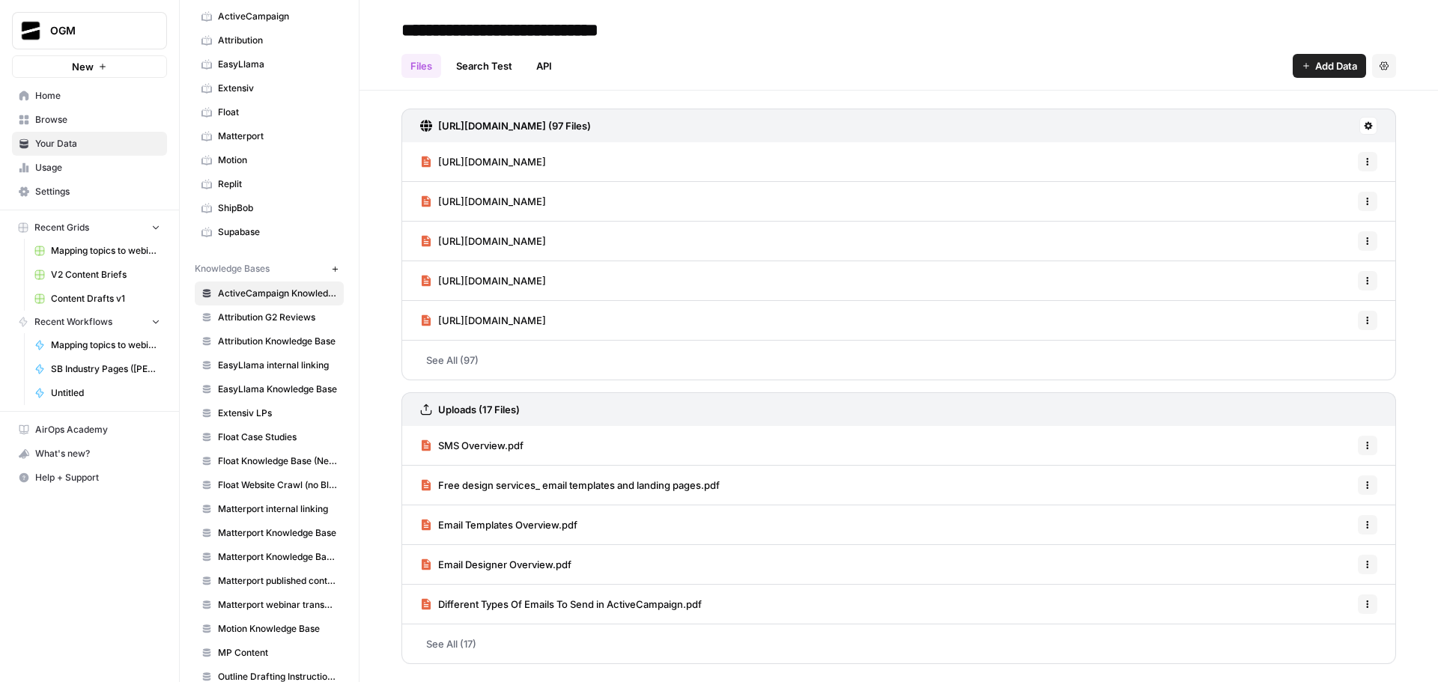
click at [291, 556] on span "Matterport Knowledge Base V2" at bounding box center [277, 556] width 119 height 13
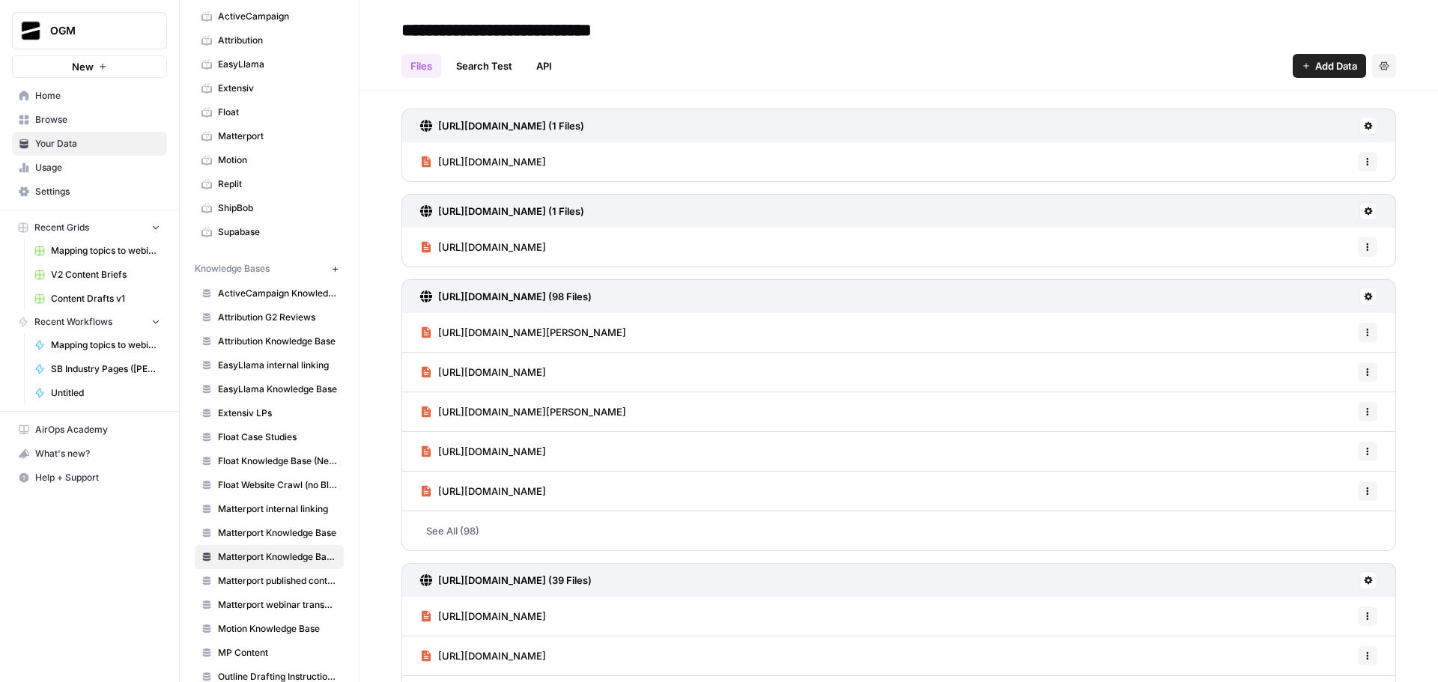
click at [626, 336] on span "https://matterport.com/industries/case-studies/perry-ellis-international-cuts-t…" at bounding box center [532, 332] width 188 height 15
click at [296, 585] on span "Matterport published content" at bounding box center [277, 580] width 119 height 13
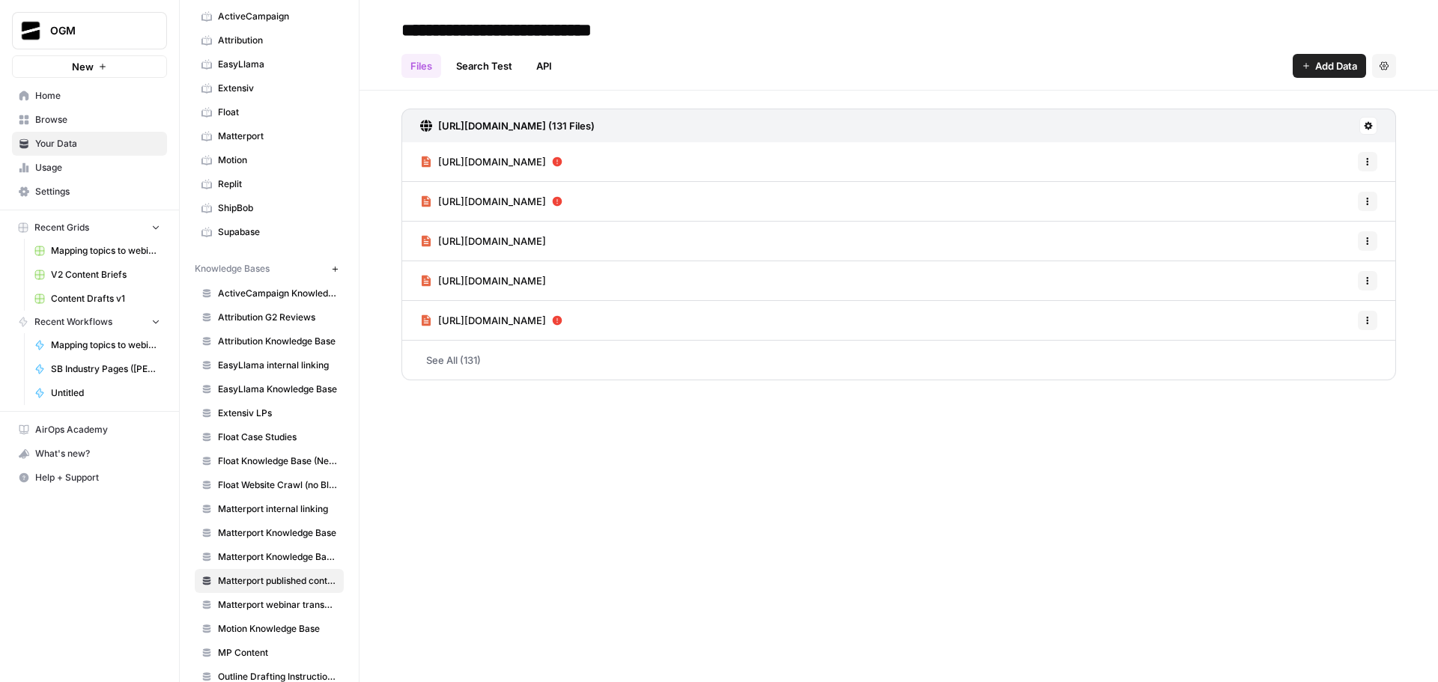
click at [296, 555] on span "Matterport Knowledge Base V2" at bounding box center [277, 556] width 119 height 13
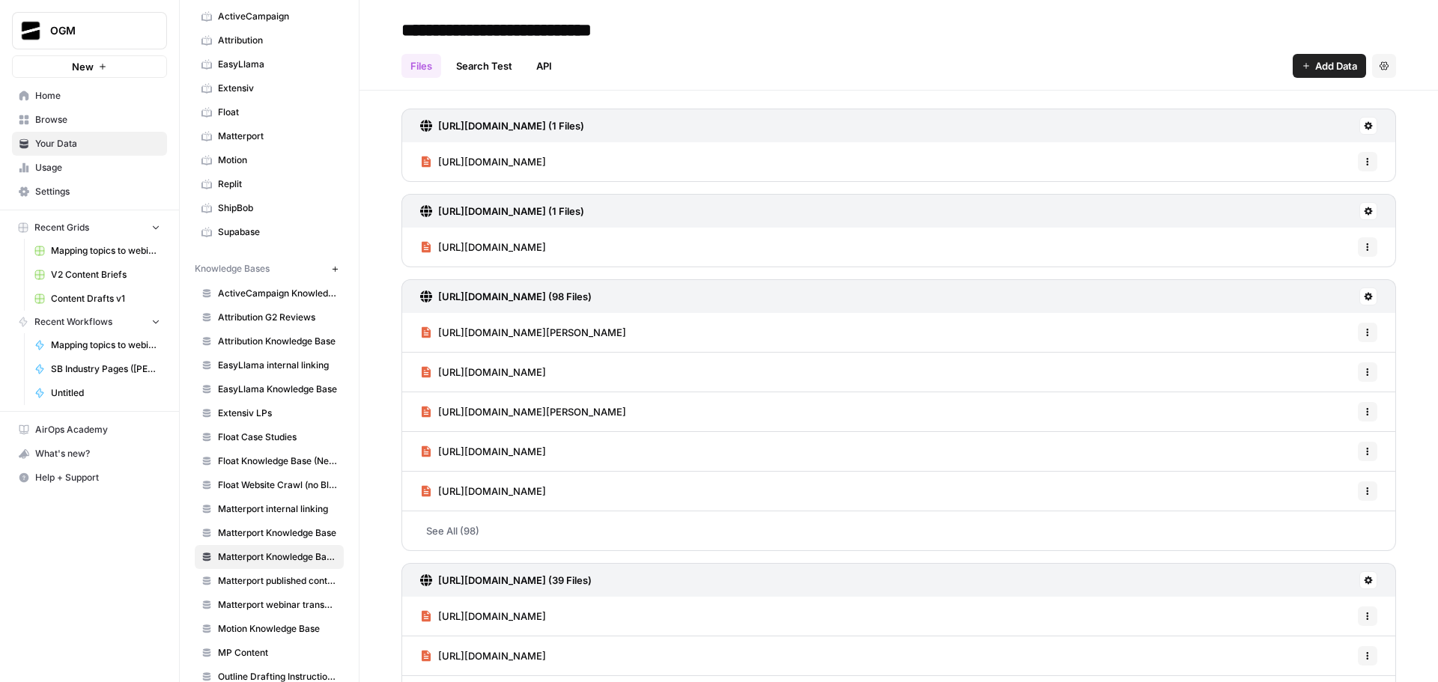
click at [331, 270] on icon "button" at bounding box center [335, 269] width 8 height 8
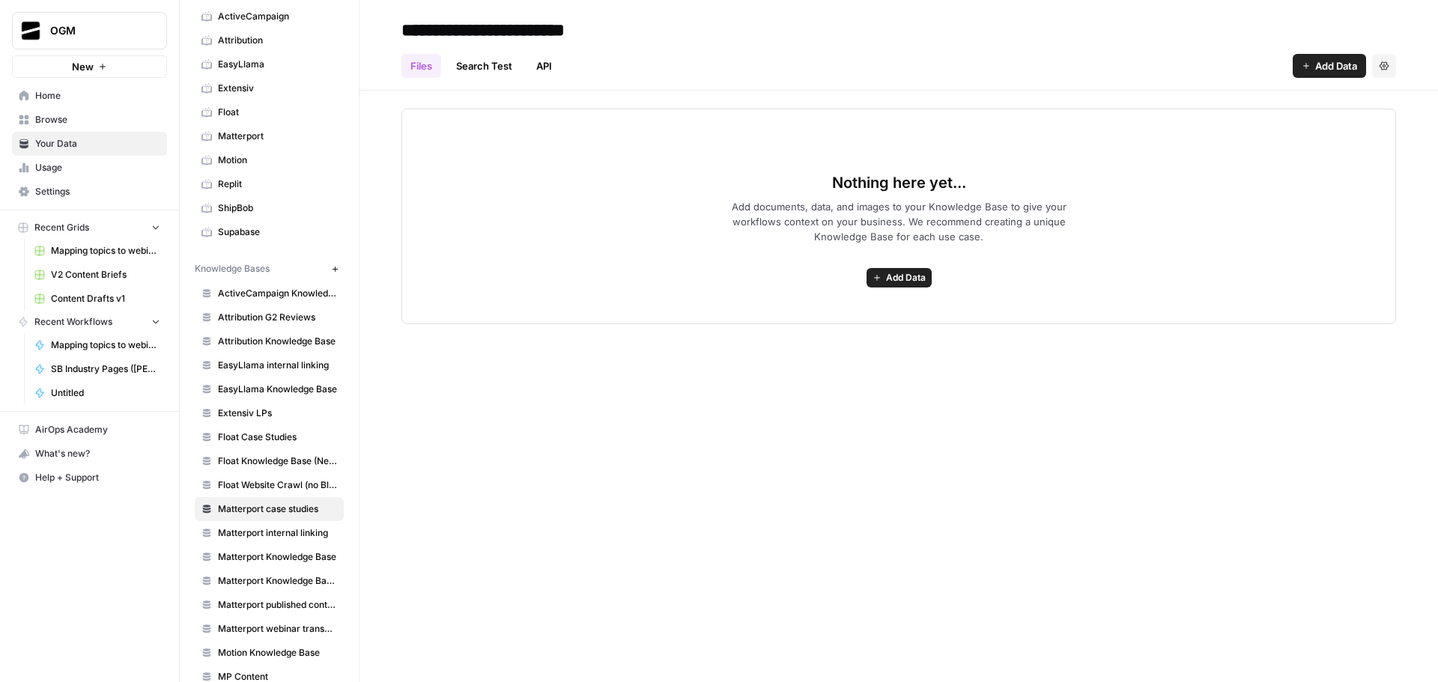
type input "**********"
click at [1334, 56] on button "Add Data" at bounding box center [1328, 66] width 73 height 24
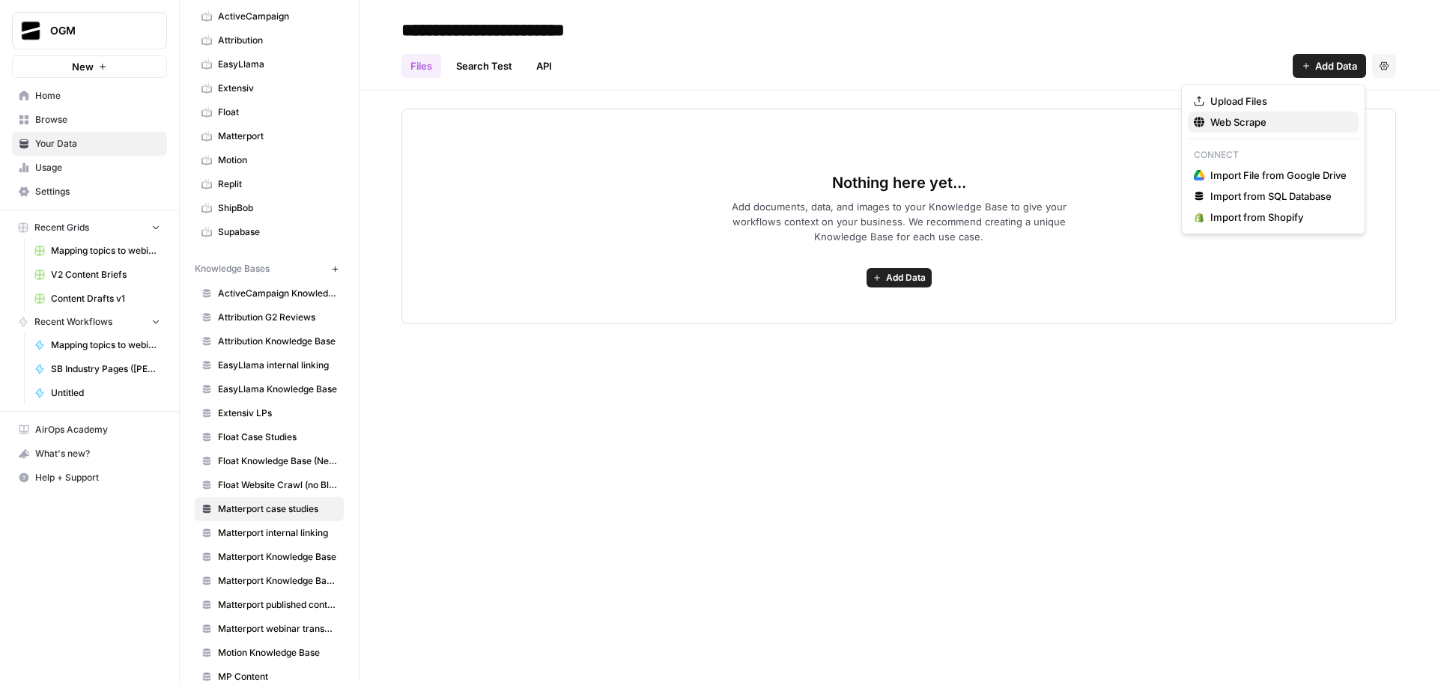
click at [1253, 122] on span "Web Scrape" at bounding box center [1278, 122] width 136 height 15
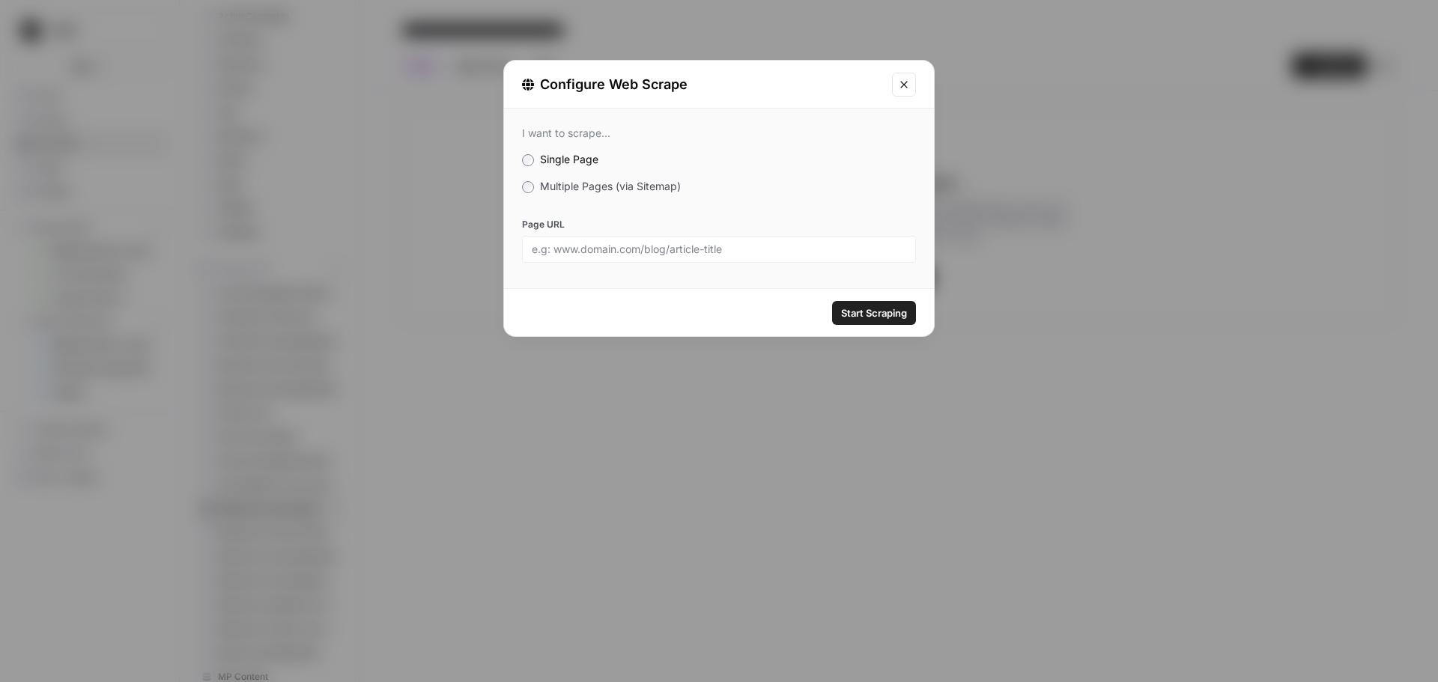
click at [559, 182] on span "Multiple Pages (via Sitemap)" at bounding box center [610, 186] width 141 height 13
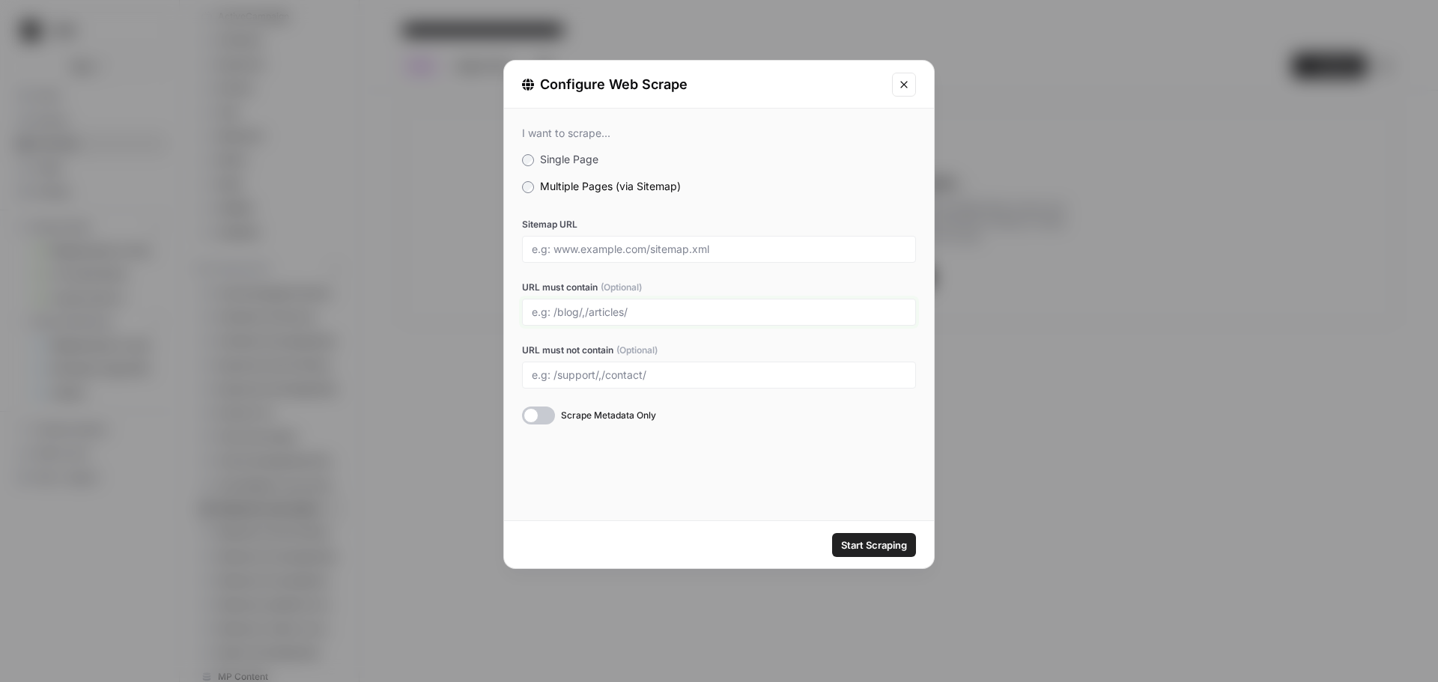
click at [654, 316] on input "URL must contain (Optional)" at bounding box center [719, 312] width 374 height 13
paste input "matterport.com/industries/case-studies/"
type input "matterport.com/industries/case-studies/"
click at [570, 249] on input "Sitemap URL" at bounding box center [719, 249] width 374 height 13
paste input "https://matterport.com/sitemap.xml"
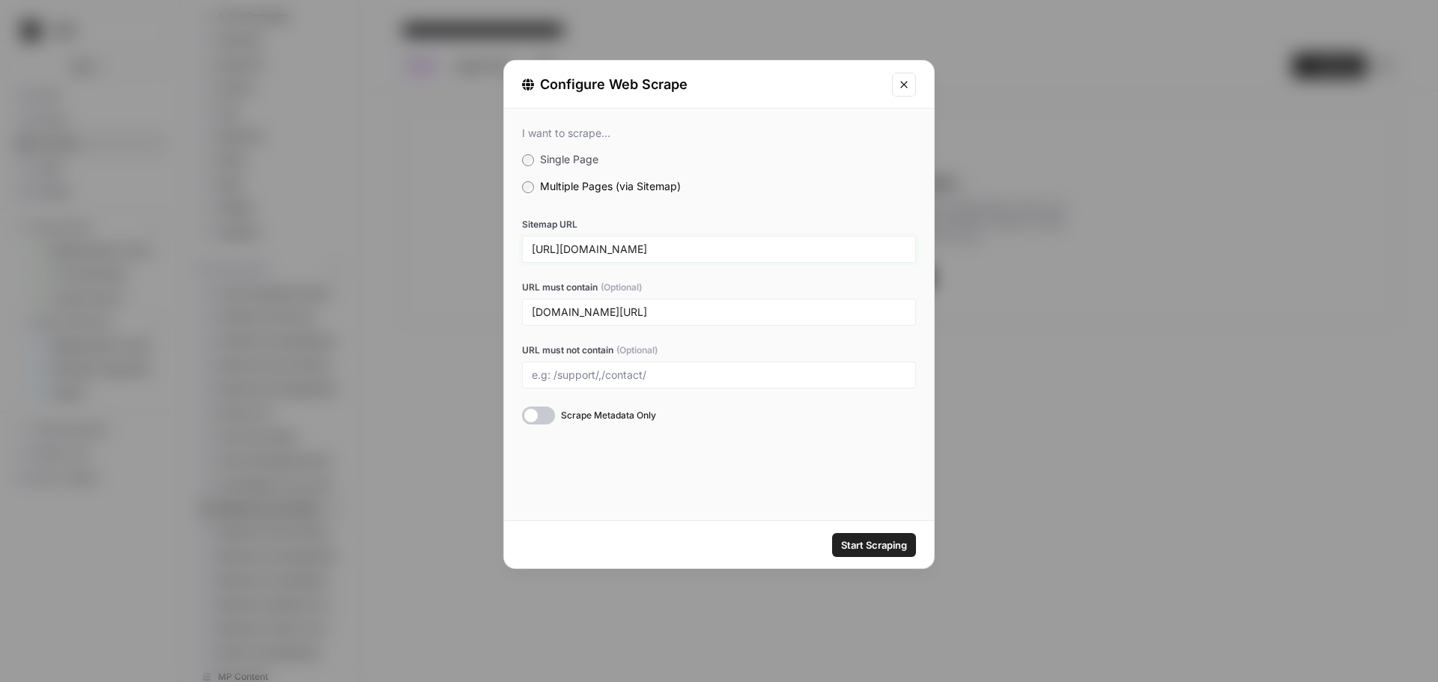
type input "https://matterport.com/sitemap.xml"
click at [869, 542] on span "Start Scraping" at bounding box center [874, 545] width 66 height 15
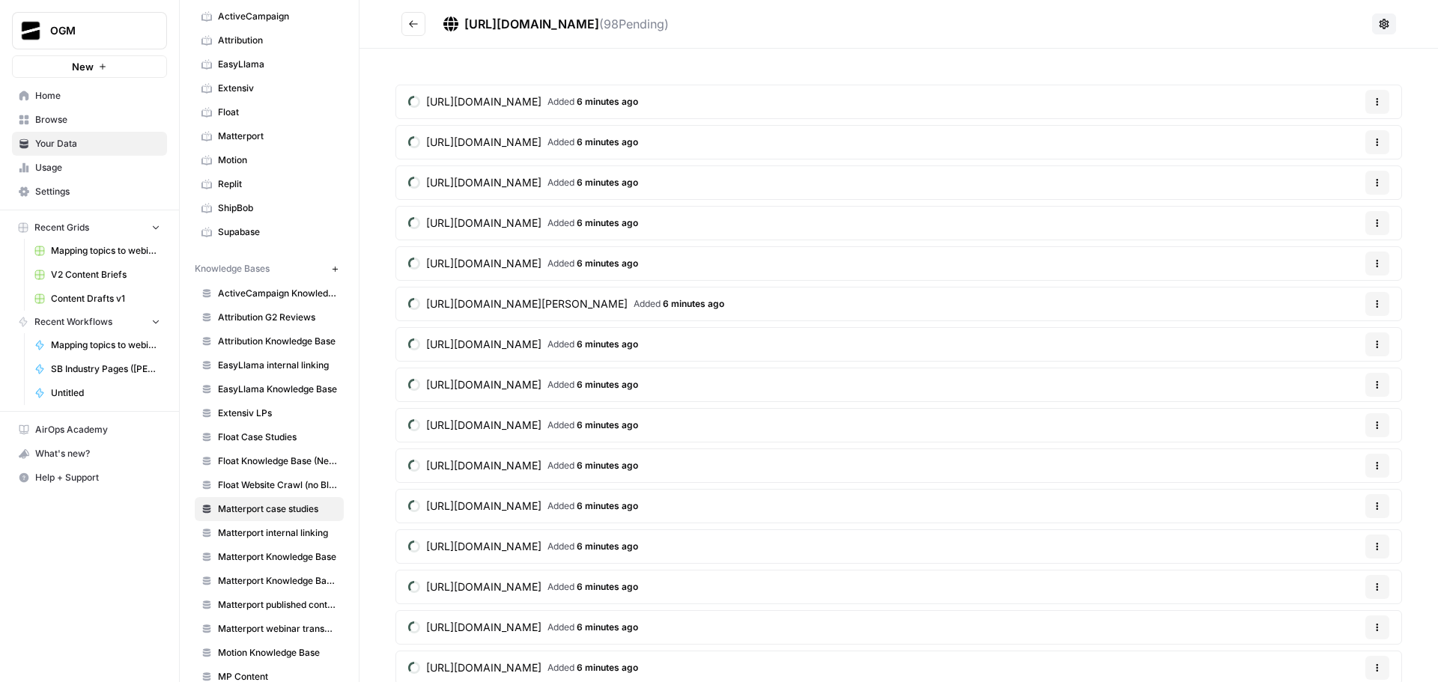
click at [406, 26] on button "Go back" at bounding box center [413, 24] width 24 height 24
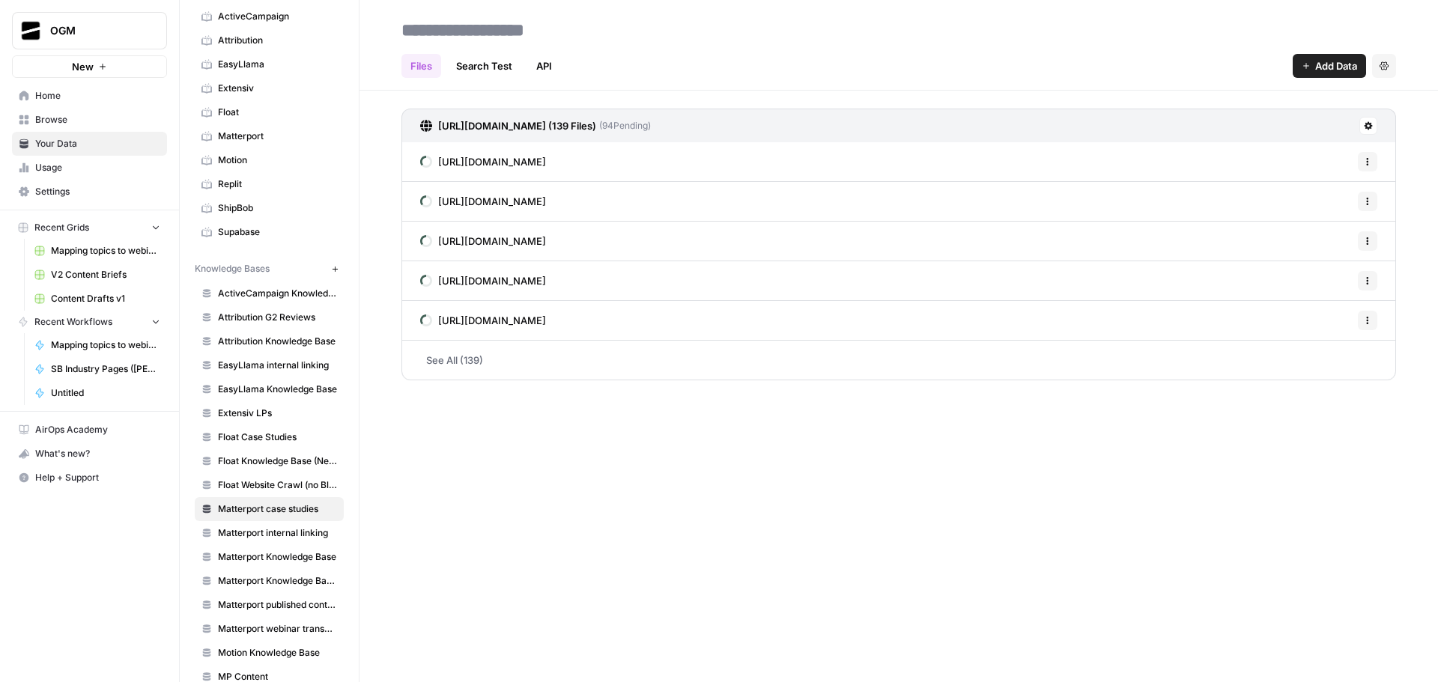
click at [268, 479] on span "Float Website Crawl (no Blog)" at bounding box center [277, 485] width 119 height 13
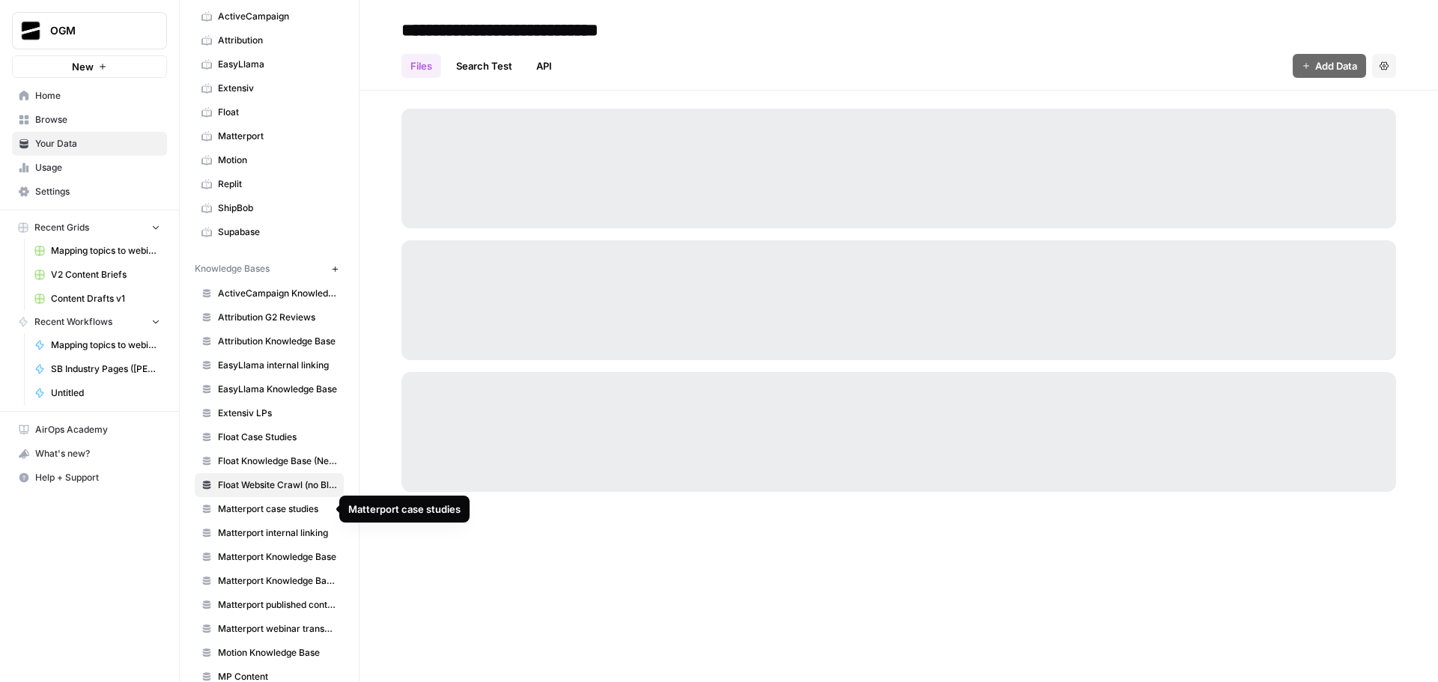
click at [262, 508] on span "Matterport case studies" at bounding box center [277, 508] width 119 height 13
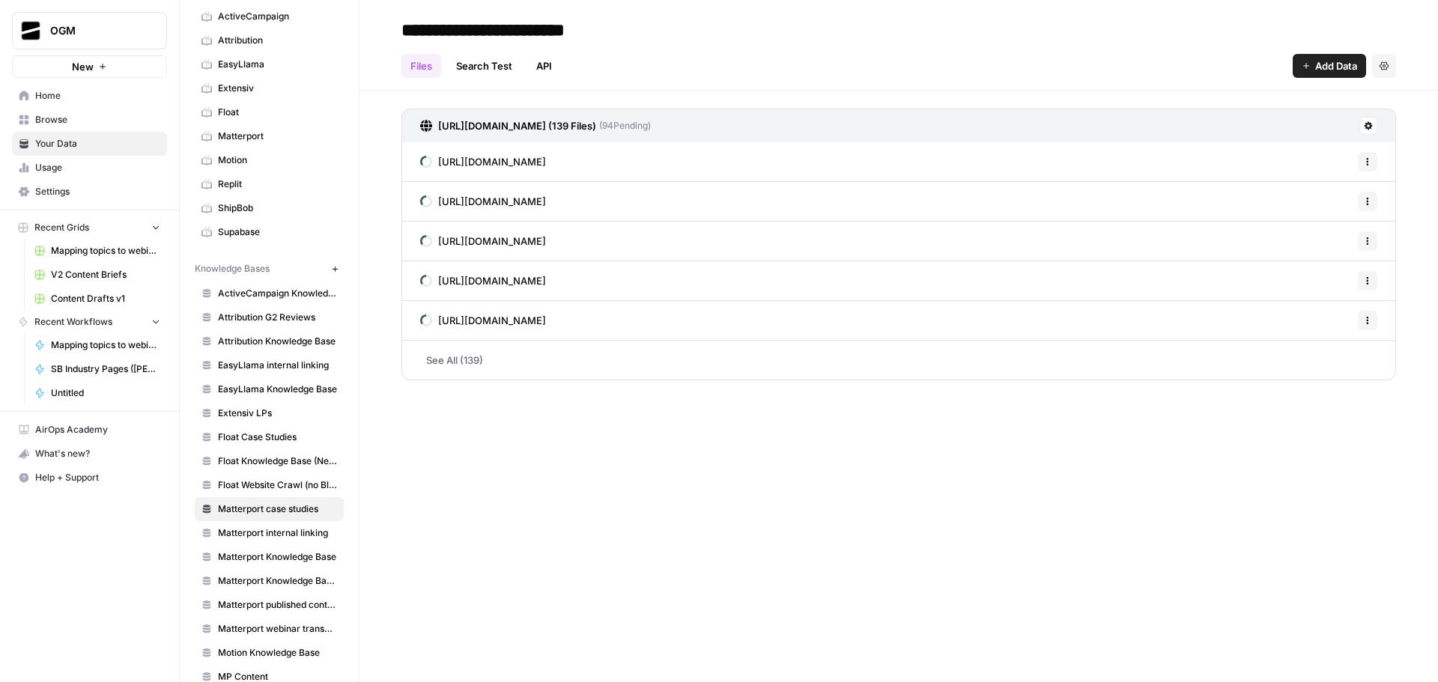
click at [463, 372] on link "See All (139)" at bounding box center [898, 360] width 994 height 39
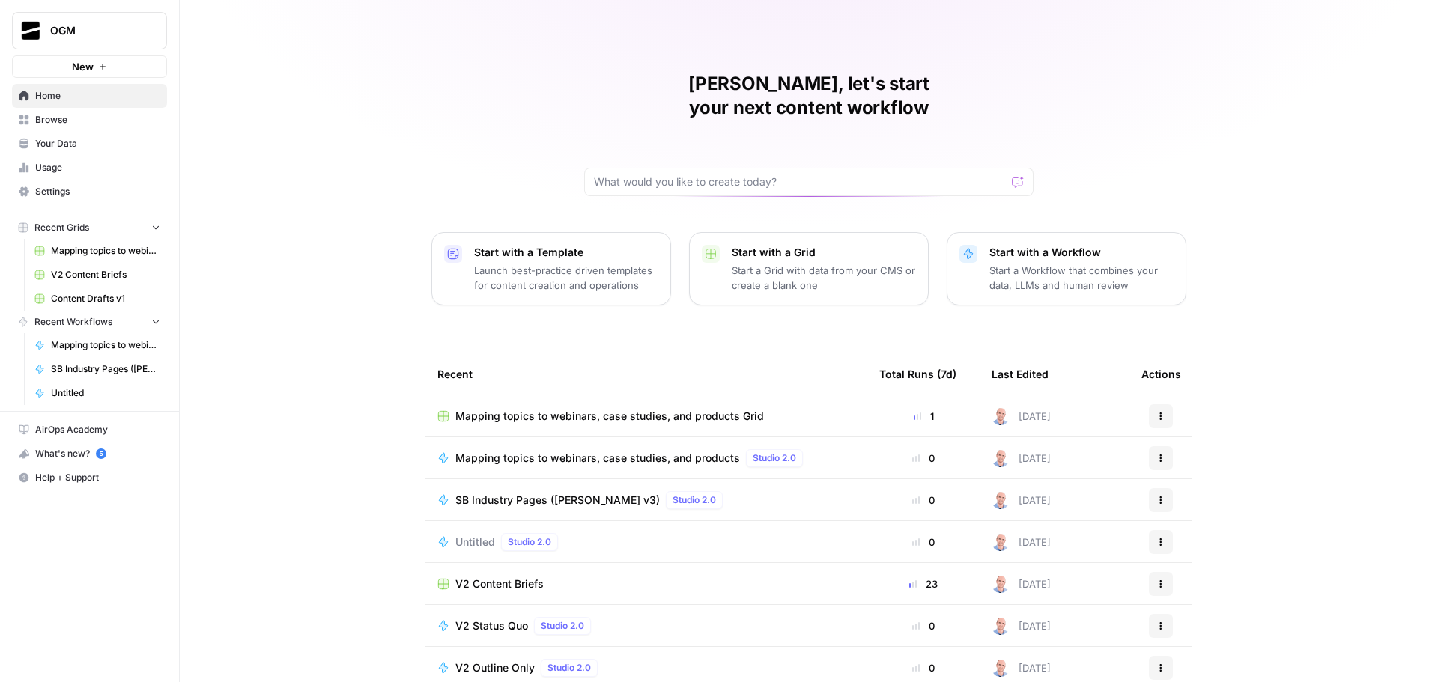
click at [70, 109] on link "Browse" at bounding box center [89, 120] width 155 height 24
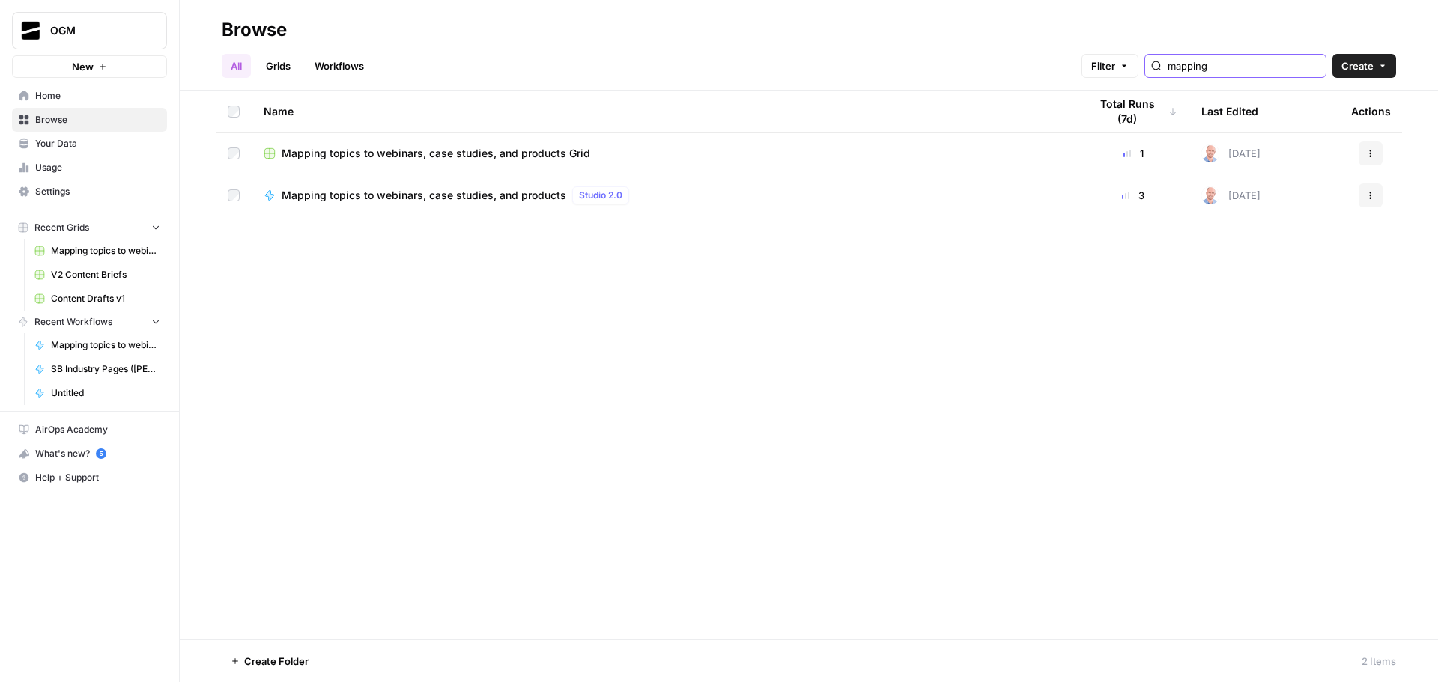
click at [1311, 66] on input "mapping" at bounding box center [1243, 65] width 152 height 15
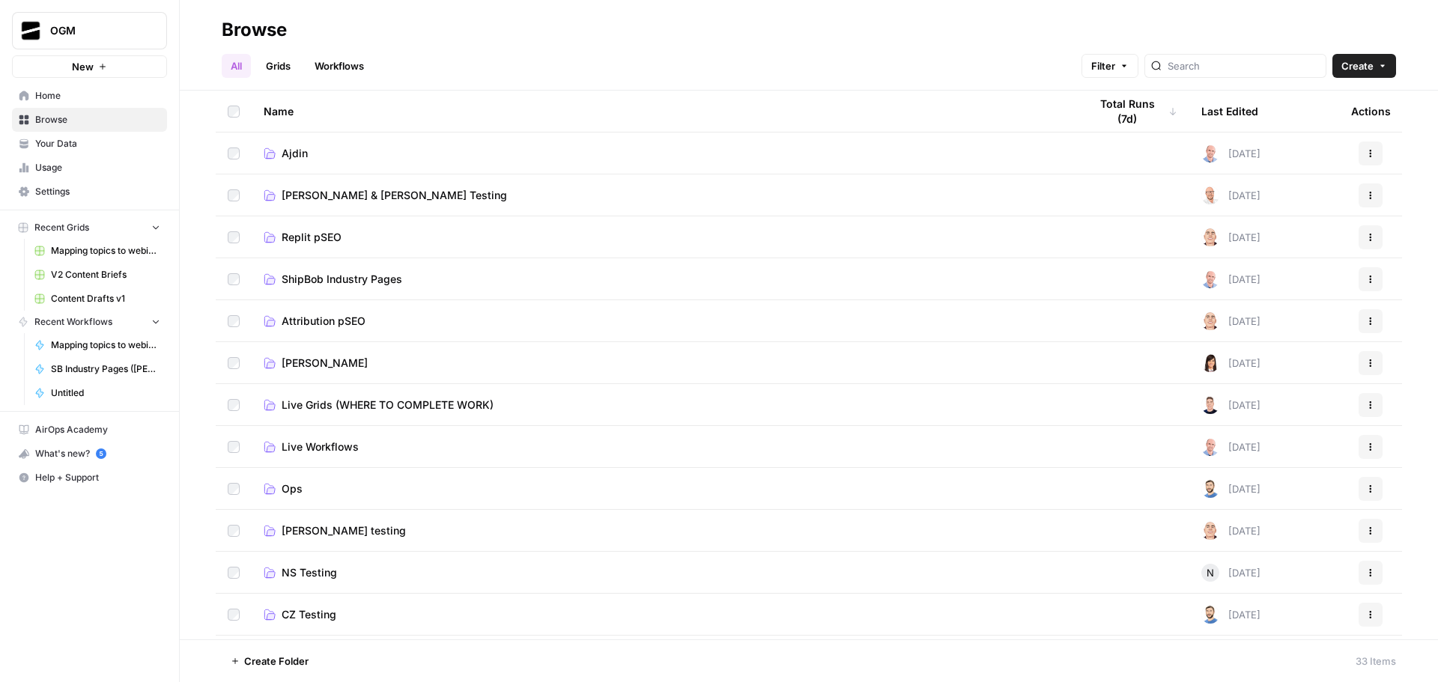
click at [327, 157] on link "Ajdin" at bounding box center [664, 153] width 801 height 15
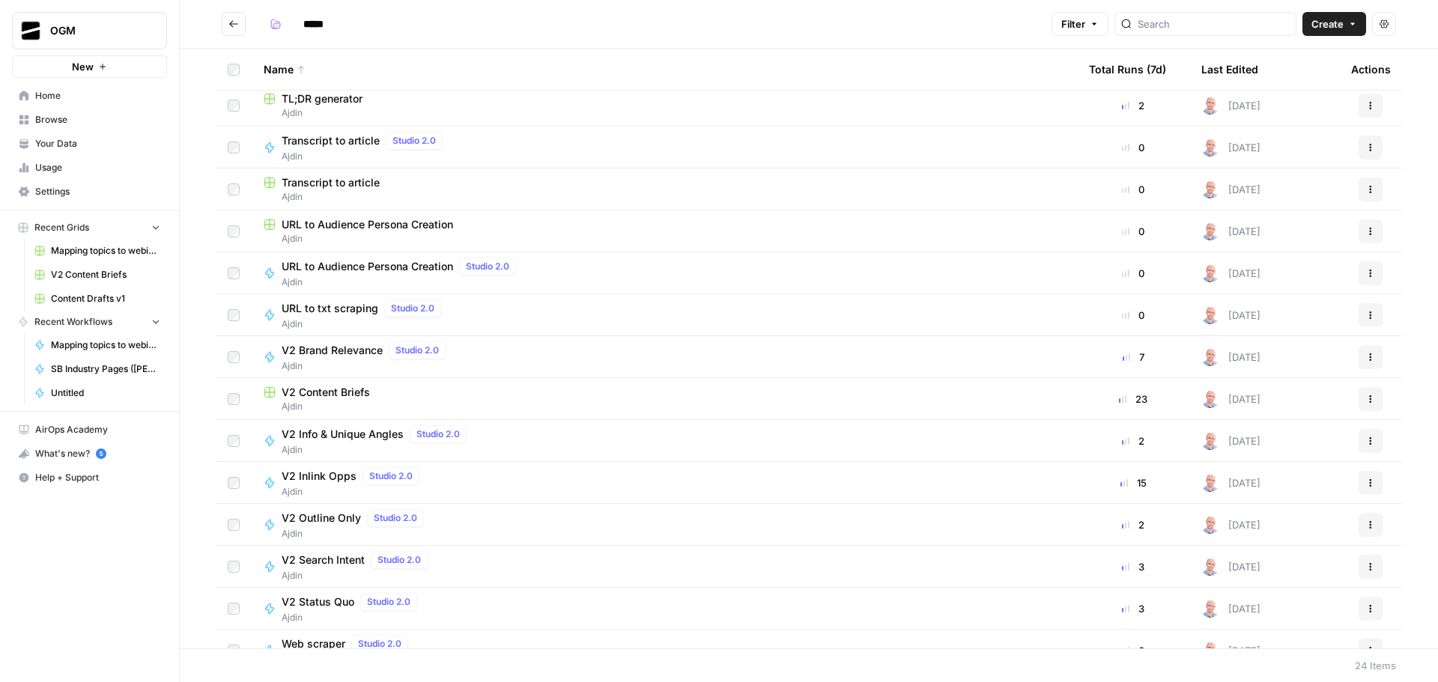
scroll to position [449, 0]
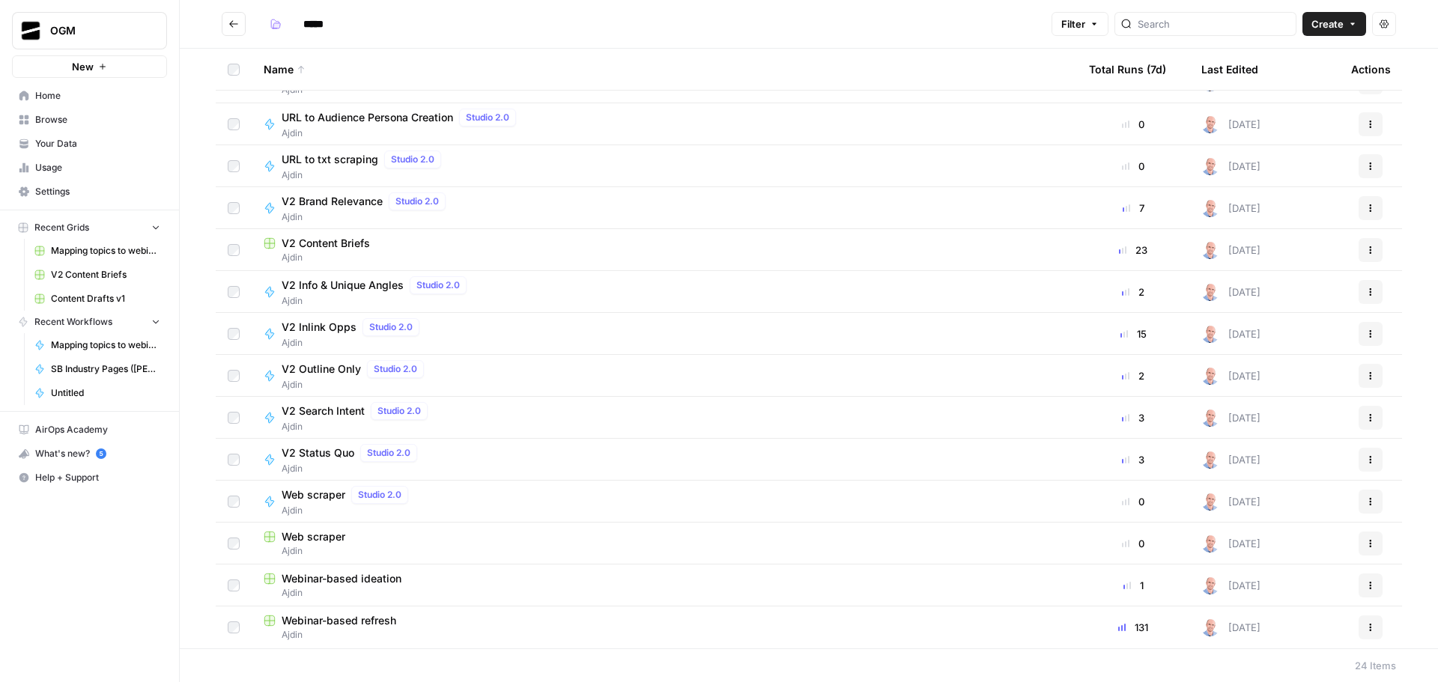
click at [327, 541] on span "Web scraper" at bounding box center [314, 536] width 64 height 15
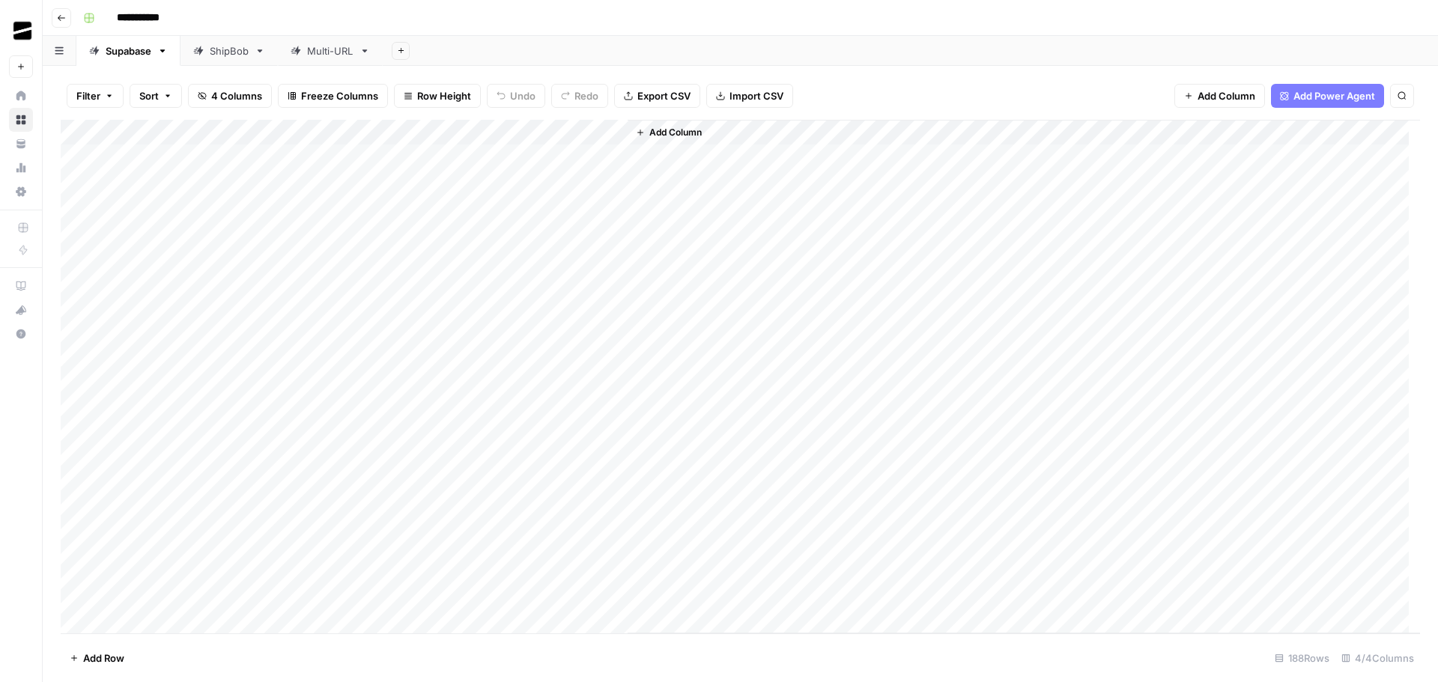
click at [588, 46] on div "Add Sheet" at bounding box center [910, 51] width 1055 height 30
click at [324, 47] on div "Multi-URL" at bounding box center [330, 50] width 46 height 15
click at [187, 156] on div "Add Column" at bounding box center [740, 208] width 1359 height 177
click at [543, 425] on div "Add Column" at bounding box center [740, 377] width 1359 height 514
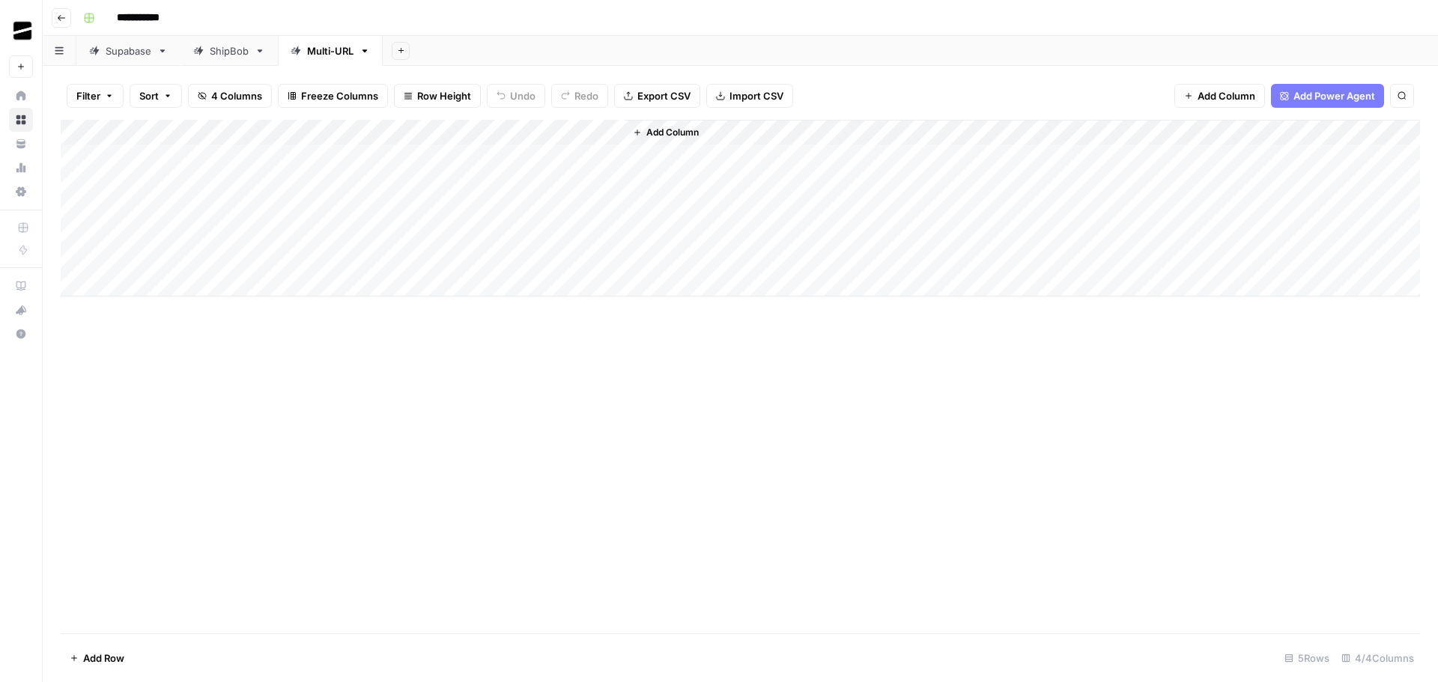
click at [612, 131] on div "Add Column" at bounding box center [740, 208] width 1359 height 177
click at [643, 397] on div "Add Column" at bounding box center [740, 377] width 1359 height 514
click at [610, 153] on div "Add Column" at bounding box center [740, 208] width 1359 height 177
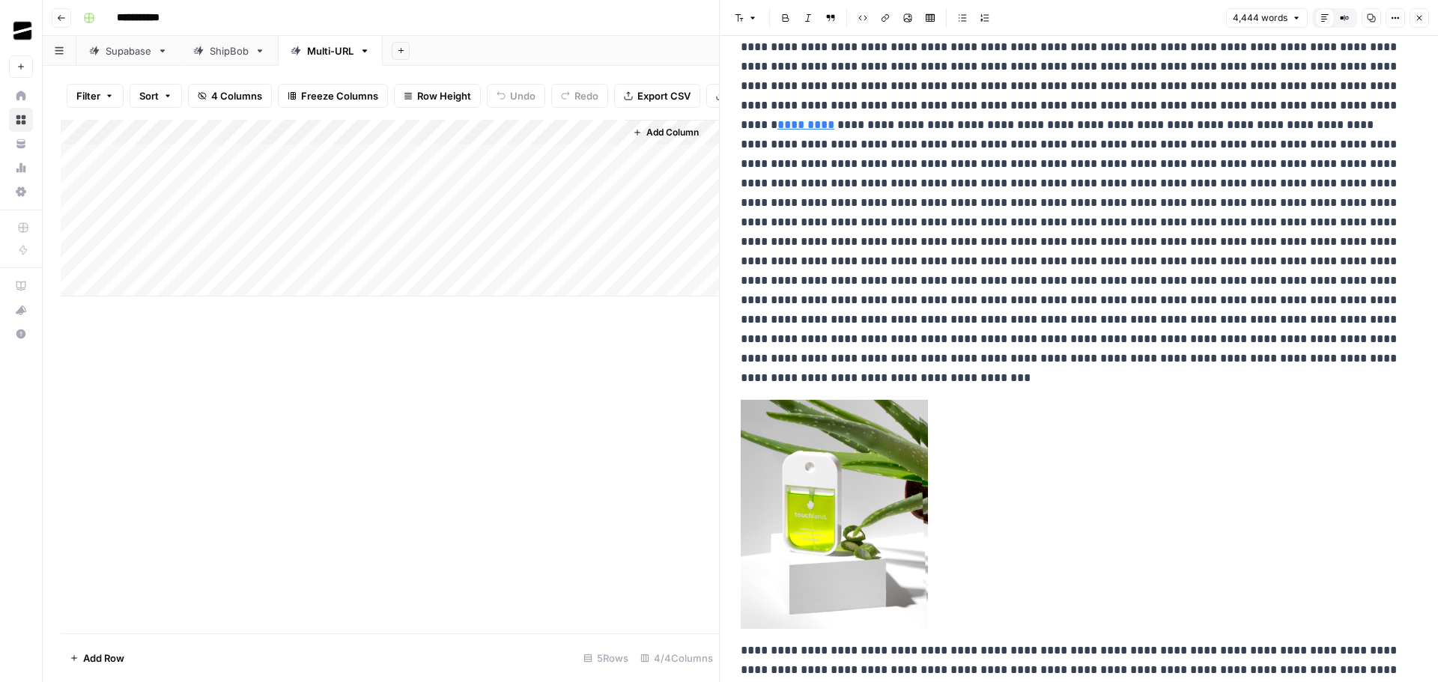
scroll to position [1722, 0]
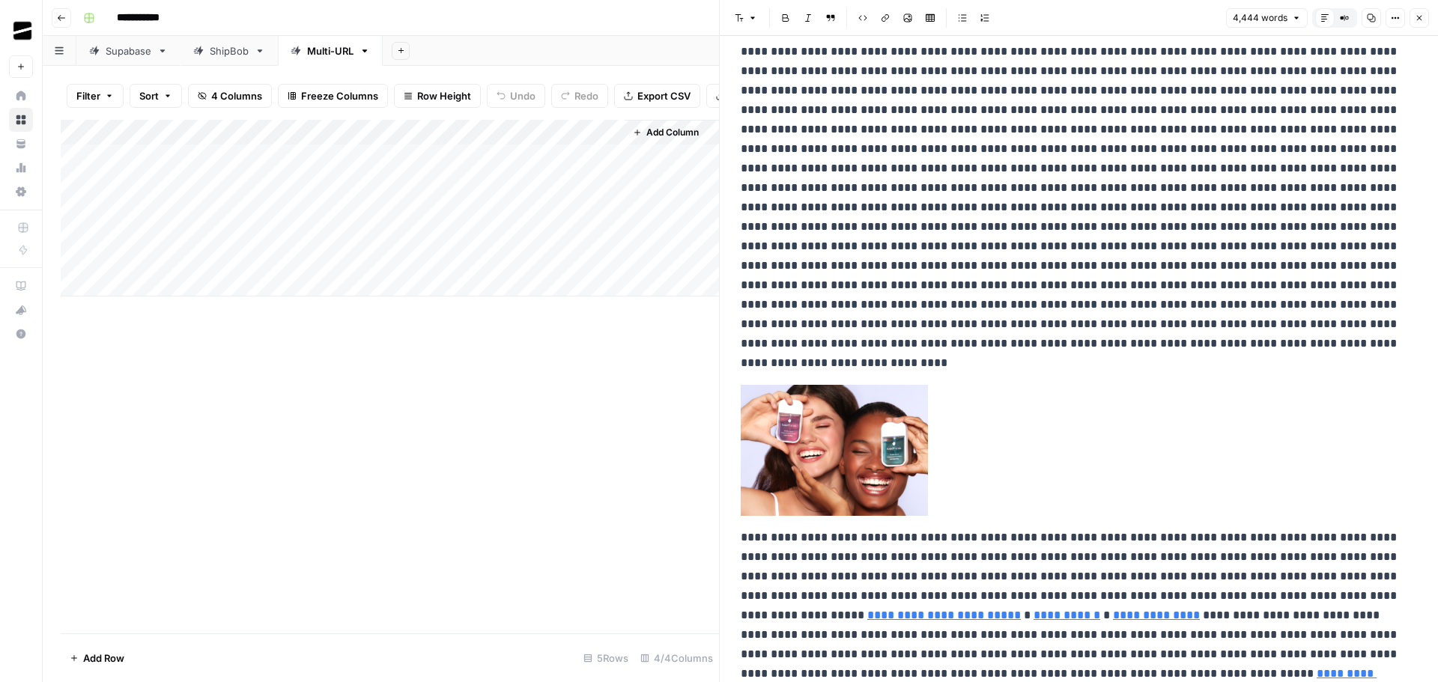
click at [1420, 11] on button "Close" at bounding box center [1418, 17] width 19 height 19
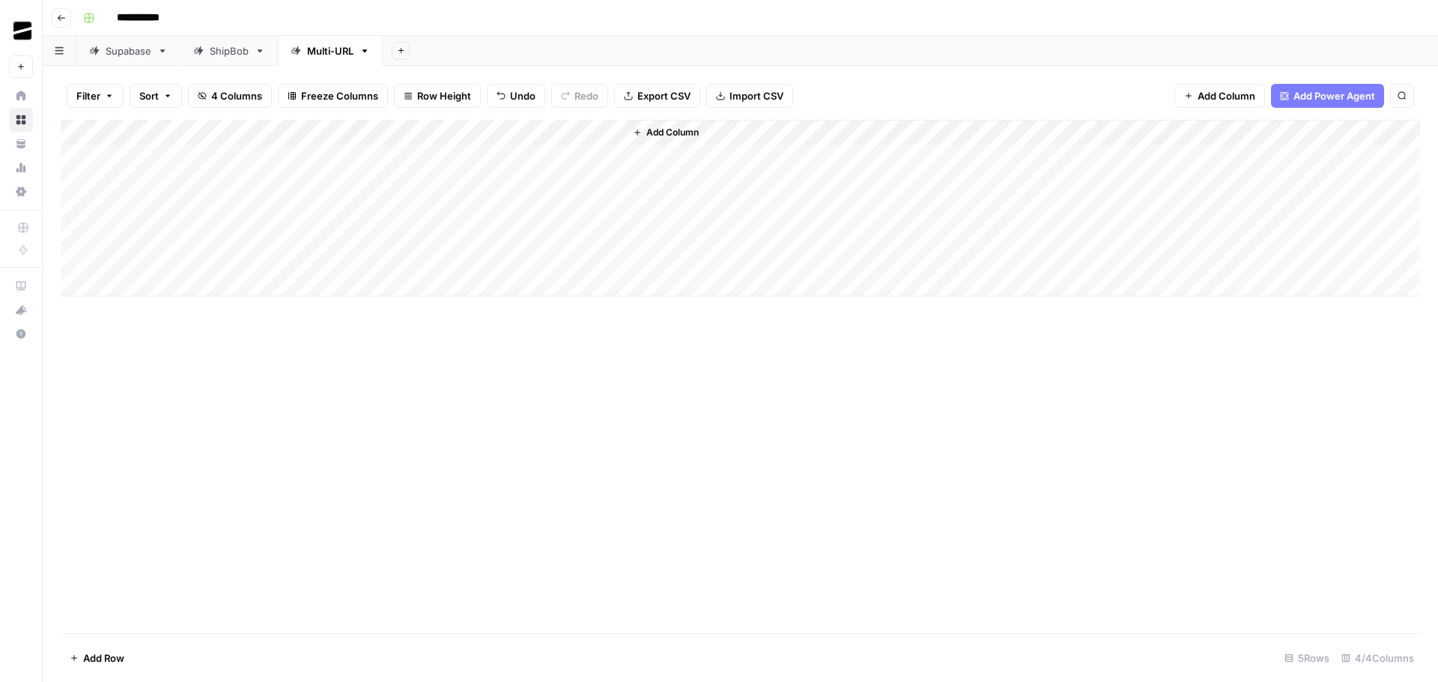
click at [458, 131] on div "Add Column" at bounding box center [740, 208] width 1359 height 177
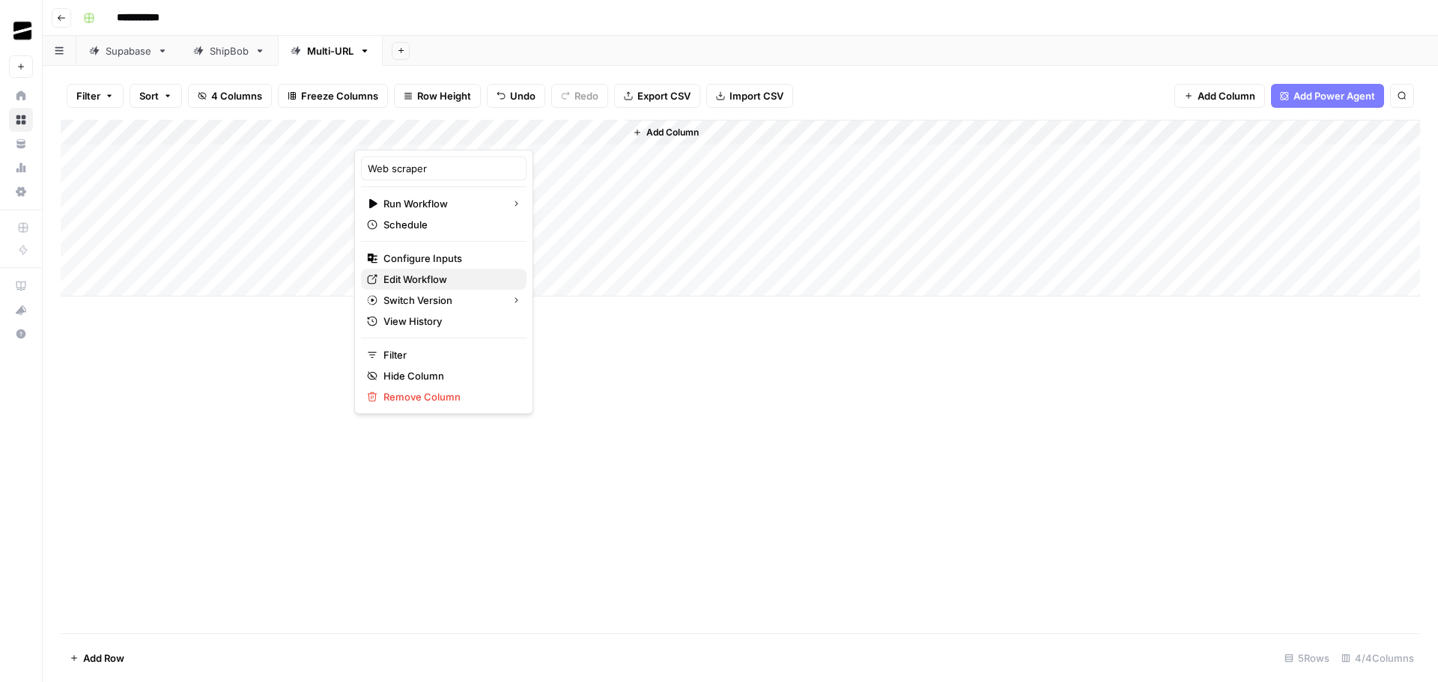
click at [442, 281] on span "Edit Workflow" at bounding box center [448, 279] width 131 height 15
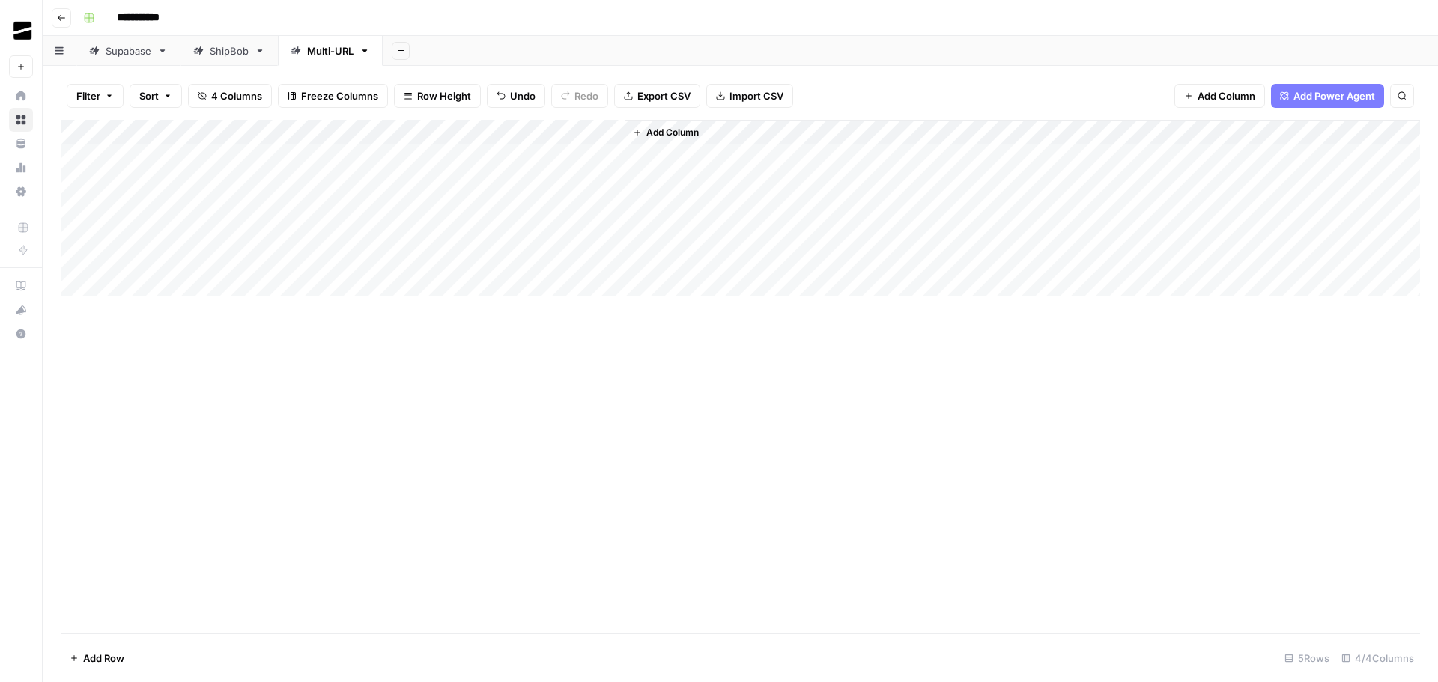
click at [648, 424] on div "Add Column" at bounding box center [740, 377] width 1359 height 514
click at [141, 180] on div "Add Column" at bounding box center [740, 208] width 1359 height 177
type textarea "**********"
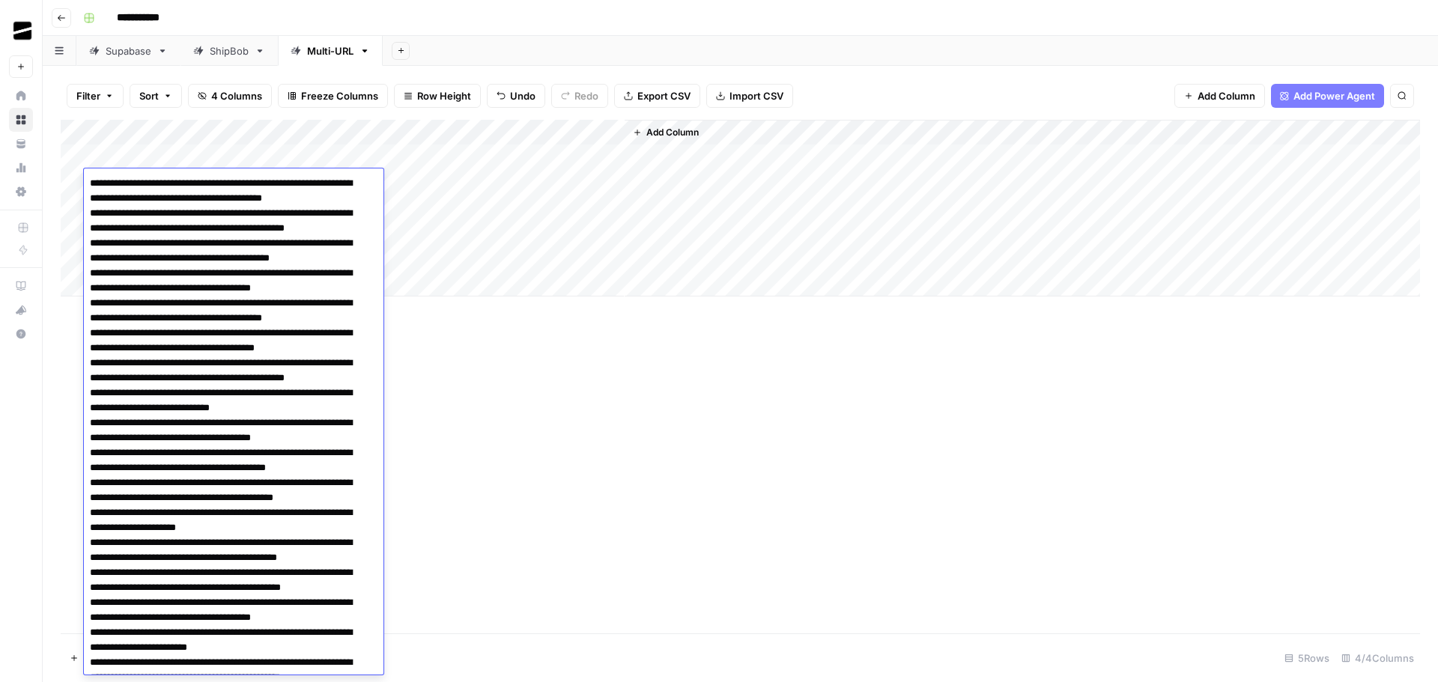
scroll to position [3319, 0]
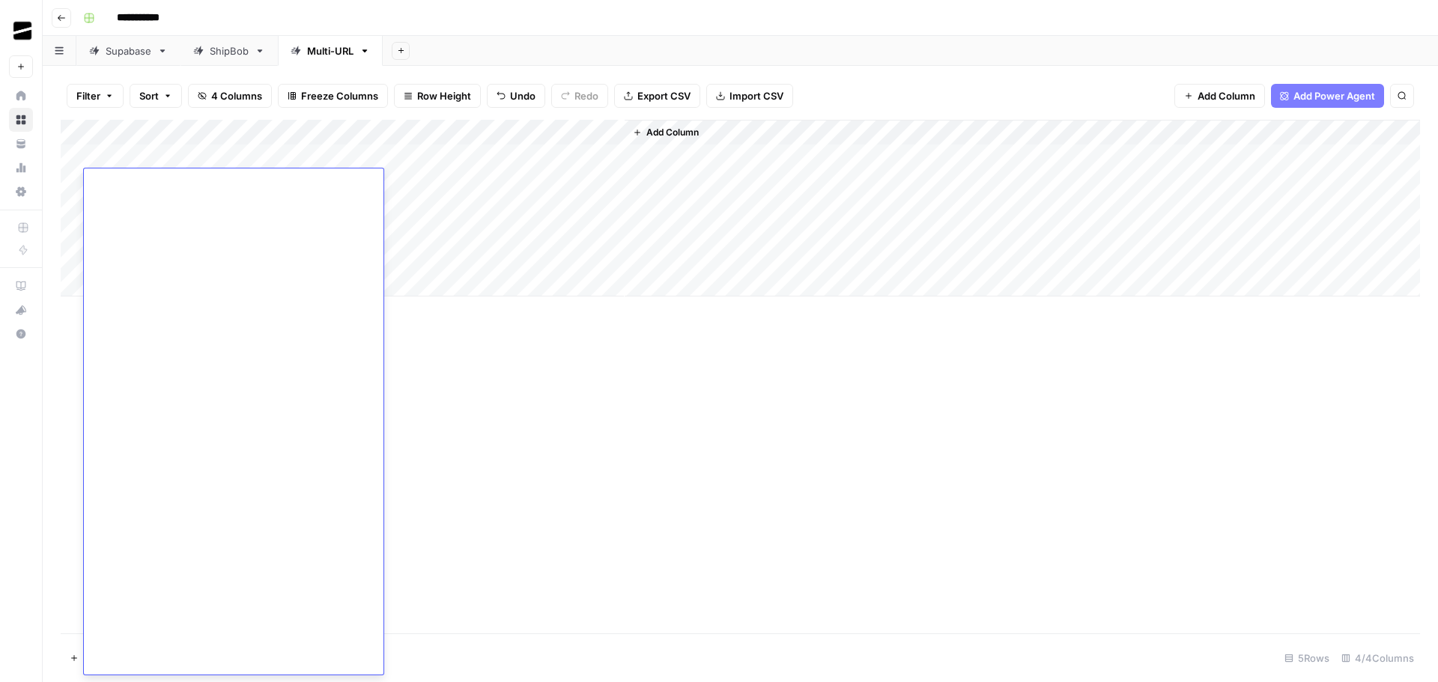
click at [799, 514] on div "Add Column" at bounding box center [740, 377] width 1359 height 514
click at [429, 183] on div "Add Column" at bounding box center [740, 208] width 1359 height 177
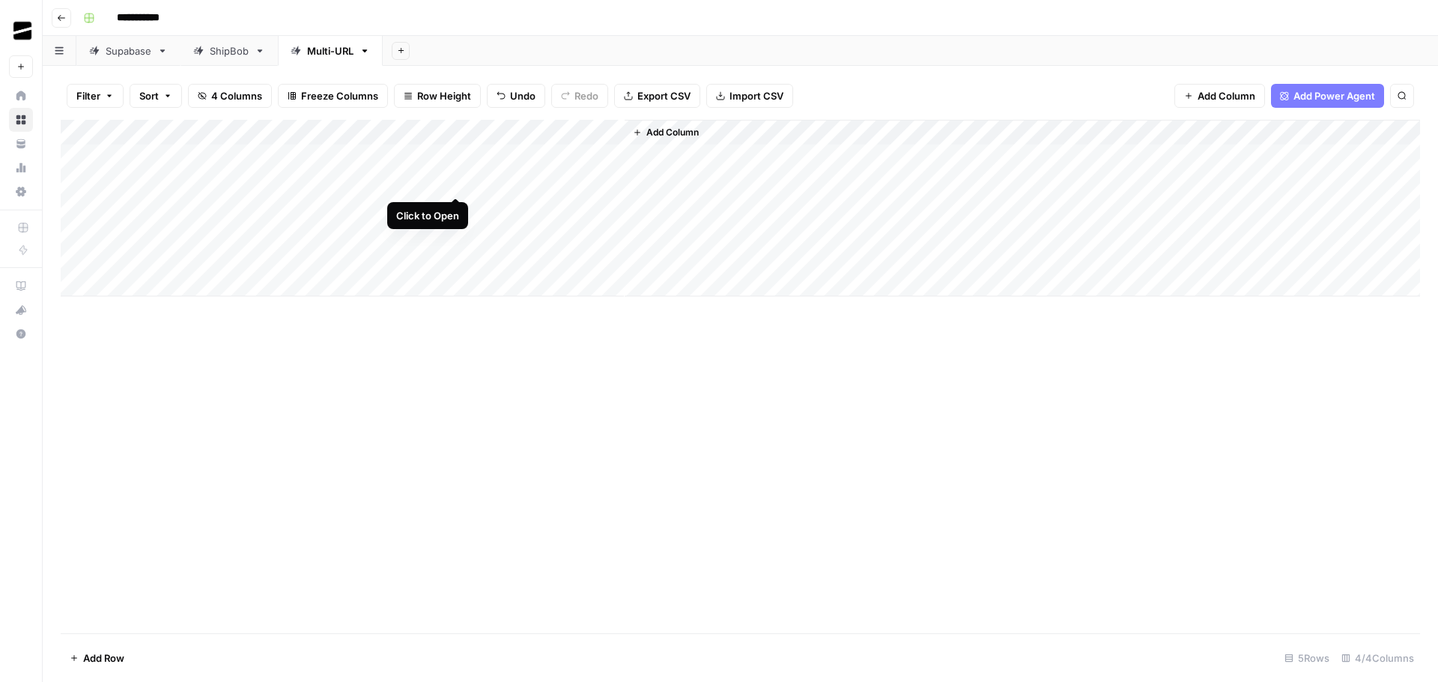
click at [458, 184] on div "Add Column" at bounding box center [740, 208] width 1359 height 177
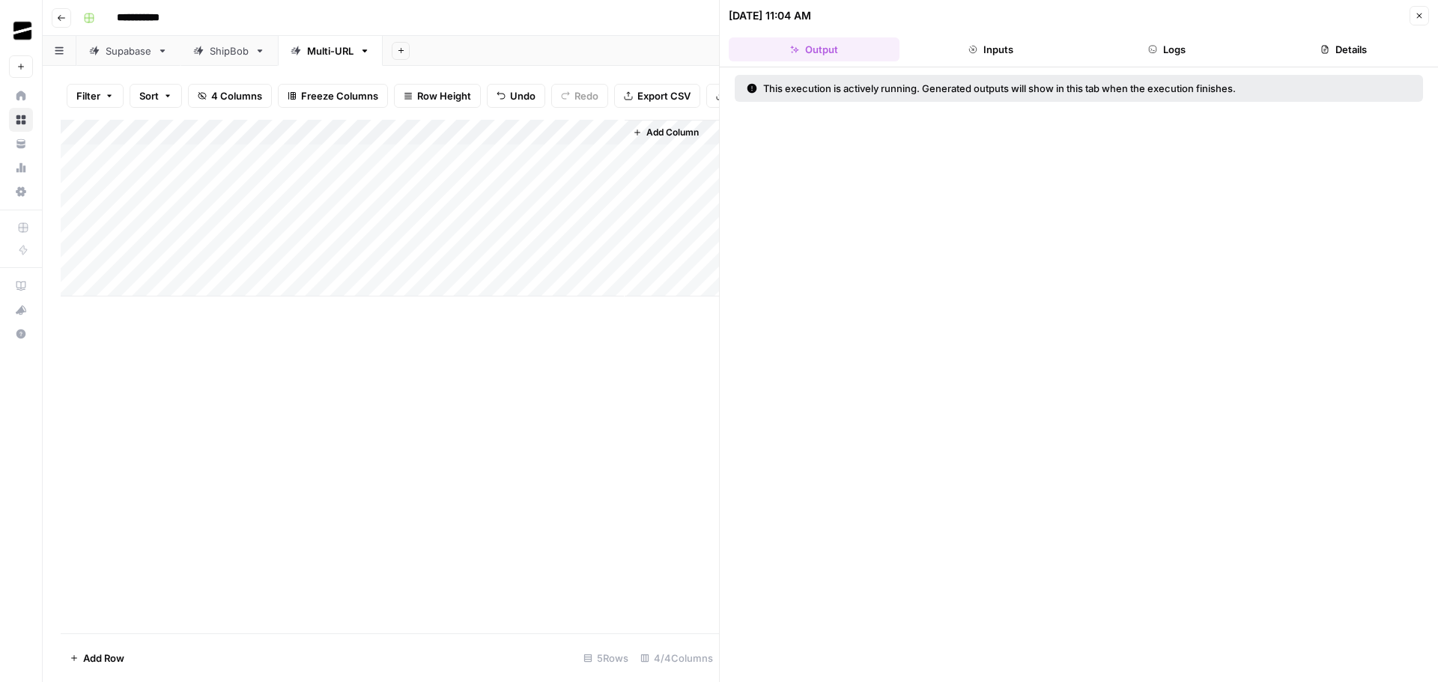
click at [1176, 48] on button "Logs" at bounding box center [1167, 49] width 171 height 24
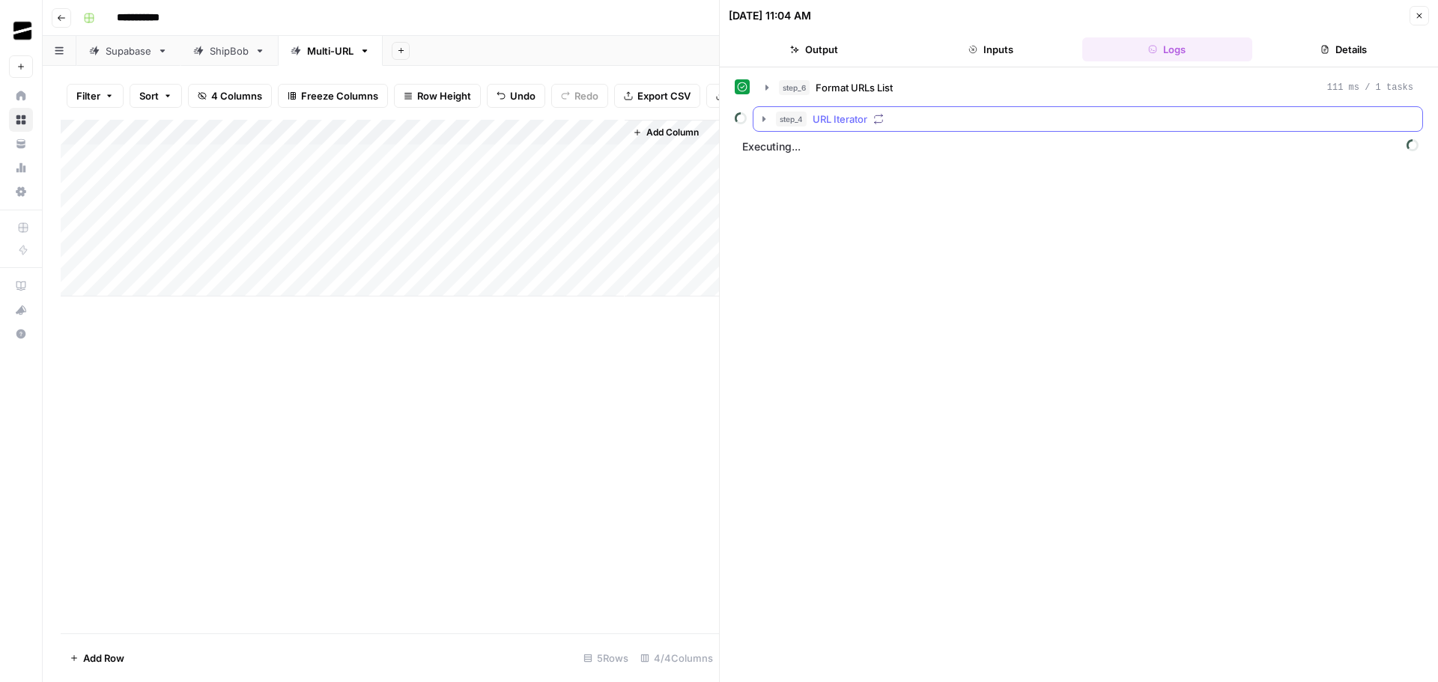
click at [843, 122] on span "URL Iterator" at bounding box center [839, 119] width 55 height 15
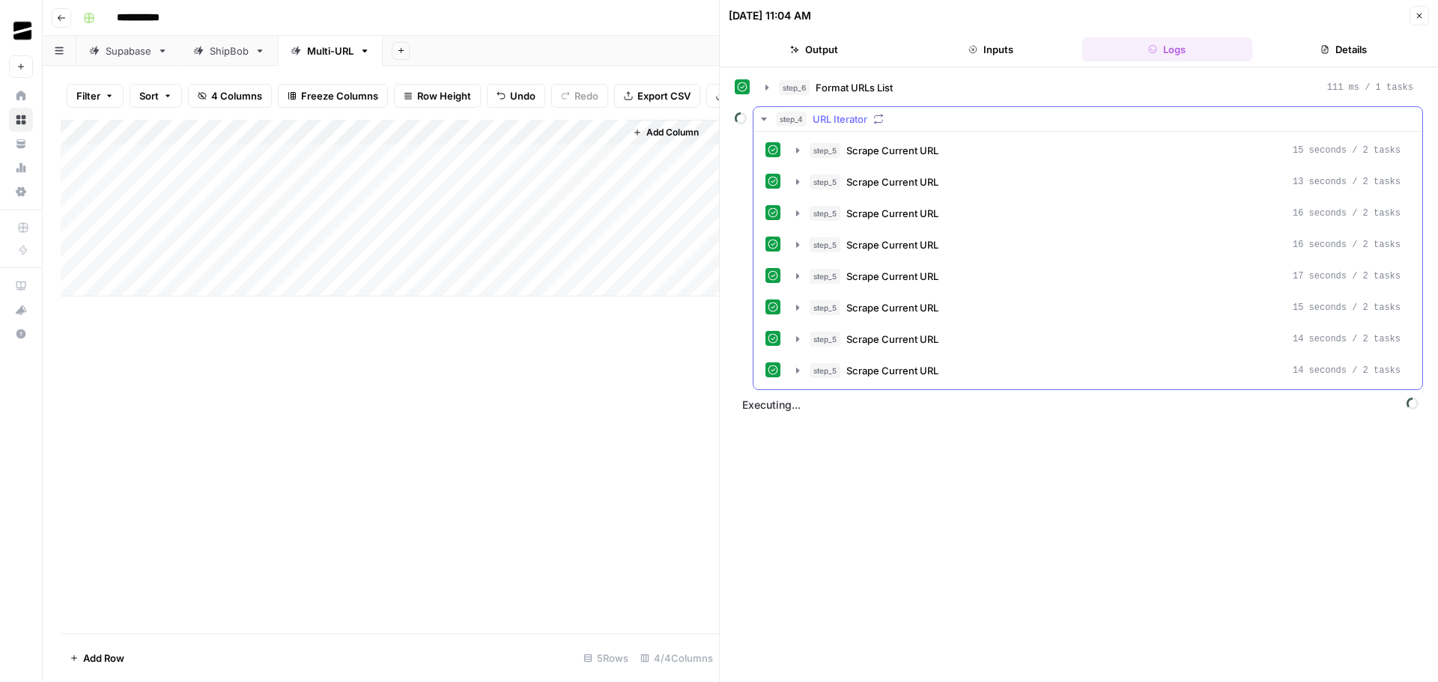
click at [850, 114] on span "URL Iterator" at bounding box center [839, 119] width 55 height 15
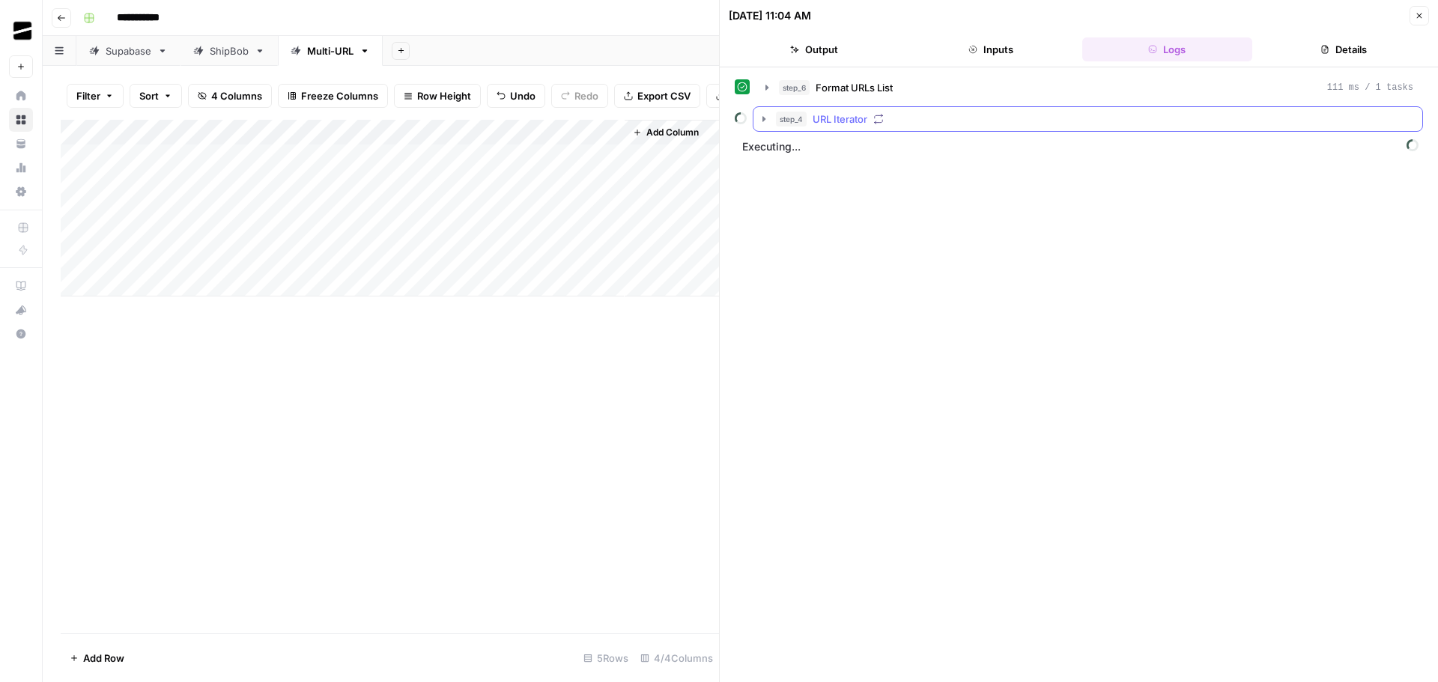
click at [869, 116] on div "step_4 URL Iterator" at bounding box center [1094, 119] width 637 height 15
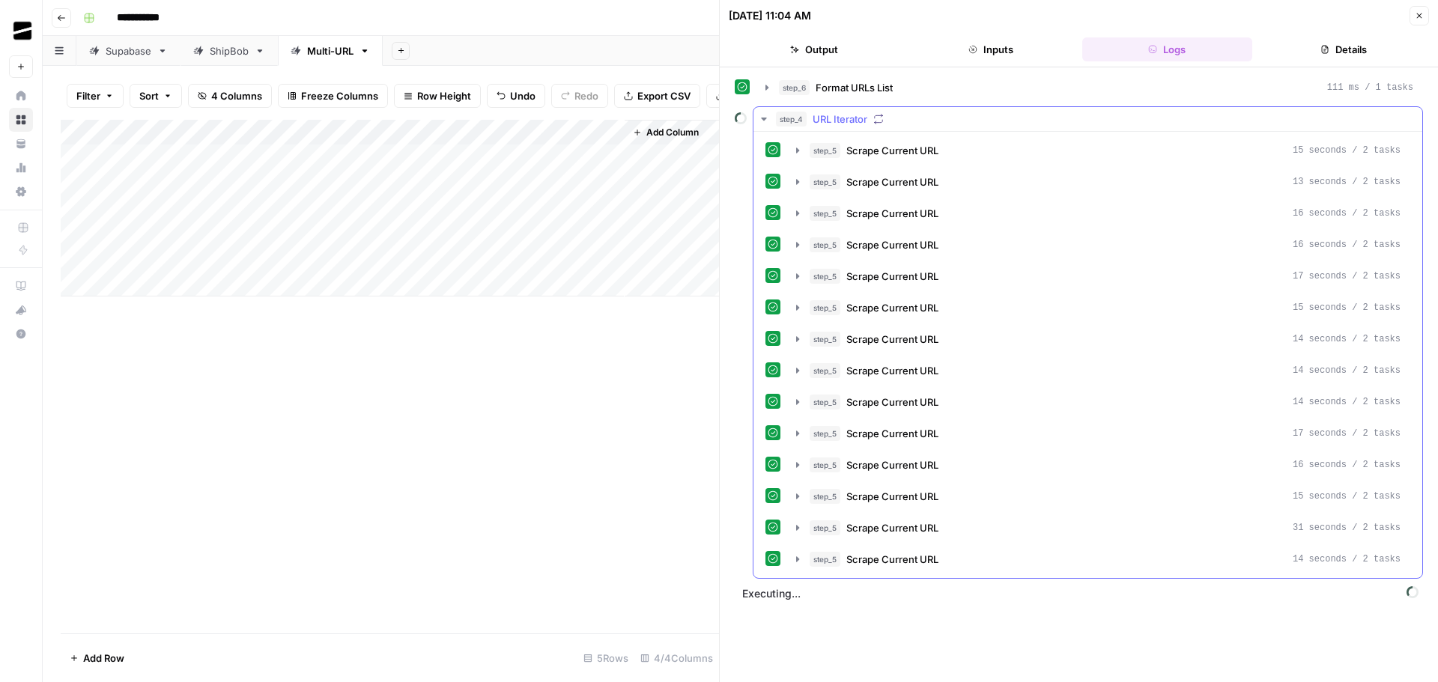
click at [840, 117] on span "URL Iterator" at bounding box center [839, 119] width 55 height 15
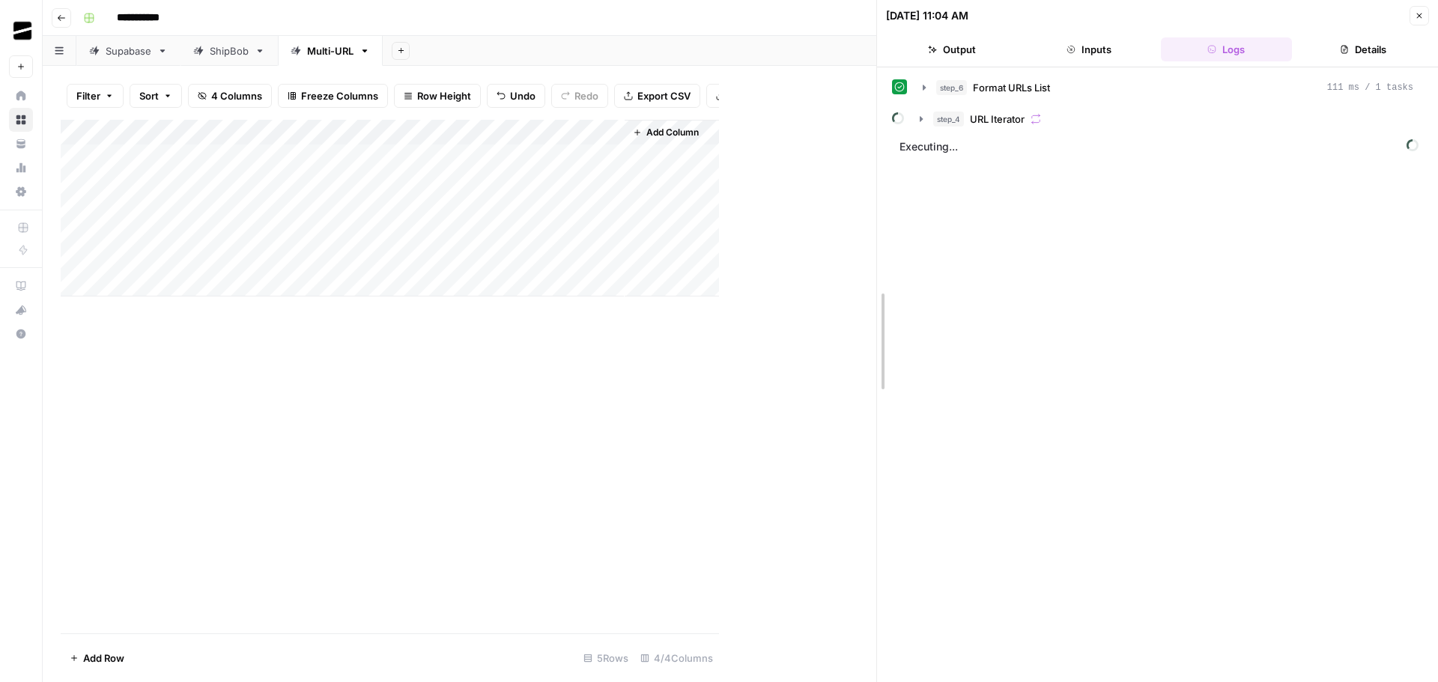
drag, startPoint x: 718, startPoint y: 319, endPoint x: 986, endPoint y: 329, distance: 268.3
click at [470, 192] on div "Add Column" at bounding box center [468, 208] width 815 height 177
click at [147, 191] on div "Add Column" at bounding box center [468, 208] width 815 height 177
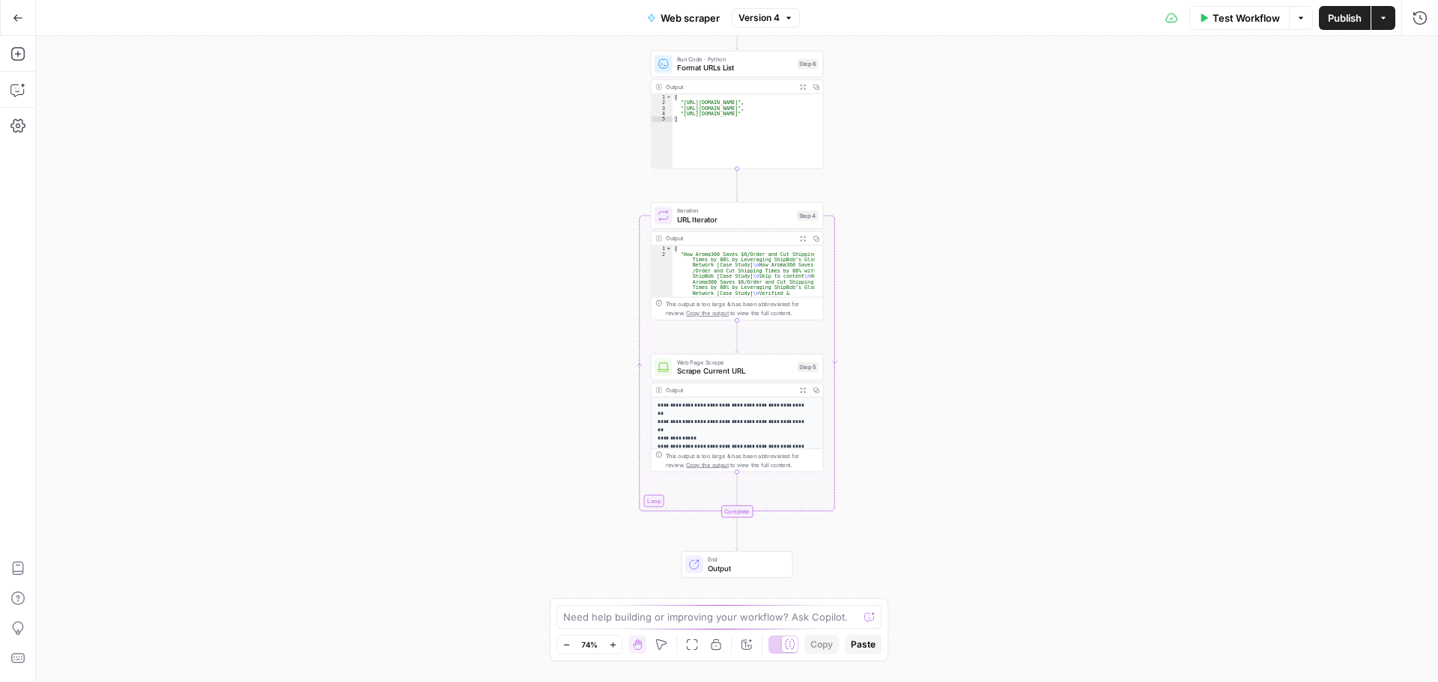
click at [732, 364] on span "Web Page Scrape" at bounding box center [735, 362] width 116 height 9
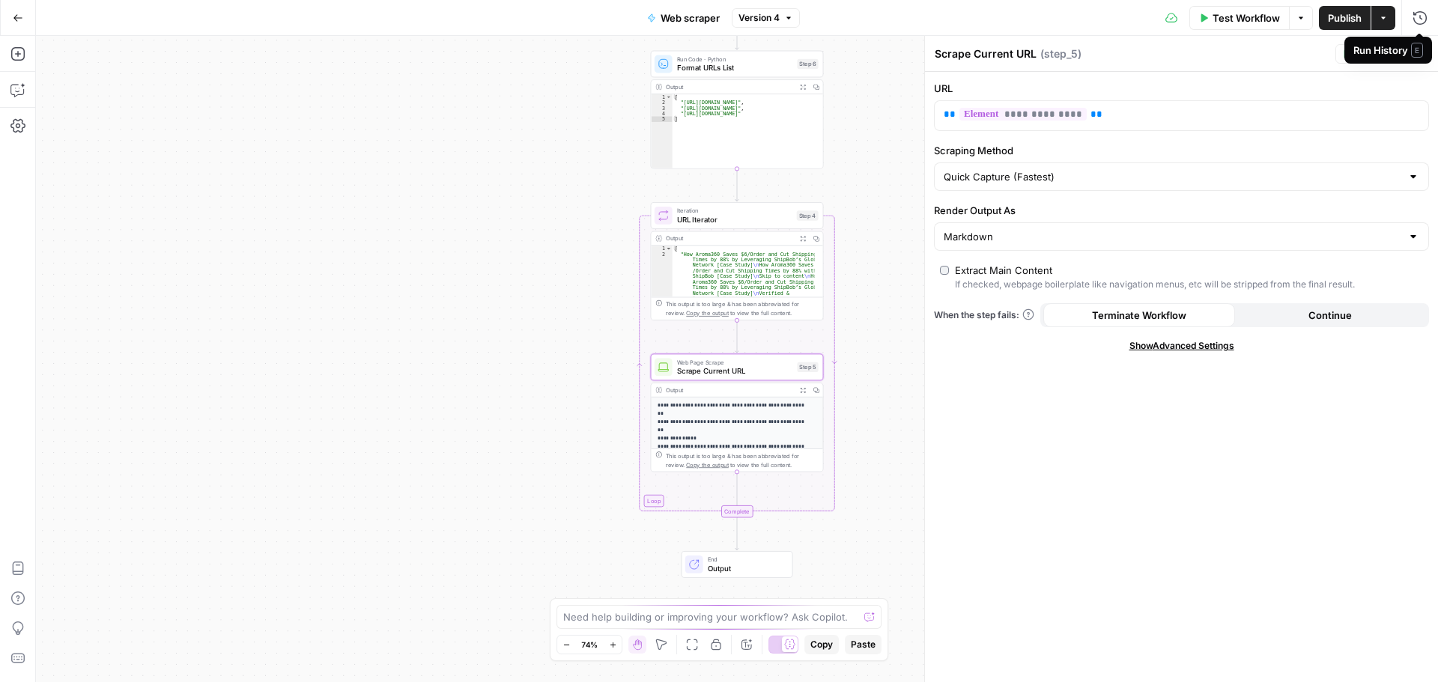
click at [1422, 53] on span "E" at bounding box center [1417, 50] width 12 height 15
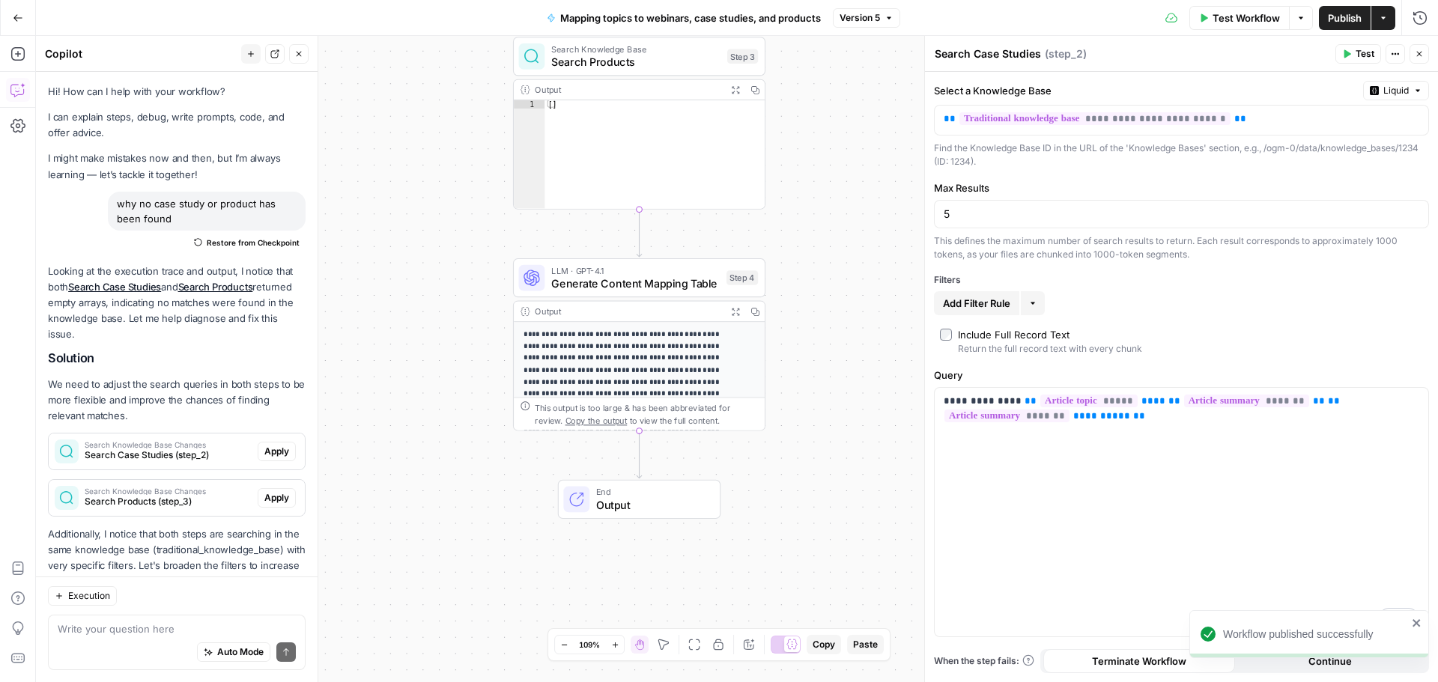
scroll to position [822, 0]
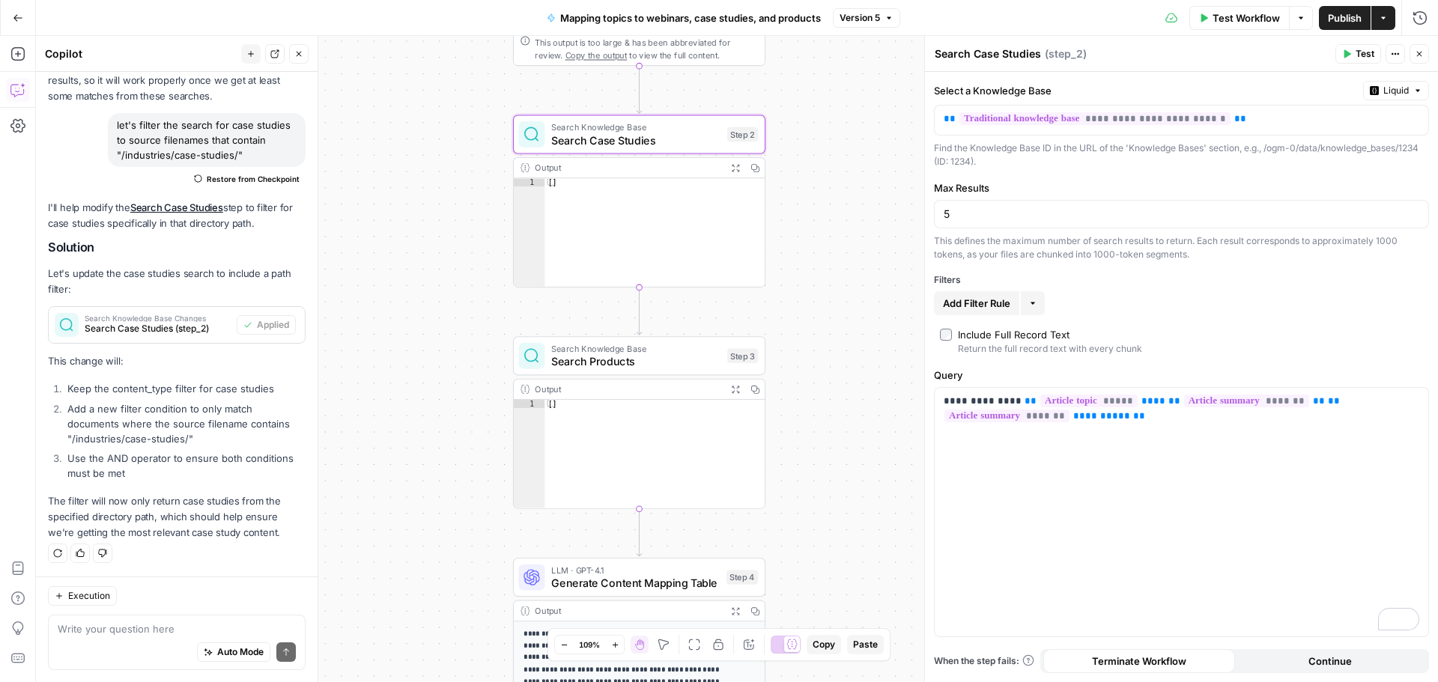
click at [160, 621] on div "Write your question here Auto Mode Send" at bounding box center [177, 642] width 258 height 55
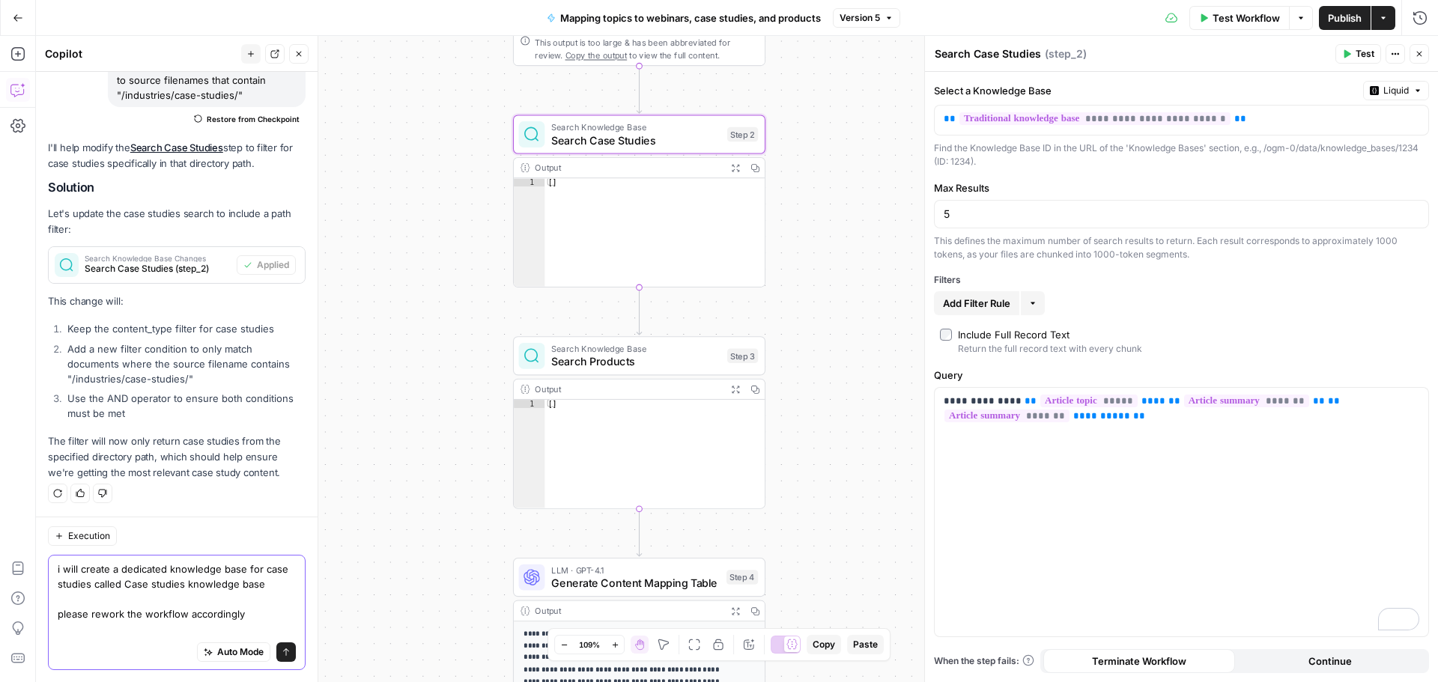
scroll to position [882, 0]
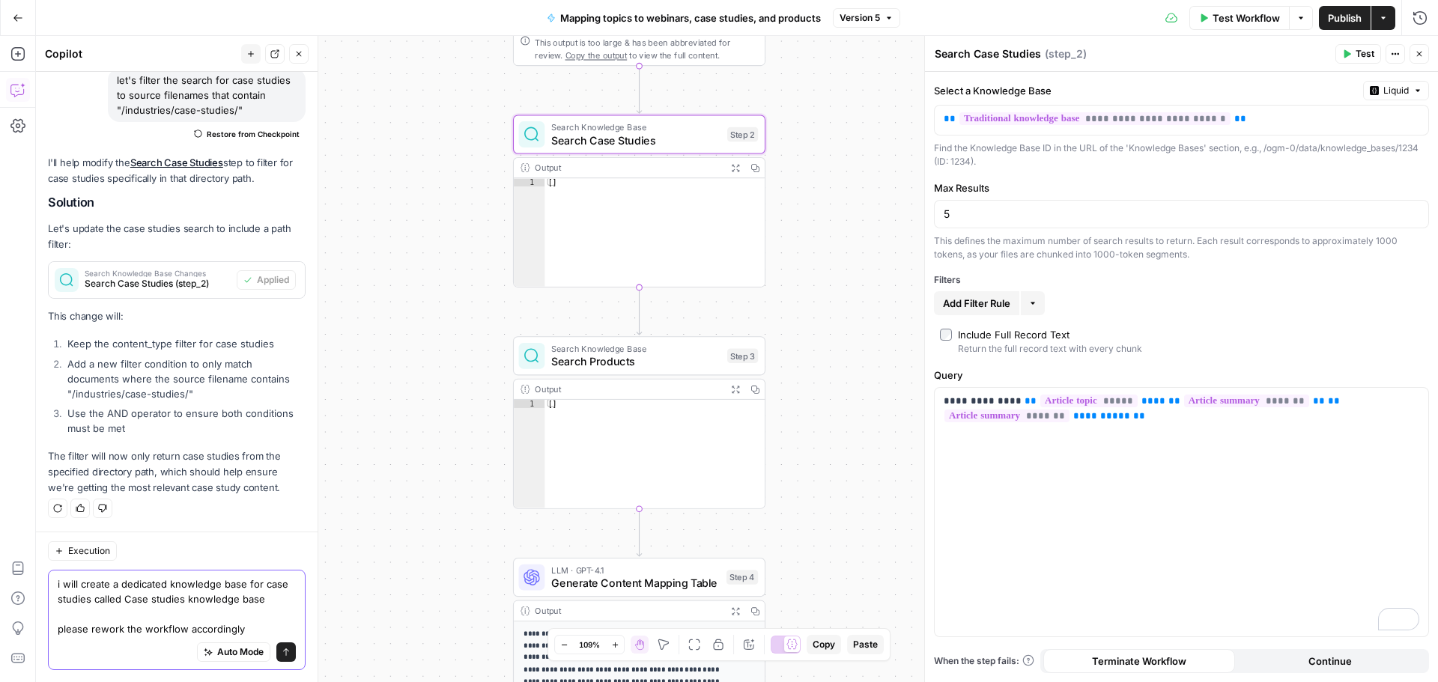
click at [150, 589] on textarea "i will create a dedicated knowledge base for case studies called Case studies k…" at bounding box center [177, 607] width 238 height 60
click at [171, 597] on textarea "i will create a dedicated knowledge base for case studies called "Case studies …" at bounding box center [177, 607] width 238 height 60
type textarea "i will create a dedicated knowledge base for case studies called "Case studies …"
click at [276, 647] on button "Send" at bounding box center [285, 652] width 19 height 19
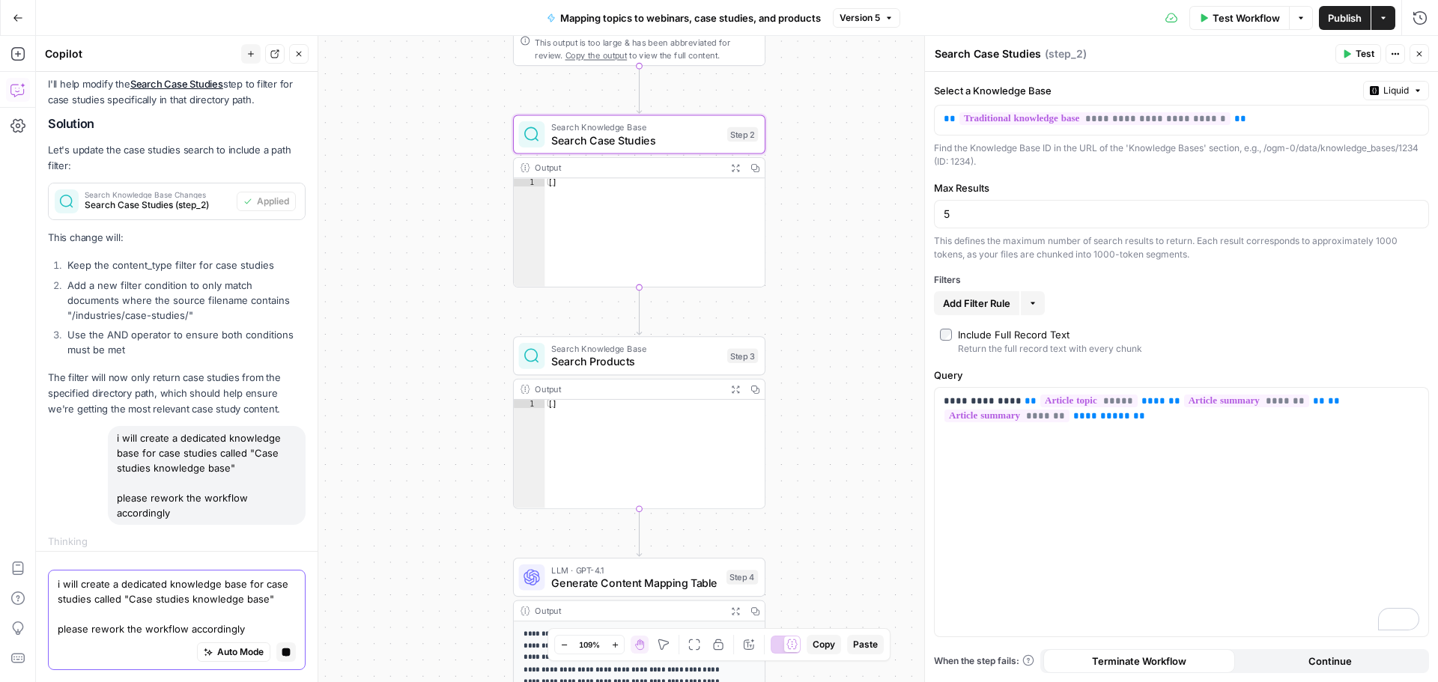
scroll to position [863, 0]
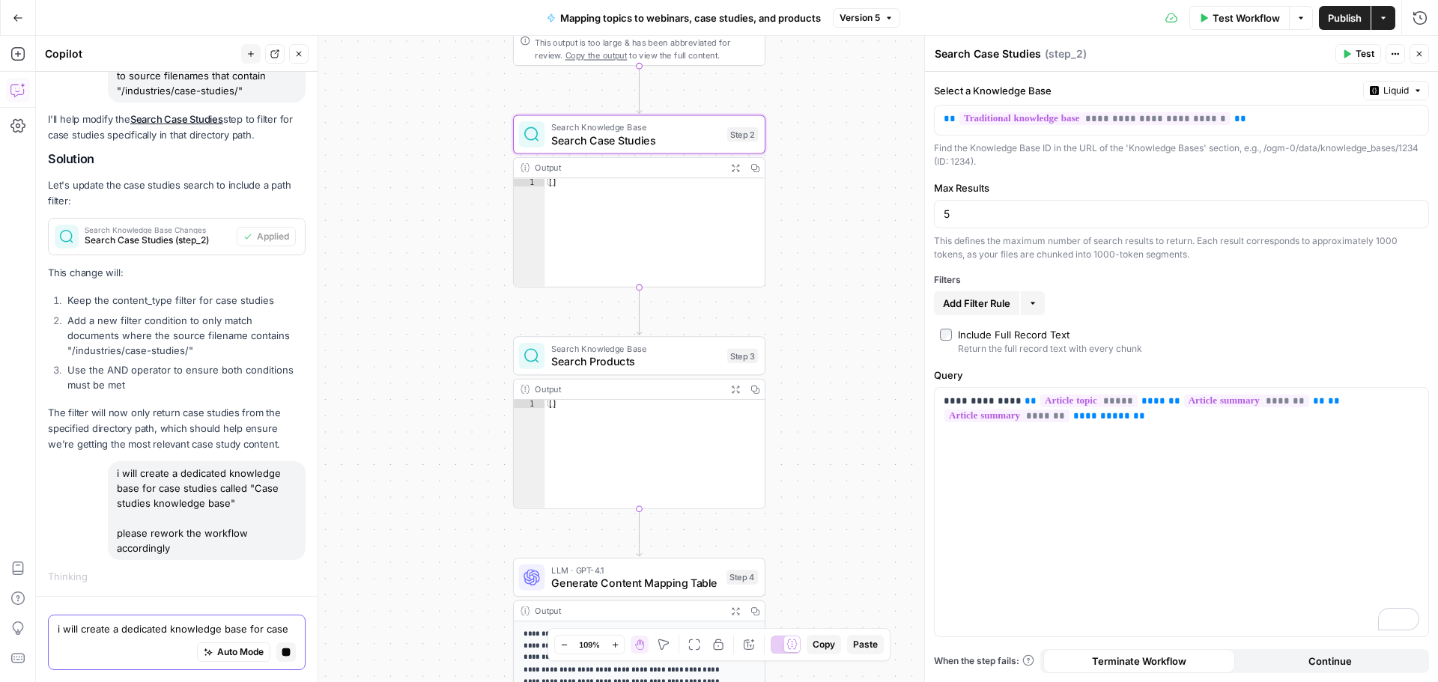
click at [1425, 57] on button "Close" at bounding box center [1418, 53] width 19 height 19
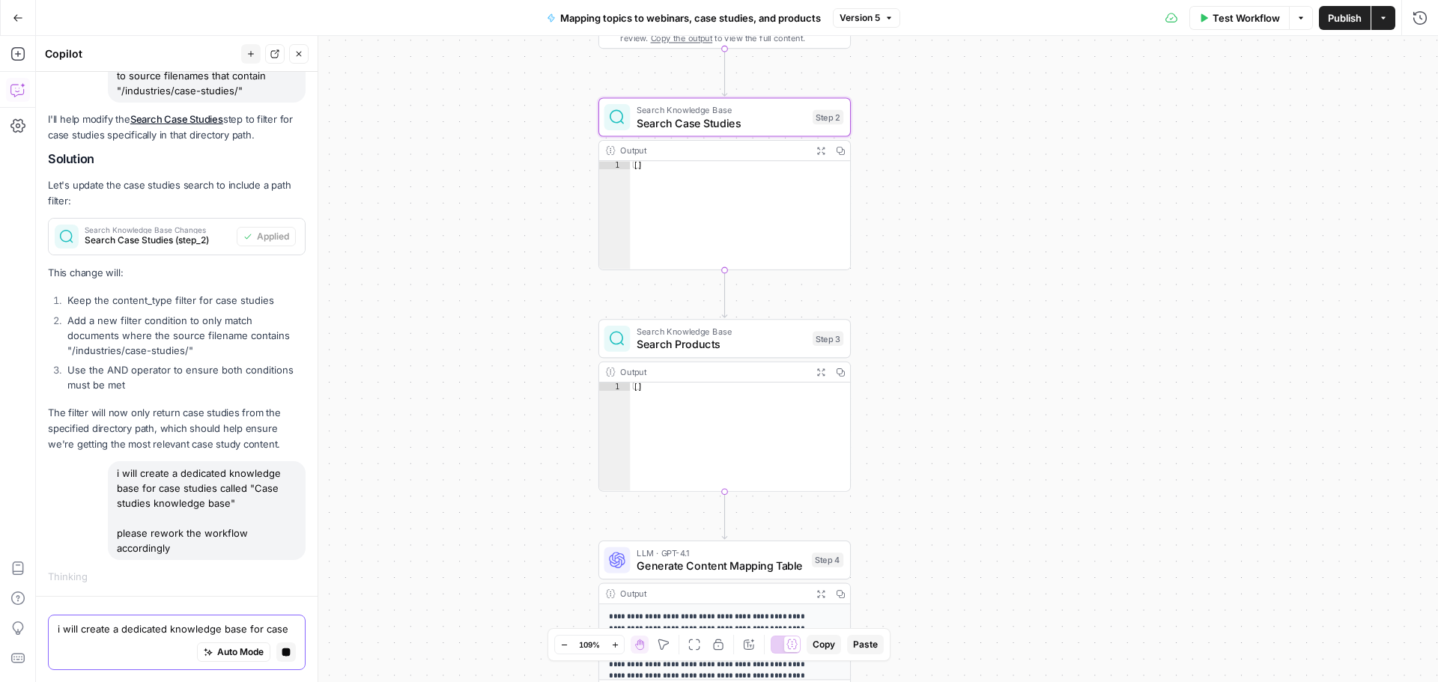
click at [976, 216] on div "Workflow Set Inputs Inputs Search Knowledge Base Search Webinars Step 1 Output …" at bounding box center [737, 359] width 1402 height 646
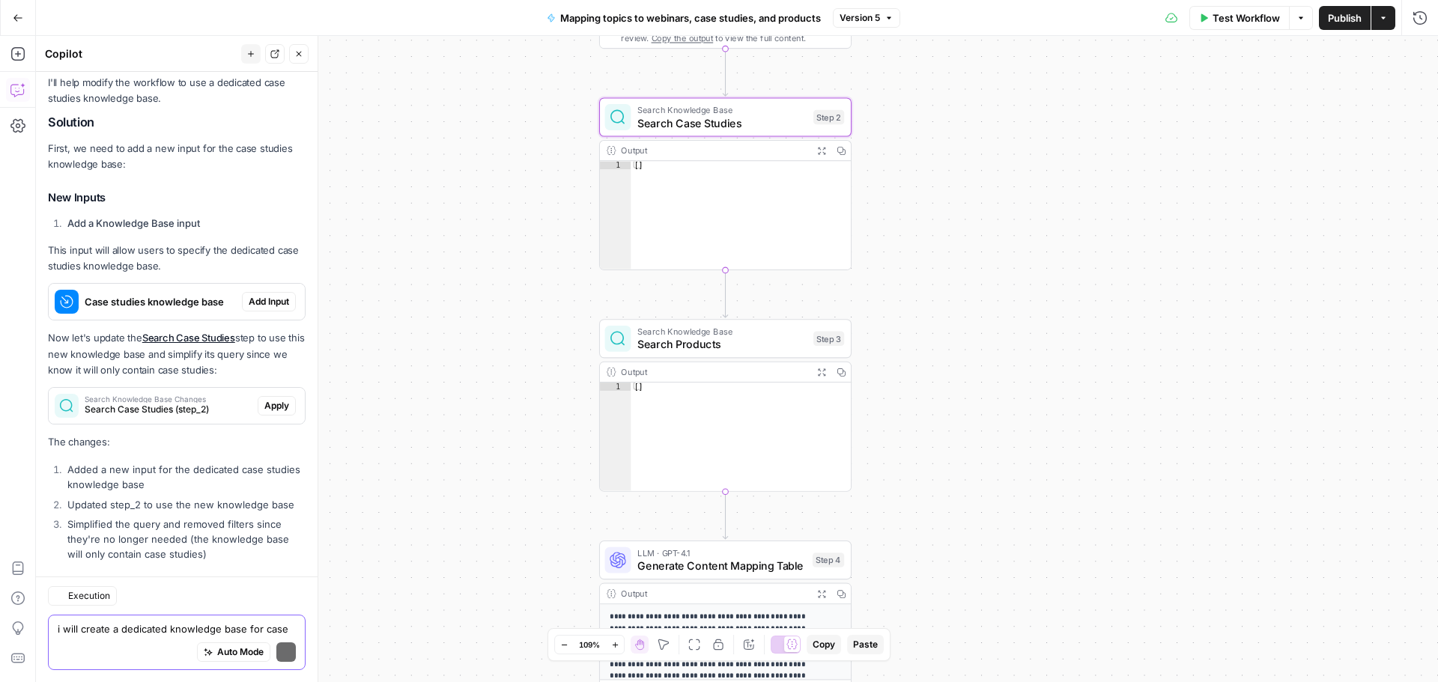
scroll to position [1486, 0]
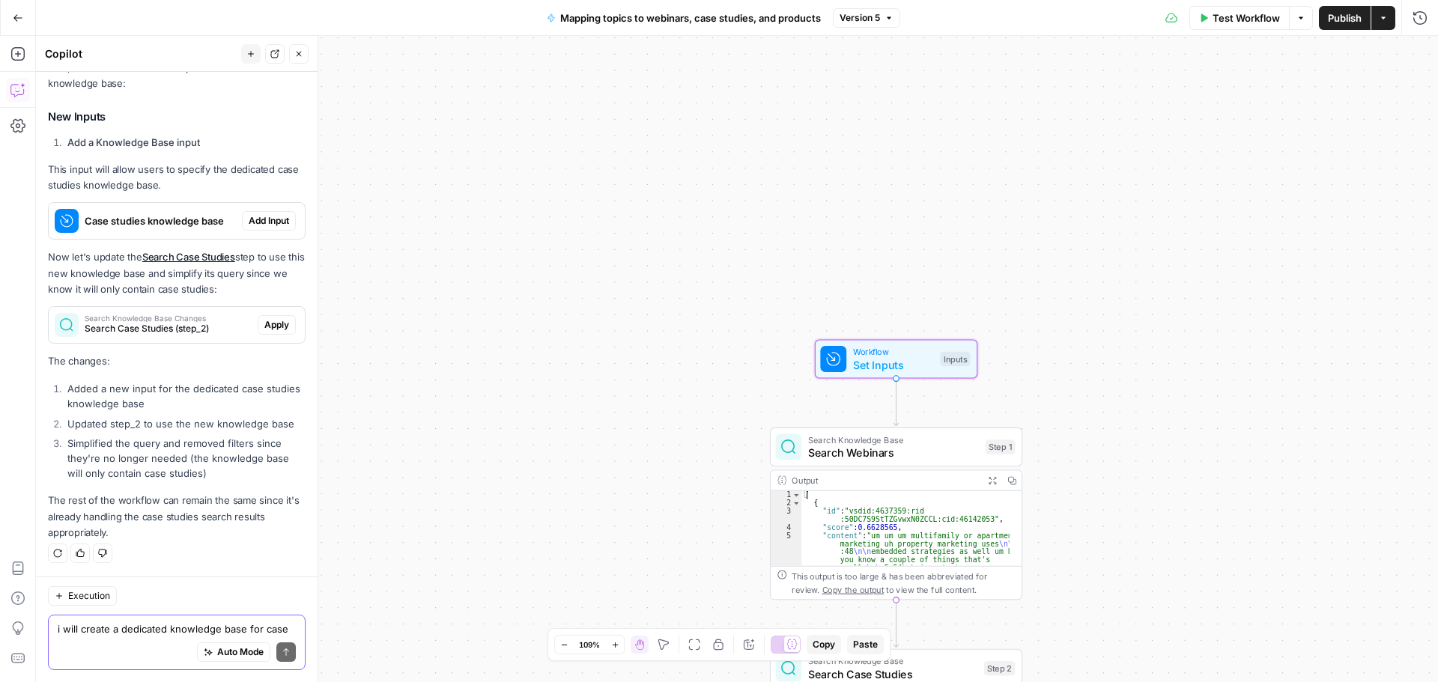
click at [264, 220] on span "Add Input" at bounding box center [269, 220] width 40 height 13
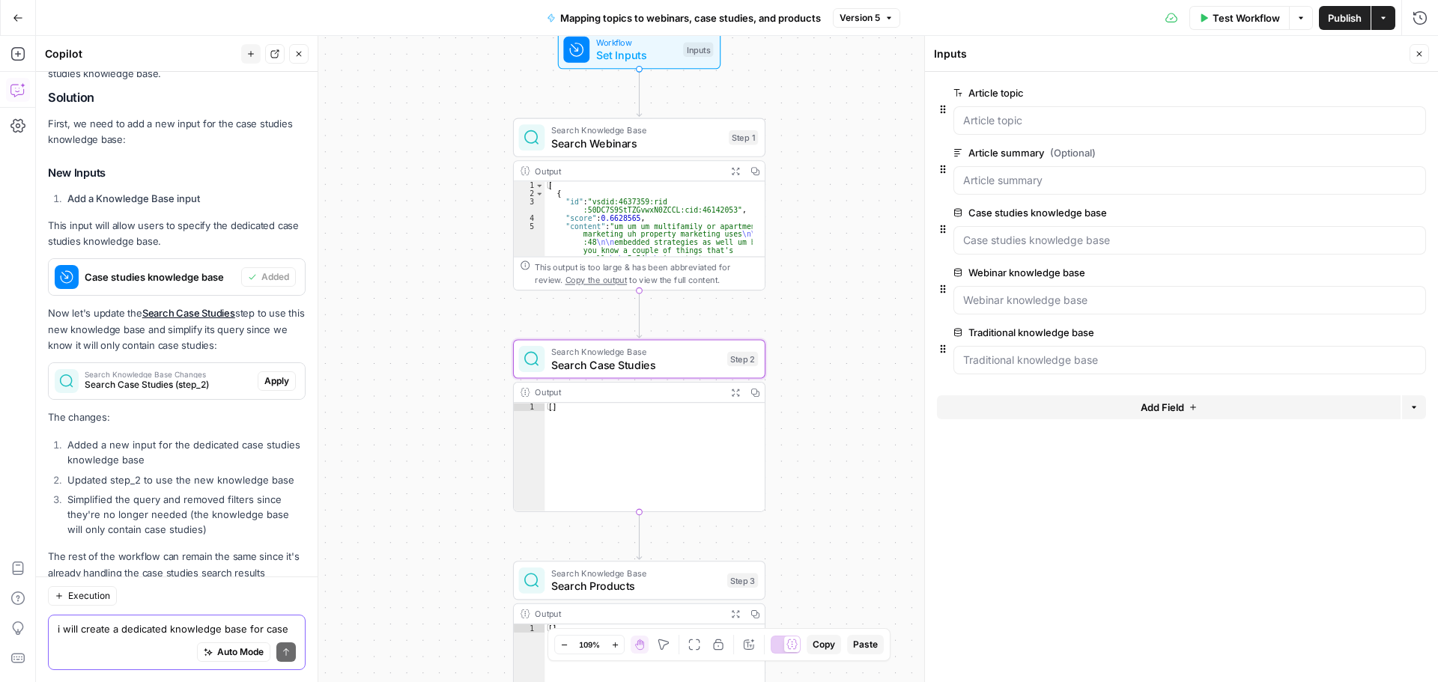
scroll to position [1510, 0]
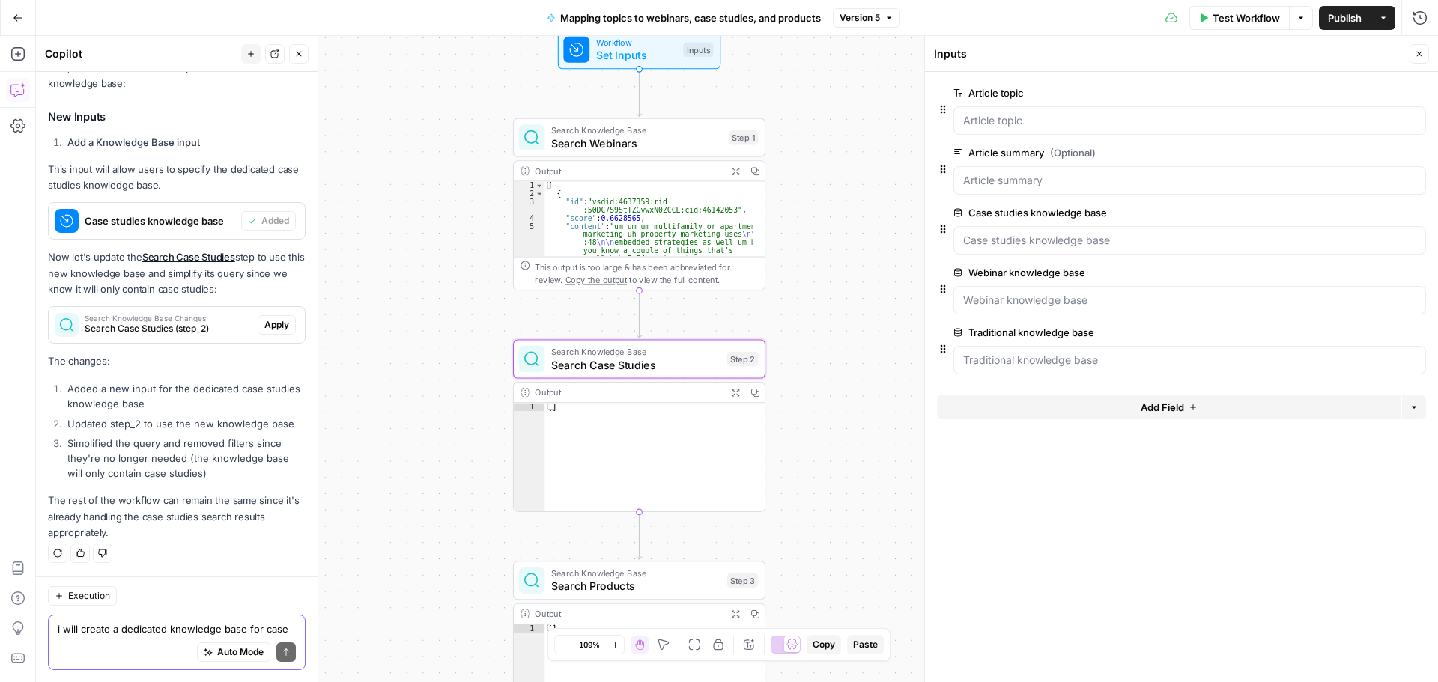
click at [269, 323] on span "Apply" at bounding box center [276, 324] width 25 height 13
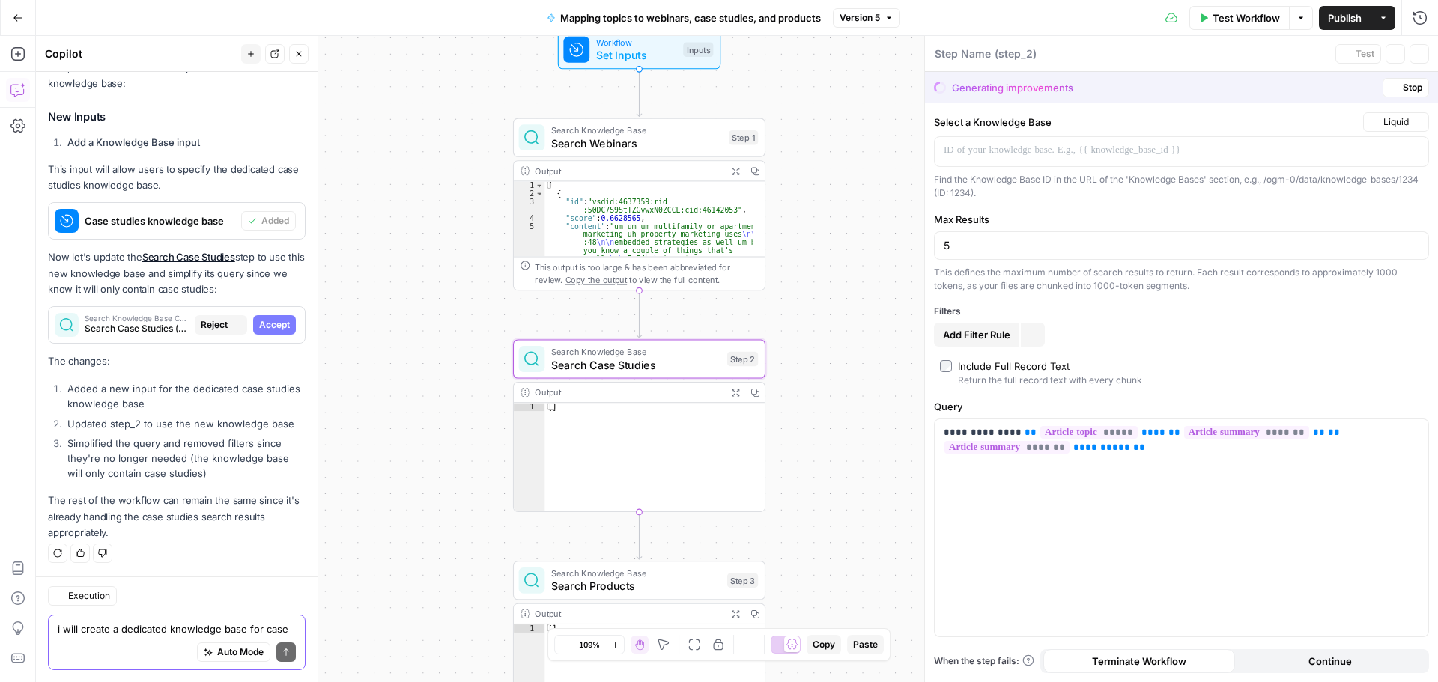
type textarea "Search Case Studies"
click at [268, 323] on span "Accept" at bounding box center [274, 324] width 31 height 13
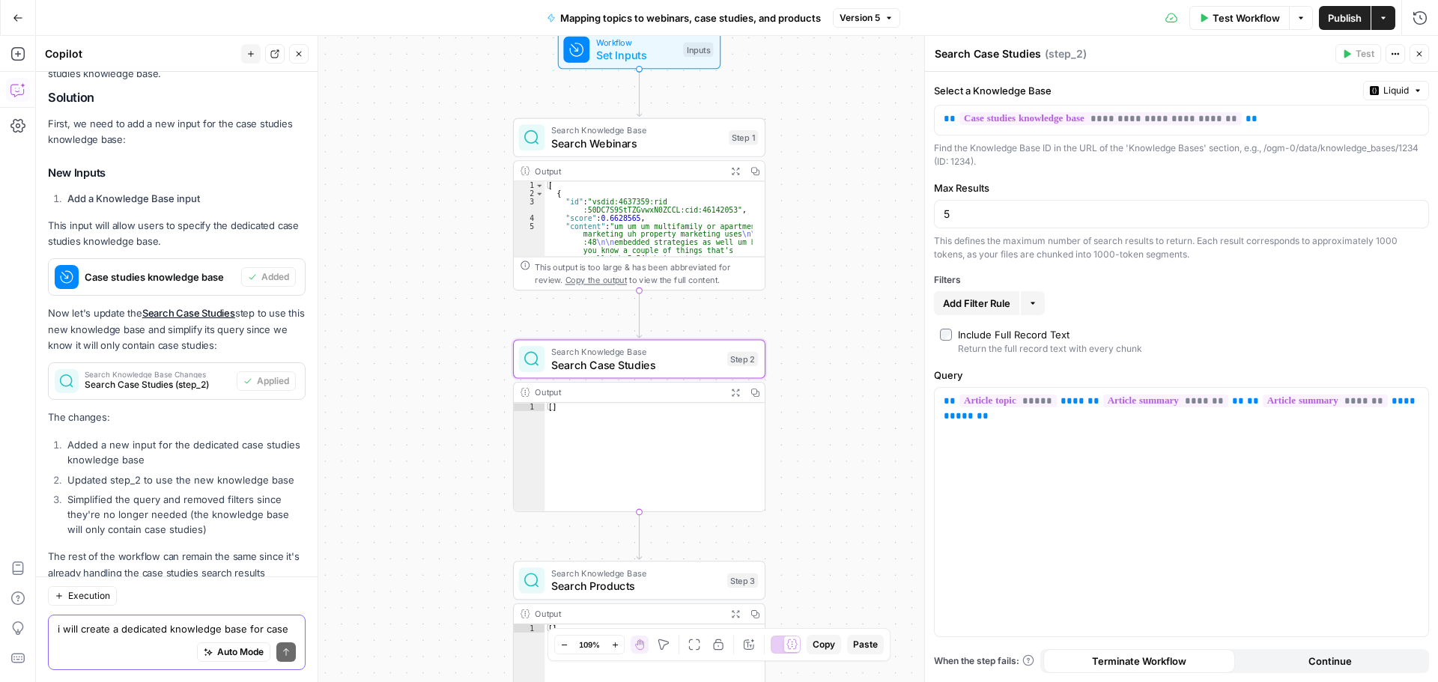
scroll to position [1510, 0]
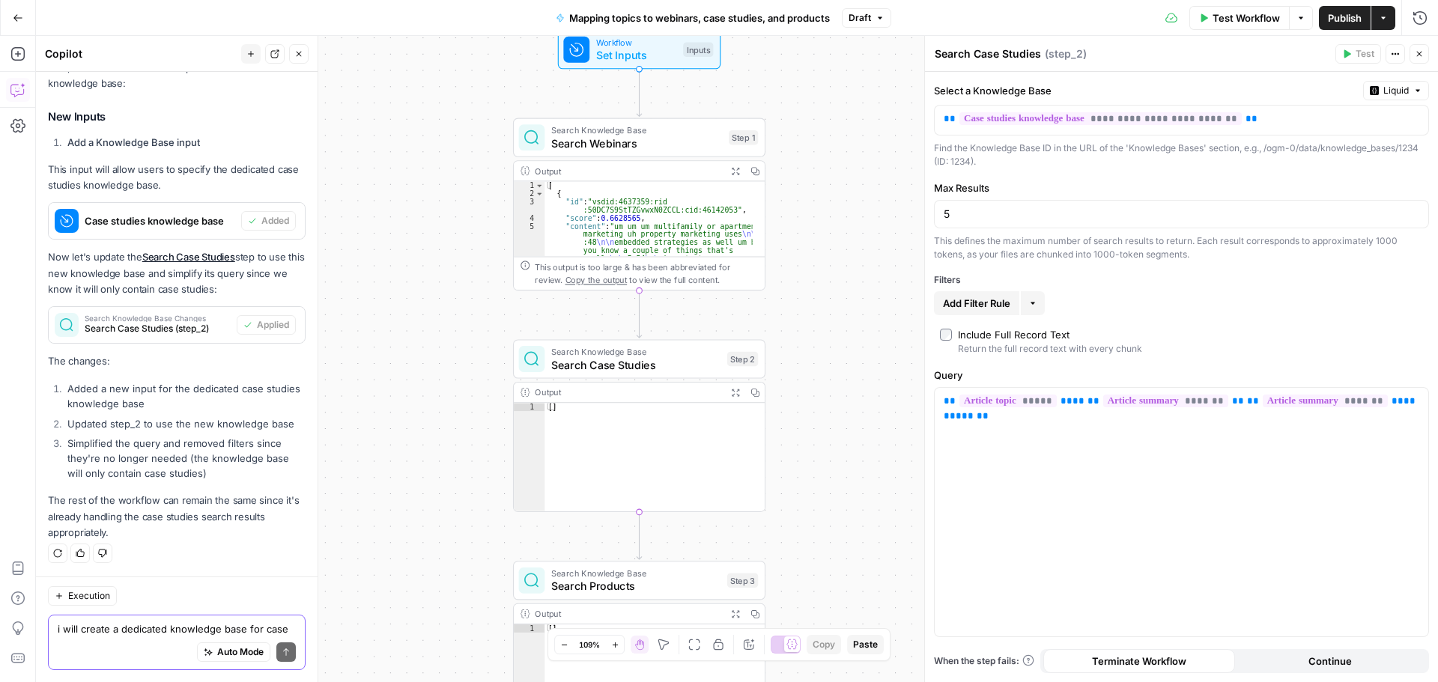
click at [124, 628] on textarea "i will create a dedicated knowledge base for case studies called "Case studies …" at bounding box center [177, 629] width 238 height 15
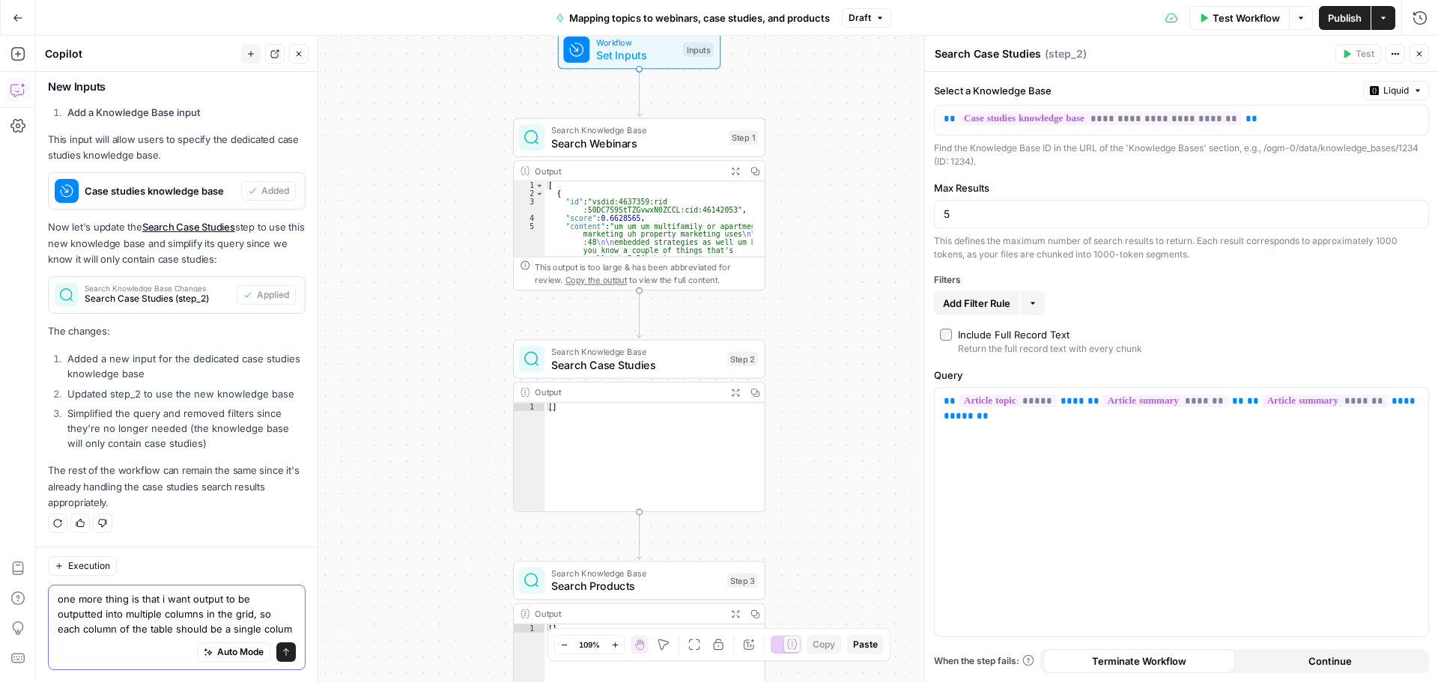
scroll to position [1555, 0]
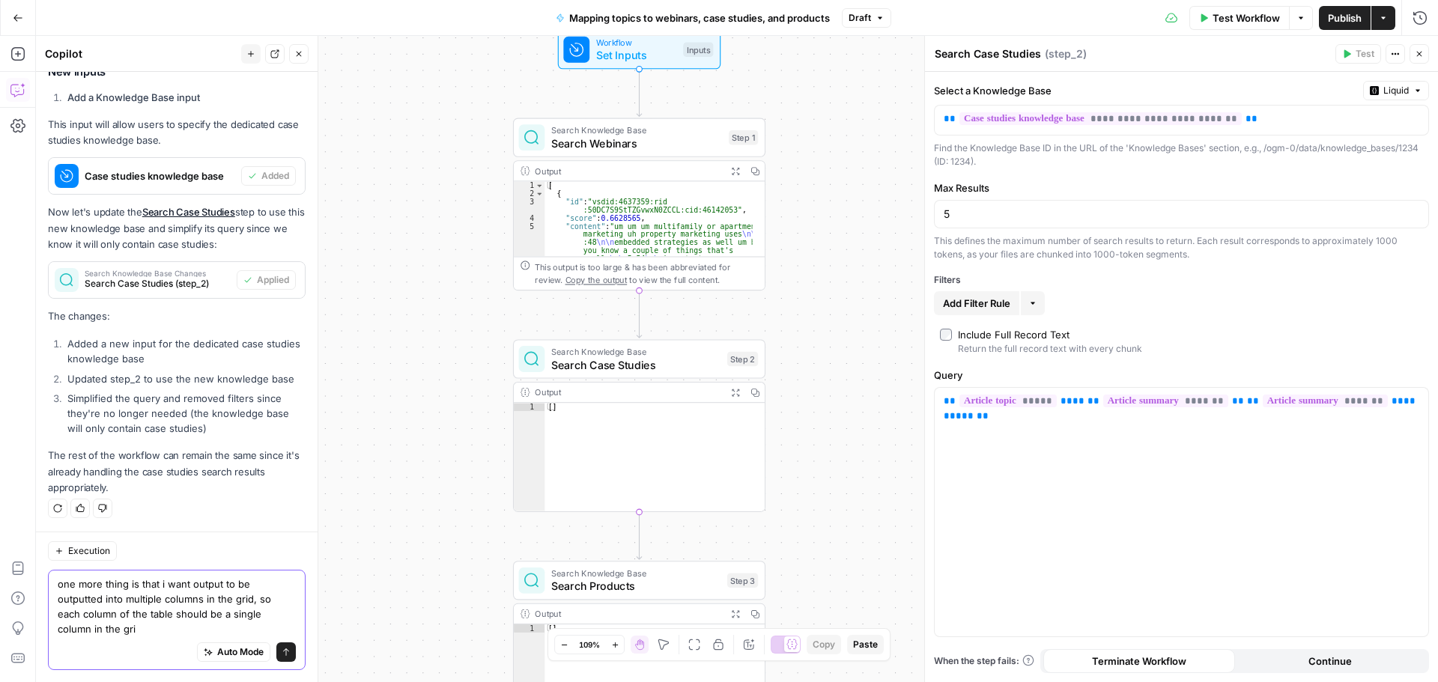
type textarea "one more thing is that i want output to be outputted into multiple columns in t…"
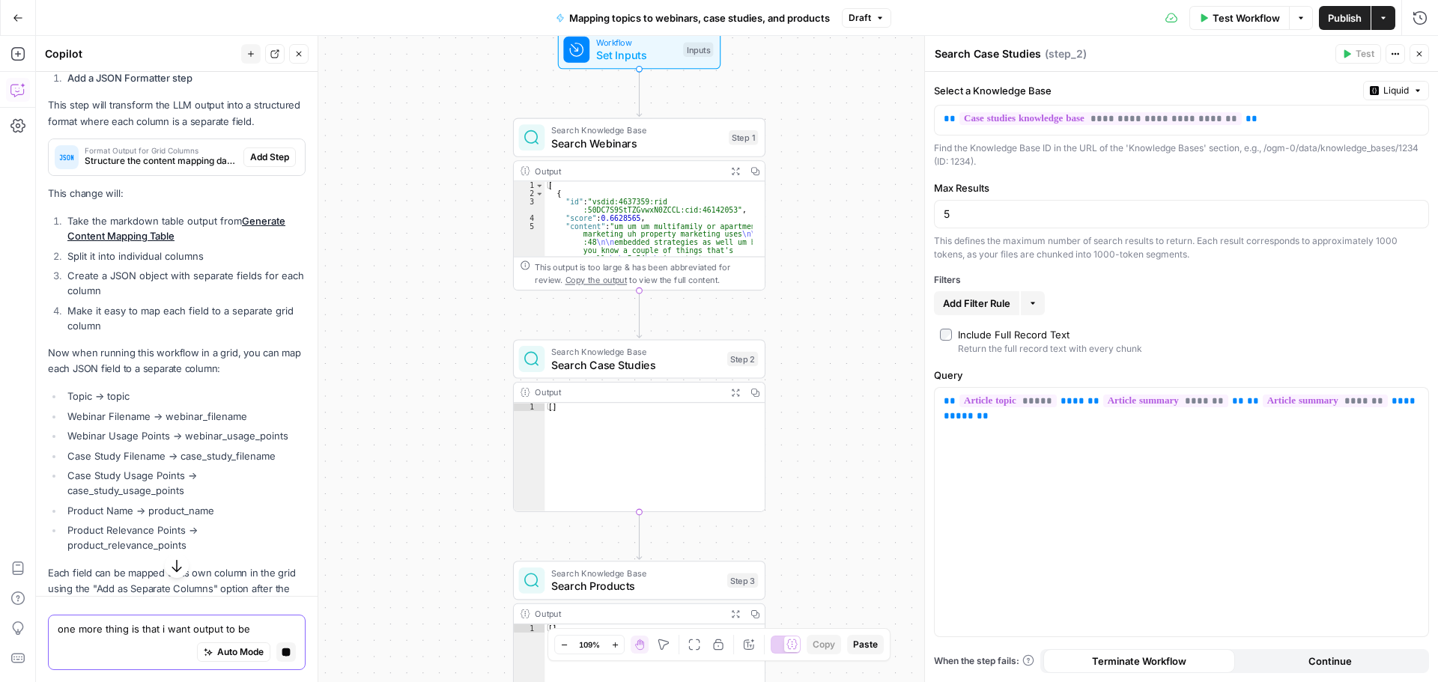
scroll to position [2065, 0]
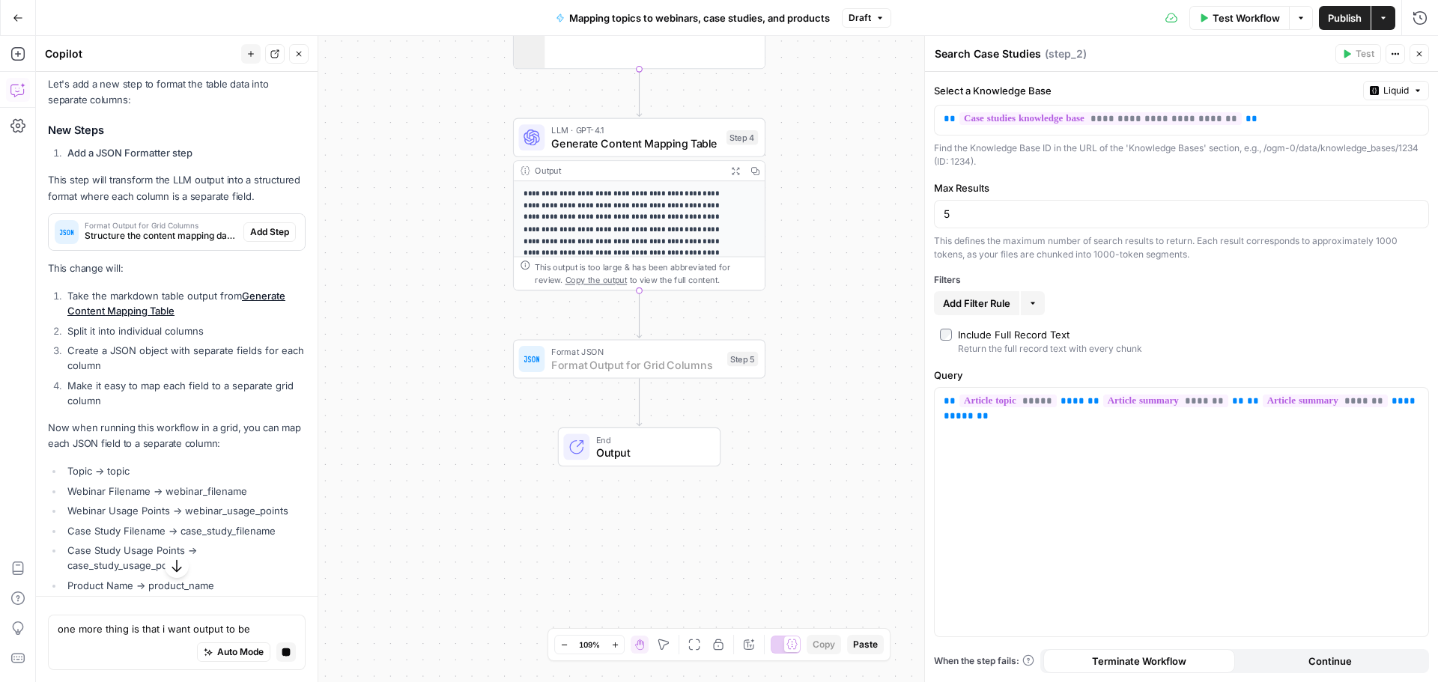
click at [268, 239] on span "Add Step" at bounding box center [269, 231] width 39 height 13
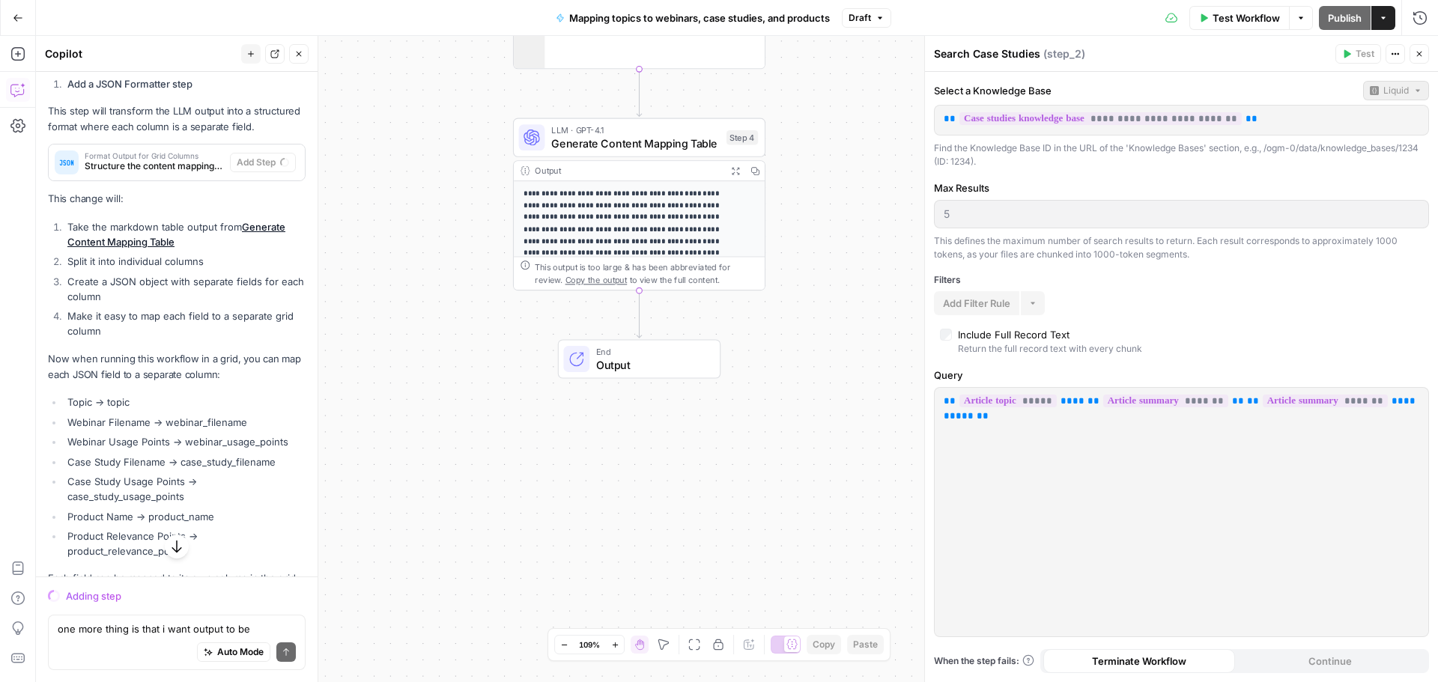
scroll to position [2220, 0]
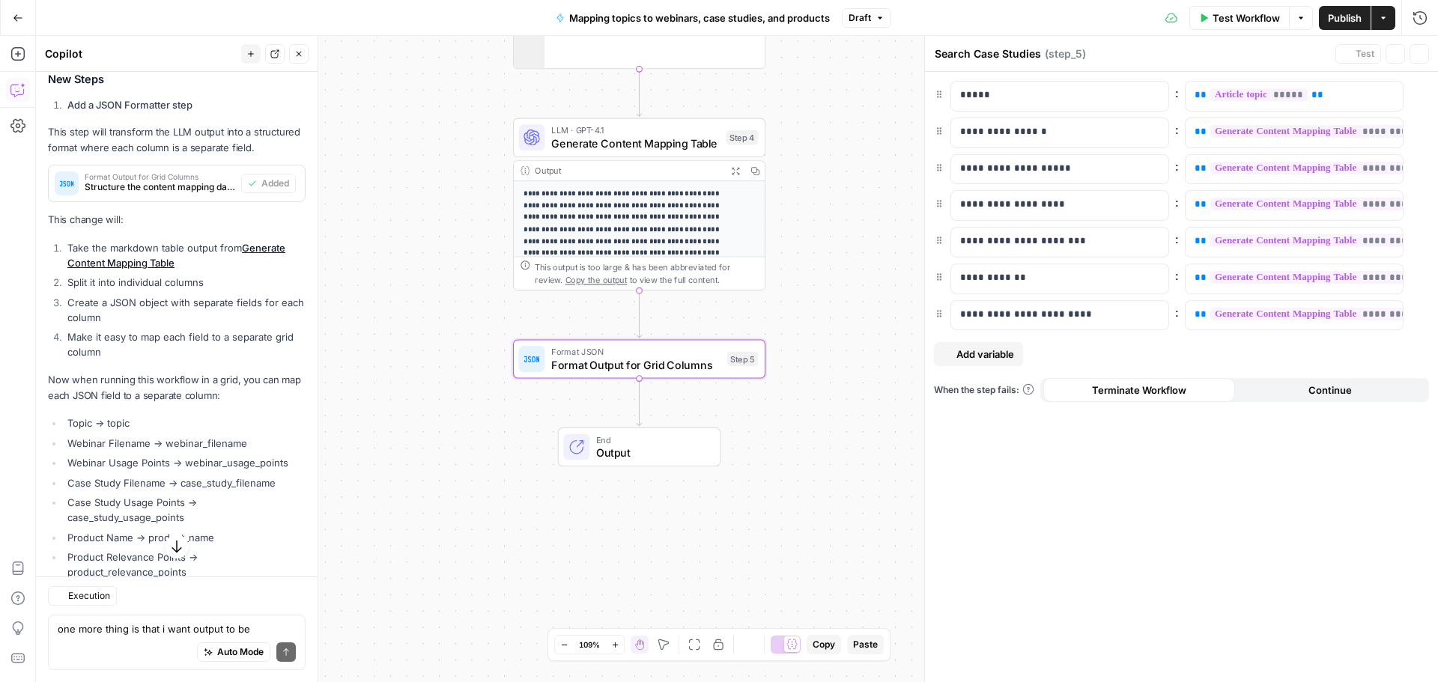
type textarea "Format Output for Grid Columns"
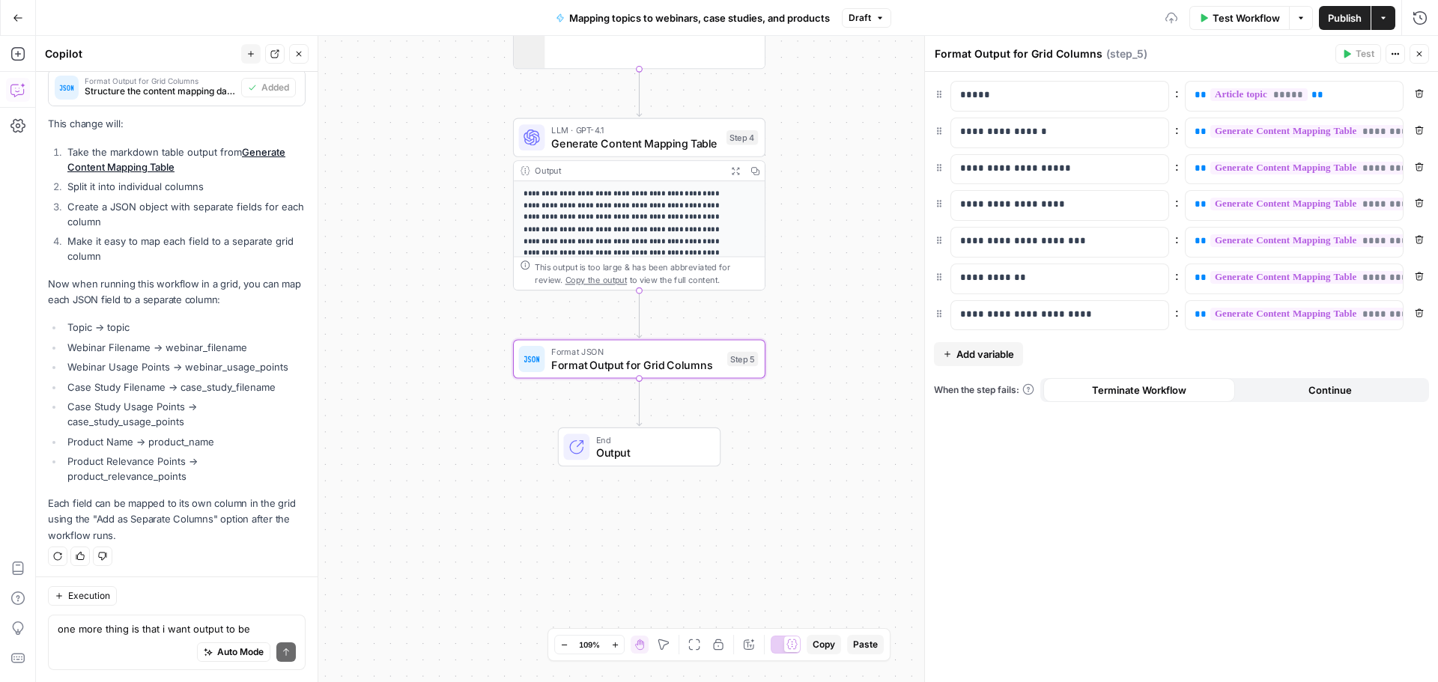
scroll to position [2366, 0]
click at [1339, 19] on span "Publish" at bounding box center [1345, 17] width 34 height 15
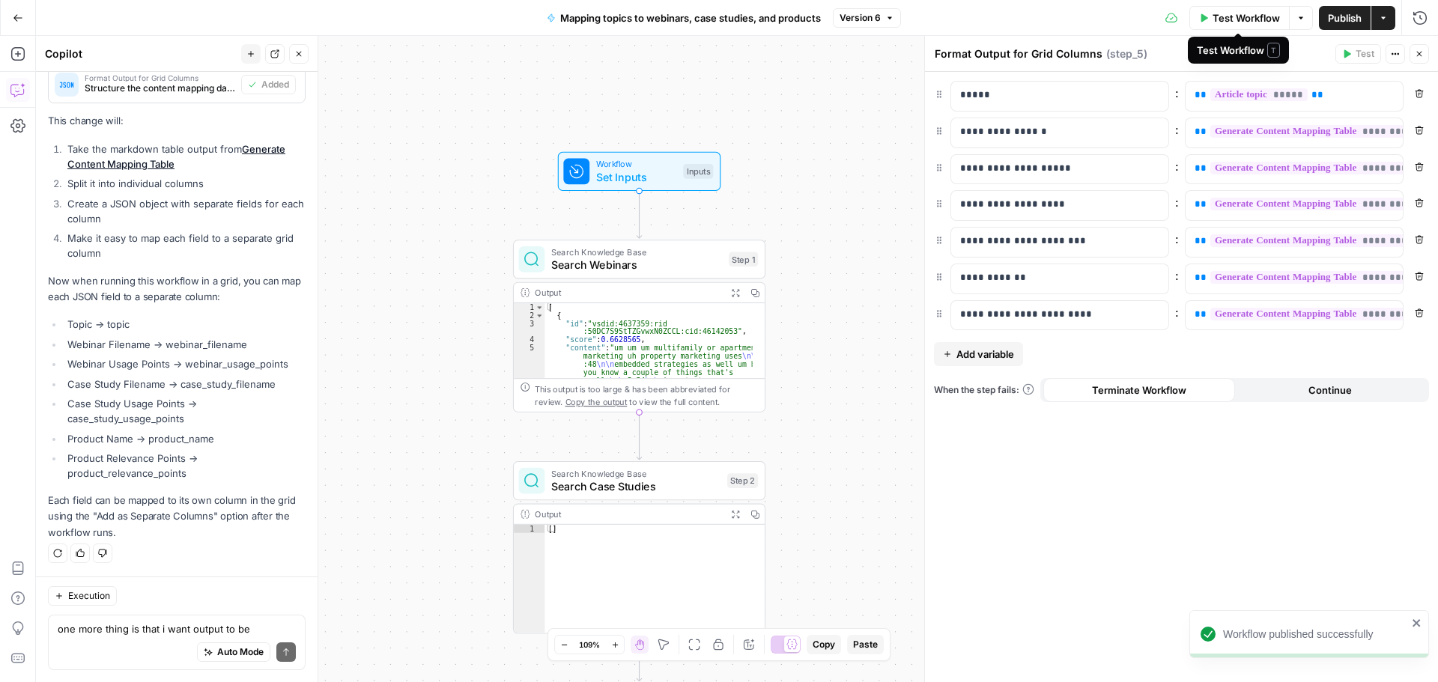
click at [1234, 17] on span "Test Workflow" at bounding box center [1245, 17] width 67 height 15
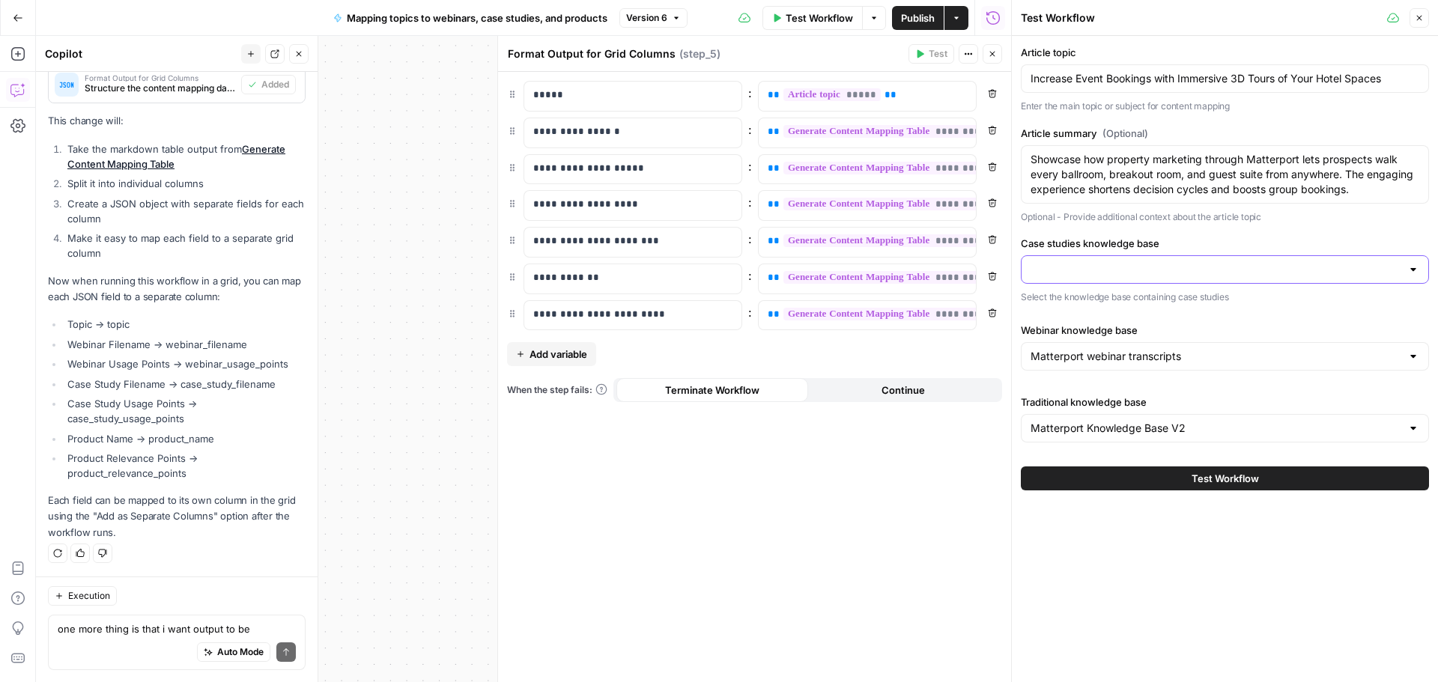
click at [1140, 268] on input "Case studies knowledge base" at bounding box center [1215, 269] width 371 height 15
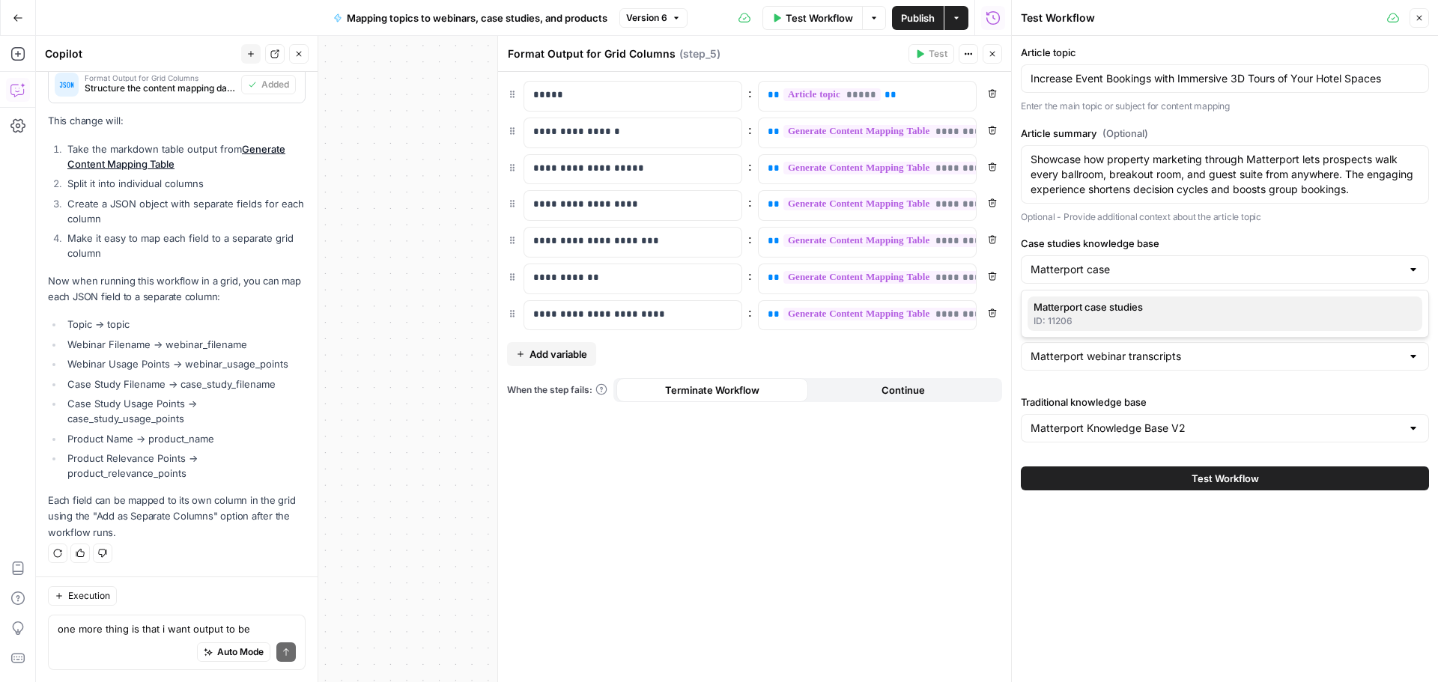
click at [1150, 307] on span "Matterport case studies" at bounding box center [1221, 307] width 377 height 15
type input "Matterport case studies"
click at [1253, 484] on span "Test Workflow" at bounding box center [1224, 478] width 67 height 15
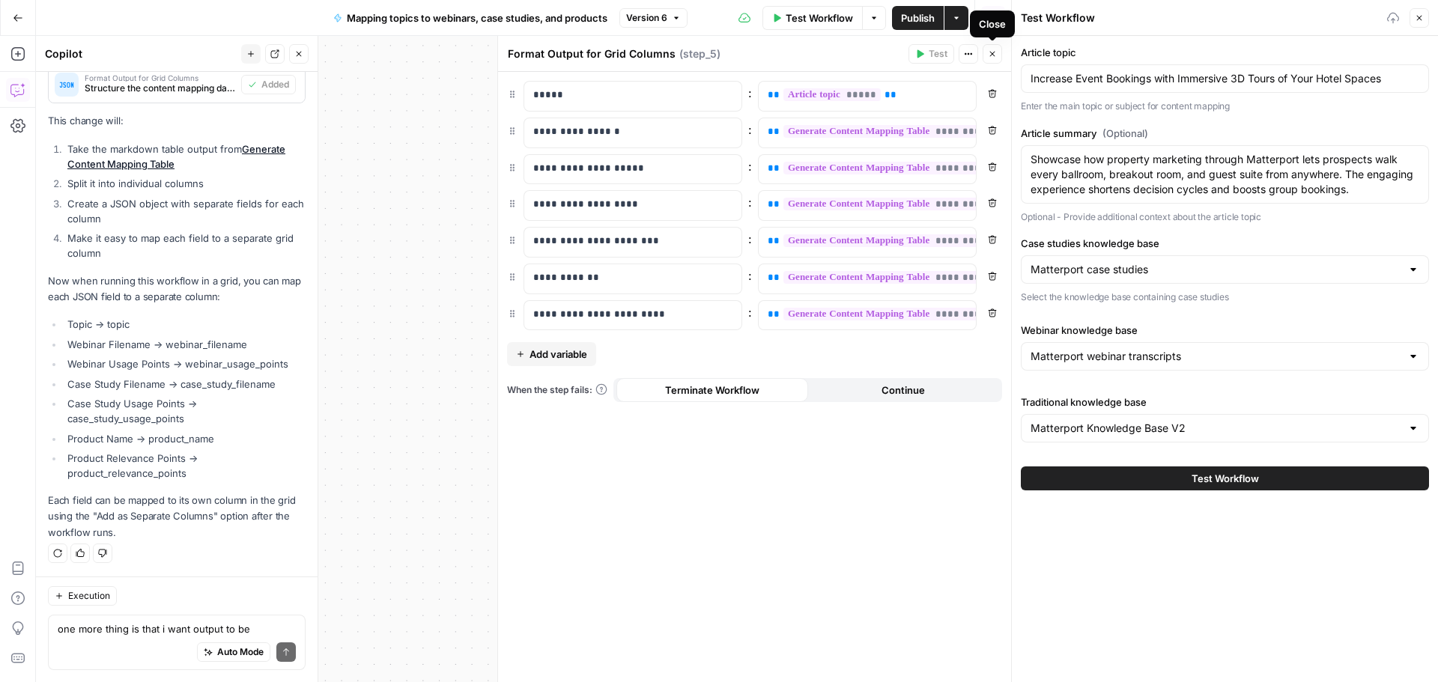
click at [993, 55] on icon "button" at bounding box center [992, 53] width 9 height 9
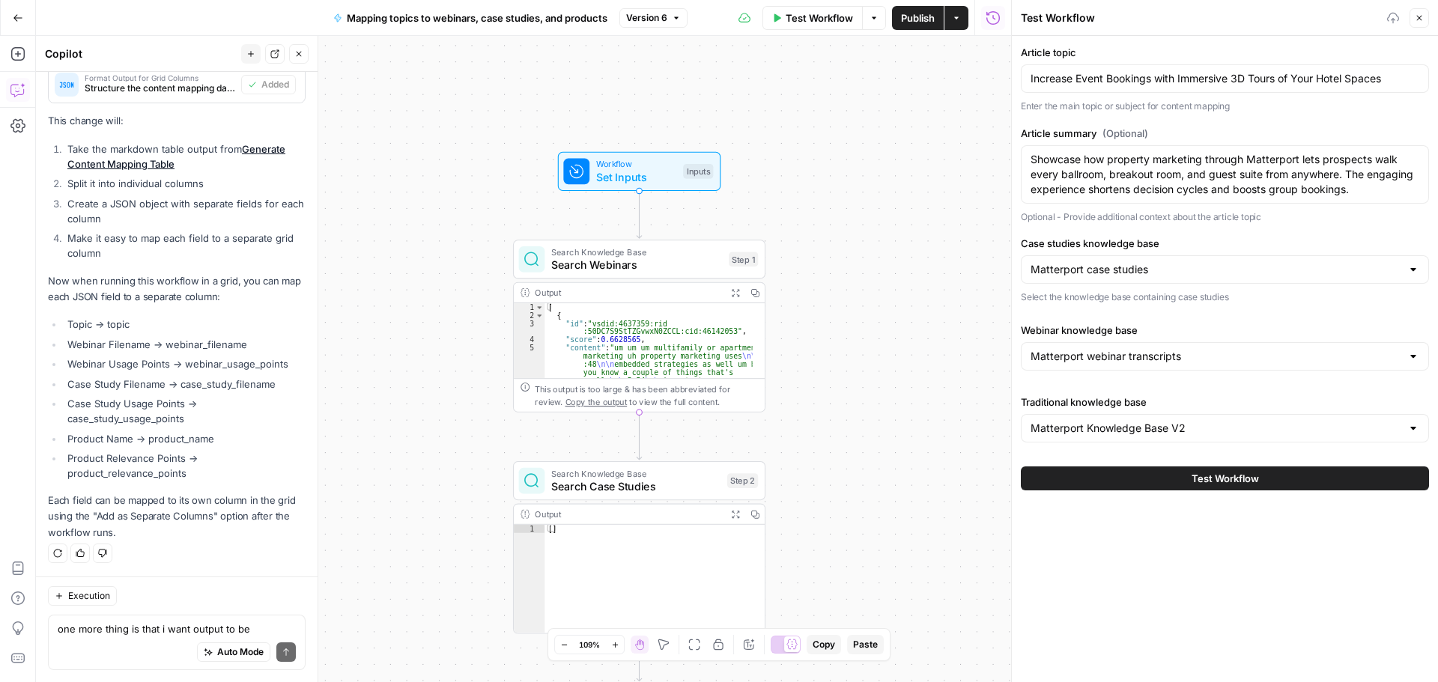
drag, startPoint x: 917, startPoint y: 232, endPoint x: 883, endPoint y: 210, distance: 40.1
click at [883, 210] on div "Workflow Set Inputs Inputs Search Knowledge Base Search Webinars Step 1 Output …" at bounding box center [523, 359] width 975 height 646
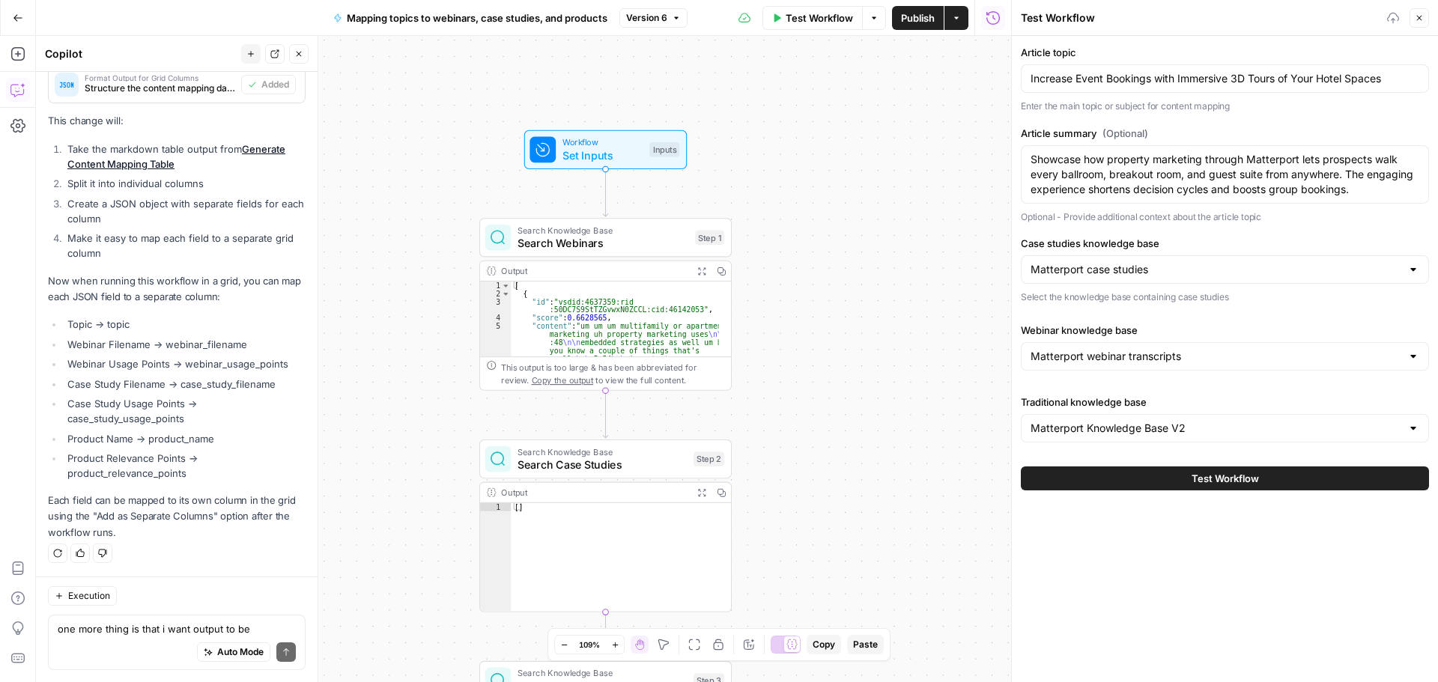
click at [1245, 477] on span "Test Workflow" at bounding box center [1224, 478] width 67 height 15
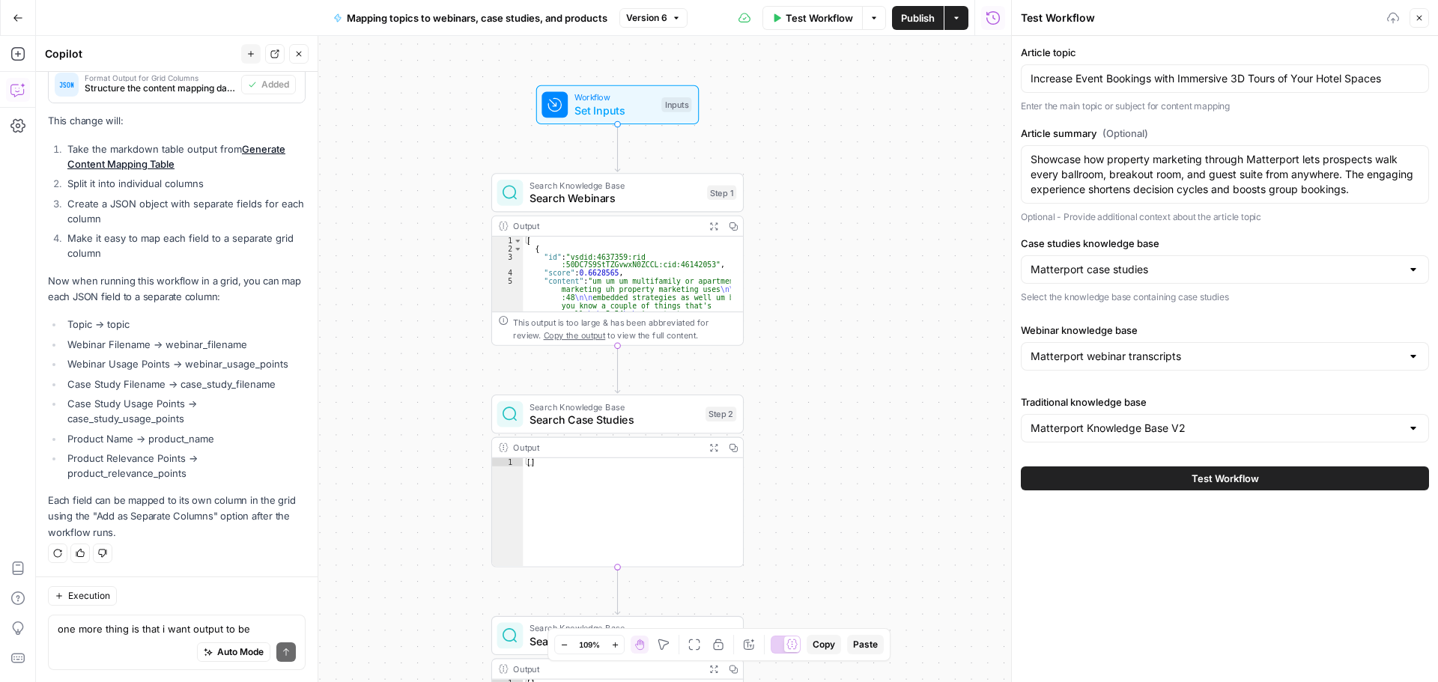
drag, startPoint x: 896, startPoint y: 276, endPoint x: 922, endPoint y: 255, distance: 33.0
click at [922, 255] on div "Workflow Set Inputs Inputs Search Knowledge Base Search Webinars Step 1 Output …" at bounding box center [523, 359] width 975 height 646
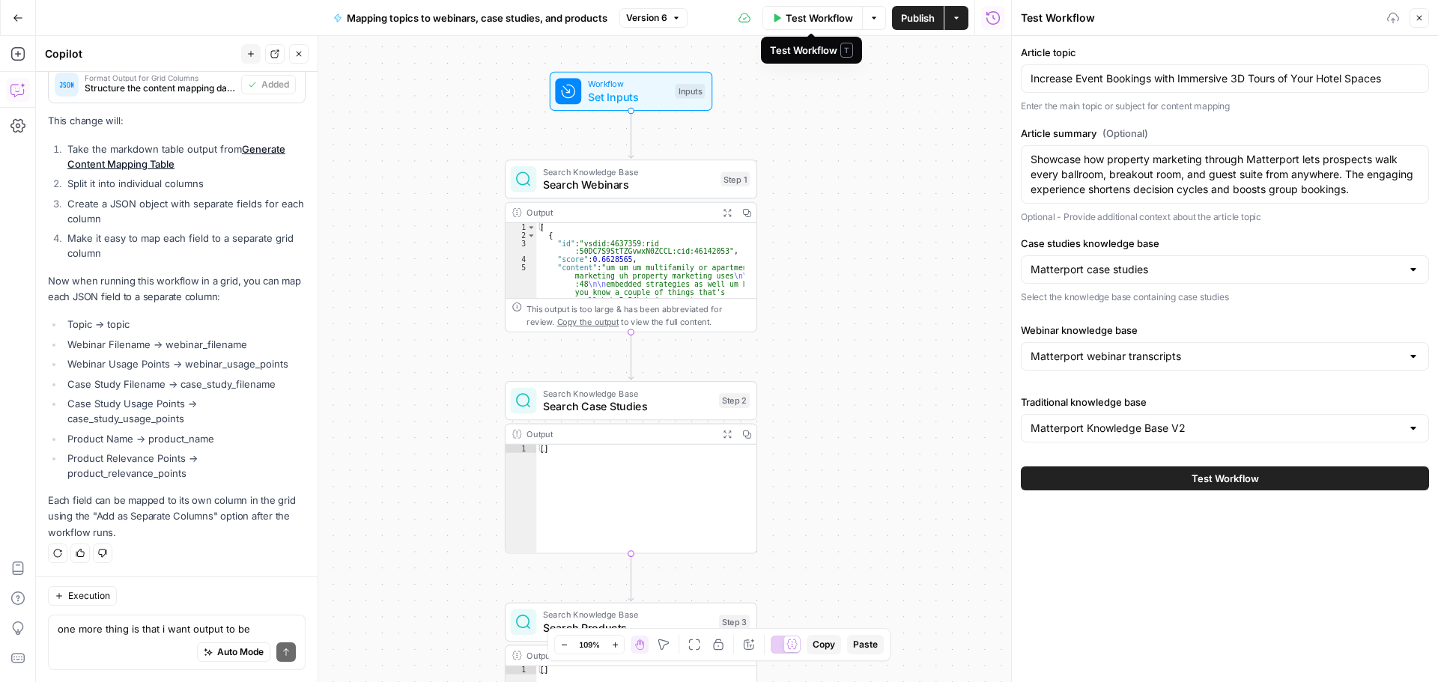
click at [829, 12] on span "Test Workflow" at bounding box center [819, 17] width 67 height 15
click at [1238, 482] on span "Test Workflow" at bounding box center [1224, 478] width 67 height 15
click at [1417, 19] on icon "button" at bounding box center [1419, 17] width 9 height 9
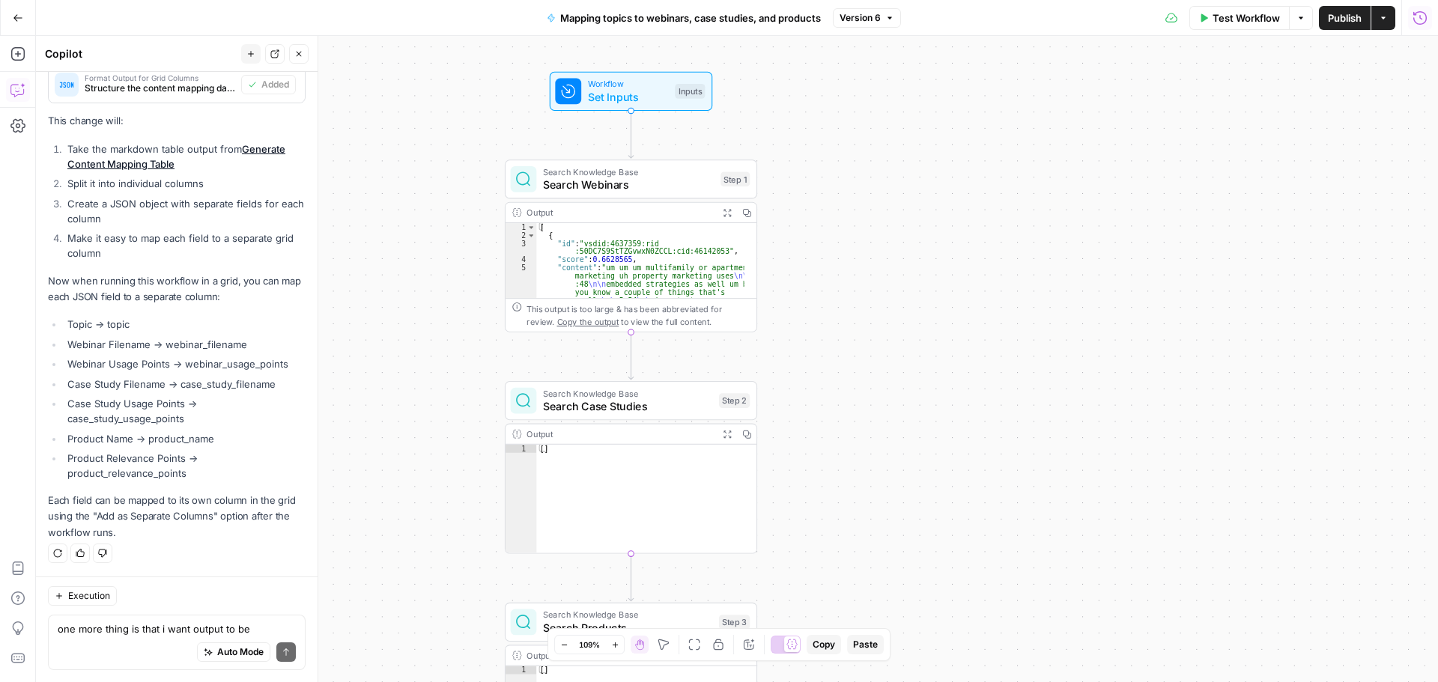
click at [613, 100] on span "Set Inputs" at bounding box center [628, 97] width 81 height 16
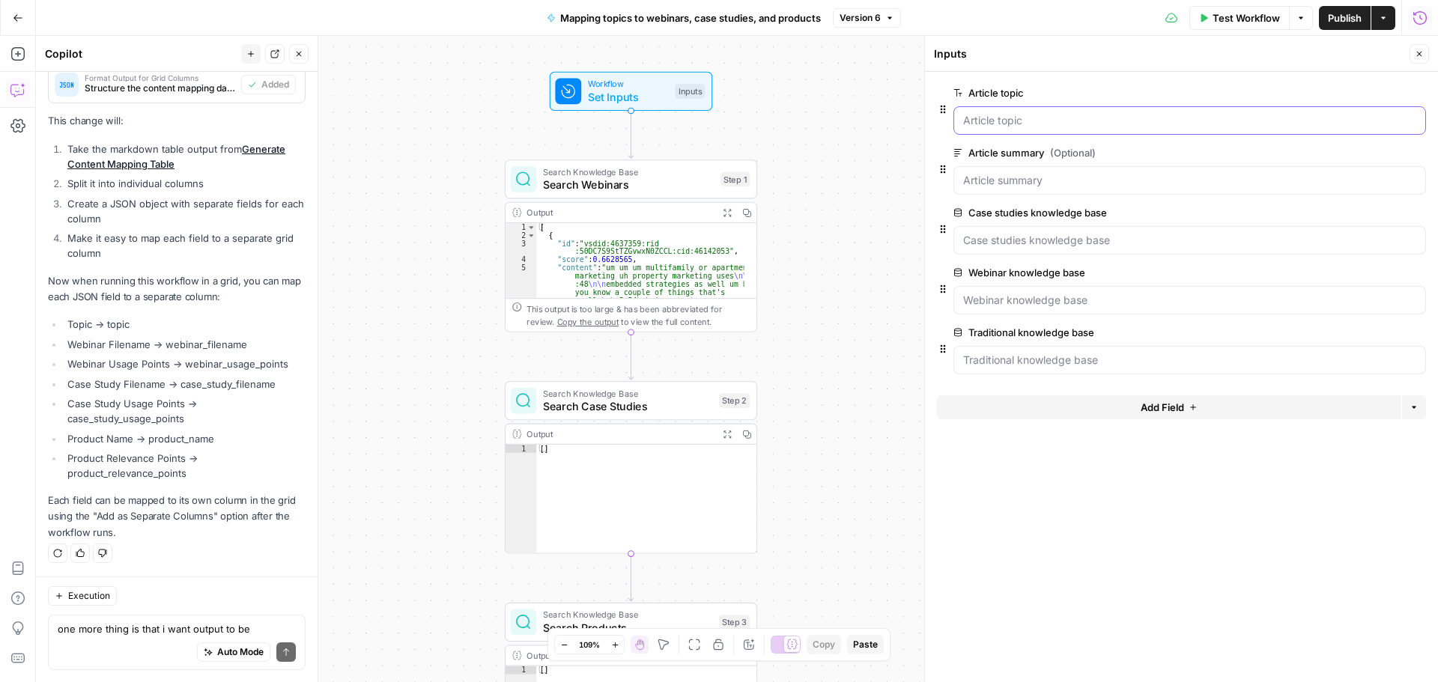
drag, startPoint x: 1019, startPoint y: 123, endPoint x: 844, endPoint y: 27, distance: 199.7
click at [1019, 121] on topic "Article topic" at bounding box center [1189, 120] width 453 height 15
click at [1023, 125] on topic "Article topic" at bounding box center [1189, 120] width 453 height 15
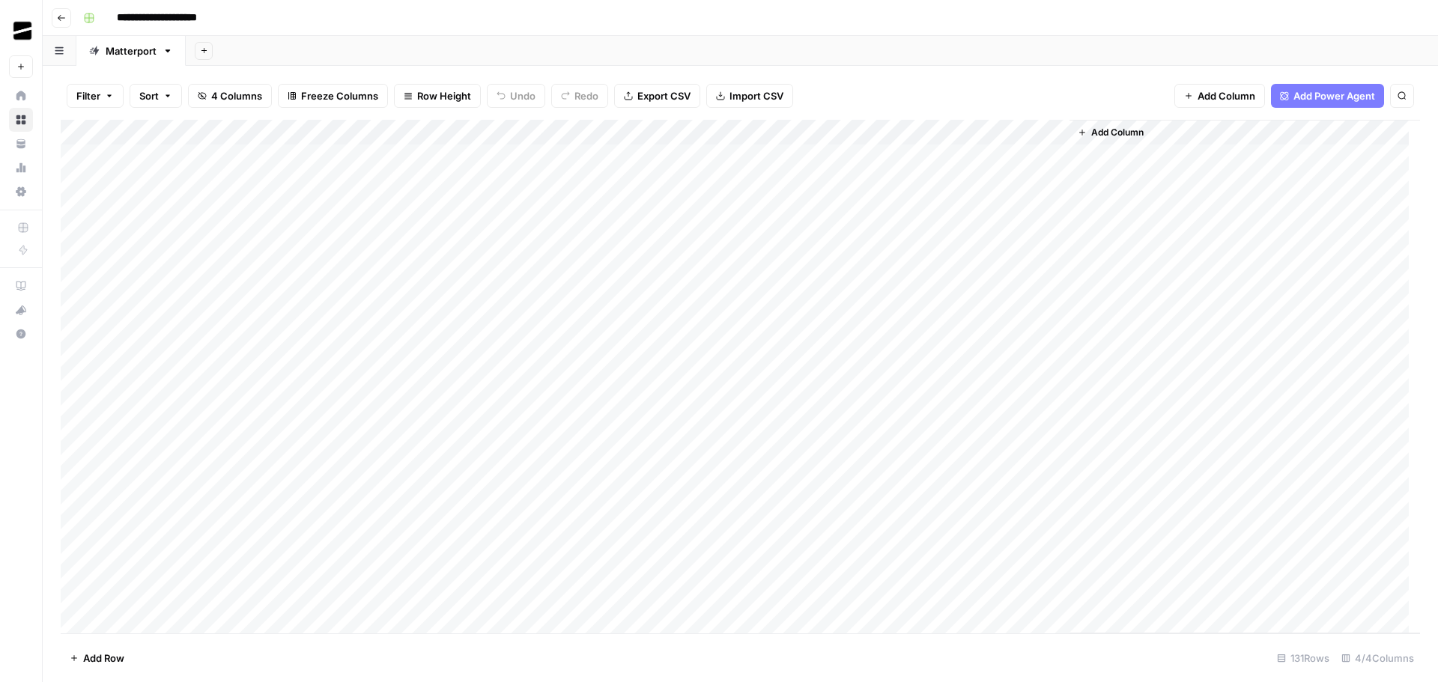
click at [585, 133] on div "Add Column" at bounding box center [740, 377] width 1359 height 514
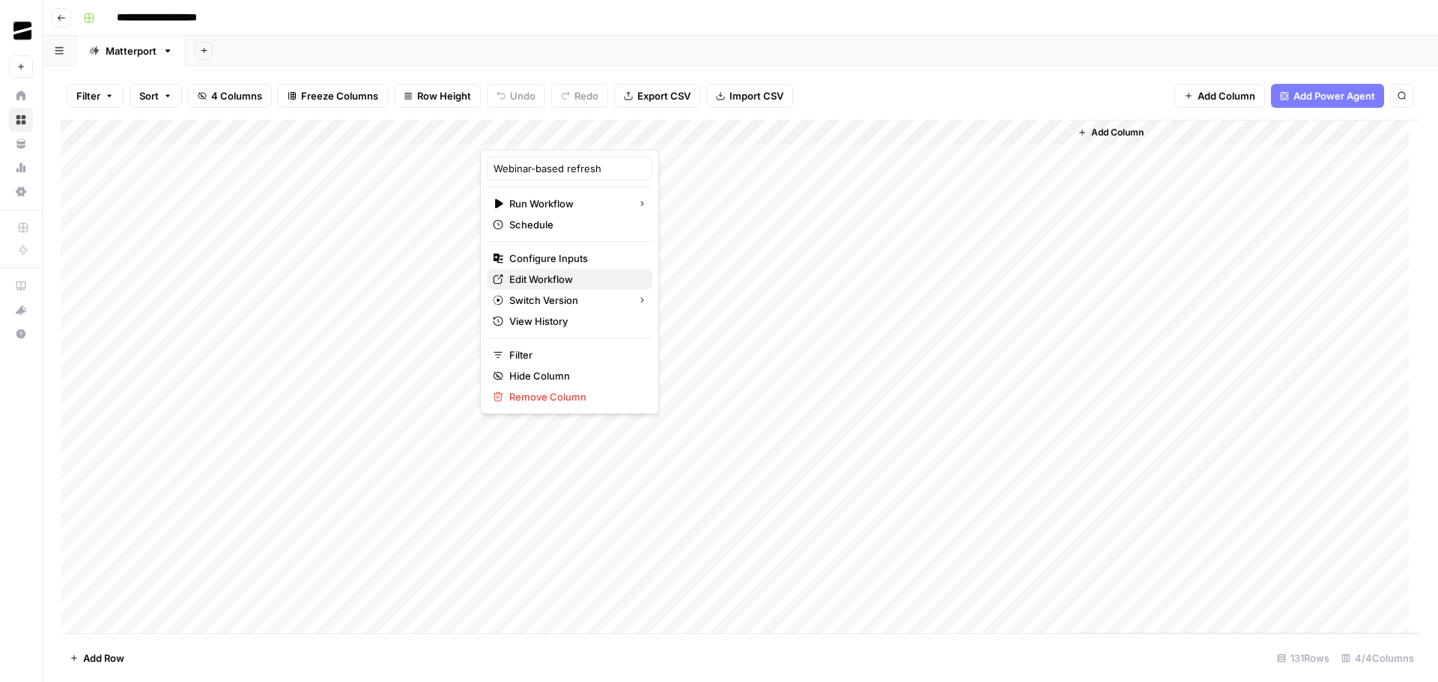
click at [586, 272] on span "Edit Workflow" at bounding box center [574, 279] width 131 height 15
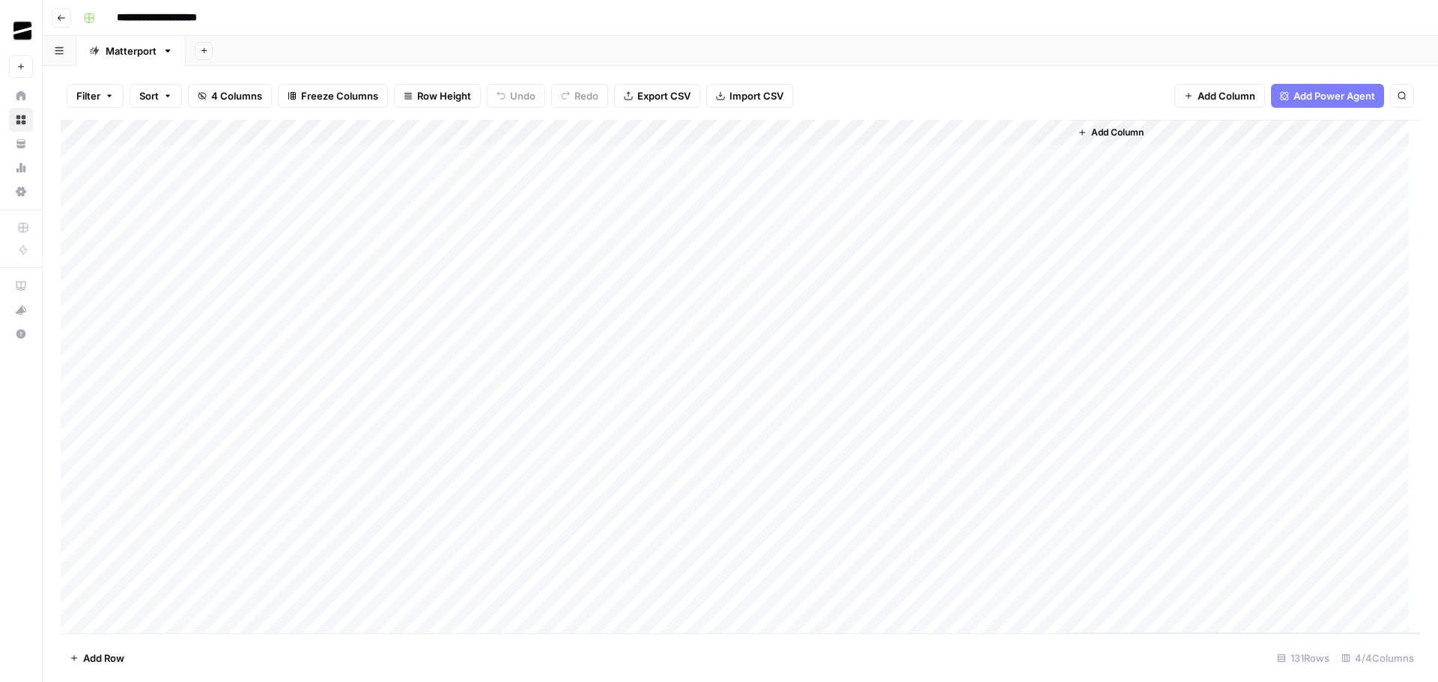
click at [1108, 132] on span "Add Column" at bounding box center [1117, 132] width 52 height 13
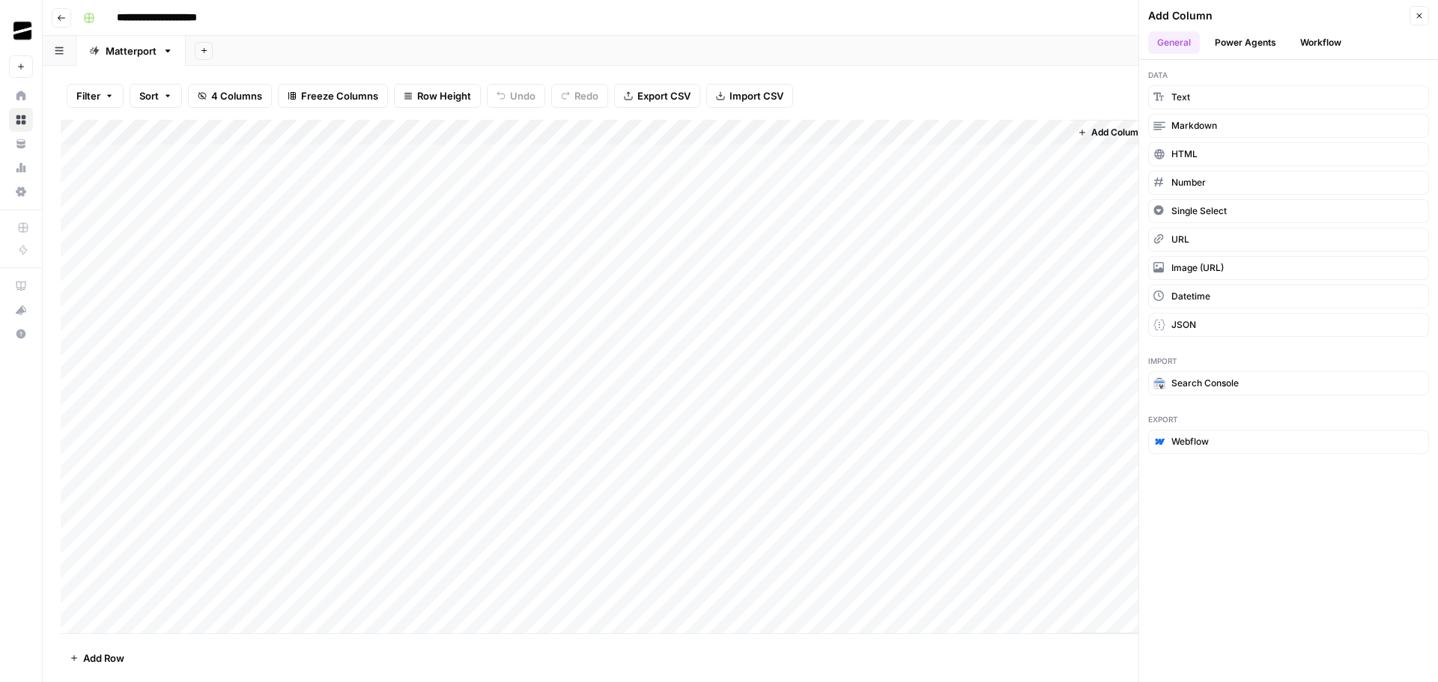
click at [884, 42] on div "Add Sheet" at bounding box center [812, 51] width 1252 height 30
click at [1425, 14] on button "Close" at bounding box center [1418, 15] width 19 height 19
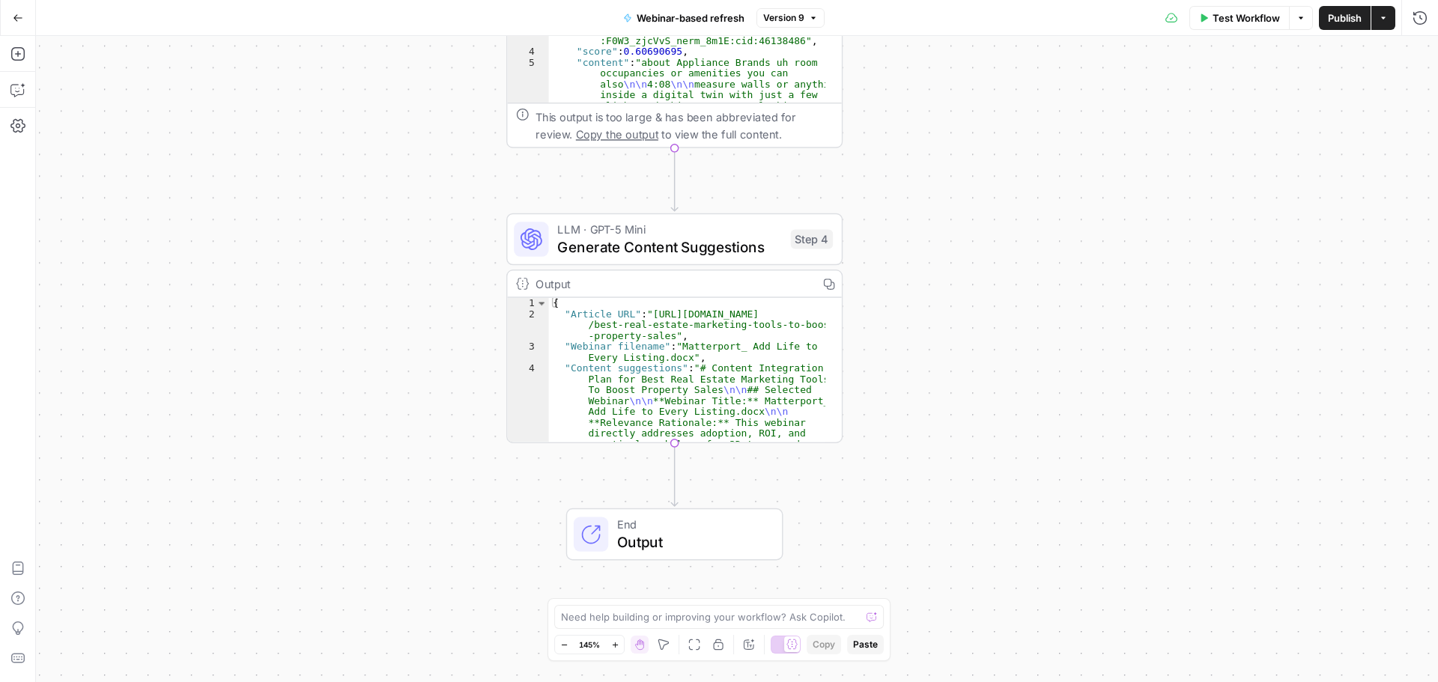
drag, startPoint x: 627, startPoint y: 277, endPoint x: 338, endPoint y: 383, distance: 307.3
click at [338, 383] on div "**********" at bounding box center [737, 359] width 1402 height 646
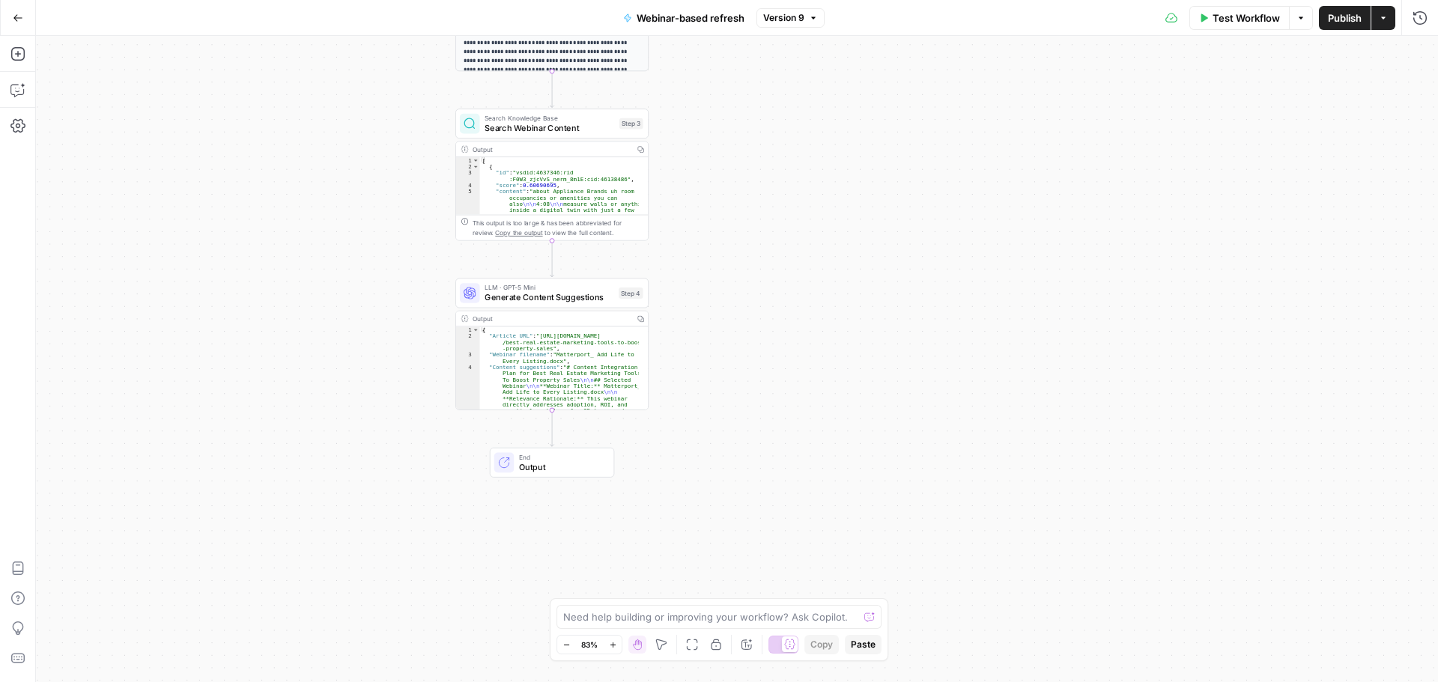
drag, startPoint x: 292, startPoint y: 293, endPoint x: 317, endPoint y: 306, distance: 28.1
click at [317, 306] on div "**********" at bounding box center [737, 359] width 1402 height 646
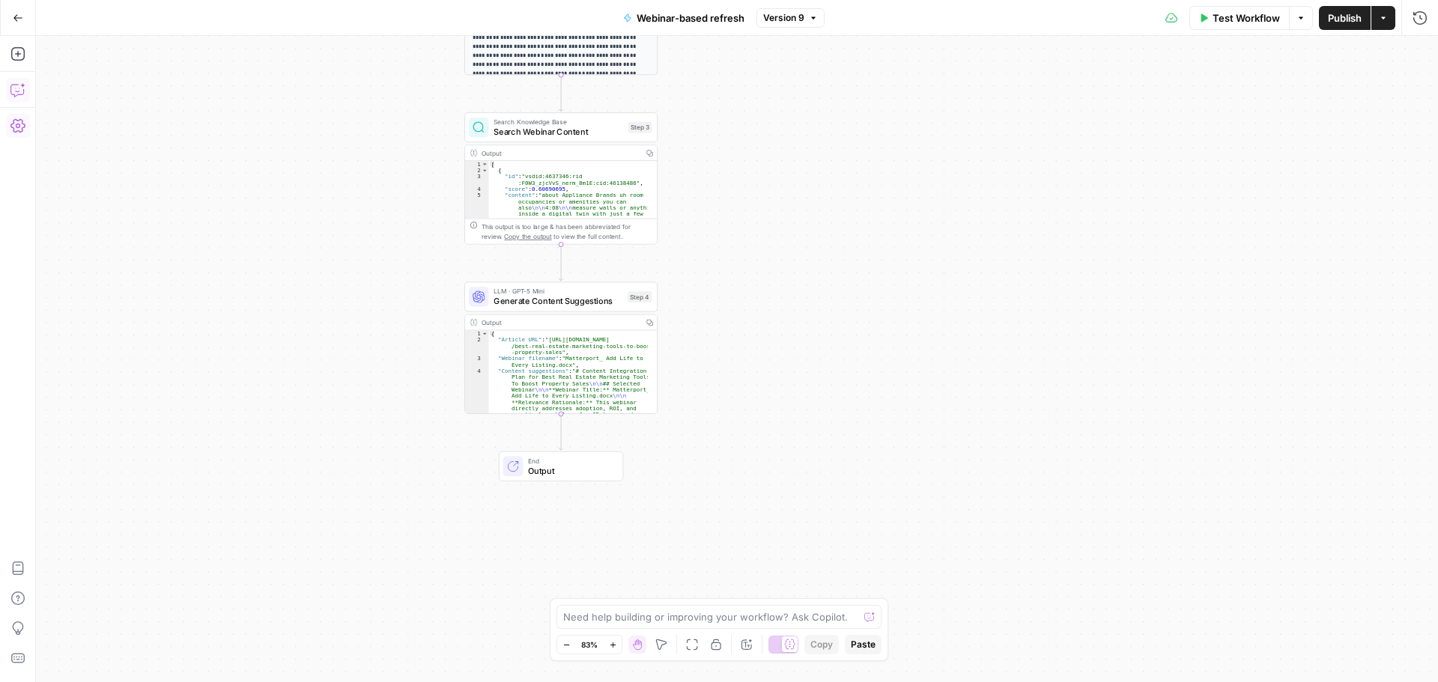
click at [19, 82] on icon "button" at bounding box center [17, 89] width 15 height 15
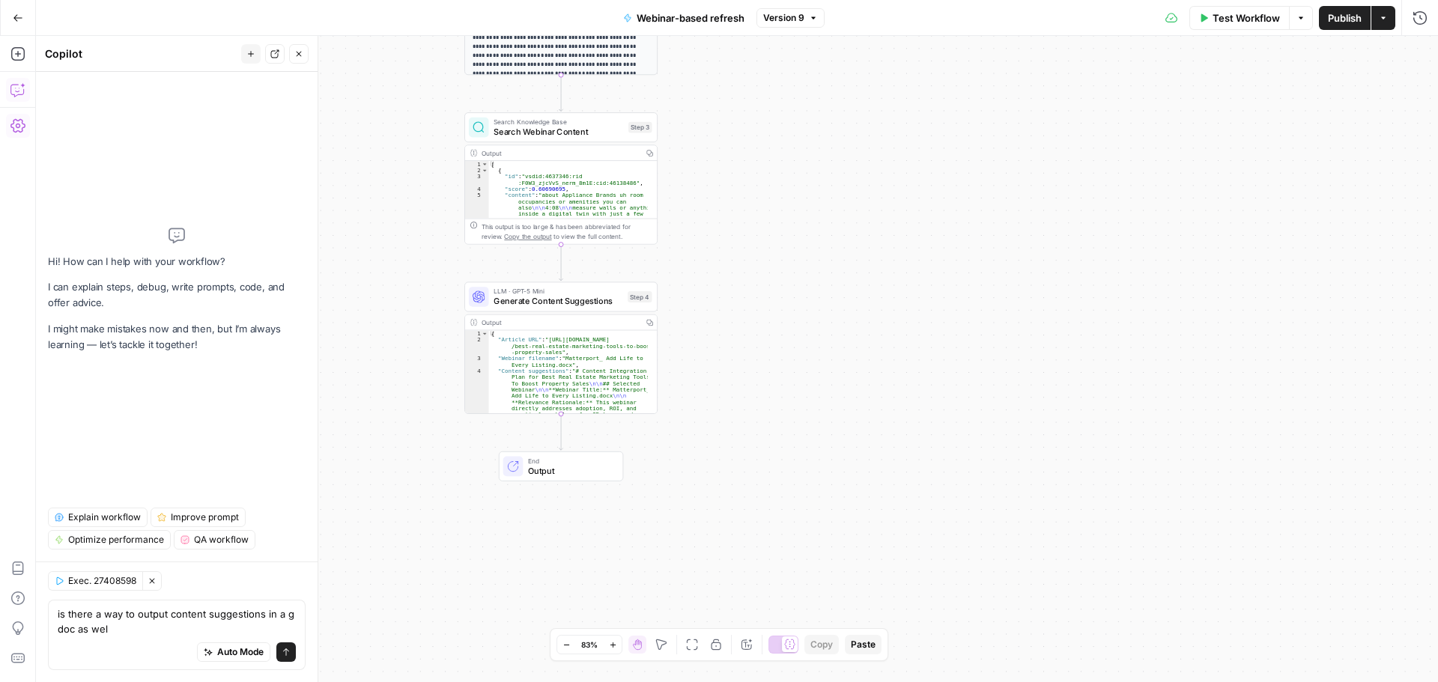
type textarea "is there a way to output content suggestions in a g doc as well"
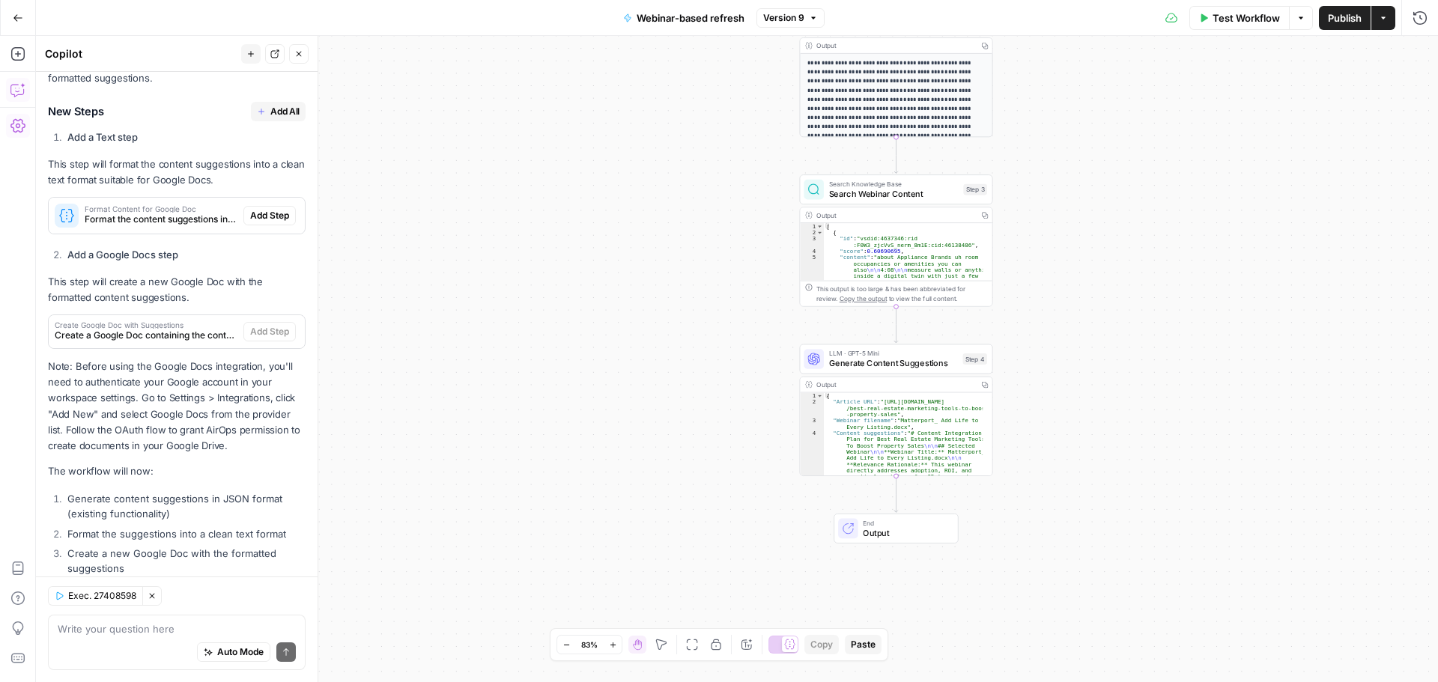
scroll to position [223, 0]
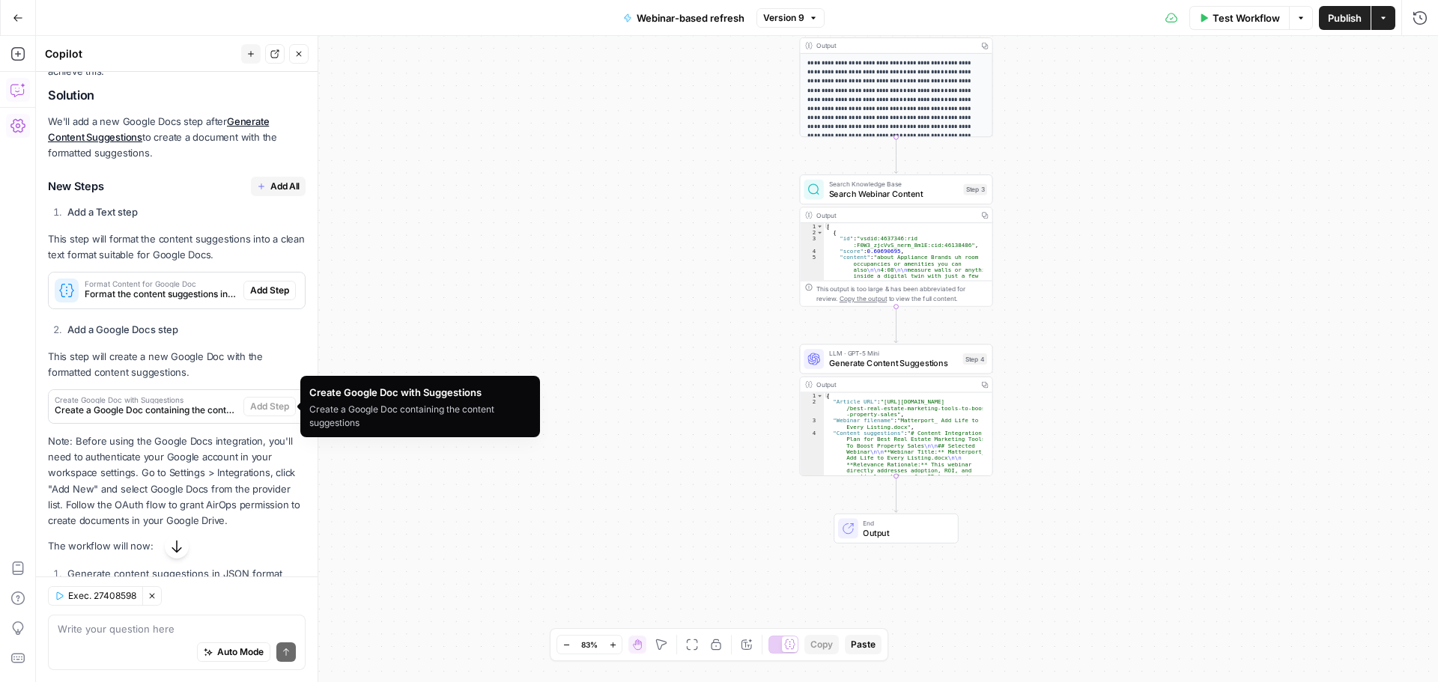
click at [167, 401] on span "Create Google Doc with Suggestions" at bounding box center [146, 399] width 183 height 7
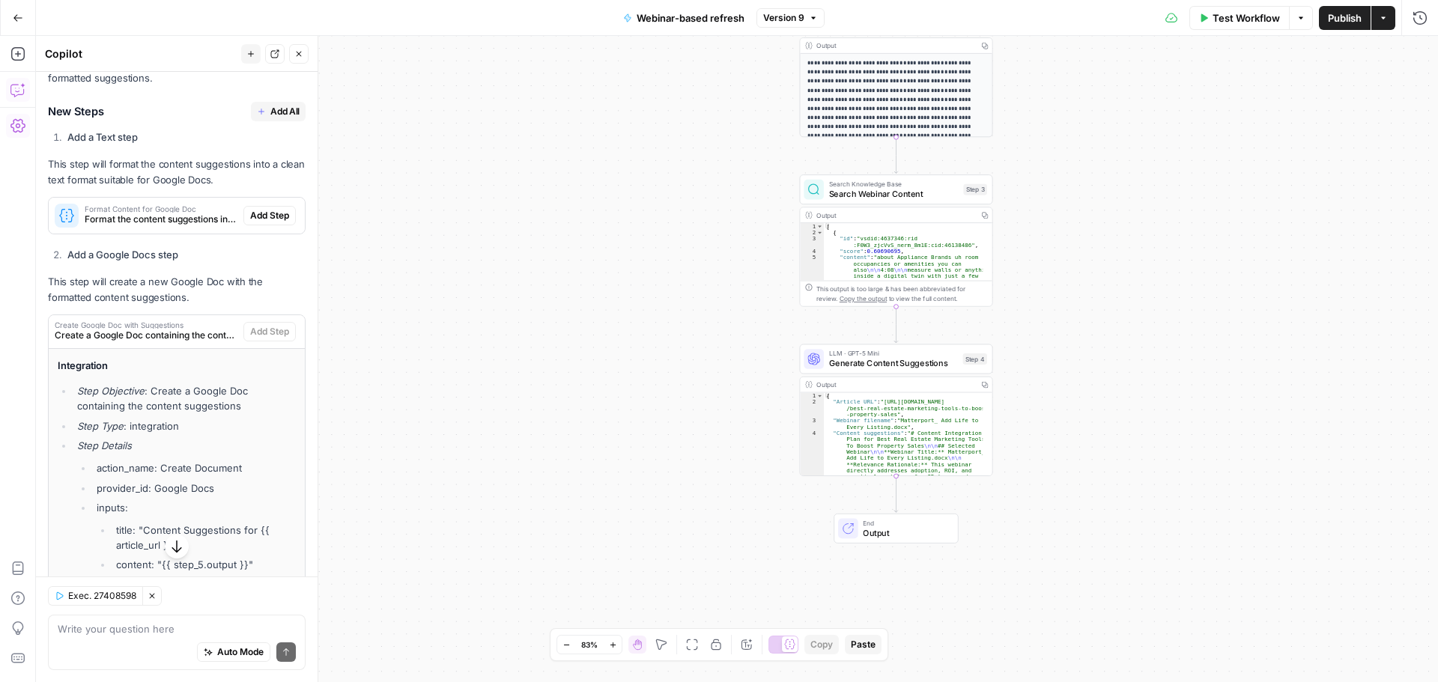
scroll to position [373, 0]
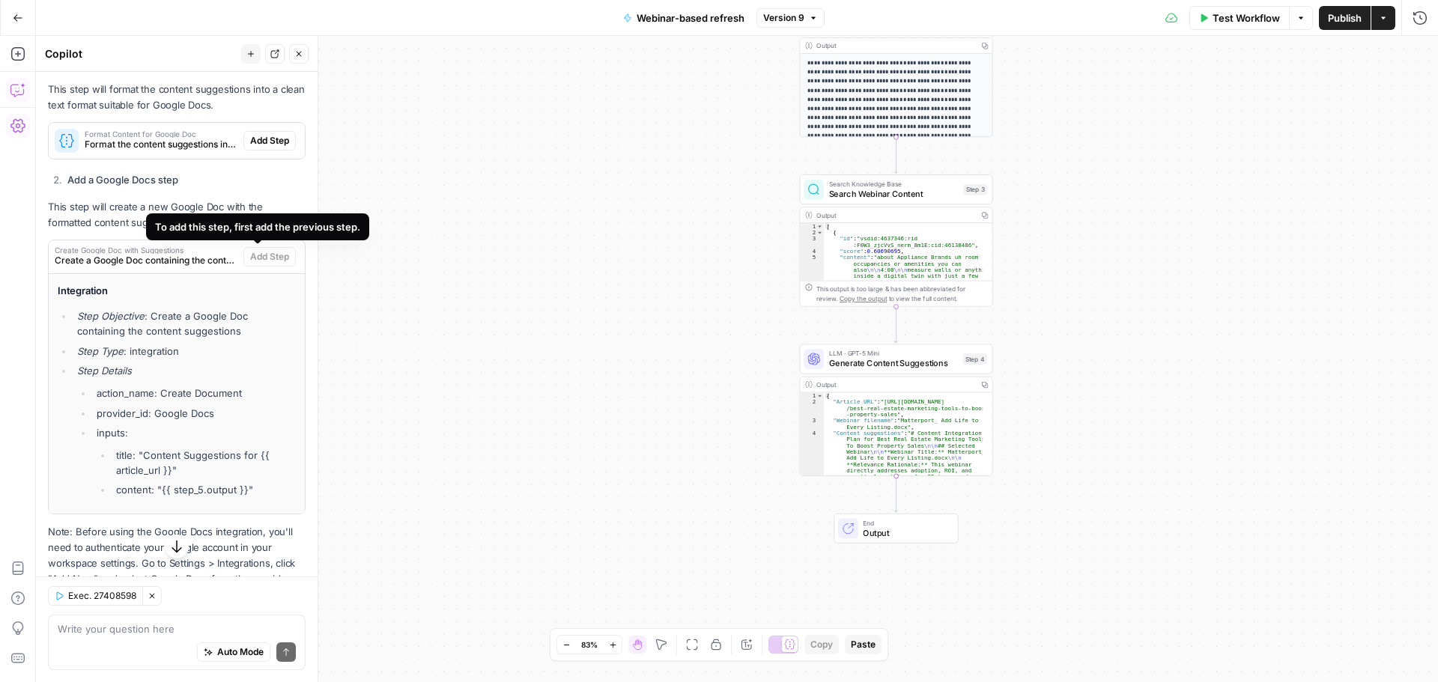
click at [166, 260] on span "Create a Google Doc containing the content suggestions" at bounding box center [146, 260] width 183 height 13
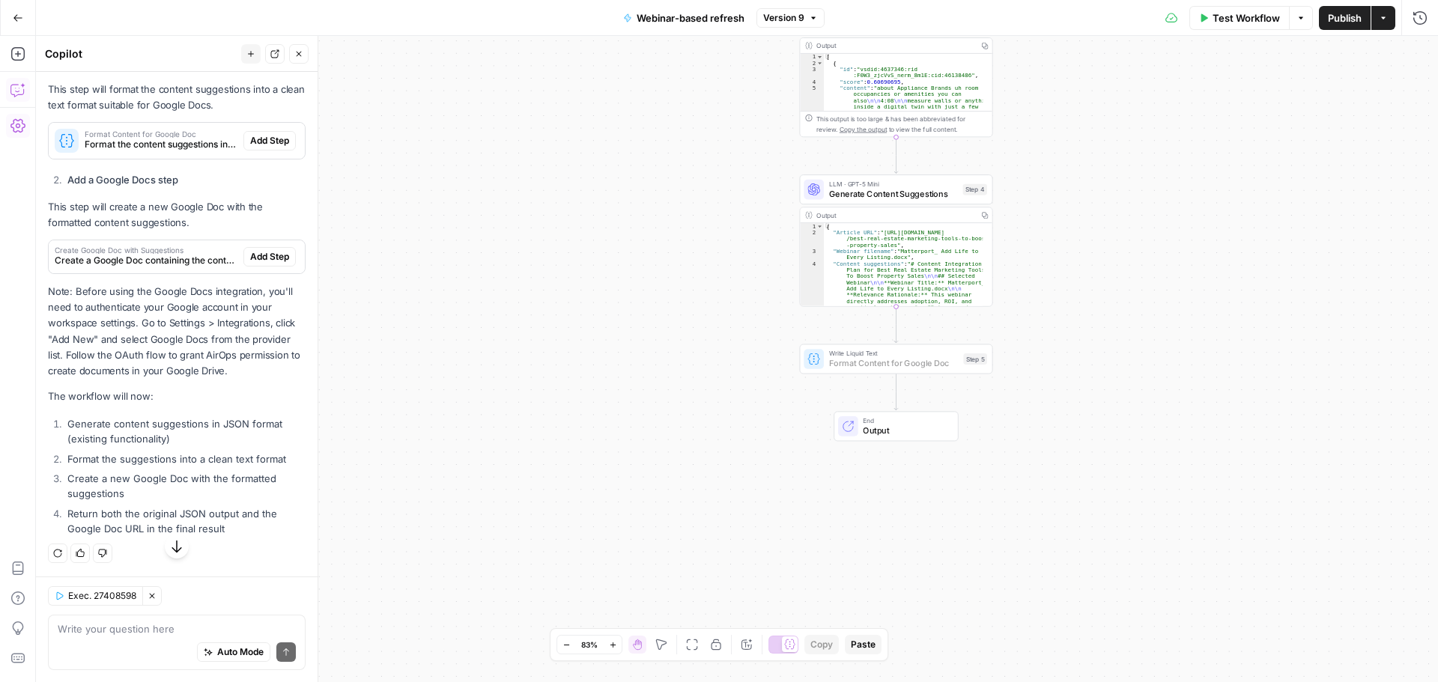
click at [254, 136] on span "Add Step" at bounding box center [269, 140] width 39 height 13
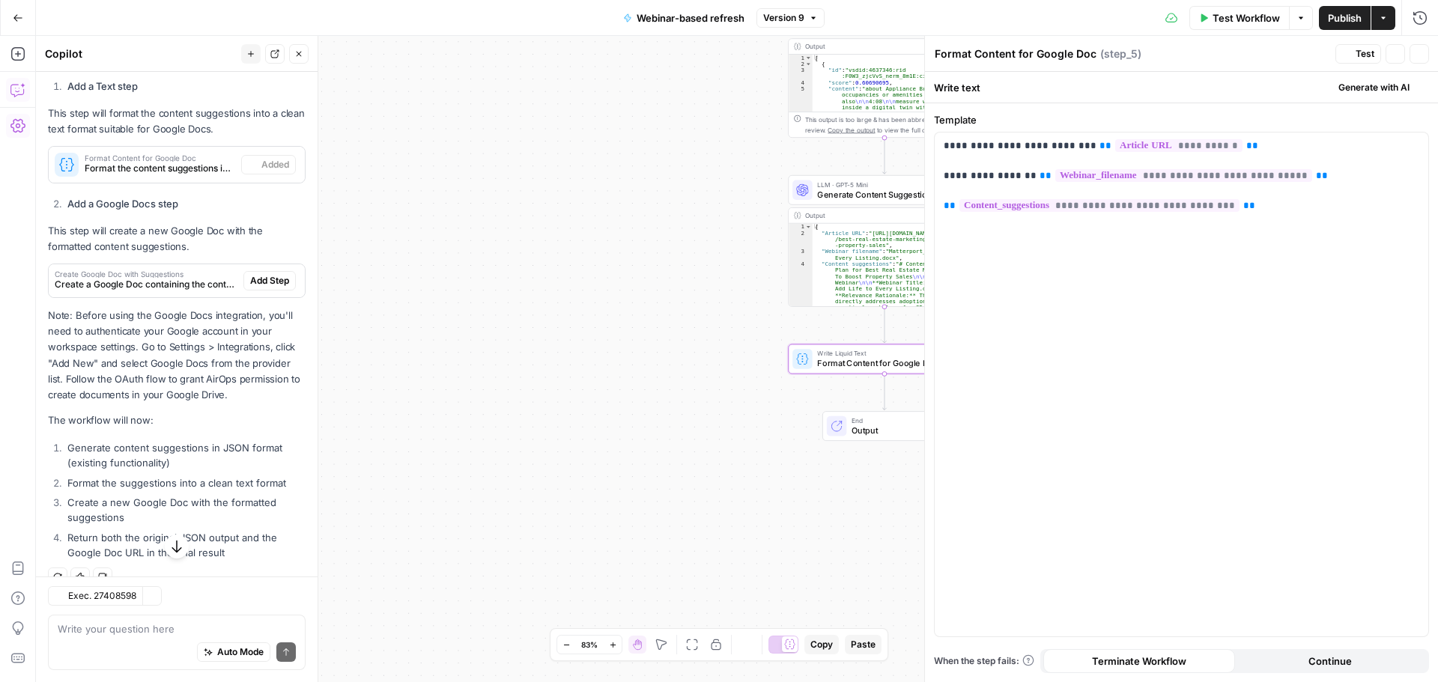
scroll to position [397, 0]
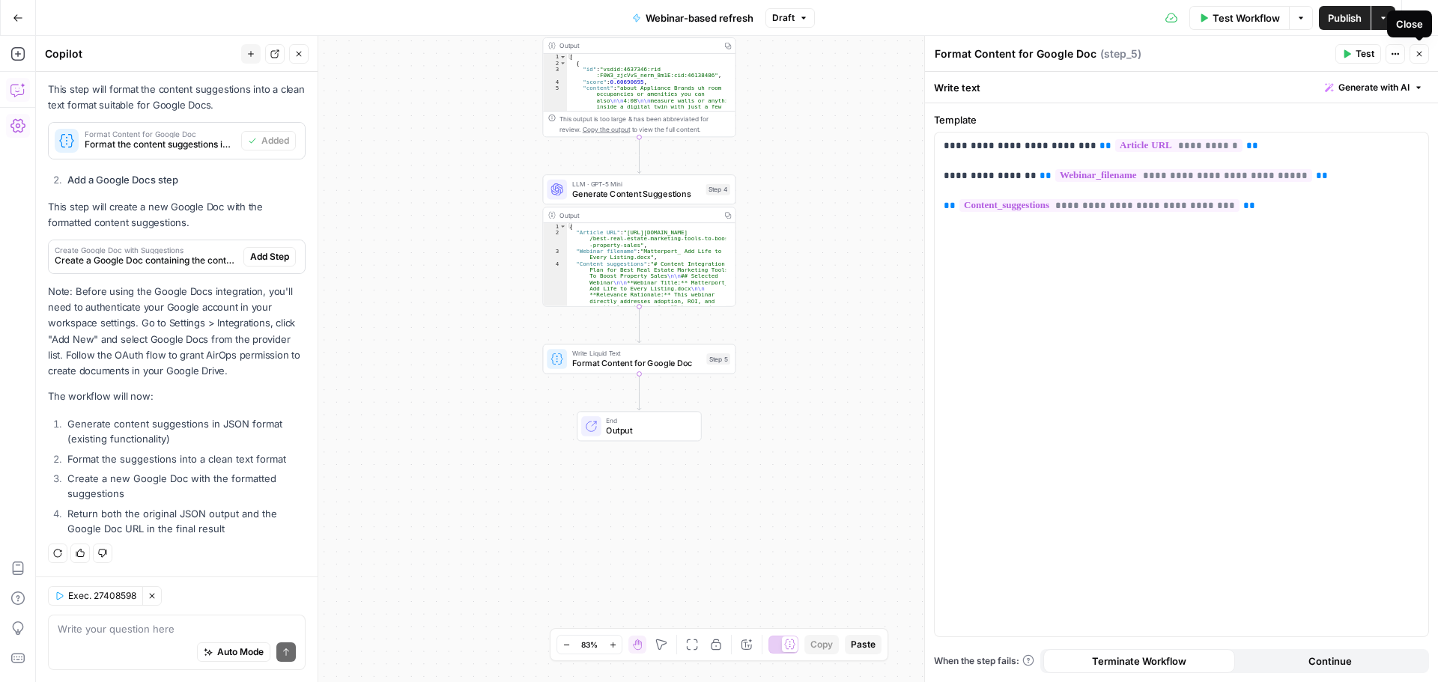
click at [1421, 56] on icon "button" at bounding box center [1419, 54] width 5 height 5
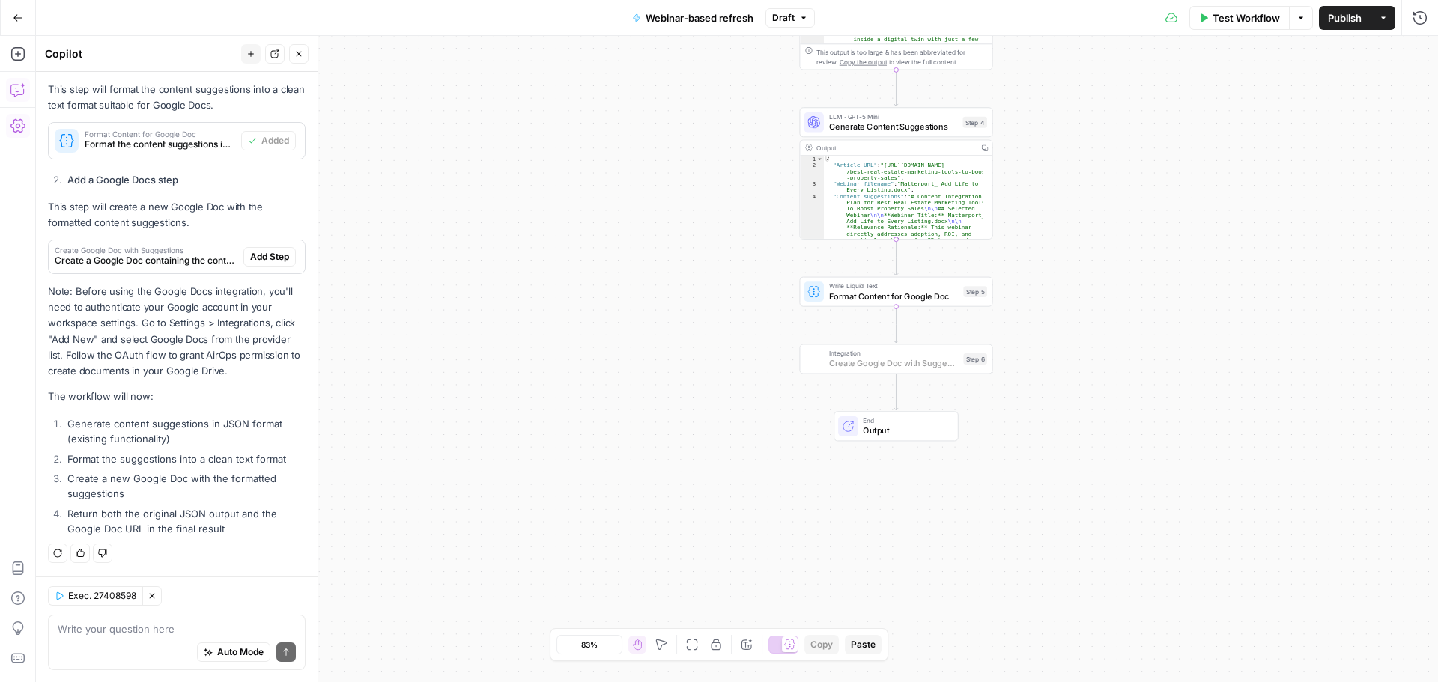
click at [258, 258] on span "Add Step" at bounding box center [269, 256] width 39 height 13
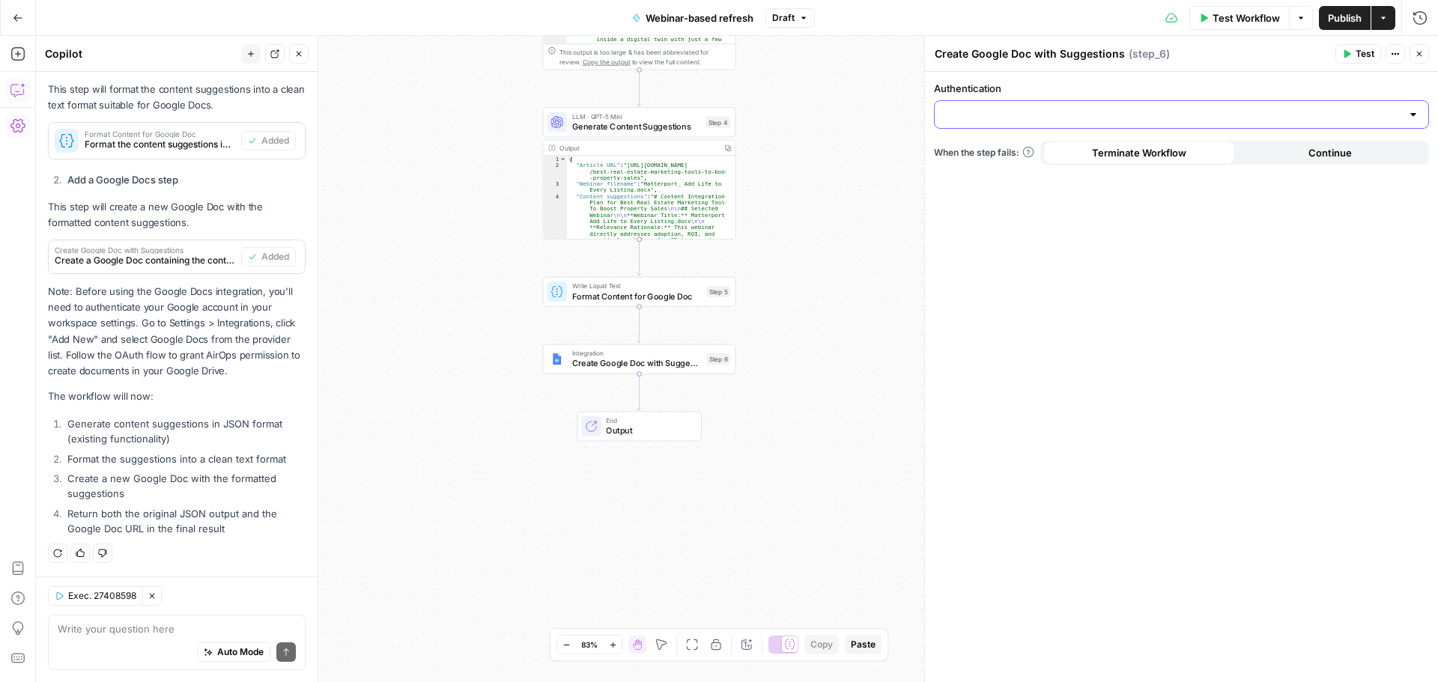
click at [1295, 121] on input "Authentication" at bounding box center [1173, 114] width 458 height 15
click at [1052, 147] on span "Google Docs 1" at bounding box center [1179, 152] width 464 height 15
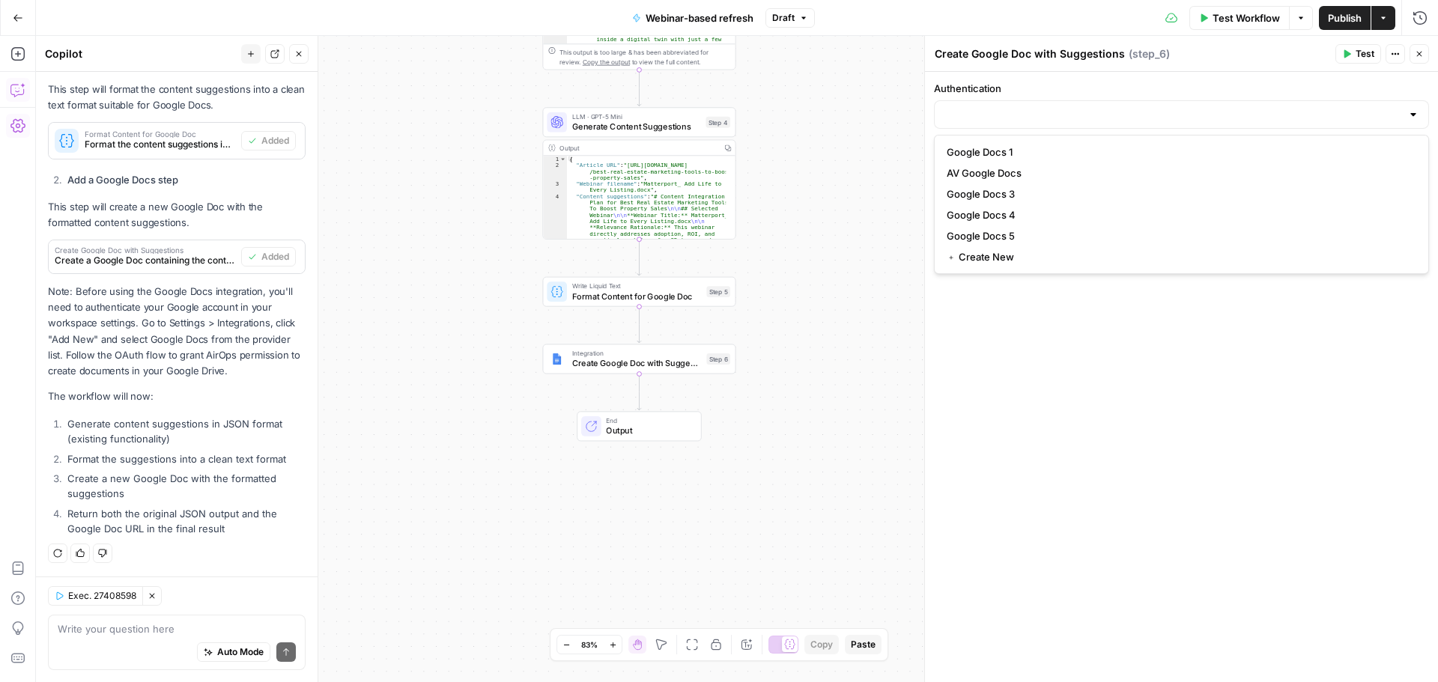
type input "Google Docs 1"
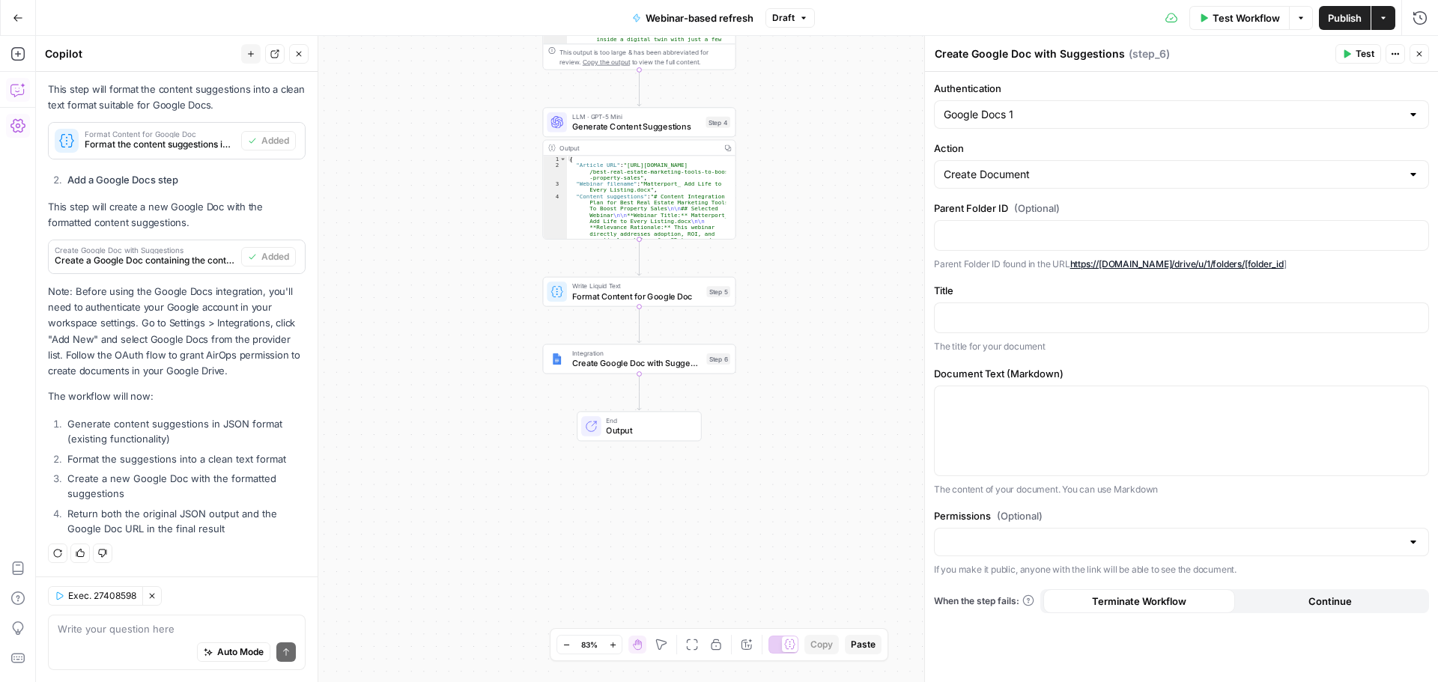
click at [1423, 54] on span "Close" at bounding box center [1423, 54] width 1 height 1
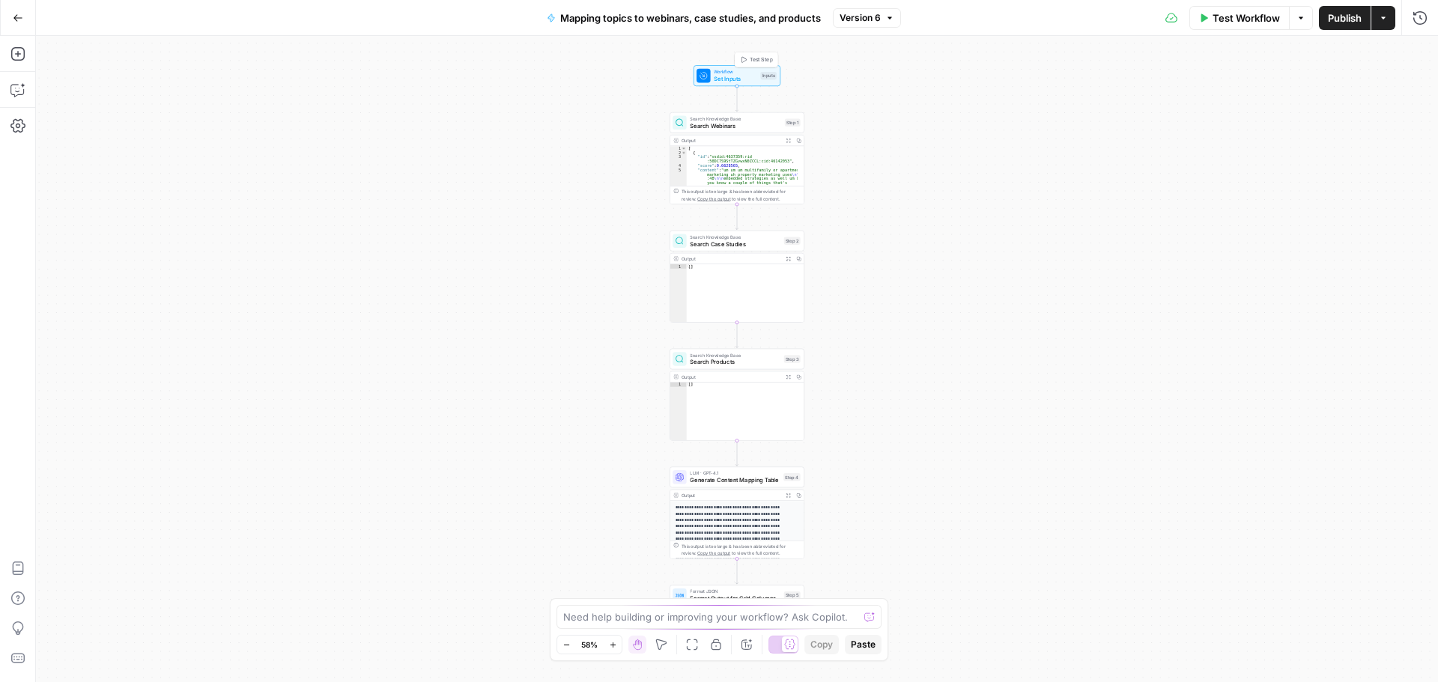
click at [738, 71] on span "Workflow" at bounding box center [735, 71] width 43 height 7
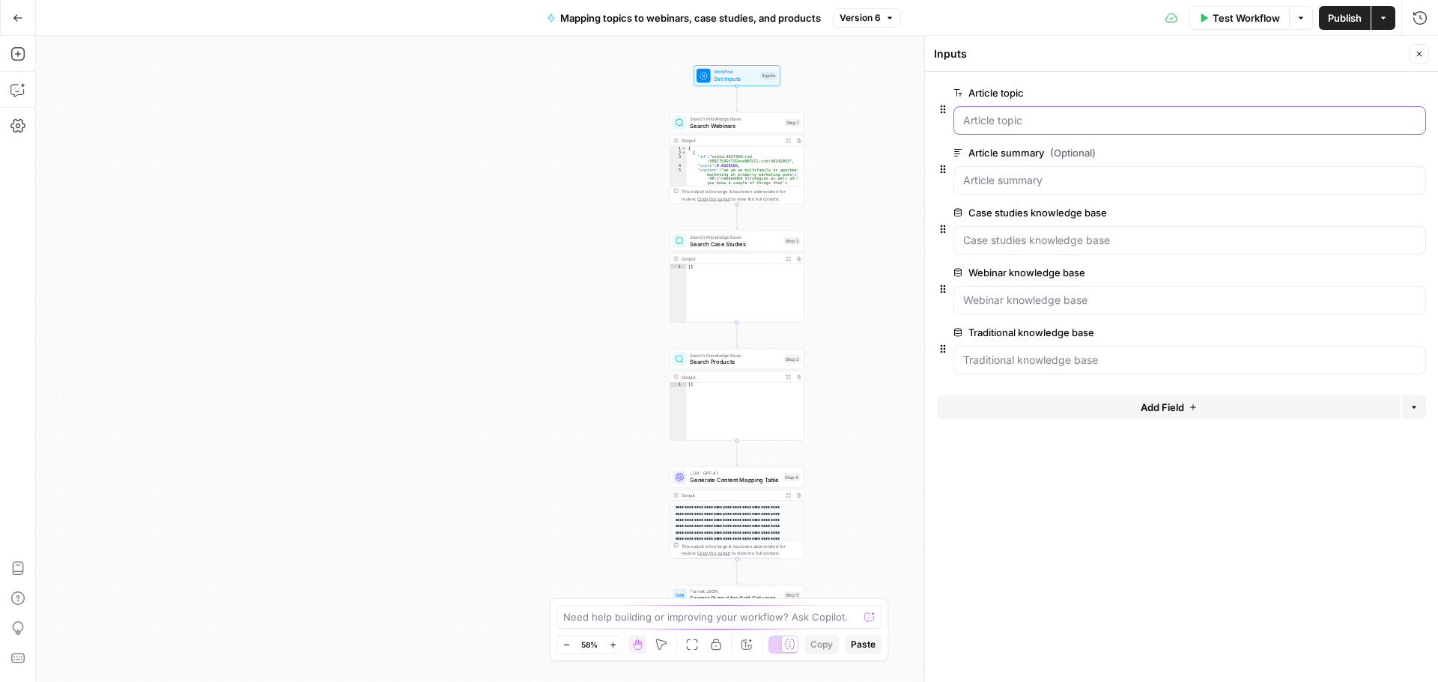
click at [1044, 118] on topic "Article topic" at bounding box center [1189, 120] width 453 height 15
click at [1056, 121] on topic "Article topic" at bounding box center [1189, 120] width 453 height 15
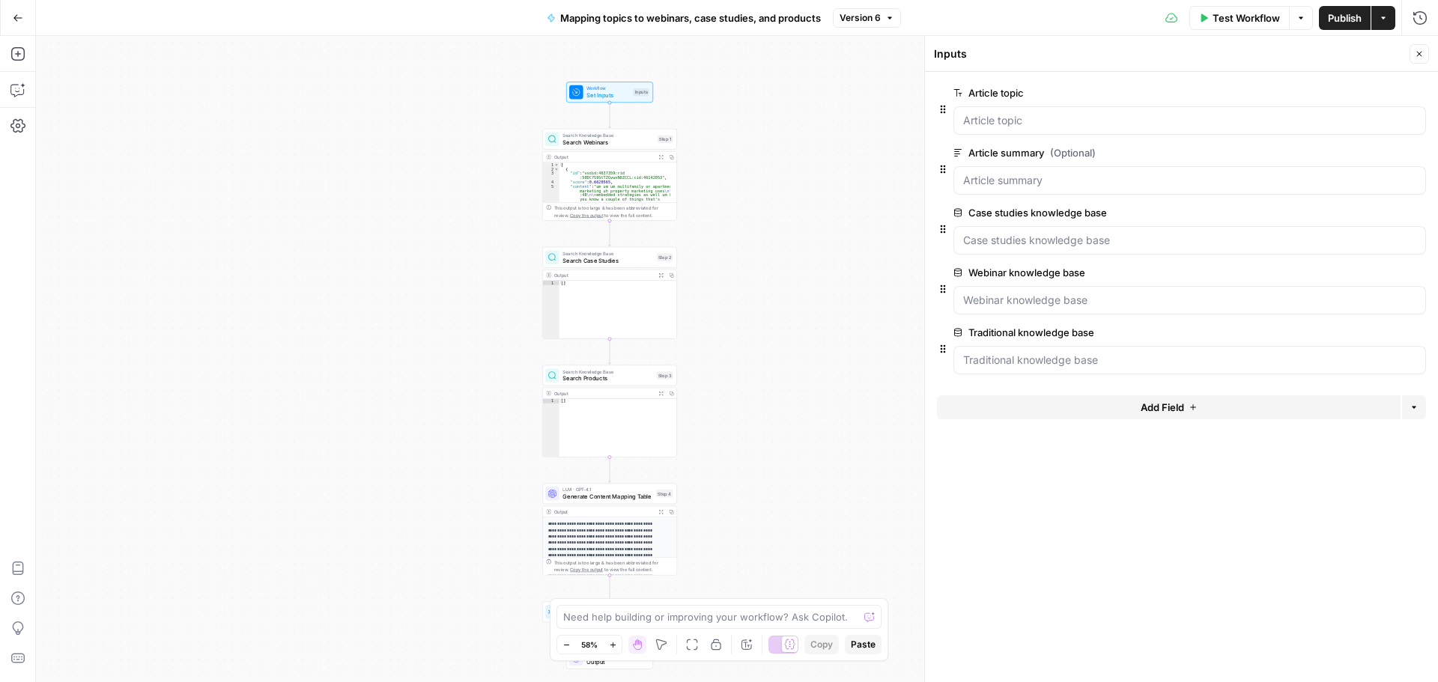
drag, startPoint x: 858, startPoint y: 181, endPoint x: 748, endPoint y: 199, distance: 111.5
click at [735, 208] on div "Workflow Set Inputs Inputs Search Knowledge Base Search Webinars Step 1 Output …" at bounding box center [737, 359] width 1402 height 646
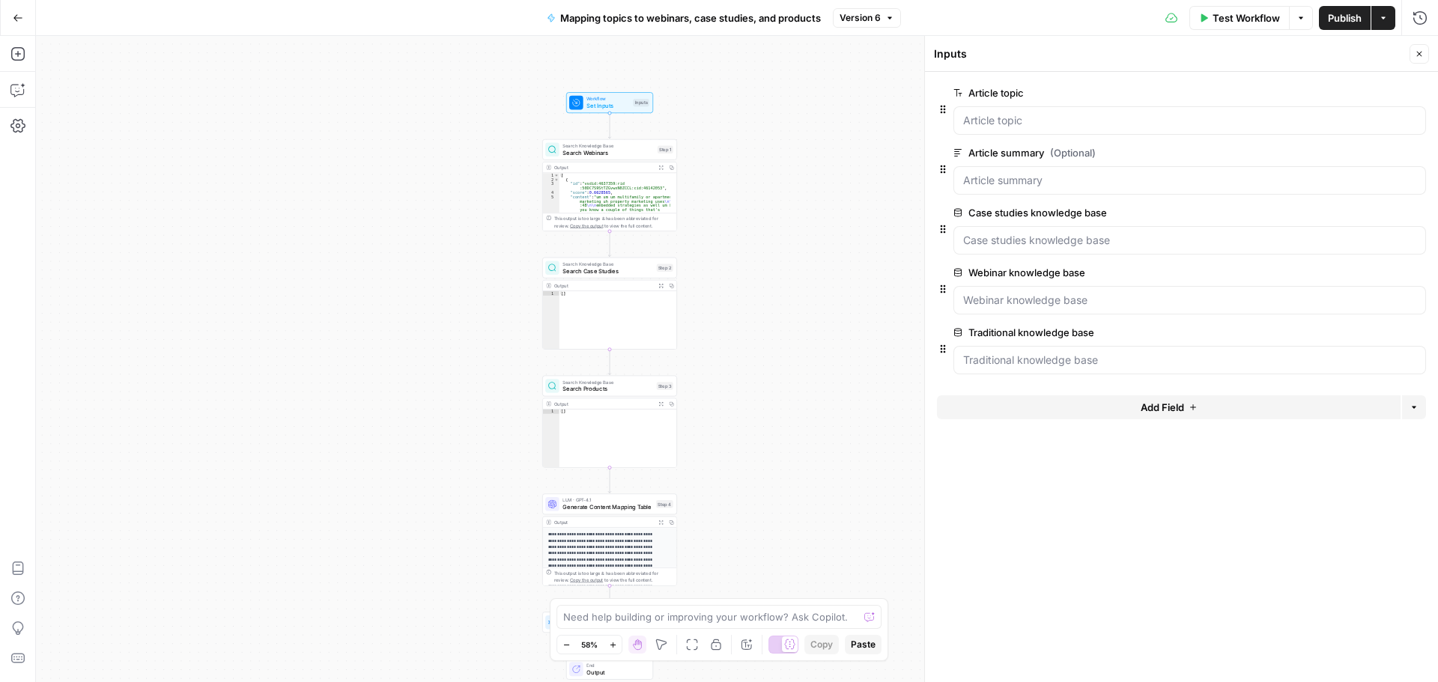
click at [1332, 23] on span "Publish" at bounding box center [1345, 17] width 34 height 15
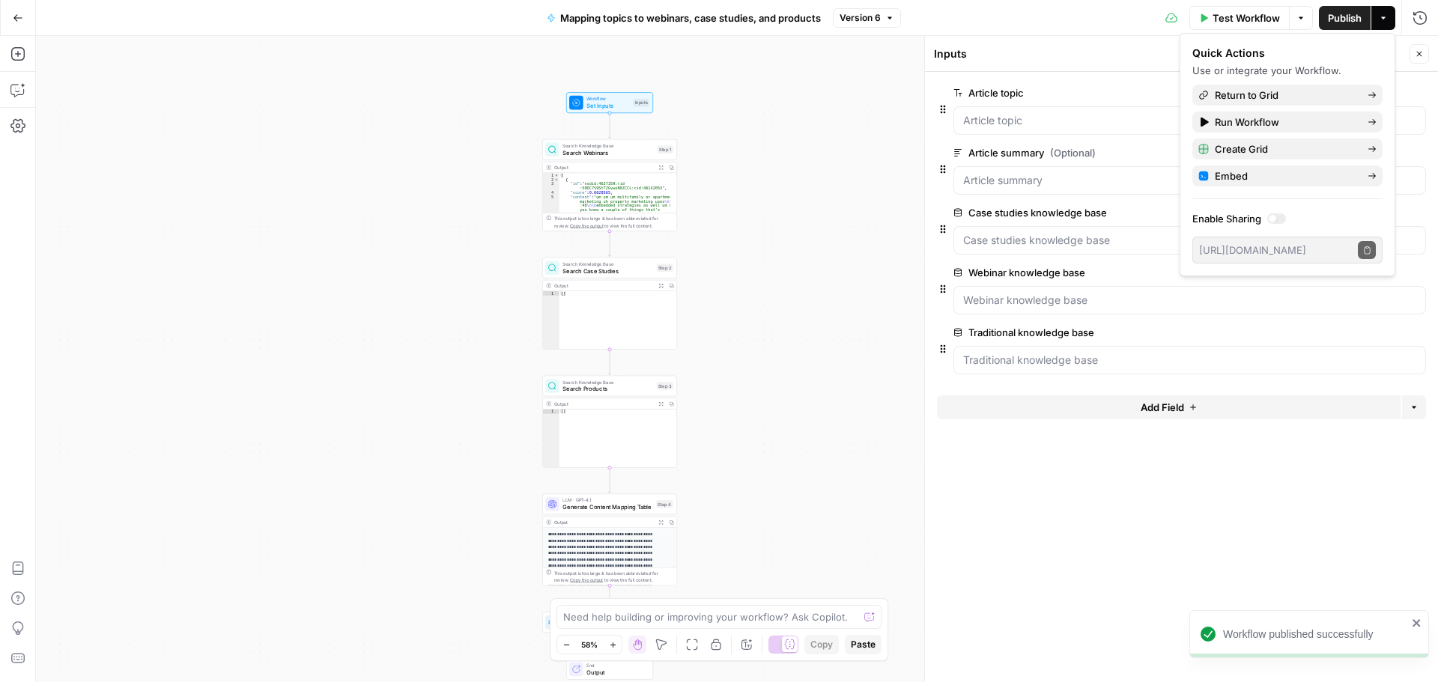
click at [1247, 14] on span "Test Workflow" at bounding box center [1245, 17] width 67 height 15
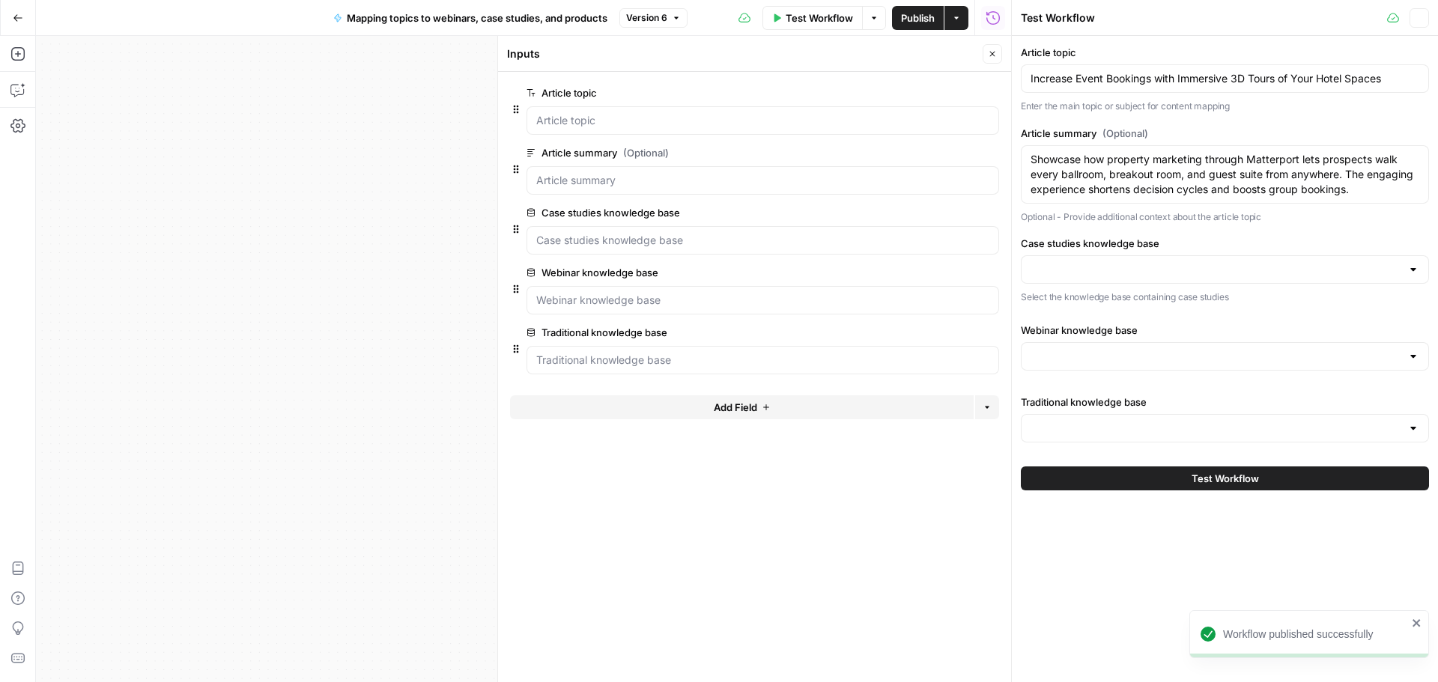
type input "Matterport webinar transcripts"
type input "Matterport Knowledge Base V2"
click at [1160, 273] on input "Case studies knowledge base" at bounding box center [1215, 269] width 371 height 15
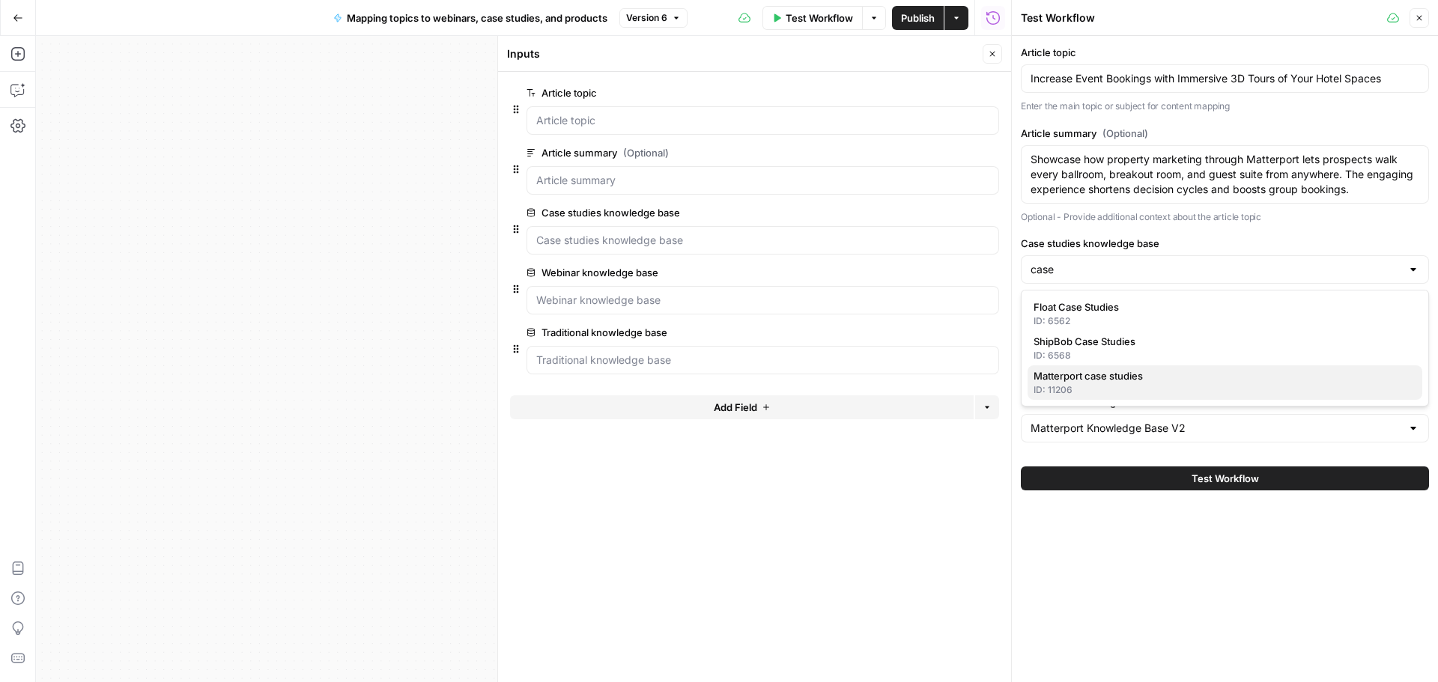
click at [1161, 383] on div "ID: 11206" at bounding box center [1224, 389] width 383 height 13
type input "Matterport case studies"
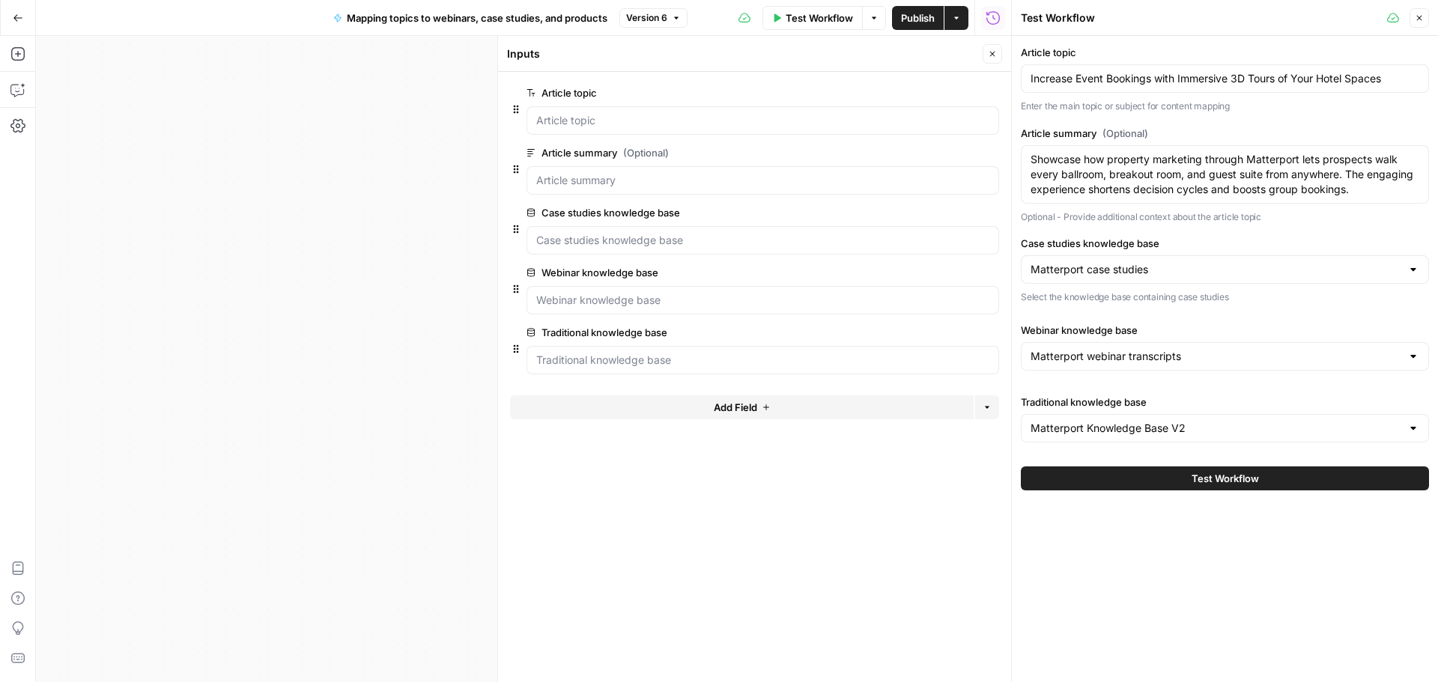
click at [1241, 481] on span "Test Workflow" at bounding box center [1224, 478] width 67 height 15
click at [995, 58] on icon "button" at bounding box center [992, 53] width 9 height 9
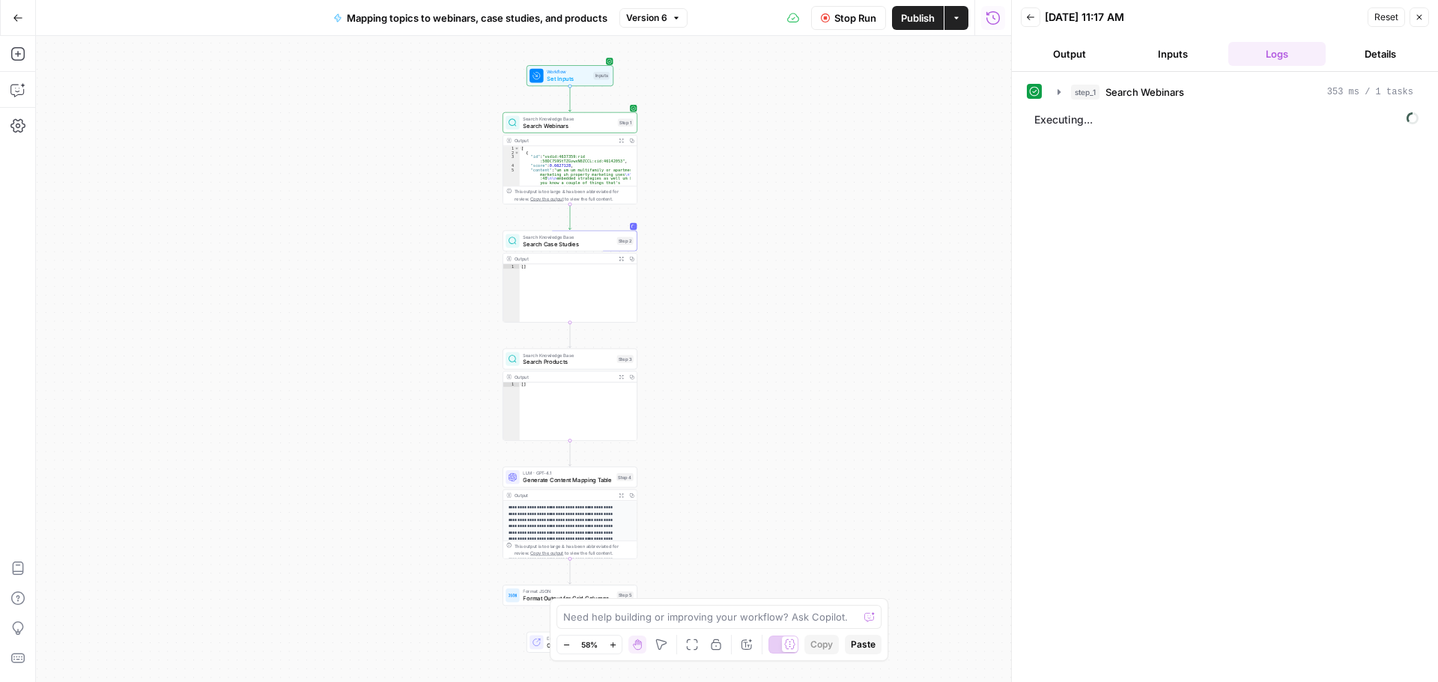
drag, startPoint x: 834, startPoint y: 283, endPoint x: 795, endPoint y: 256, distance: 48.0
click at [795, 256] on div "Workflow Set Inputs Inputs Search Knowledge Base Search Webinars Step 1 Output …" at bounding box center [523, 359] width 975 height 646
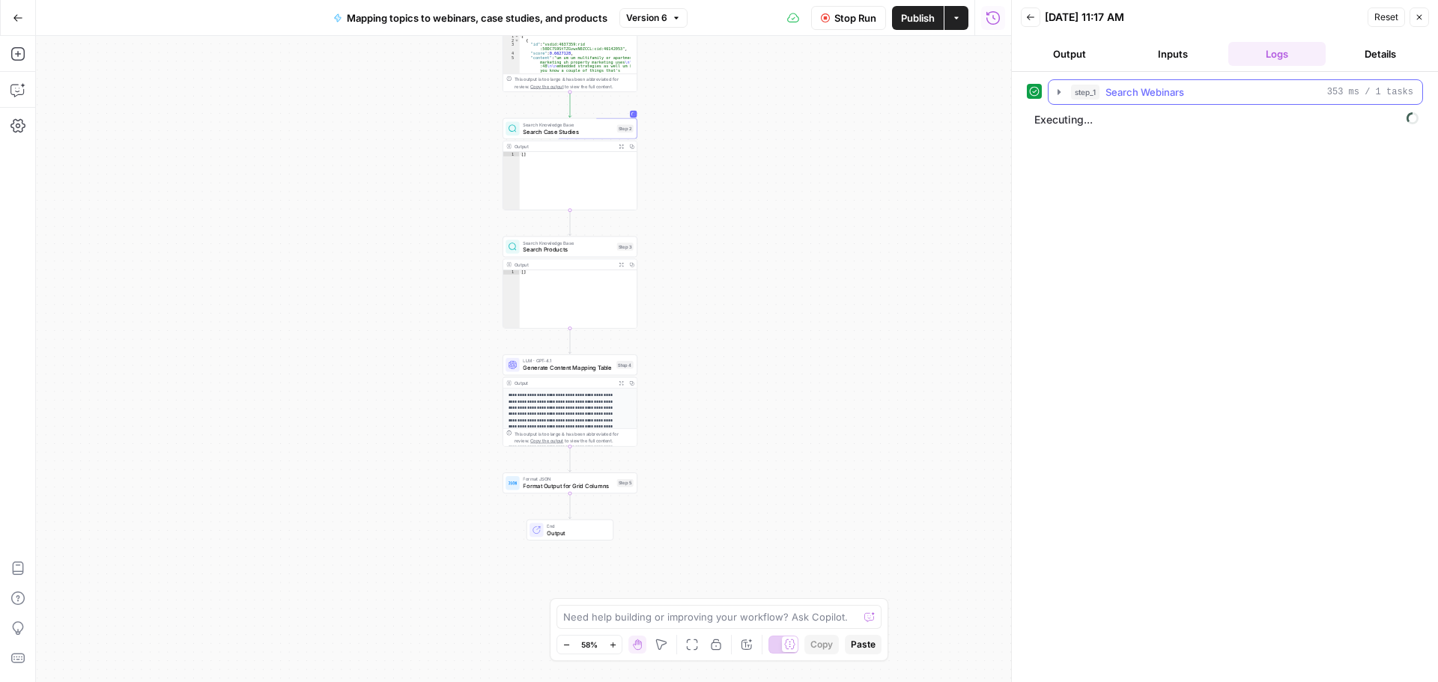
click at [1134, 95] on span "Search Webinars" at bounding box center [1144, 92] width 79 height 15
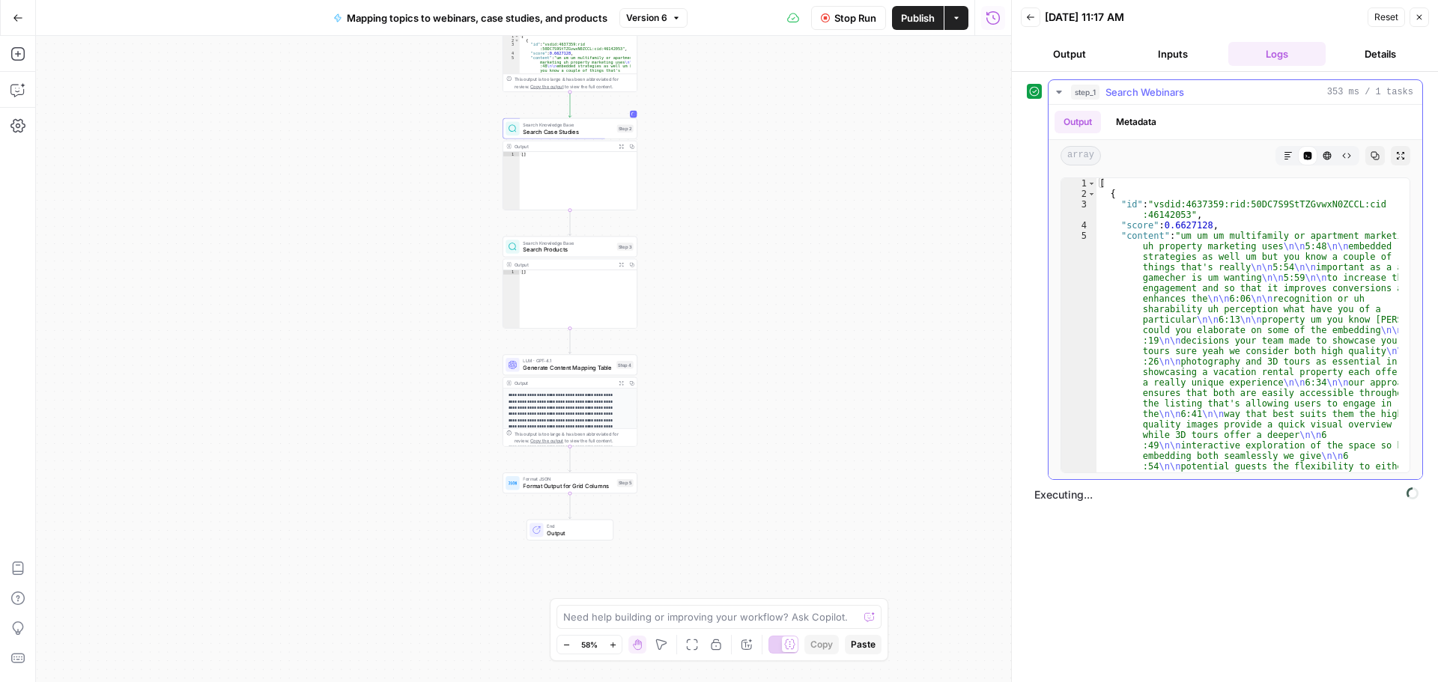
click at [1134, 95] on span "Search Webinars" at bounding box center [1144, 92] width 79 height 15
